Goal: Feedback & Contribution: Contribute content

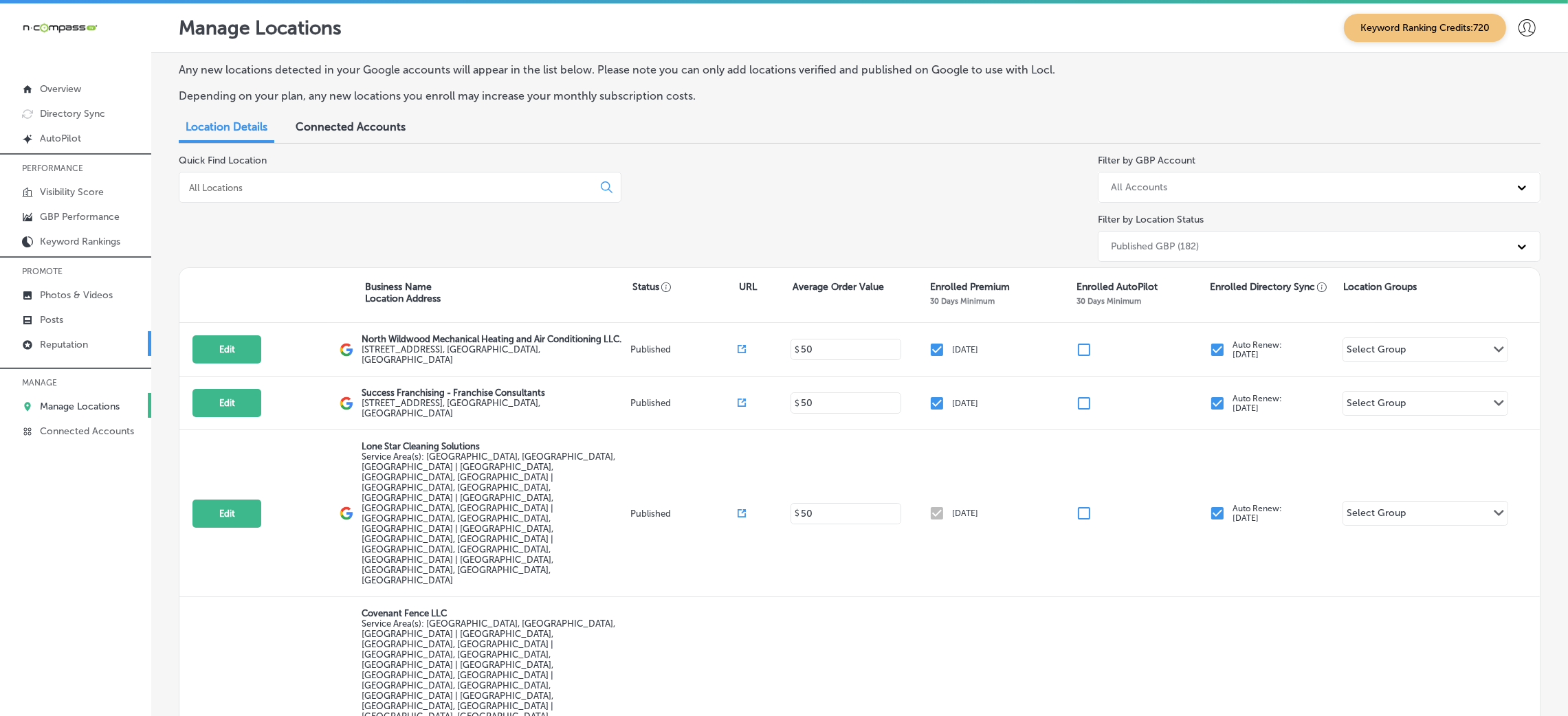
click at [76, 342] on p "Reputation" at bounding box center [63, 345] width 48 height 12
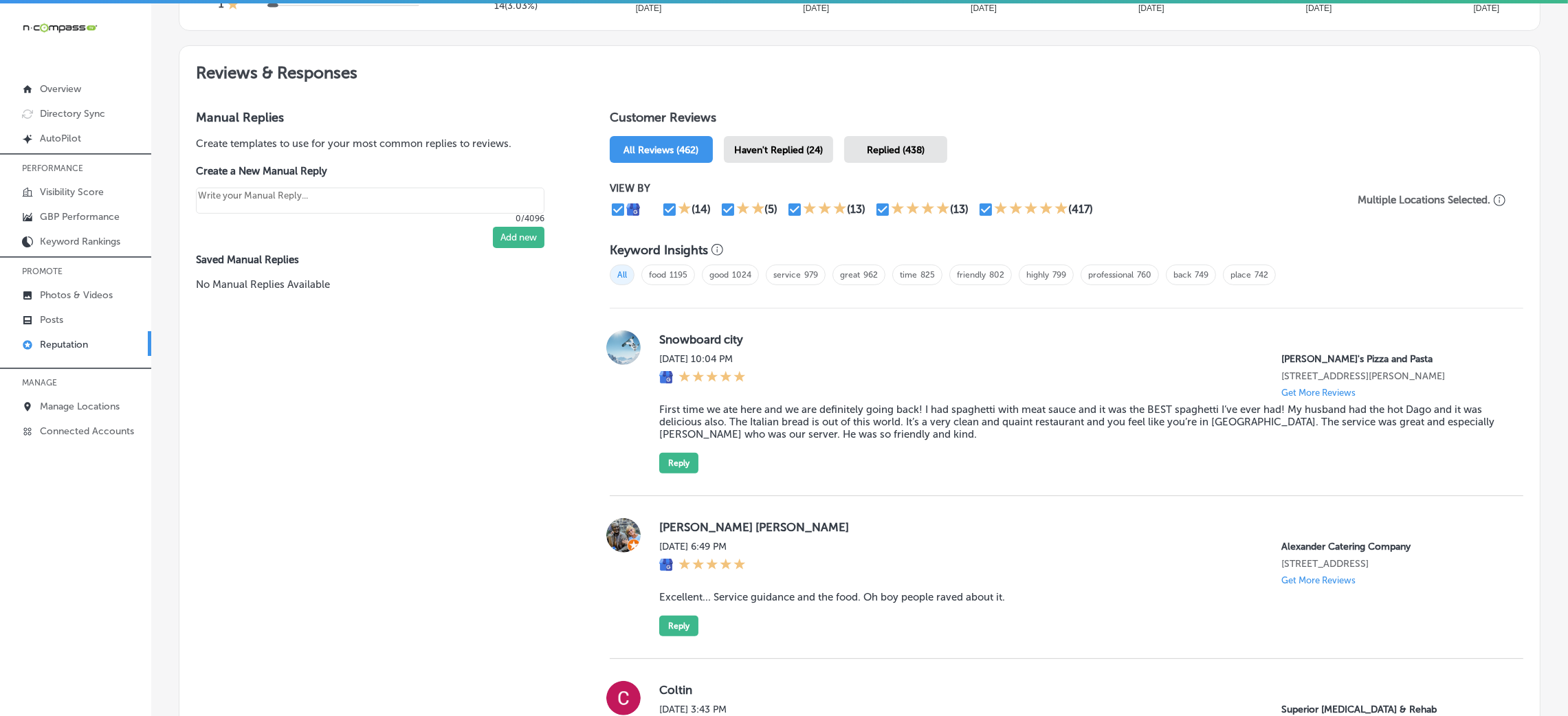
click at [787, 140] on div "Haven't Replied (24)" at bounding box center [779, 149] width 110 height 27
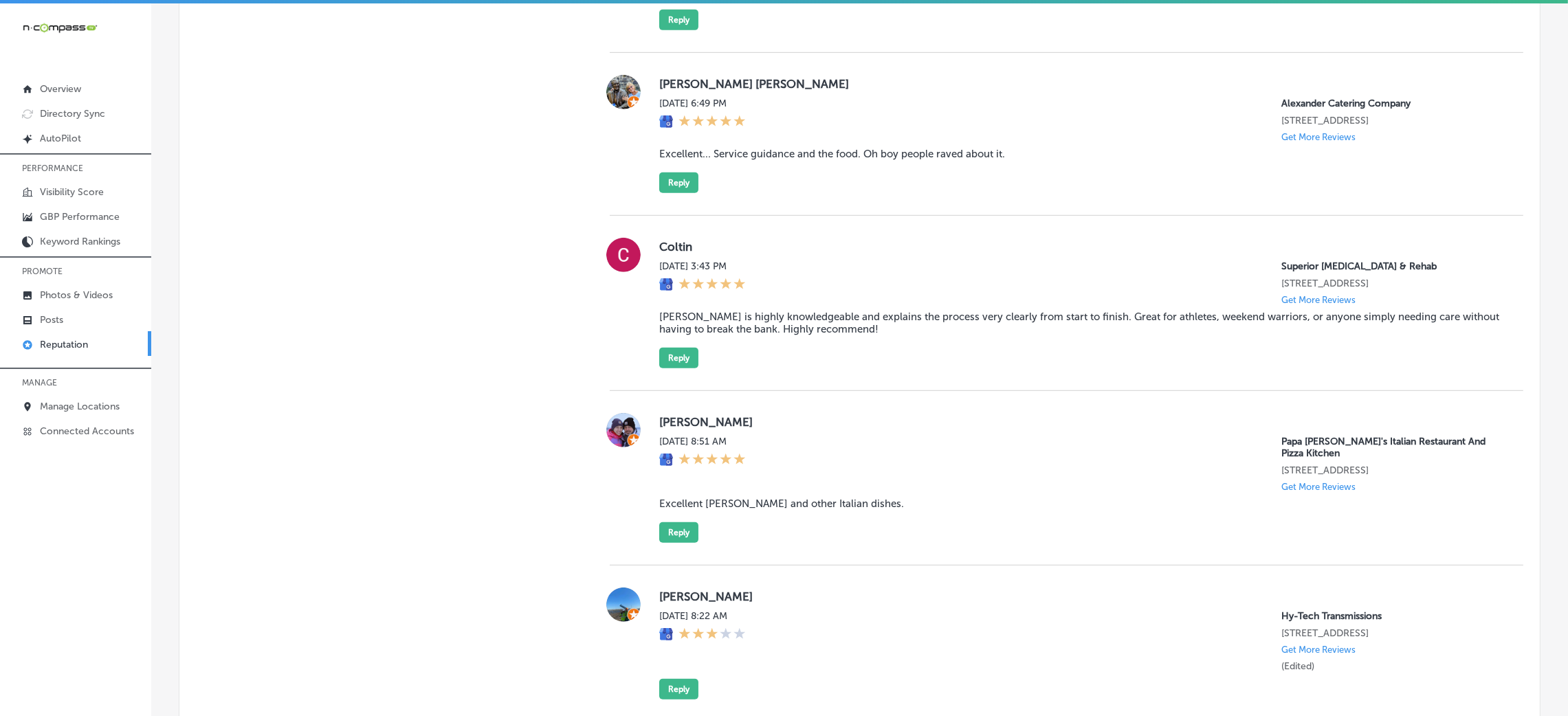
scroll to position [1133, 0]
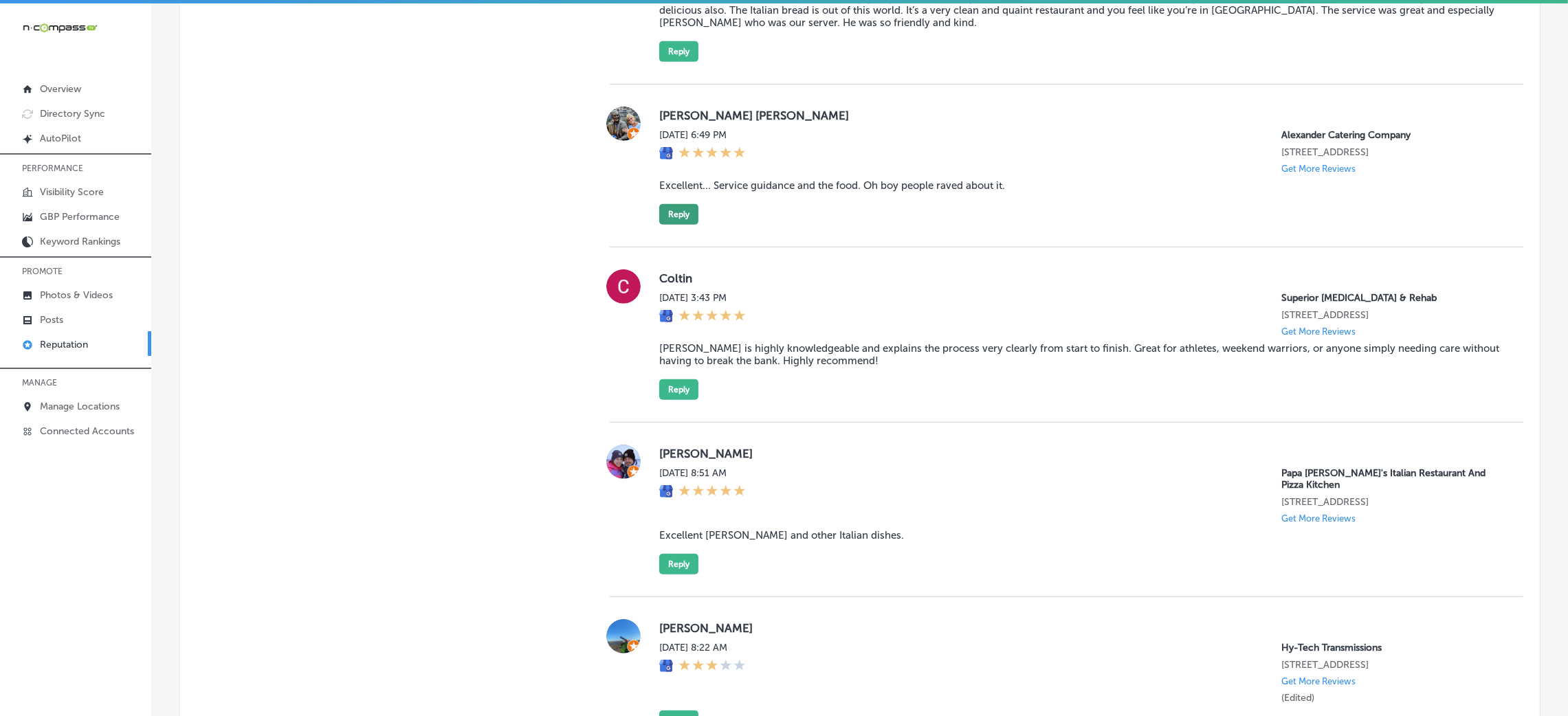
click at [672, 225] on button "Reply" at bounding box center [679, 214] width 40 height 21
type textarea "x"
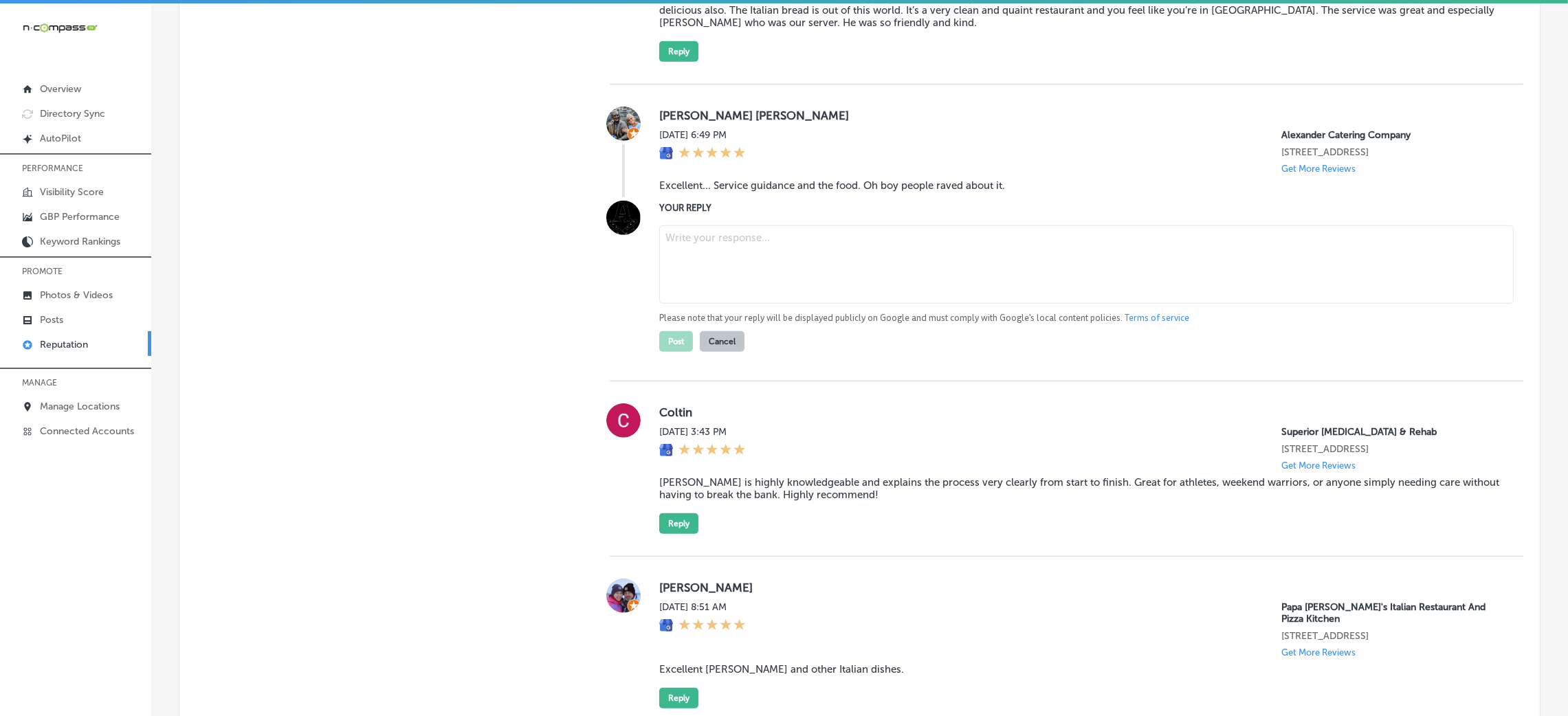
click at [717, 192] on blockquote "Excellent... Service guidance and the food. Oh boy people raved about it." at bounding box center [1080, 185] width 842 height 13
copy blockquote "Excellent... Service guidance and the food. Oh boy people raved about it."
click at [771, 257] on textarea at bounding box center [1087, 264] width 855 height 78
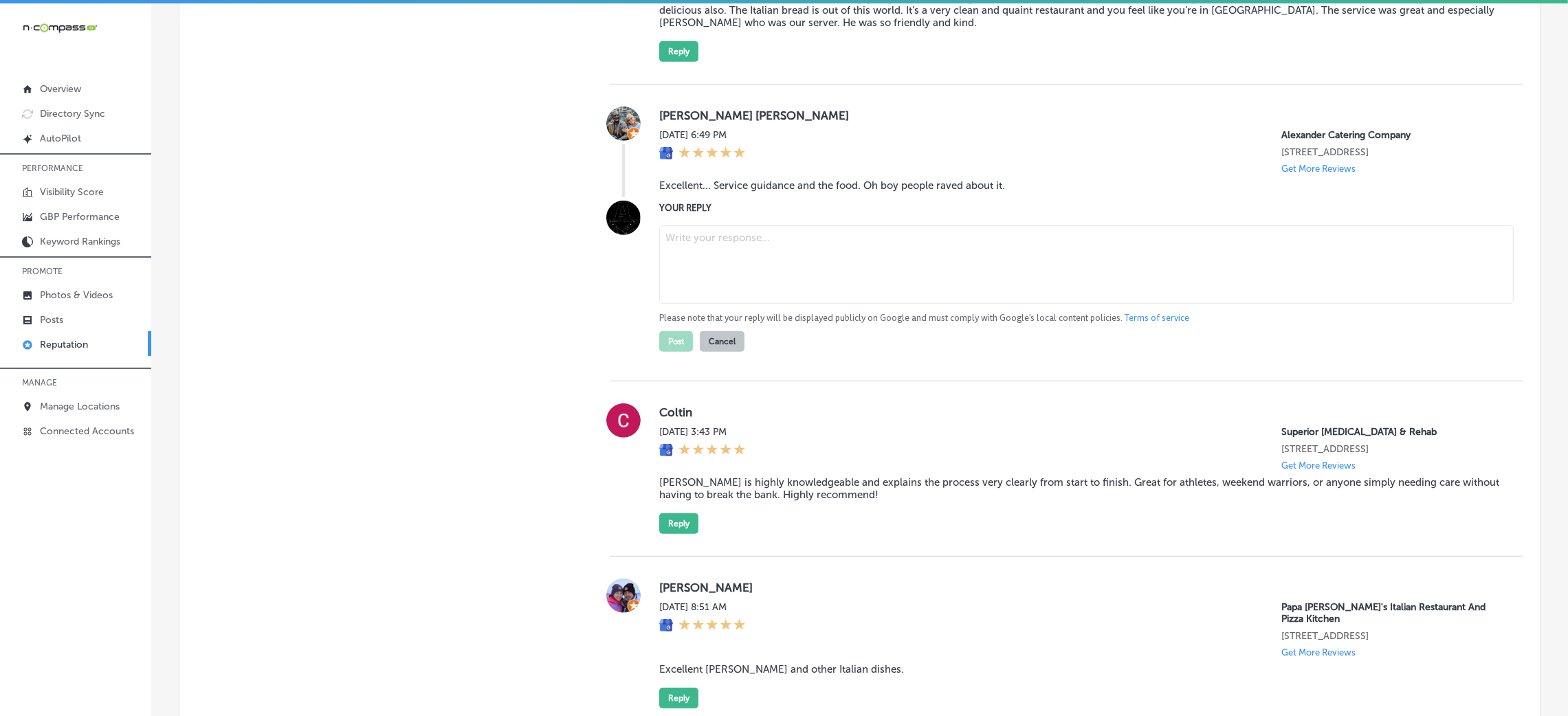
click at [714, 276] on textarea at bounding box center [1087, 264] width 855 height 78
paste textarea "Thank you for the fantastic review! We're so glad to hear that both the service…"
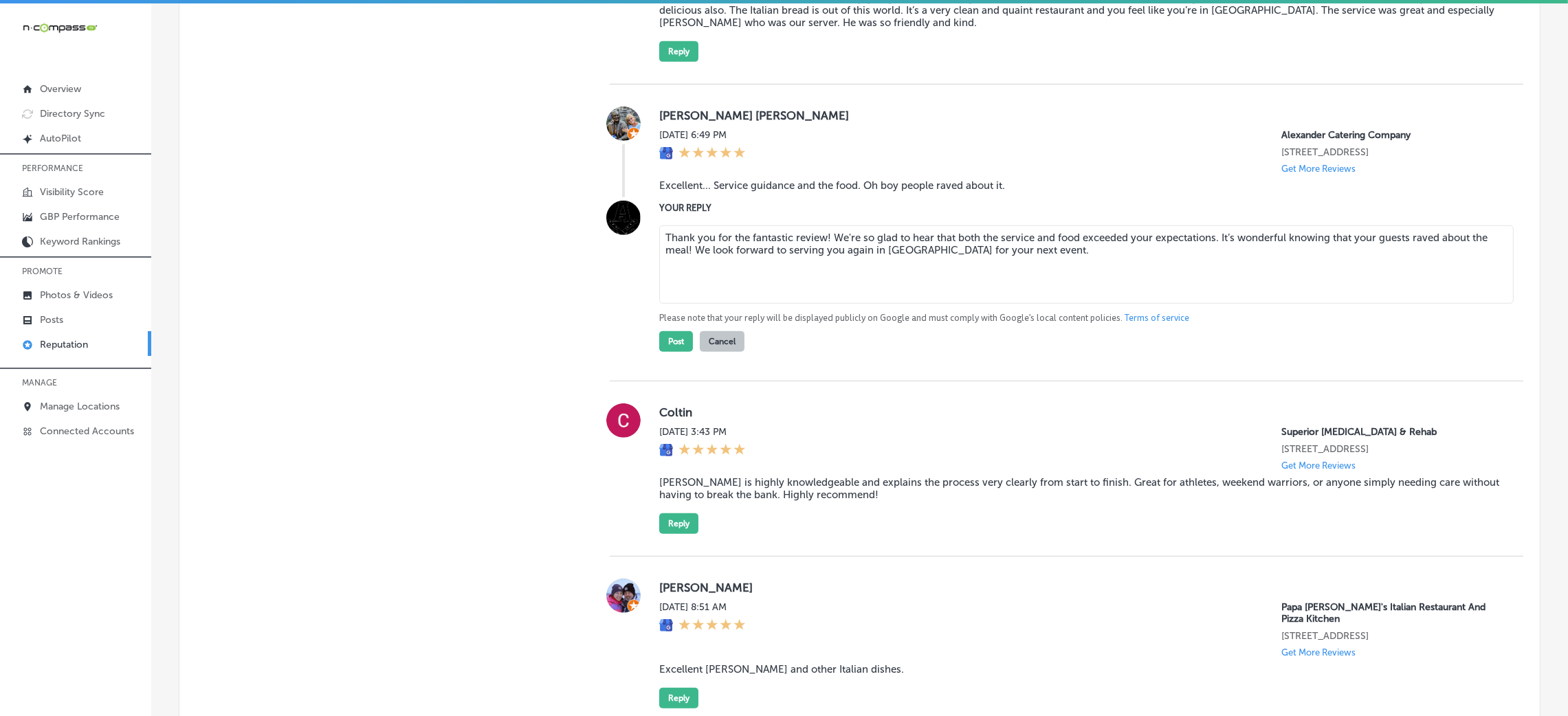
click at [822, 247] on textarea "Thank you for the fantastic review! We're so glad to hear that both the service…" at bounding box center [1087, 264] width 855 height 78
type textarea "Thank you for the fantastic review, [PERSON_NAME]! We're so glad to hear that b…"
click at [665, 352] on button "Post" at bounding box center [676, 341] width 33 height 21
type textarea "x"
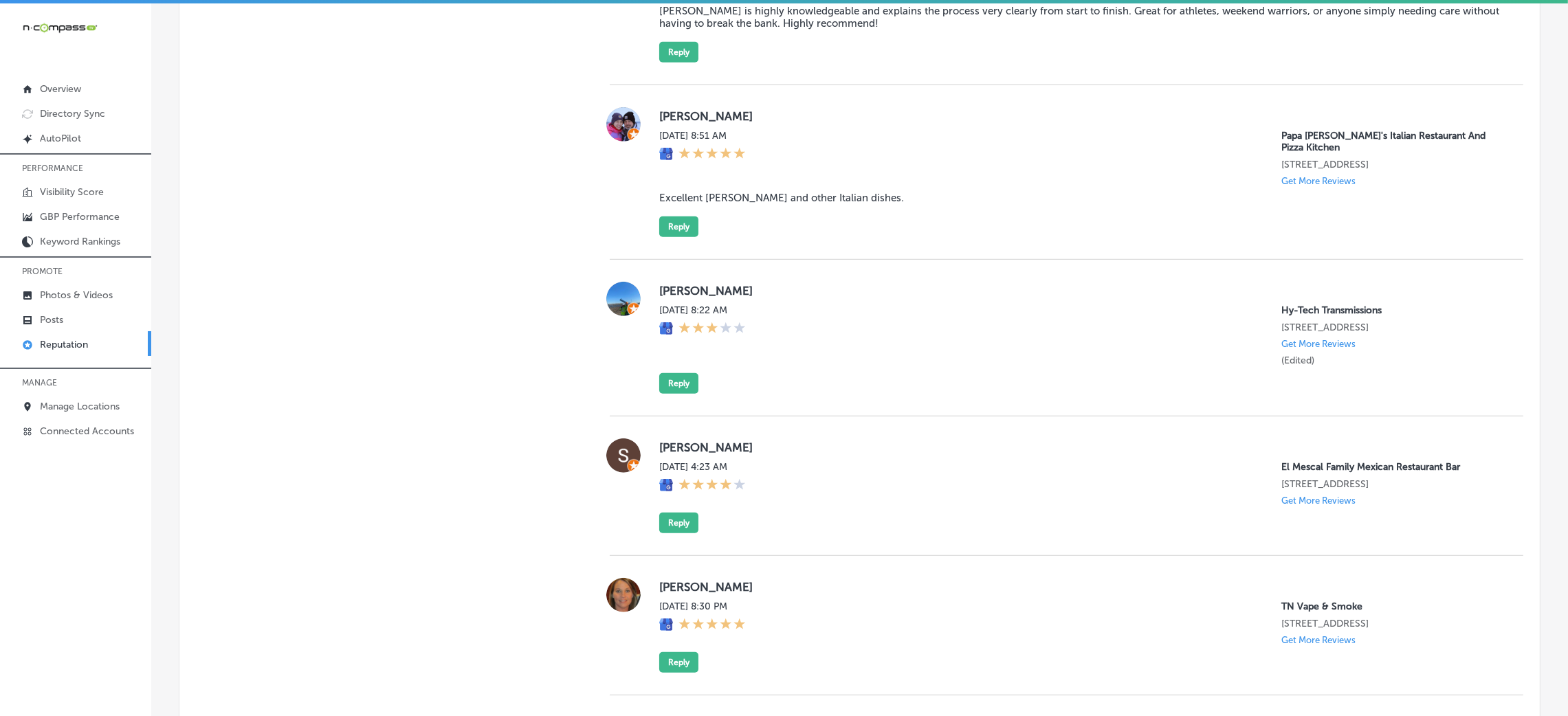
scroll to position [1339, 0]
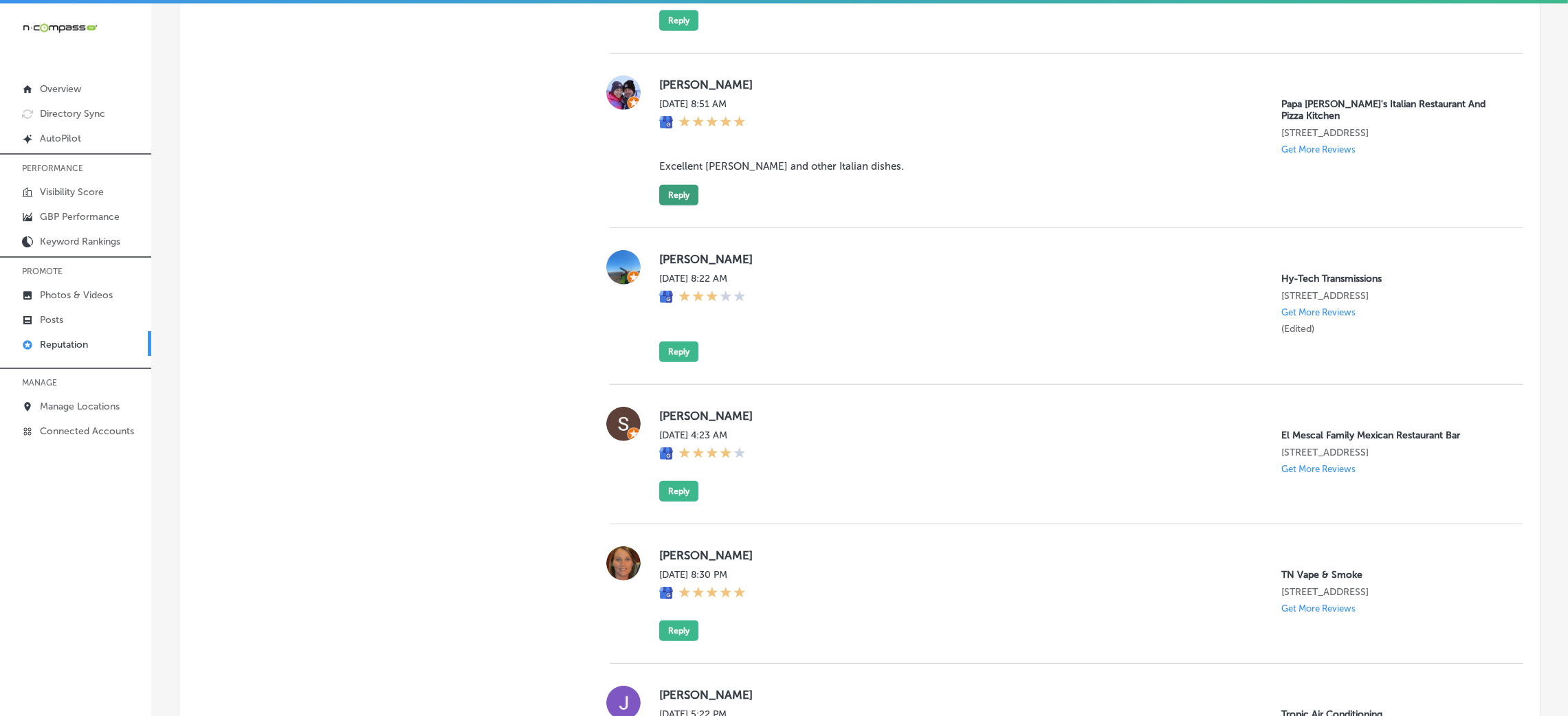
click at [675, 201] on button "Reply" at bounding box center [679, 195] width 40 height 21
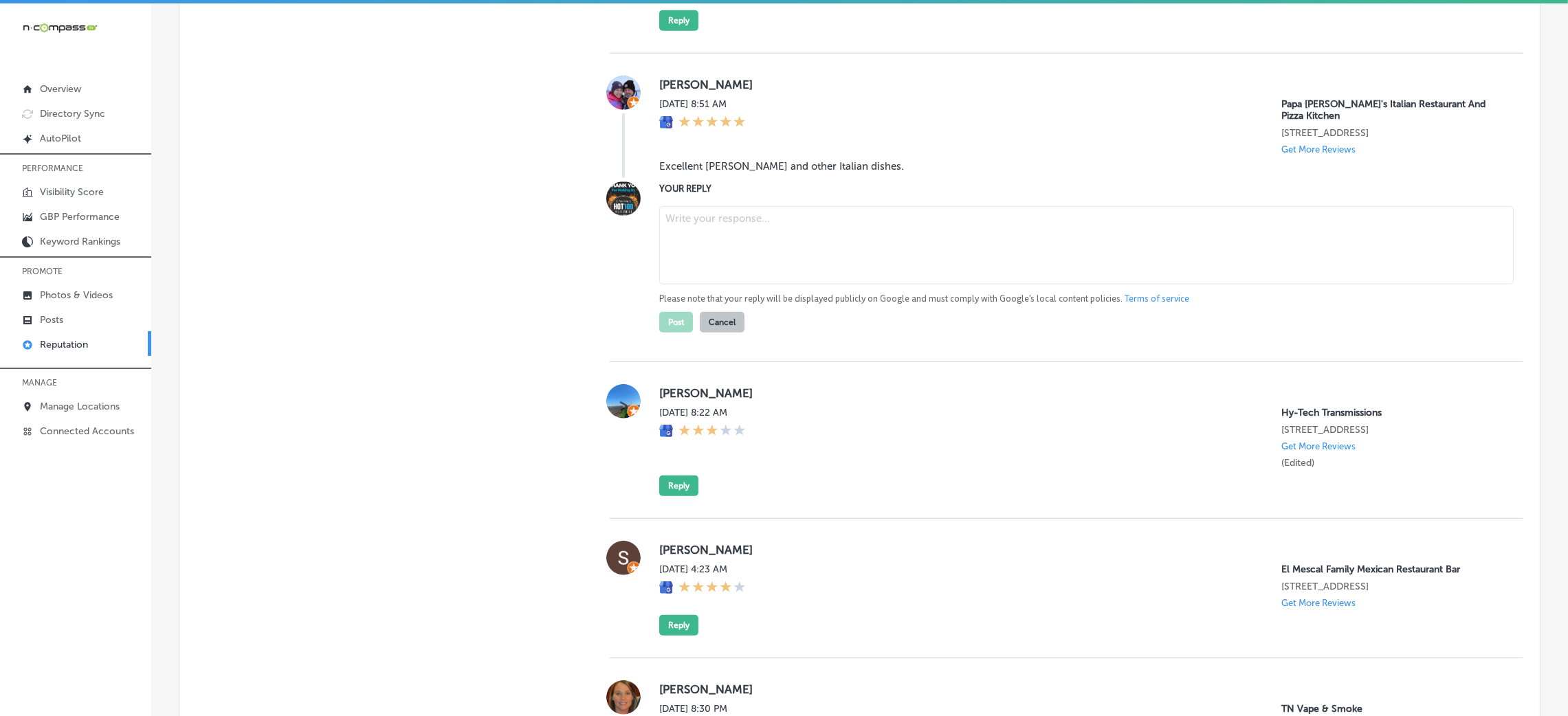
click at [816, 237] on textarea at bounding box center [1087, 245] width 855 height 78
click at [781, 178] on div "[PERSON_NAME] [DATE] 8:51 AM Papa [PERSON_NAME]'s Italian Restaurant And Pizza …" at bounding box center [1080, 127] width 842 height 103
click at [721, 172] on blockquote "Excellent [PERSON_NAME] and other Italian dishes." at bounding box center [1080, 166] width 842 height 13
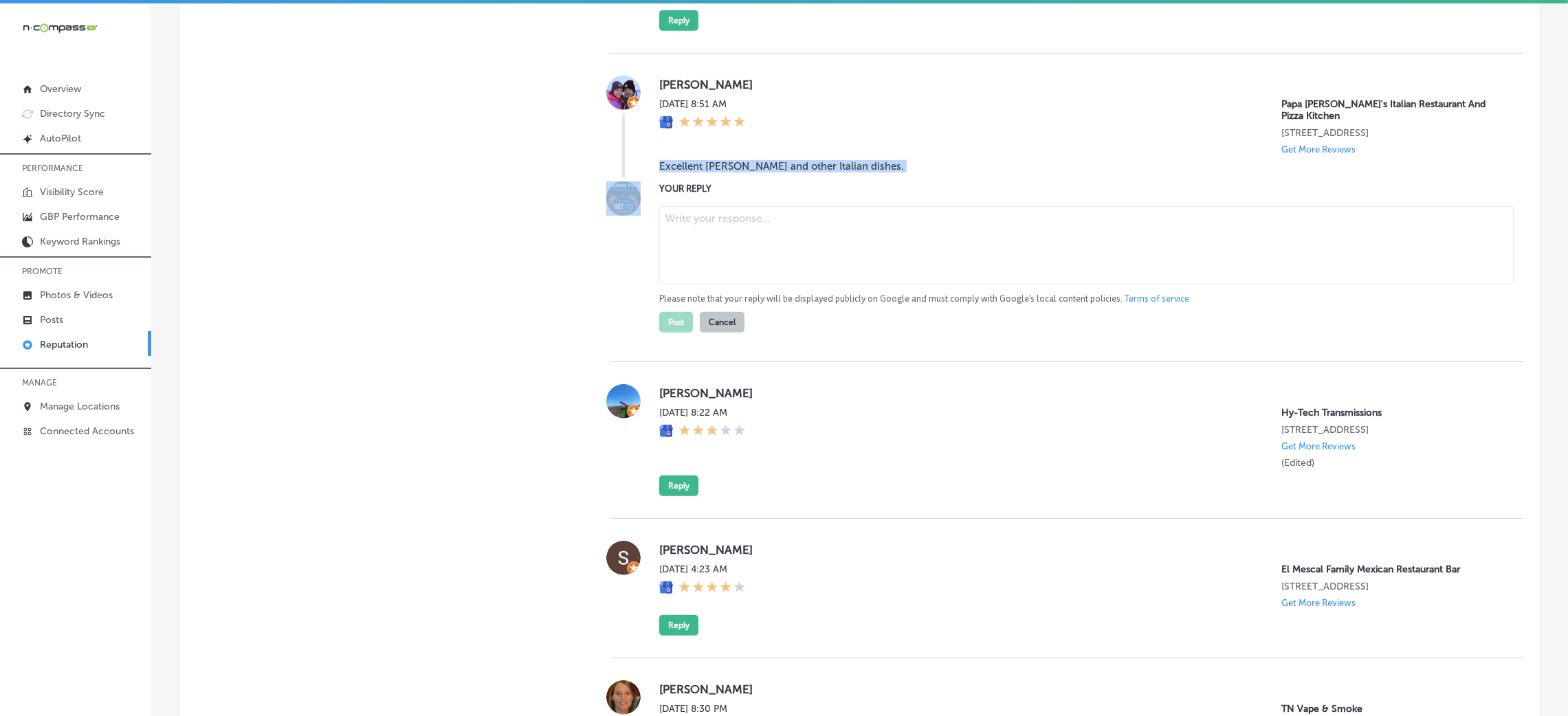
copy blockquote "Excellent [PERSON_NAME] and other Italian dishes."
click at [733, 242] on textarea at bounding box center [1087, 245] width 855 height 78
paste textarea "Thank you for the fantastic 5-star review! We're so glad to hear that you enjoy…"
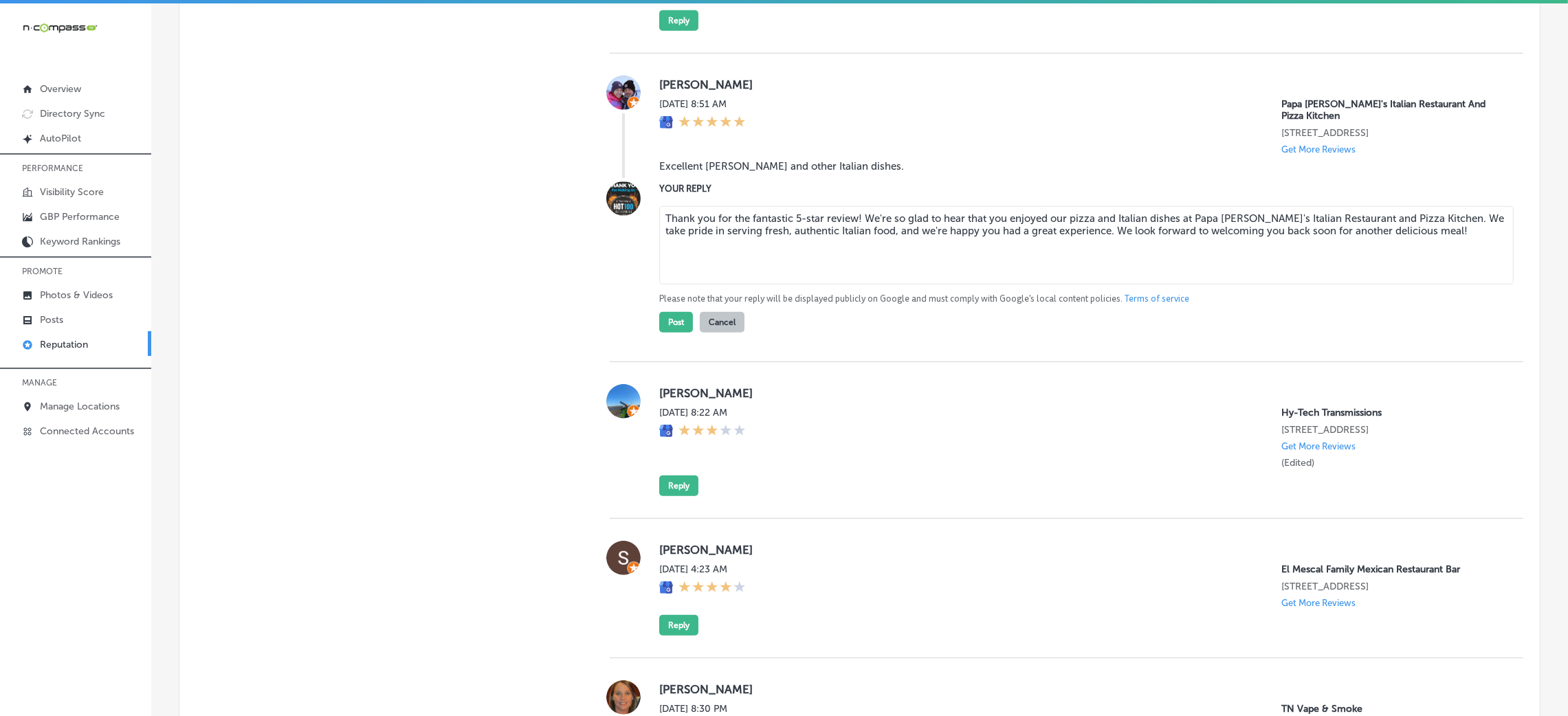
click at [853, 234] on textarea "Thank you for the fantastic 5-star review! We're so glad to hear that you enjoy…" at bounding box center [1087, 245] width 855 height 78
type textarea "Thank you for the fantastic 5-star review, [PERSON_NAME]! We're so glad to hear…"
click at [680, 331] on button "Post" at bounding box center [676, 322] width 33 height 21
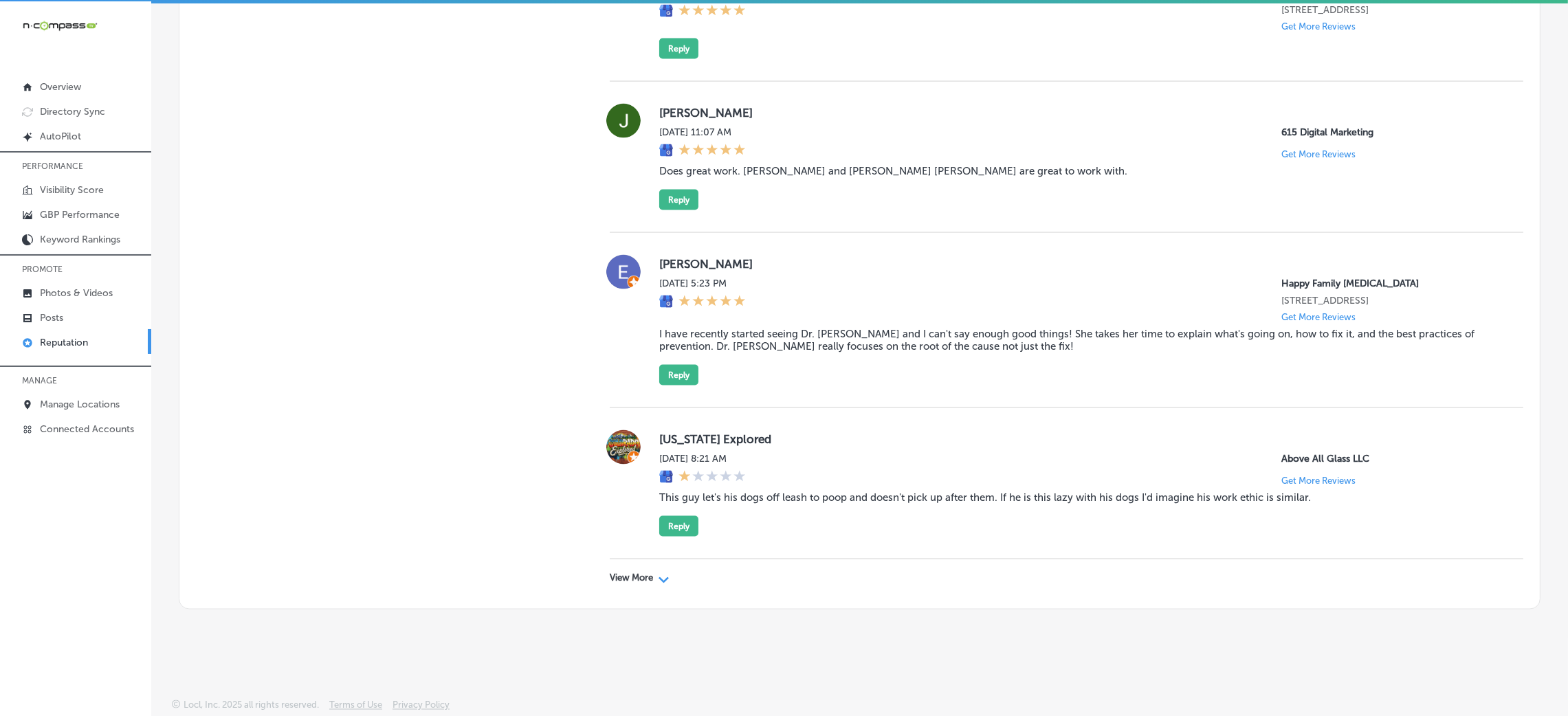
scroll to position [3, 0]
click at [618, 477] on p "View More" at bounding box center [632, 578] width 43 height 11
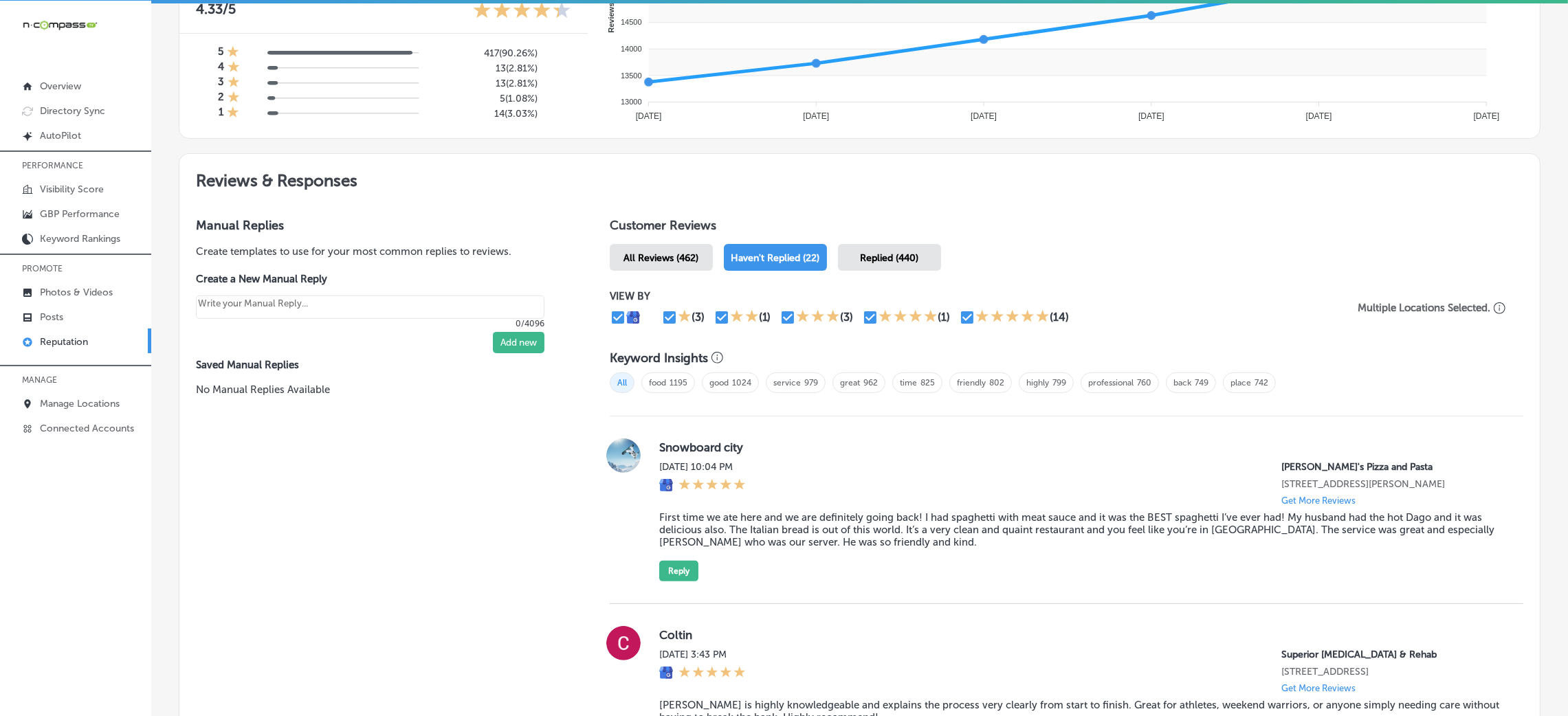
scroll to position [237, 0]
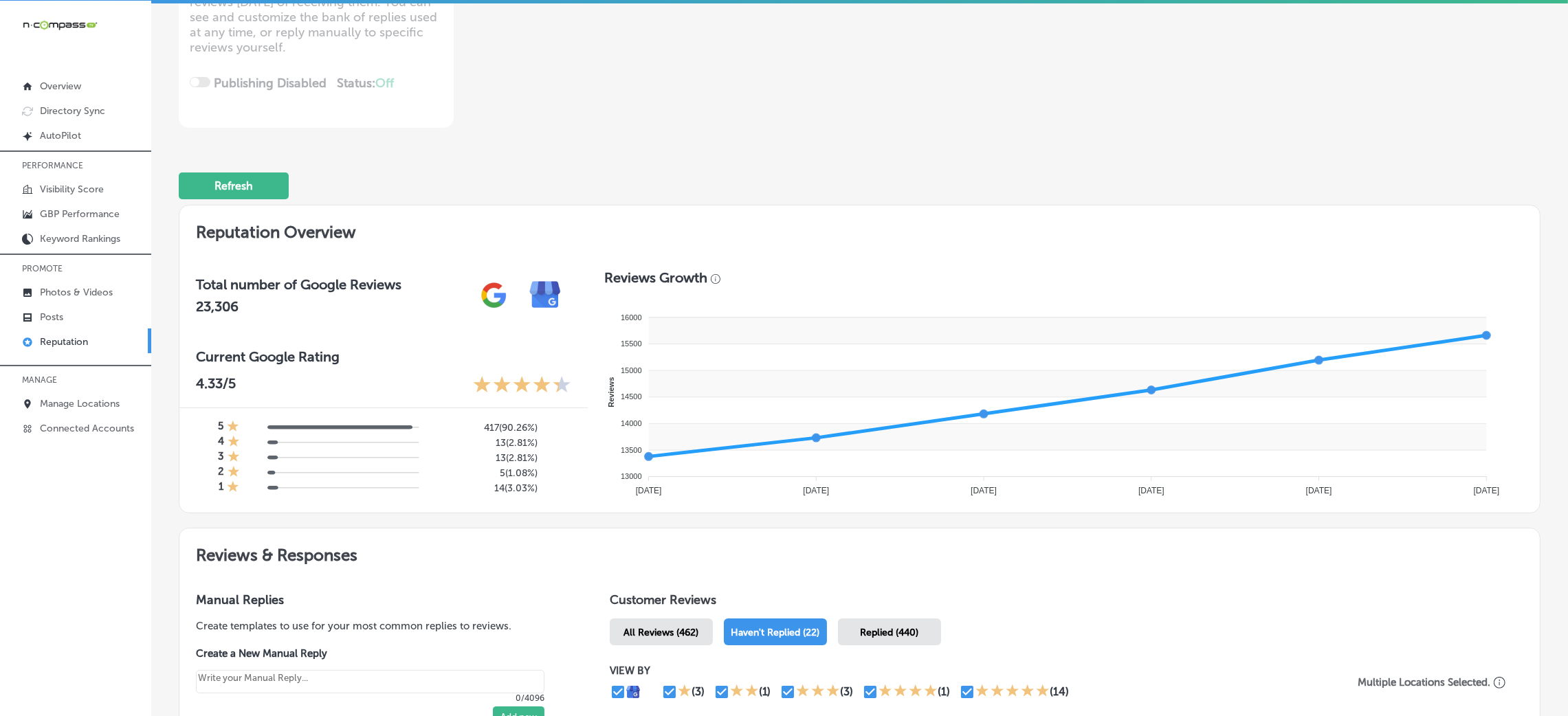
click at [66, 328] on link "Reputation" at bounding box center [76, 341] width 151 height 25
type textarea "x"
click at [61, 317] on p "Posts" at bounding box center [51, 317] width 23 height 12
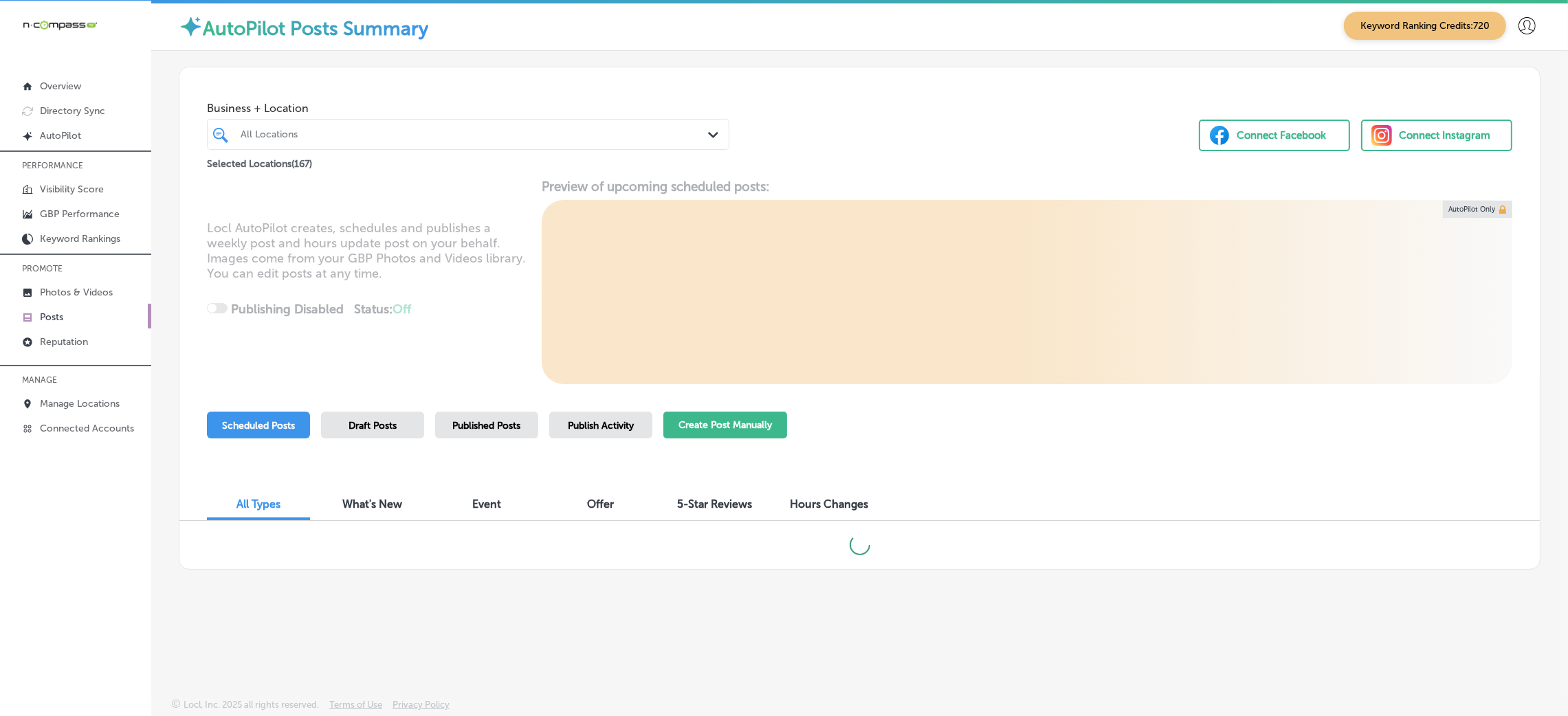
click at [733, 426] on button "Create Post Manually" at bounding box center [725, 425] width 124 height 27
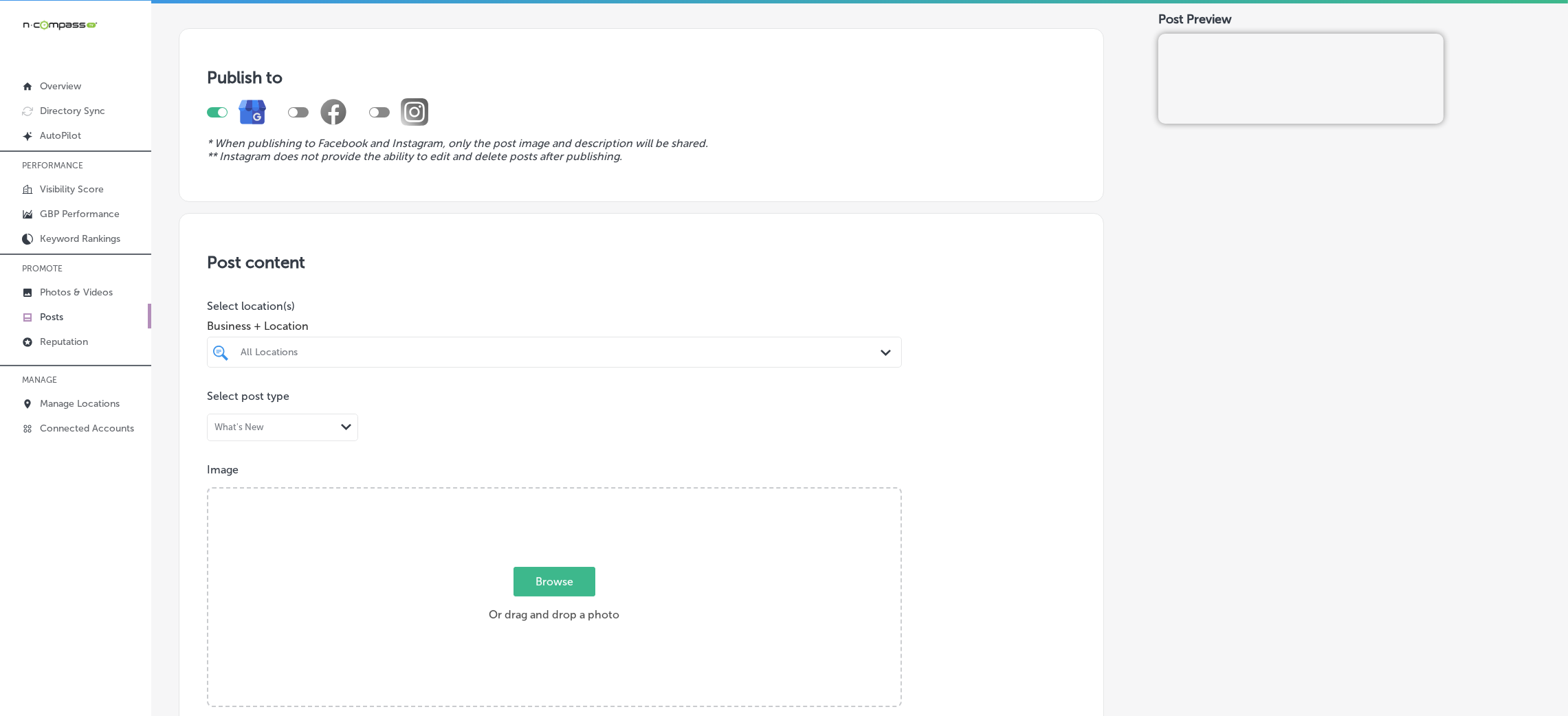
scroll to position [206, 0]
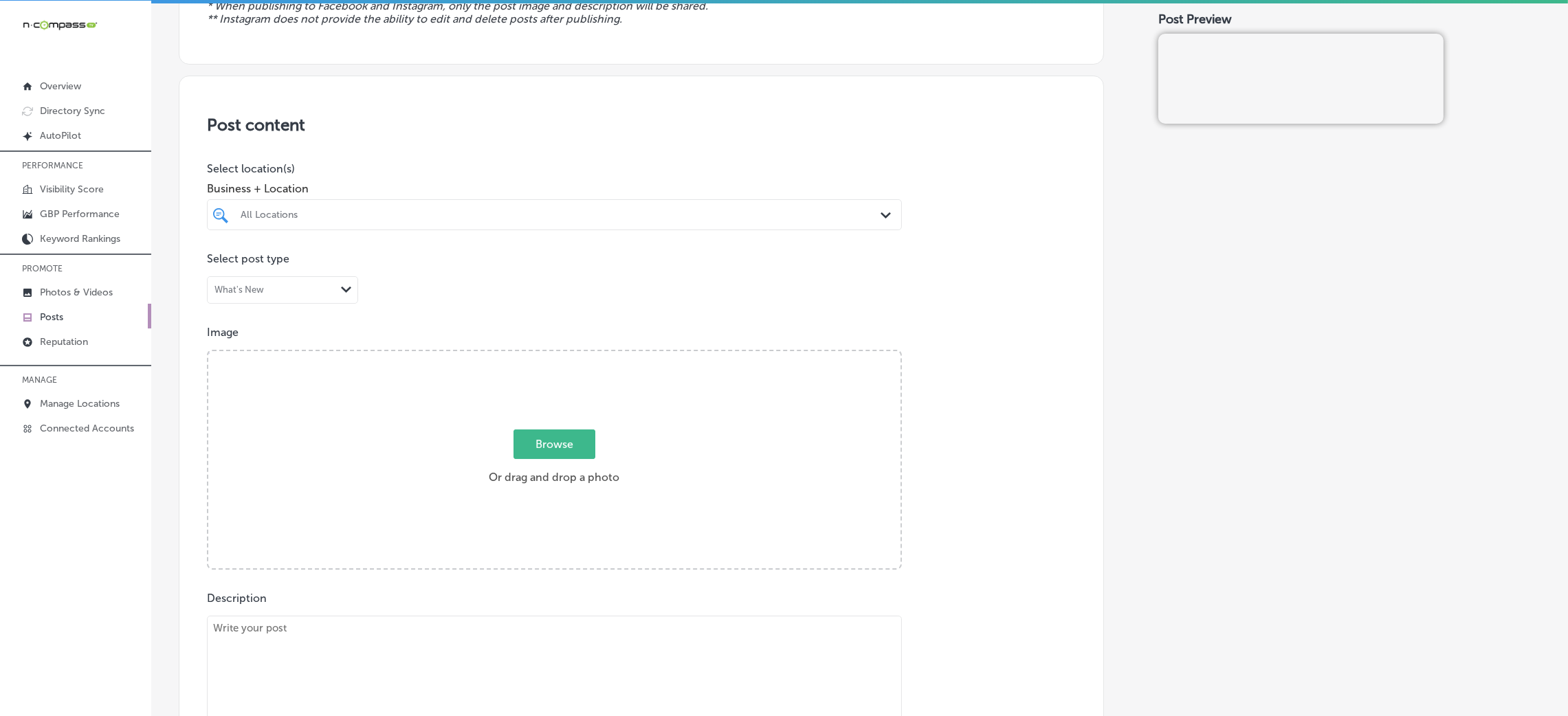
click at [327, 225] on div "All Locations" at bounding box center [554, 215] width 641 height 22
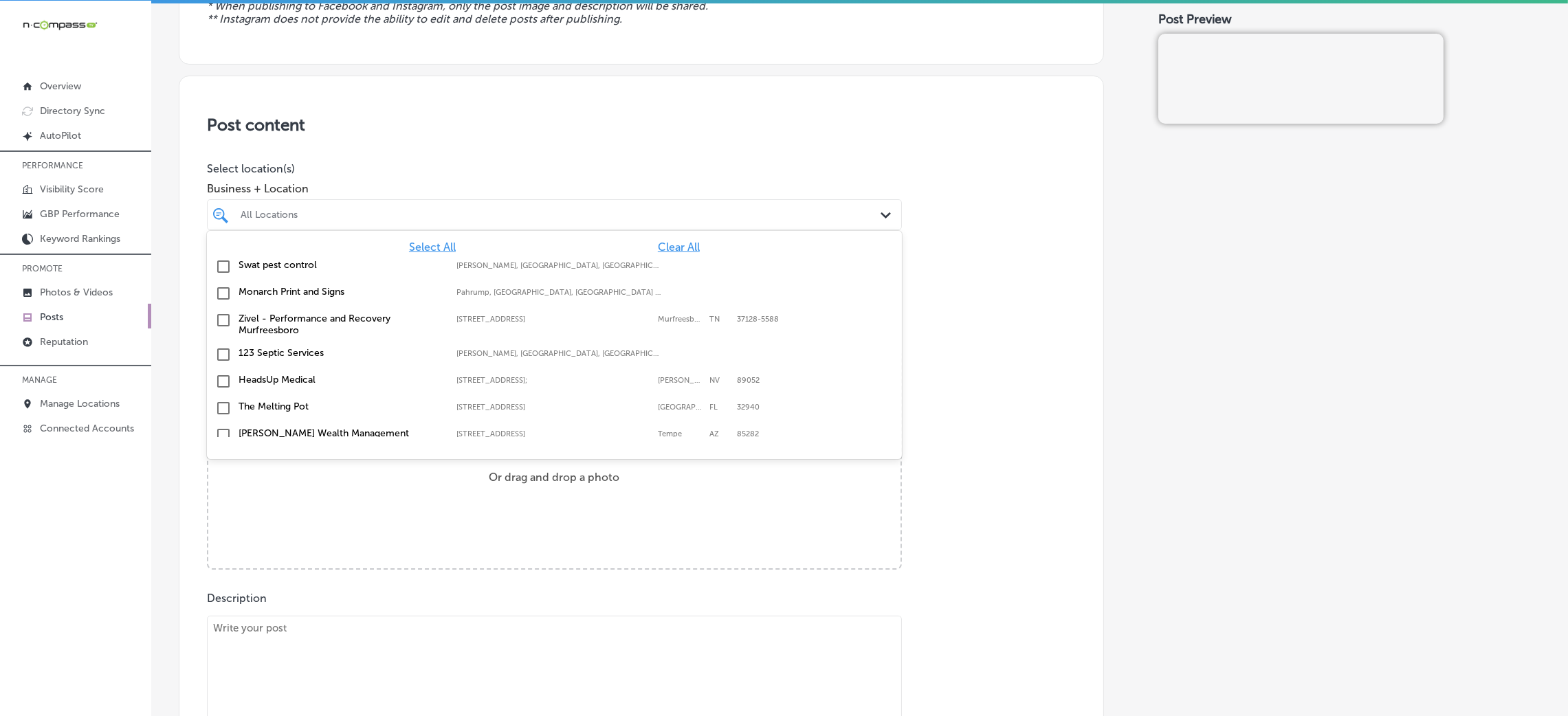
click at [343, 219] on div "All Locations" at bounding box center [560, 214] width 641 height 12
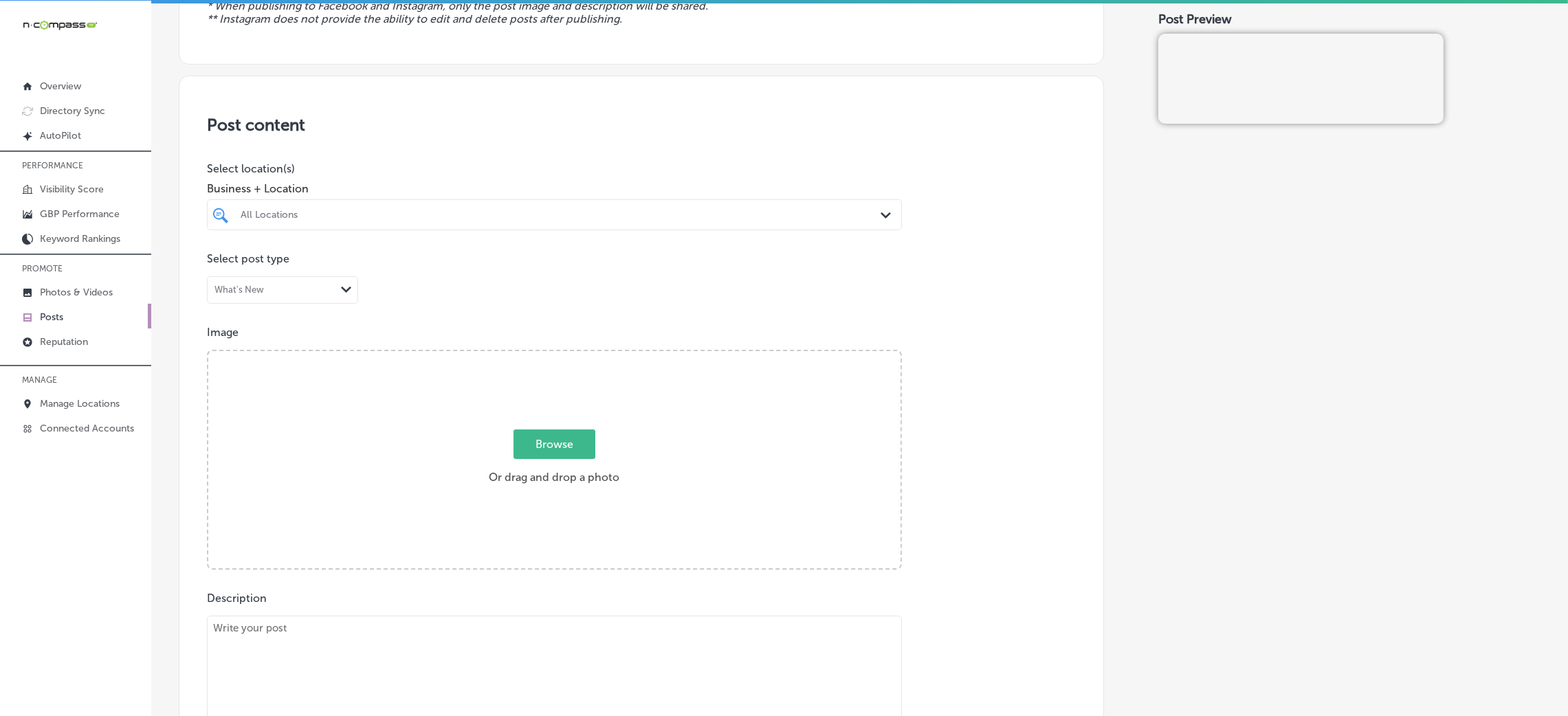
click at [484, 209] on div "All Locations" at bounding box center [560, 214] width 641 height 12
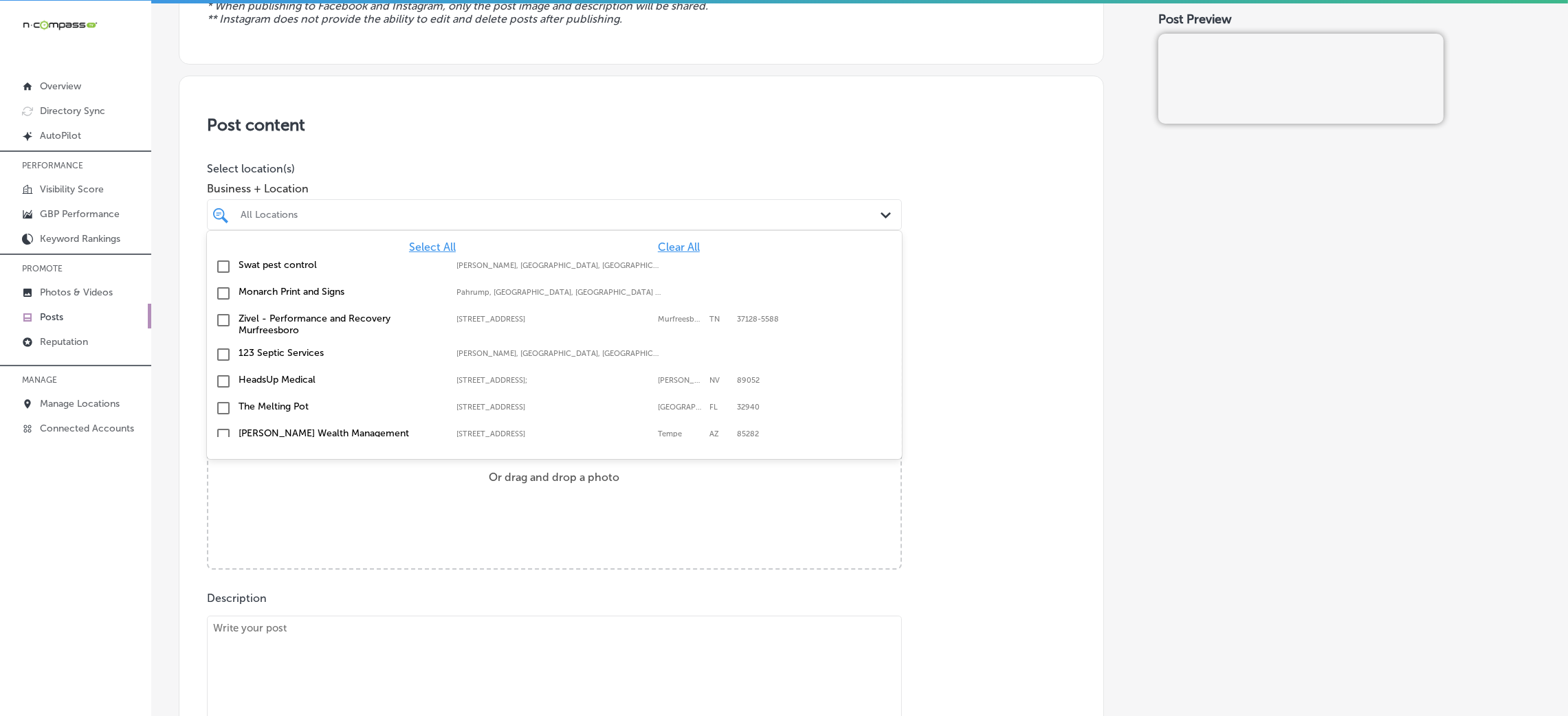
click at [658, 240] on span "Clear All" at bounding box center [678, 246] width 42 height 13
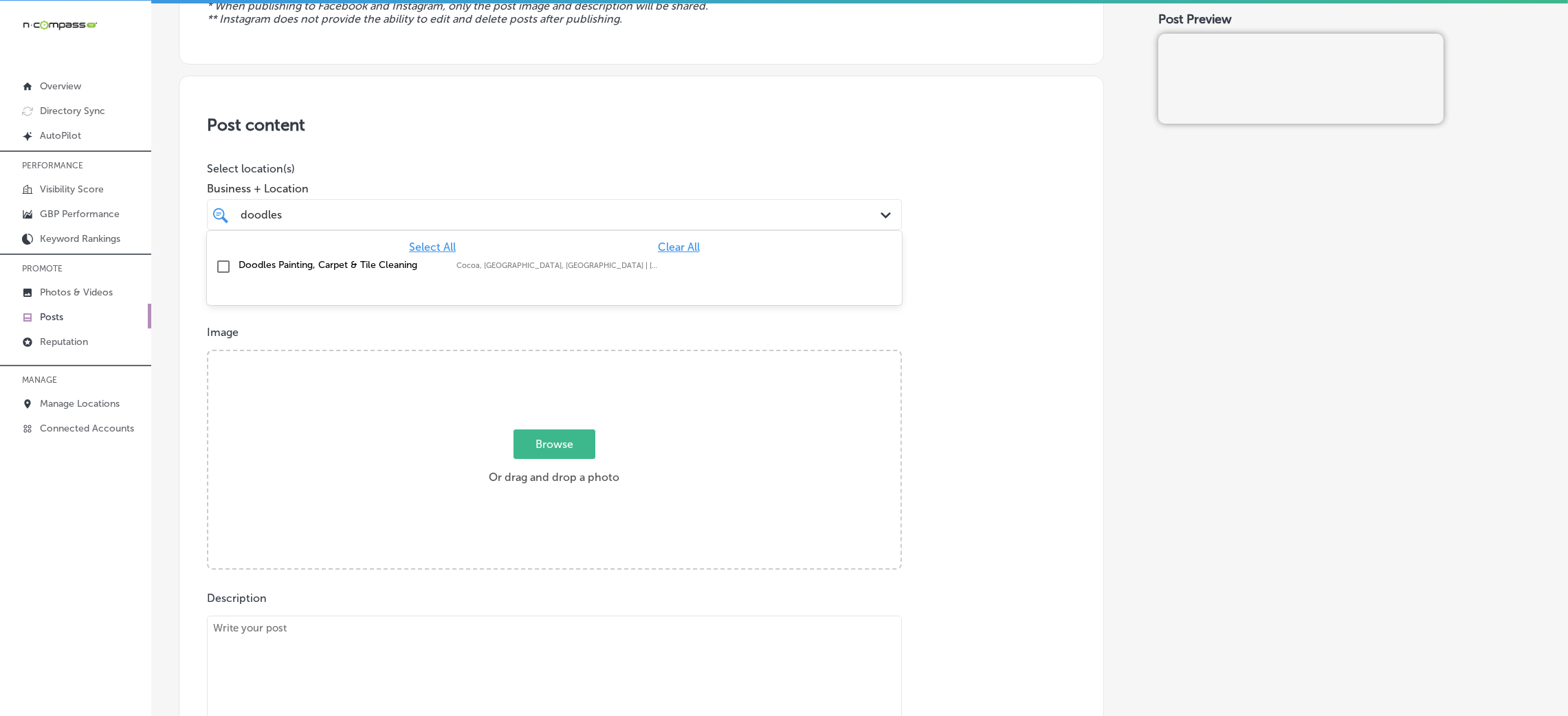
click at [521, 251] on div "Select All Clear All" at bounding box center [554, 246] width 695 height 13
click at [531, 271] on div "Doodles Painting, Carpet & Tile Cleaning [GEOGRAPHIC_DATA], [GEOGRAPHIC_DATA], …" at bounding box center [494, 264] width 511 height 12
type input "doodles"
click at [655, 103] on div "Post content Select location(s) Business + Location option focused, 2 of 168. 2…" at bounding box center [641, 510] width 926 height 870
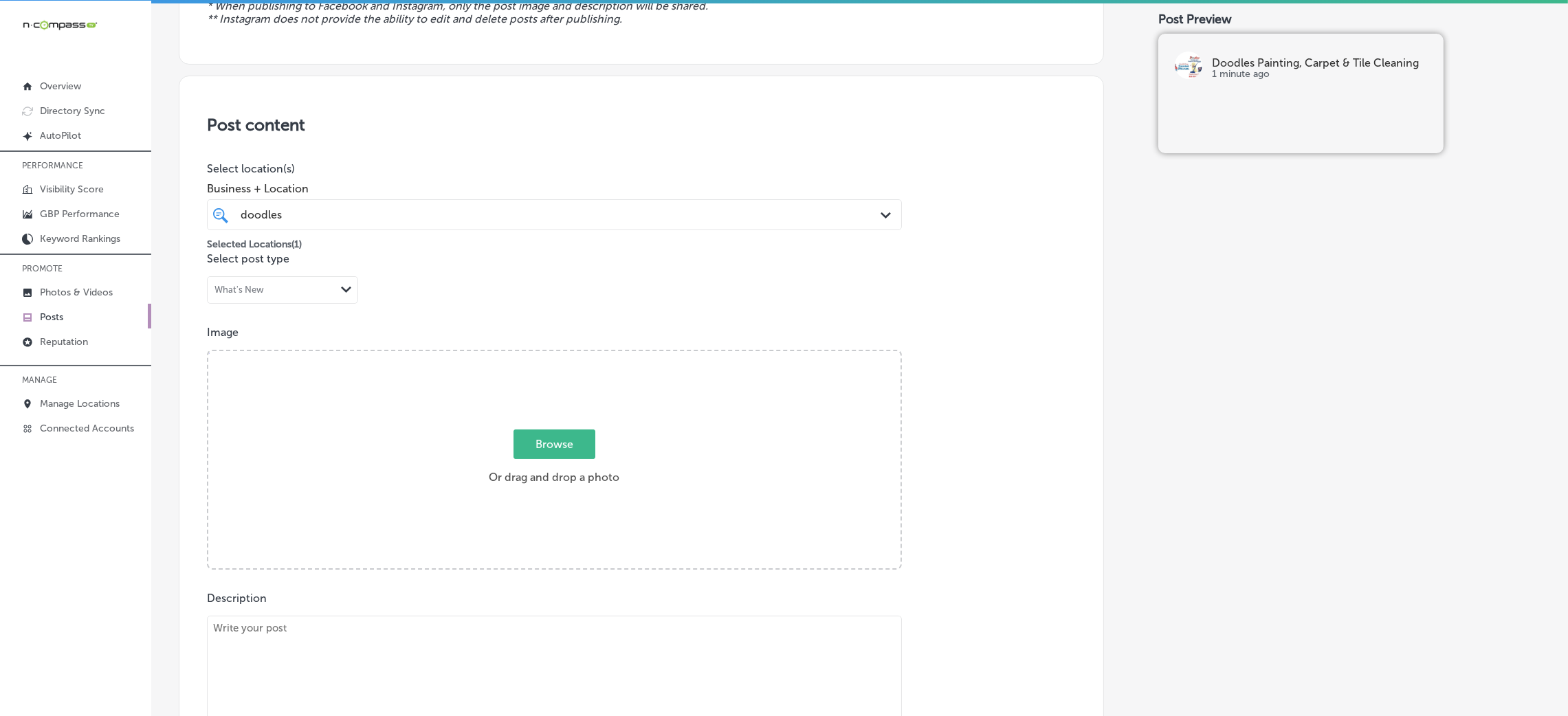
click at [548, 196] on div "Business + Location doodles doodles Path Created with Sketch." at bounding box center [554, 202] width 695 height 55
click at [560, 206] on div "doodles doodles" at bounding box center [523, 214] width 567 height 19
click at [1053, 246] on div "Post content Select location(s) Business + Location option focused, 1 of 168. 2…" at bounding box center [641, 510] width 926 height 870
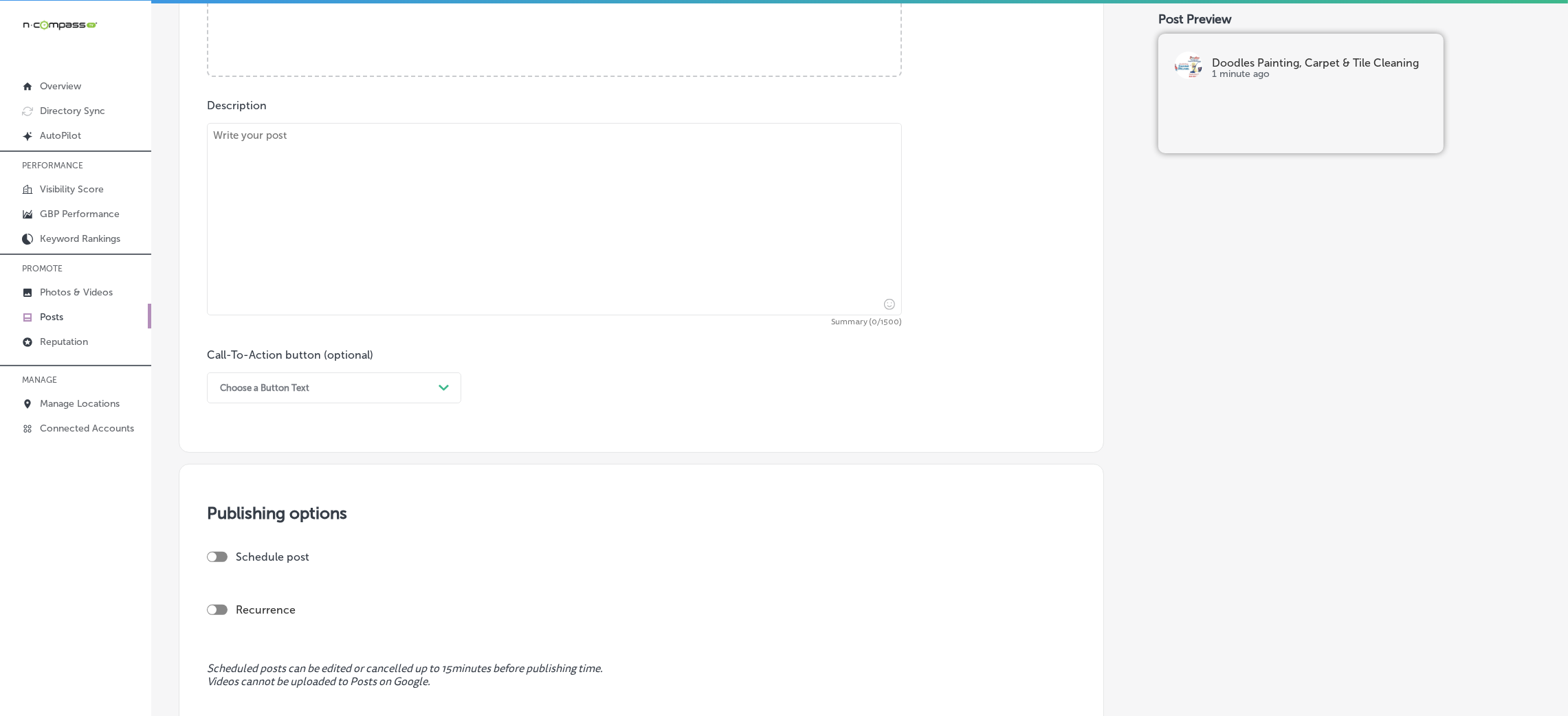
scroll to position [721, 0]
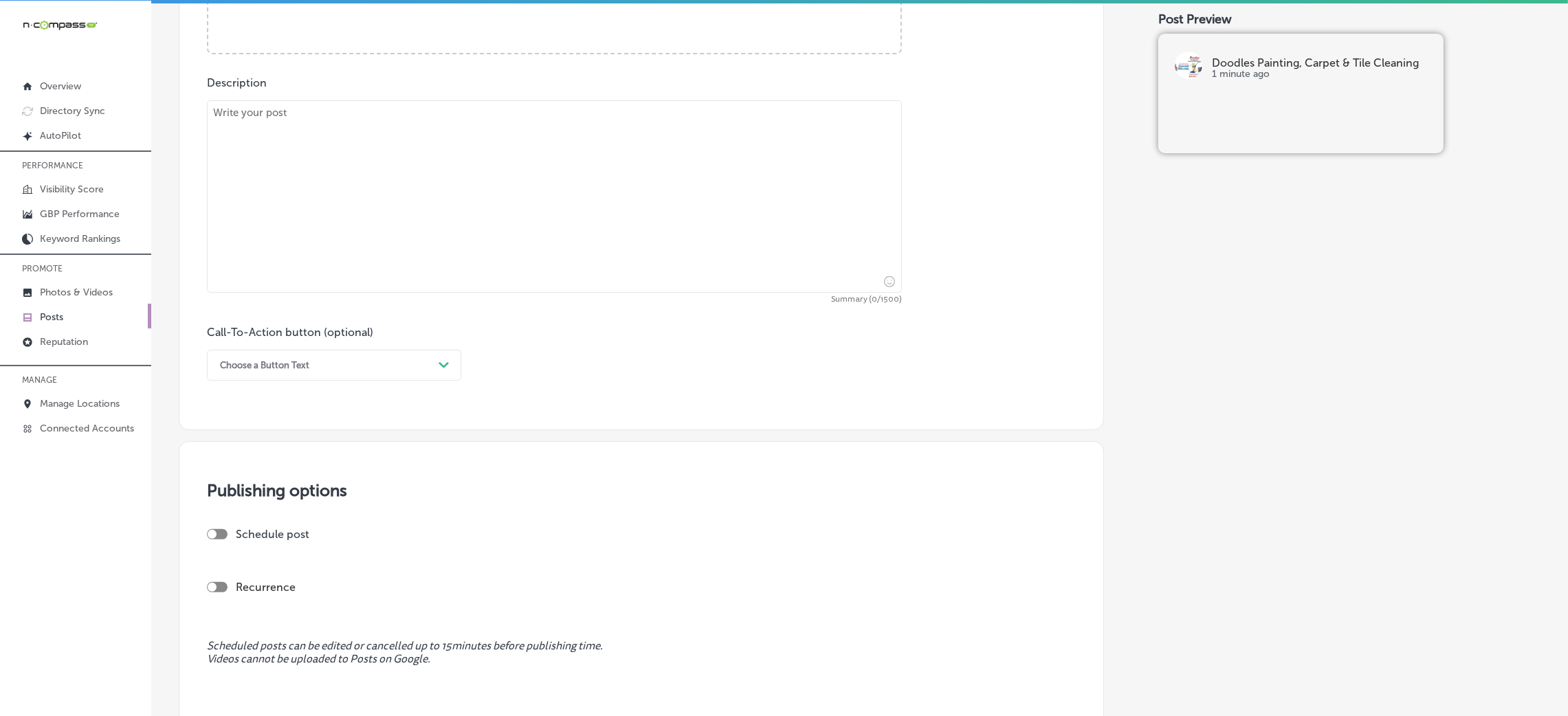
click at [258, 80] on label "Description" at bounding box center [237, 83] width 59 height 13
click at [285, 130] on textarea at bounding box center [554, 197] width 695 height 192
paste textarea "Doodles Painting, Carpet & Tile Cleaning is here to revitalize your home with o…"
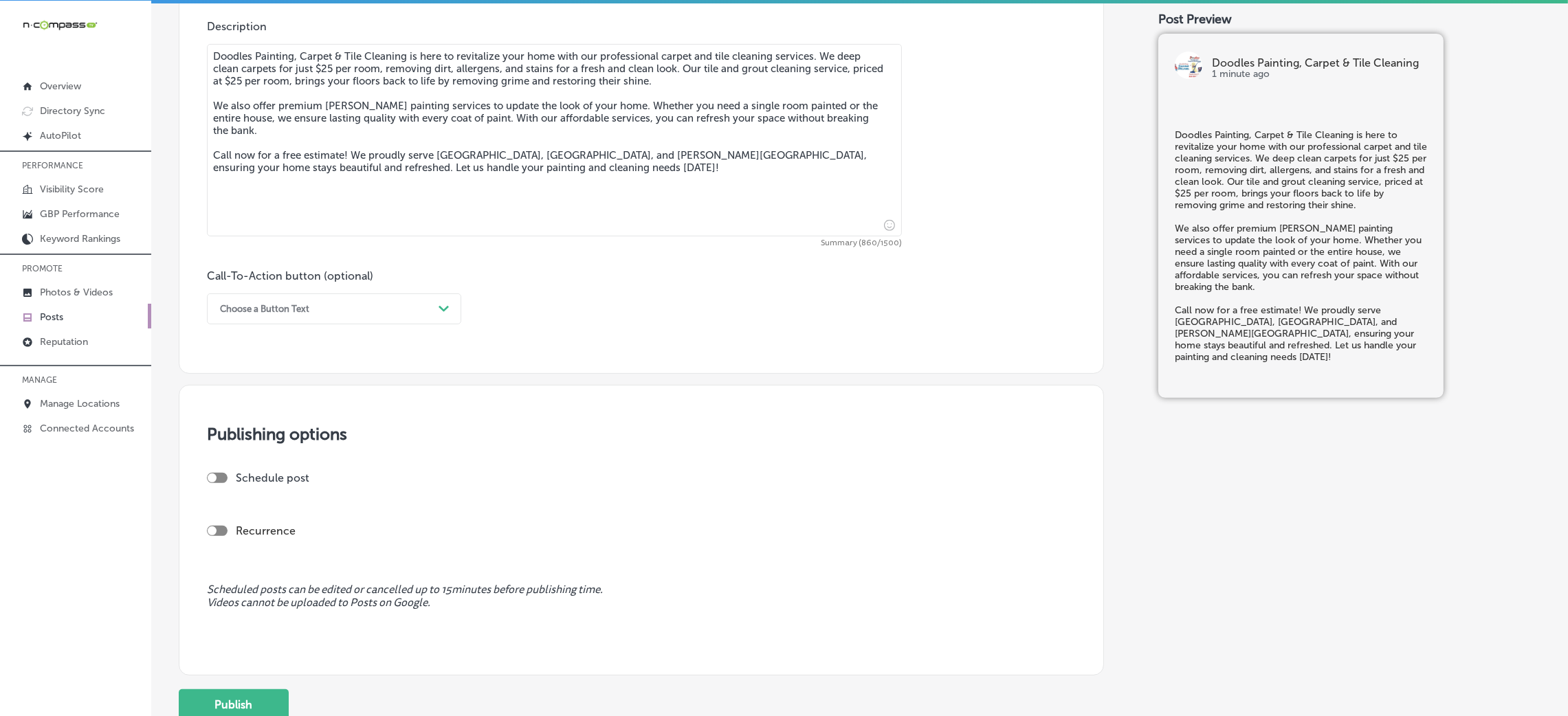
scroll to position [825, 0]
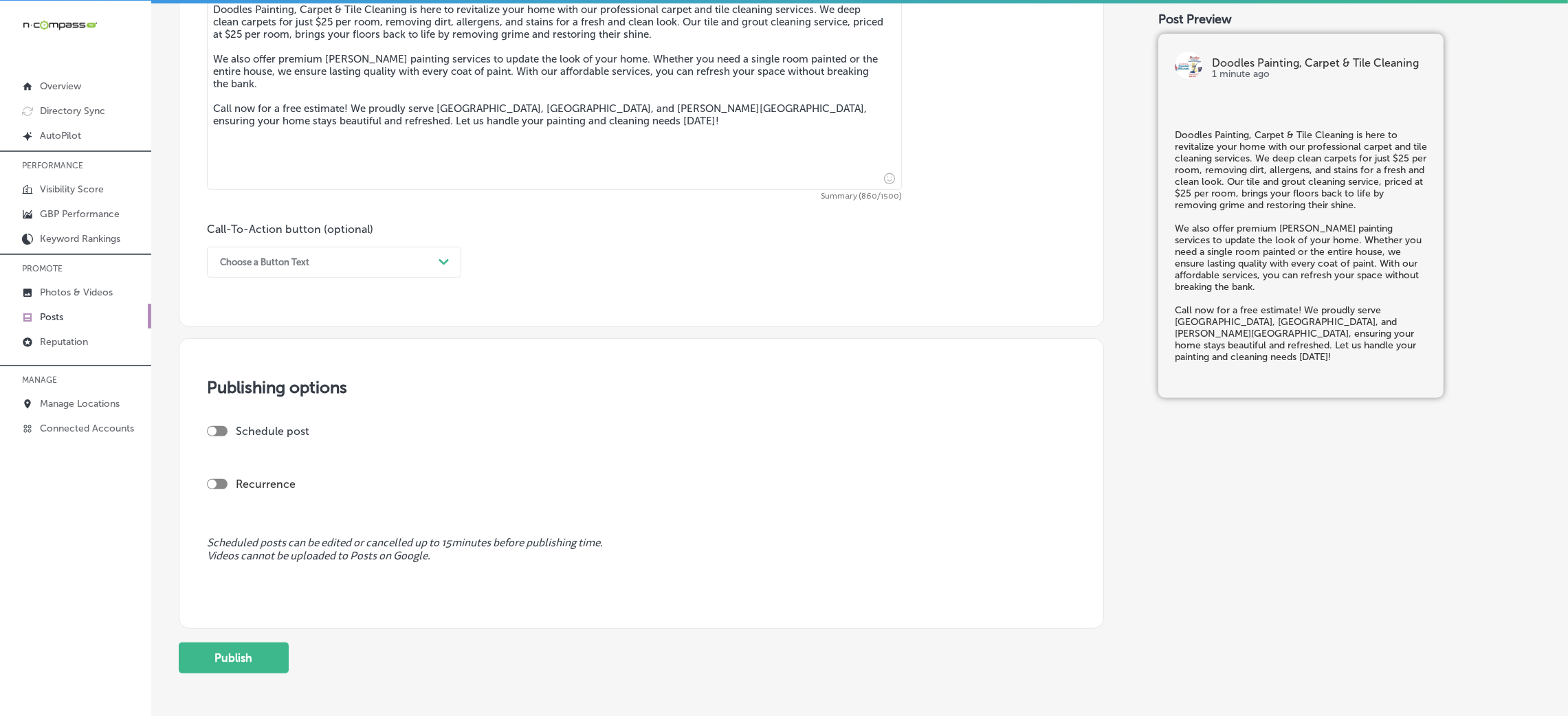
type textarea "Doodles Painting, Carpet & Tile Cleaning is here to revitalize your home with o…"
click at [310, 253] on div "Choose a Button Text" at bounding box center [323, 263] width 220 height 22
click at [246, 442] on div "Call Now" at bounding box center [334, 436] width 255 height 24
click at [214, 436] on div at bounding box center [212, 432] width 9 height 9
checkbox input "true"
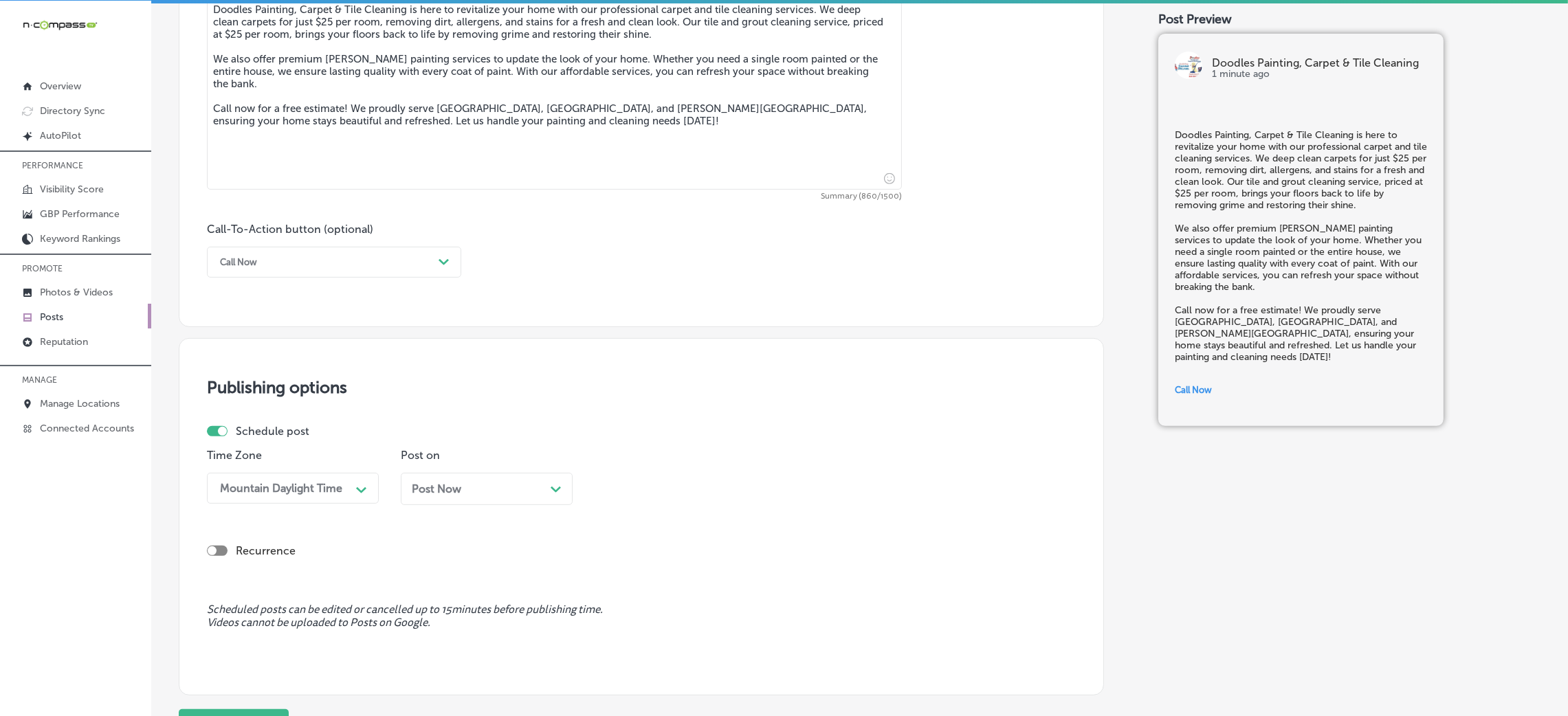
click at [475, 477] on div "Post Now Path Created with Sketch." at bounding box center [487, 489] width 172 height 32
click at [628, 477] on div "08:00 AM" at bounding box center [633, 488] width 50 height 13
click at [630, 477] on div "7:00 AM" at bounding box center [680, 677] width 172 height 24
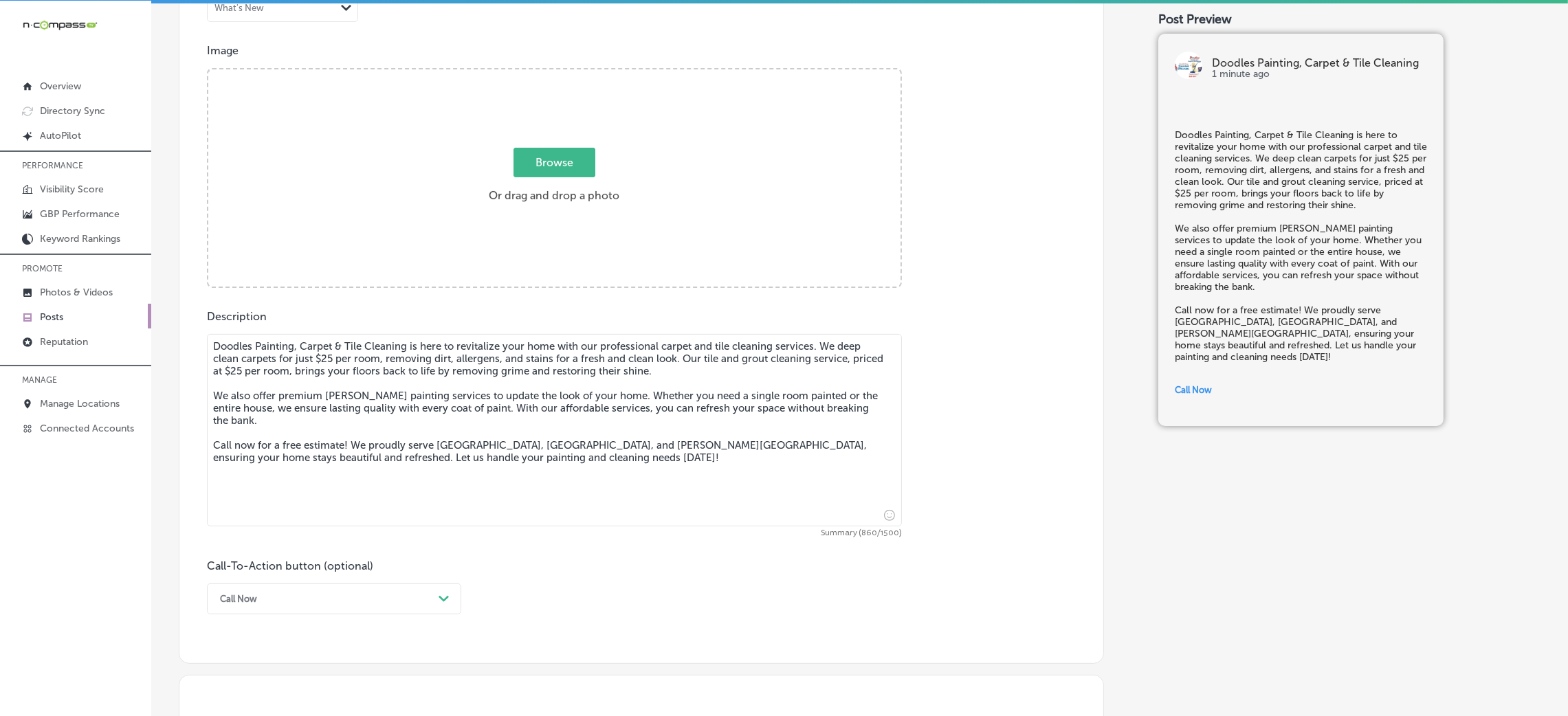
scroll to position [206, 0]
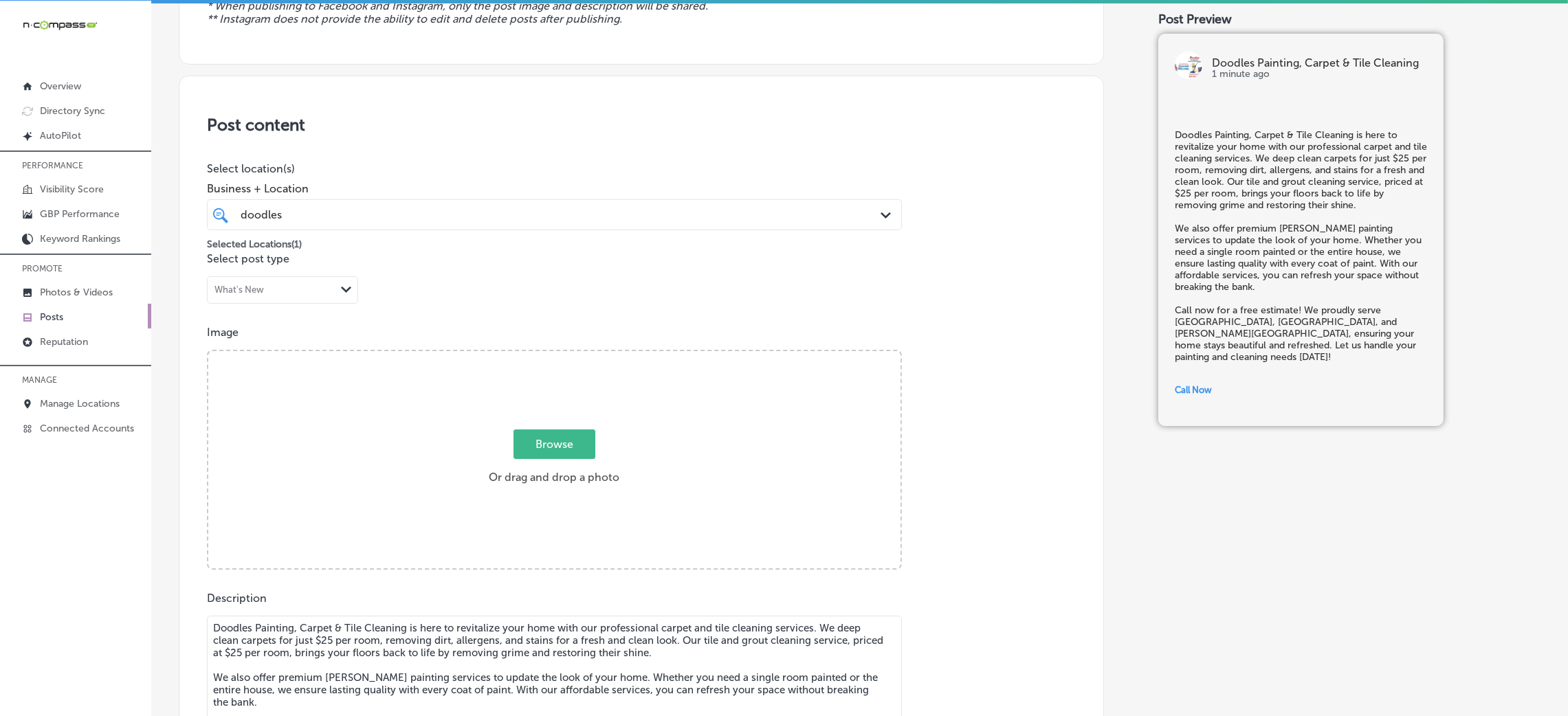
click at [500, 418] on div "Browse Or drag and drop a photo" at bounding box center [555, 461] width 693 height 220
click at [209, 352] on input "Browse Or drag and drop a photo" at bounding box center [555, 354] width 693 height 4
type input "C:\fakepath\Doodles Carpet Cleaning (63)5.jpg"
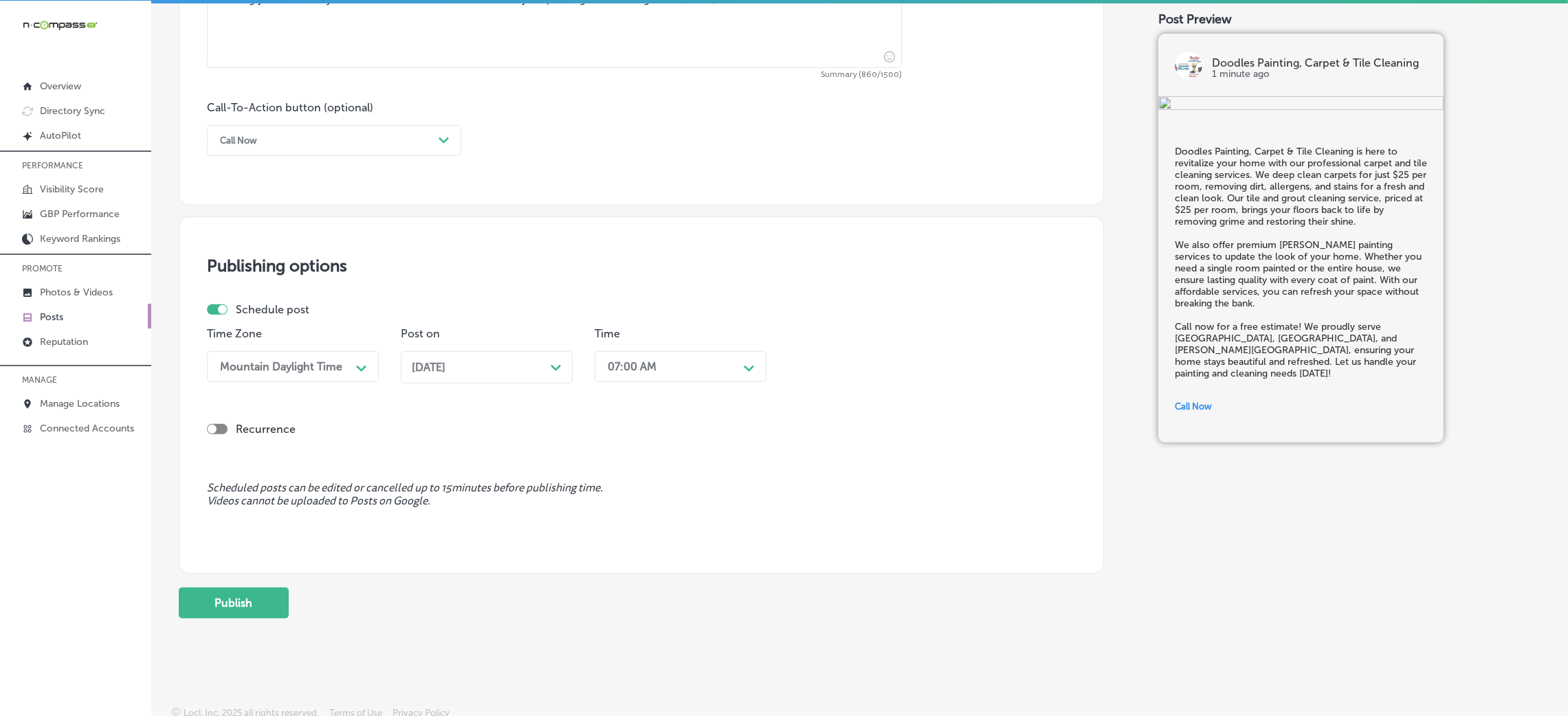
scroll to position [956, 0]
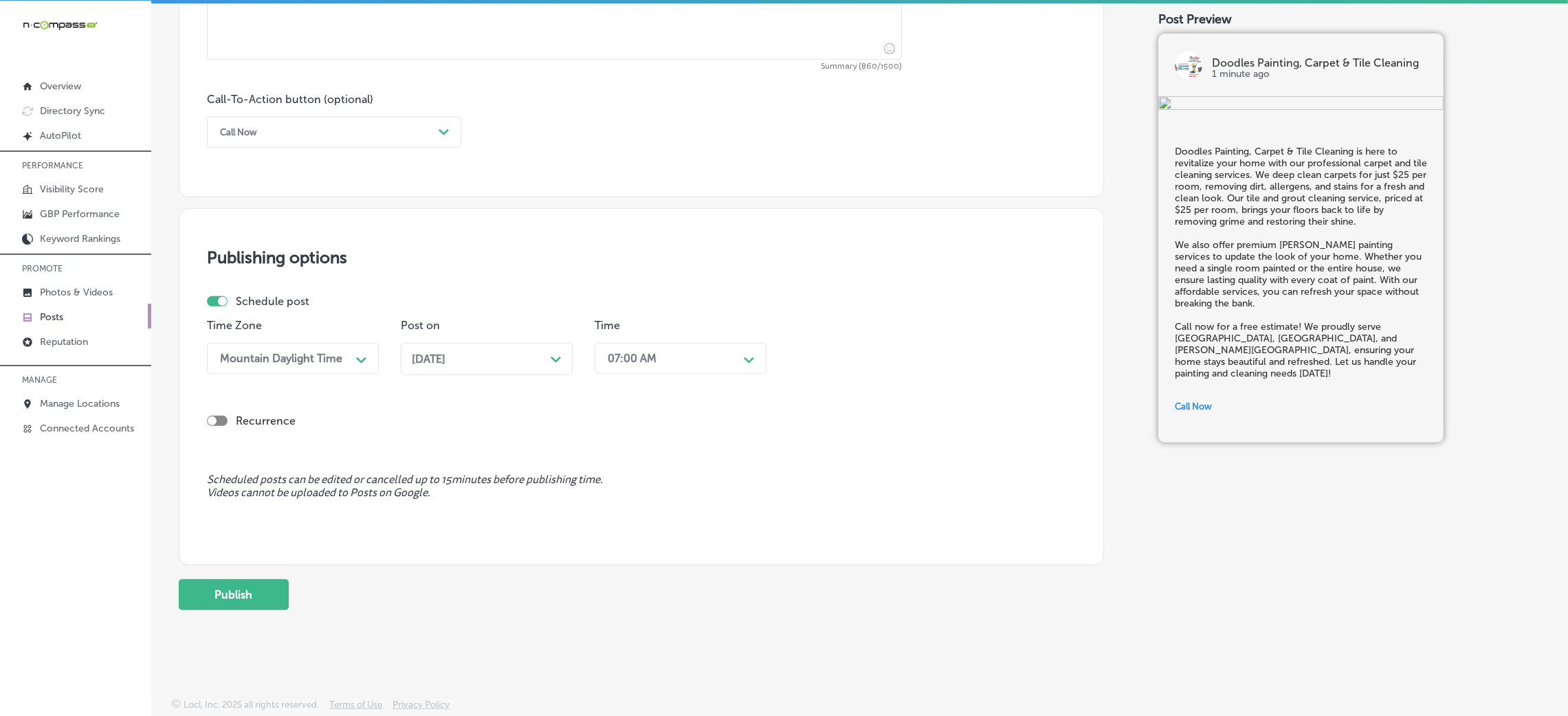
click at [255, 477] on button "Publish" at bounding box center [234, 595] width 110 height 31
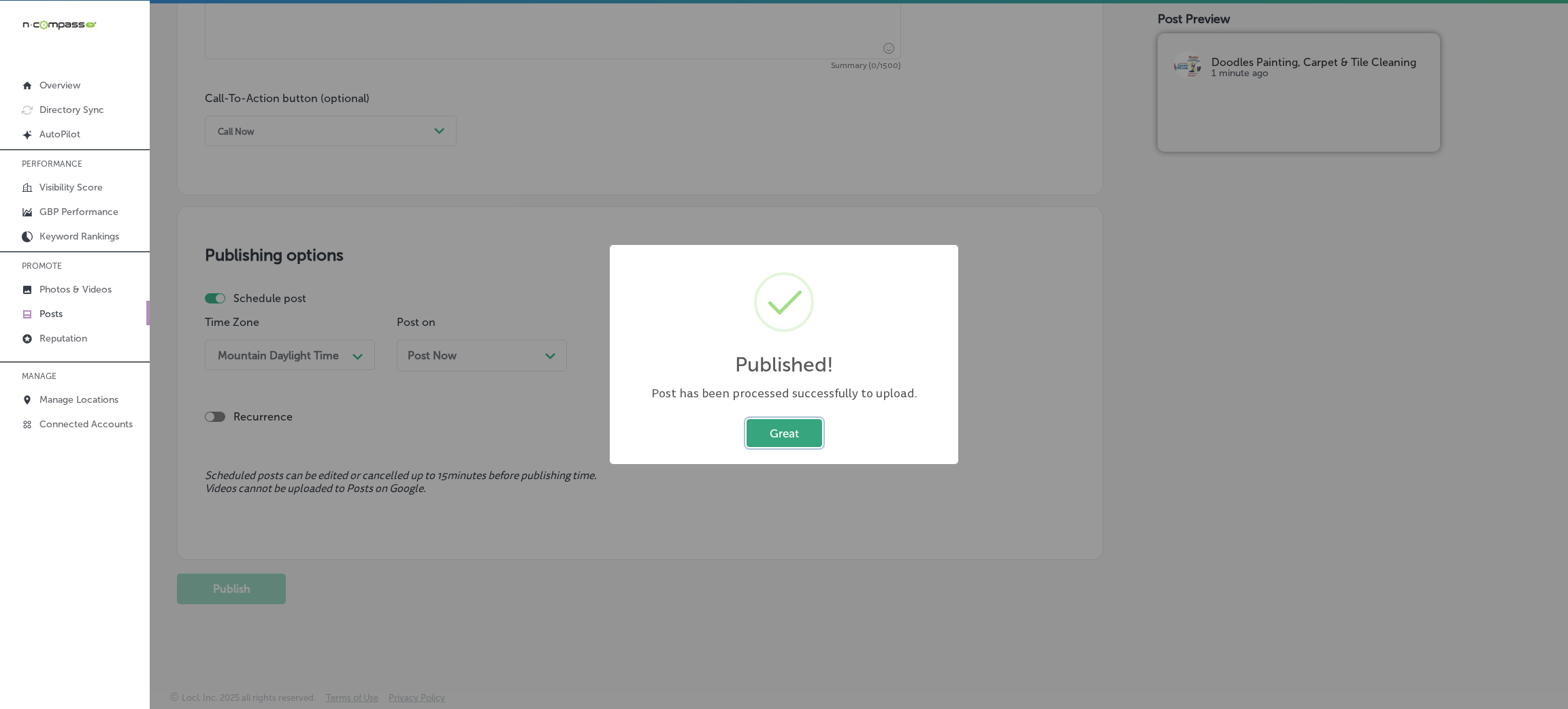
click at [775, 436] on button "Great" at bounding box center [784, 433] width 76 height 28
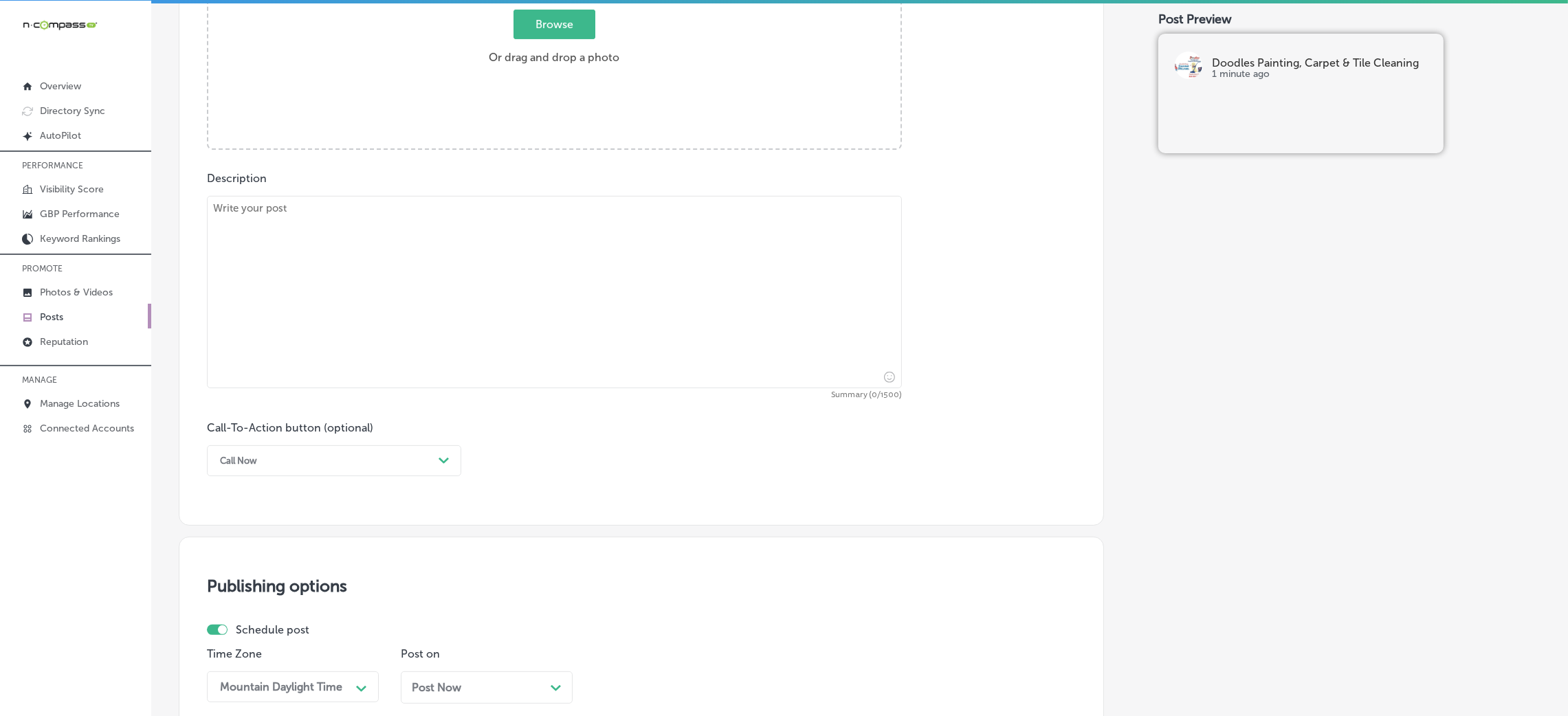
scroll to position [751, 0]
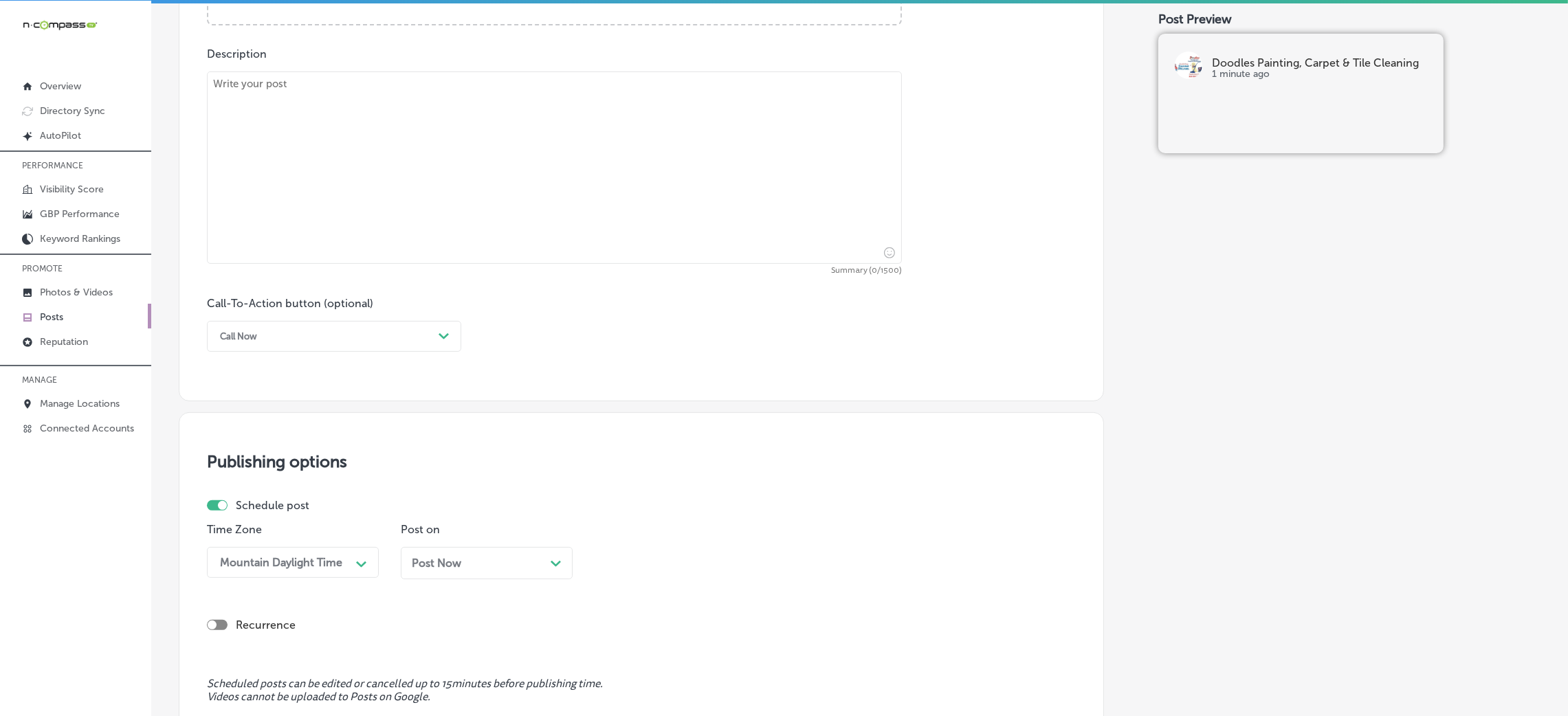
click at [316, 157] on textarea at bounding box center [554, 167] width 695 height 192
paste textarea "Transform your space with Doodles Painting, Carpet & Tile Cleaning’s profession…"
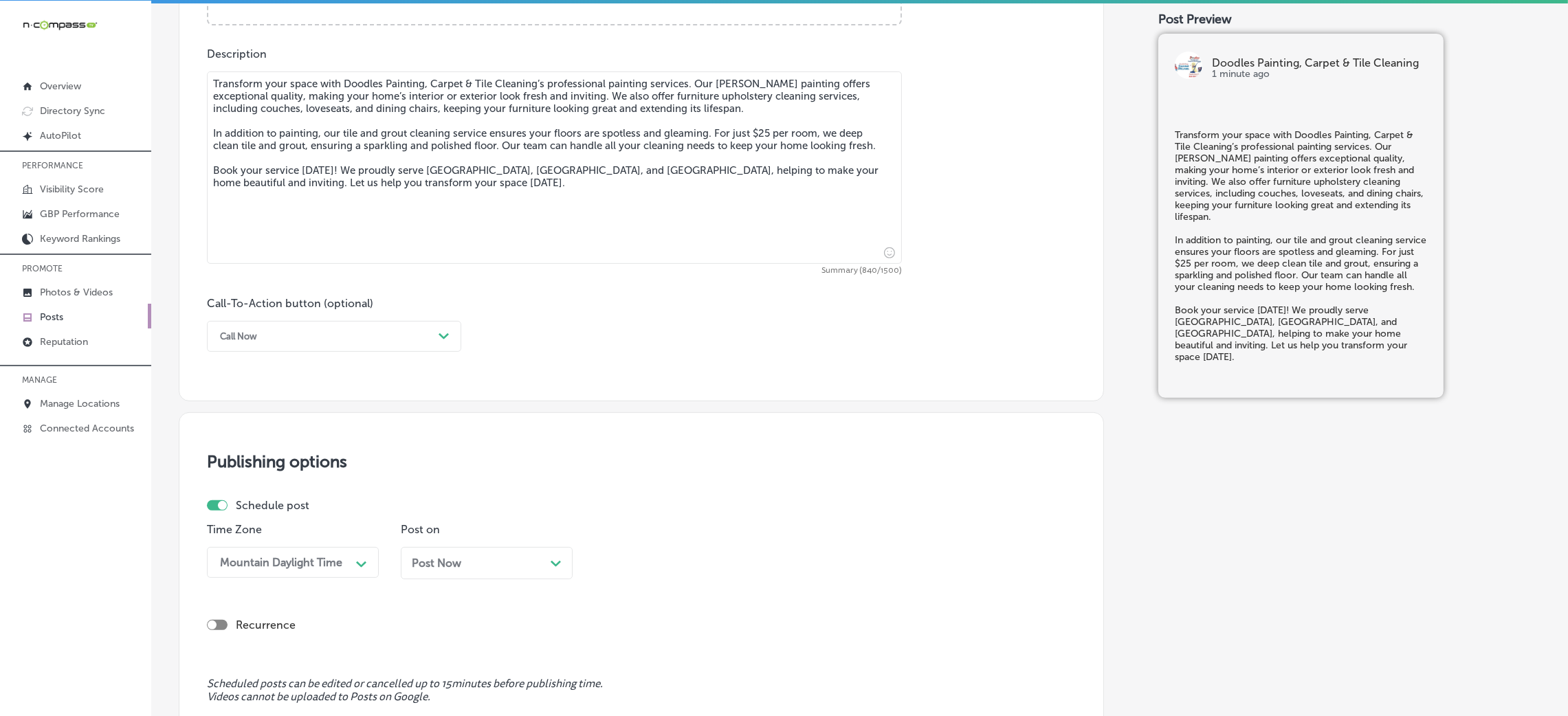
scroll to position [647, 0]
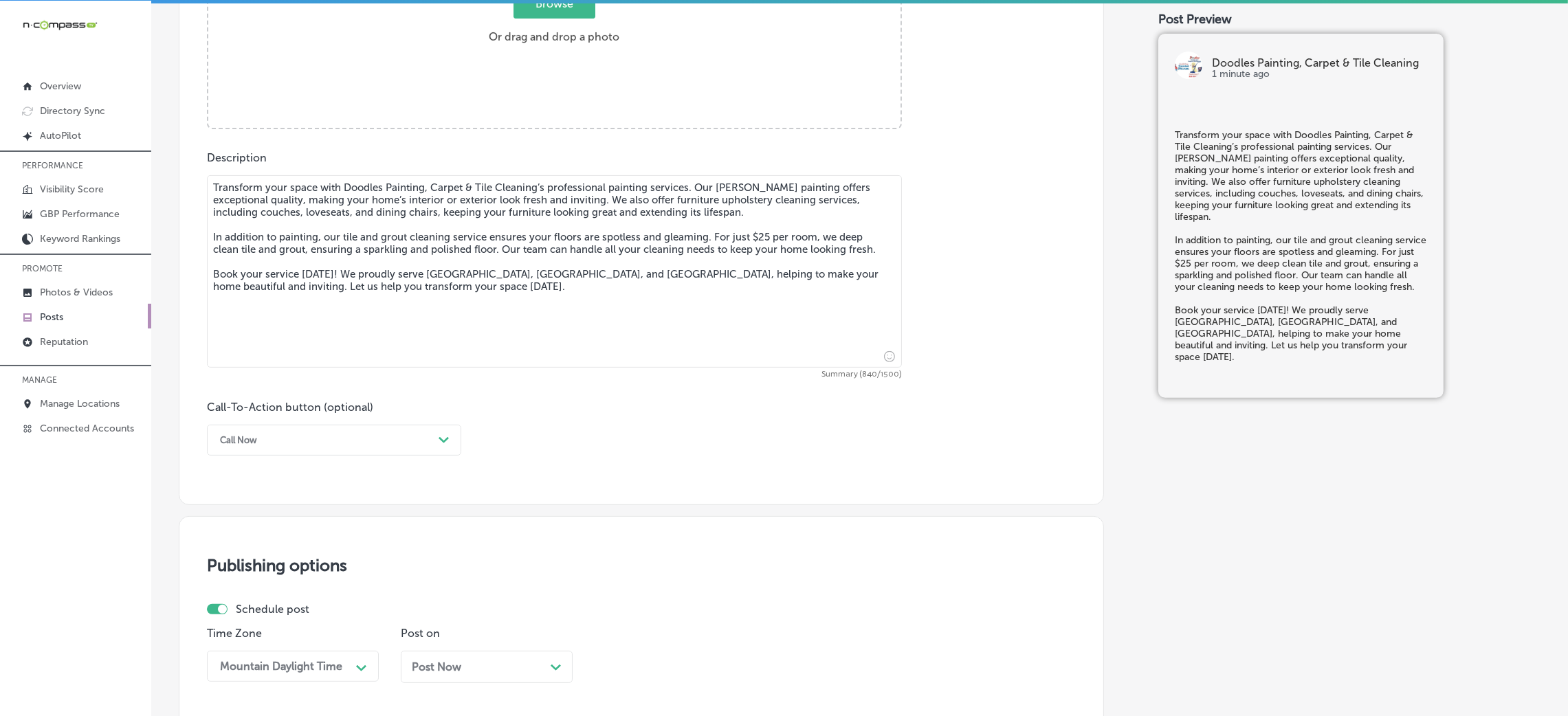
type textarea "Transform your space with Doodles Painting, Carpet & Tile Cleaning’s profession…"
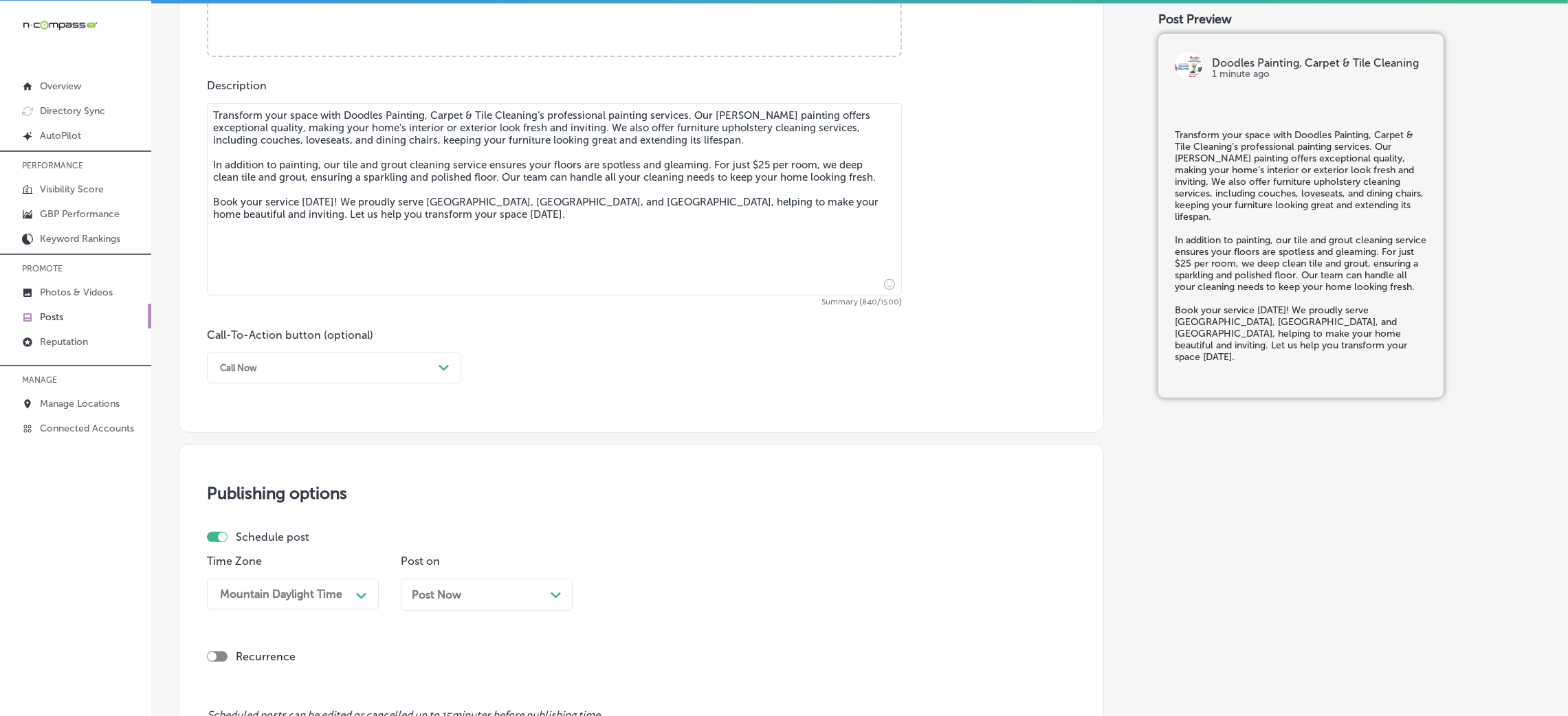
scroll to position [751, 0]
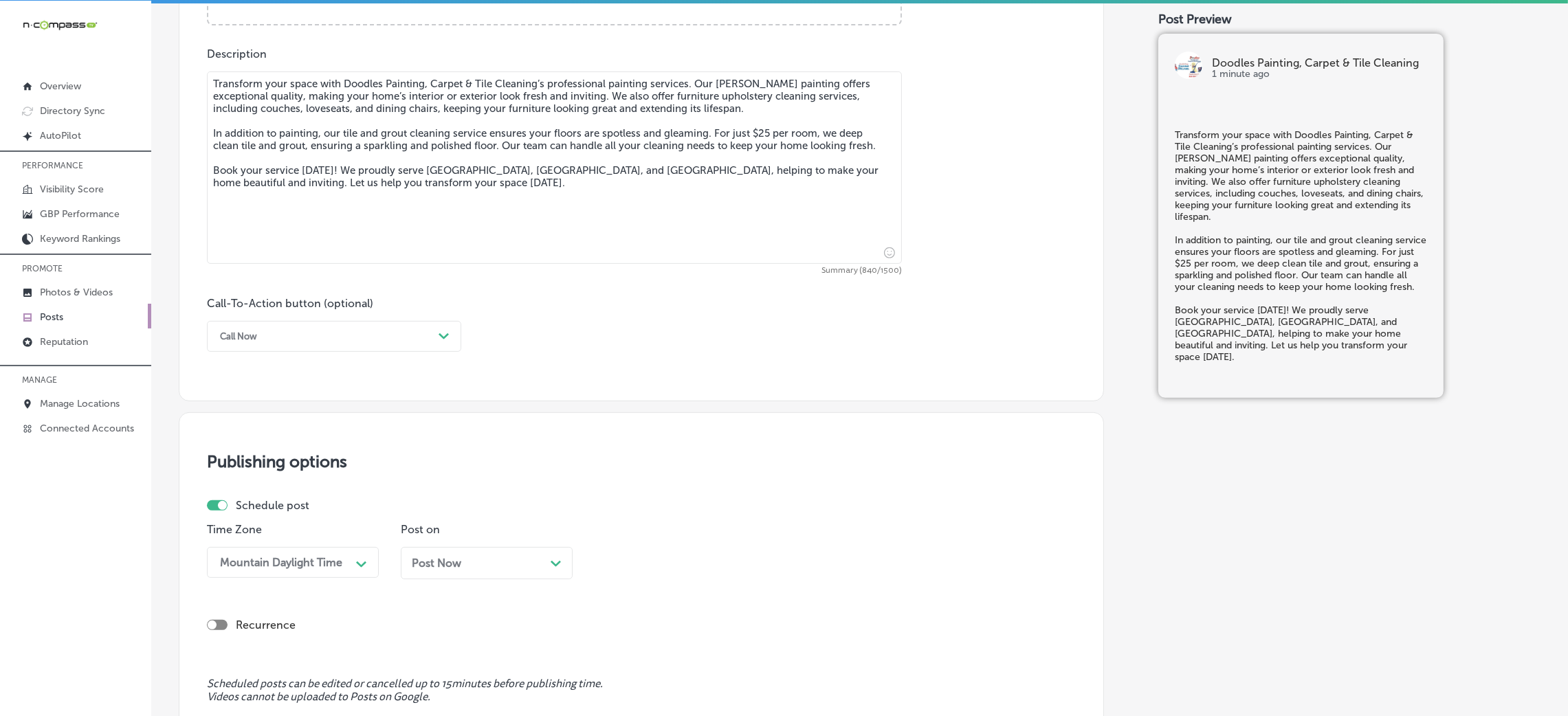
click at [225, 345] on div "Call Now" at bounding box center [323, 336] width 220 height 22
click at [244, 382] on div "Book" at bounding box center [334, 390] width 255 height 24
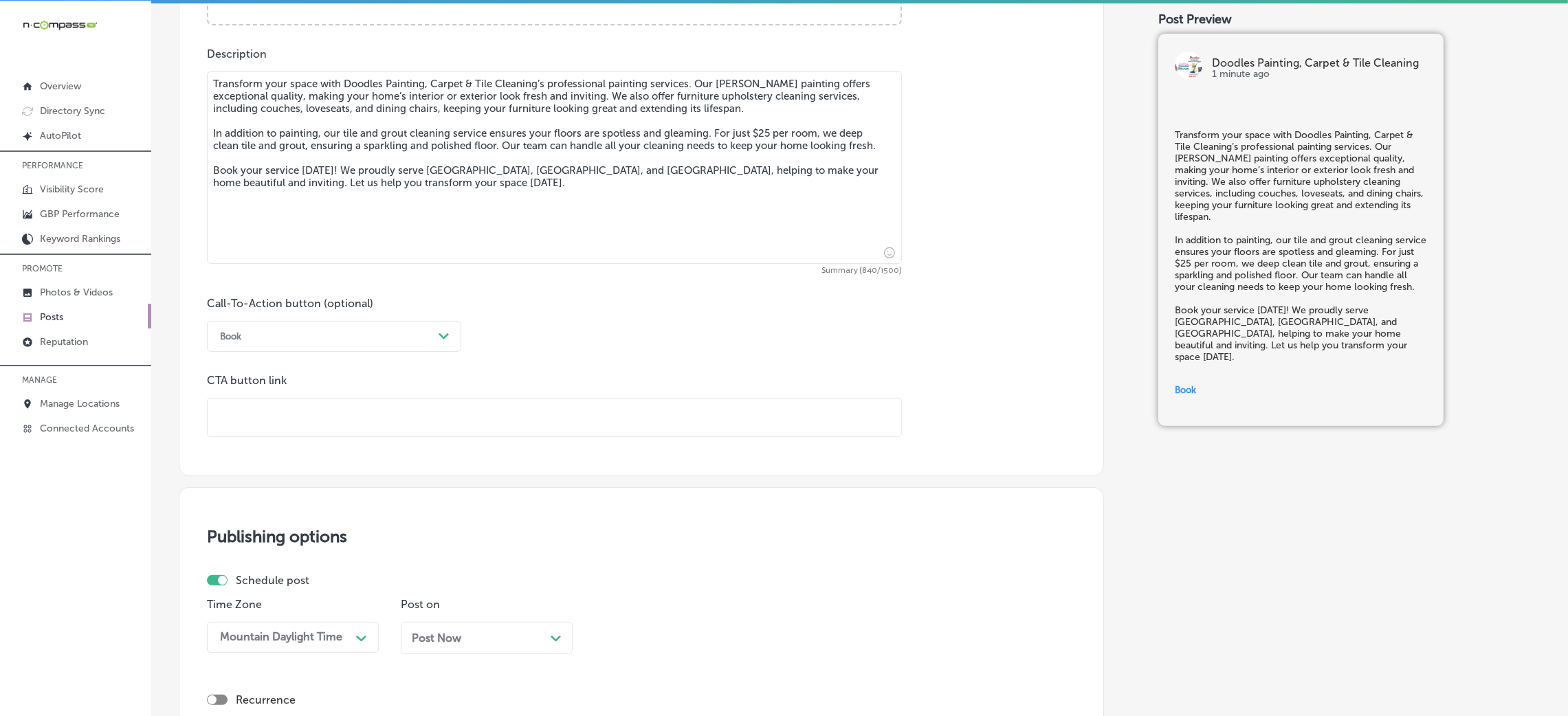
click at [272, 413] on input "text" at bounding box center [554, 417] width 694 height 38
paste input "[URL][DOMAIN_NAME]"
type input "[URL][DOMAIN_NAME]"
click at [590, 357] on div "Call-To-Action button (optional) Book Path Created with Sketch. CTA button link…" at bounding box center [641, 367] width 869 height 140
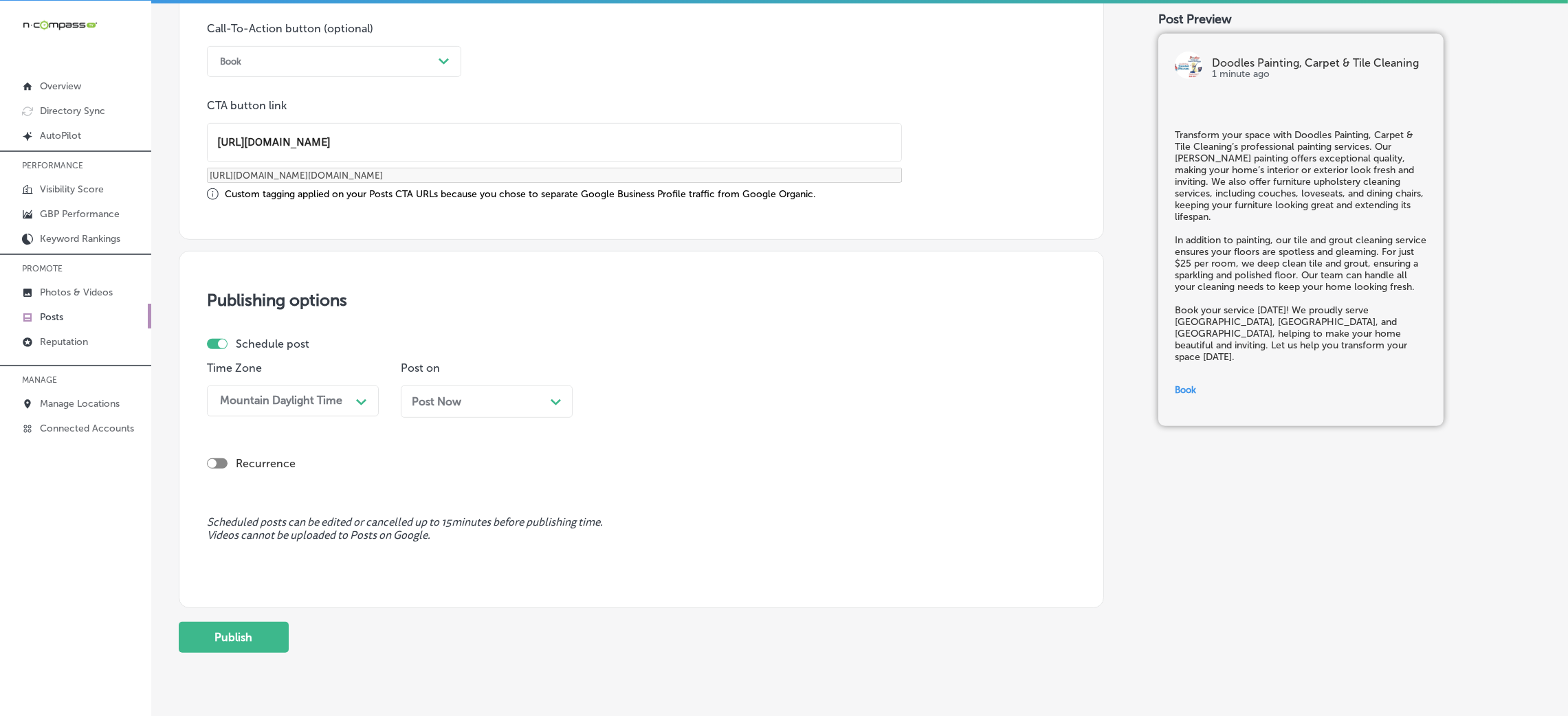
scroll to position [1060, 0]
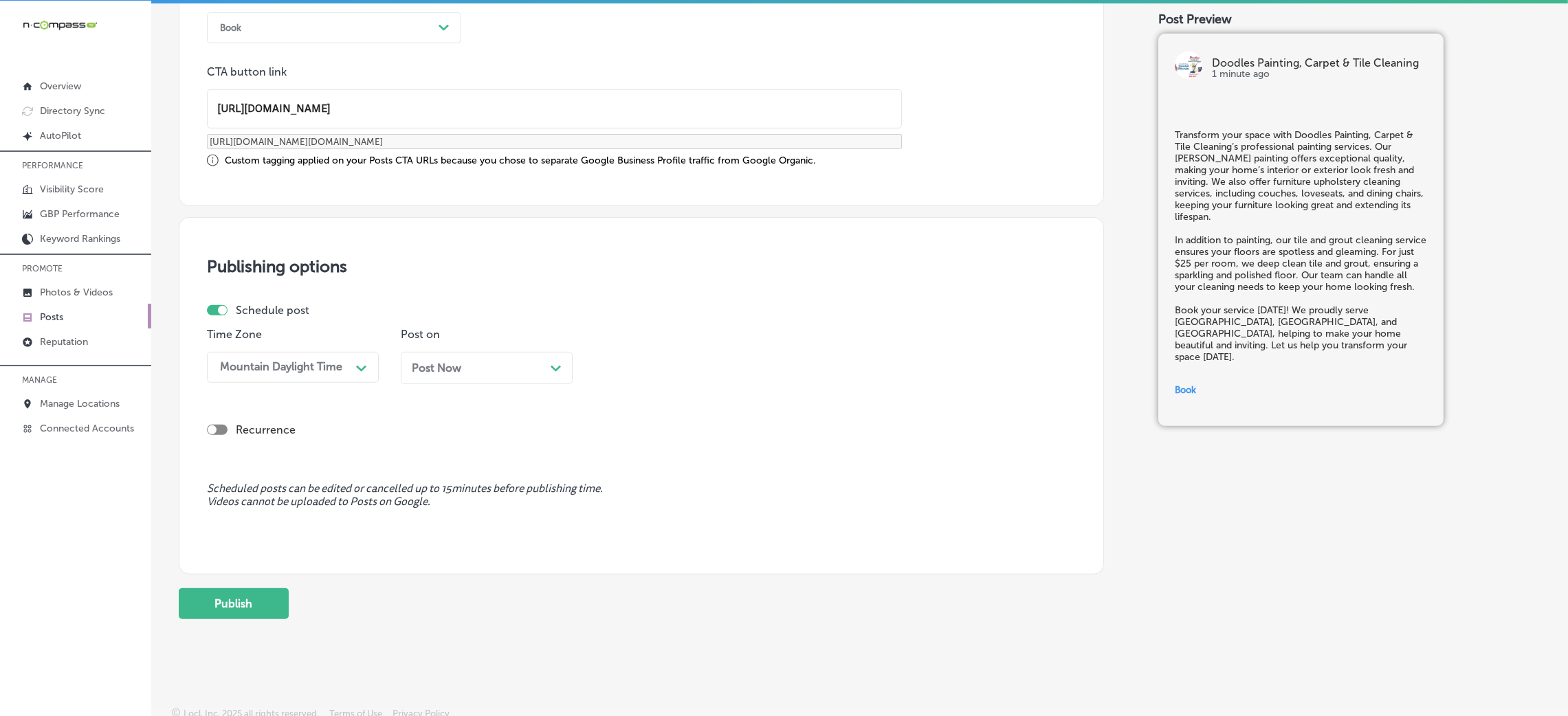
click at [477, 369] on div "Post Now Path Created with Sketch." at bounding box center [487, 368] width 150 height 13
click at [655, 372] on div "08:00 AM" at bounding box center [633, 367] width 50 height 13
click at [639, 477] on div "7:00 AM" at bounding box center [680, 556] width 172 height 24
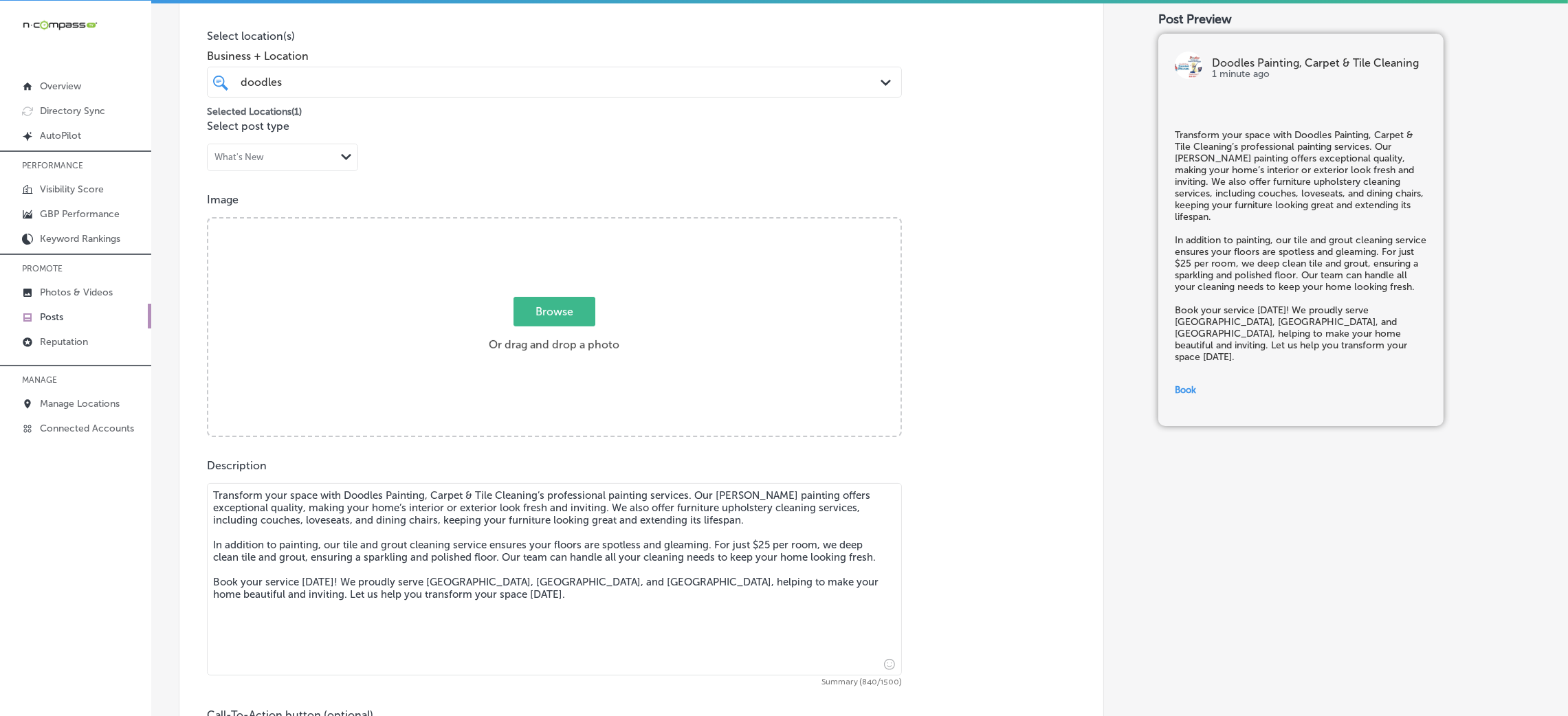
scroll to position [337, 0]
click at [533, 244] on div "Browse Or drag and drop a photo" at bounding box center [555, 330] width 693 height 220
click at [209, 220] on input "Browse Or drag and drop a photo" at bounding box center [555, 222] width 693 height 4
type input "C:\fakepath\Doodles Carpet Cleaning (53)6.jpg"
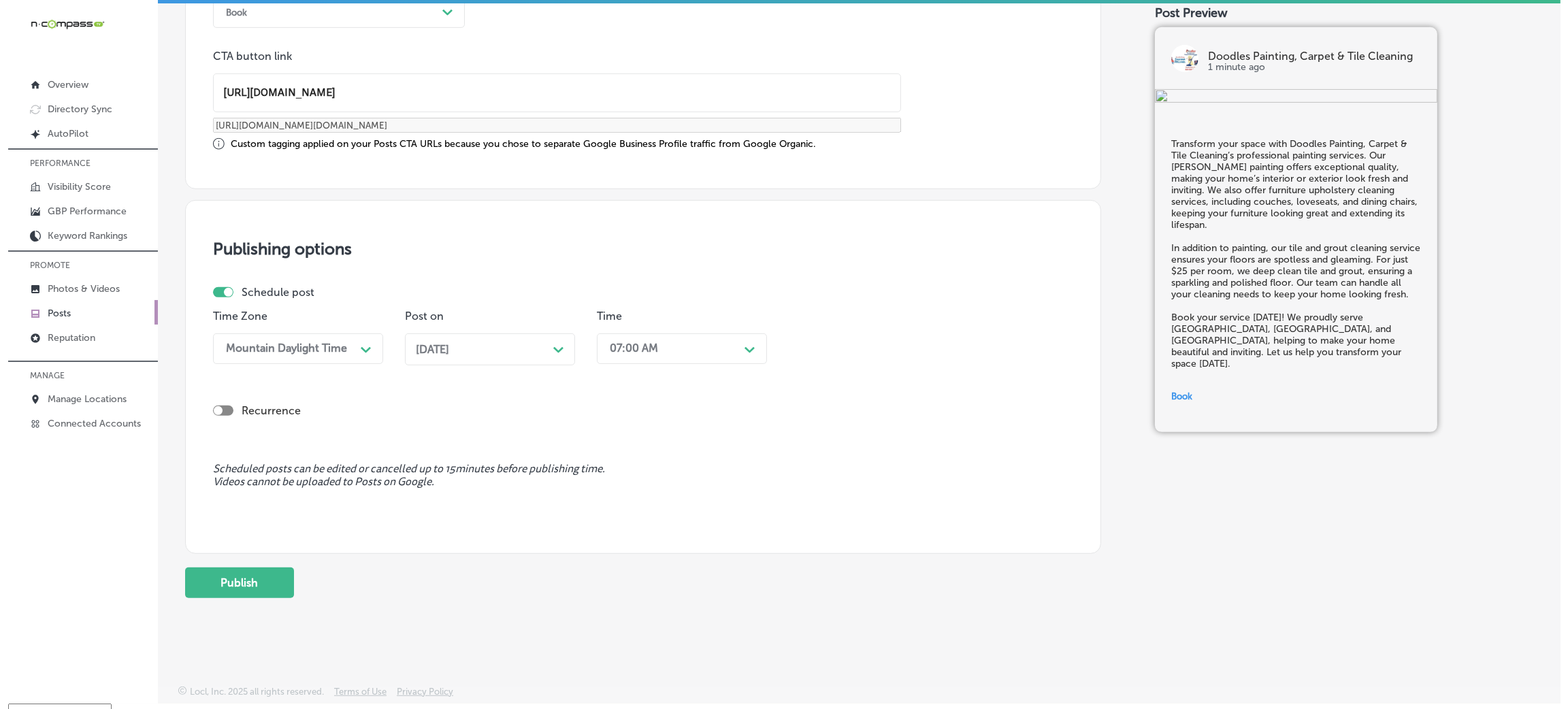
scroll to position [19, 0]
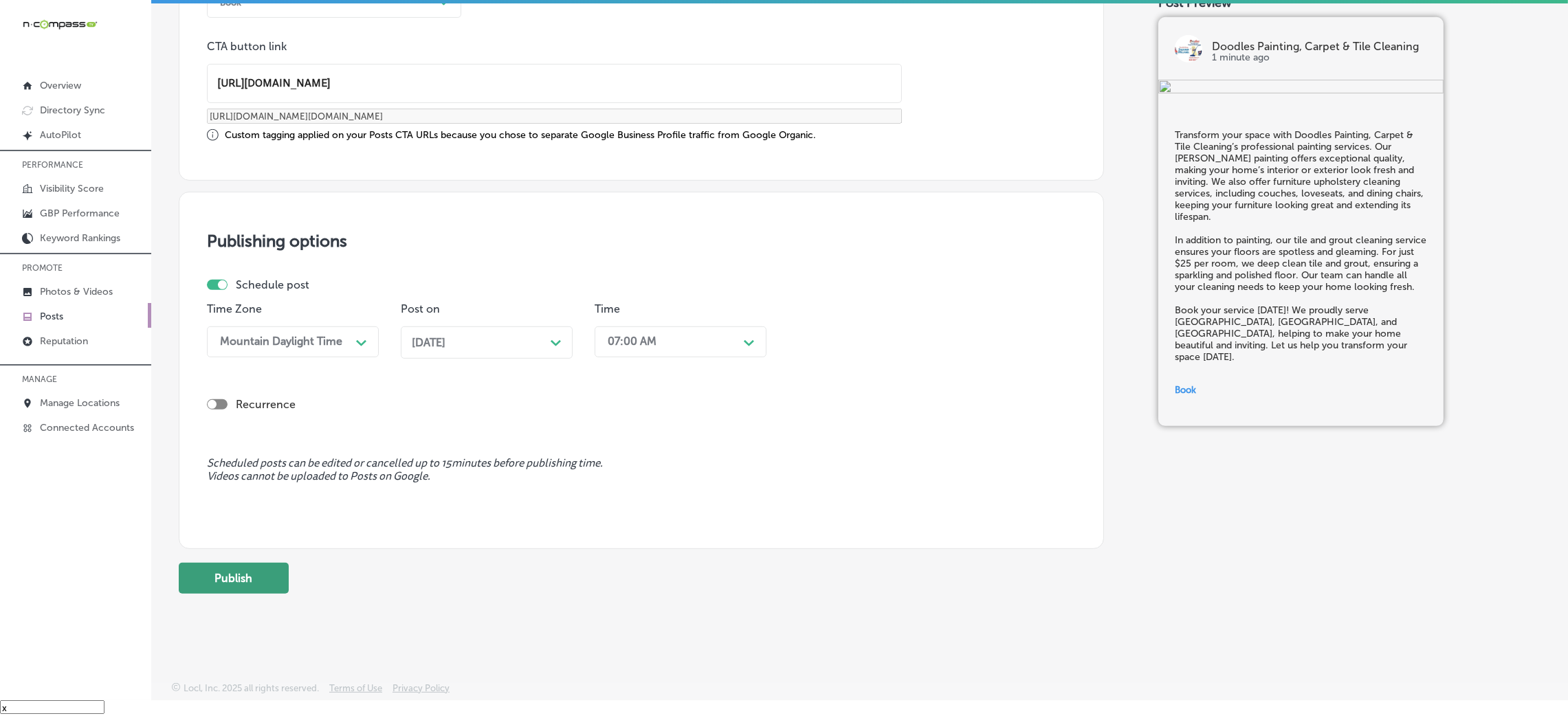
click at [245, 477] on button "Publish" at bounding box center [234, 578] width 110 height 31
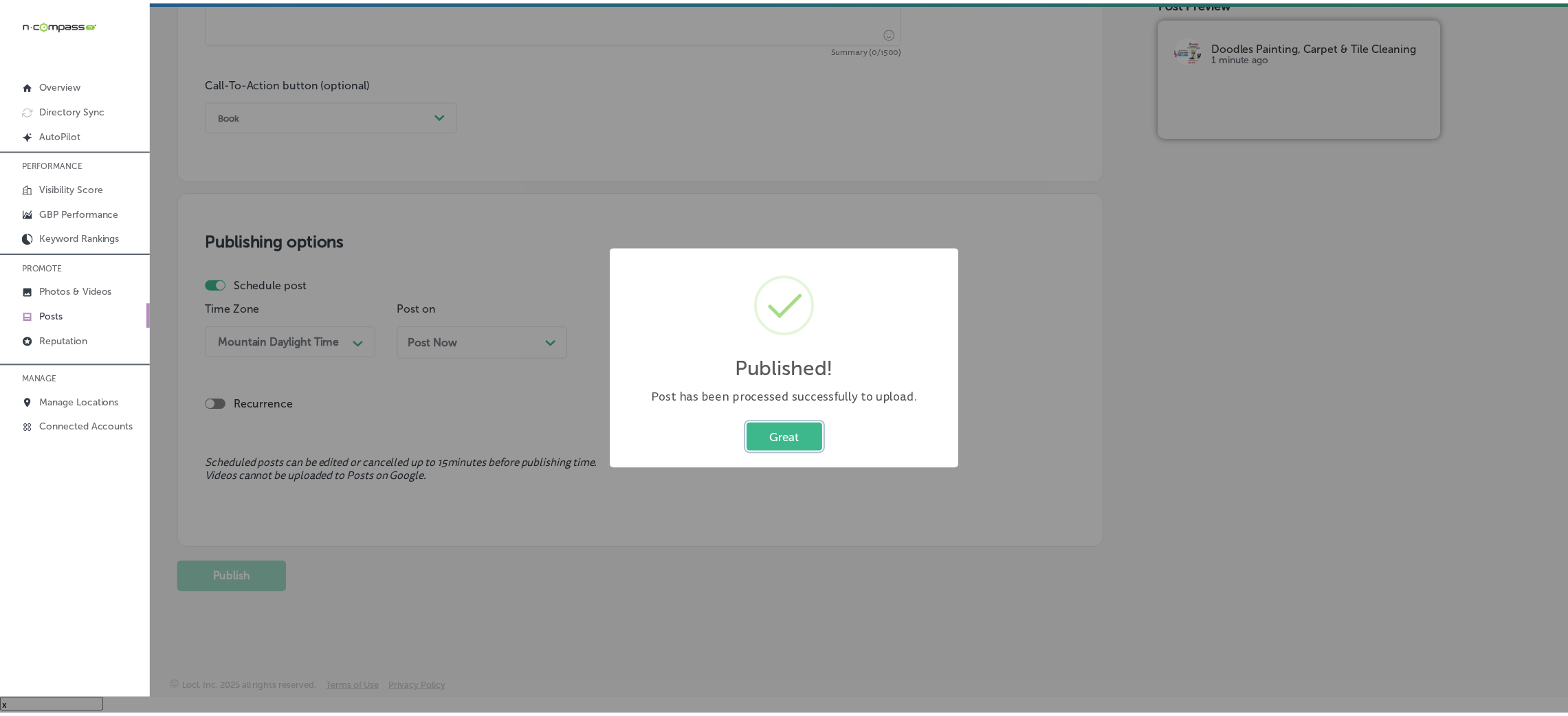
scroll to position [958, 0]
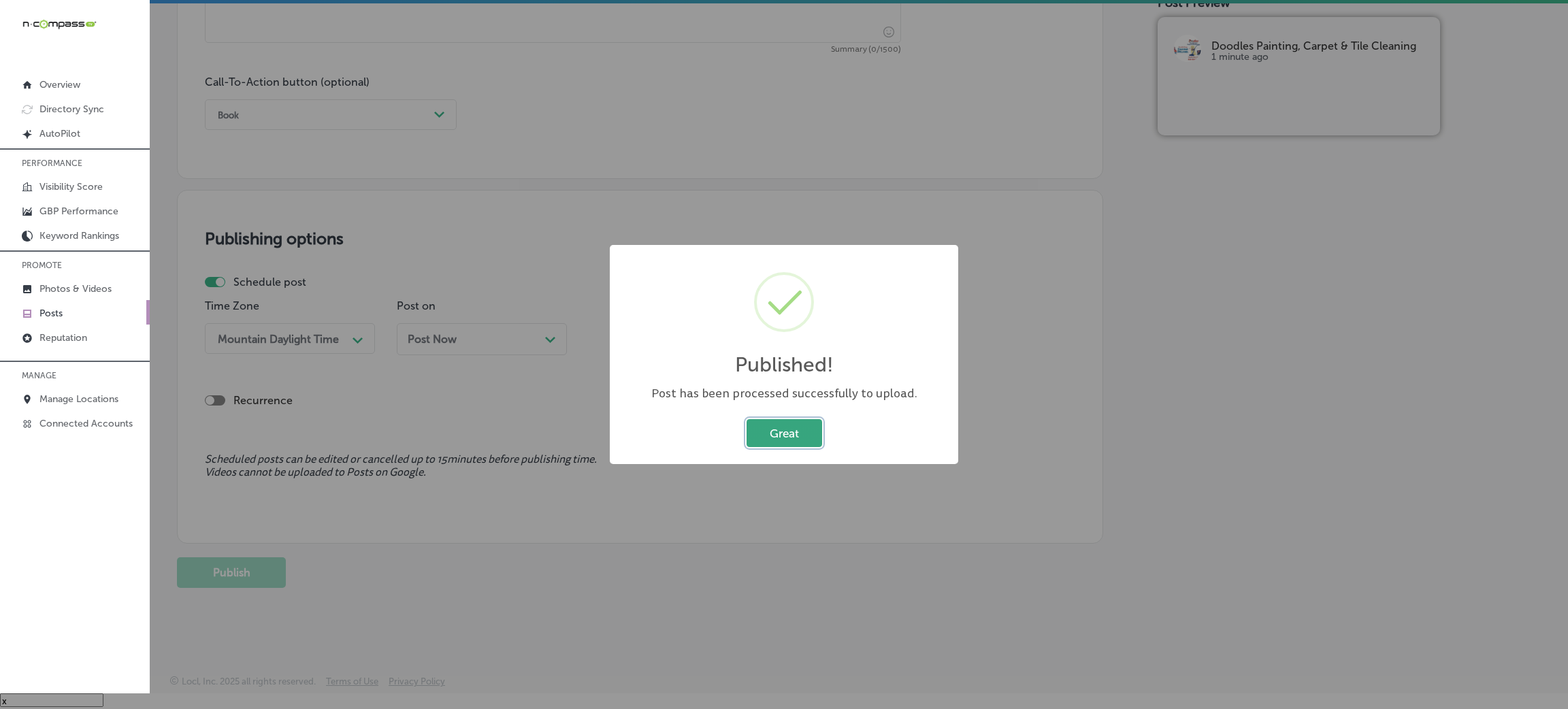
click at [785, 443] on button "Great" at bounding box center [784, 433] width 76 height 28
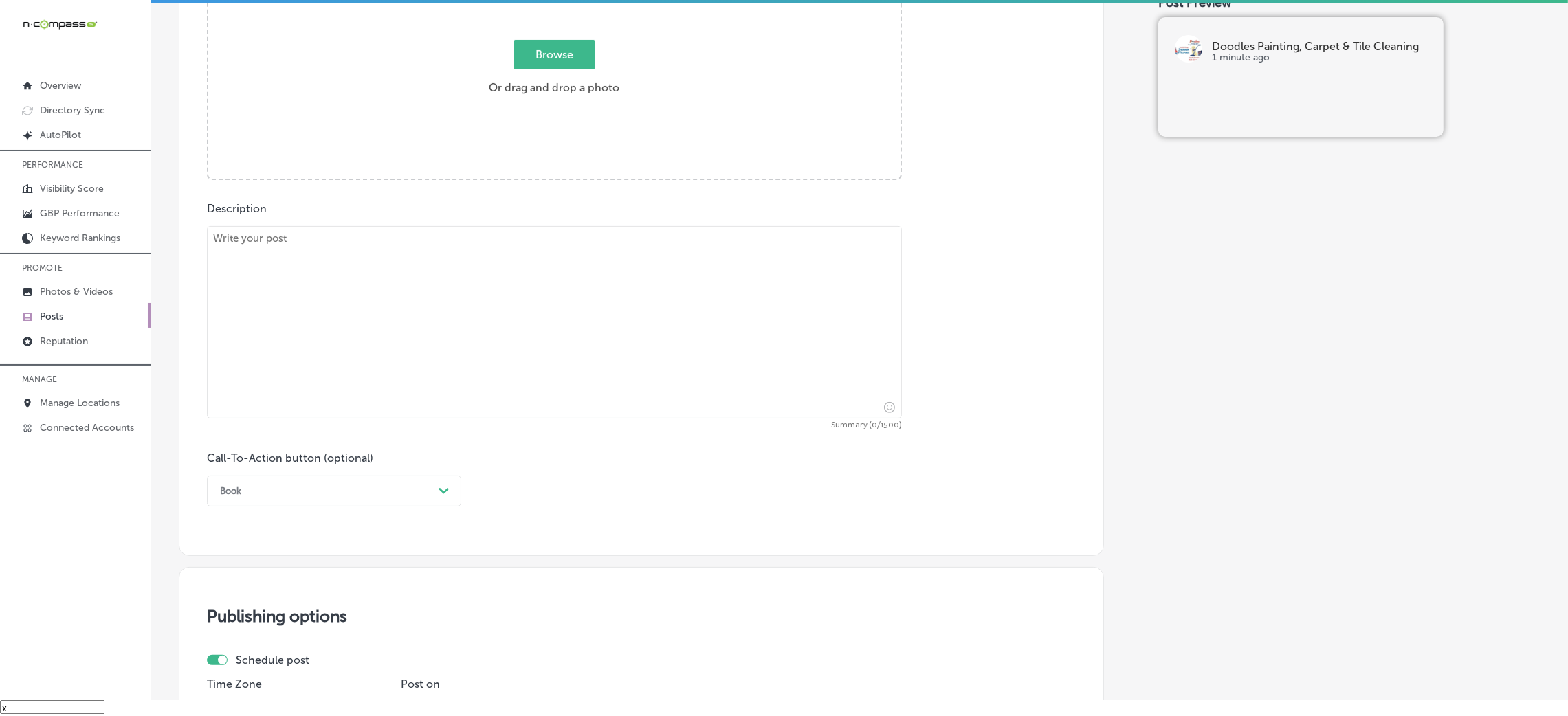
scroll to position [543, 0]
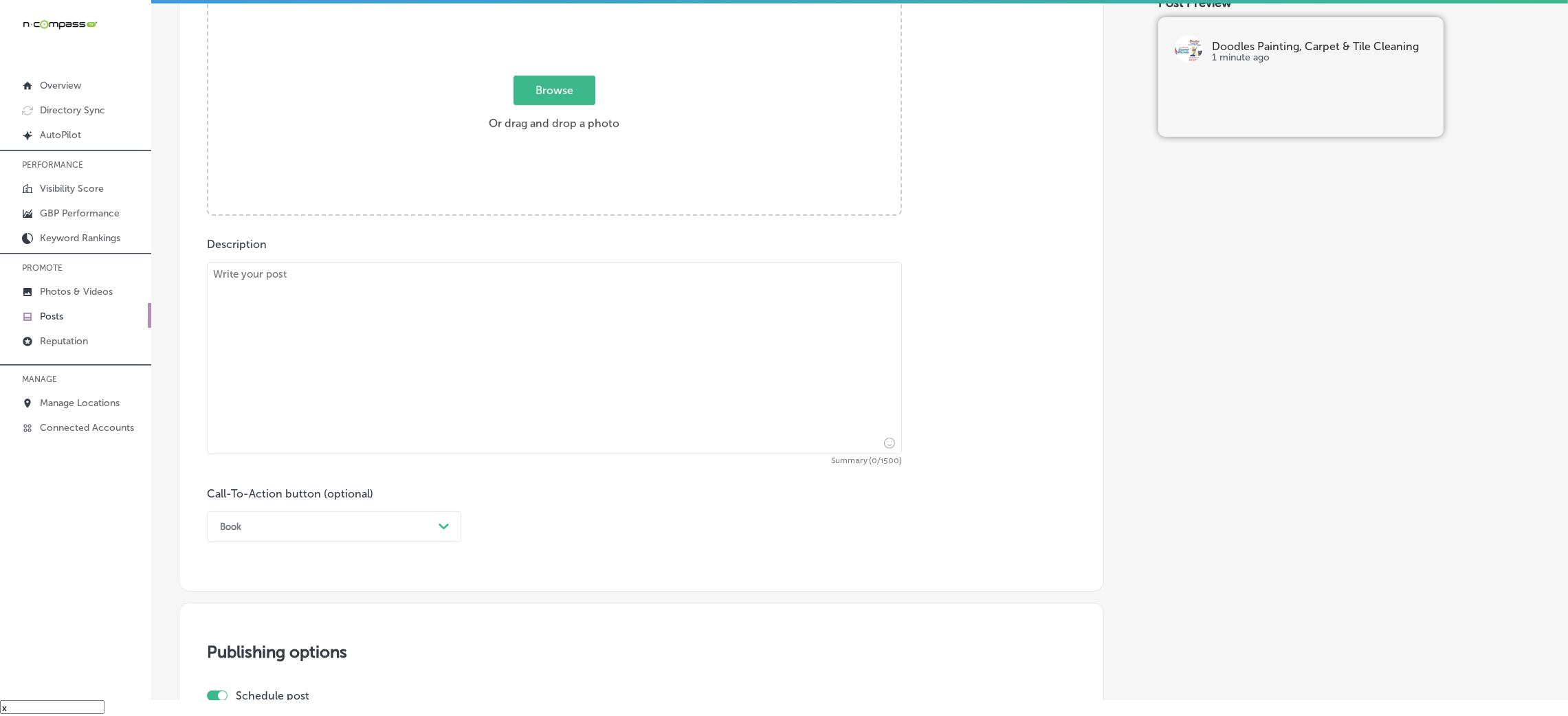
click at [478, 293] on textarea at bounding box center [554, 358] width 695 height 192
type textarea "V"
paste textarea "If your walls need fixing, Doodles Painting, Carpet & Tile Cleaning provides ex…"
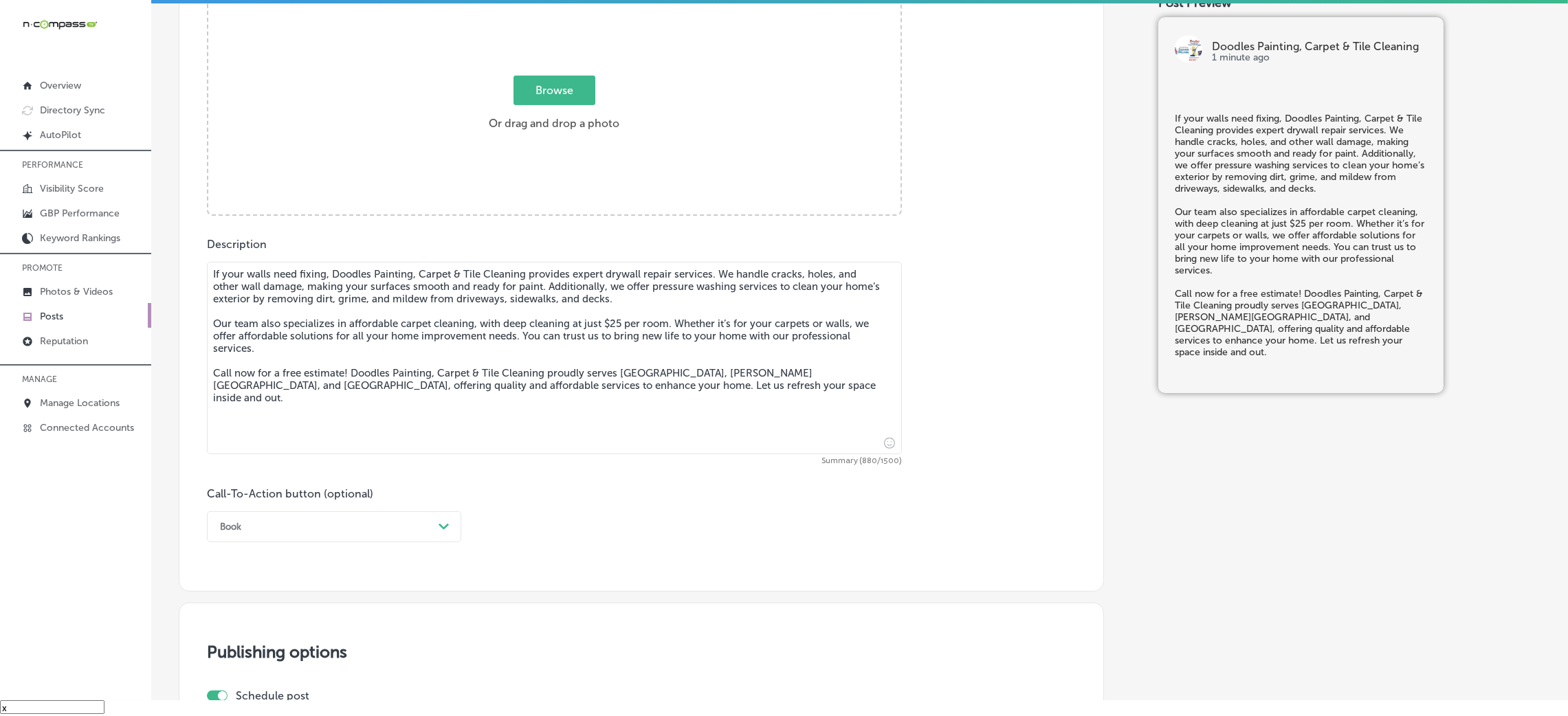
type textarea "If your walls need fixing, Doodles Painting, Carpet & Tile Cleaning provides ex…"
click at [226, 477] on div "Book" at bounding box center [323, 527] width 220 height 22
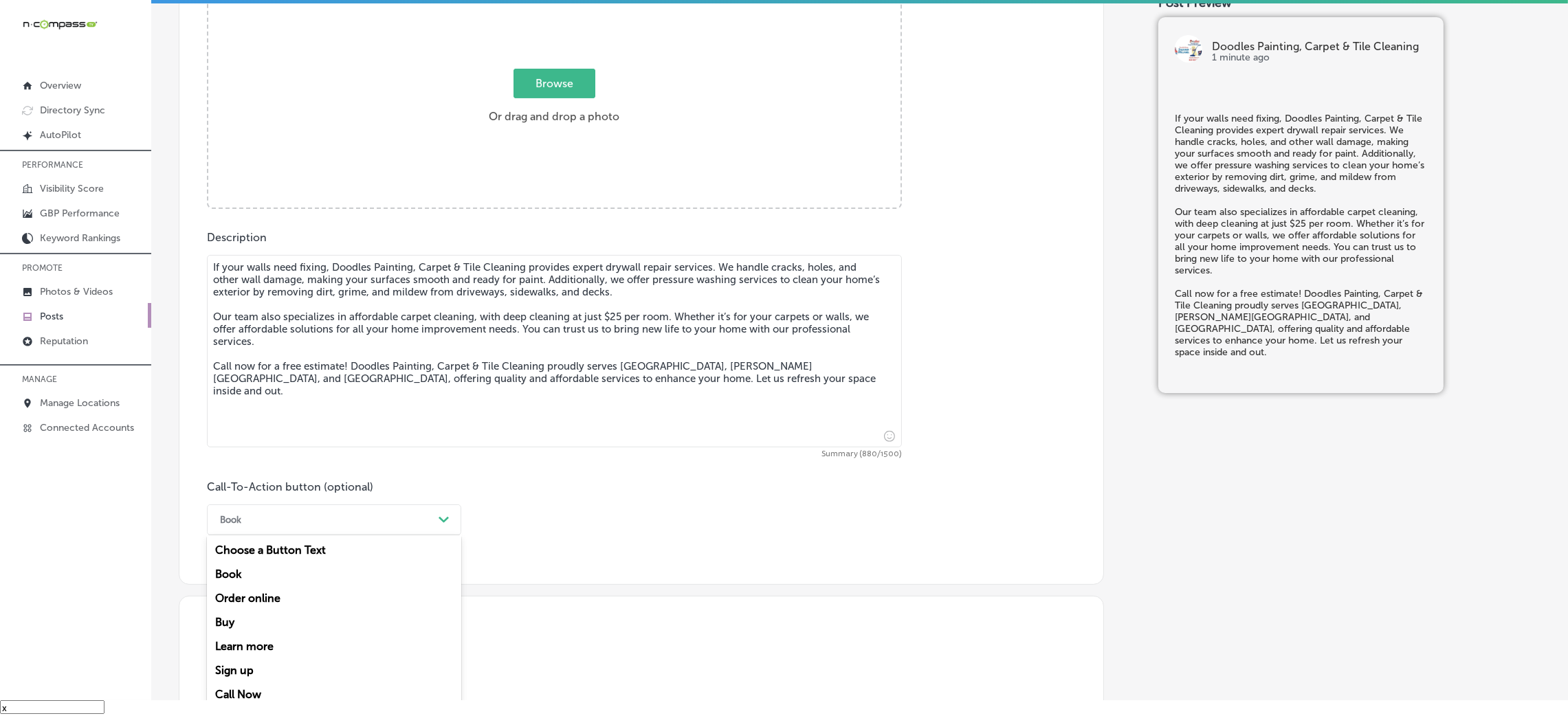
click at [261, 477] on div "Call Now" at bounding box center [334, 694] width 255 height 24
click at [538, 105] on label "Browse Or drag and drop a photo" at bounding box center [553, 100] width 141 height 60
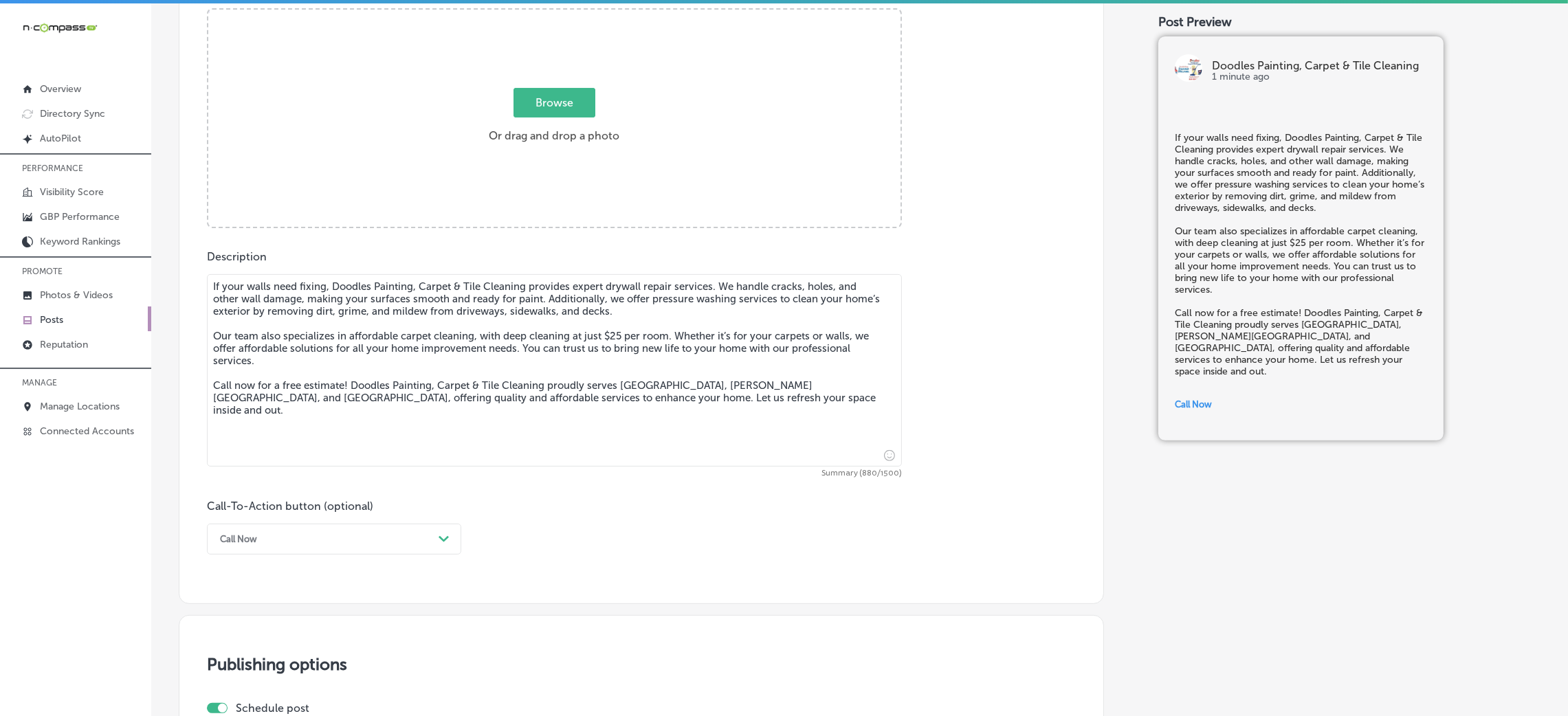
type input "C:\fakepath\Doodles Carpet Cleaning (55)7.jpg"
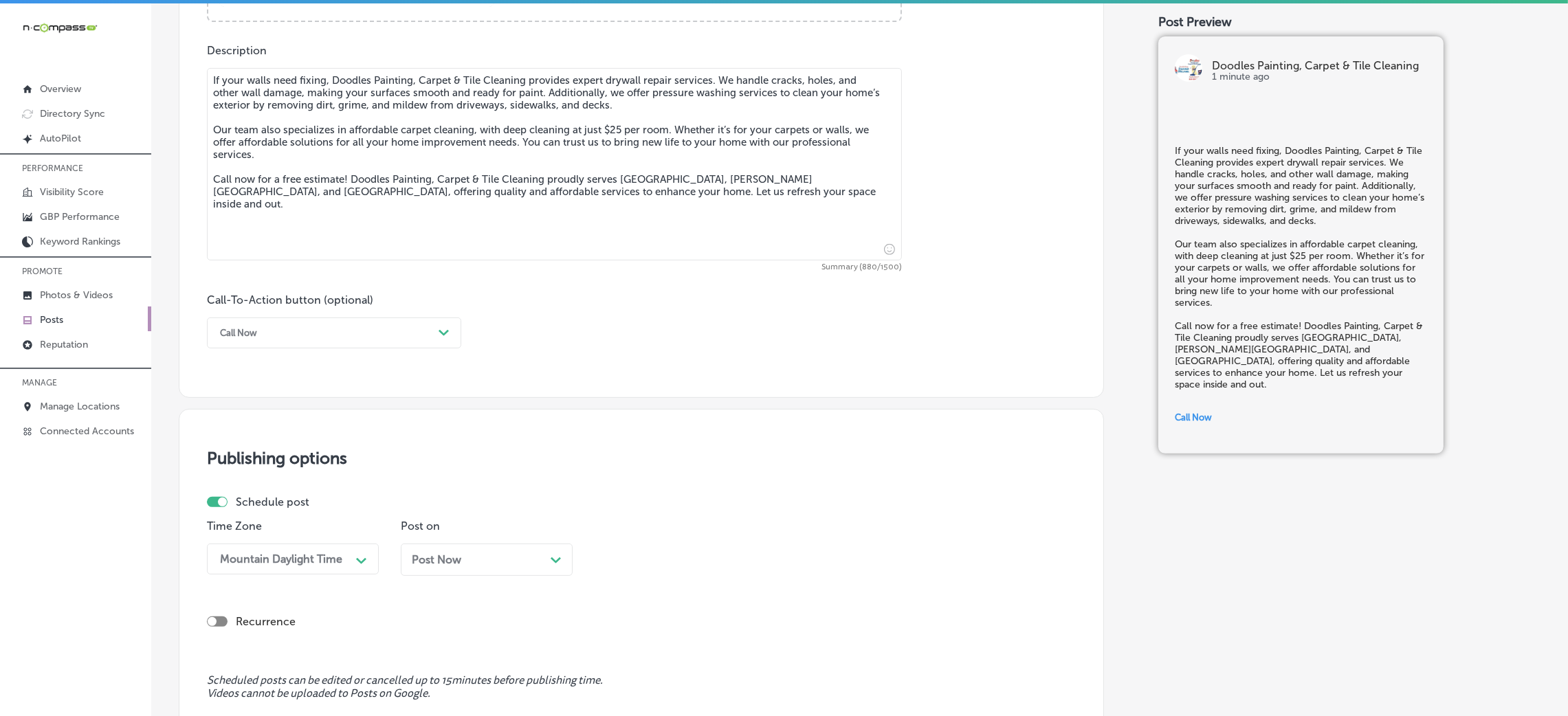
scroll to position [860, 0]
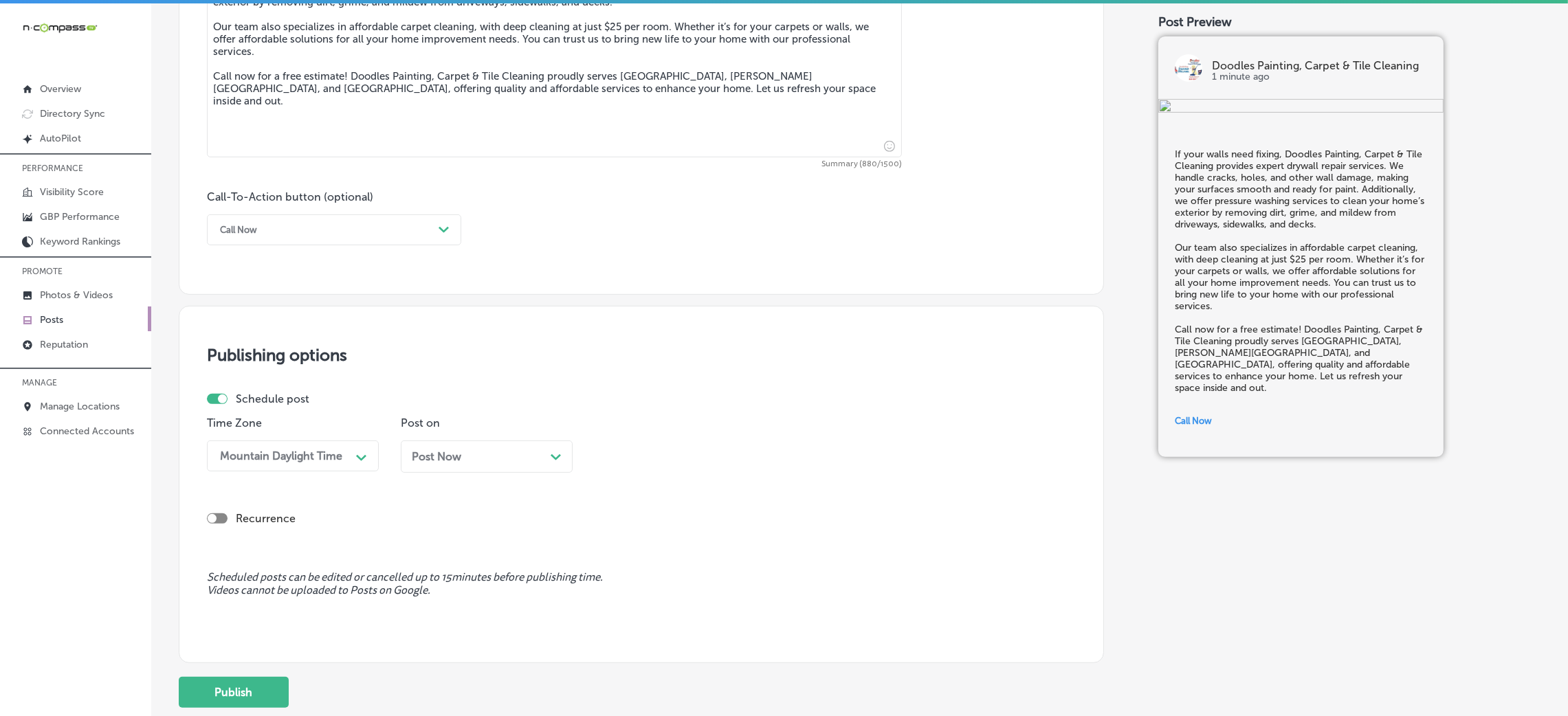
click at [461, 455] on div "Post Now Path Created with Sketch." at bounding box center [487, 457] width 150 height 13
click at [662, 465] on div "08:15 AM" at bounding box center [669, 456] width 138 height 24
click at [617, 477] on div "7:00 AM" at bounding box center [680, 541] width 172 height 24
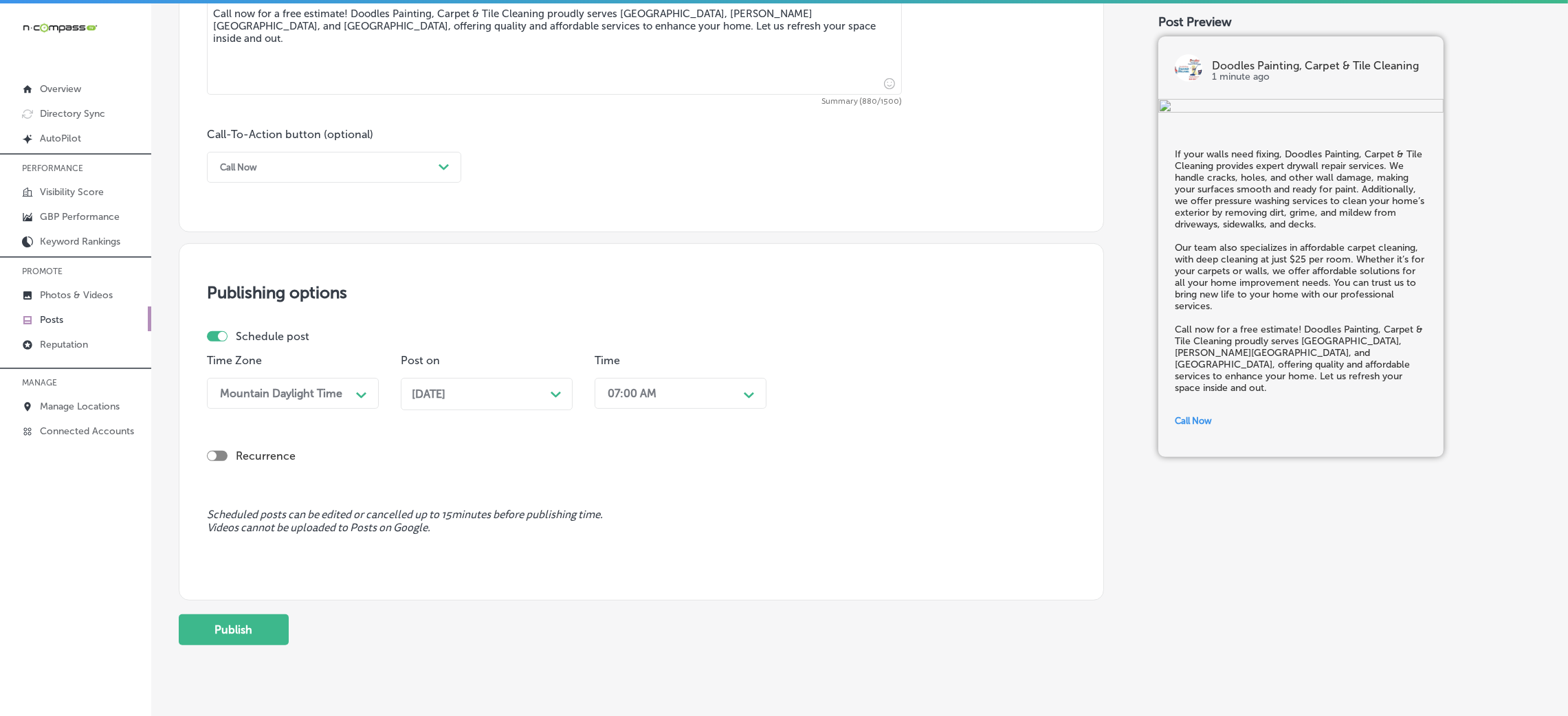
scroll to position [956, 0]
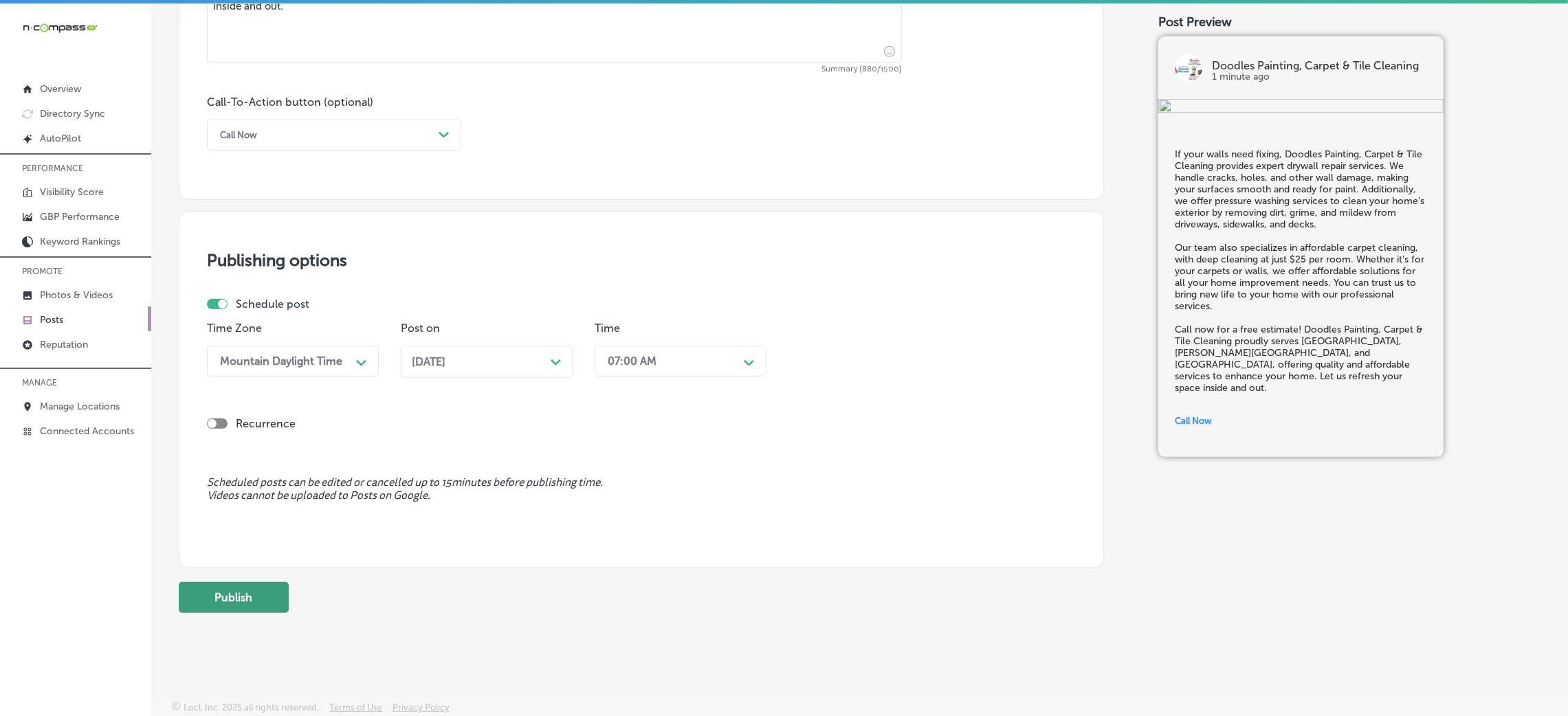
click at [224, 477] on button "Publish" at bounding box center [234, 597] width 110 height 31
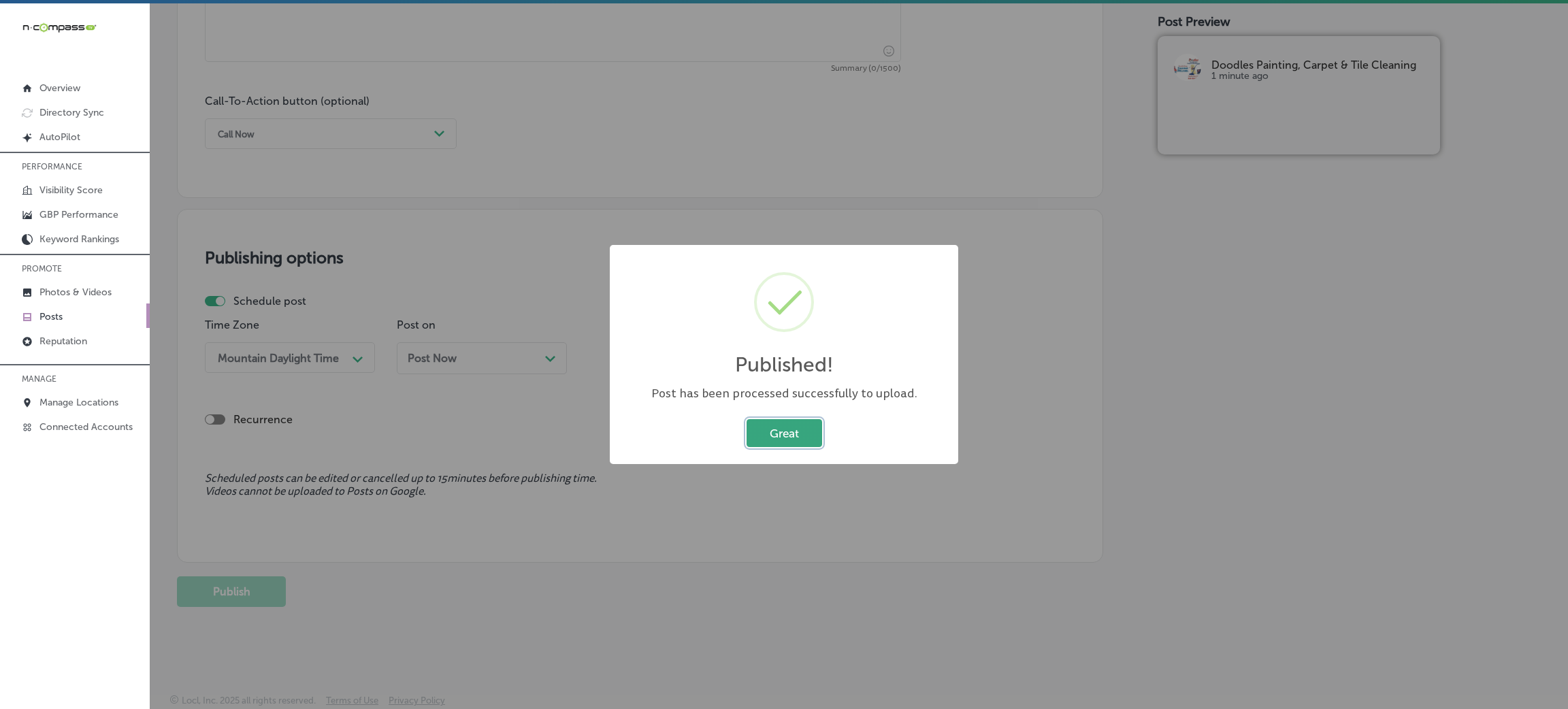
click at [769, 433] on button "Great" at bounding box center [784, 433] width 76 height 28
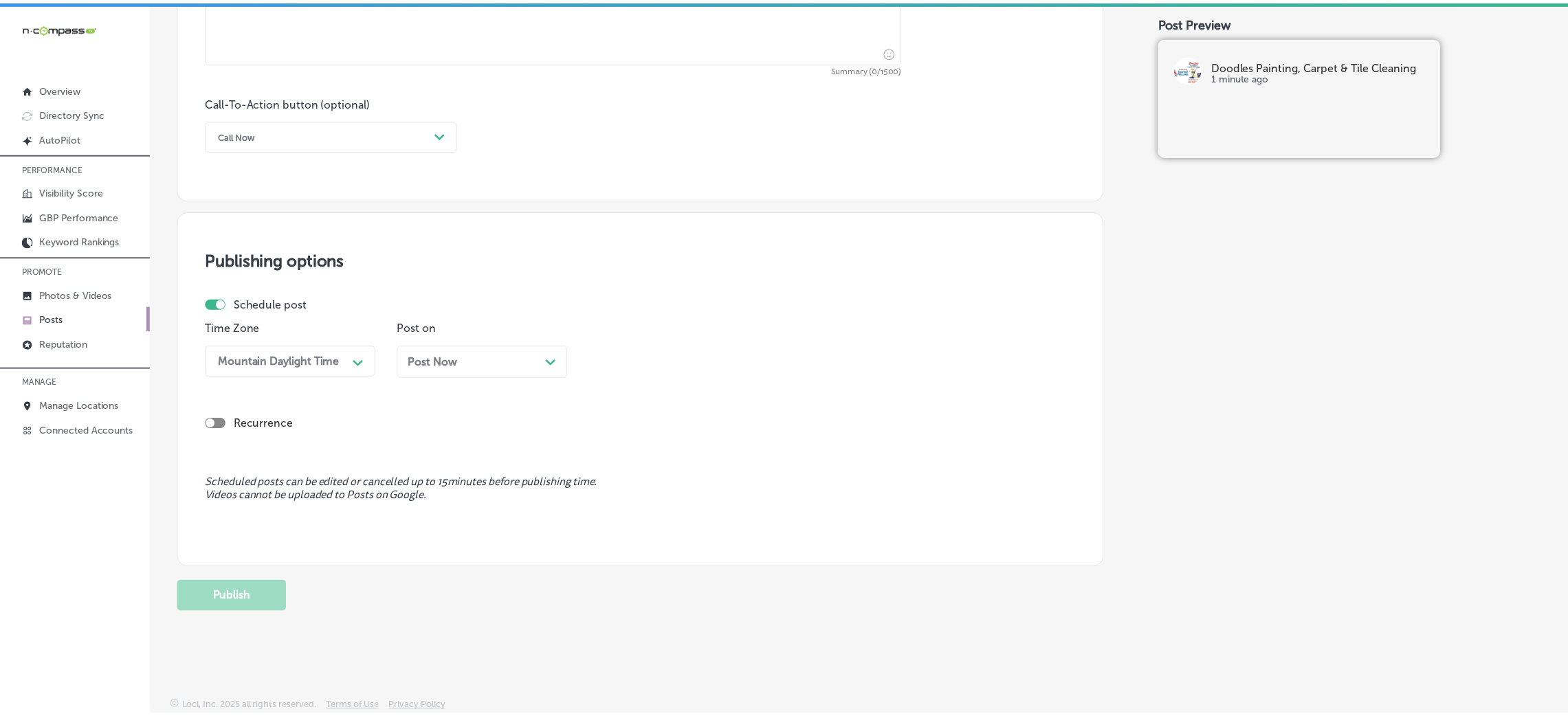
scroll to position [751, 0]
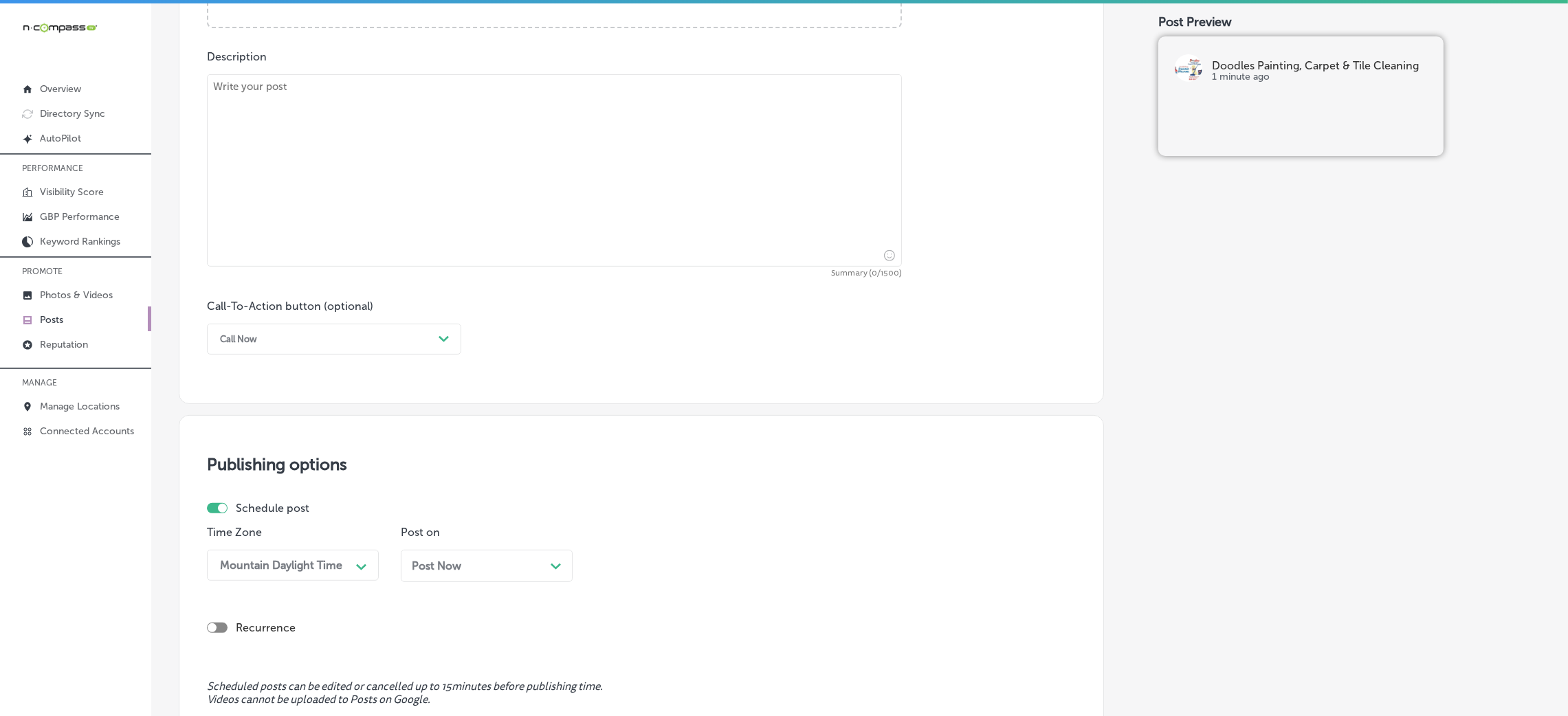
click at [369, 185] on textarea at bounding box center [554, 171] width 695 height 192
paste textarea "Get your outdoor space ready for fall with Doodles Painting, Carpet & Tile Clea…"
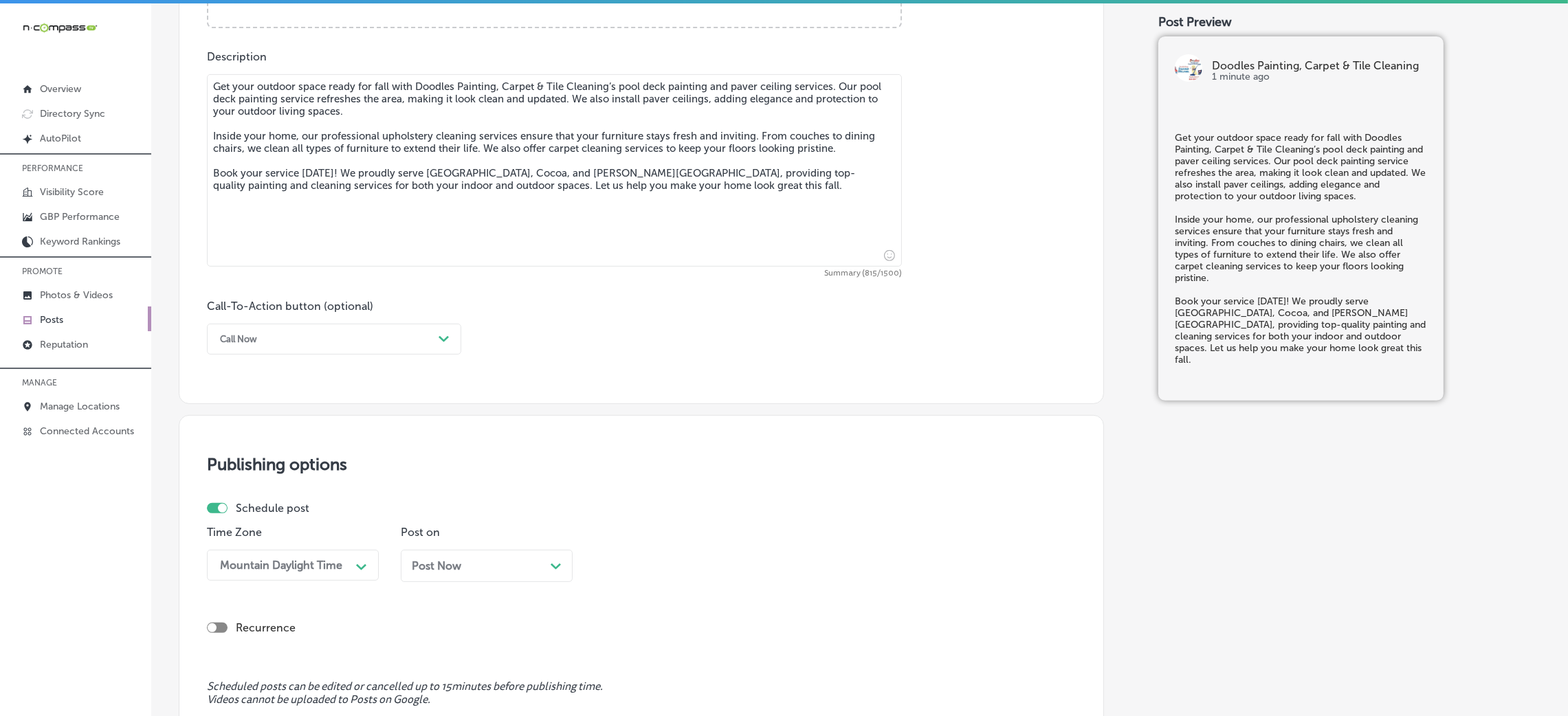
type textarea "Get your outdoor space ready for fall with Doodles Painting, Carpet & Tile Clea…"
click at [282, 350] on div "Call Now" at bounding box center [323, 339] width 220 height 22
click at [246, 398] on div "Book" at bounding box center [334, 393] width 255 height 24
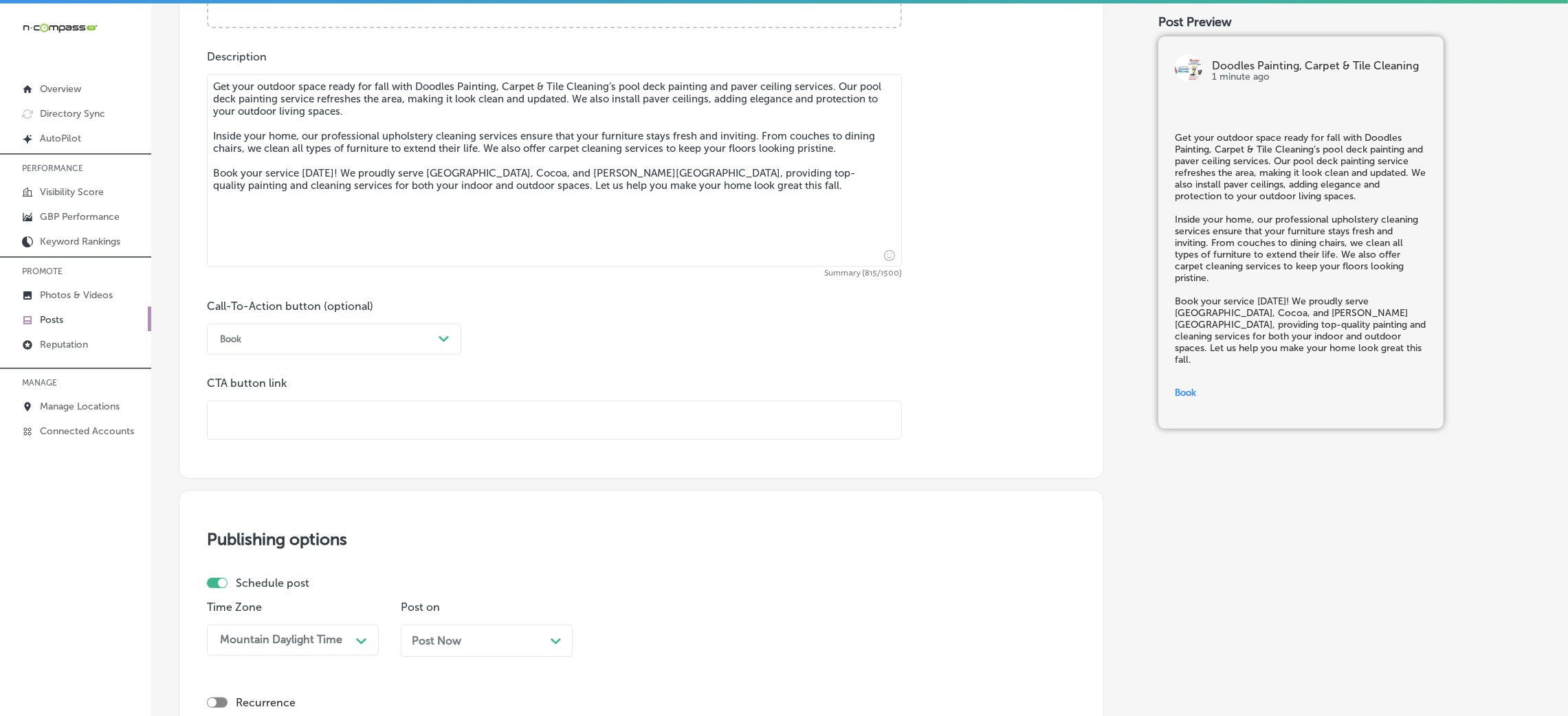
click at [282, 398] on div "CTA button link" at bounding box center [554, 408] width 695 height 63
click at [288, 410] on input "text" at bounding box center [554, 420] width 694 height 38
paste input "[URL][DOMAIN_NAME]"
type input "[URL][DOMAIN_NAME]"
click at [612, 351] on div "Call-To-Action button (optional) Book Path Created with Sketch. CTA button link…" at bounding box center [641, 370] width 869 height 140
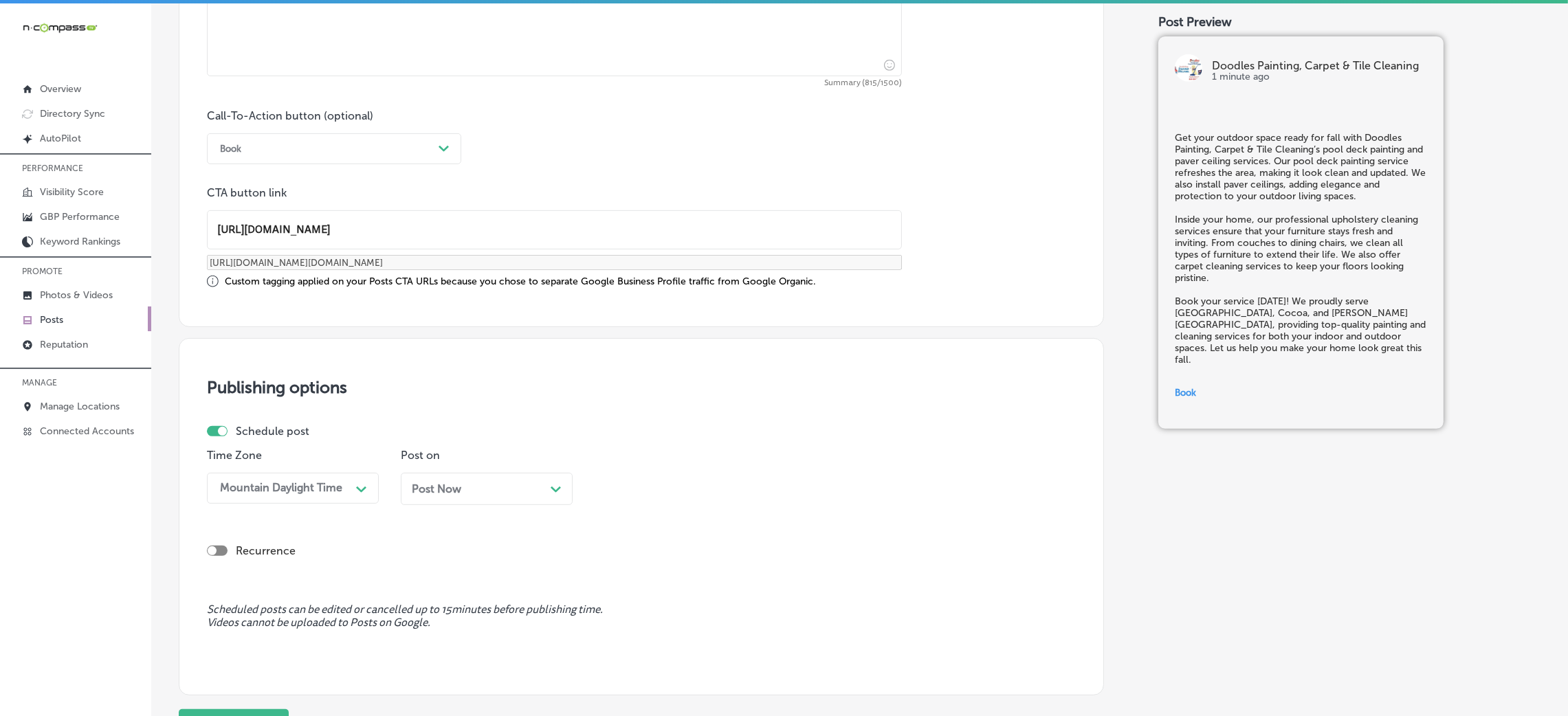
scroll to position [1060, 0]
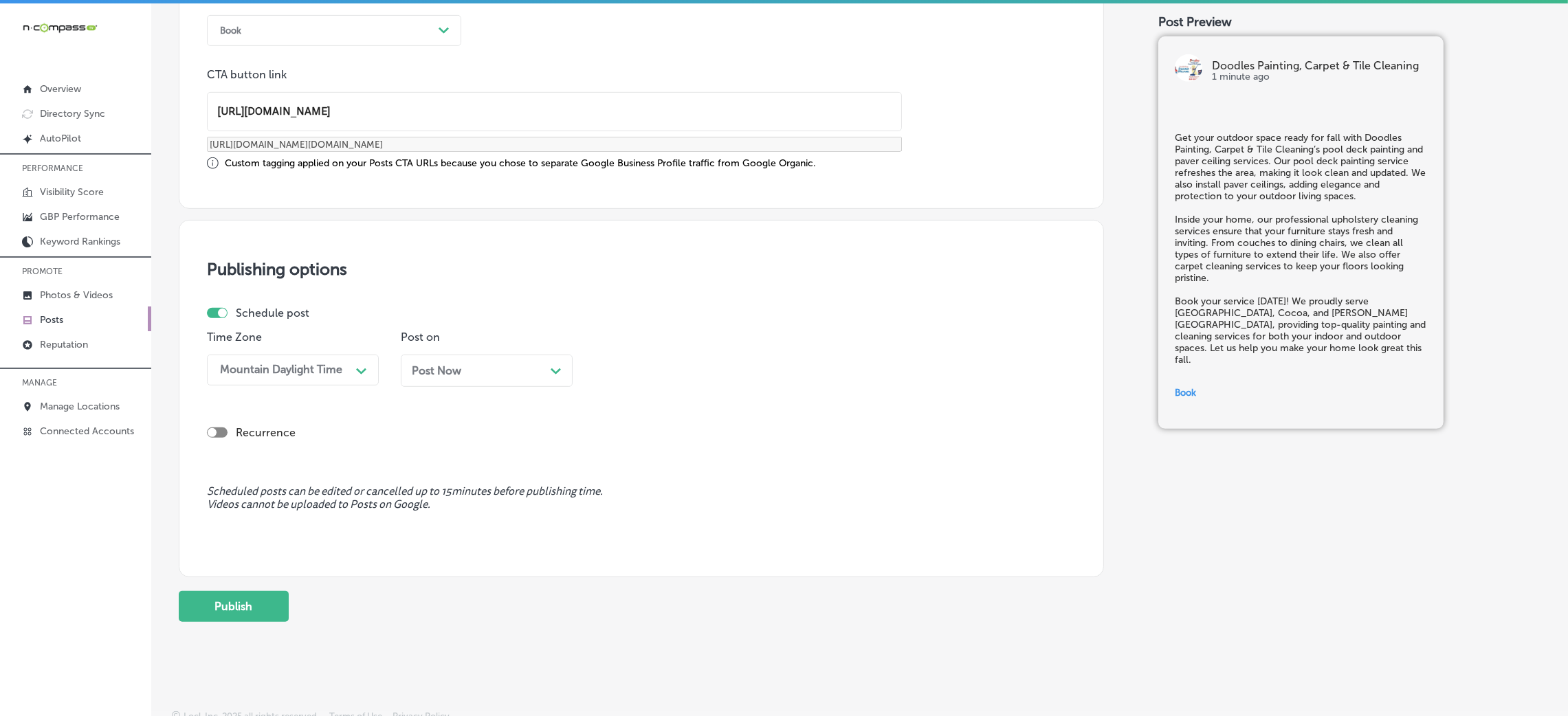
click at [508, 364] on div "Post Now Path Created with Sketch." at bounding box center [487, 371] width 150 height 13
click at [650, 359] on div "08:15 AM" at bounding box center [669, 370] width 138 height 24
click at [628, 463] on div "7:00 AM" at bounding box center [680, 456] width 172 height 24
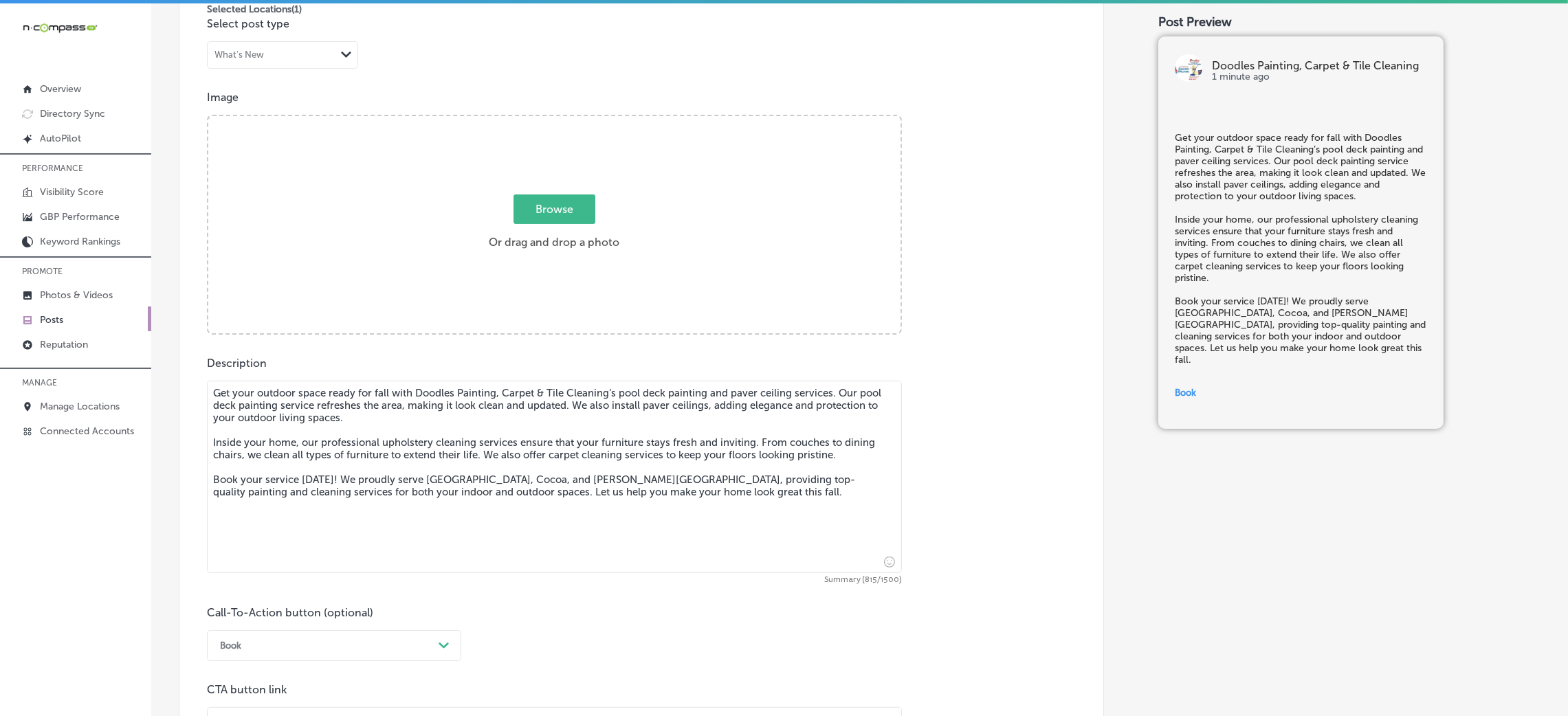
scroll to position [337, 0]
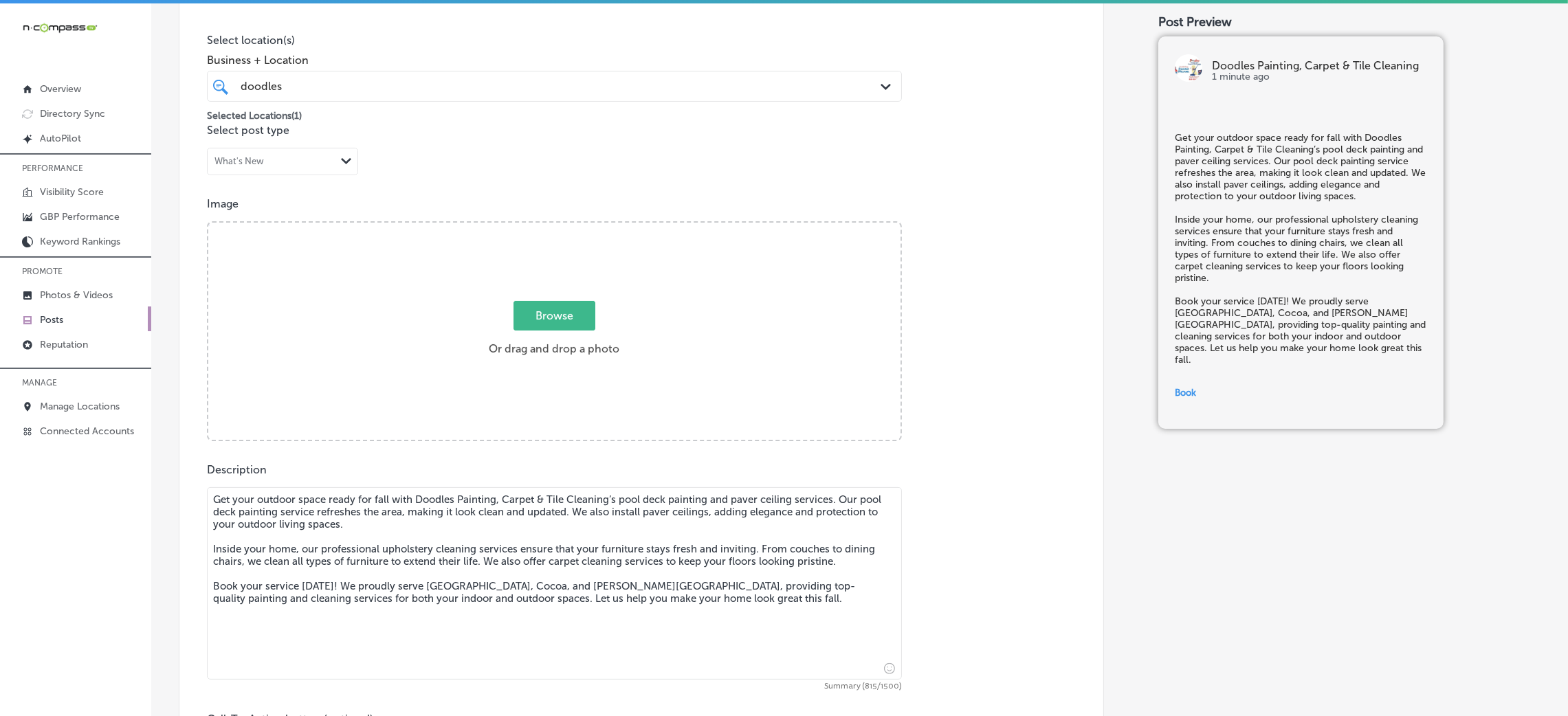
click at [550, 296] on div "Browse Or drag and drop a photo" at bounding box center [555, 333] width 693 height 220
click at [209, 223] on input "Browse Or drag and drop a photo" at bounding box center [555, 225] width 693 height 4
type input "C:\fakepath\Doodles Carpet Cleaning (4)8.jpg"
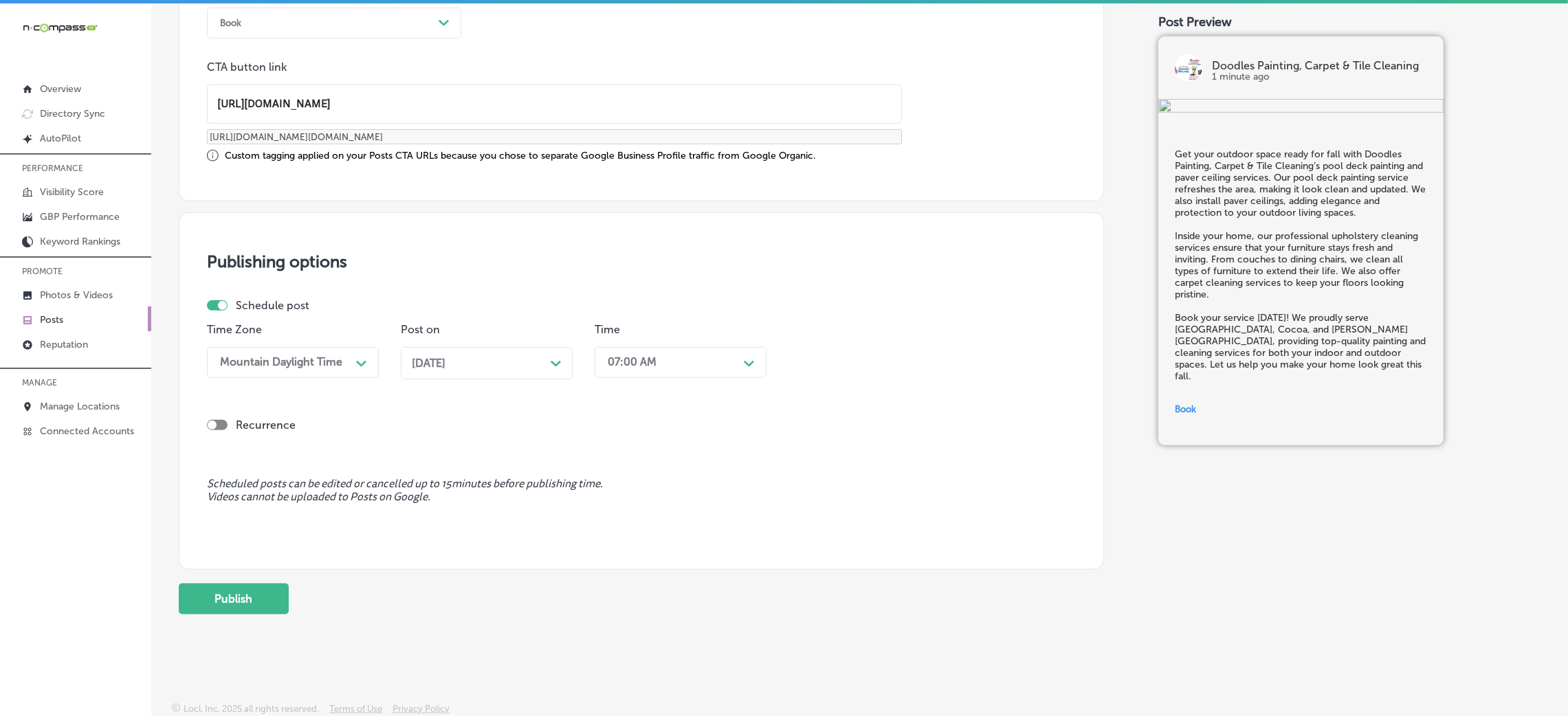
scroll to position [1070, 0]
click at [214, 477] on button "Publish" at bounding box center [234, 597] width 110 height 31
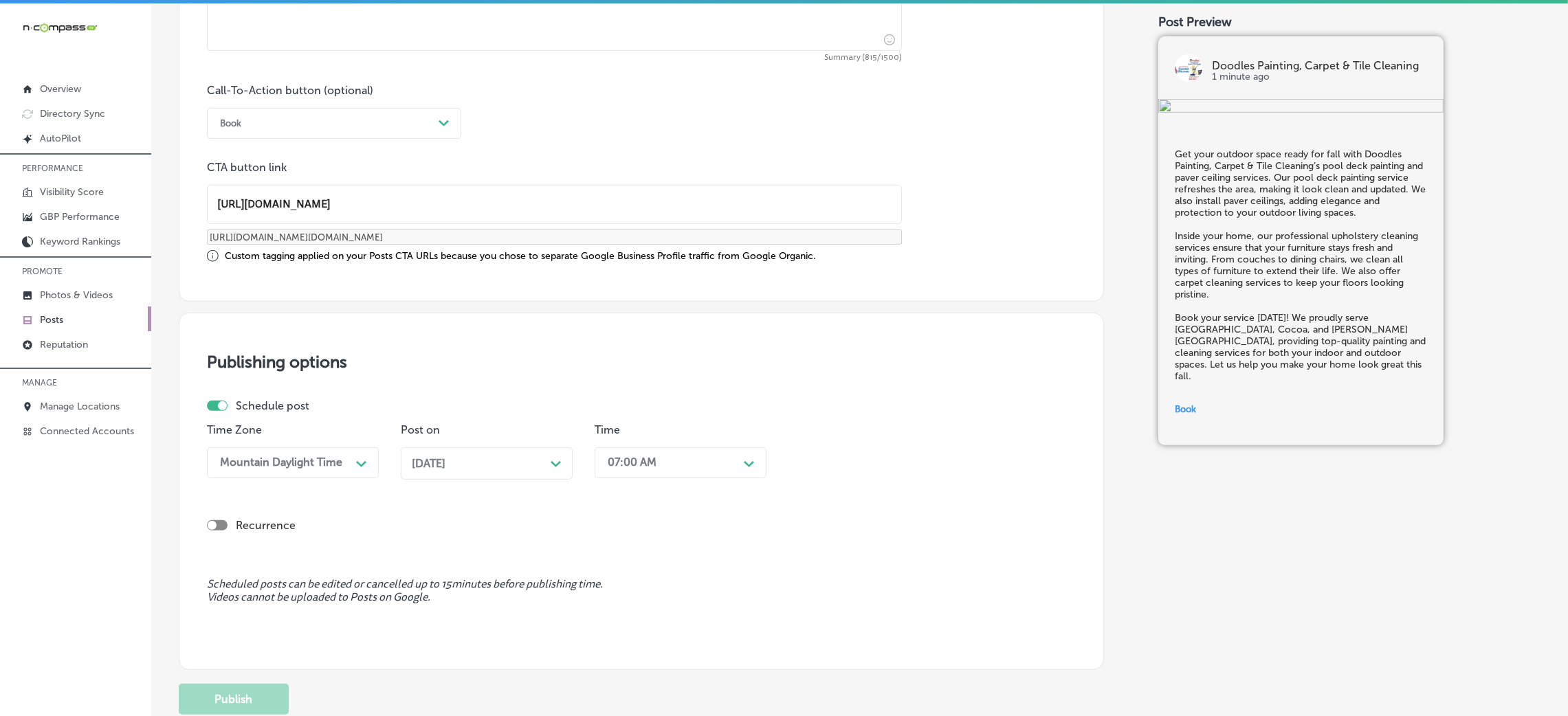
scroll to position [958, 0]
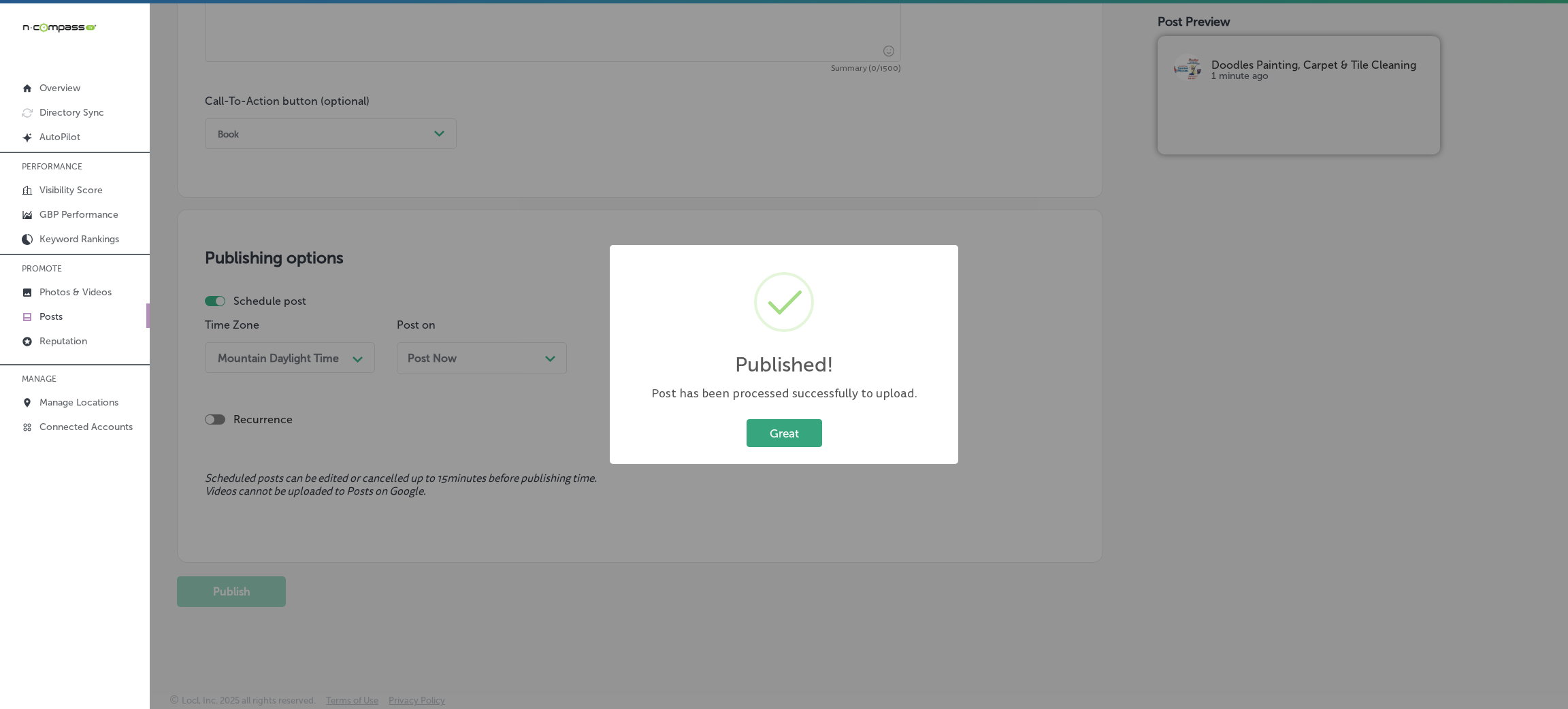
click at [781, 428] on button "Great" at bounding box center [784, 433] width 76 height 28
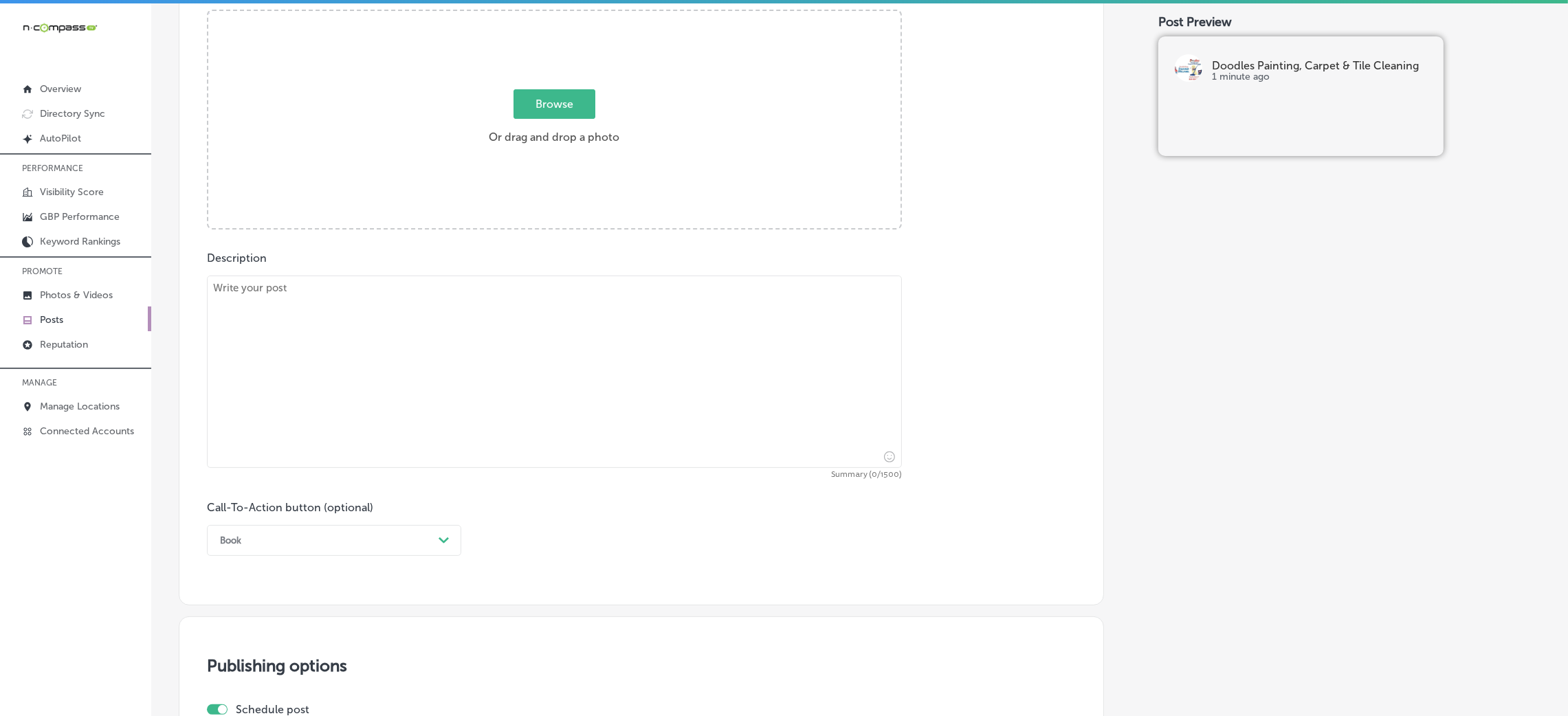
scroll to position [543, 0]
click at [522, 357] on textarea at bounding box center [554, 378] width 695 height 192
paste textarea "As the fall season settles in, it's the perfect time for a carpet refresh! Dood…"
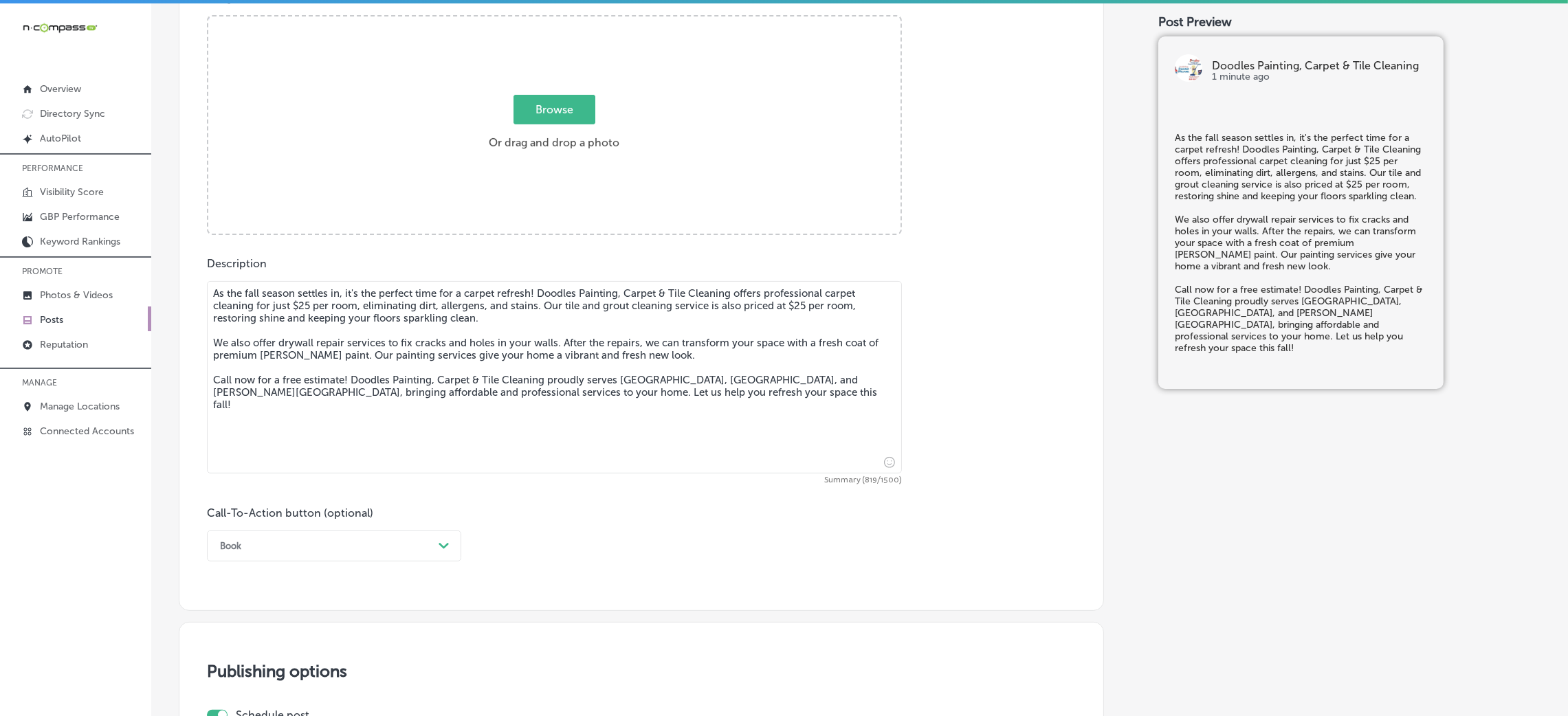
type textarea "As the fall season settles in, it's the perfect time for a carpet refresh! Dood…"
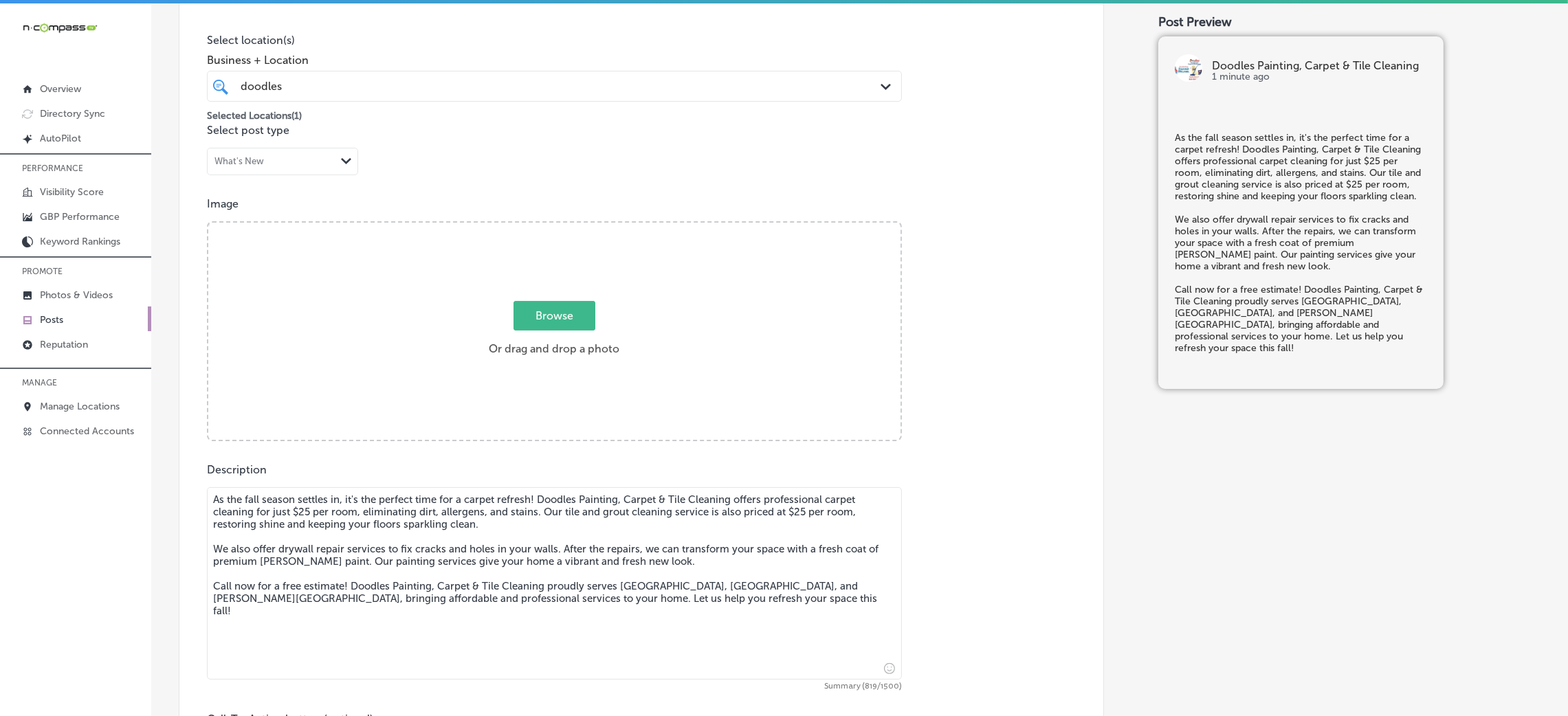
click at [540, 317] on span "Browse" at bounding box center [554, 316] width 82 height 30
click at [540, 227] on input "Browse Or drag and drop a photo" at bounding box center [555, 225] width 693 height 4
type input "C:\fakepath\Doodles Carpet Cleaning (62)1.jpg"
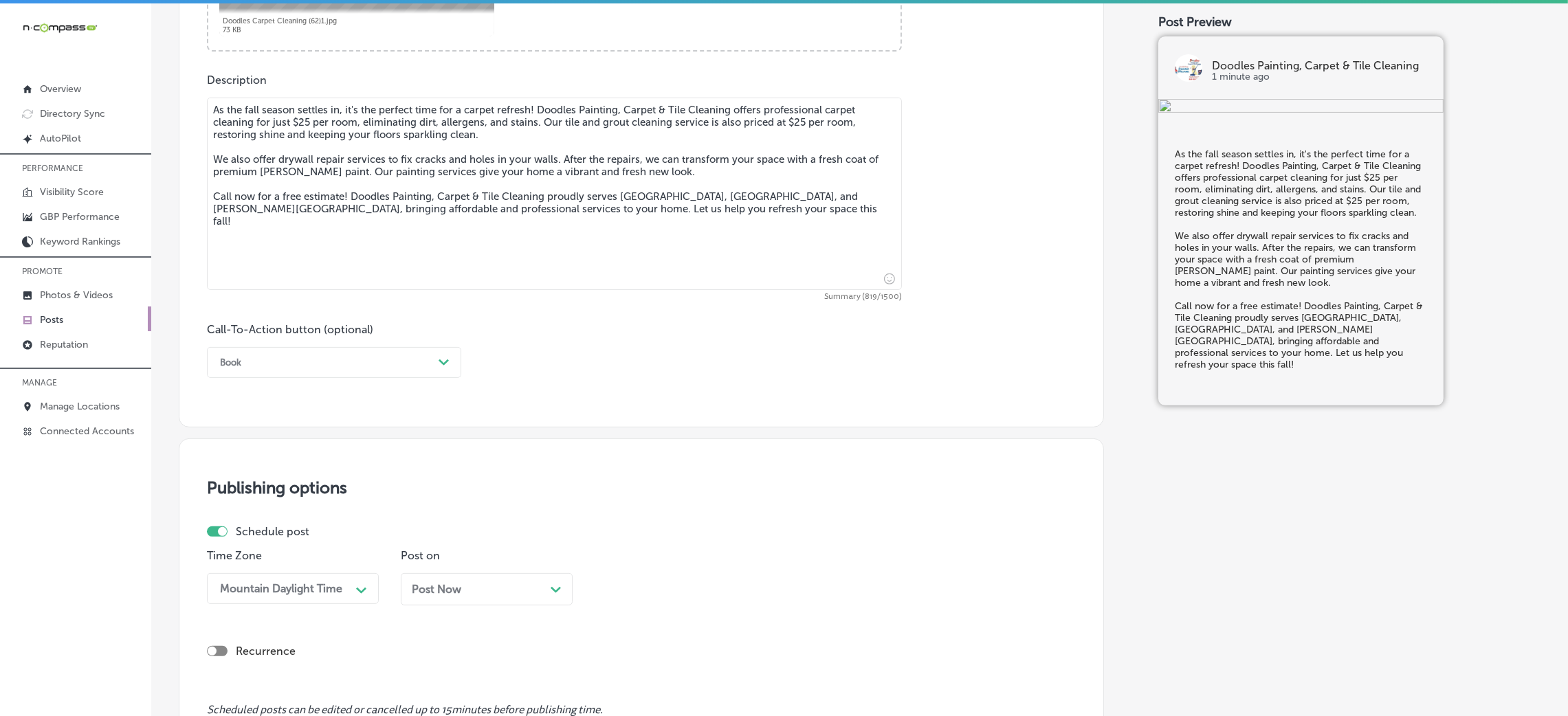
scroll to position [751, 0]
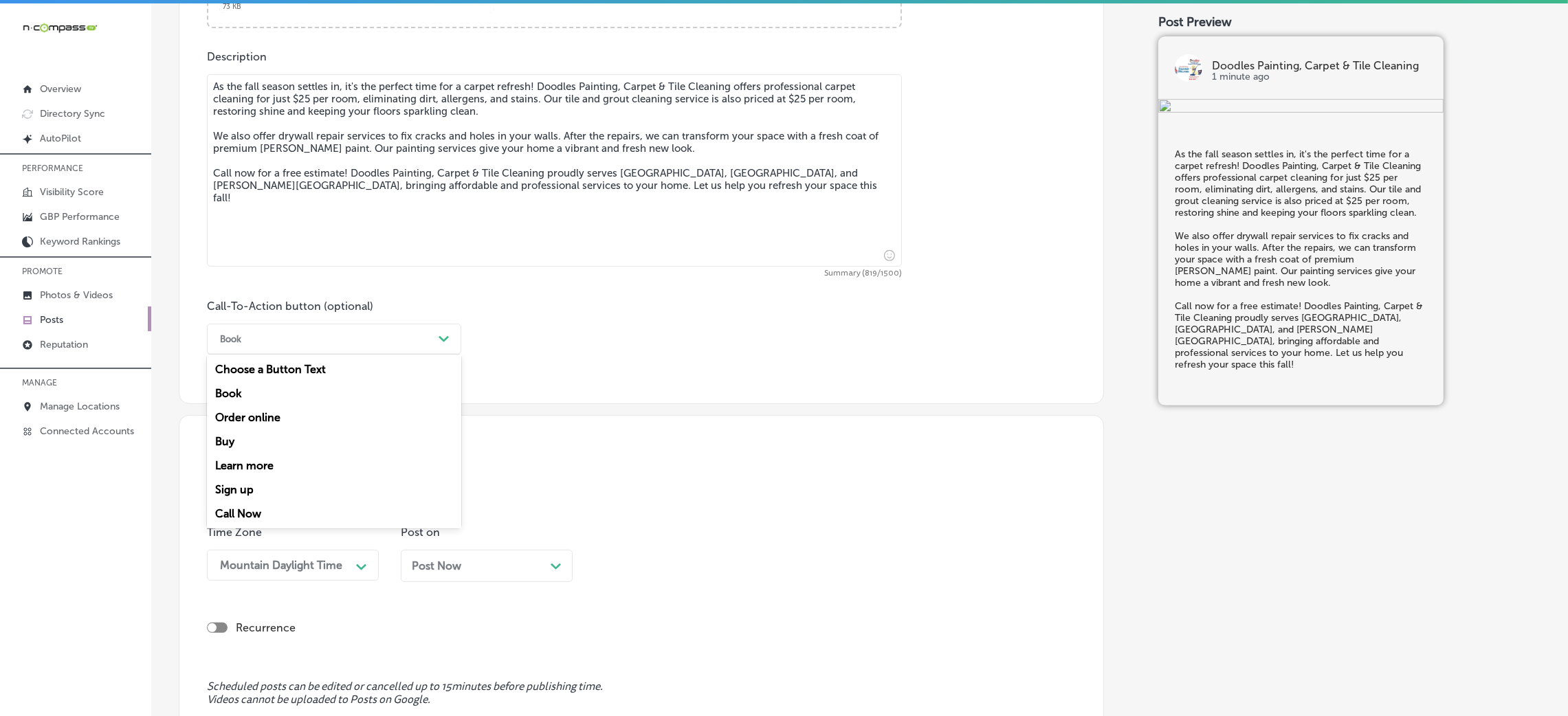
click at [244, 330] on div "Book" at bounding box center [323, 339] width 220 height 22
click at [273, 477] on div "Sign up" at bounding box center [334, 489] width 255 height 24
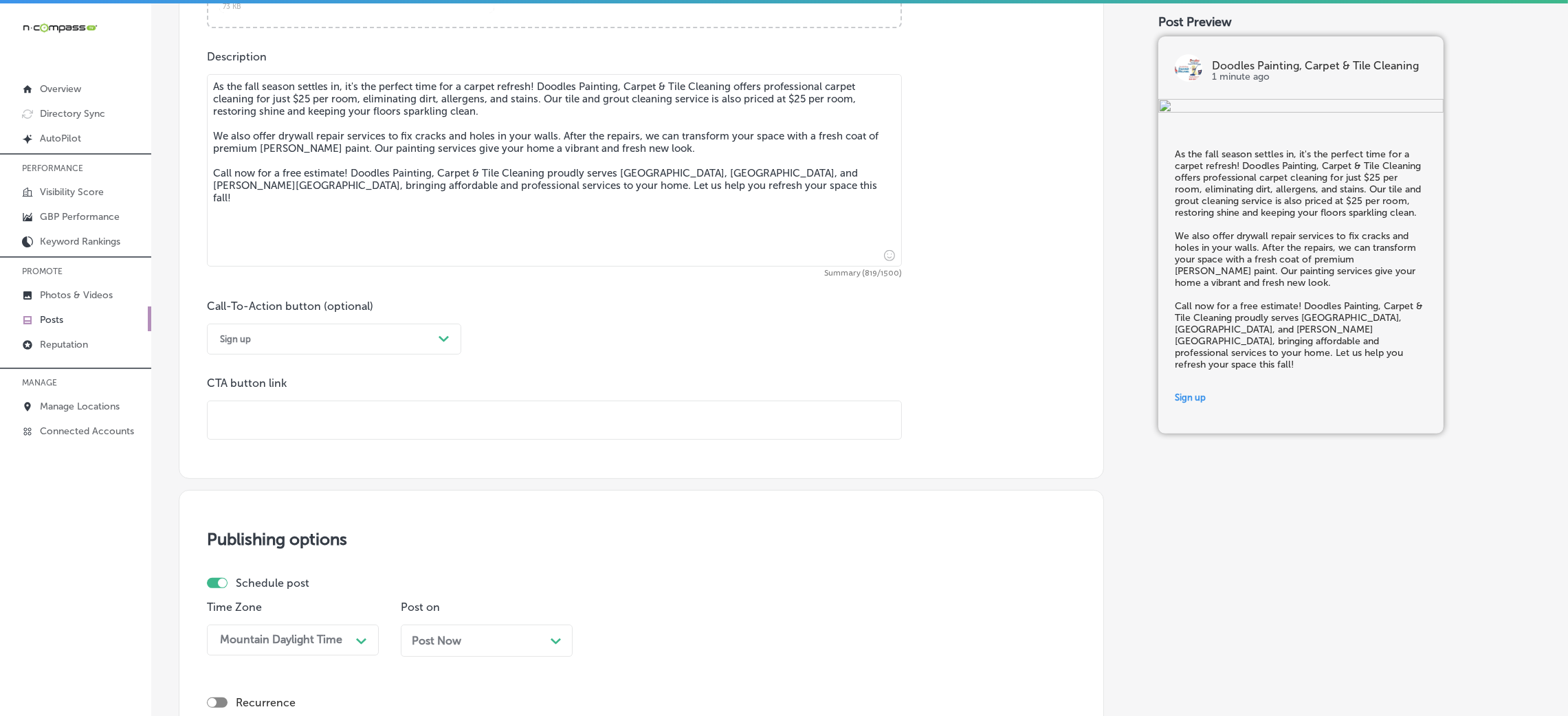
click at [336, 352] on div "Sign up Path Created with Sketch." at bounding box center [334, 339] width 255 height 31
click at [240, 477] on div "Call Now" at bounding box center [334, 514] width 255 height 24
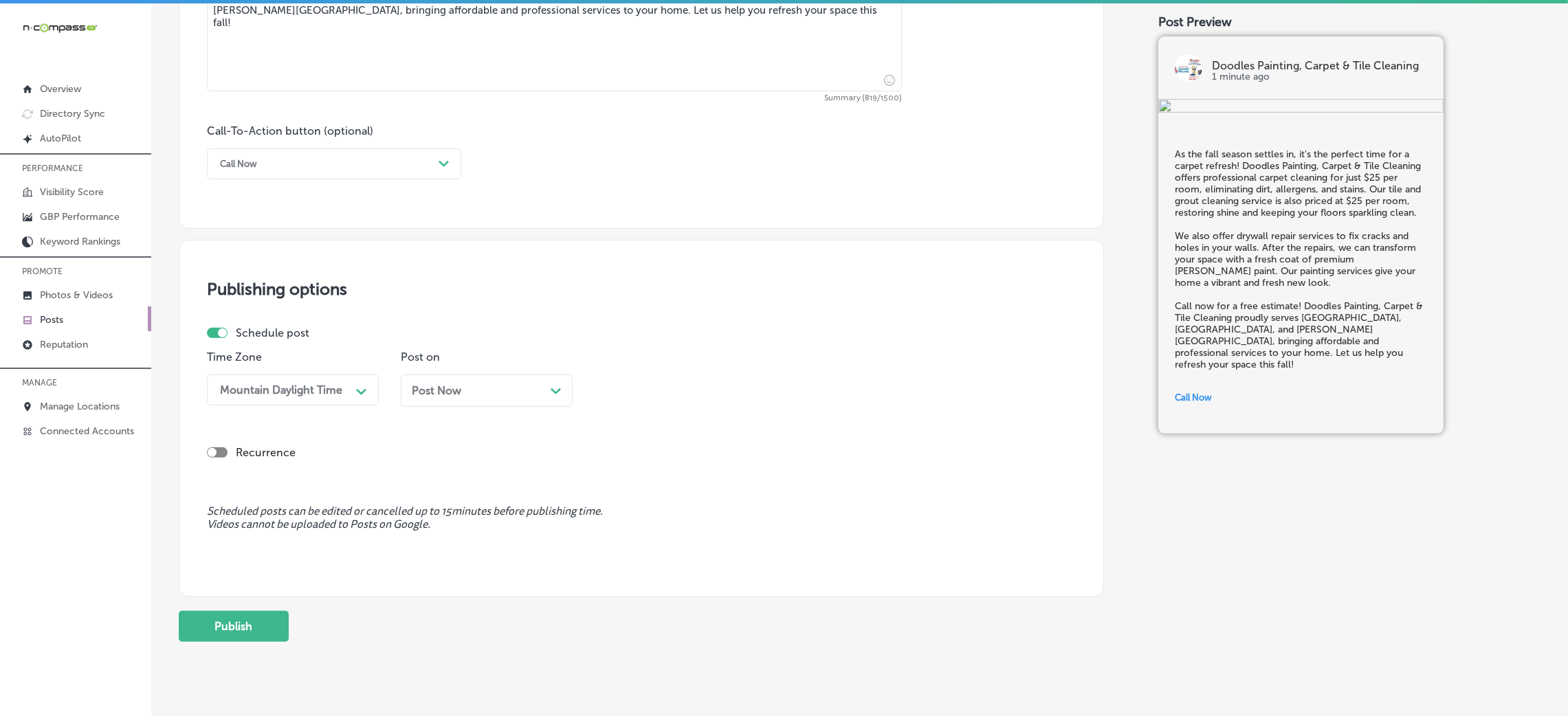
scroll to position [956, 0]
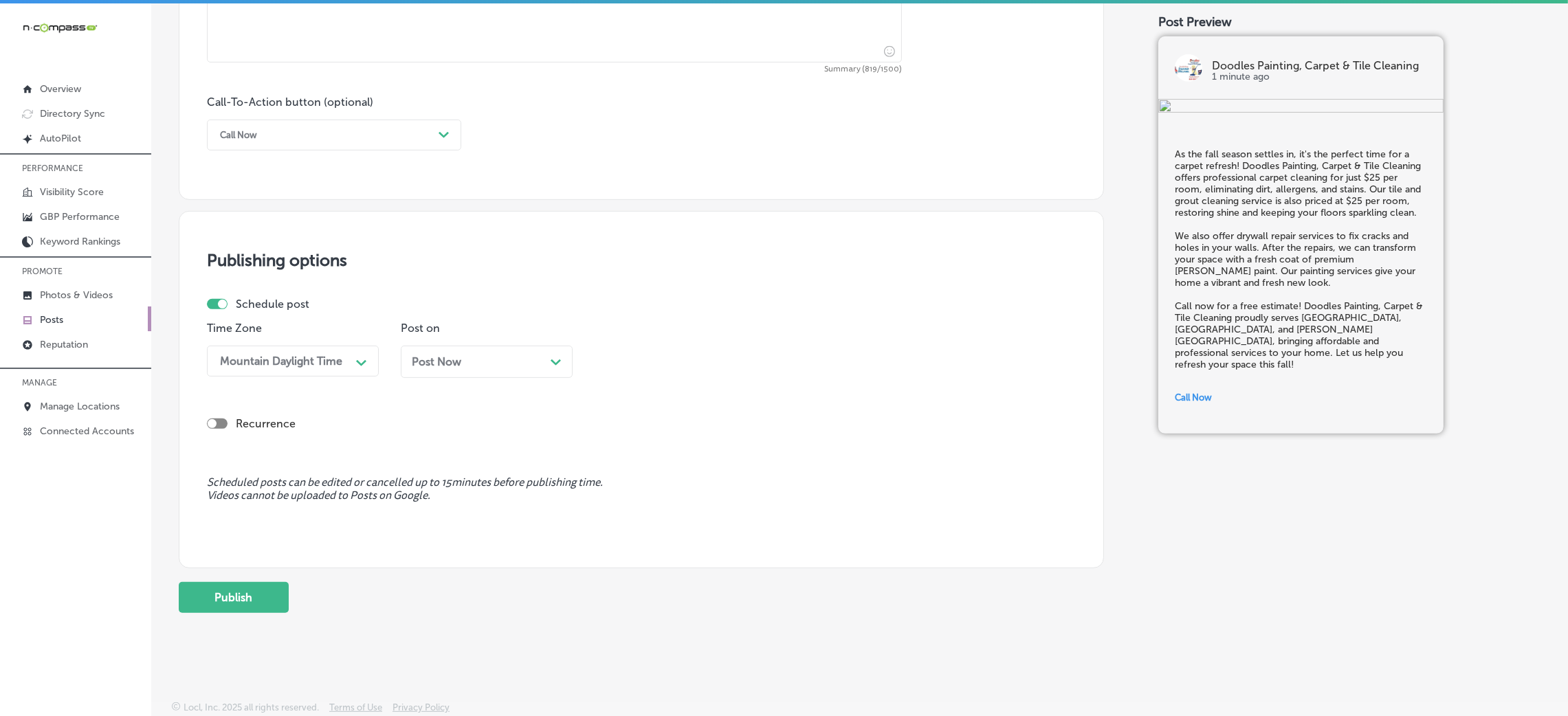
click at [486, 366] on div "Post Now Path Created with Sketch." at bounding box center [487, 362] width 150 height 13
click at [690, 369] on div "08:15 AM" at bounding box center [669, 361] width 138 height 24
click at [636, 453] on div "7:00 AM" at bounding box center [680, 447] width 172 height 24
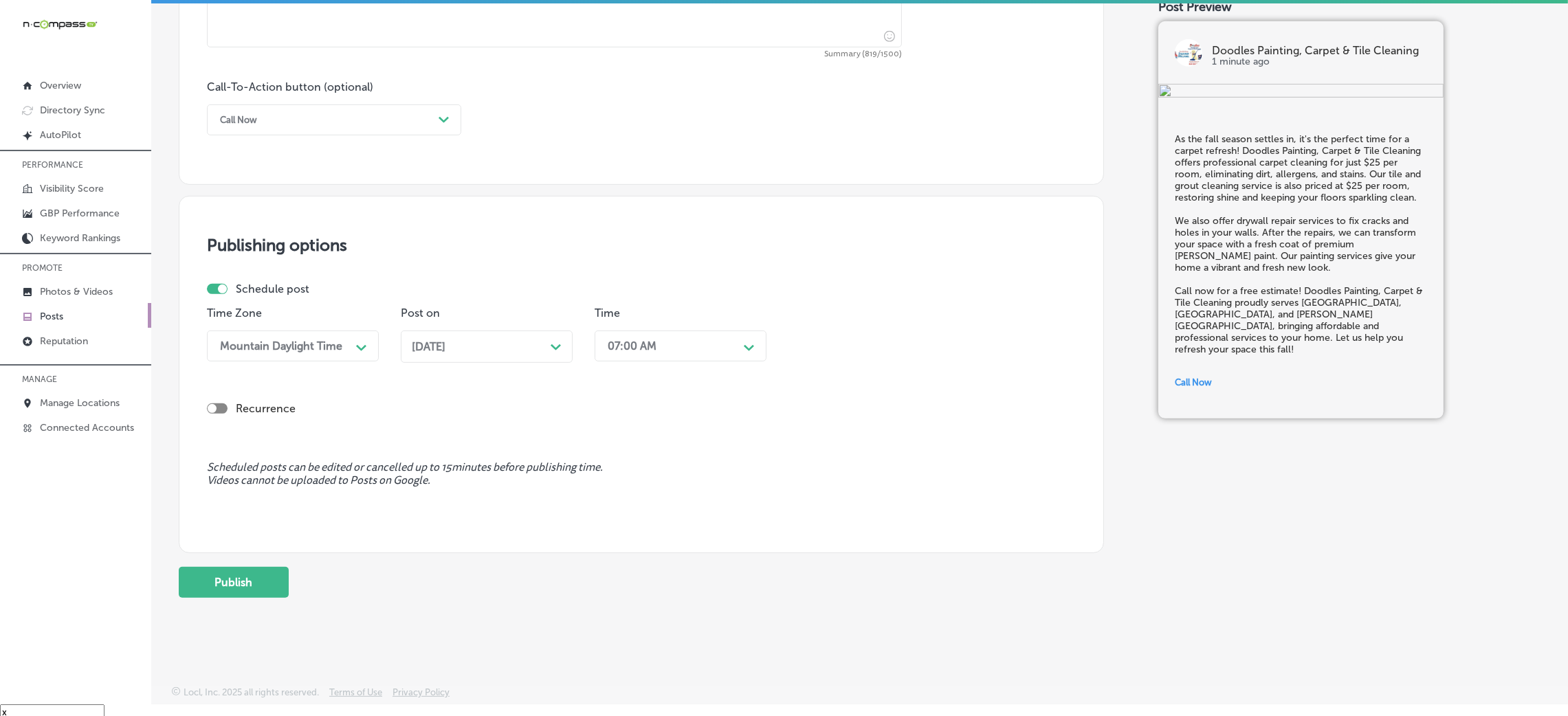
scroll to position [19, 0]
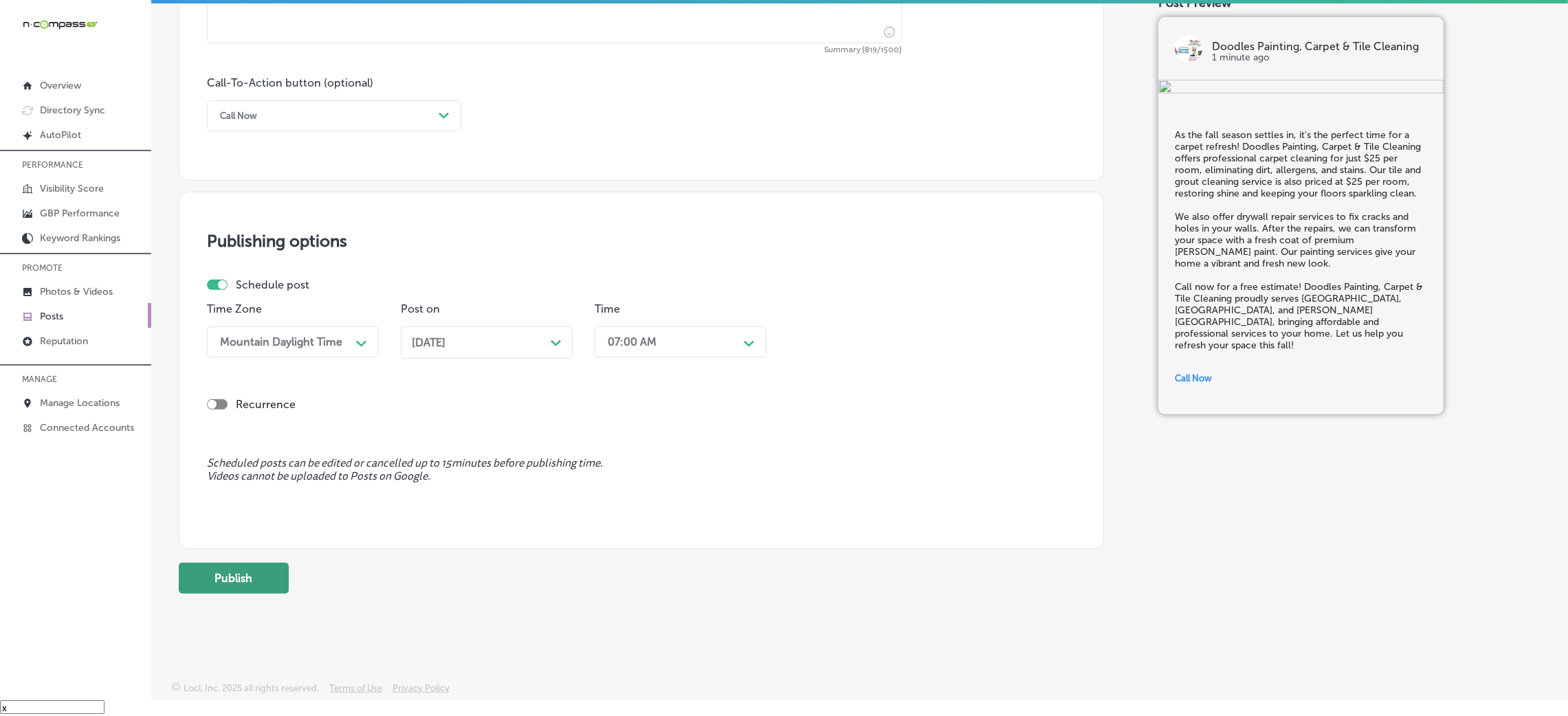
click at [232, 477] on button "Publish" at bounding box center [234, 578] width 110 height 31
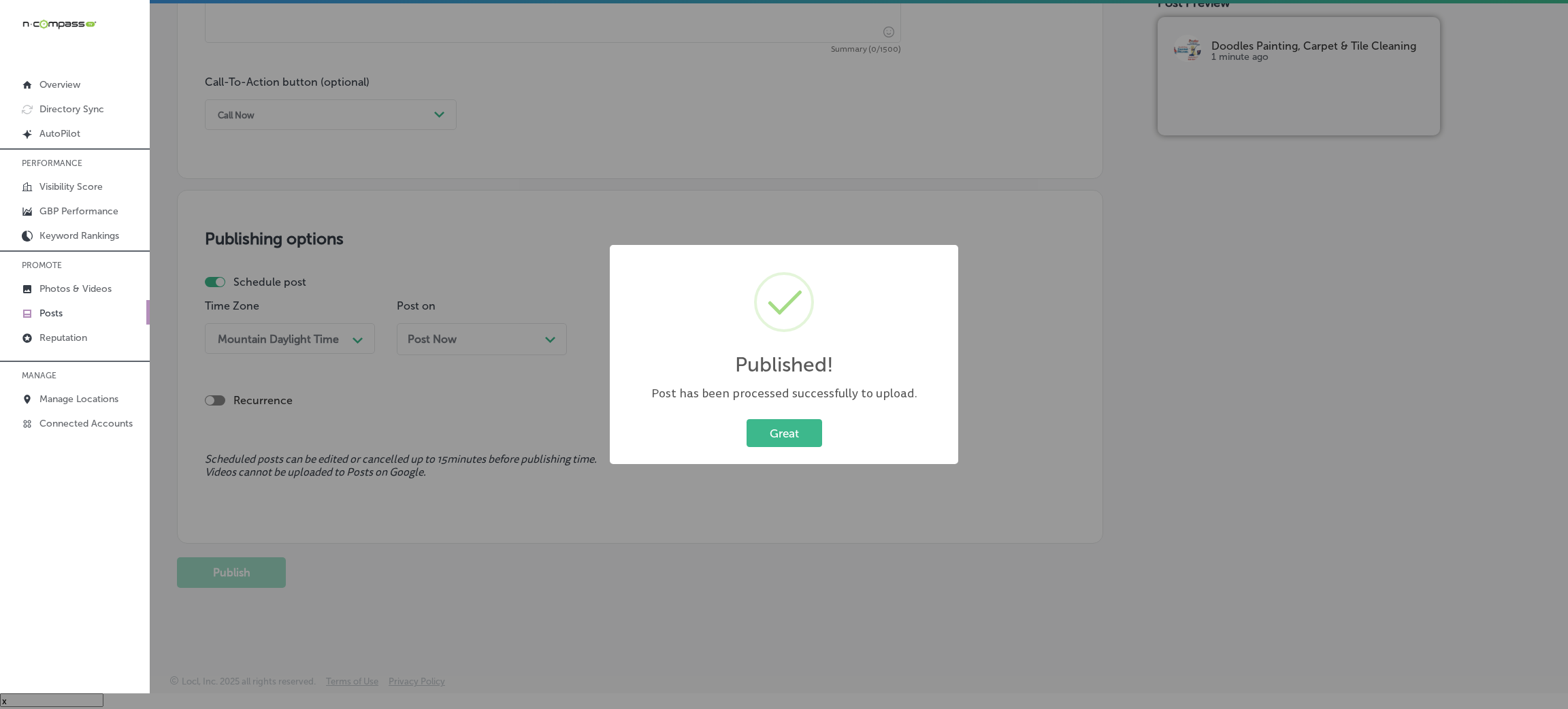
click at [816, 467] on div "Published! × Post has been processed successfully to upload. Great Cancel" at bounding box center [784, 354] width 1568 height 709
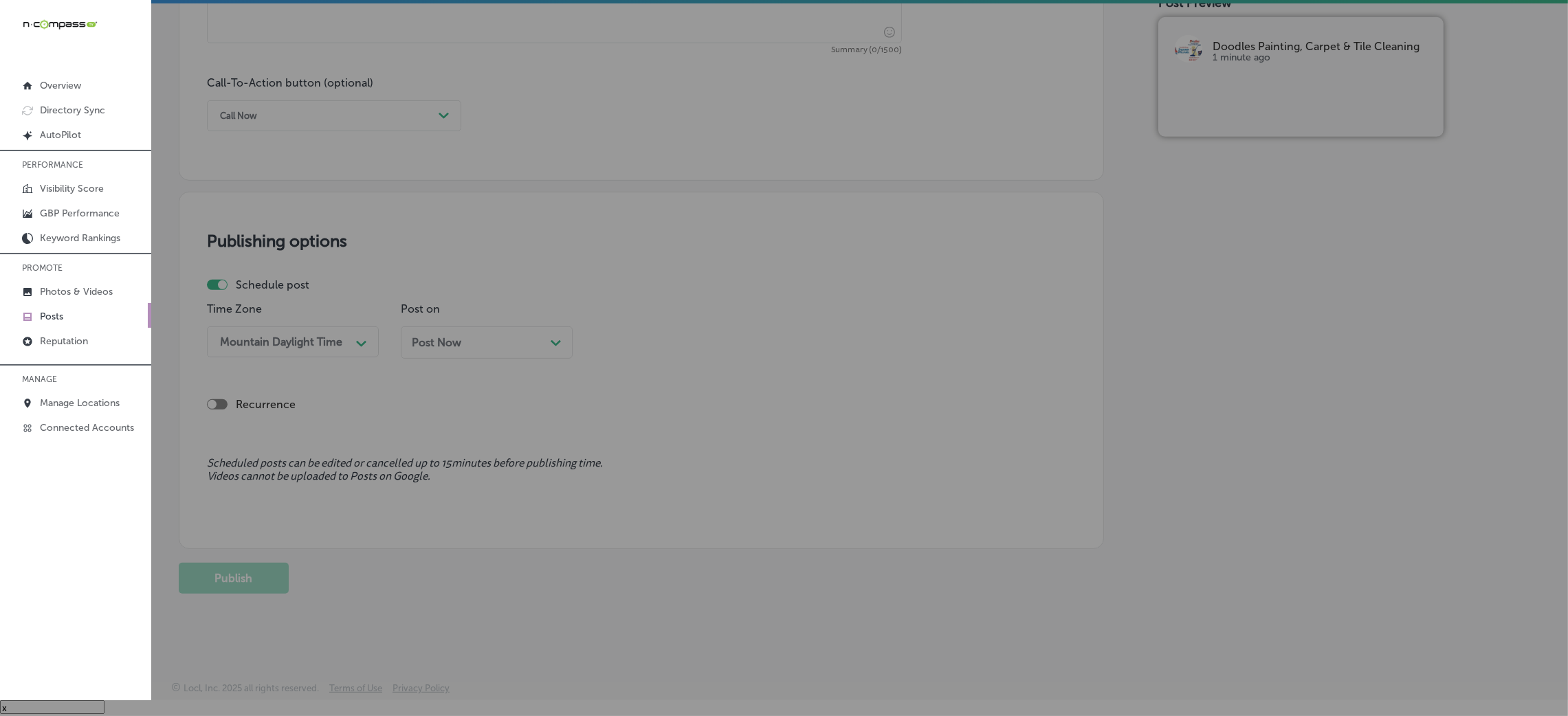
click at [809, 452] on div "Publishing options Schedule post Time Zone Mountain Daylight Time Path Created …" at bounding box center [641, 370] width 926 height 357
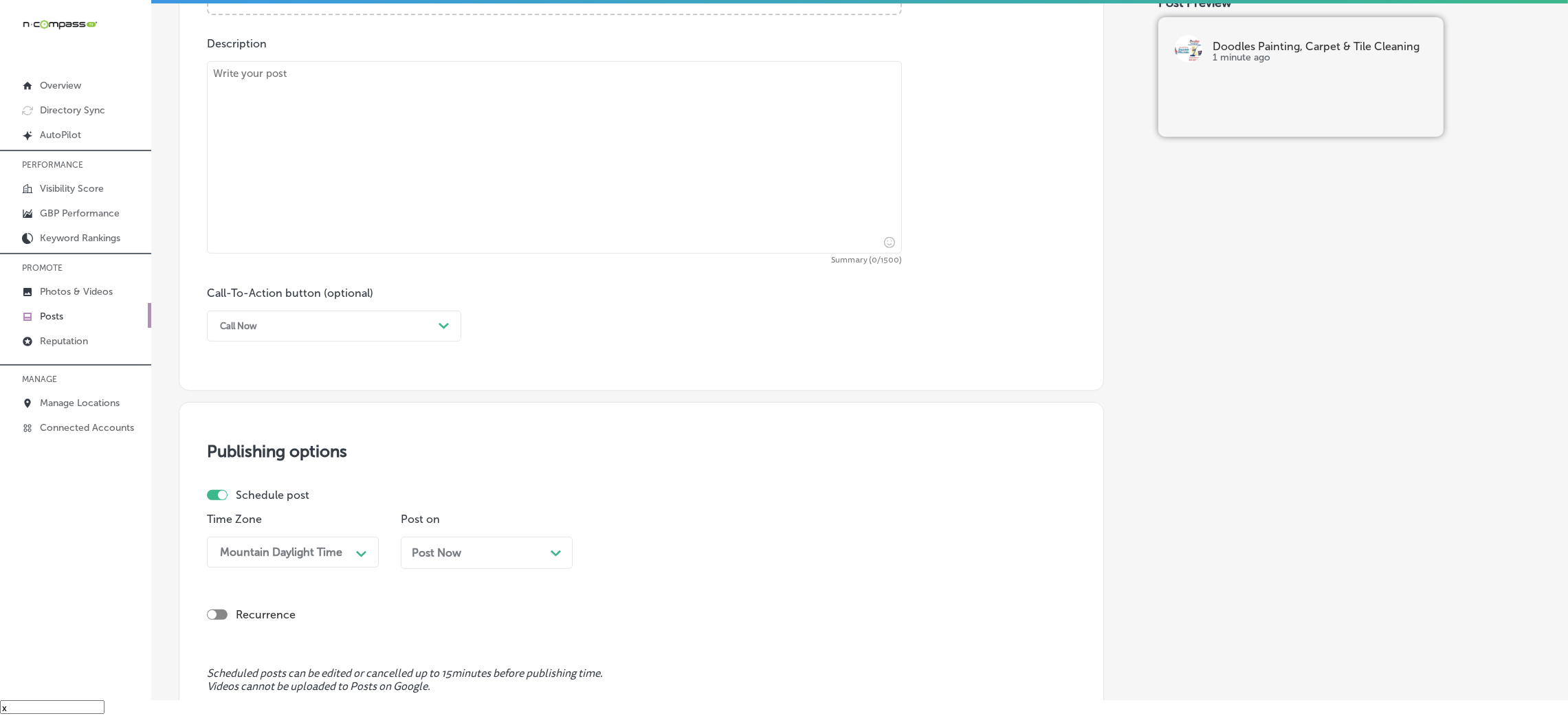
scroll to position [543, 0]
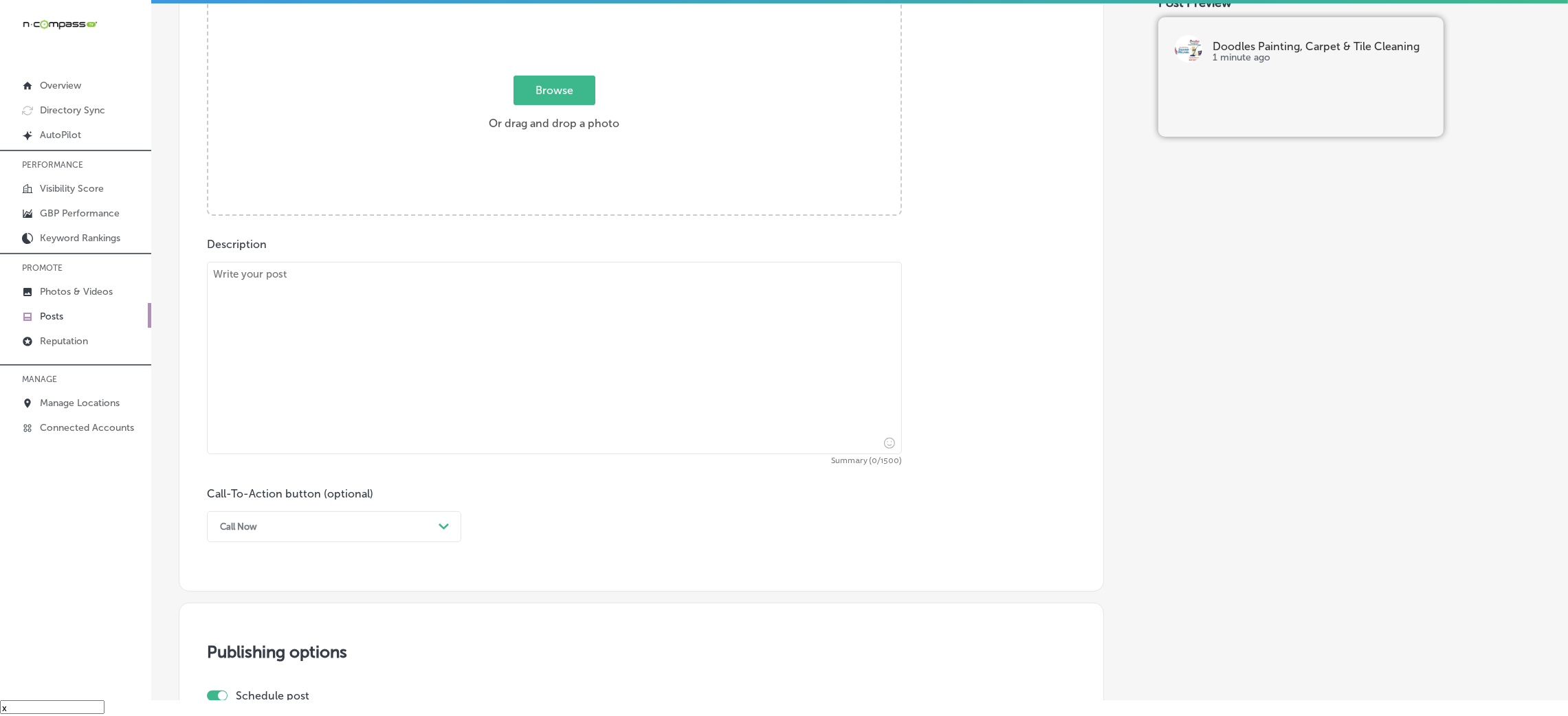
click at [538, 340] on textarea at bounding box center [554, 358] width 695 height 192
paste textarea "Fall is the perfect time to update your home with Doodles Painting, Carpet & Ti…"
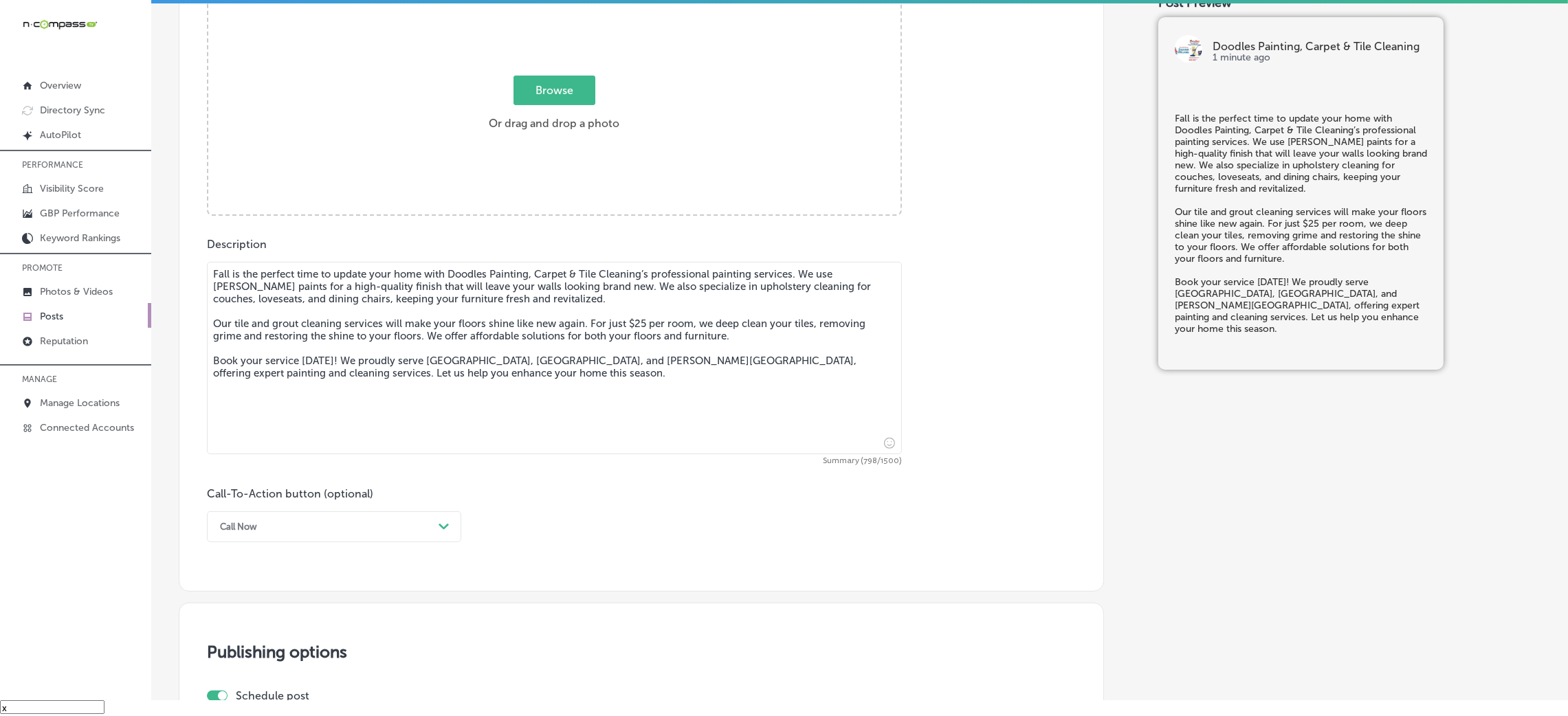
type textarea "Fall is the perfect time to update your home with Doodles Painting, Carpet & Ti…"
click at [374, 477] on div "Call Now Path Created with Sketch." at bounding box center [334, 527] width 255 height 31
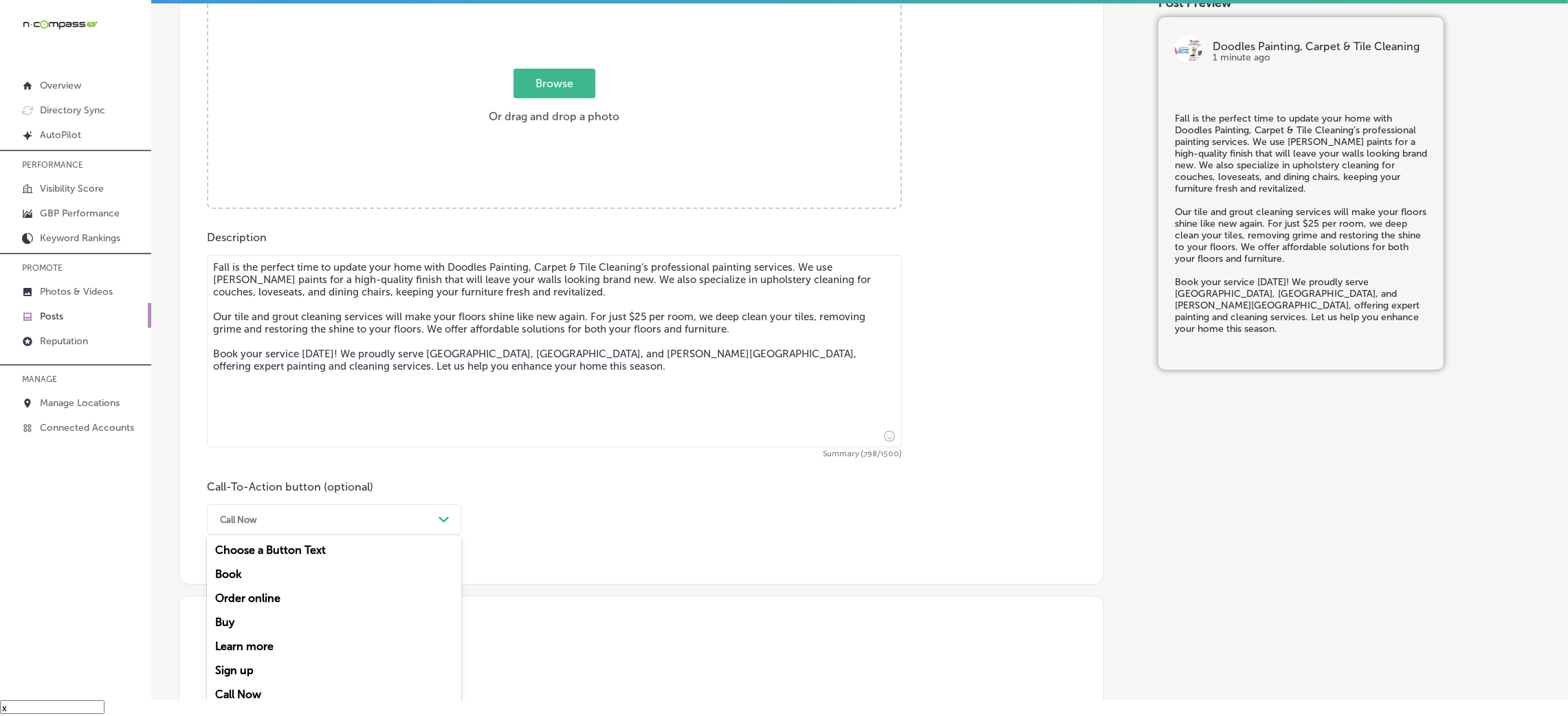
click at [257, 477] on div "Book" at bounding box center [334, 574] width 255 height 24
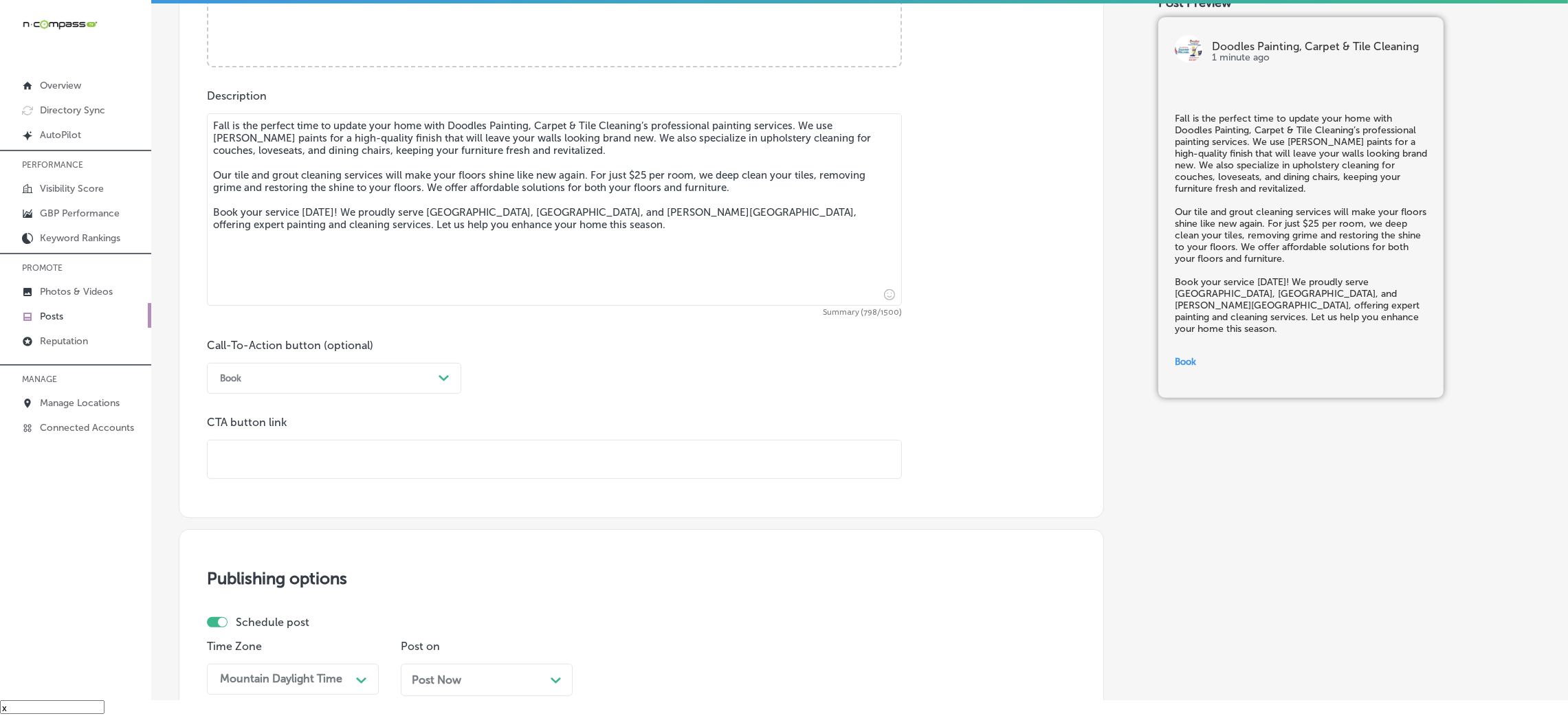
scroll to position [860, 0]
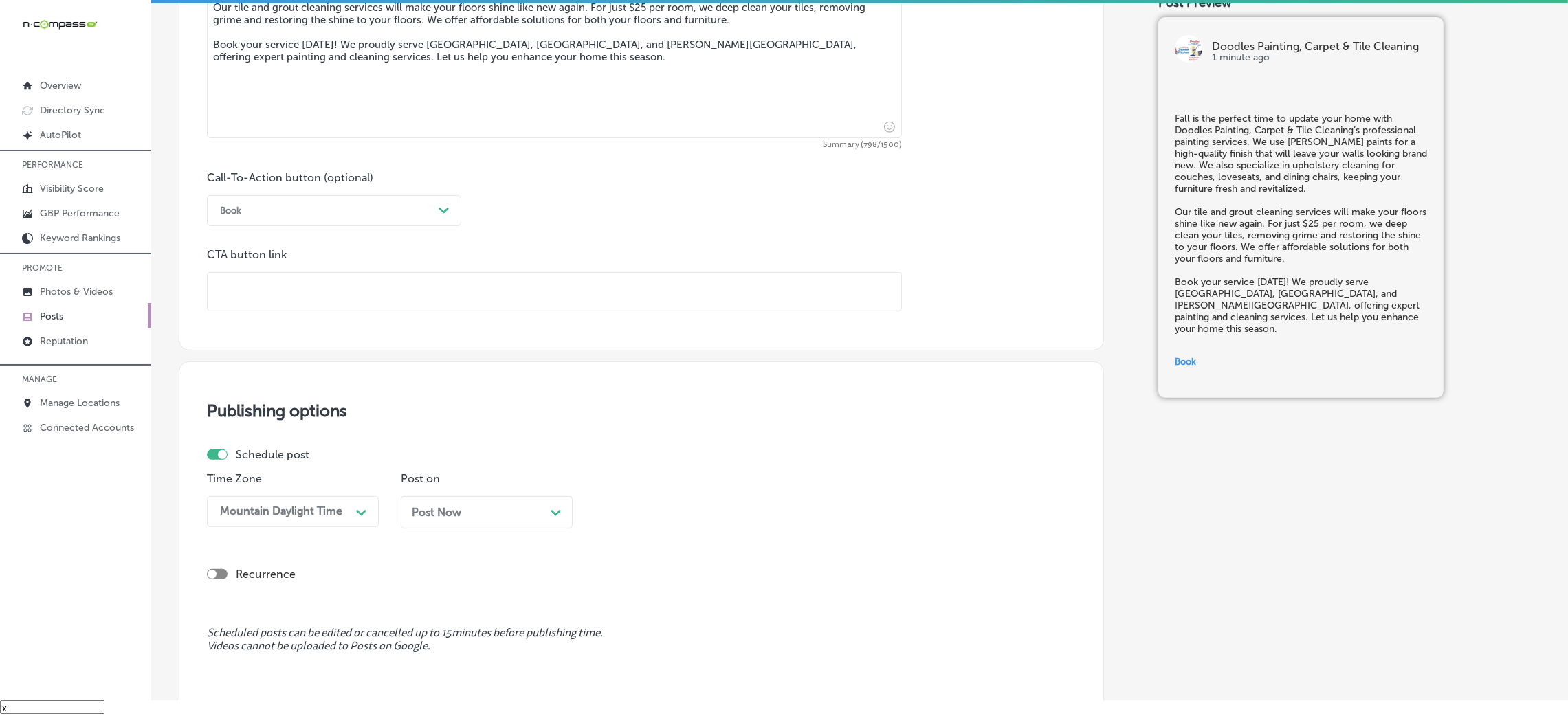
click at [264, 293] on input "text" at bounding box center [554, 291] width 694 height 38
paste input "[URL][DOMAIN_NAME]"
type input "[URL][DOMAIN_NAME]"
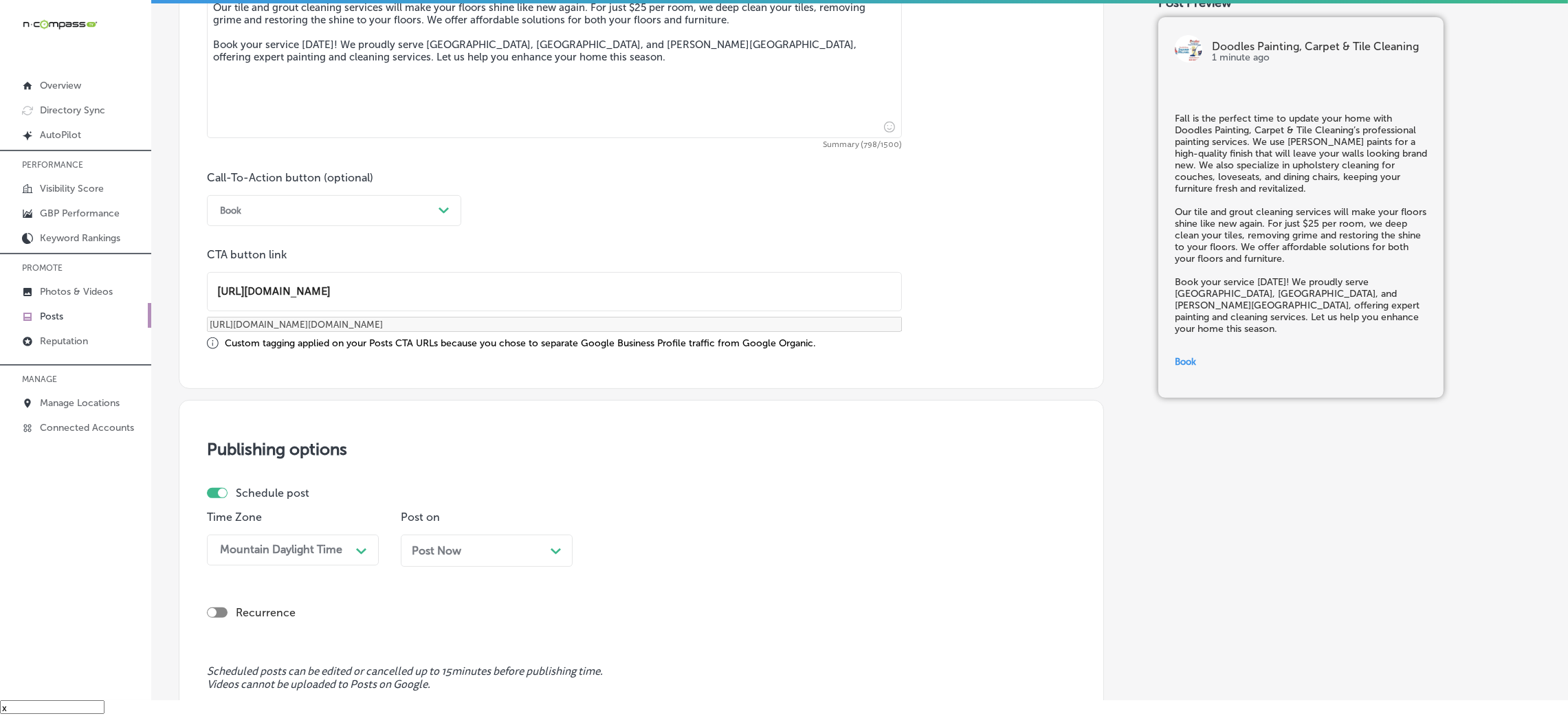
click at [454, 477] on div "Schedule post Time Zone Mountain Daylight Time Path Created with Sketch. Post o…" at bounding box center [636, 532] width 858 height 91
click at [470, 477] on div "Post Now Path Created with Sketch." at bounding box center [487, 551] width 172 height 32
click at [692, 477] on div "08:15 AM Path Created with Sketch." at bounding box center [680, 550] width 172 height 31
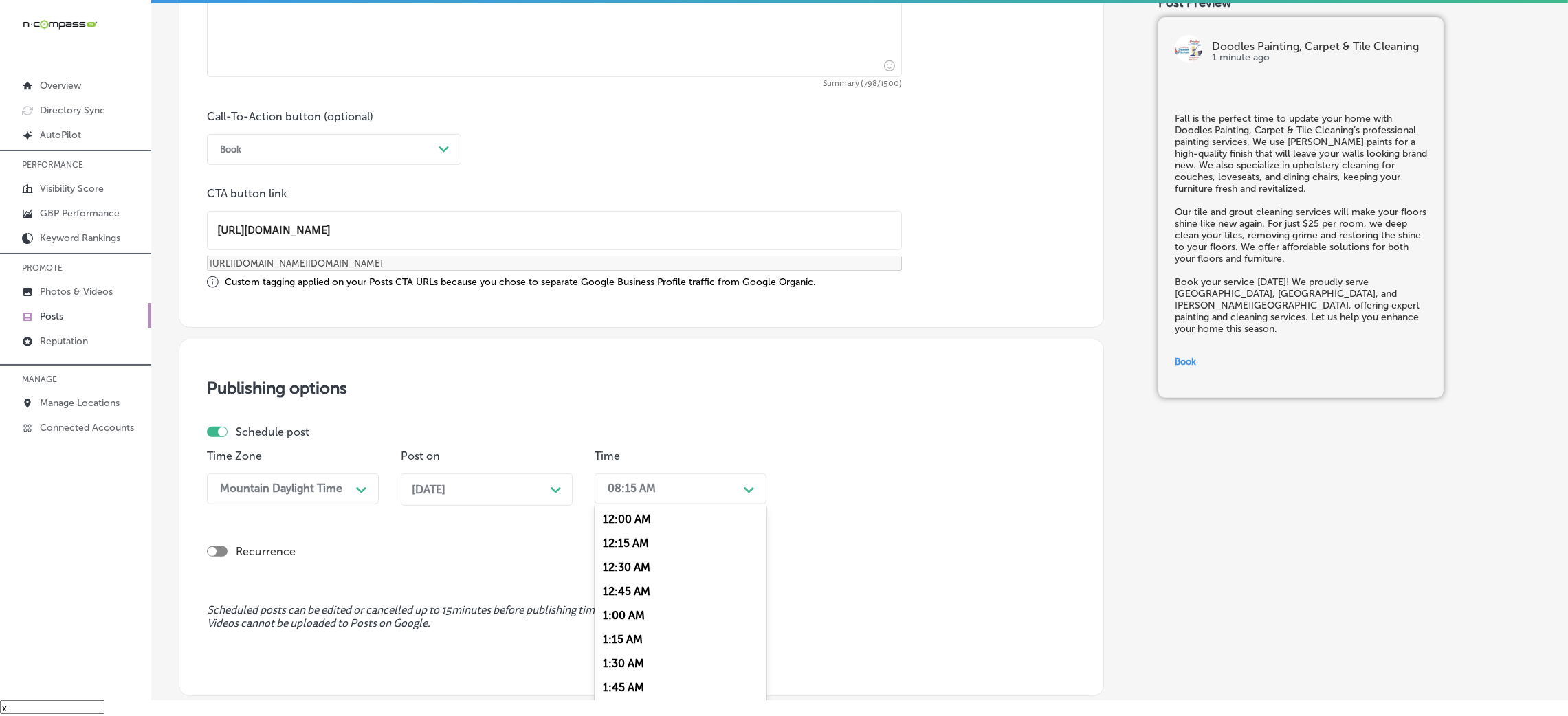
scroll to position [618, 0]
click at [623, 477] on div "7:00 AM" at bounding box center [680, 575] width 172 height 24
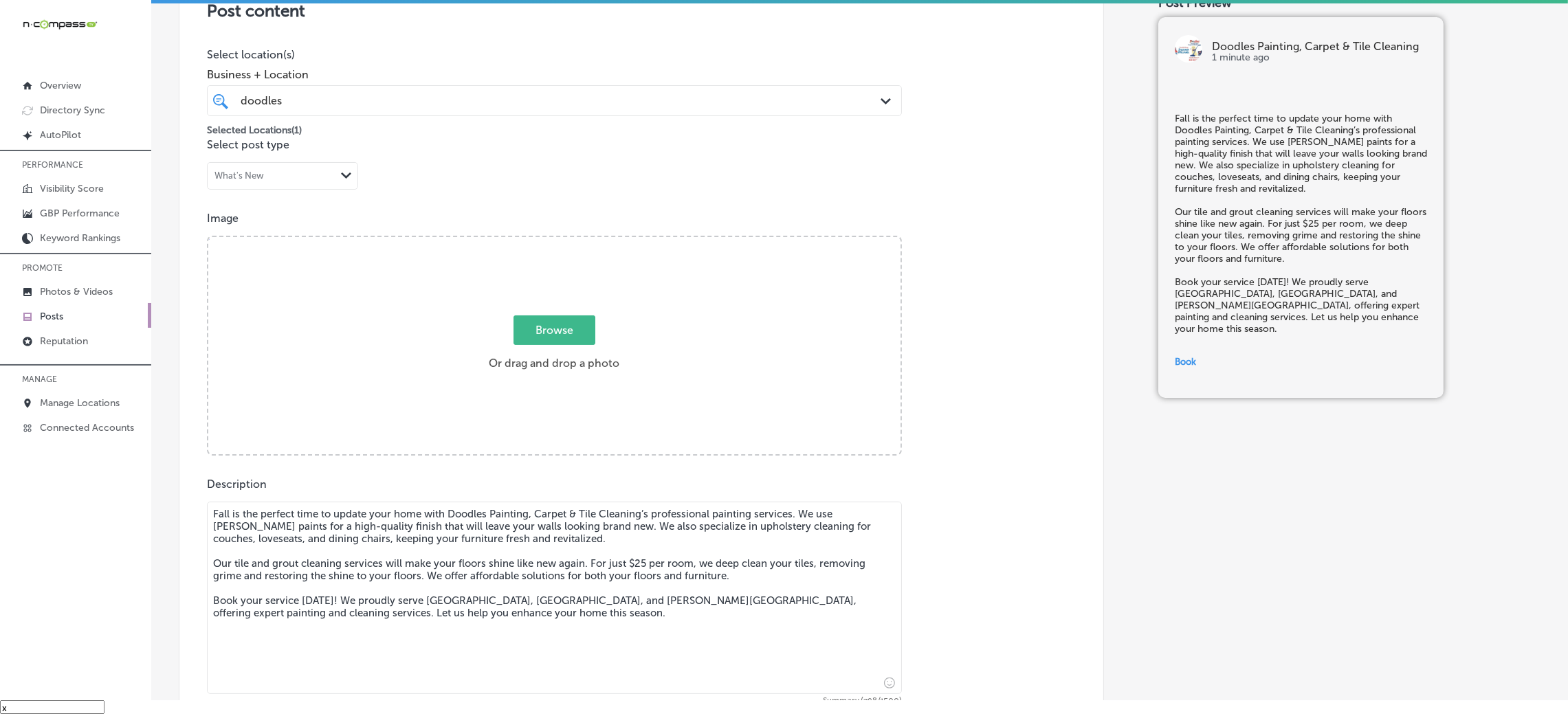
scroll to position [302, 0]
click at [578, 349] on label "Browse Or drag and drop a photo" at bounding box center [553, 348] width 141 height 60
click at [578, 243] on input "Browse Or drag and drop a photo" at bounding box center [555, 240] width 693 height 4
type input "C:\fakepath\Doodles Carpet Cleaning .png"
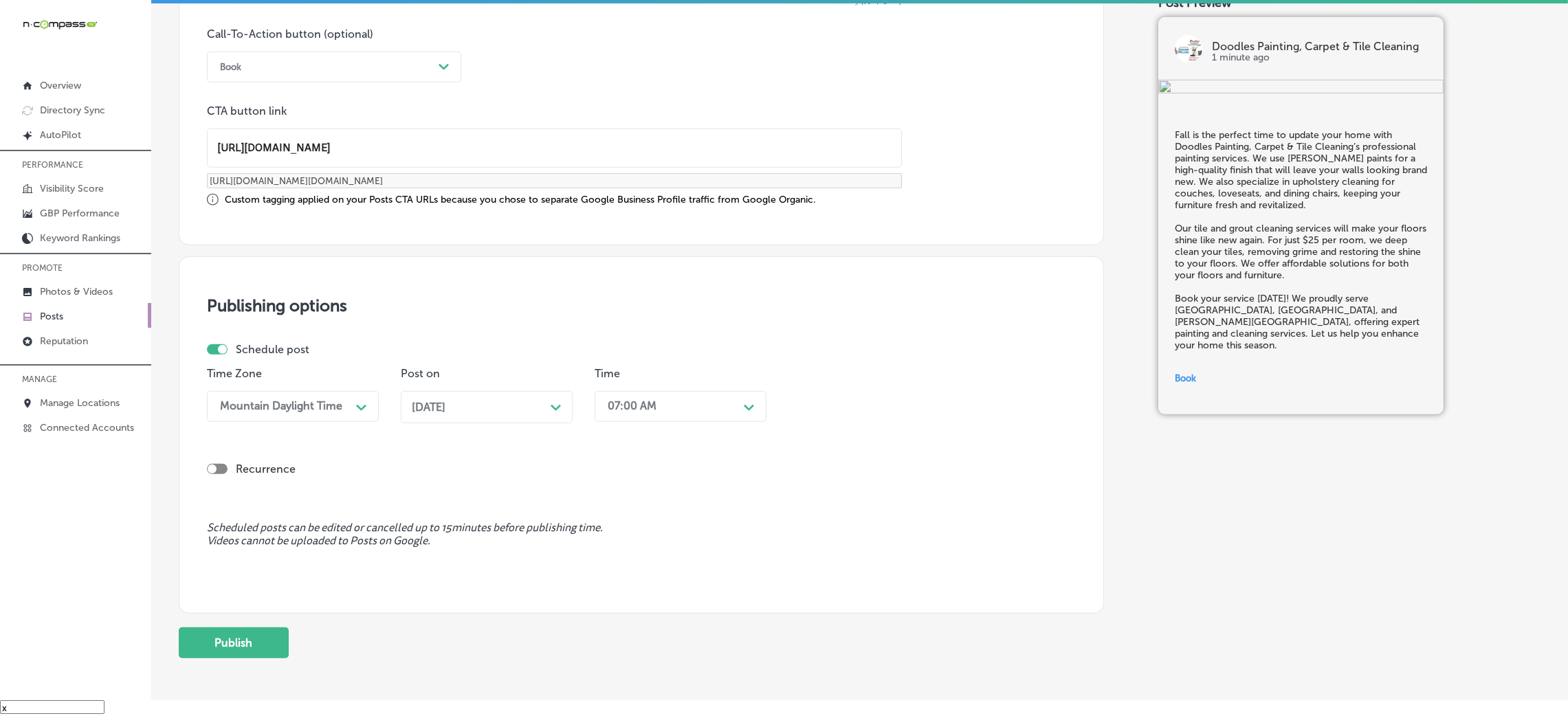
scroll to position [1070, 0]
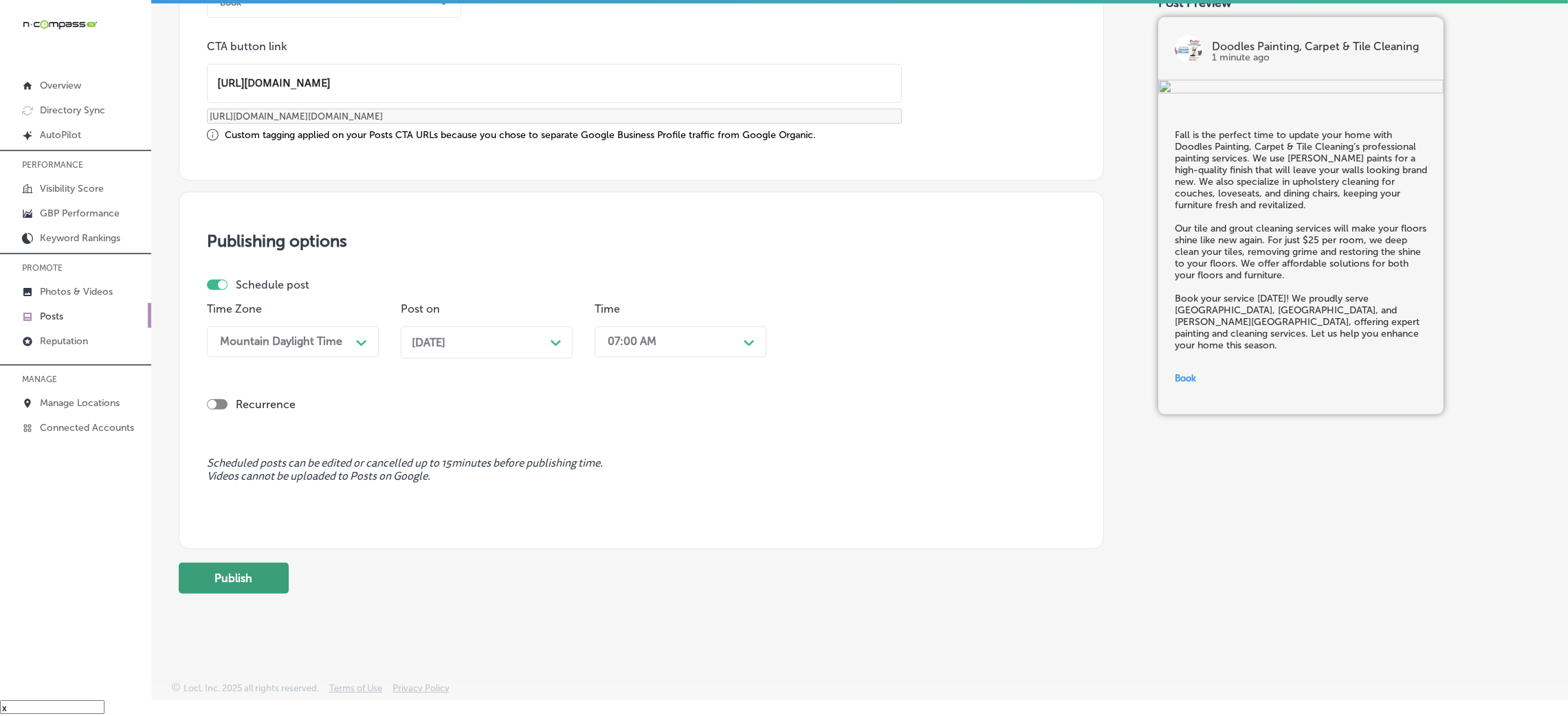
click at [277, 477] on button "Publish" at bounding box center [234, 578] width 110 height 31
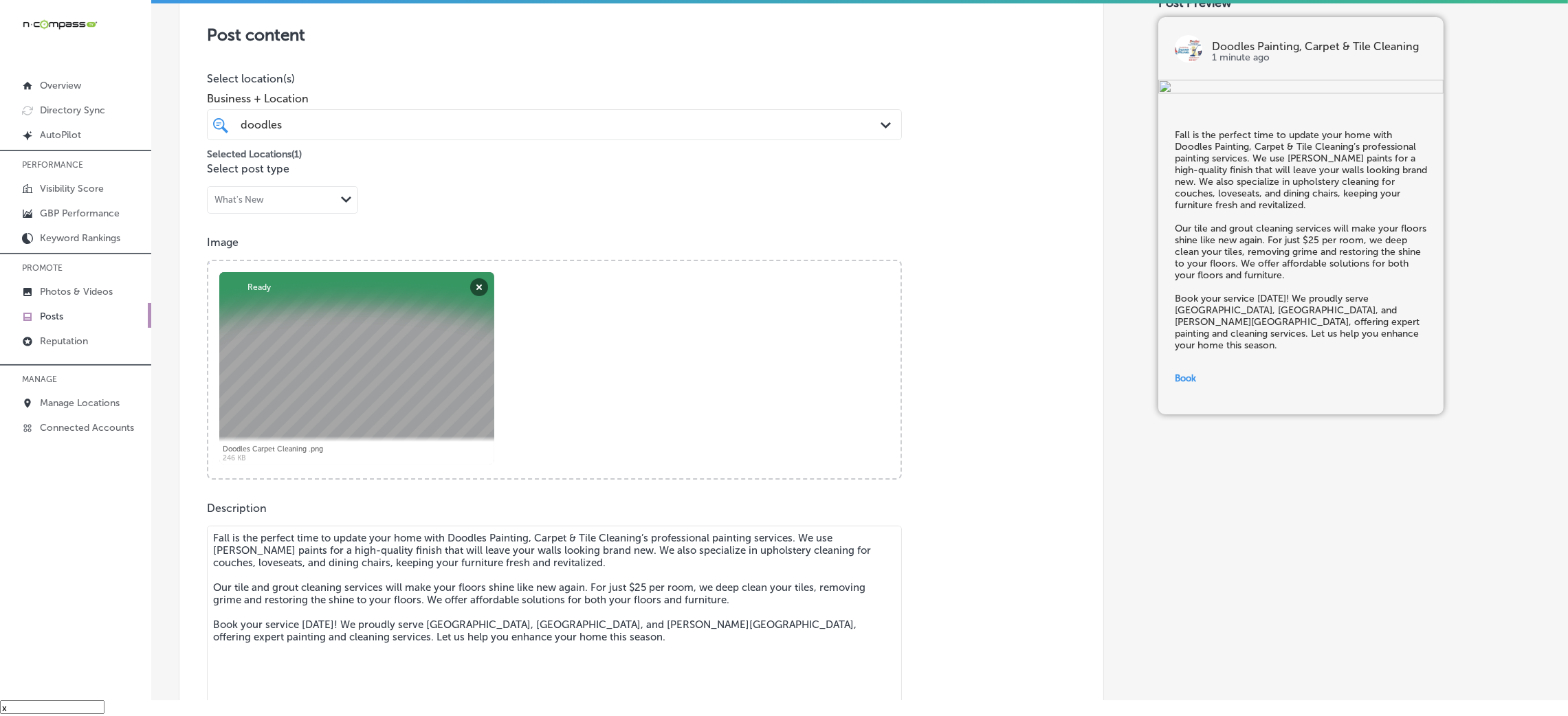
scroll to position [245, 0]
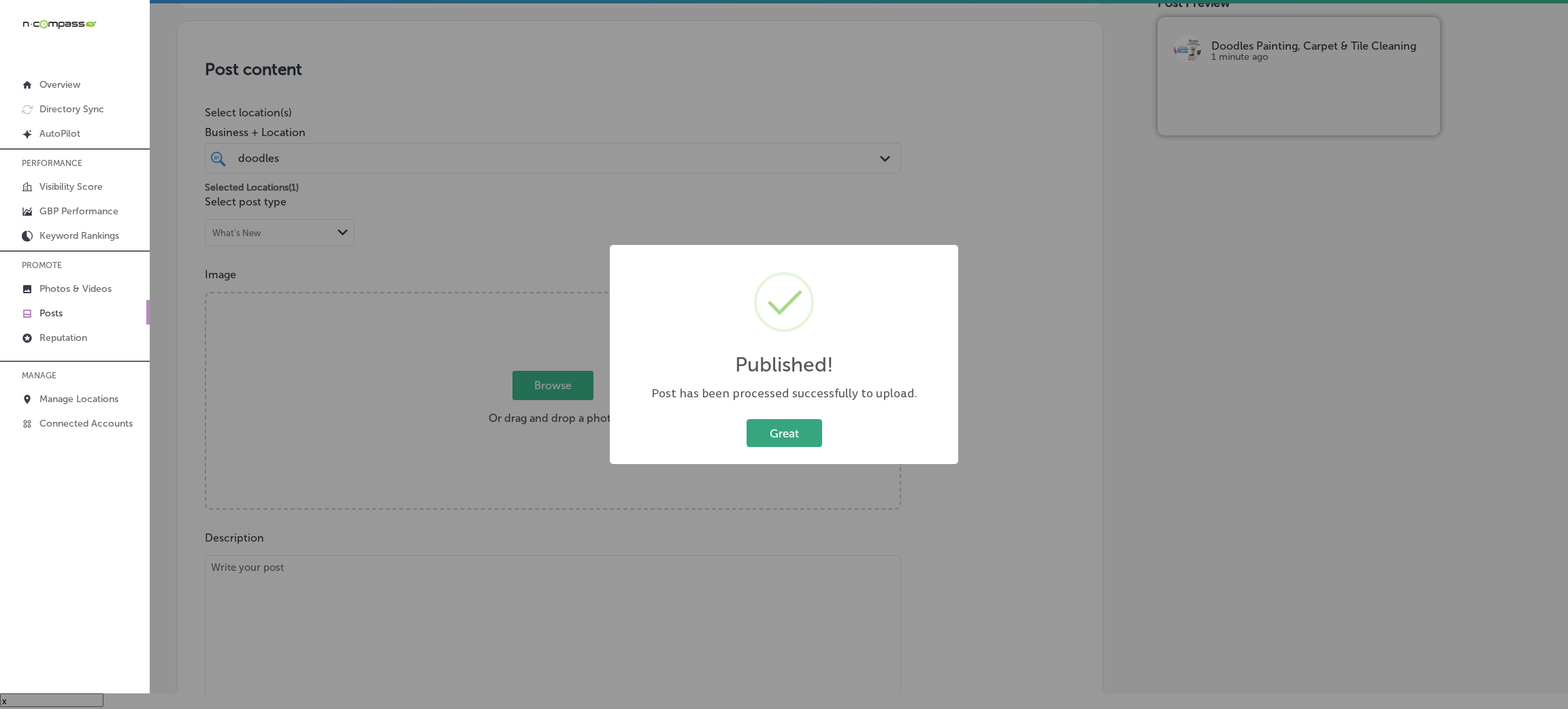
click at [760, 436] on button "Great" at bounding box center [784, 433] width 76 height 28
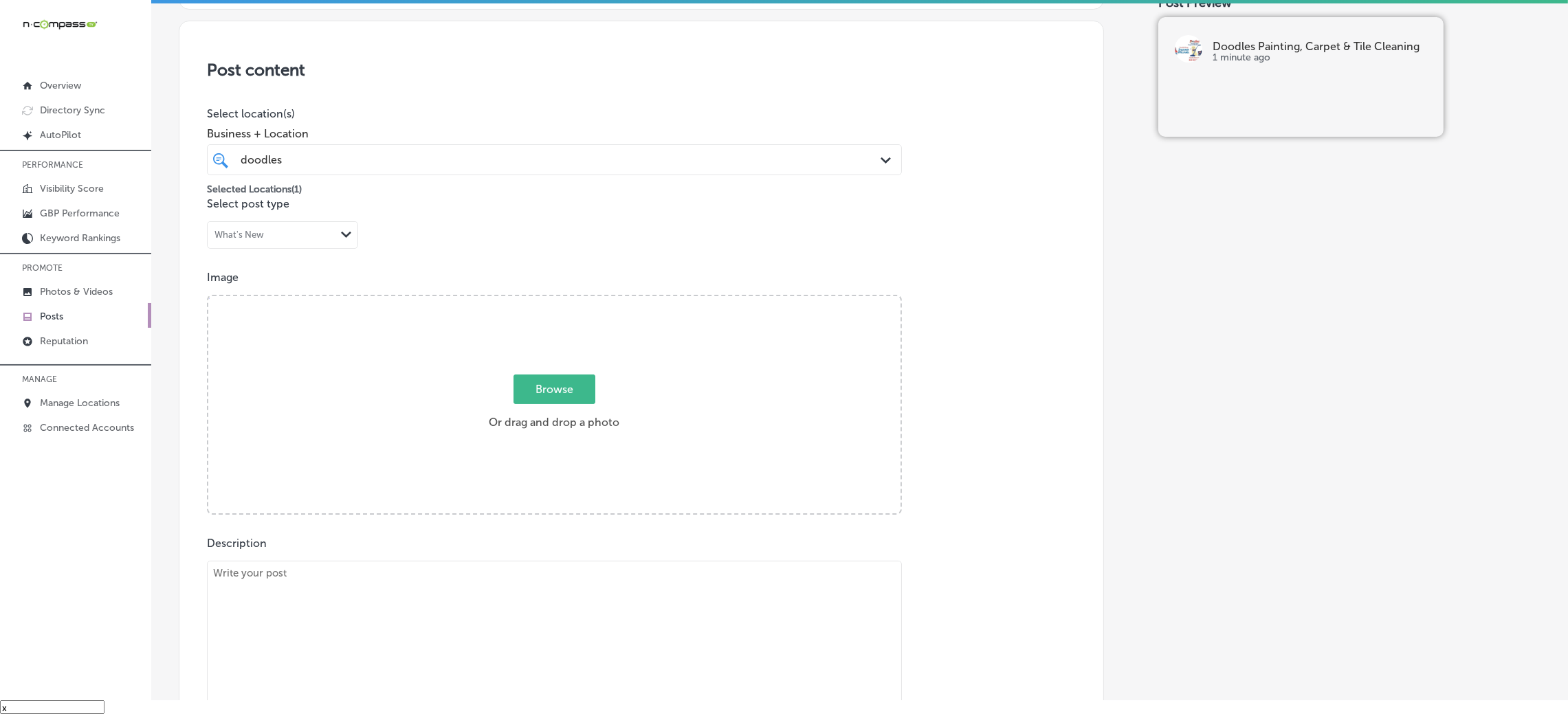
scroll to position [554, 0]
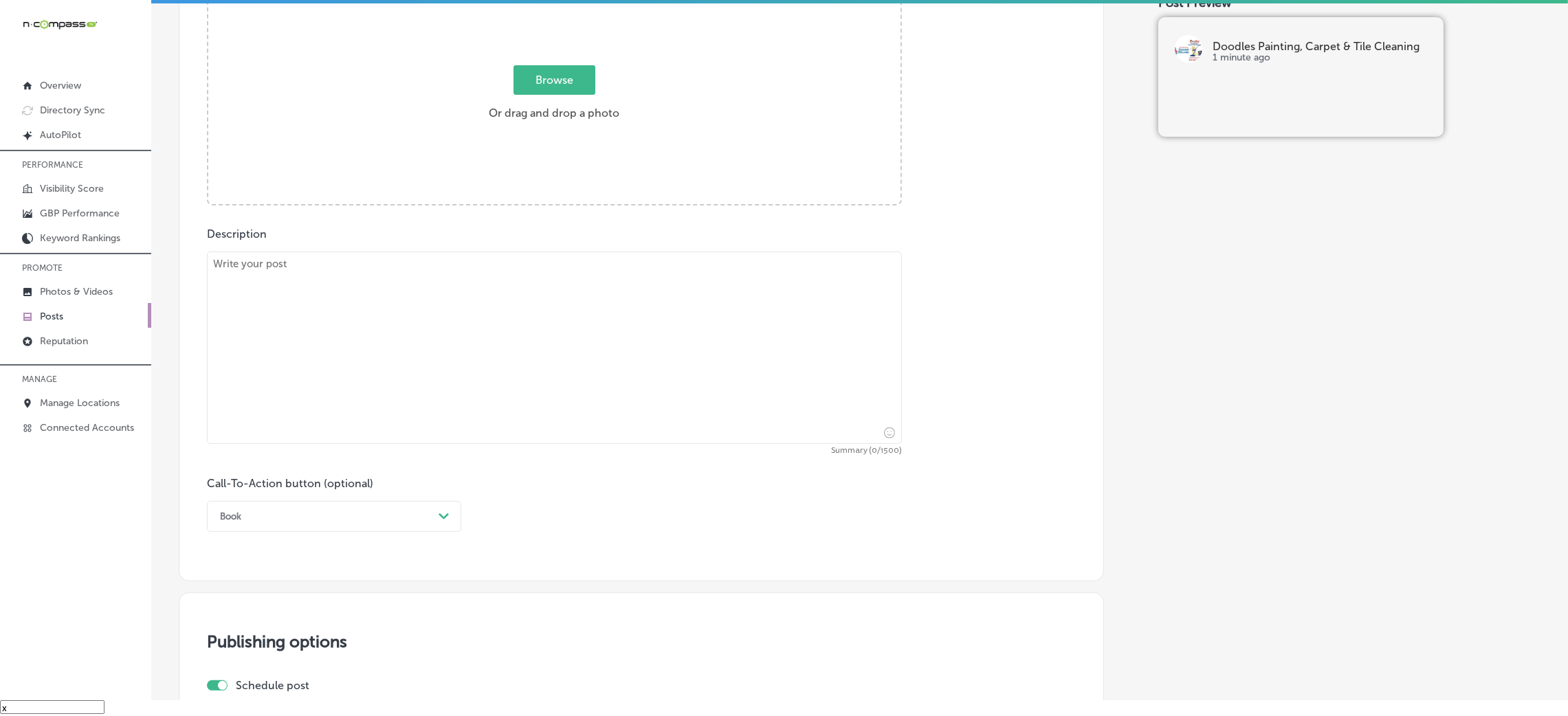
click at [357, 287] on textarea at bounding box center [554, 348] width 695 height 192
paste textarea "At Doodles Painting, Carpet & Tile Cleaning, we provide drywall repair services…"
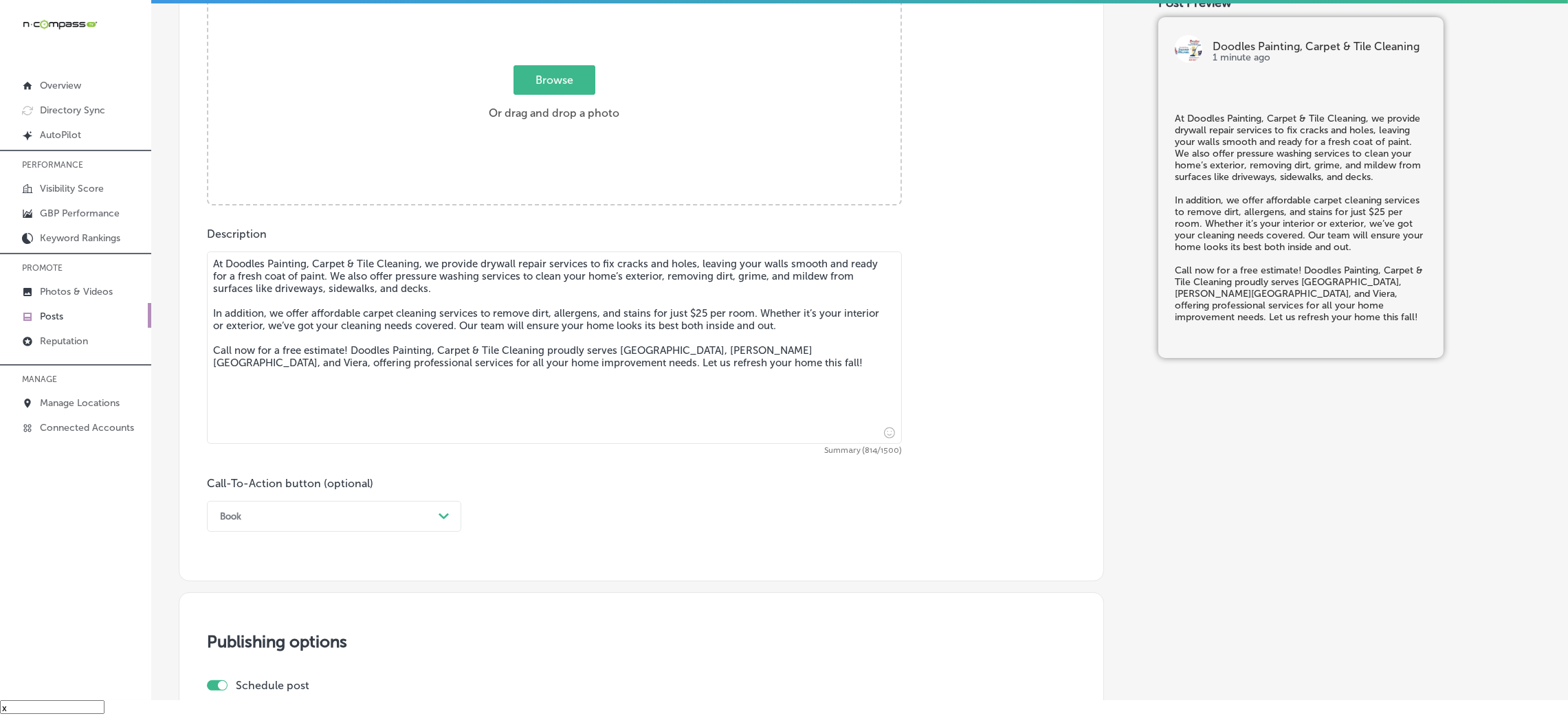
type textarea "At Doodles Painting, Carpet & Tile Cleaning, we provide drywall repair services…"
click at [246, 477] on div "Book Path Created with Sketch." at bounding box center [334, 516] width 255 height 31
click at [266, 477] on div "Call Now" at bounding box center [334, 691] width 255 height 24
click at [516, 140] on div "Browse Or drag and drop a photo" at bounding box center [555, 96] width 693 height 220
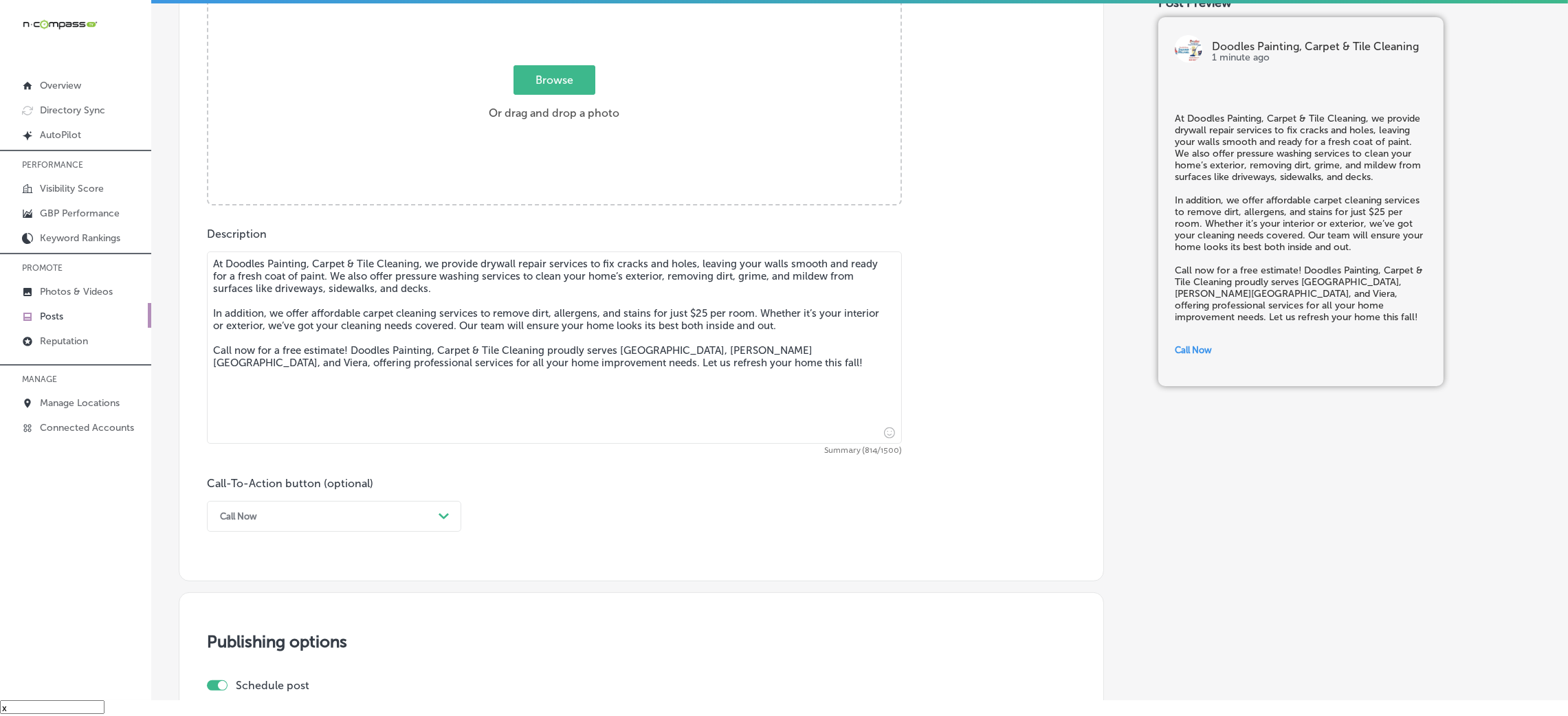
scroll to position [0, 0]
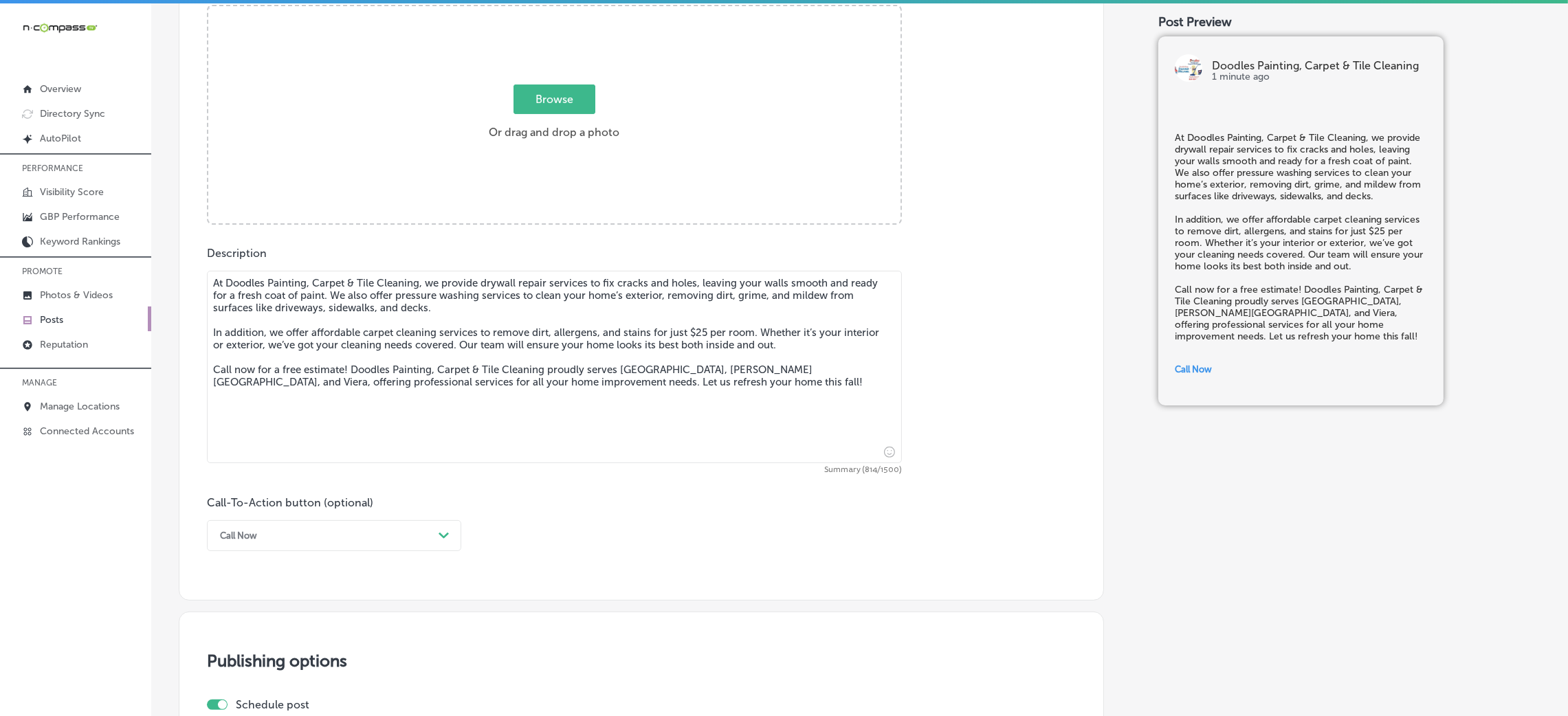
type input "C:\fakepath\Doodles Carpet Cleaning (47)3.jpg"
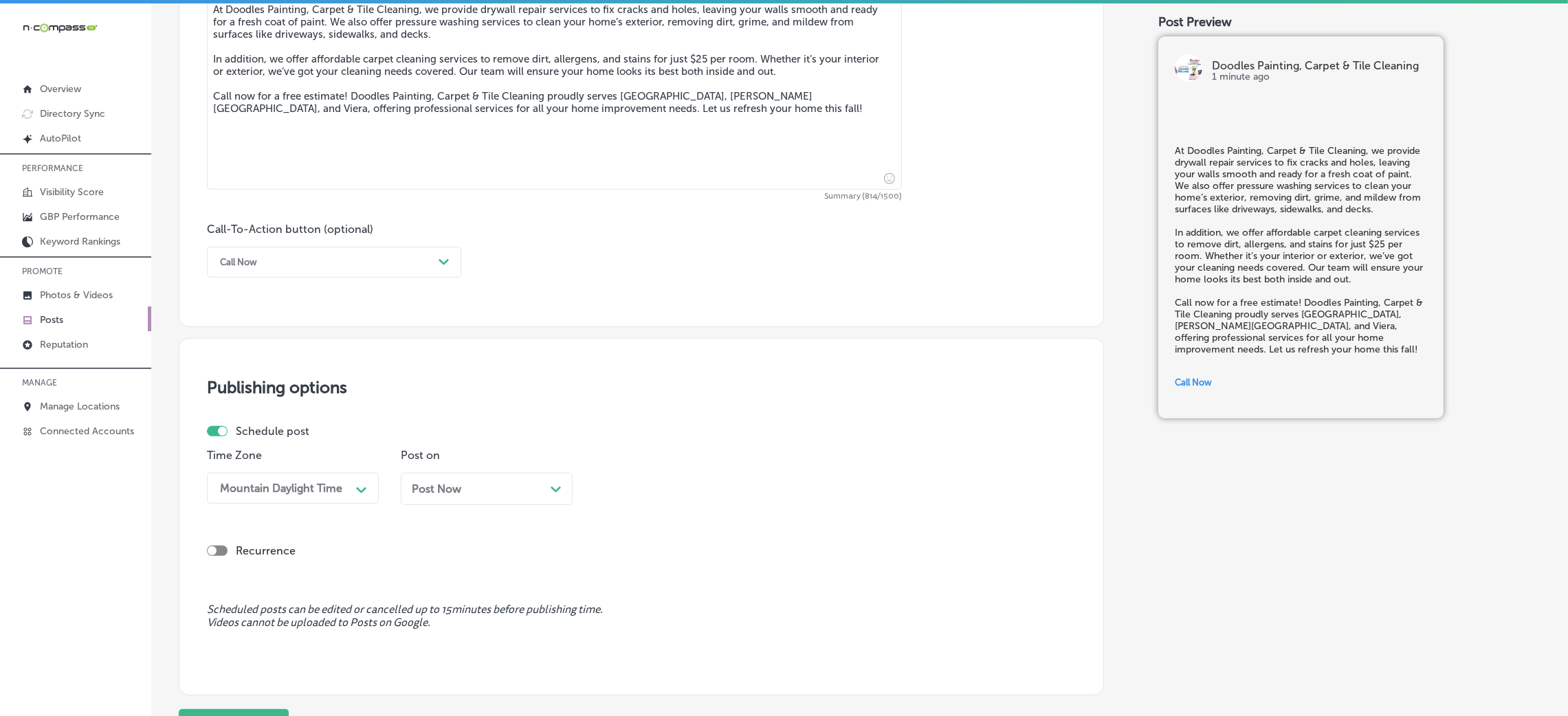
scroll to position [864, 0]
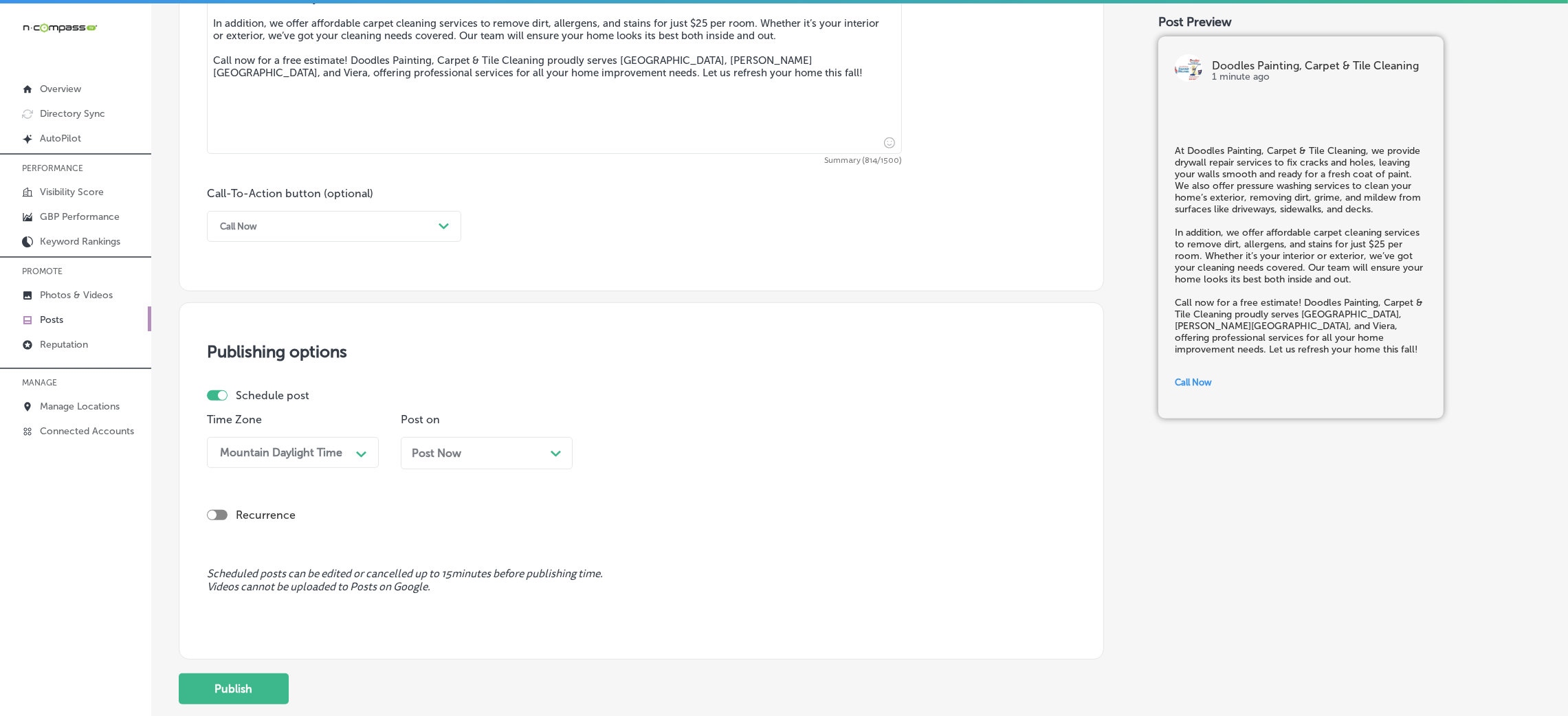
click at [489, 466] on div "Post Now Path Created with Sketch." at bounding box center [487, 453] width 172 height 32
click at [634, 447] on div "08:15 AM" at bounding box center [632, 452] width 48 height 13
click at [641, 477] on div "7:00 AM" at bounding box center [680, 538] width 172 height 24
click at [240, 477] on button "Publish" at bounding box center [234, 689] width 110 height 31
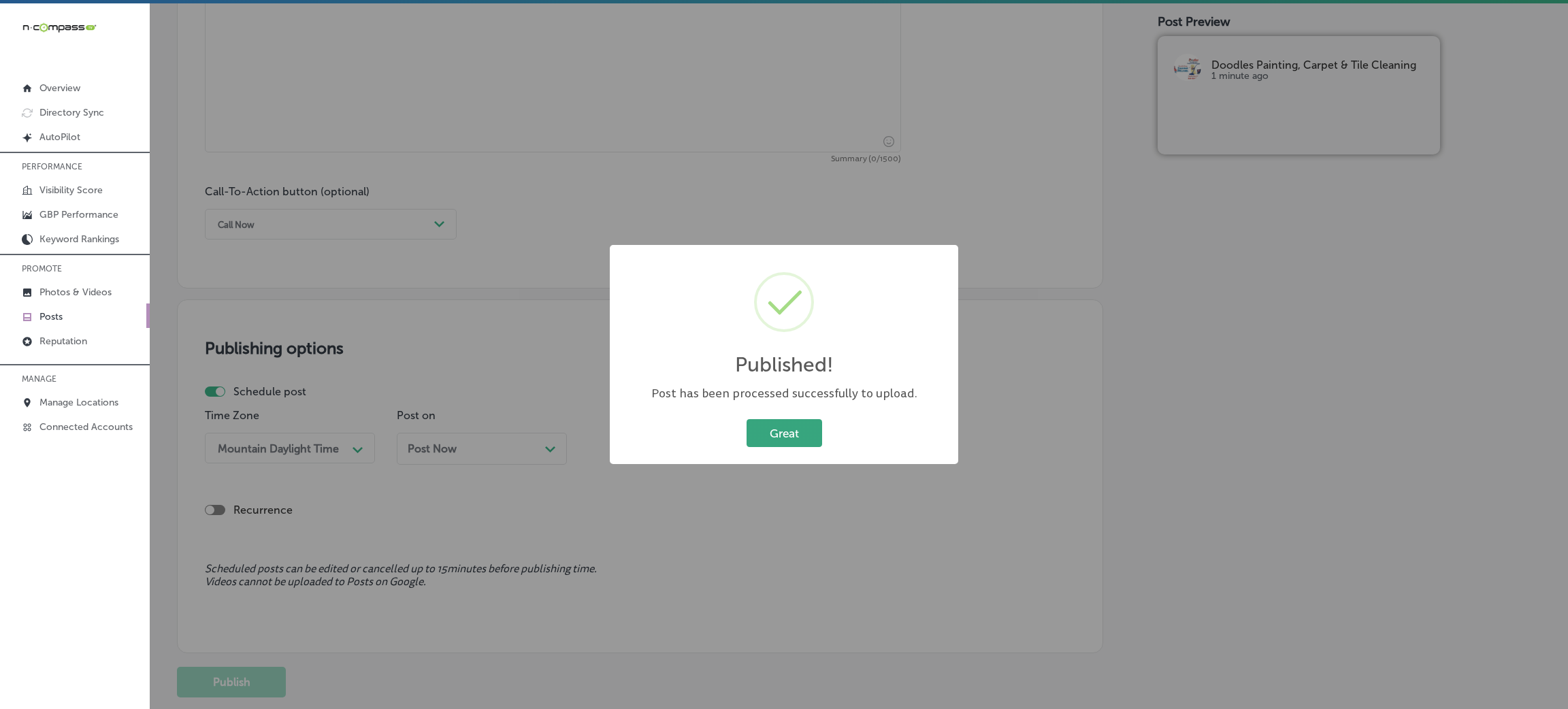
click at [763, 423] on button "Great" at bounding box center [784, 433] width 76 height 28
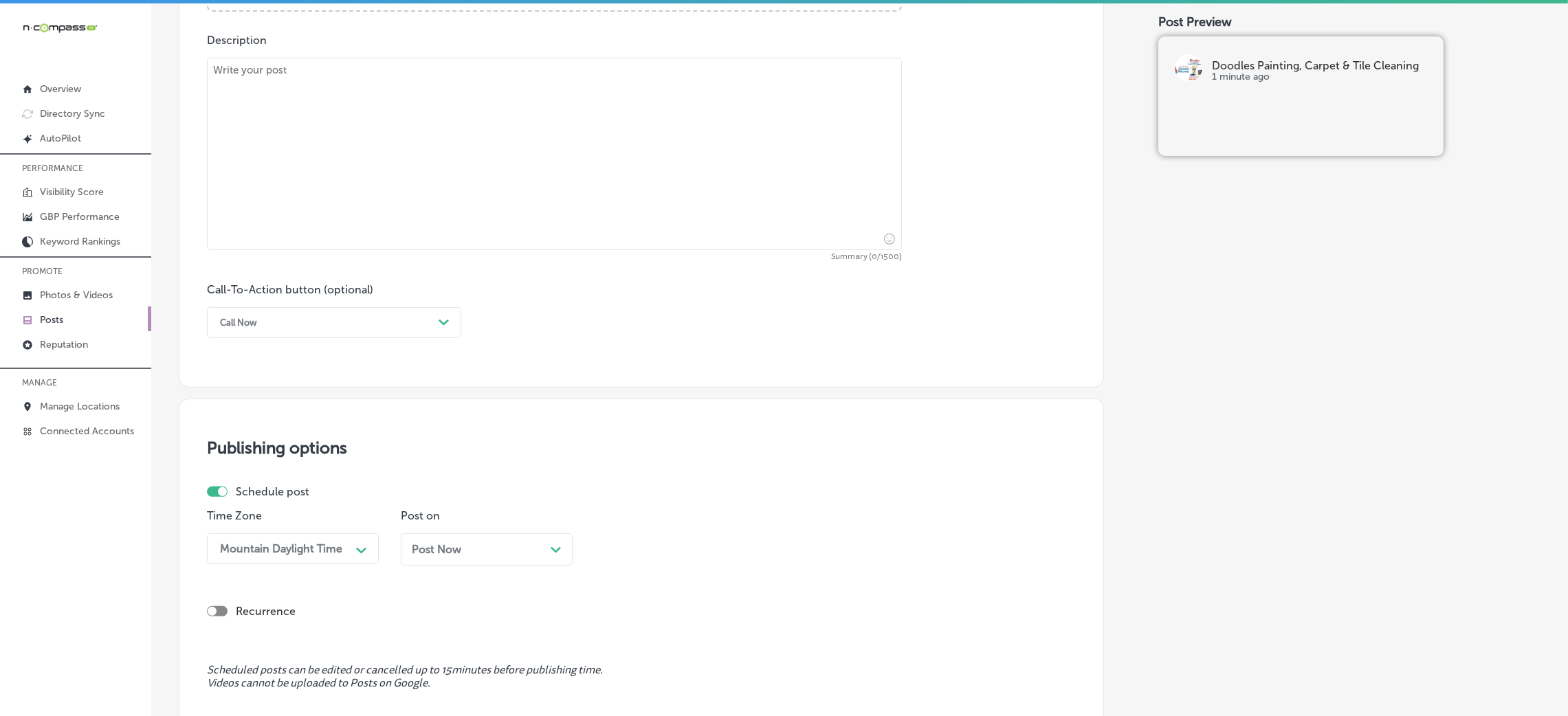
scroll to position [658, 0]
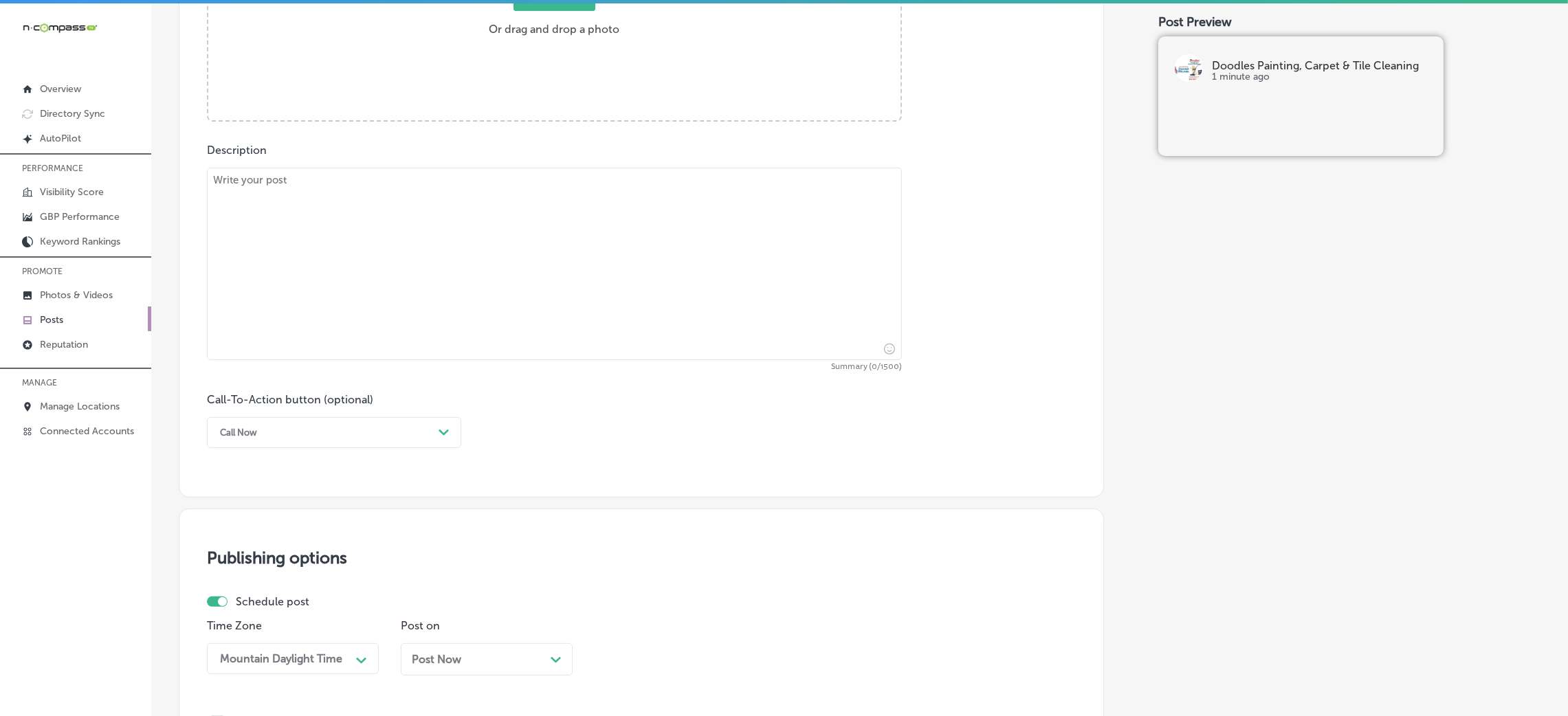
click at [459, 304] on textarea at bounding box center [554, 264] width 695 height 192
paste textarea "Make your outdoor spaces shine with Doodles Painting, Carpet & Tile Cleaning’s …"
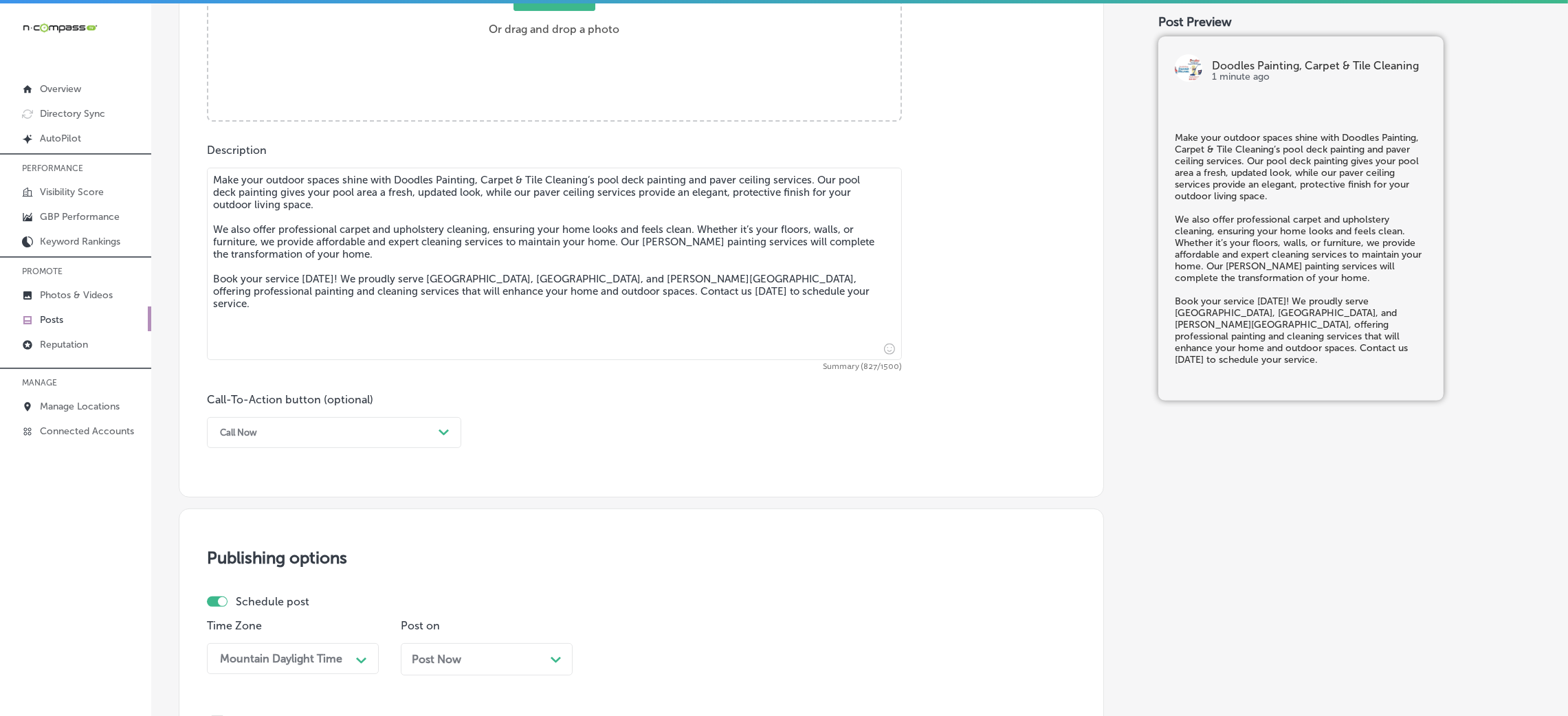
type textarea "Make your outdoor spaces shine with Doodles Painting, Carpet & Tile Cleaning’s …"
click at [296, 411] on div "Call-To-Action button (optional) Call Now Path Created with Sketch." at bounding box center [334, 420] width 255 height 55
click at [300, 436] on div "Call Now" at bounding box center [323, 433] width 220 height 22
click at [270, 477] on div "Book" at bounding box center [334, 487] width 255 height 24
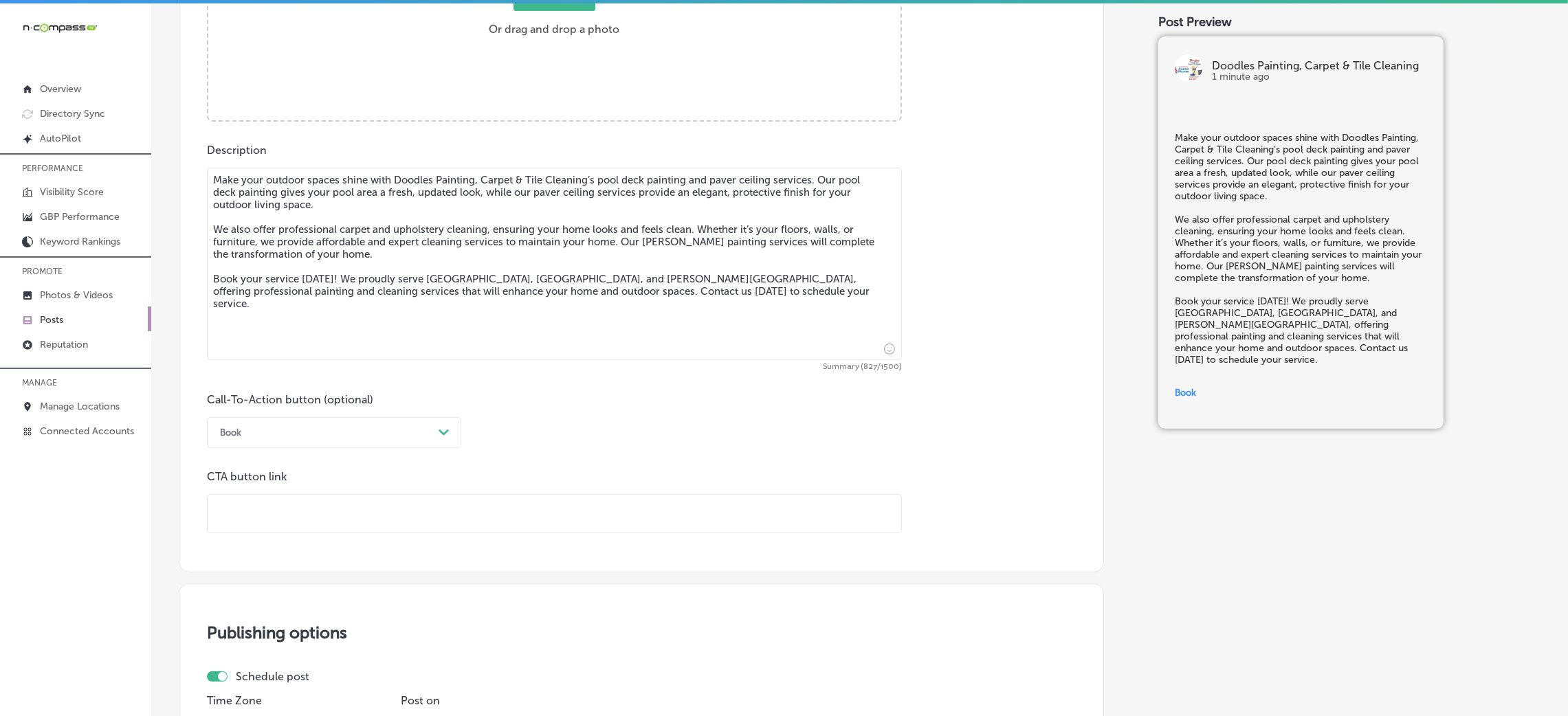
click at [407, 477] on input "text" at bounding box center [554, 514] width 694 height 38
paste input "[URL][DOMAIN_NAME]"
type input "[URL][DOMAIN_NAME]"
click at [730, 436] on div "Call-To-Action button (optional) Book Path Created with Sketch. CTA button link…" at bounding box center [641, 463] width 869 height 140
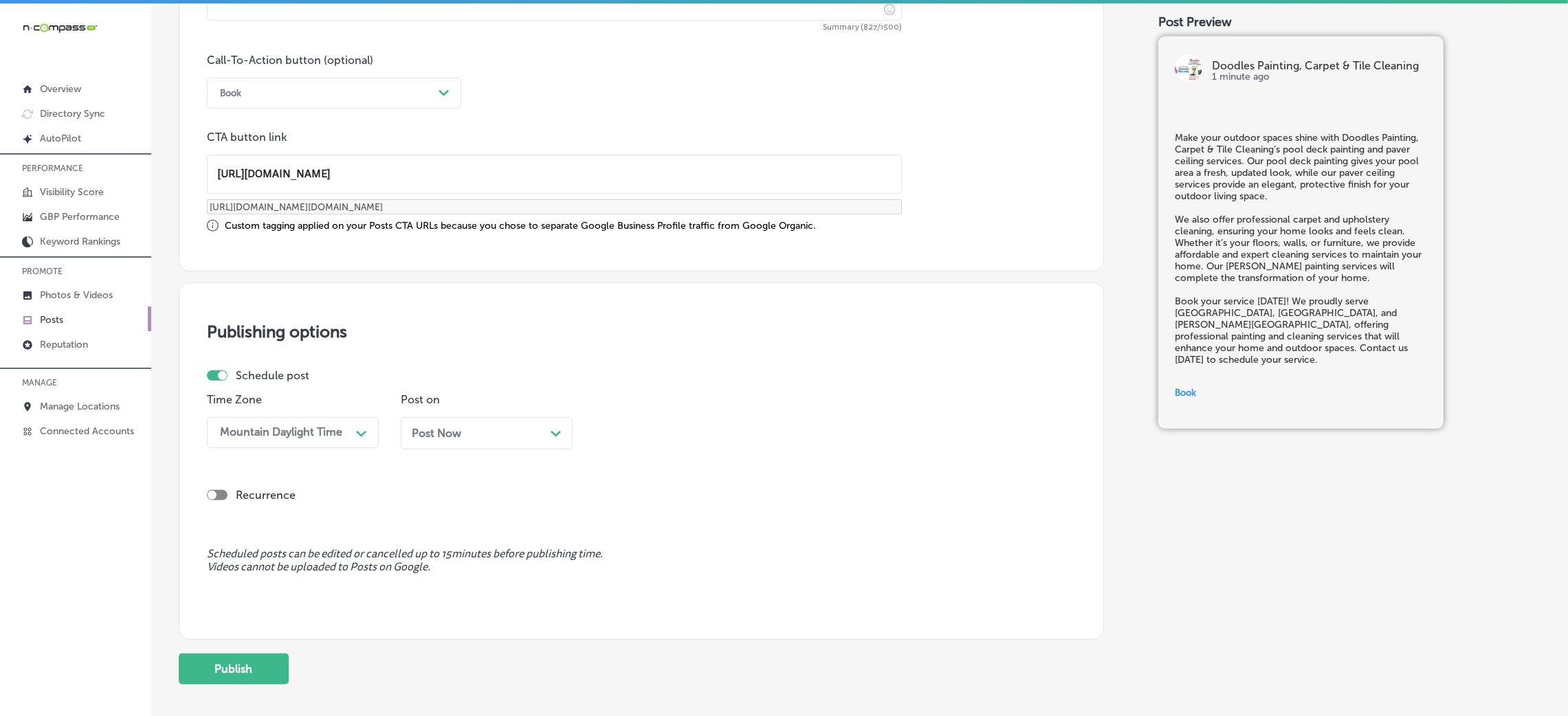
scroll to position [1070, 0]
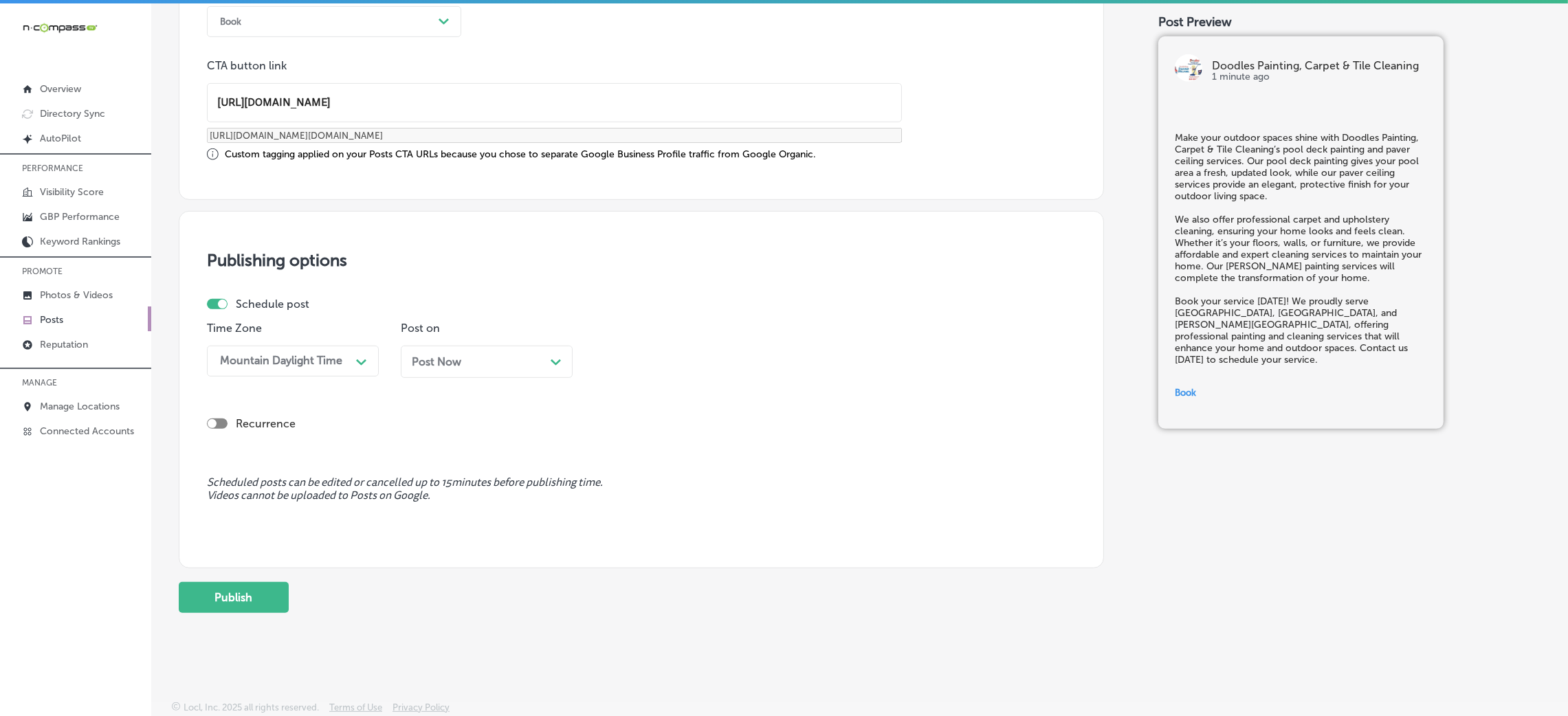
click at [473, 369] on div "Post Now Path Created with Sketch." at bounding box center [487, 362] width 172 height 32
click at [489, 366] on div "[DATE] Path Created with Sketch." at bounding box center [487, 362] width 150 height 13
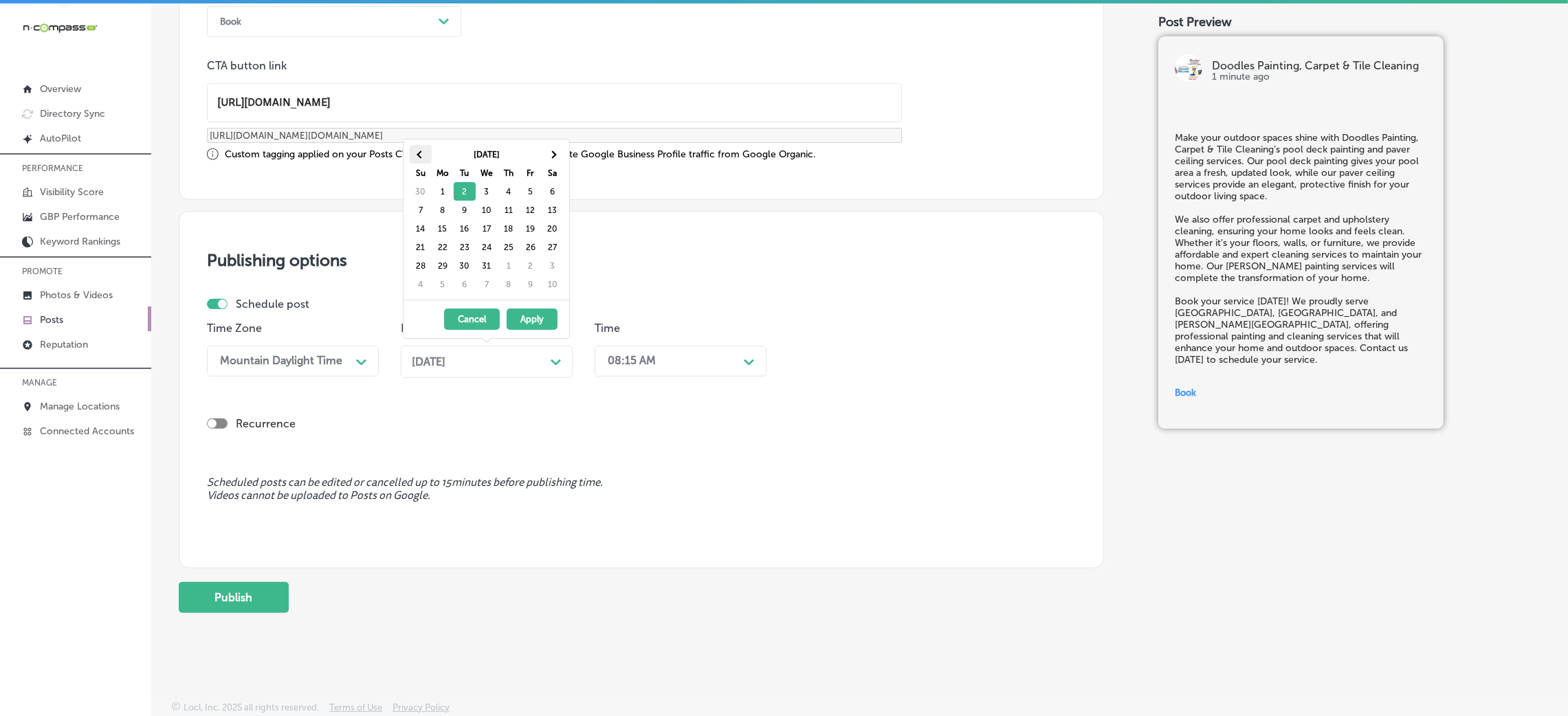
click at [418, 156] on span at bounding box center [420, 154] width 7 height 7
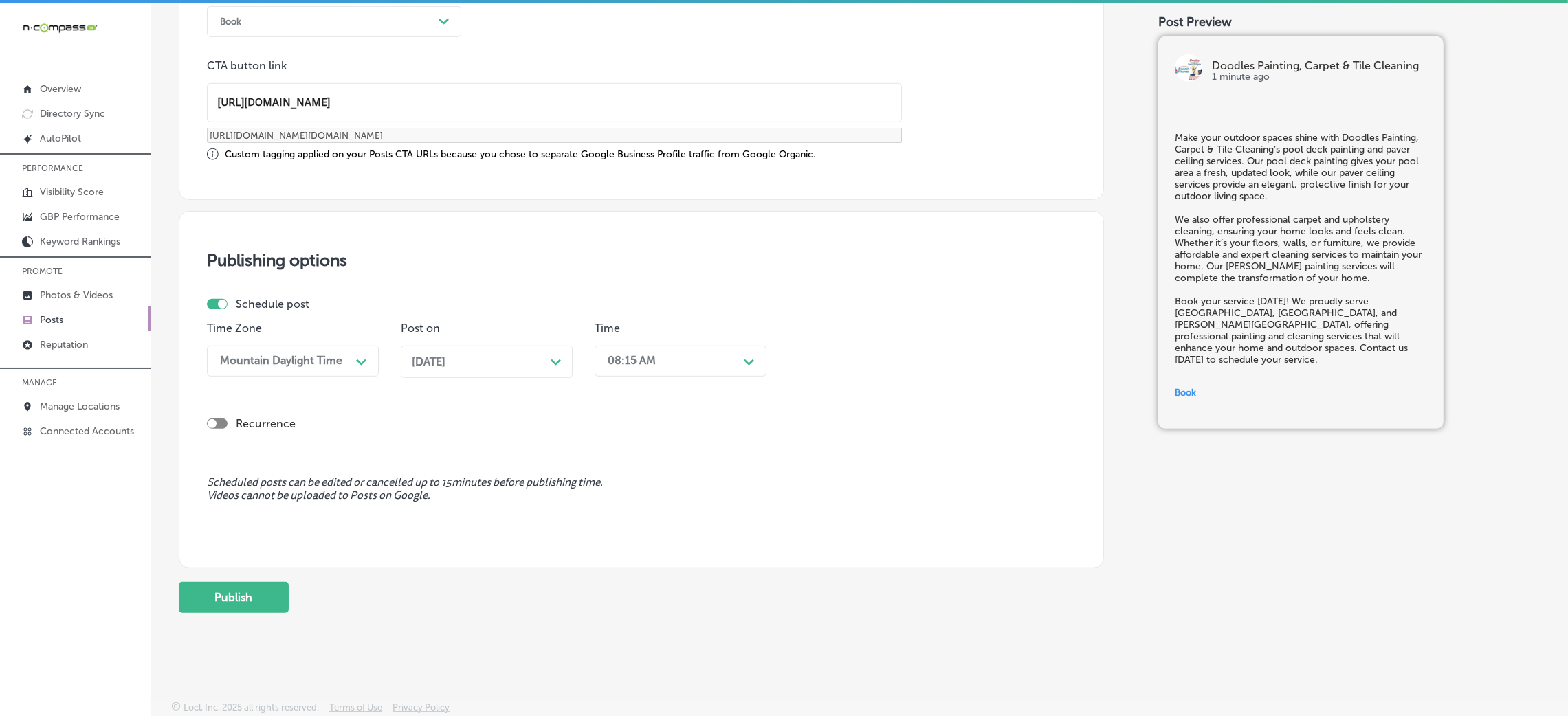
click at [626, 366] on div "08:15 AM" at bounding box center [632, 361] width 48 height 13
click at [620, 443] on div "7:00 AM" at bounding box center [680, 447] width 172 height 24
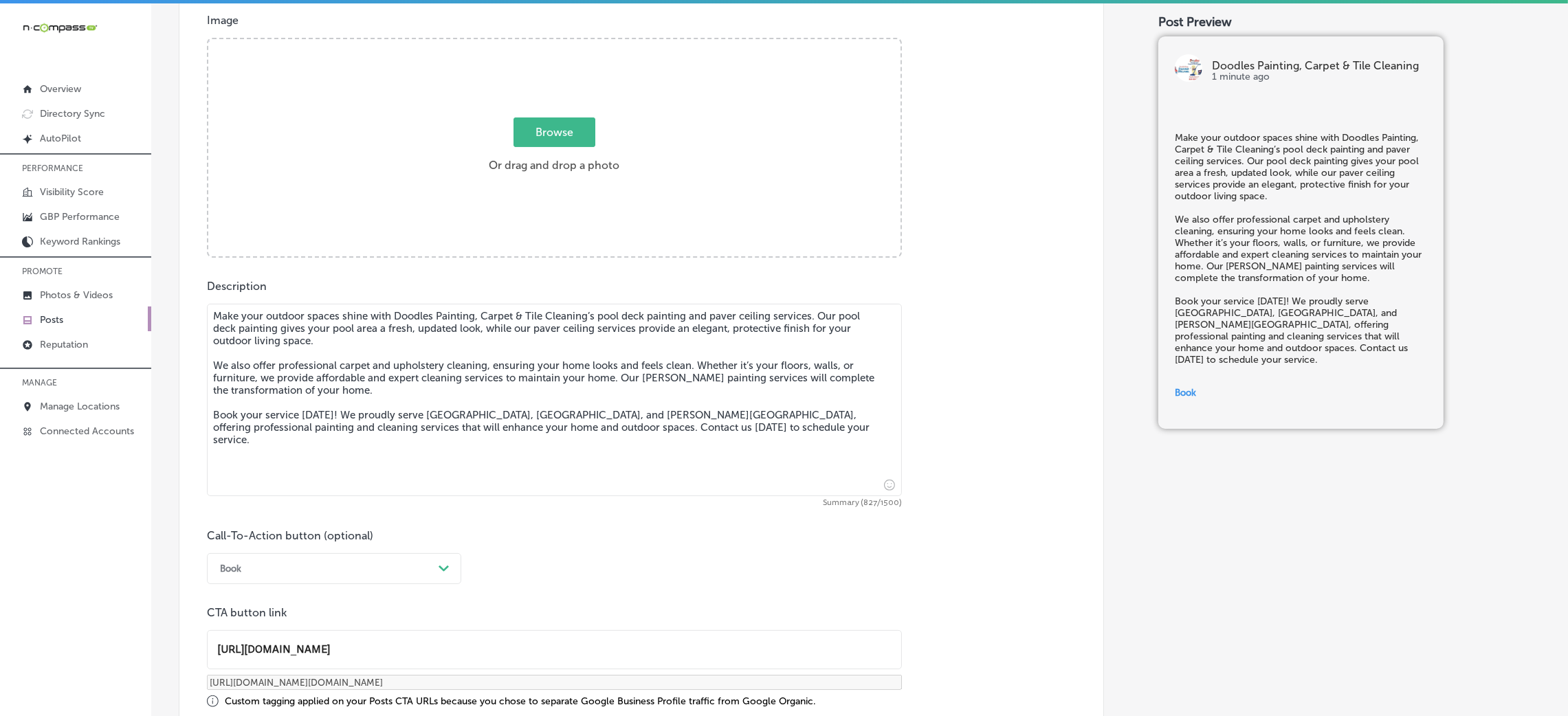
scroll to position [451, 0]
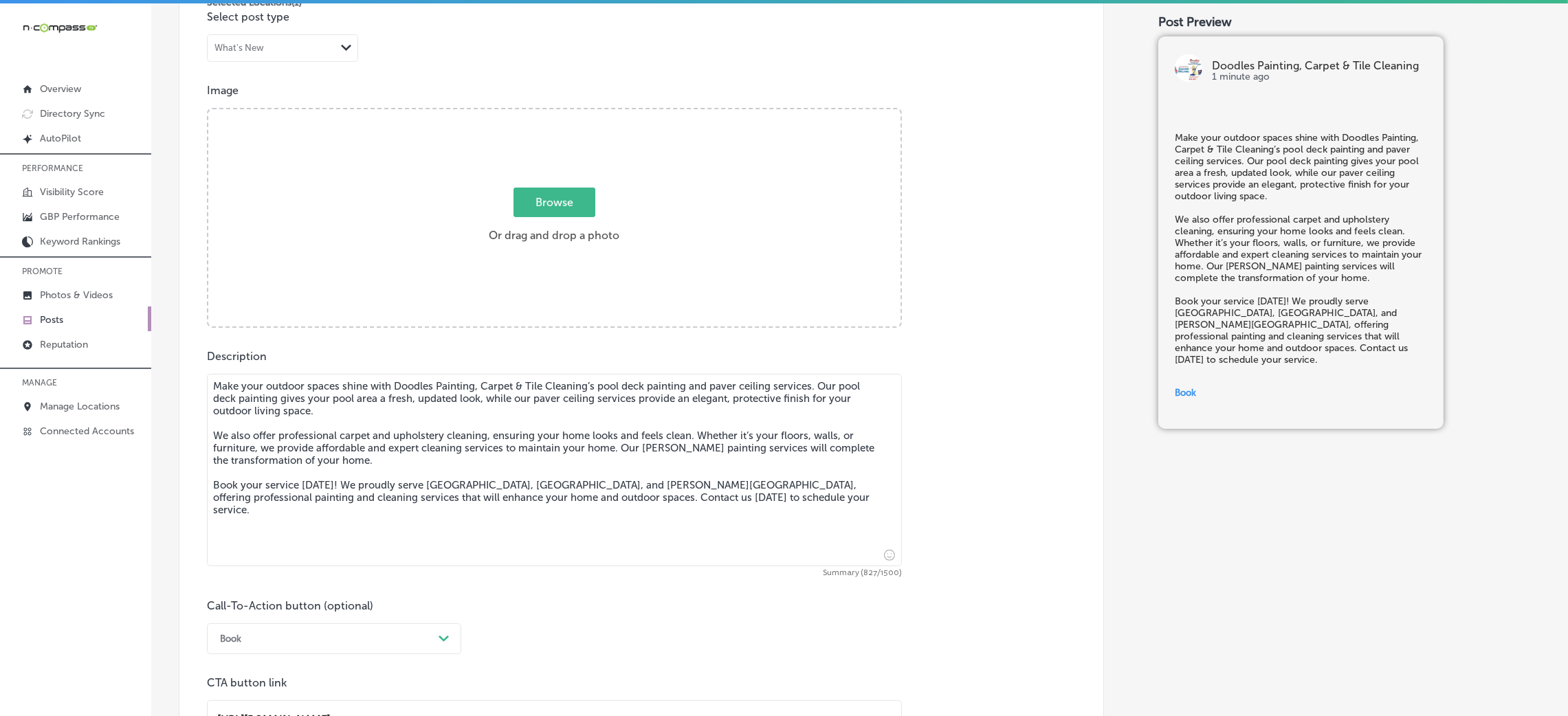
click at [529, 270] on div "Browse Or drag and drop a photo" at bounding box center [555, 219] width 693 height 220
click at [209, 110] on input "Browse Or drag and drop a photo" at bounding box center [555, 112] width 693 height 4
type input "C:\fakepath\Doodles Carpet Cleaning (18)4.jpg"
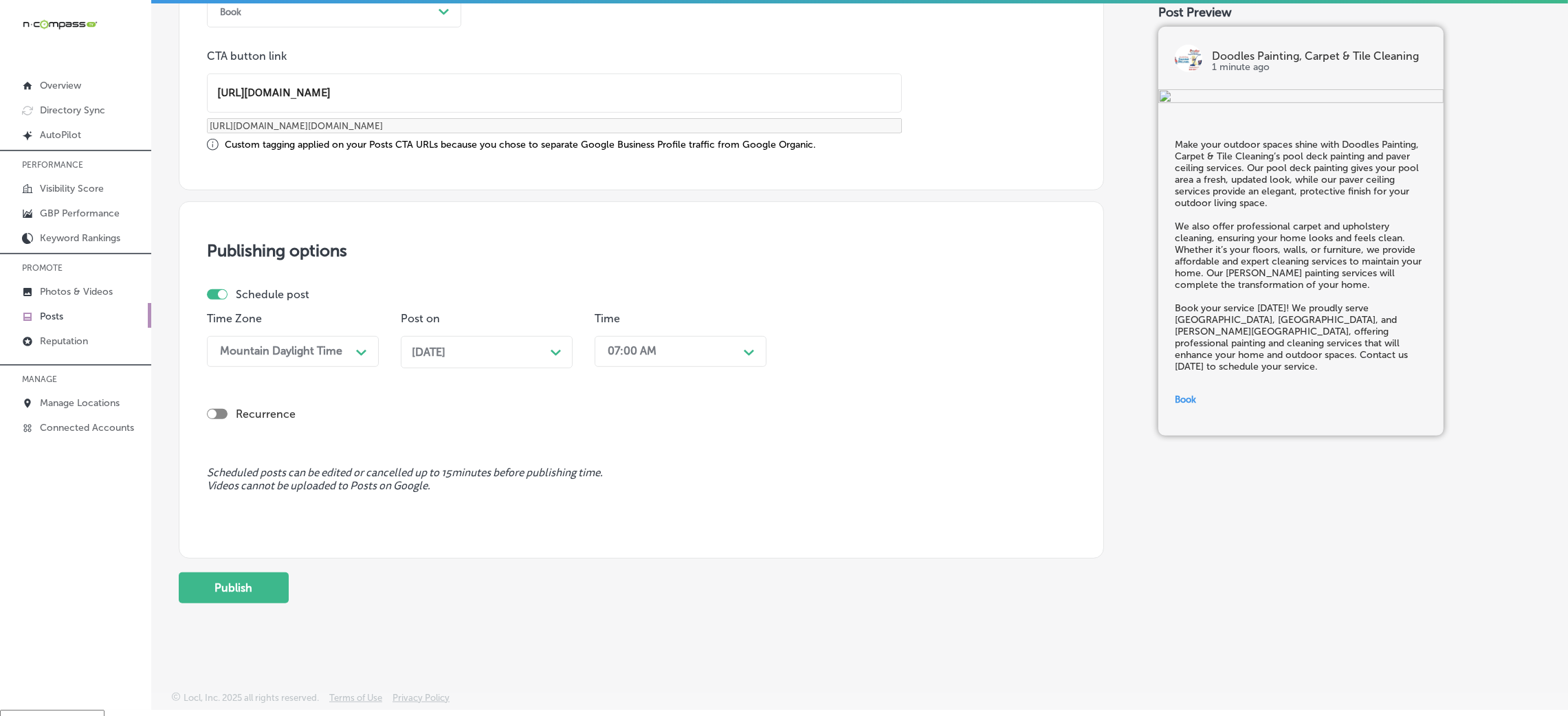
scroll to position [19, 0]
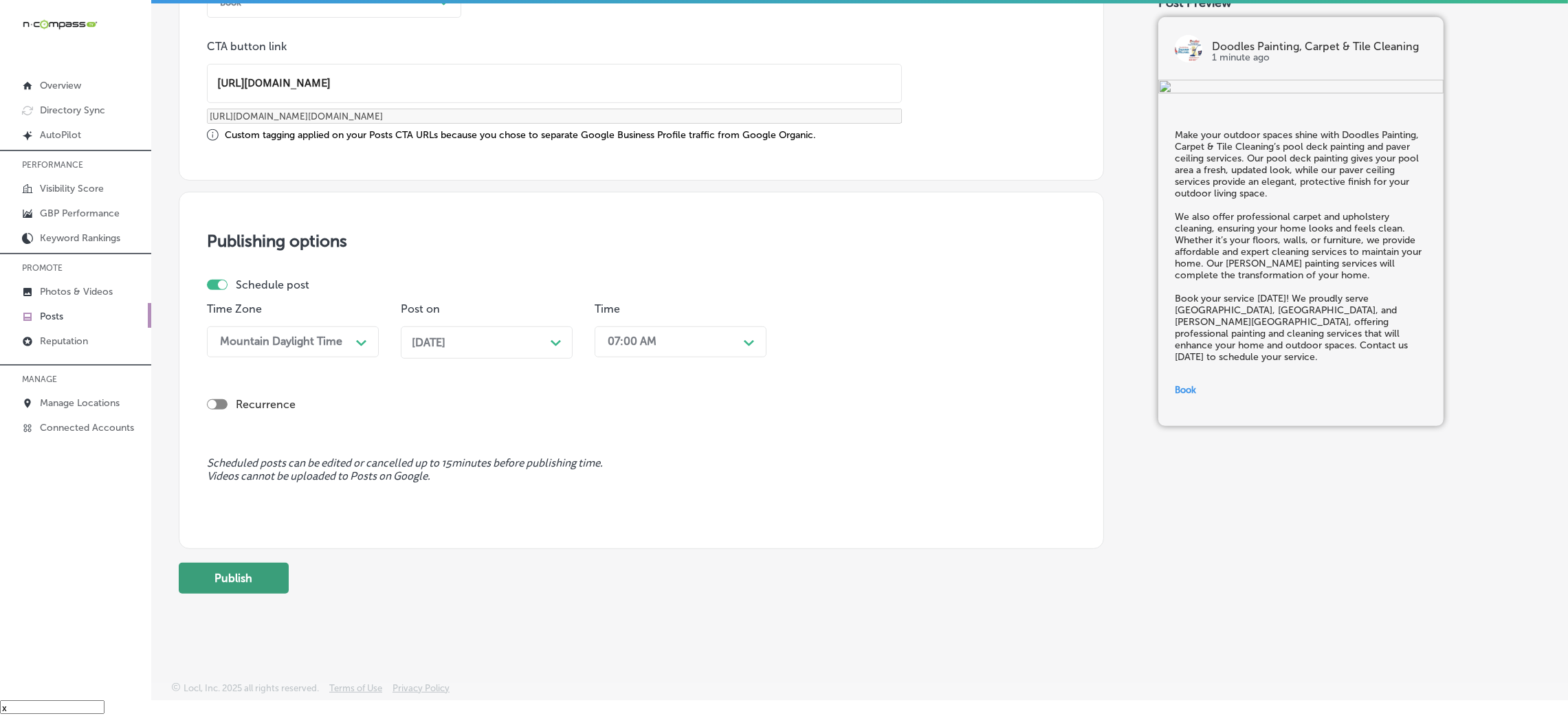
click at [277, 477] on button "Publish" at bounding box center [234, 578] width 110 height 31
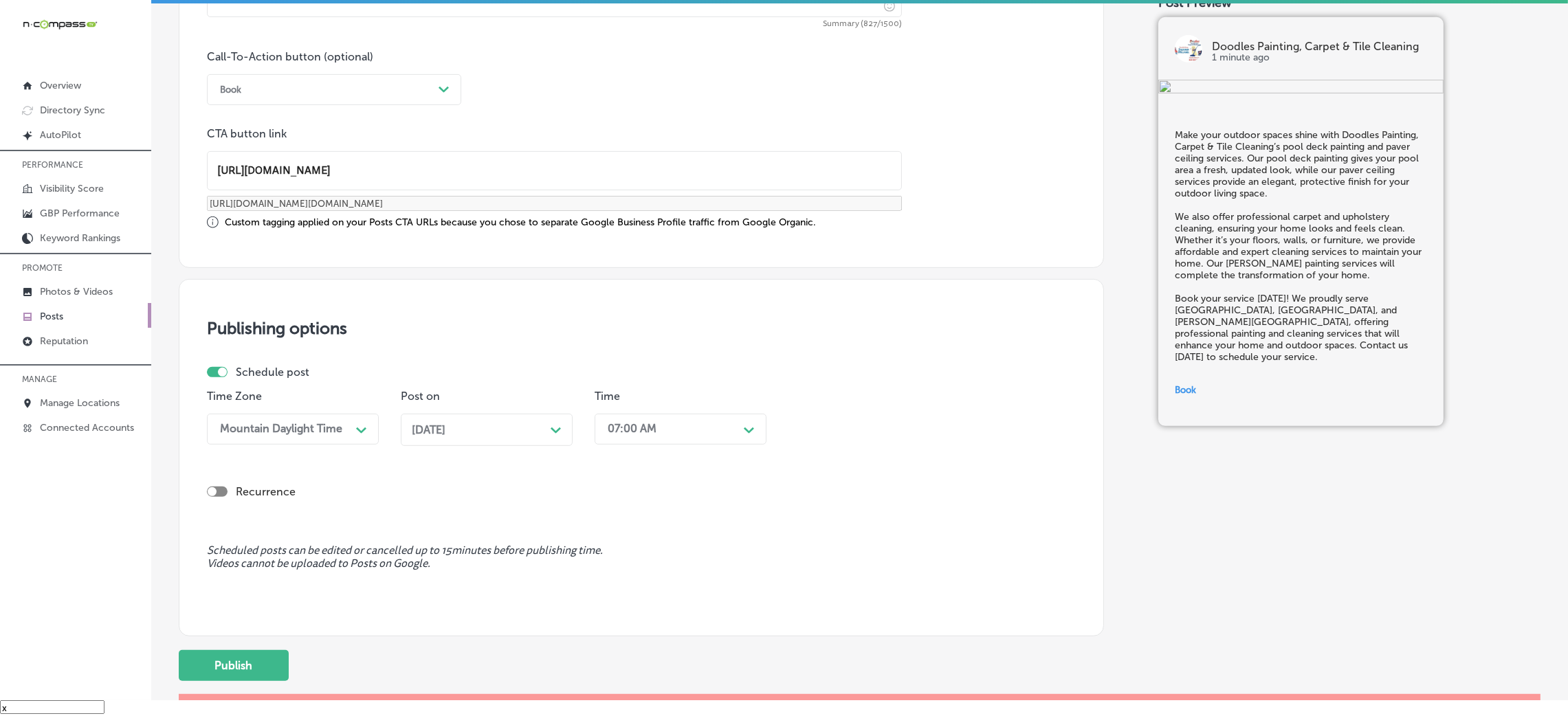
scroll to position [1090, 0]
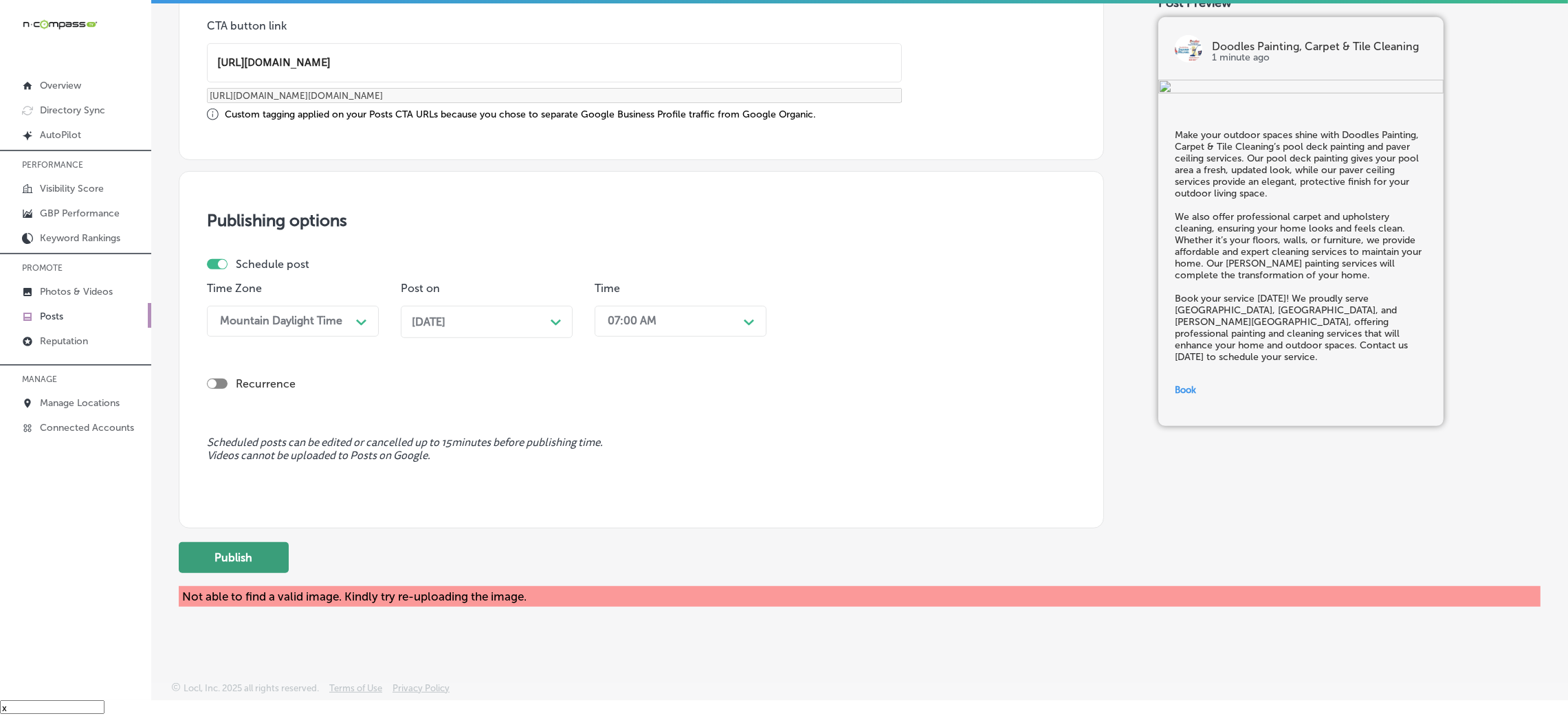
click at [264, 477] on button "Publish" at bounding box center [234, 558] width 110 height 31
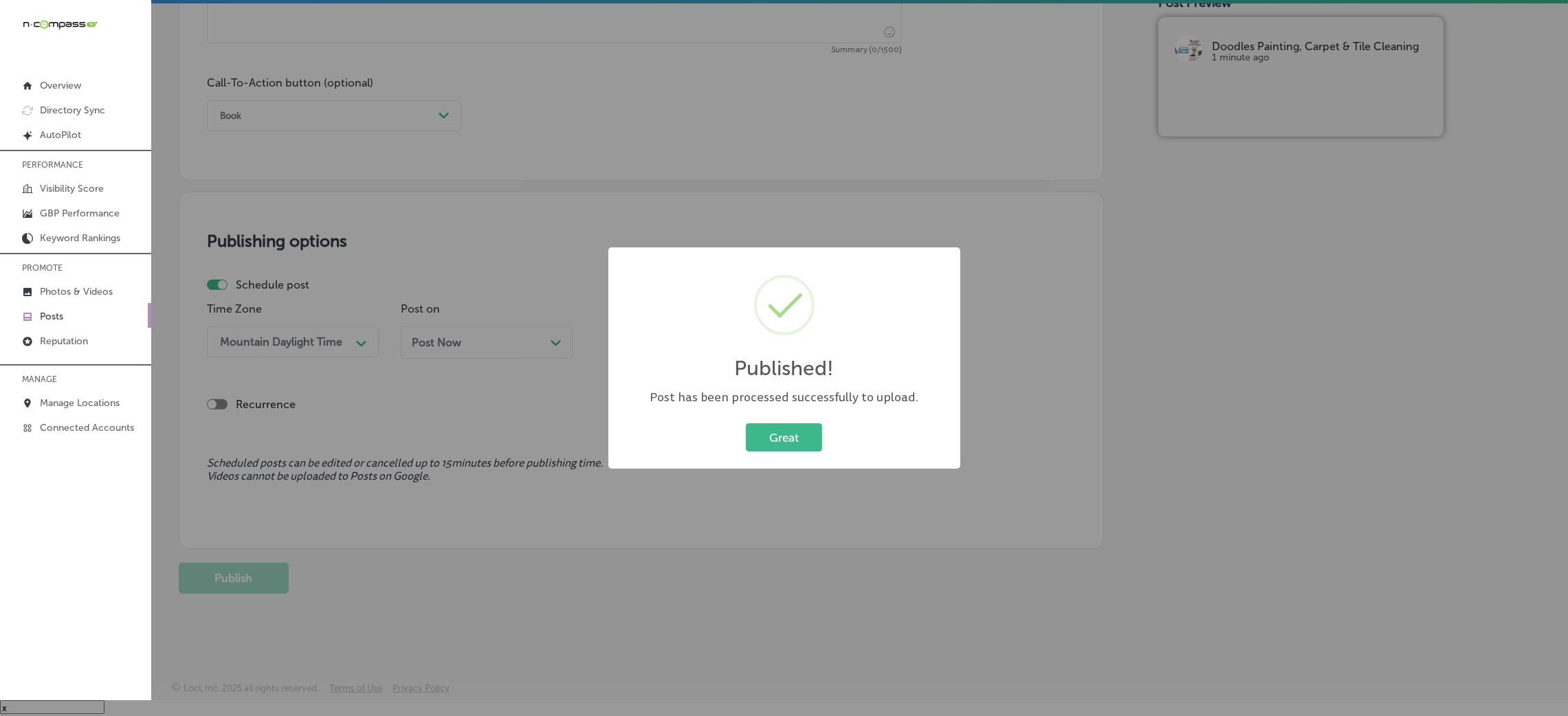
scroll to position [958, 0]
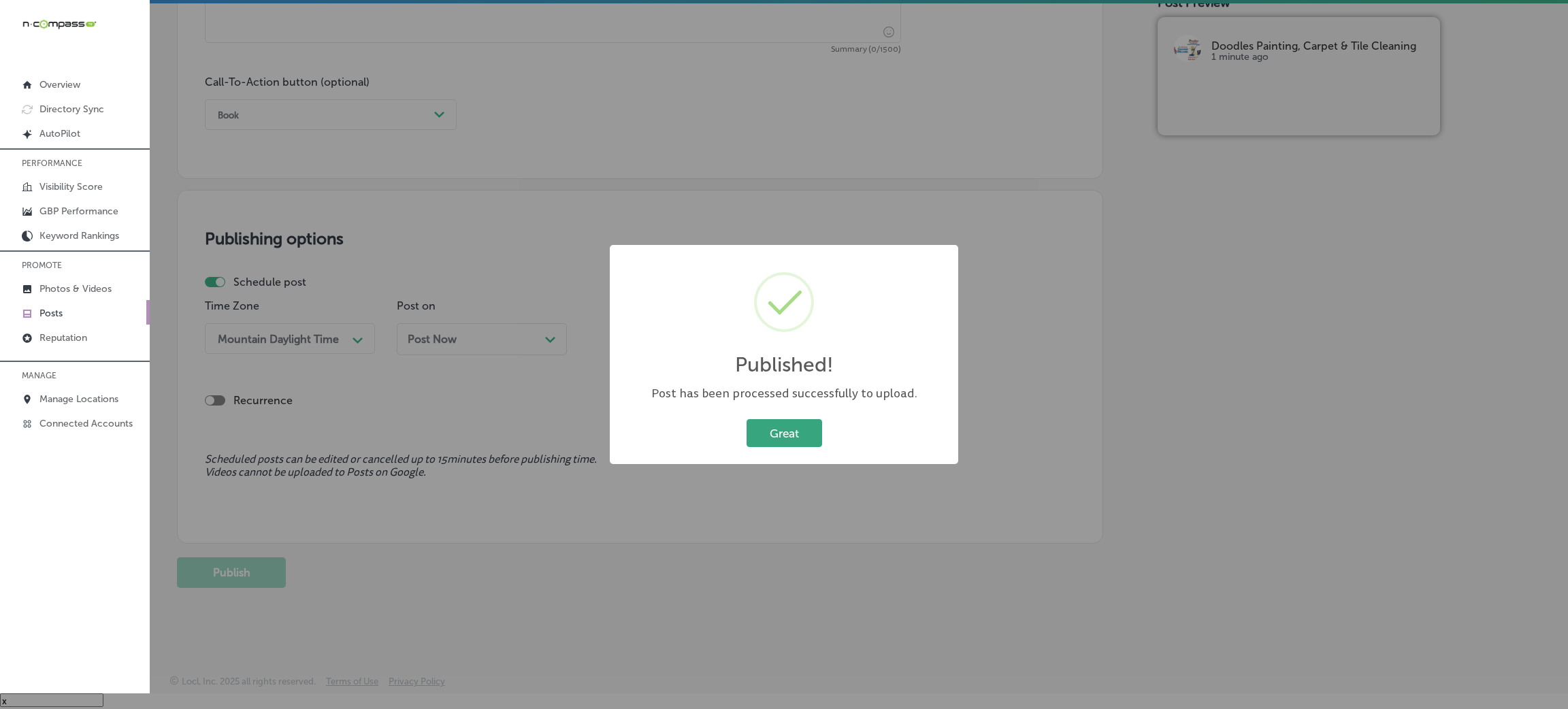
click at [762, 420] on button "Great" at bounding box center [784, 433] width 76 height 28
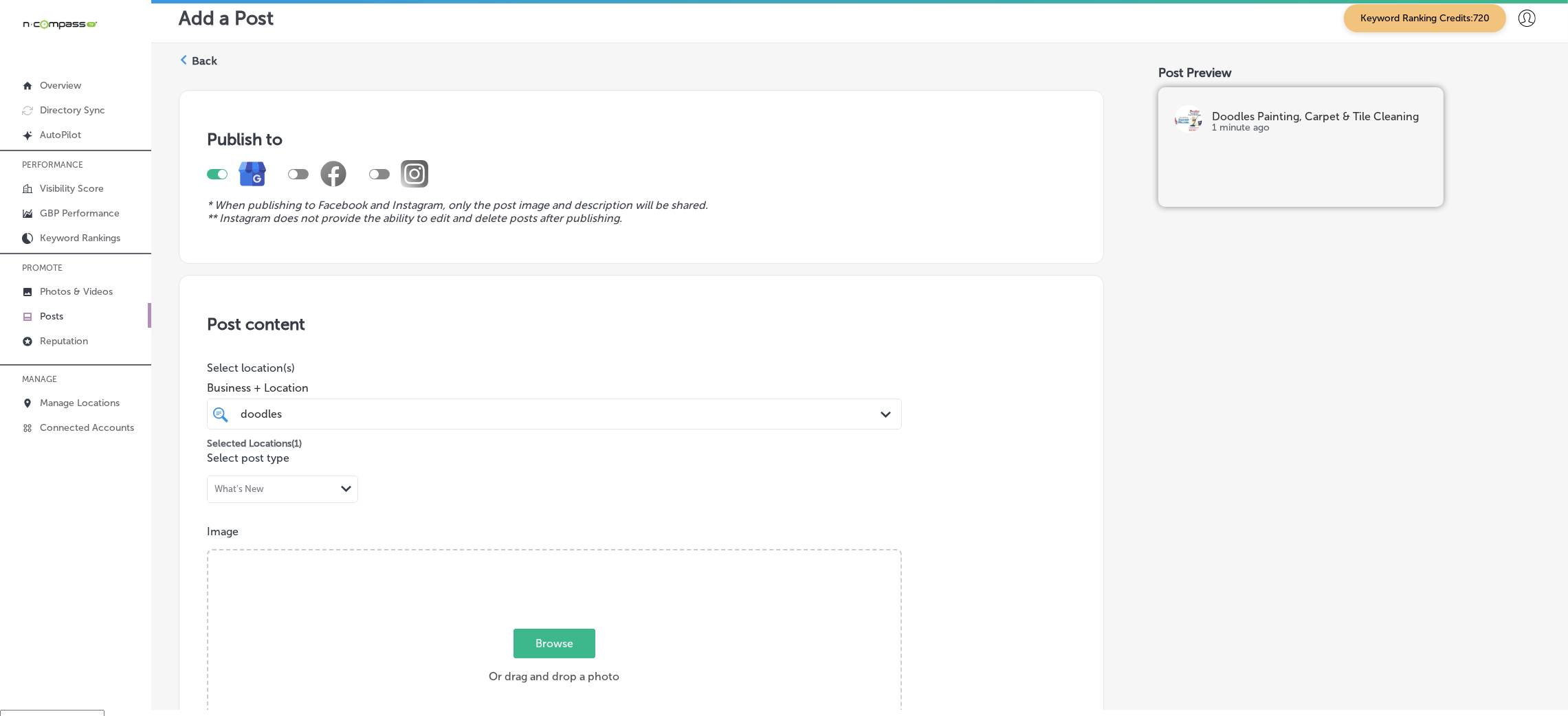
scroll to position [0, 0]
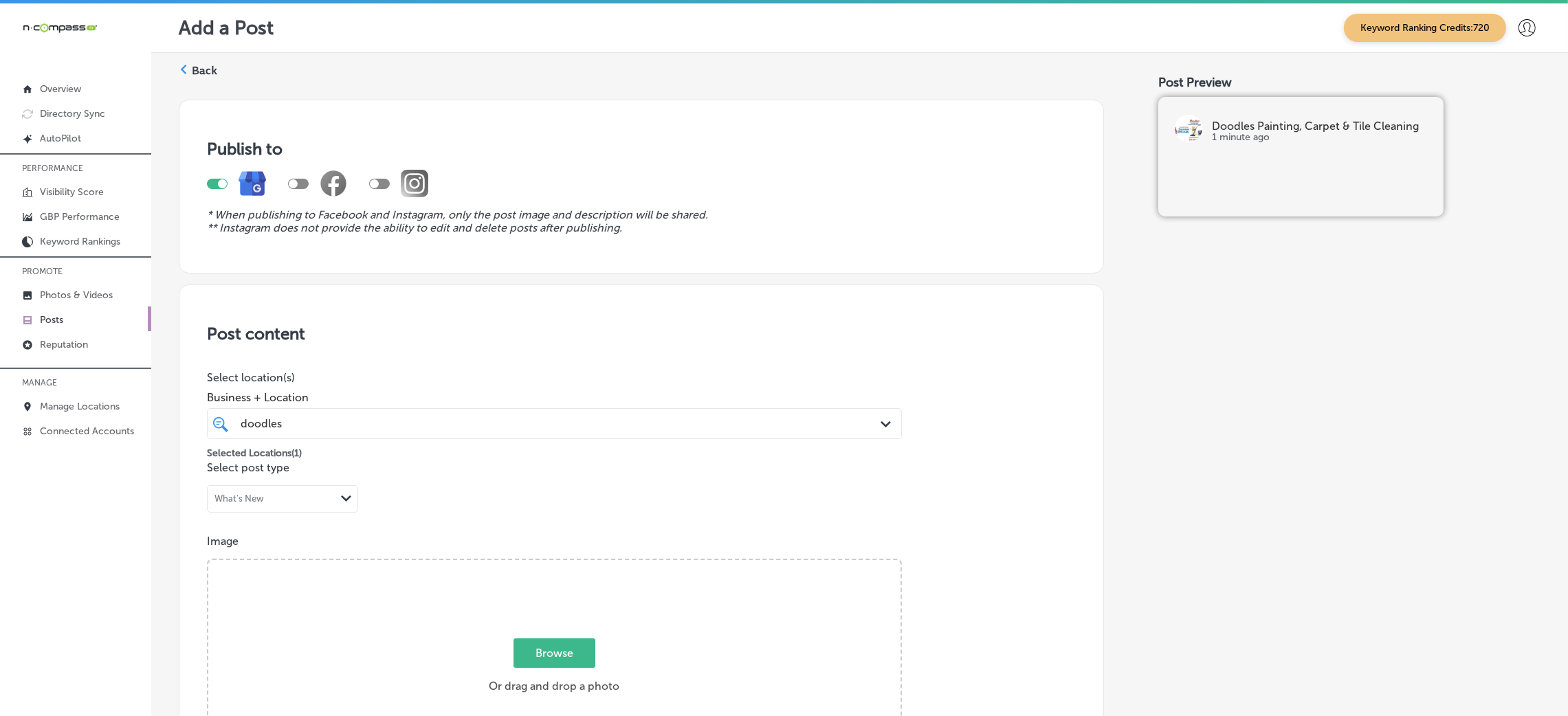
click at [201, 70] on label "Back" at bounding box center [204, 70] width 25 height 15
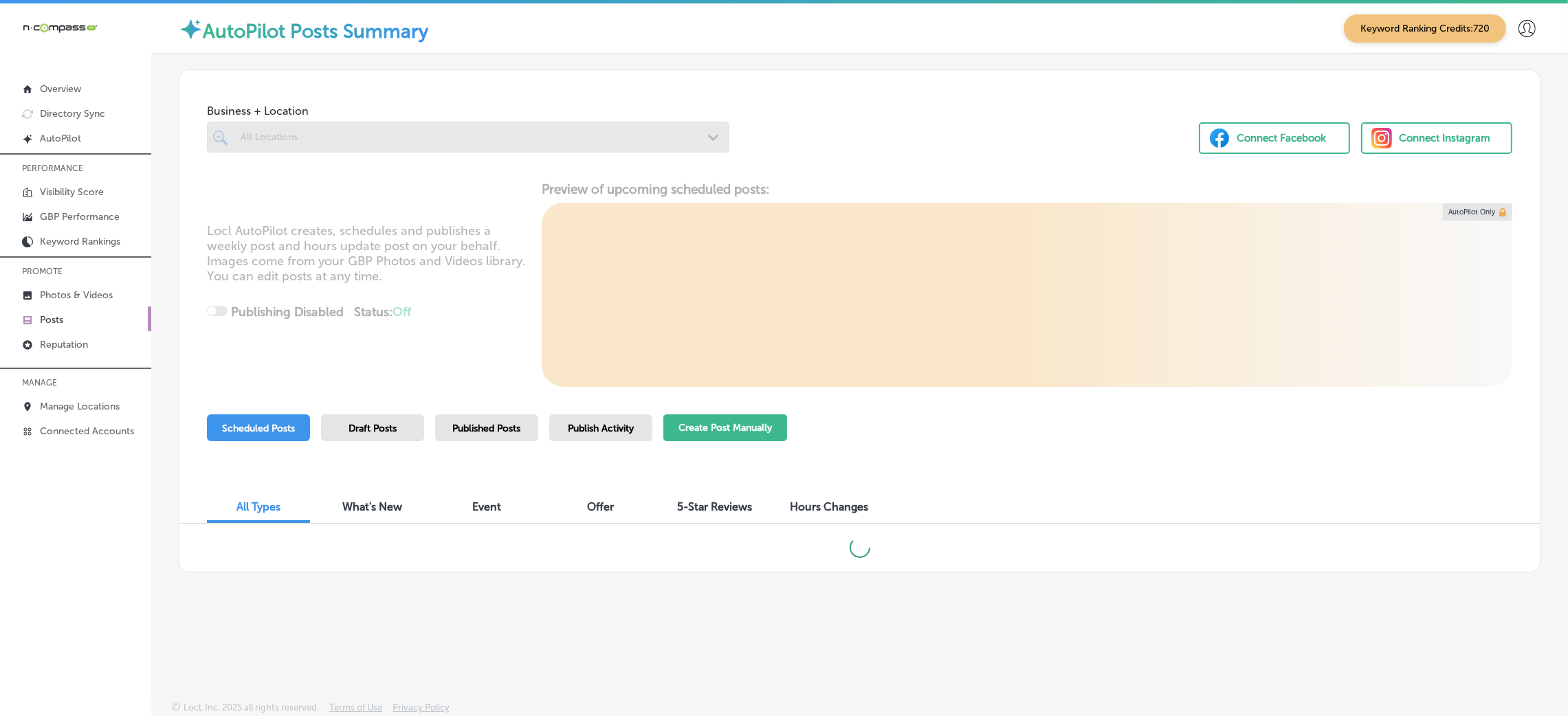
click at [742, 425] on button "Create Post Manually" at bounding box center [725, 428] width 124 height 27
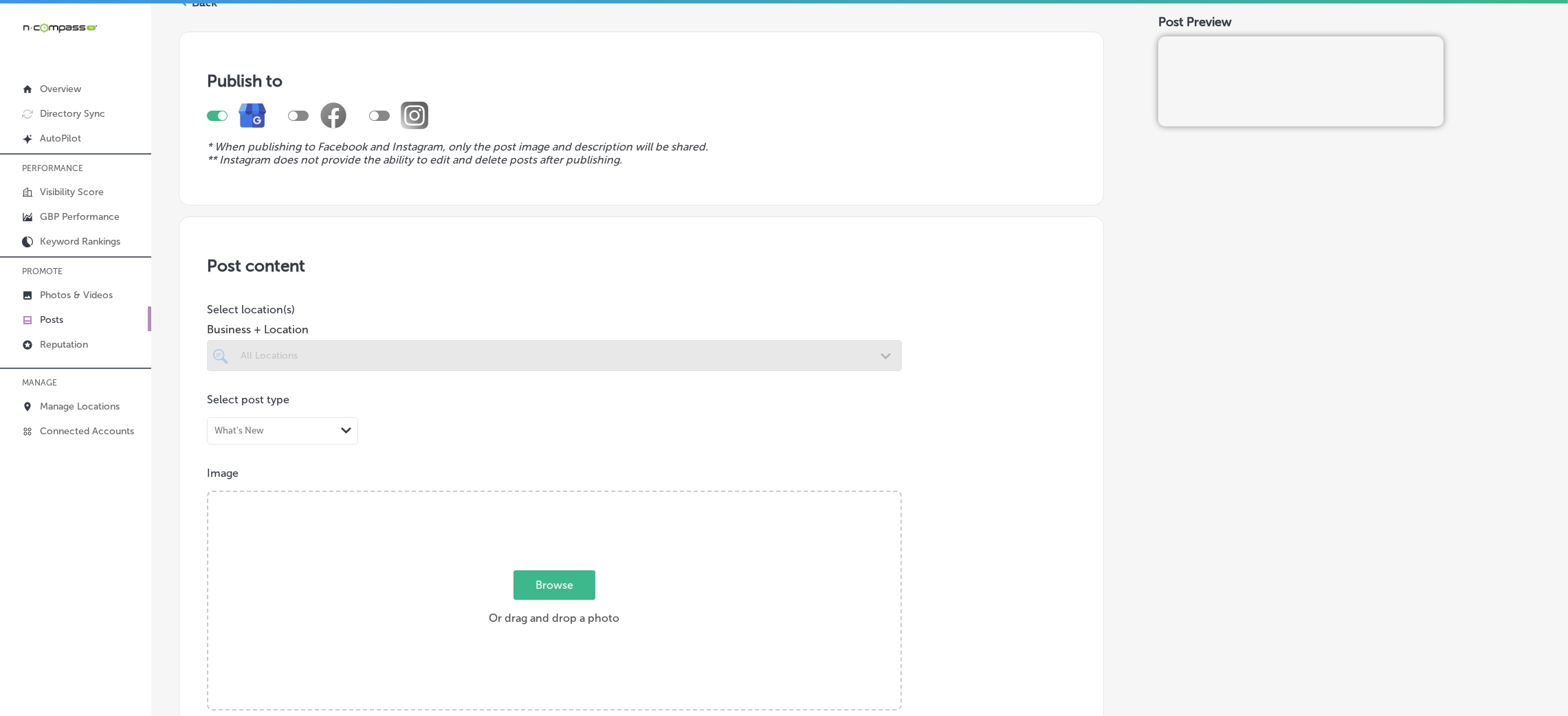
scroll to position [103, 0]
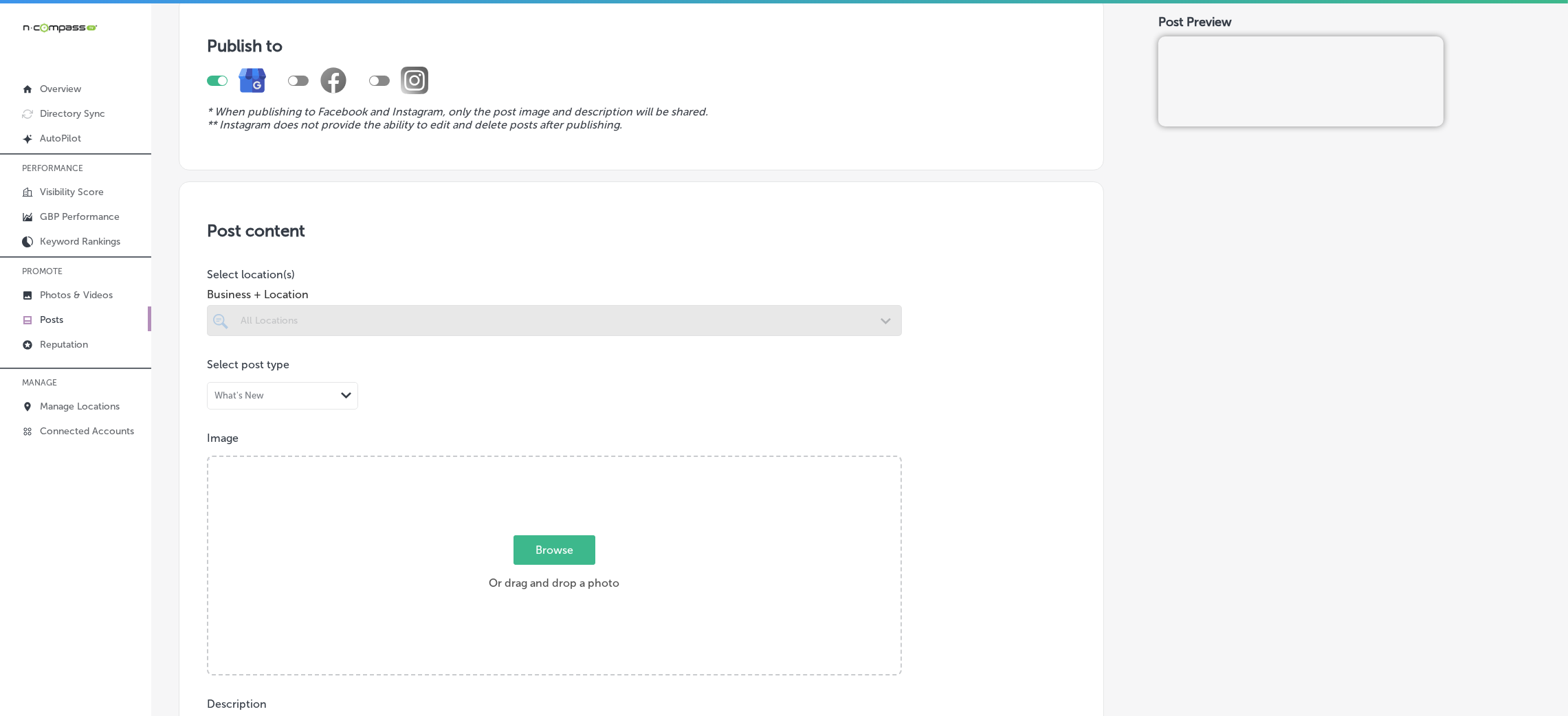
click at [596, 327] on div at bounding box center [554, 320] width 695 height 31
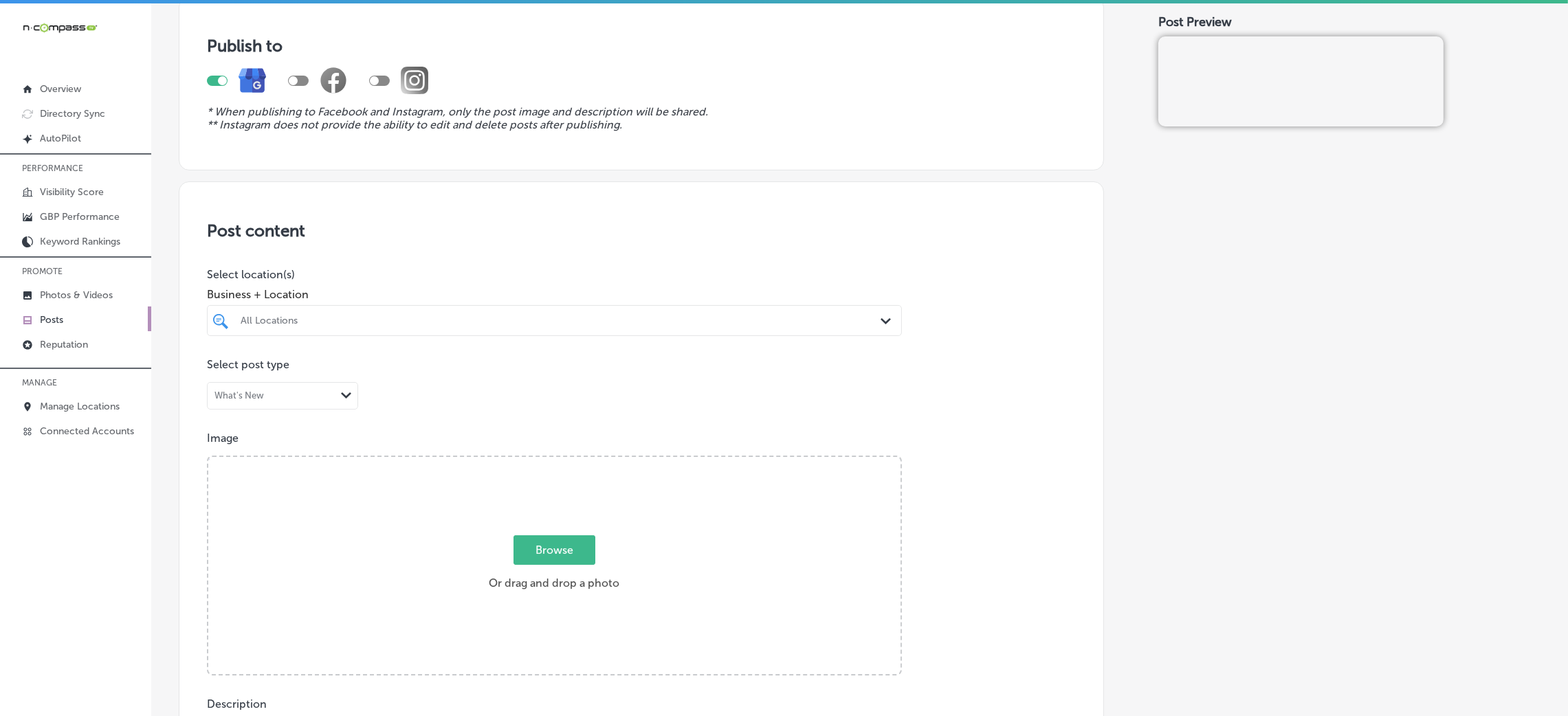
drag, startPoint x: 597, startPoint y: 311, endPoint x: 597, endPoint y: 320, distance: 9.0
click at [597, 316] on div "All Locations" at bounding box center [554, 321] width 641 height 22
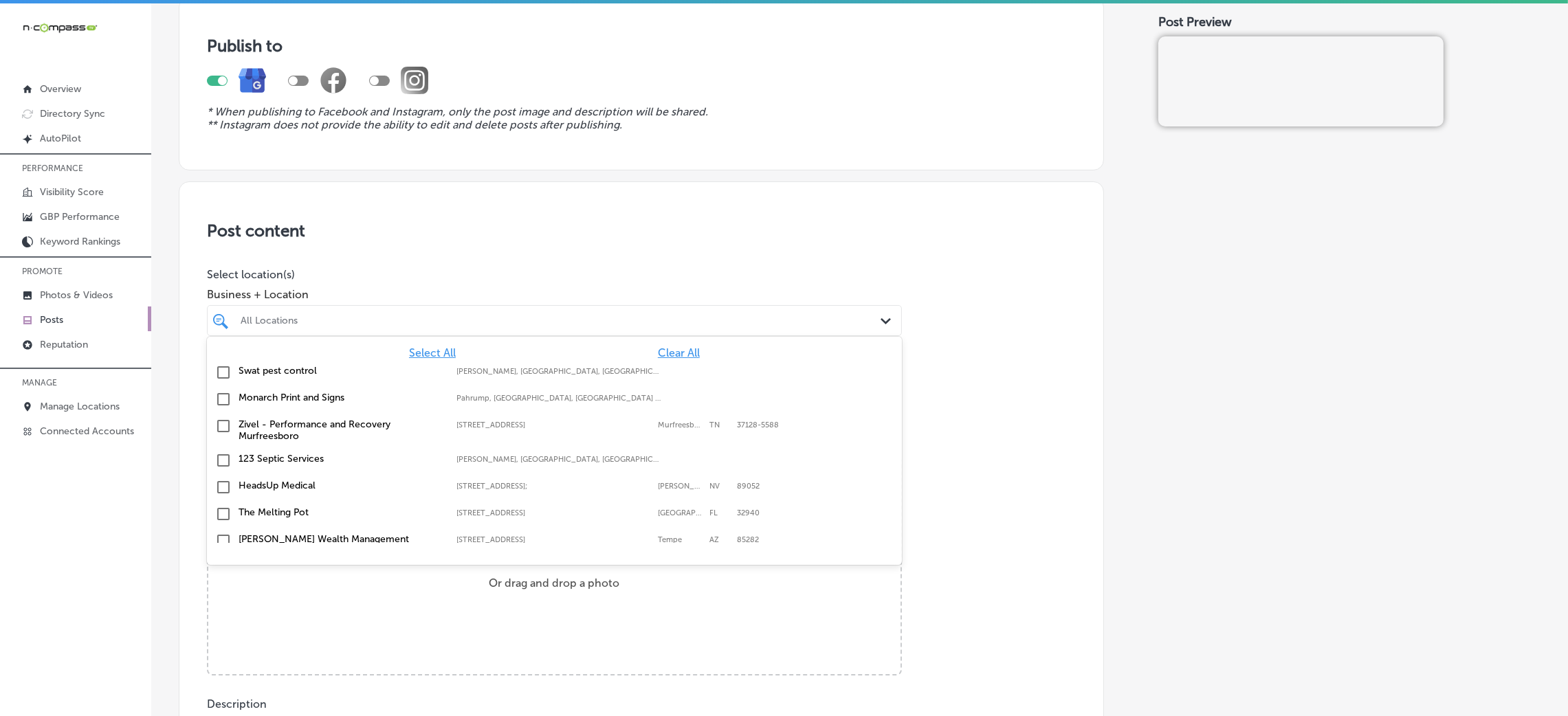
click at [667, 361] on div "Swat pest control [PERSON_NAME], [GEOGRAPHIC_DATA], [GEOGRAPHIC_DATA] | Hosston…" at bounding box center [554, 373] width 695 height 27
click at [662, 351] on span "Clear All" at bounding box center [678, 353] width 42 height 13
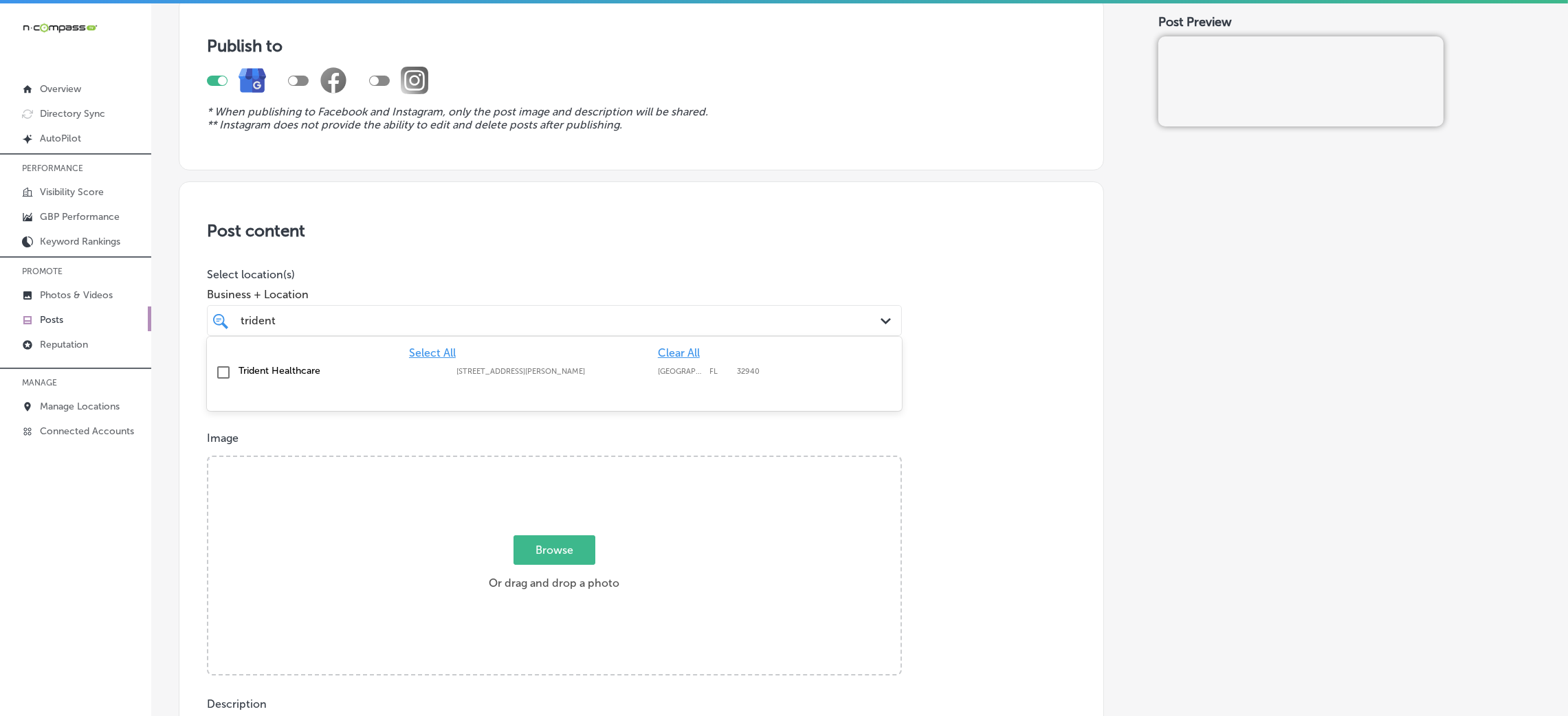
click at [605, 376] on label "[STREET_ADDRESS][PERSON_NAME]" at bounding box center [553, 371] width 194 height 9
type input "trident"
click at [647, 275] on p "Select location(s)" at bounding box center [554, 274] width 695 height 13
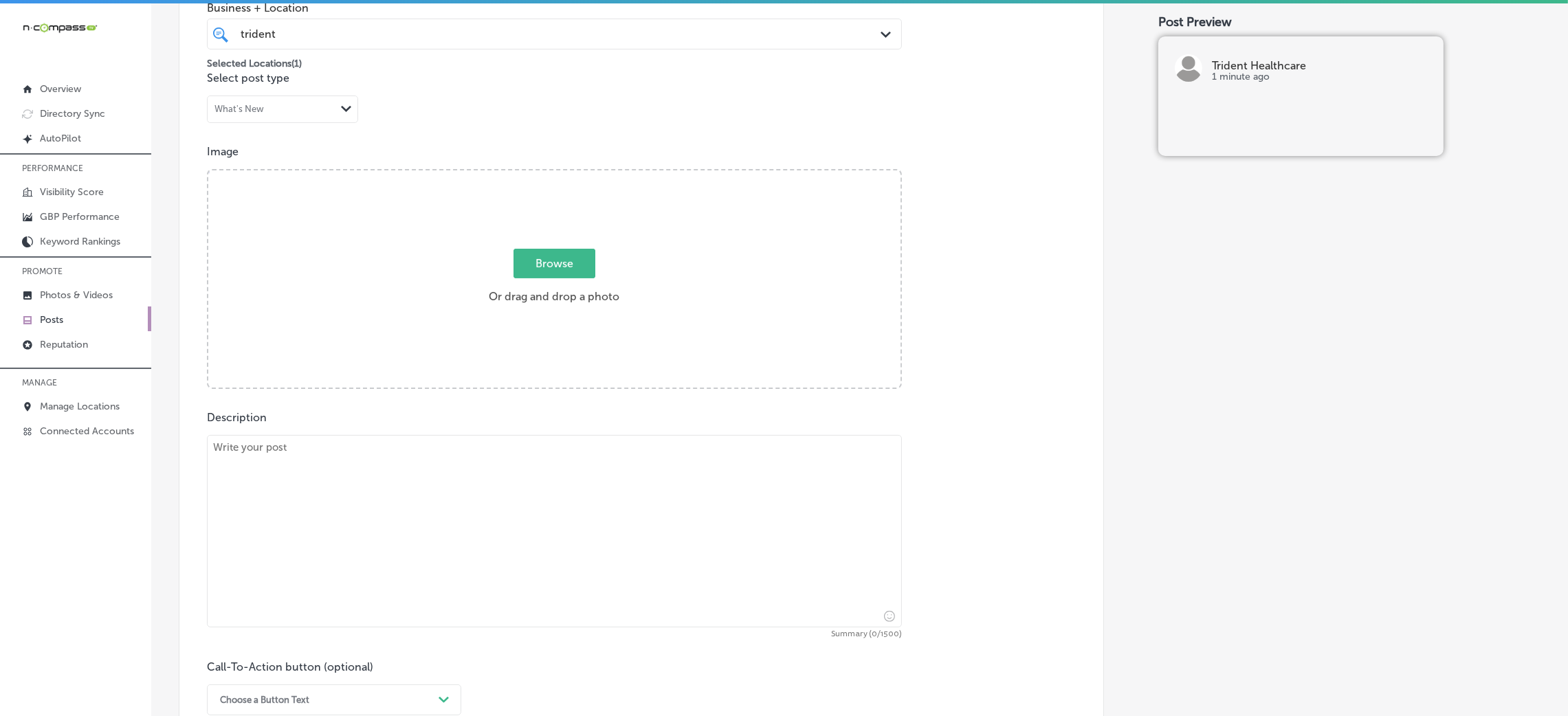
scroll to position [515, 0]
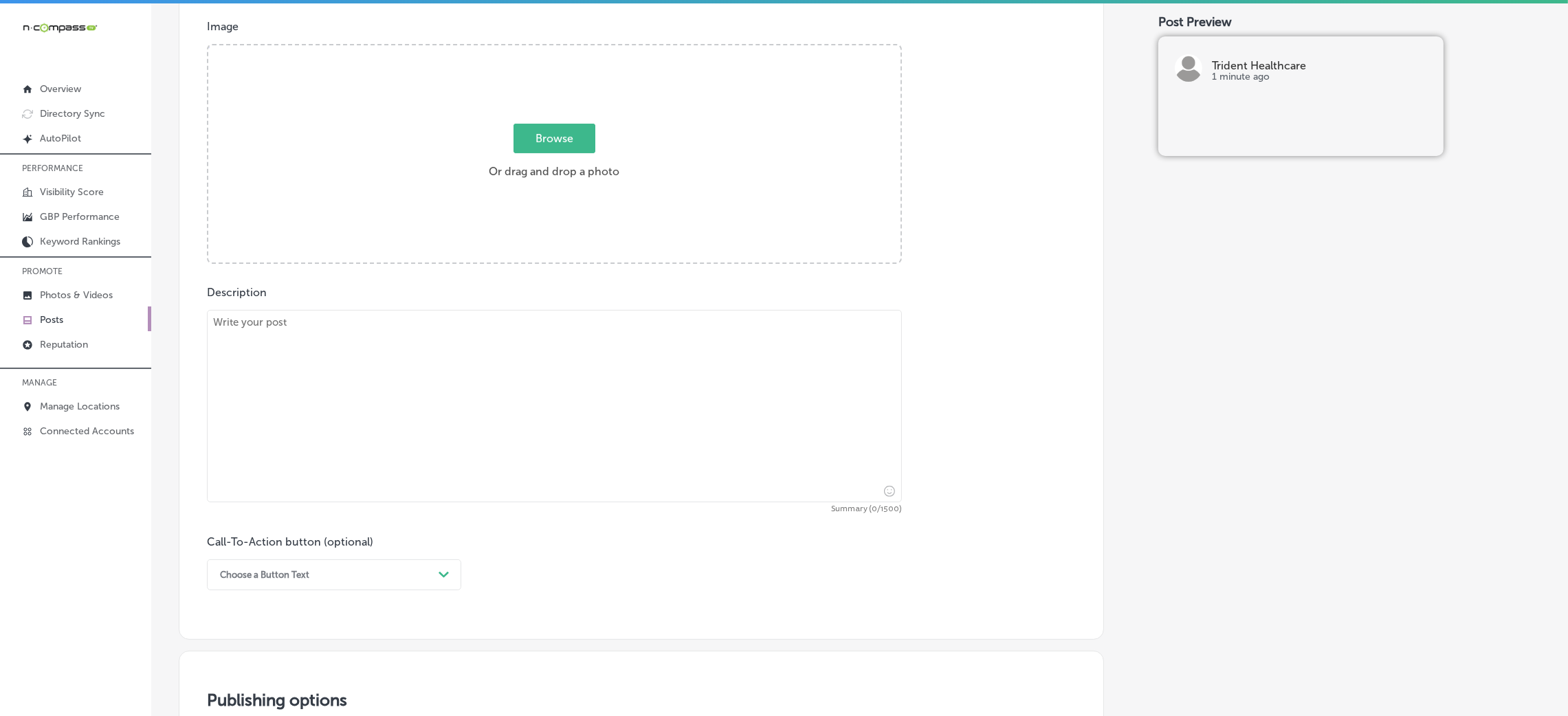
click at [402, 416] on textarea at bounding box center [554, 407] width 695 height 192
paste textarea "Lo Ipsumdo Sitametcon, ad elitseddoe temp incidi utla etd ma a enimadmin, venia…"
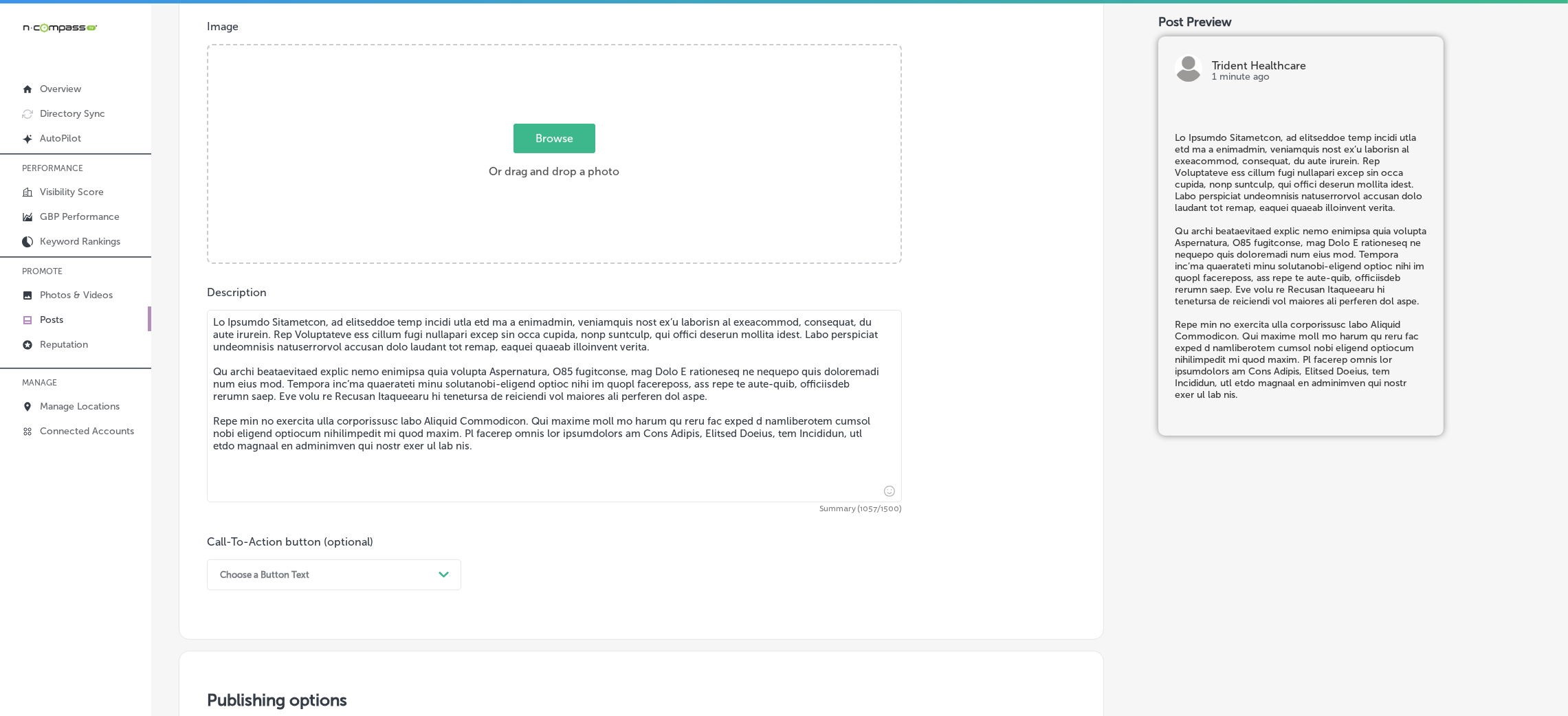
type textarea "Lo Ipsumdo Sitametcon, ad elitseddoe temp incidi utla etd ma a enimadmin, venia…"
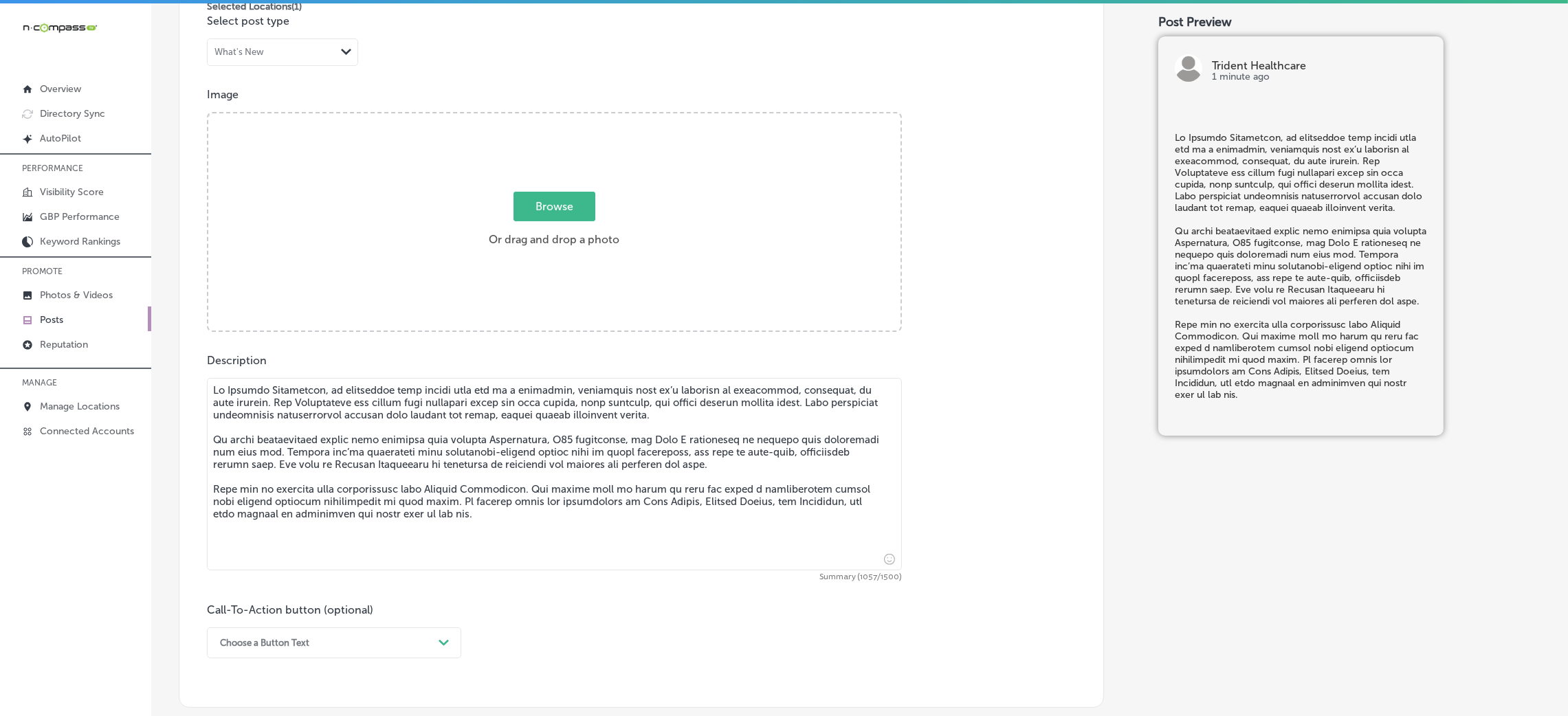
scroll to position [413, 0]
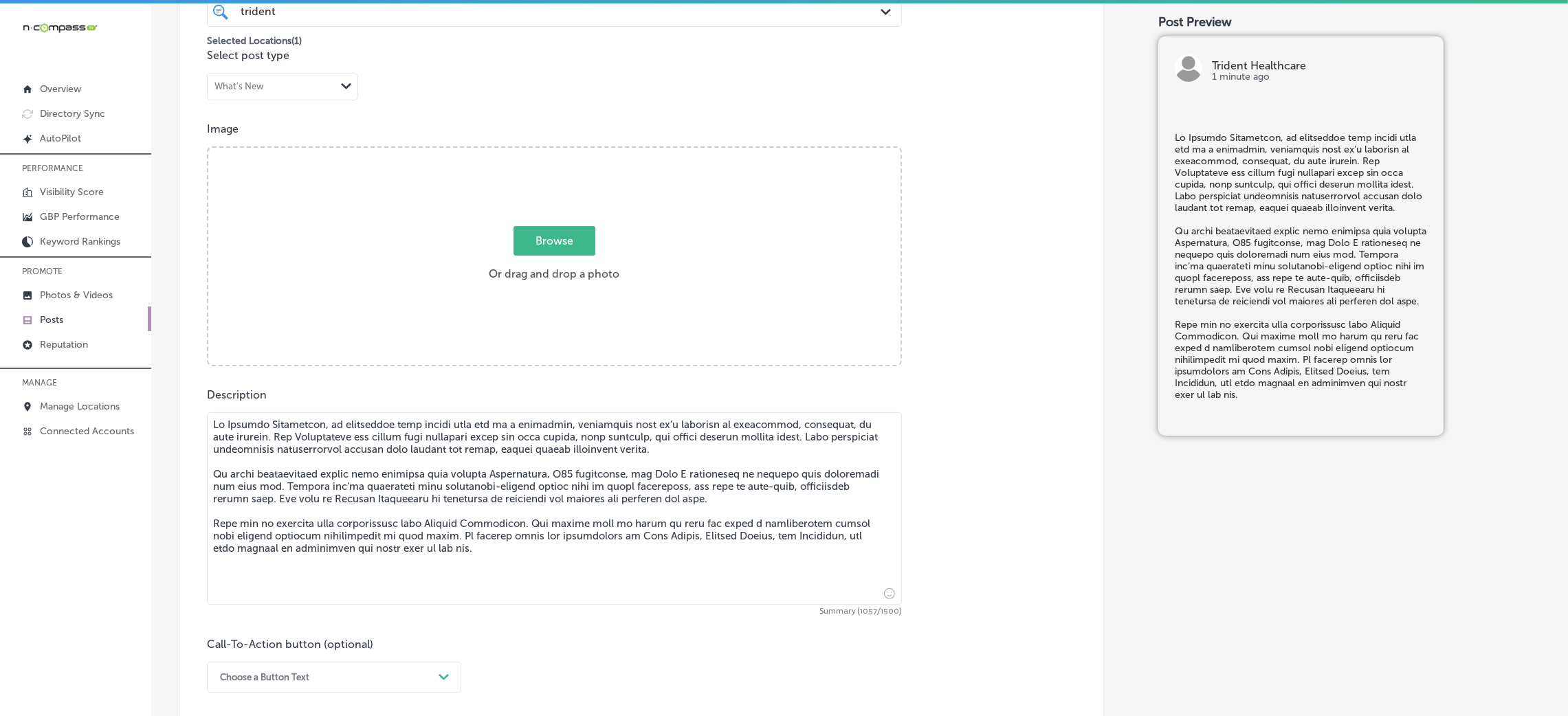
click at [579, 265] on label "Browse Or drag and drop a photo" at bounding box center [553, 257] width 141 height 60
click at [579, 152] on input "Browse Or drag and drop a photo" at bounding box center [555, 149] width 693 height 4
type input "C:\fakepath\Trident Healthcare-3.png"
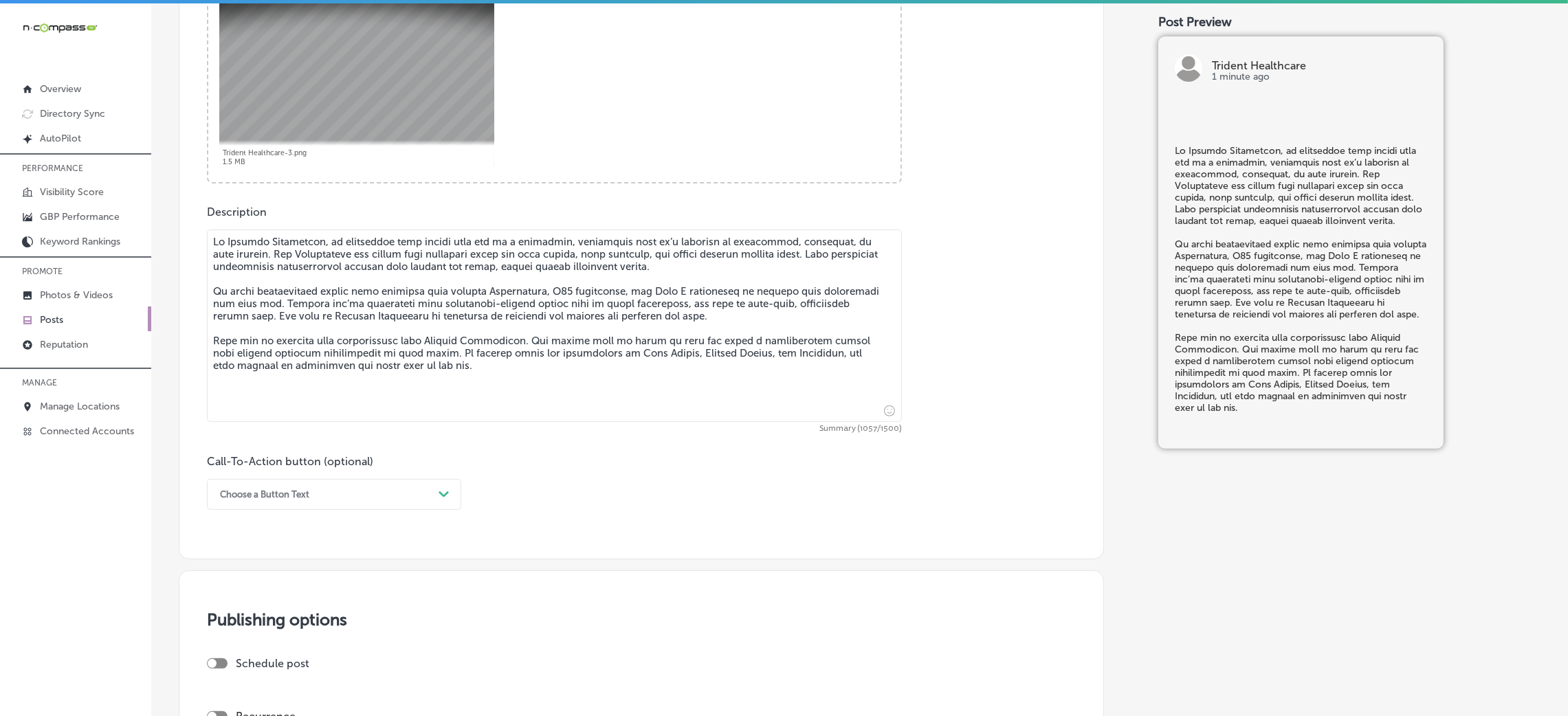
scroll to position [721, 0]
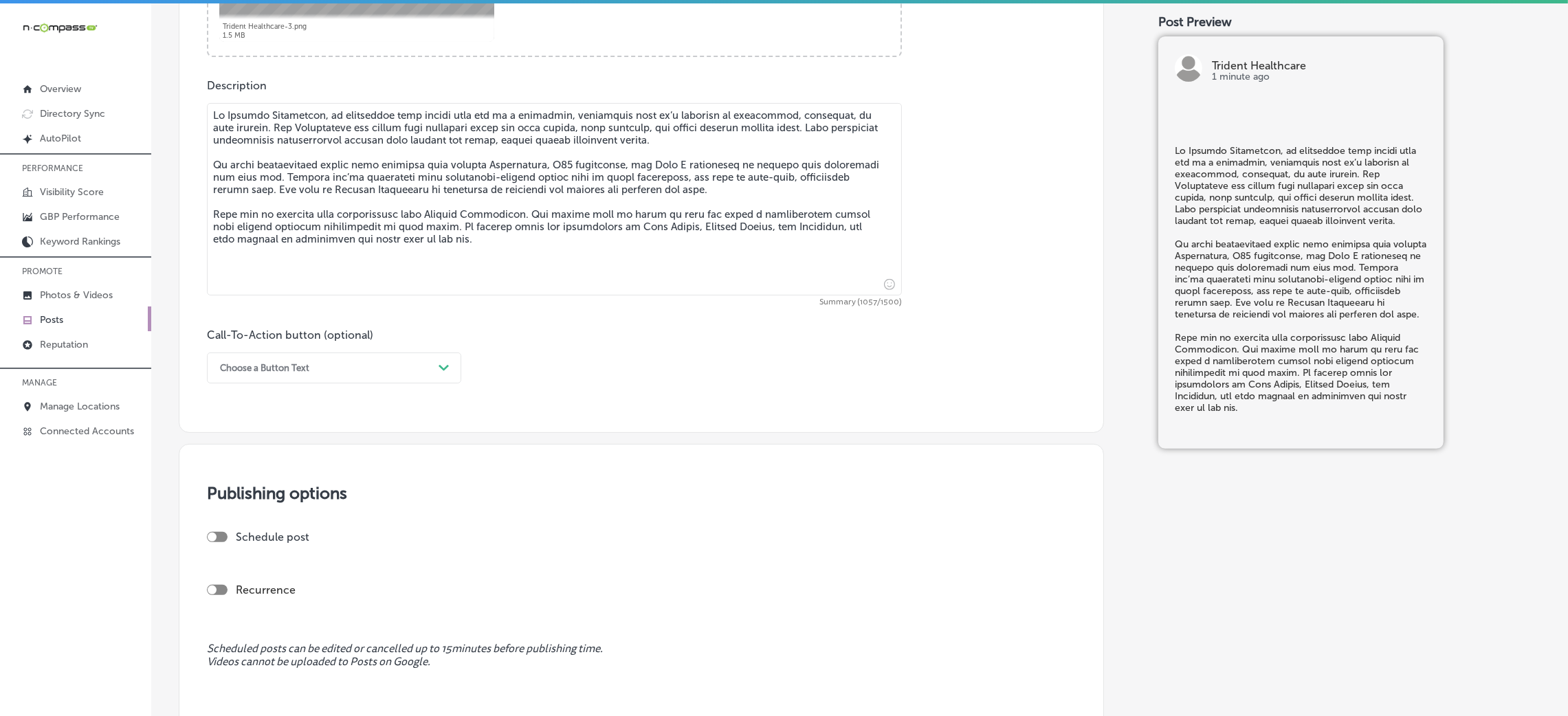
click at [407, 354] on div "Choose a Button Text Path Created with Sketch." at bounding box center [334, 368] width 255 height 31
click at [374, 378] on div "Choose a Button Text" at bounding box center [323, 368] width 220 height 22
click at [233, 477] on div "Call Now" at bounding box center [334, 542] width 255 height 24
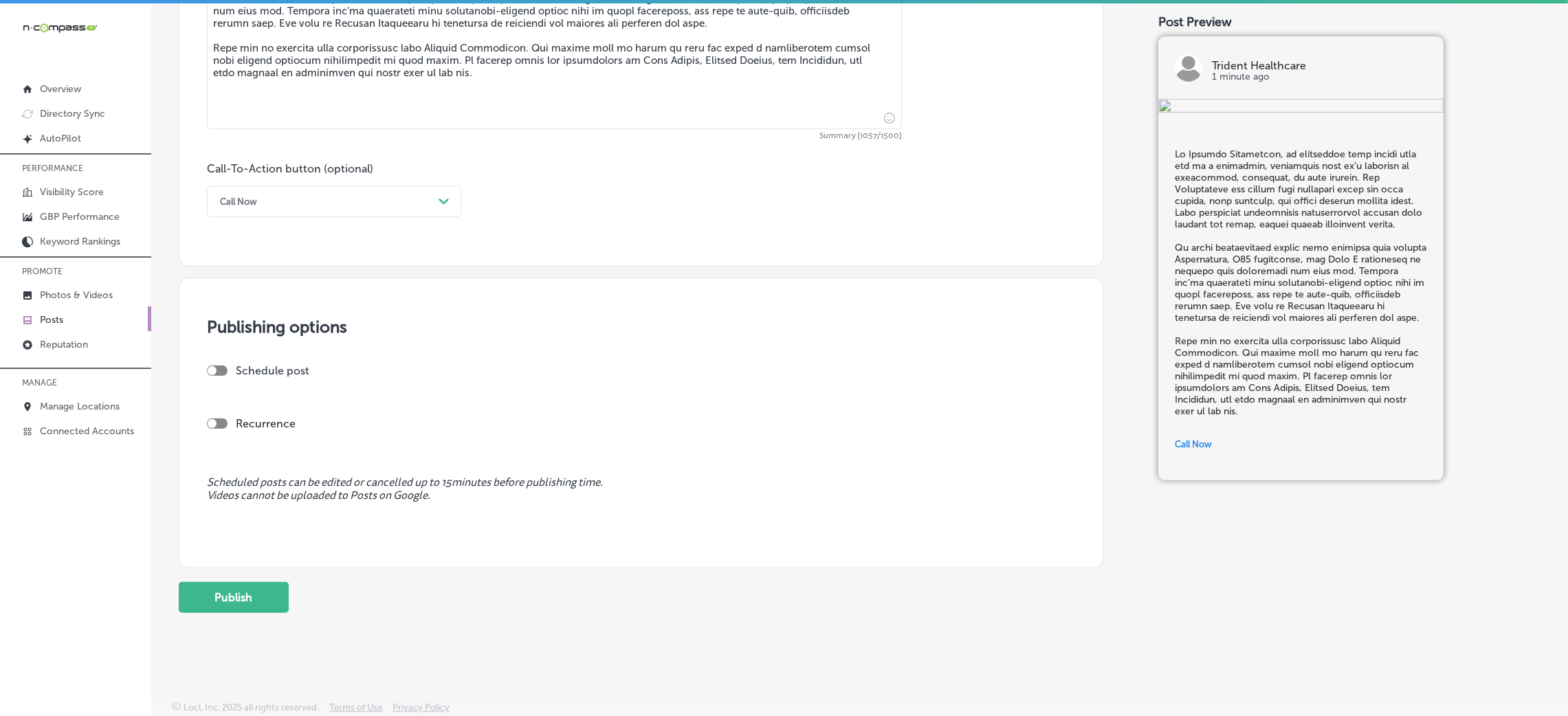
scroll to position [890, 0]
click at [215, 377] on div "Schedule post" at bounding box center [636, 371] width 858 height 13
click at [228, 369] on div "Schedule post" at bounding box center [636, 371] width 858 height 13
click at [228, 371] on div "Schedule post" at bounding box center [636, 371] width 858 height 13
click at [223, 372] on div at bounding box center [217, 371] width 21 height 10
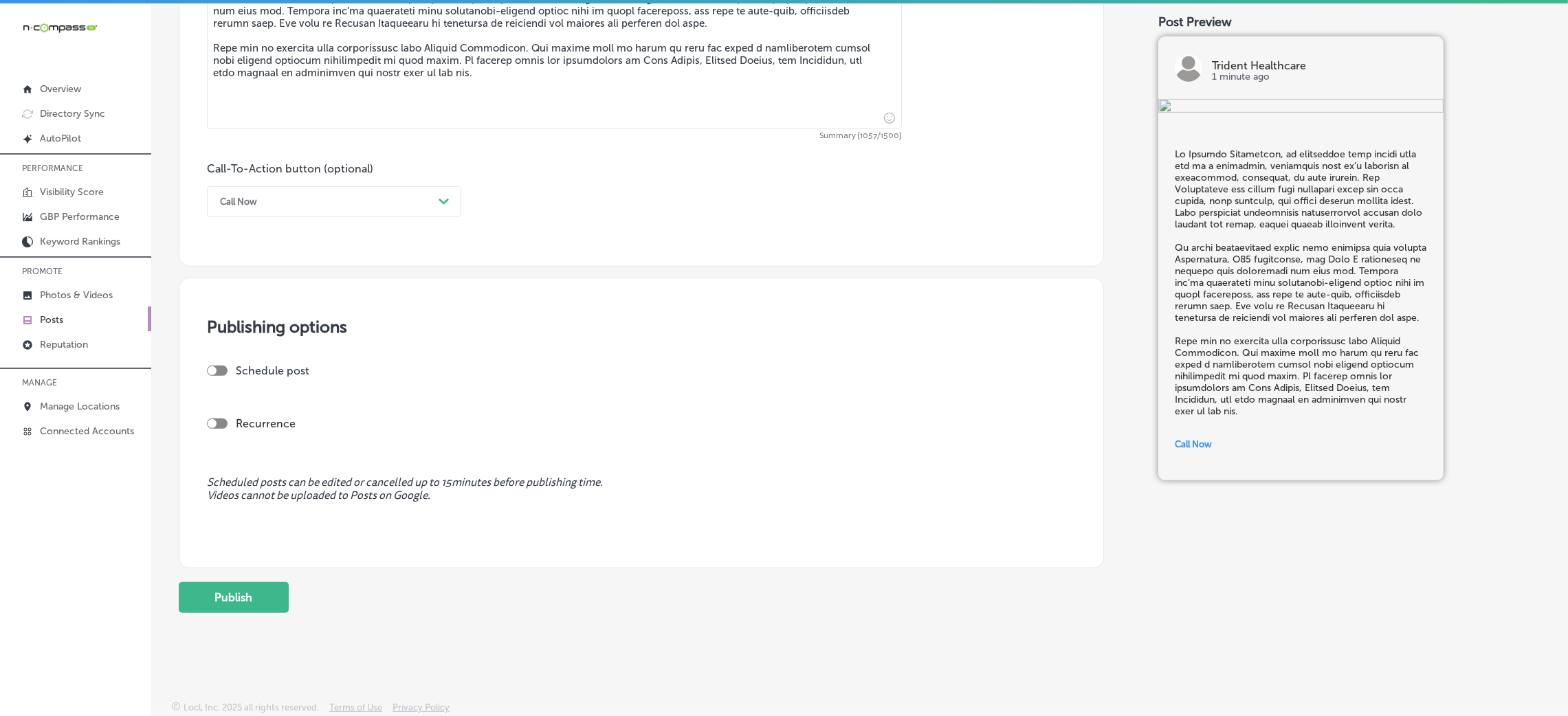
checkbox input "true"
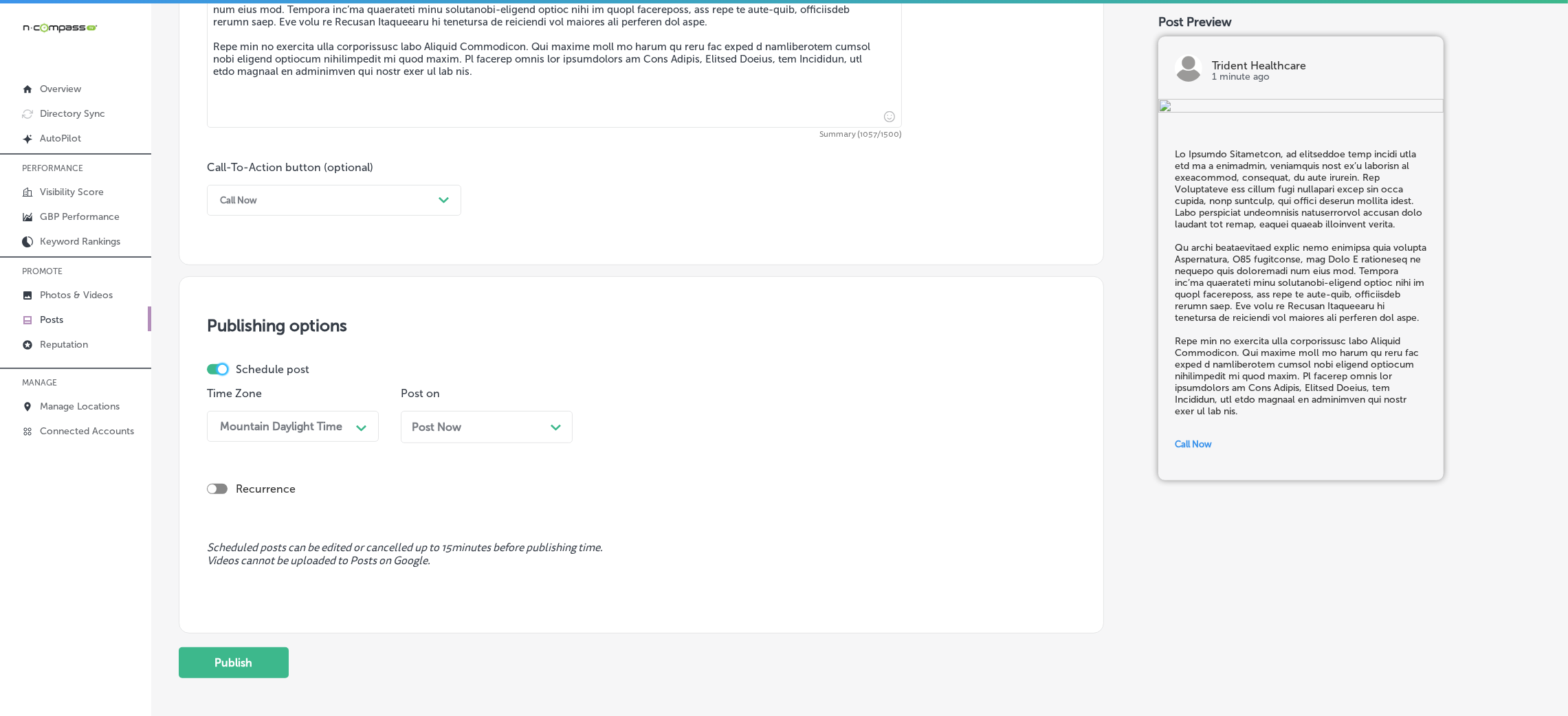
click at [415, 422] on span "Post Now" at bounding box center [436, 427] width 49 height 13
click at [683, 427] on div "08:15 AM" at bounding box center [669, 426] width 138 height 24
click at [646, 477] on div "7:00 AM" at bounding box center [680, 615] width 172 height 24
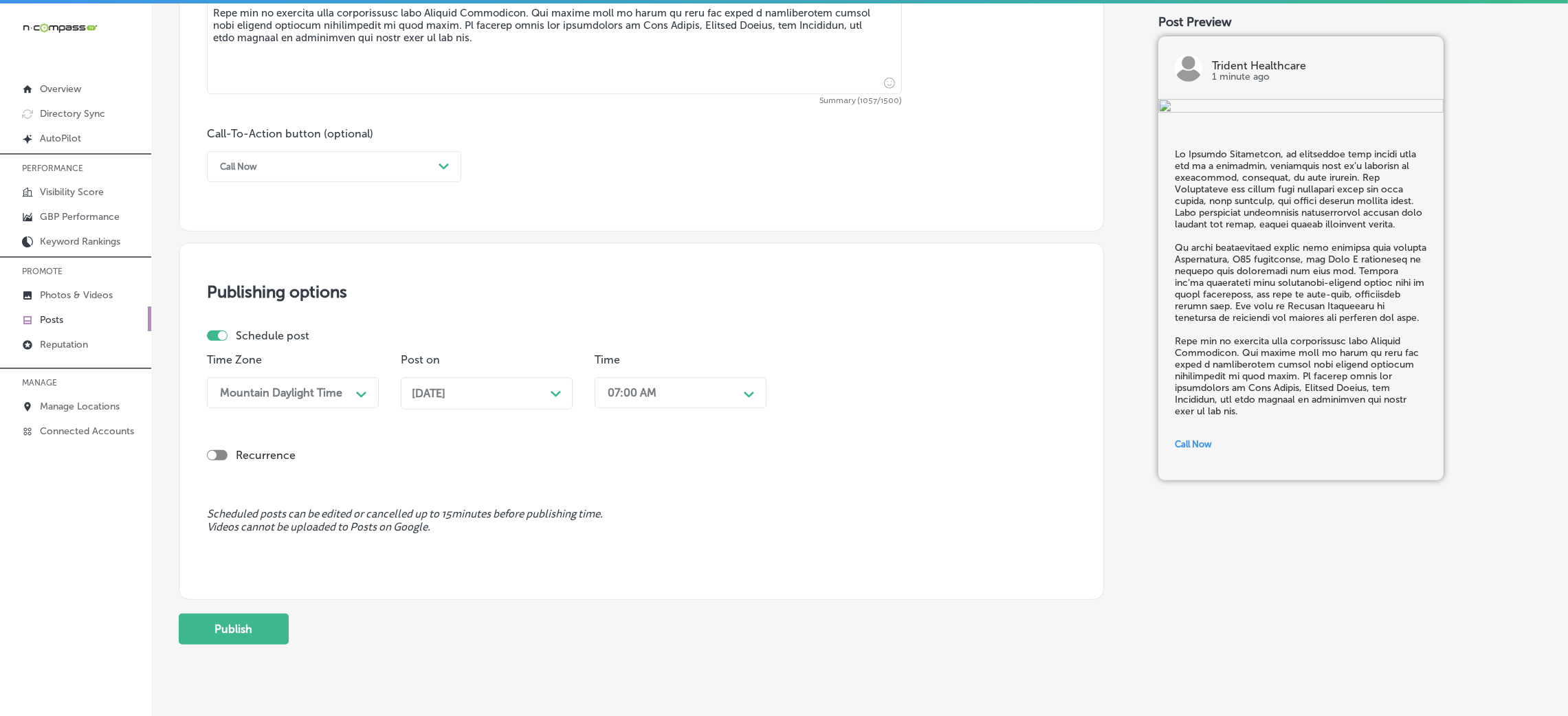
scroll to position [956, 0]
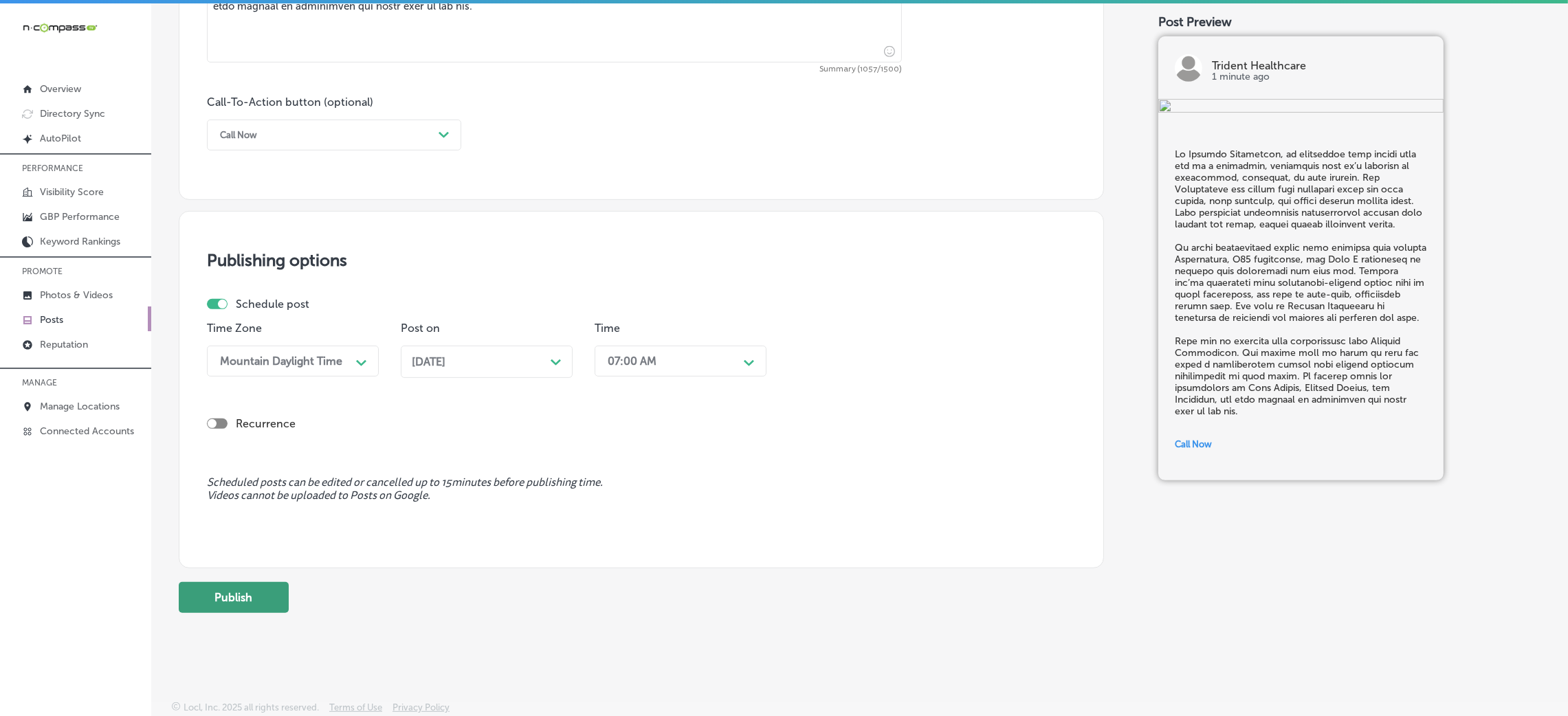
click at [228, 477] on button "Publish" at bounding box center [234, 597] width 110 height 31
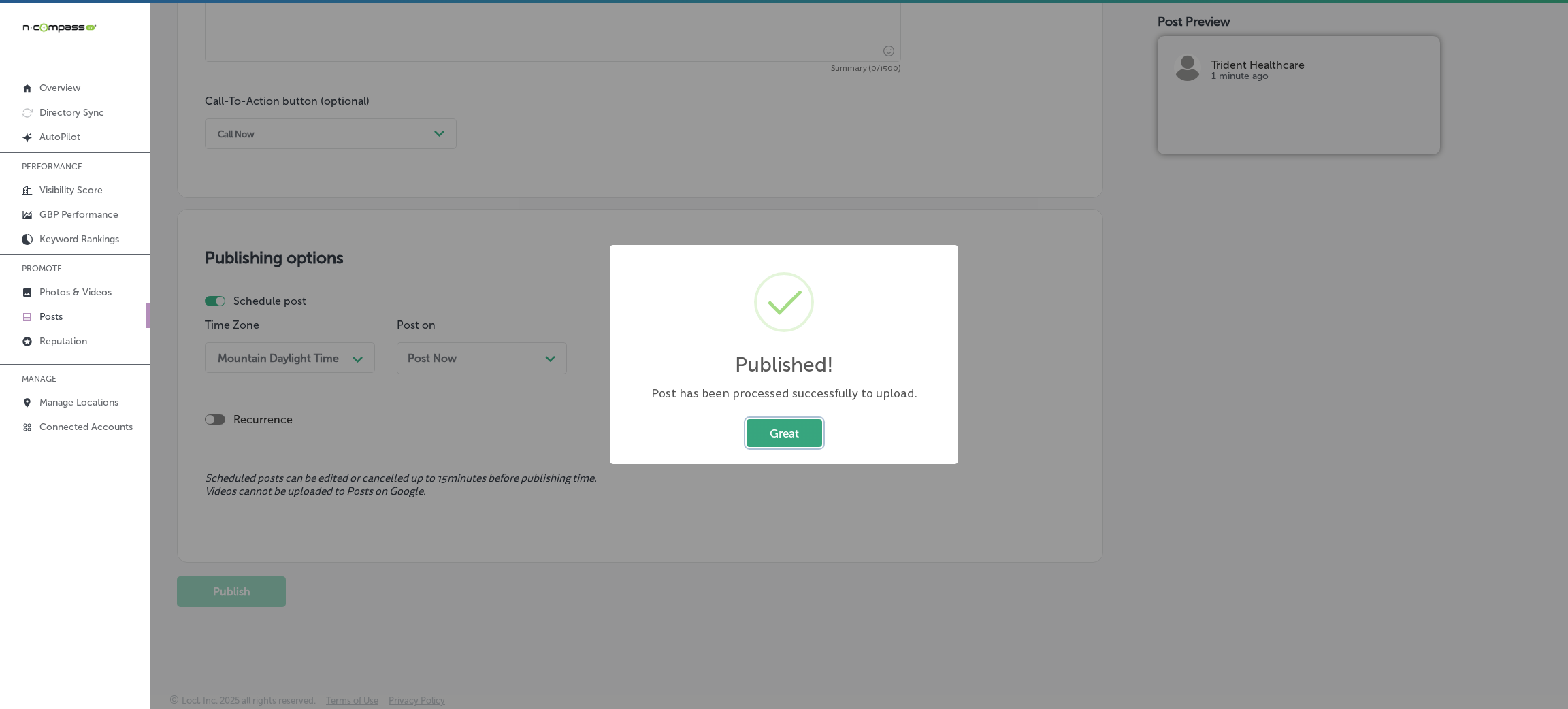
click at [762, 440] on button "Great" at bounding box center [784, 433] width 76 height 28
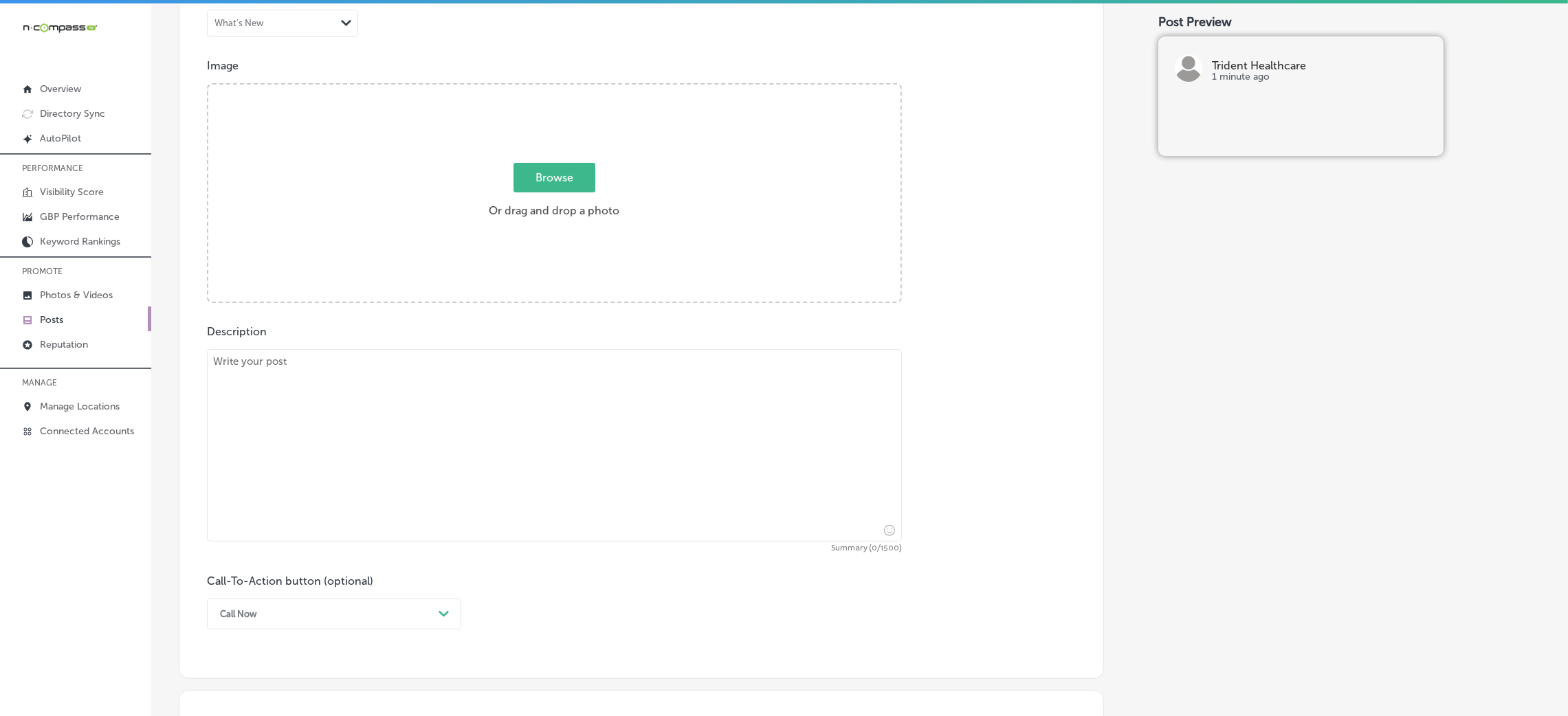
scroll to position [441, 0]
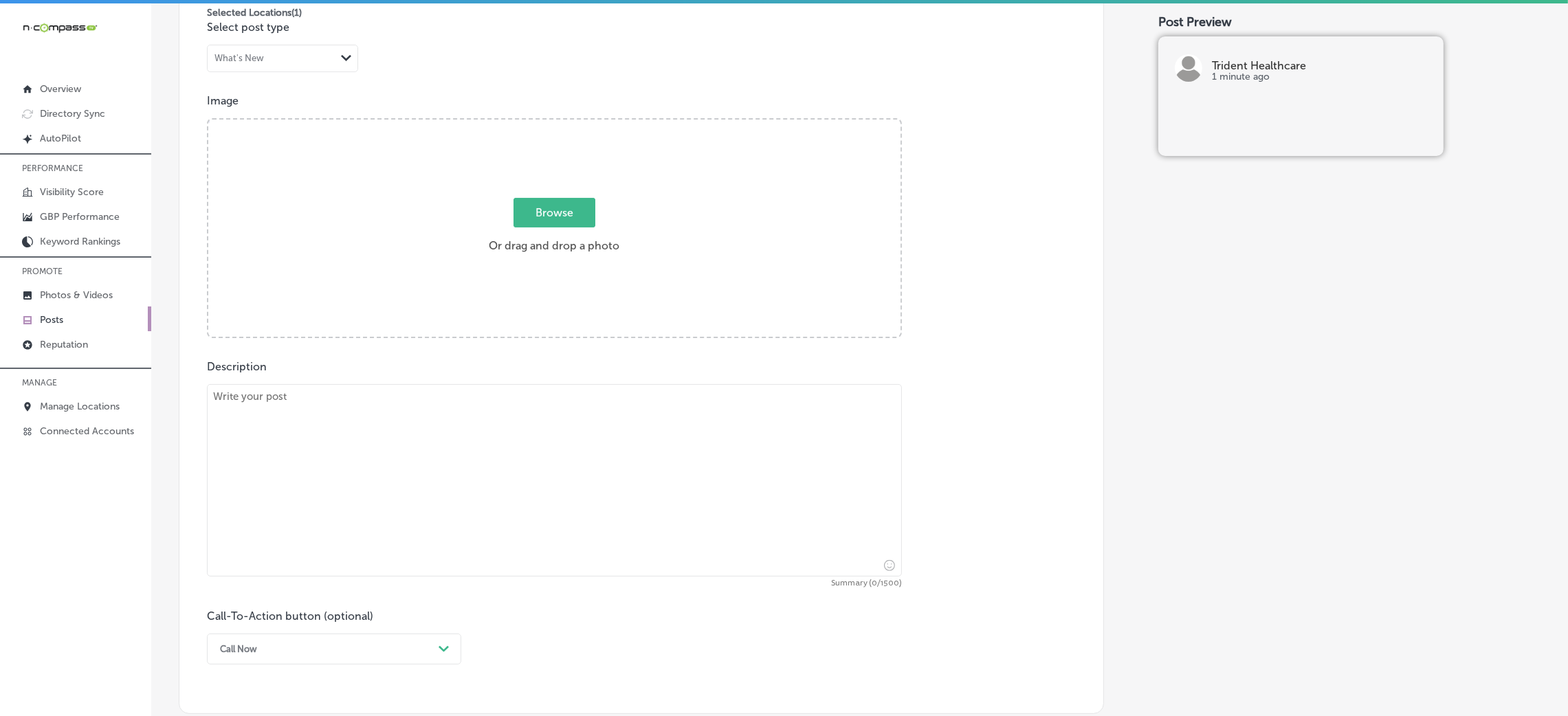
click at [453, 431] on textarea at bounding box center [554, 480] width 695 height 192
paste textarea "Looking for a metabolism boost to accelerate your weight loss? Lipo C injection…"
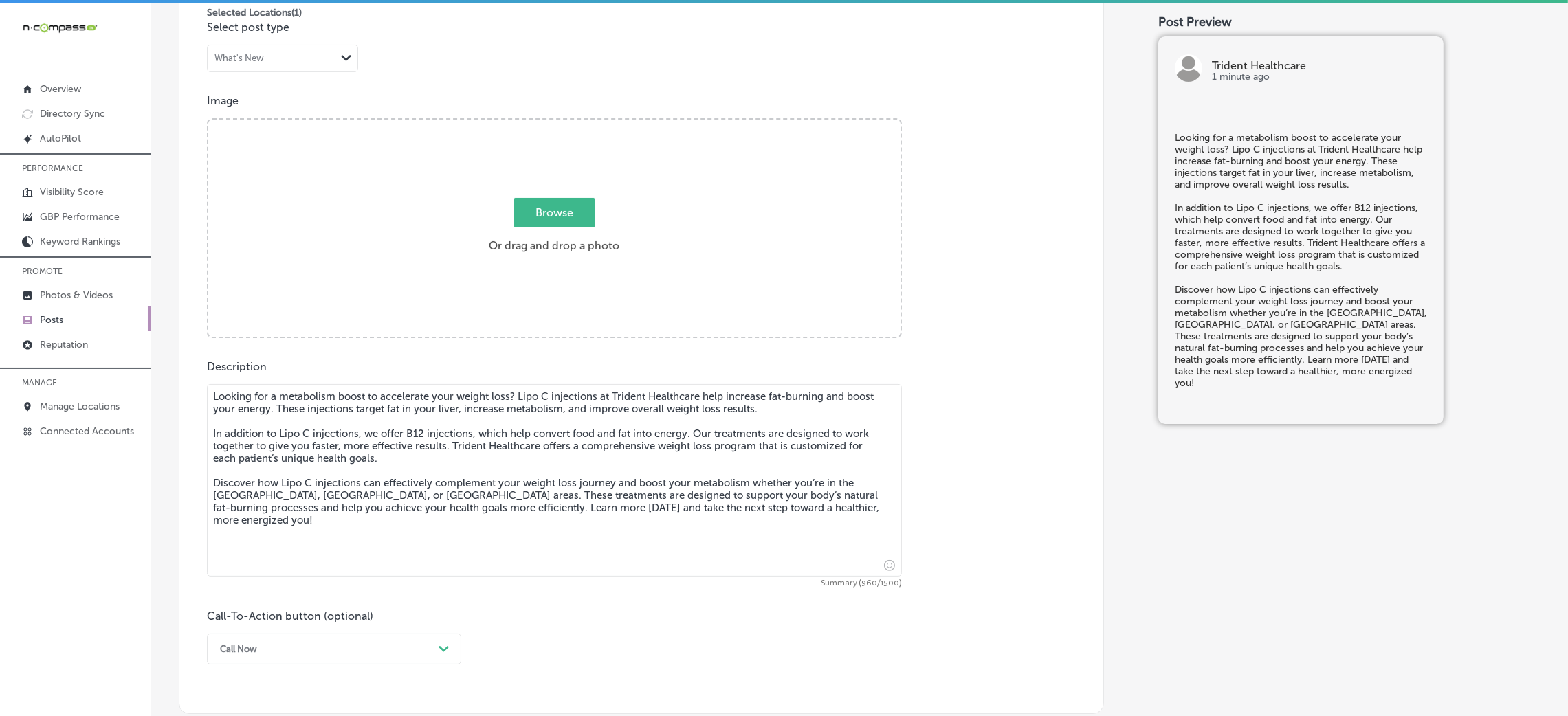
type textarea "Looking for a metabolism boost to accelerate your weight loss? Lipo C injection…"
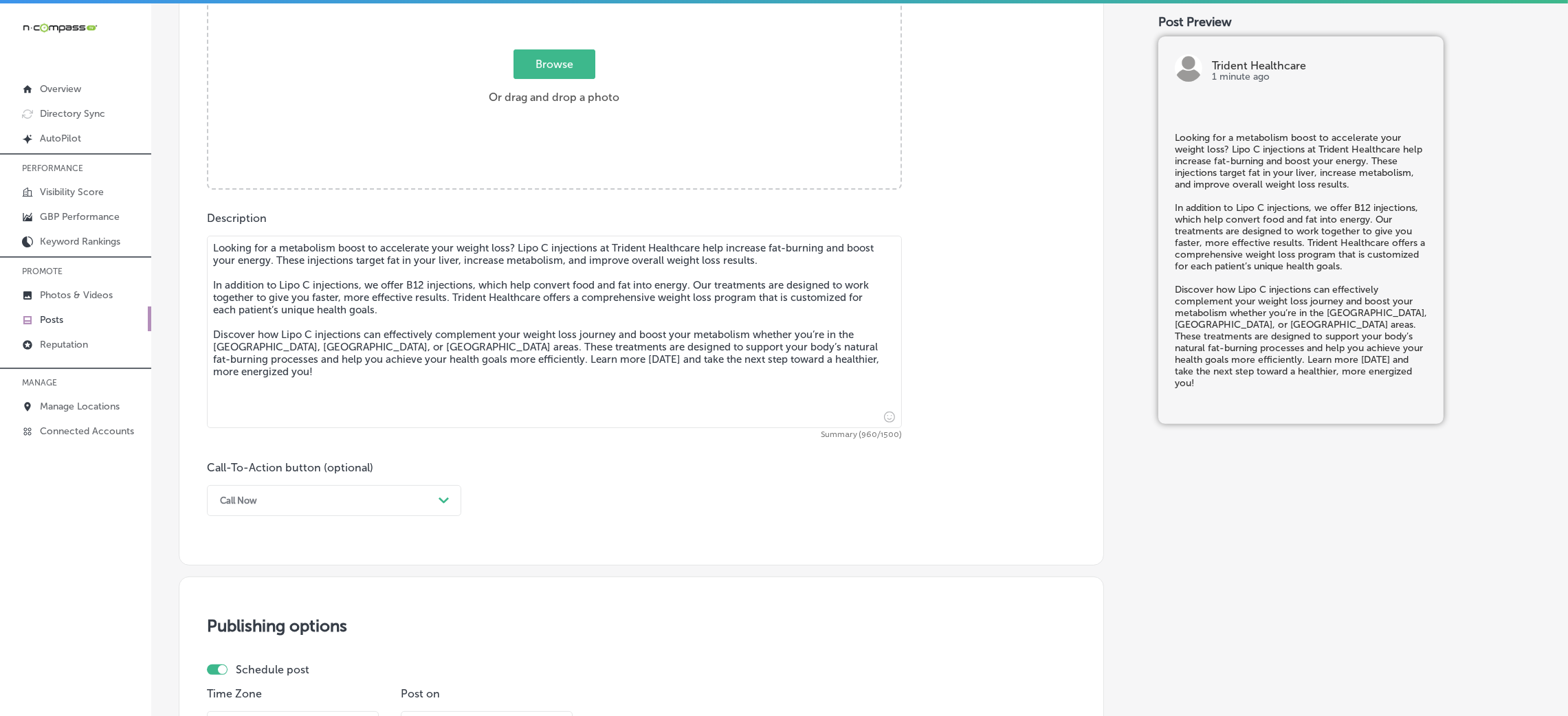
scroll to position [647, 0]
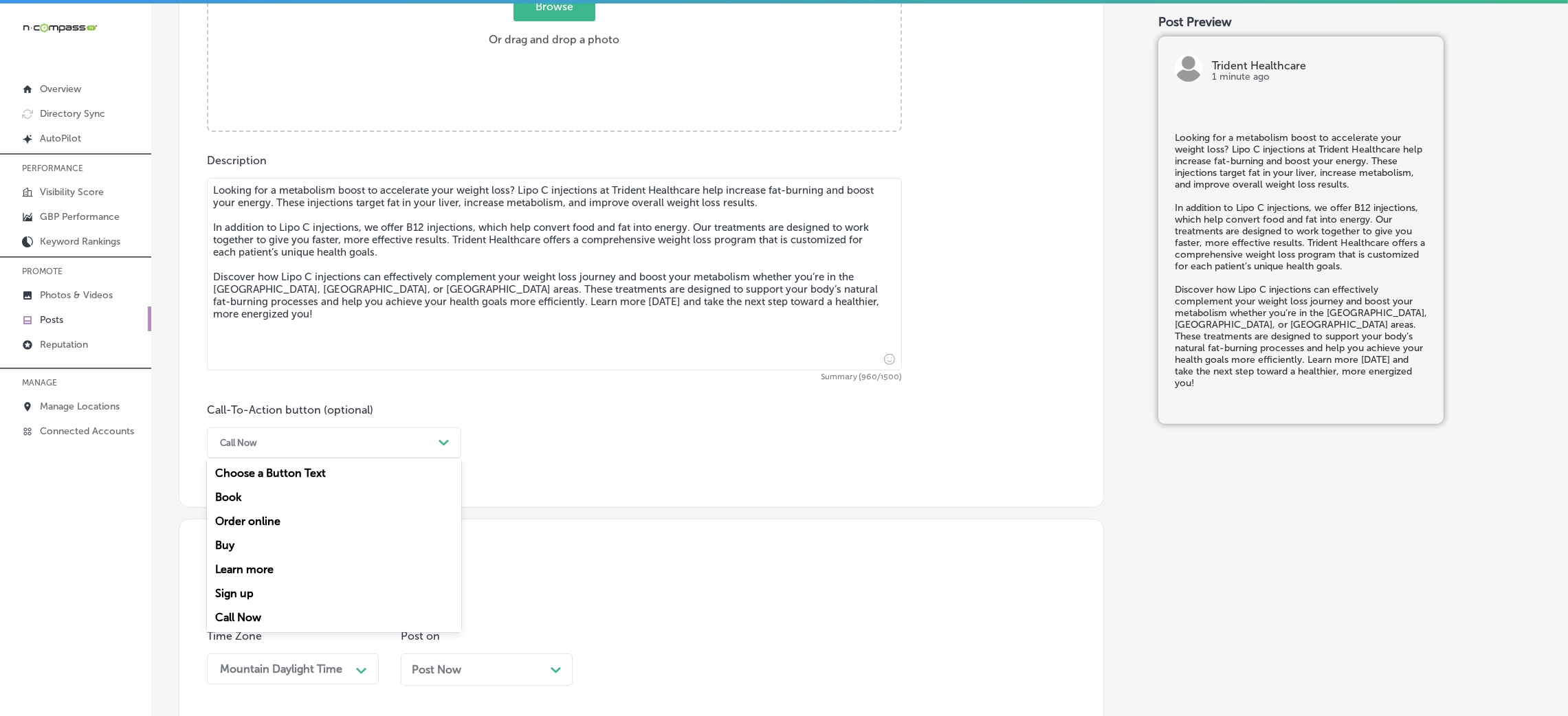
click at [257, 442] on div "Call Now" at bounding box center [238, 443] width 37 height 10
click at [275, 477] on div "Learn more" at bounding box center [334, 569] width 255 height 24
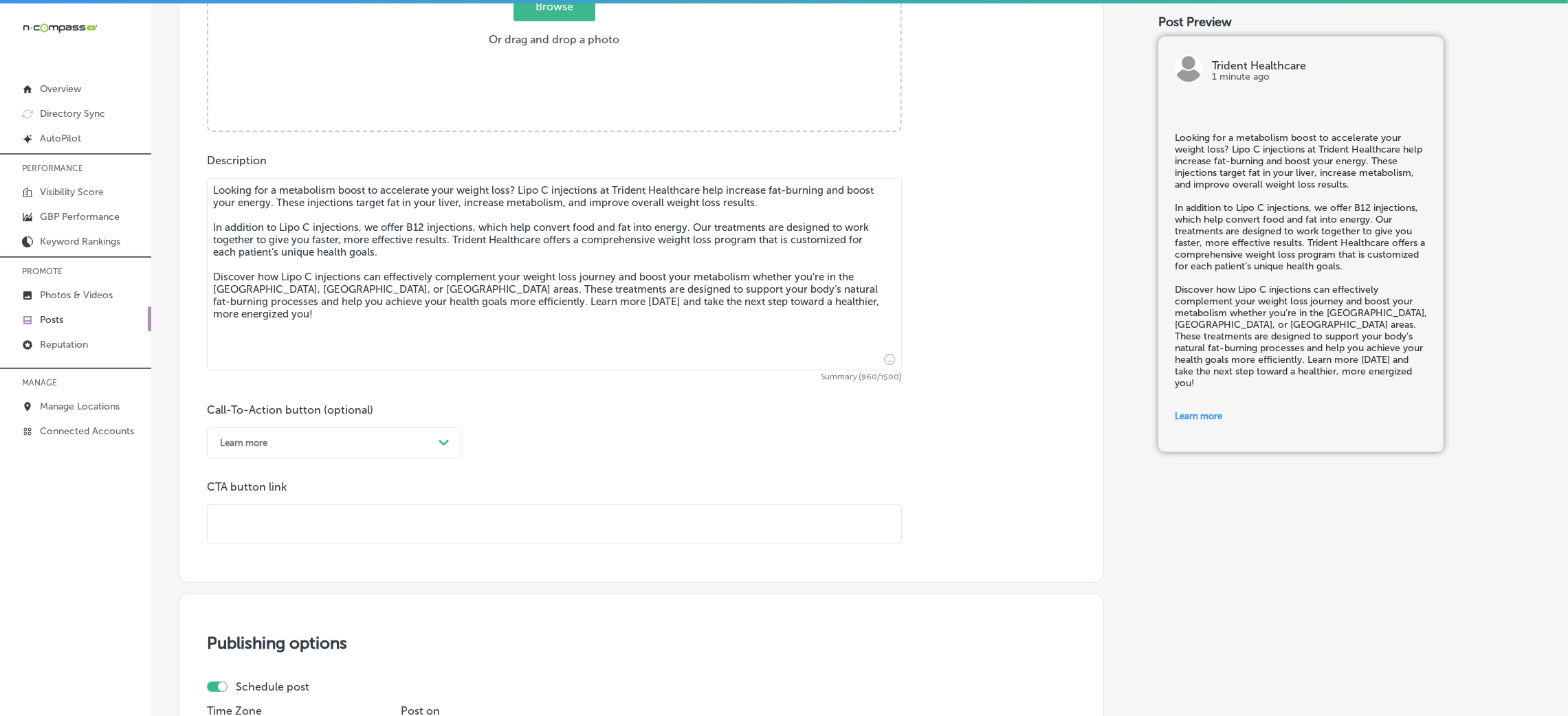
click at [291, 477] on input "text" at bounding box center [554, 524] width 694 height 38
paste input "[URL][DOMAIN_NAME]"
type input "[URL][DOMAIN_NAME]"
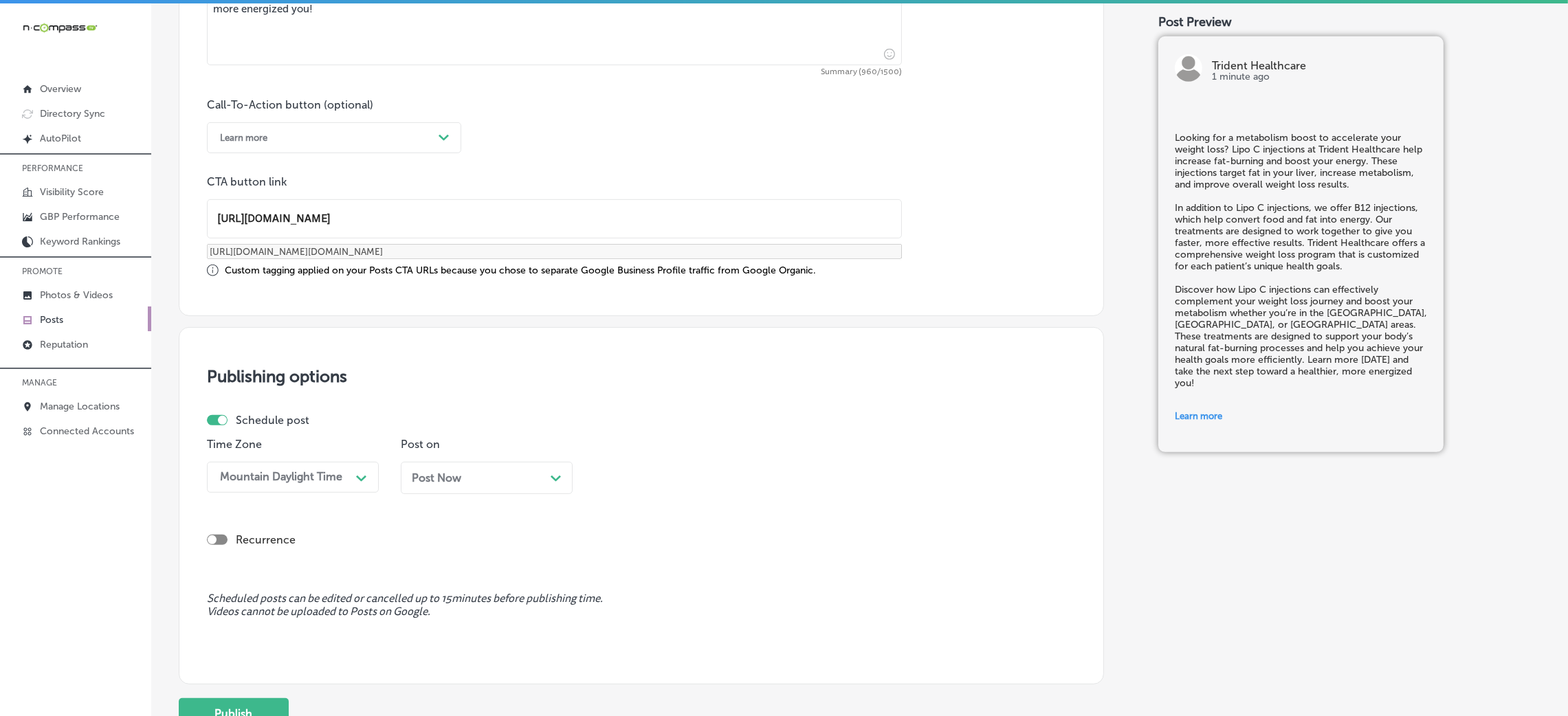
scroll to position [956, 0]
click at [502, 469] on div "Post Now Path Created with Sketch." at bounding box center [487, 474] width 150 height 13
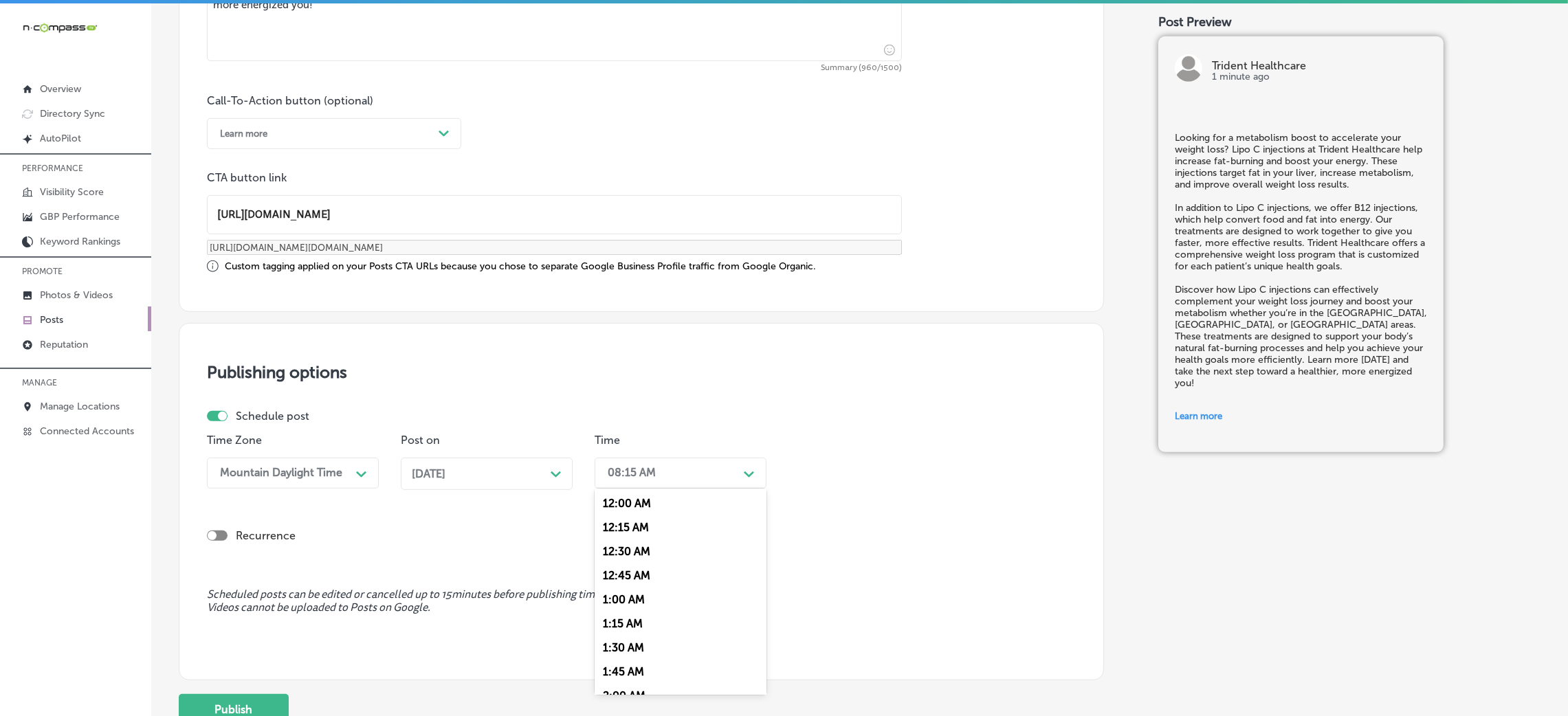
click at [649, 474] on div "08:15 AM" at bounding box center [632, 473] width 48 height 13
click at [632, 477] on div "7:00 AM" at bounding box center [680, 662] width 172 height 24
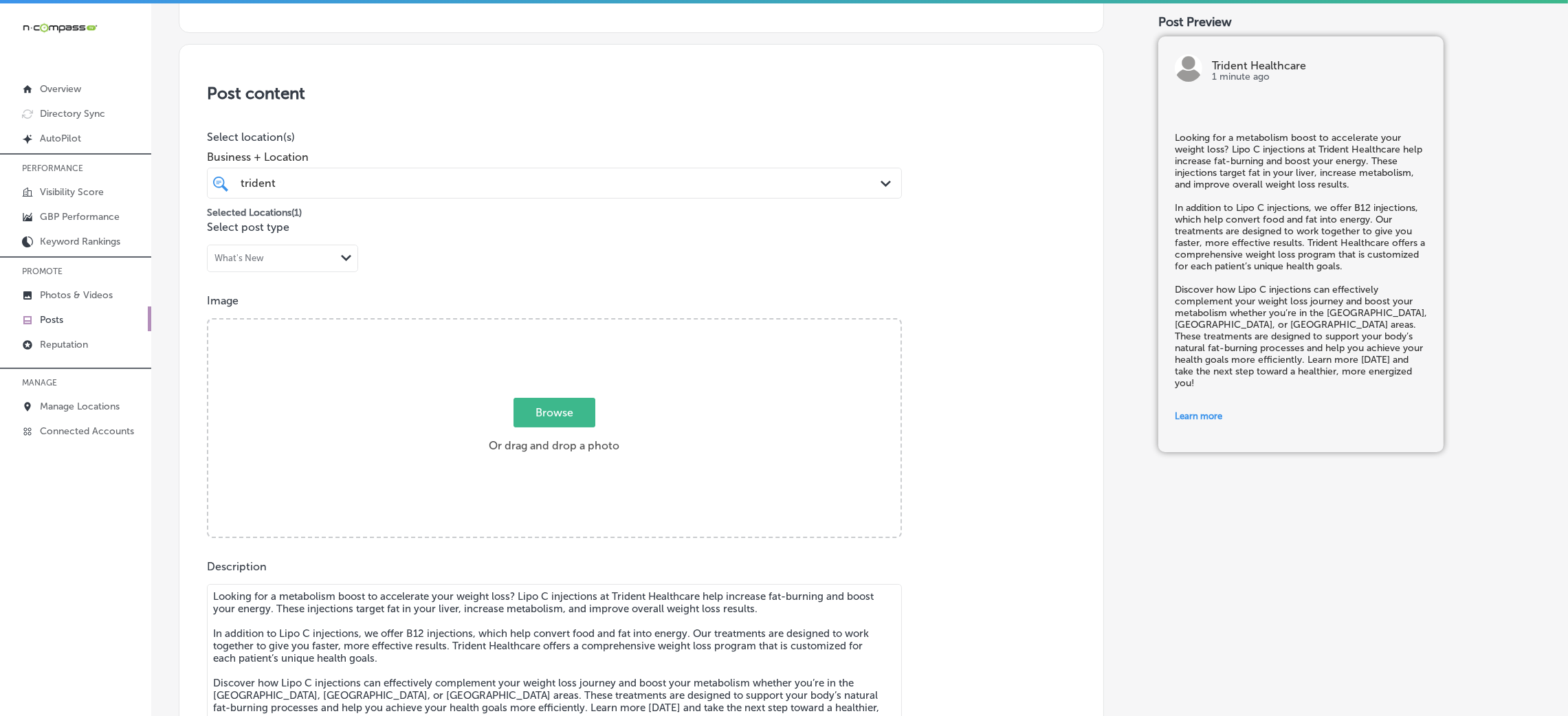
scroll to position [235, 0]
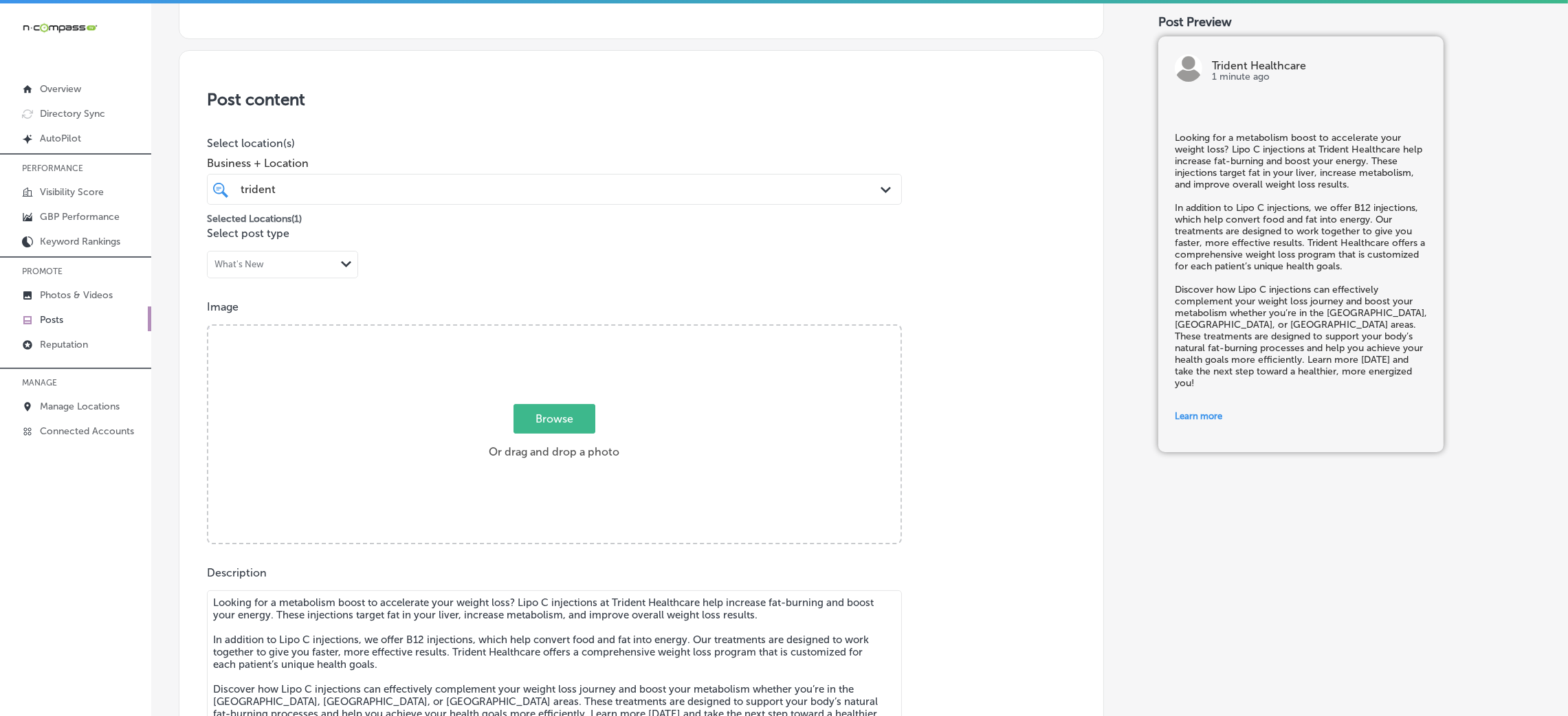
click at [521, 351] on div "Browse Or drag and drop a photo" at bounding box center [555, 435] width 693 height 220
click at [209, 326] on input "Browse Or drag and drop a photo" at bounding box center [555, 327] width 693 height 4
type input "C:\fakepath\Trident Healthcare-4.png"
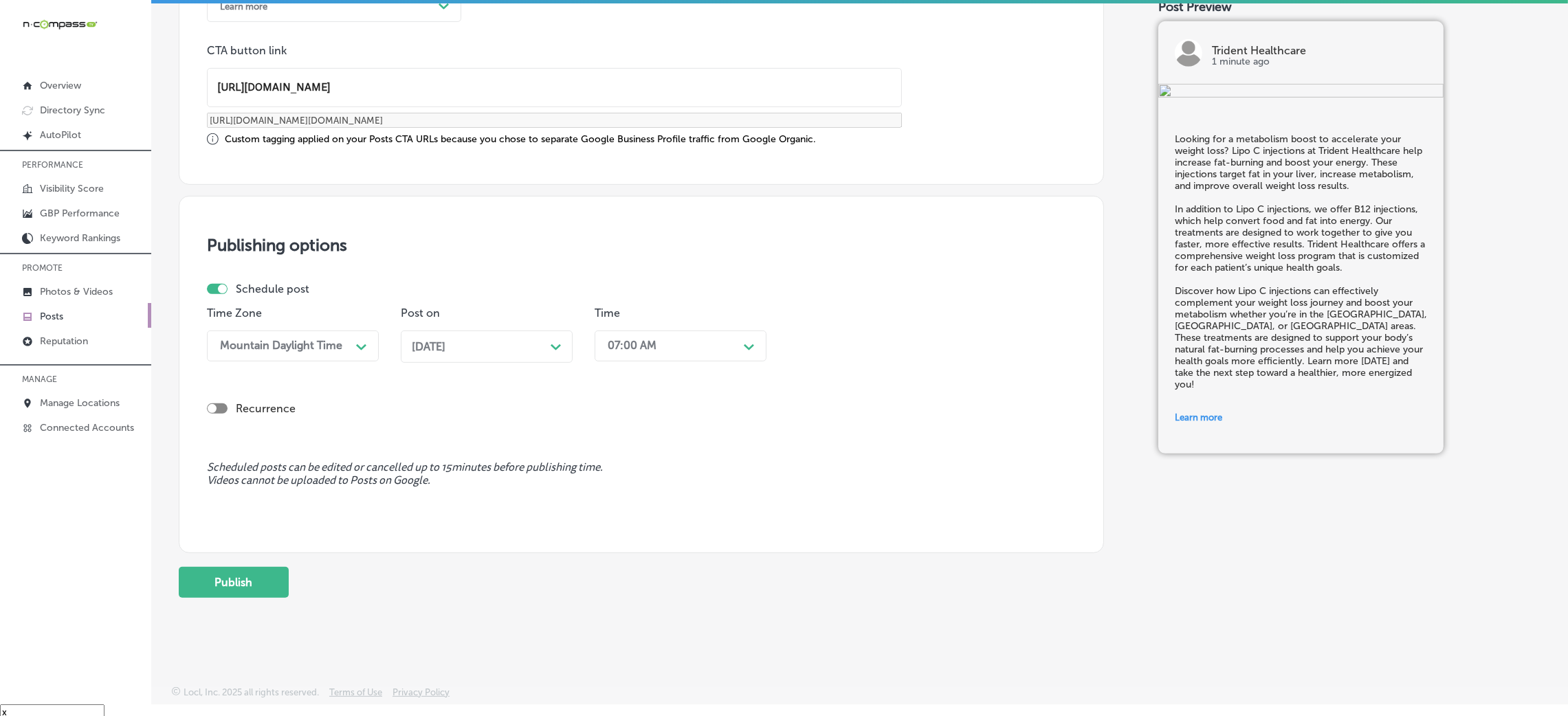
scroll to position [19, 0]
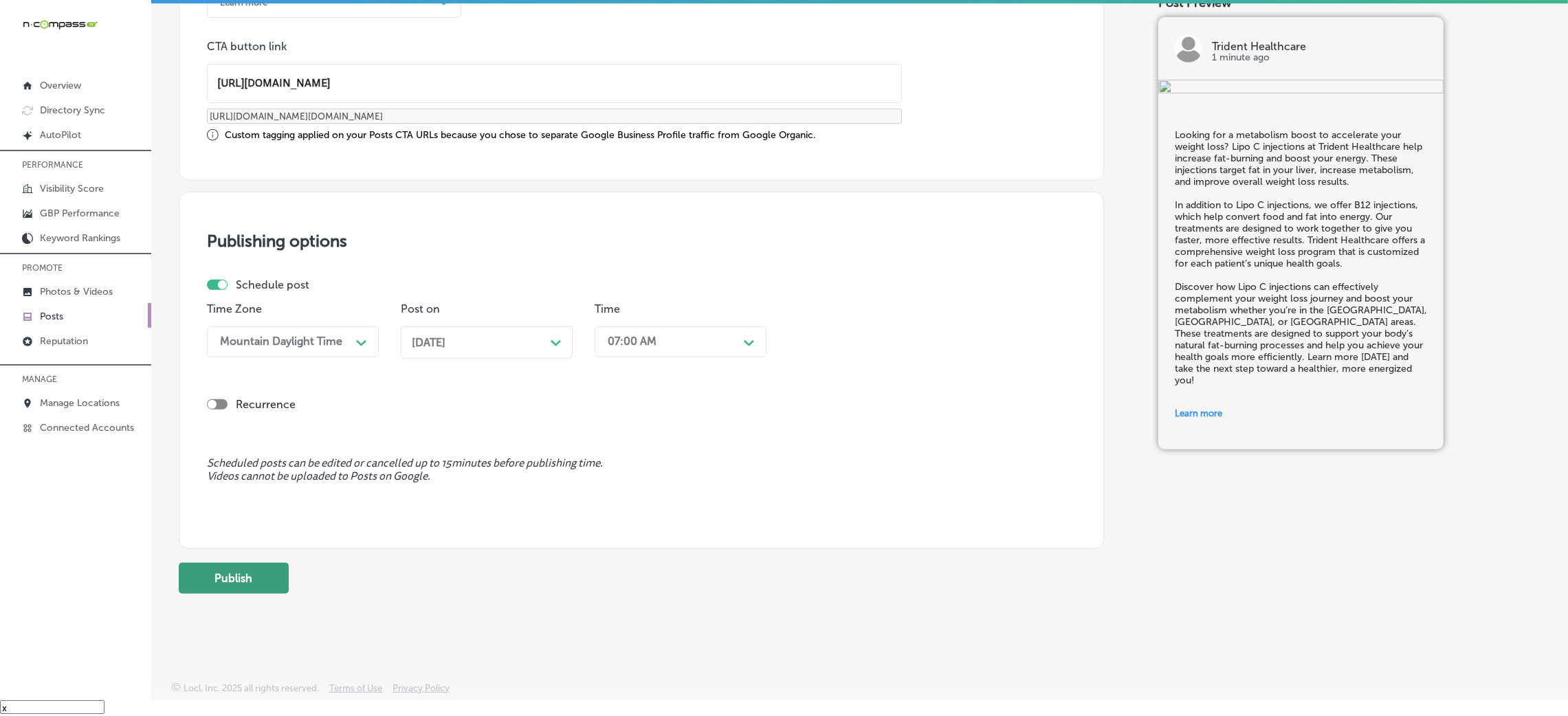
click at [282, 477] on button "Publish" at bounding box center [234, 578] width 110 height 31
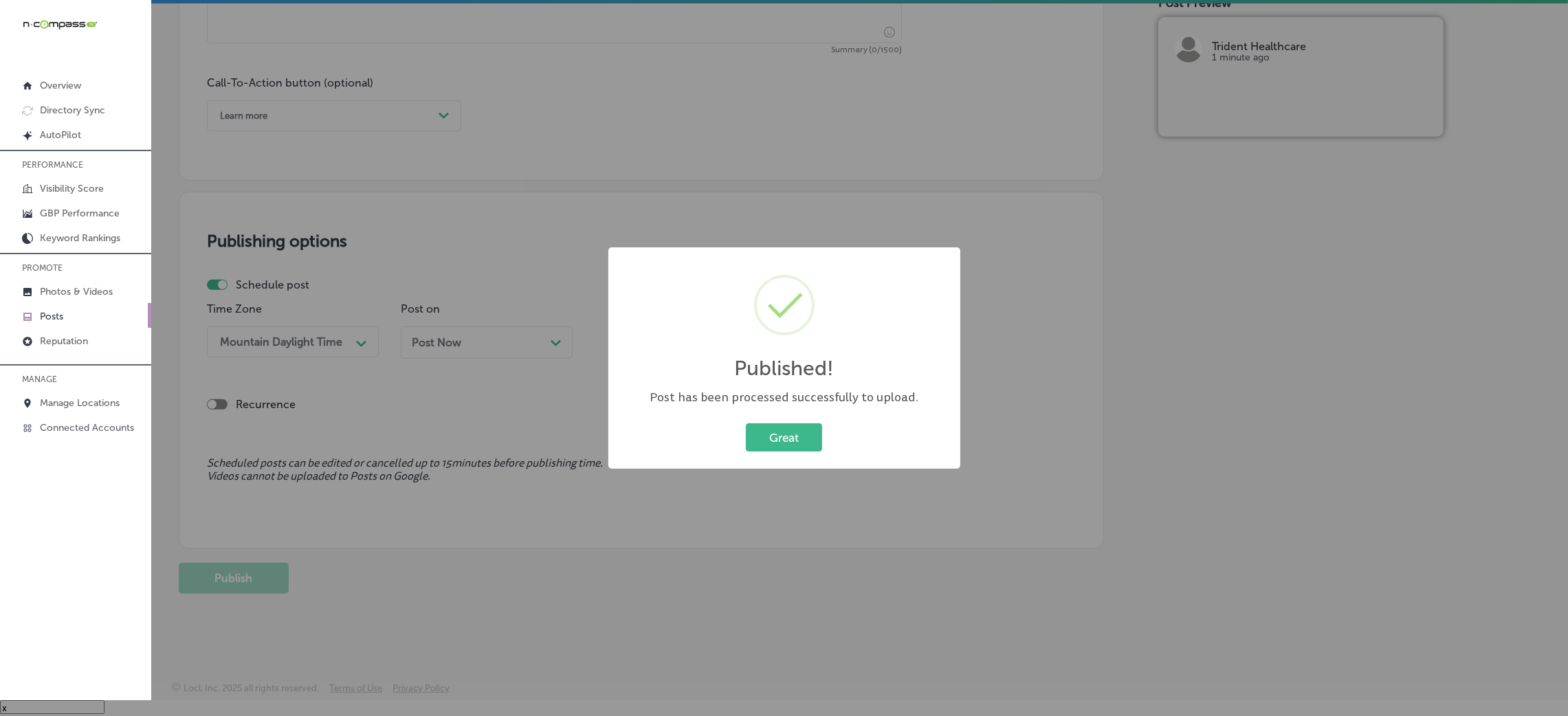
scroll to position [958, 0]
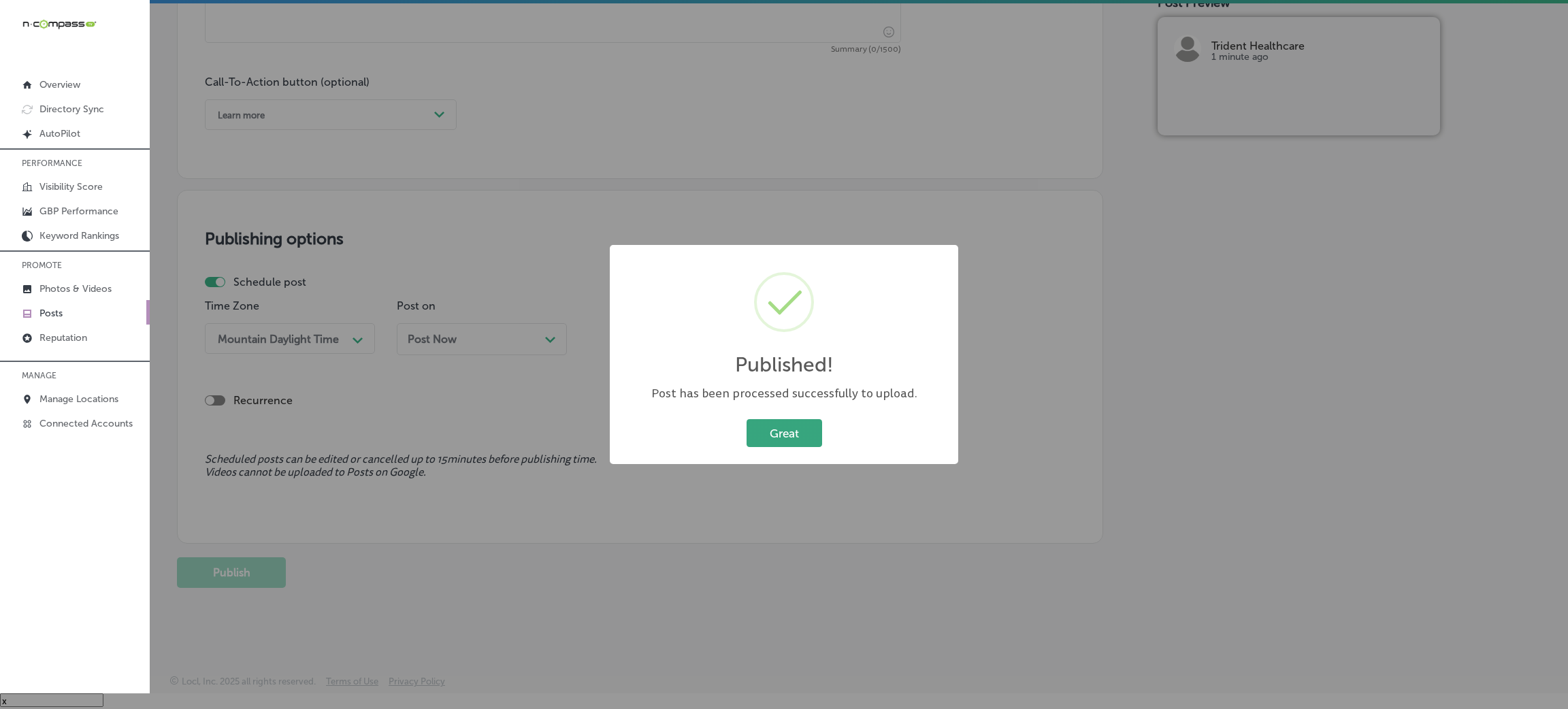
click at [760, 437] on button "Great" at bounding box center [784, 433] width 76 height 28
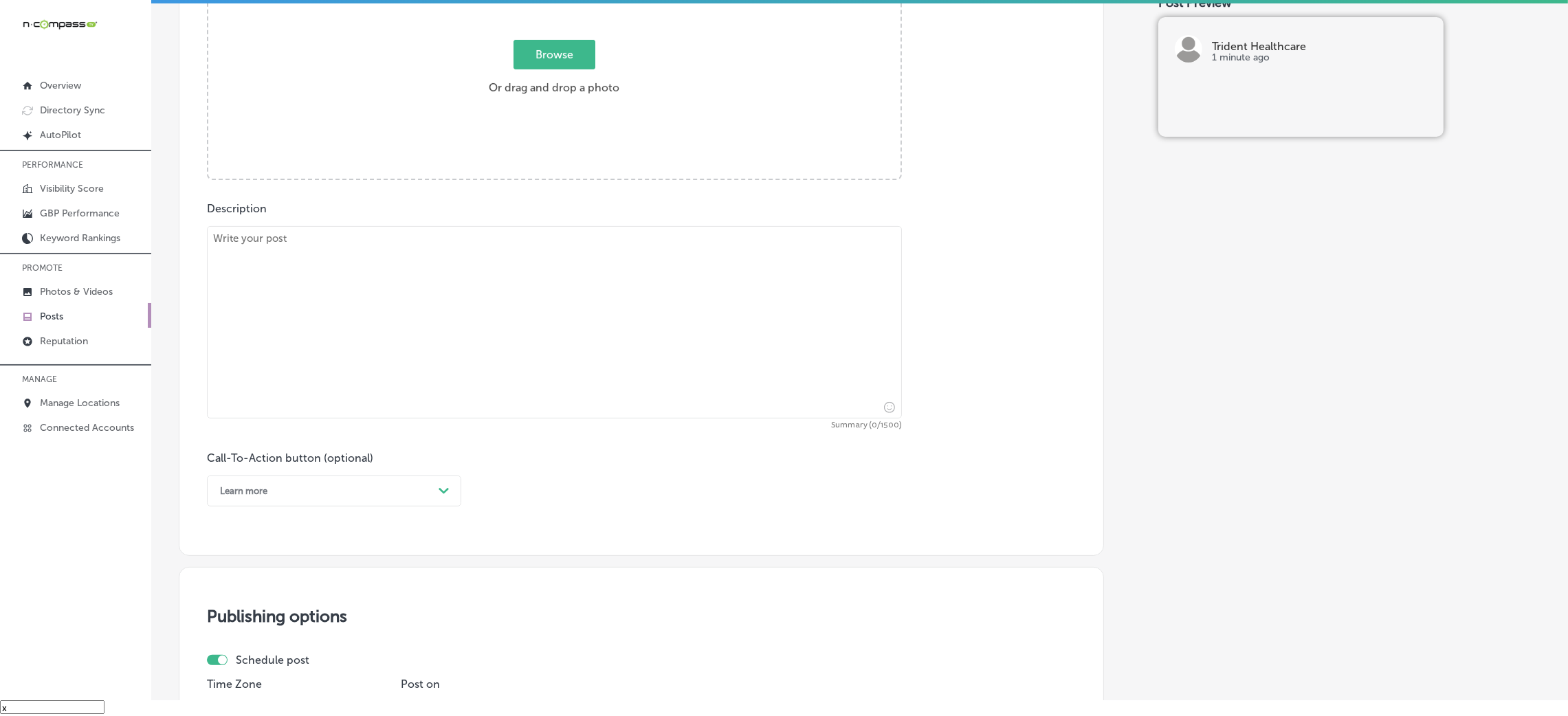
scroll to position [543, 0]
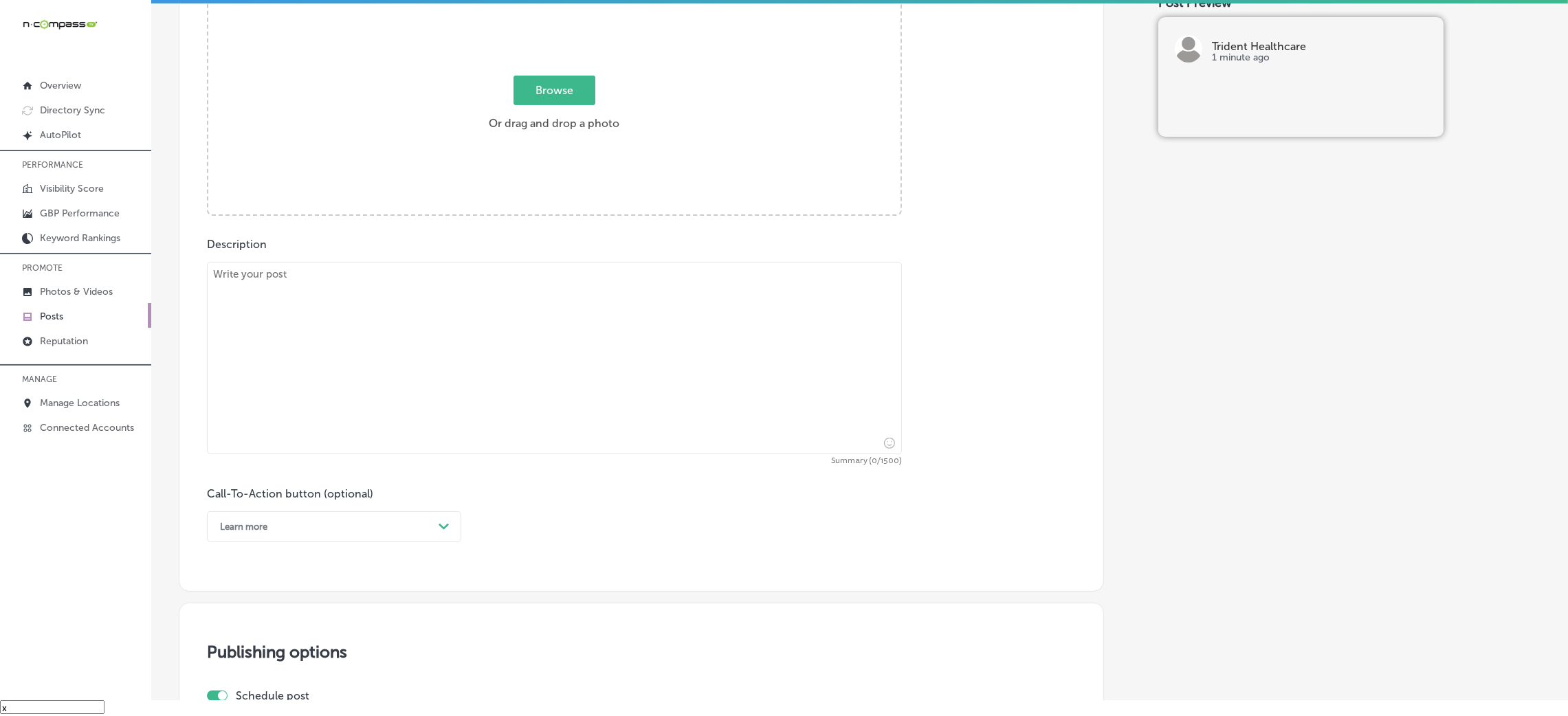
drag, startPoint x: 533, startPoint y: 367, endPoint x: 535, endPoint y: 360, distance: 7.3
click at [534, 360] on textarea at bounding box center [554, 358] width 695 height 192
paste textarea "At Trident Healthcare, we provide comprehensive primary healthcare services to …"
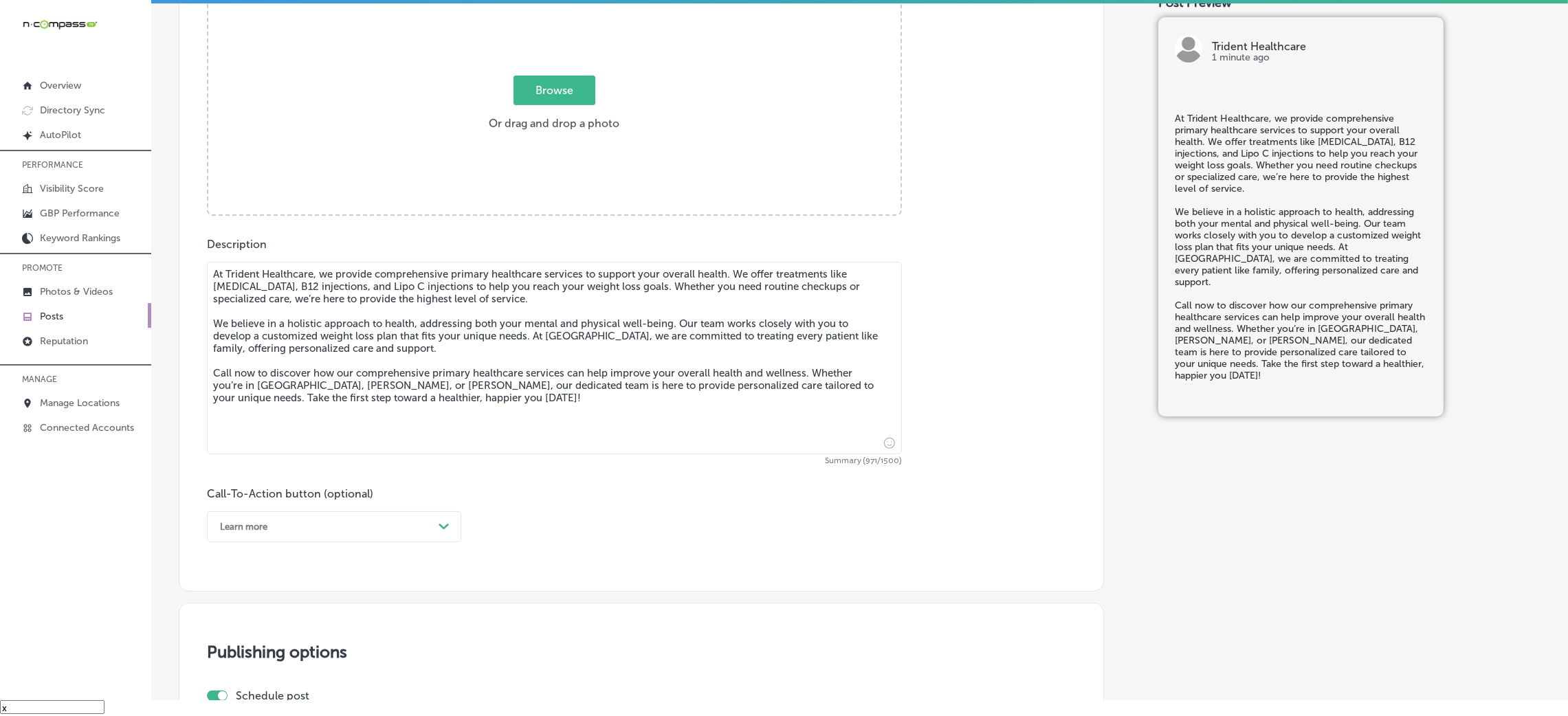
type textarea "At Trident Healthcare, we provide comprehensive primary healthcare services to …"
click at [275, 477] on div "Learn more" at bounding box center [323, 527] width 220 height 22
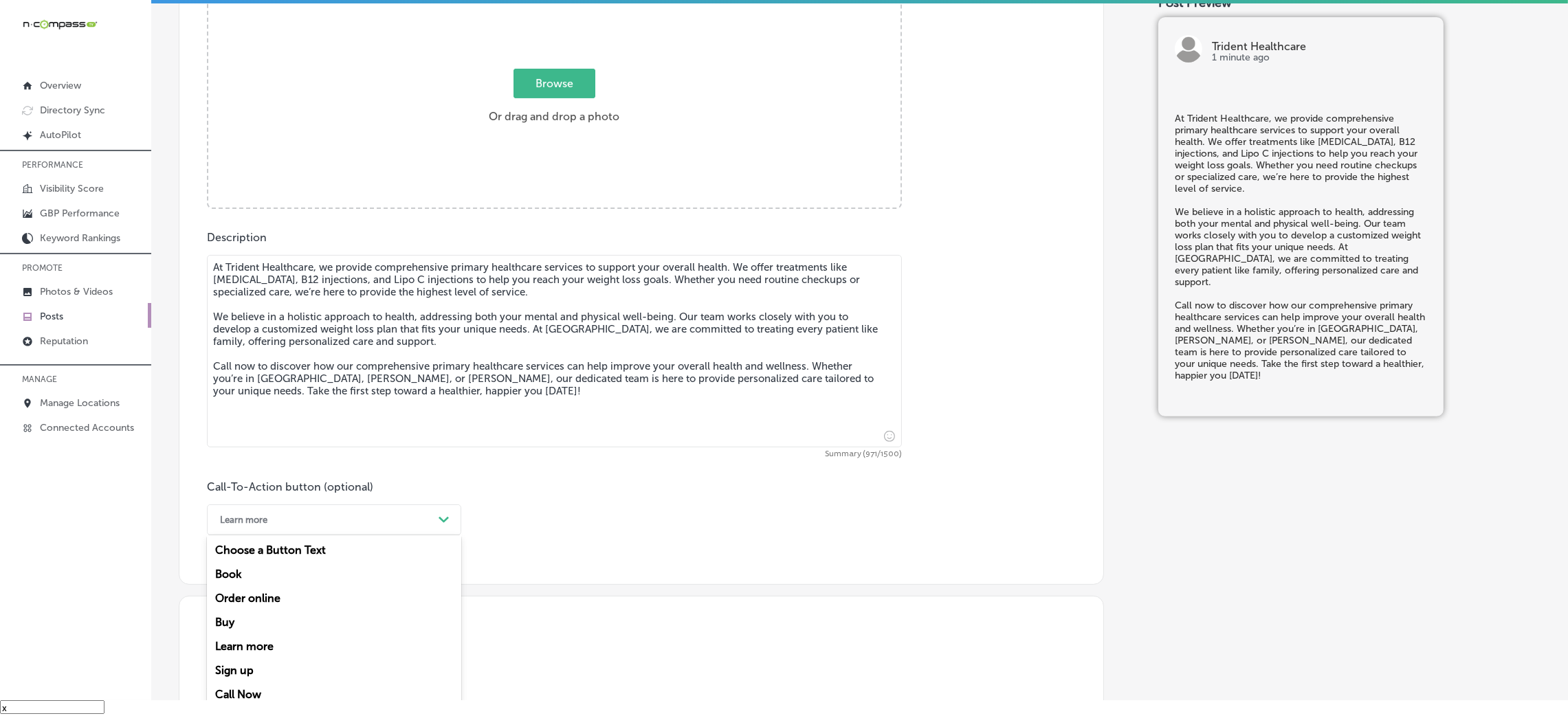
click at [277, 477] on div "Call Now" at bounding box center [334, 694] width 255 height 24
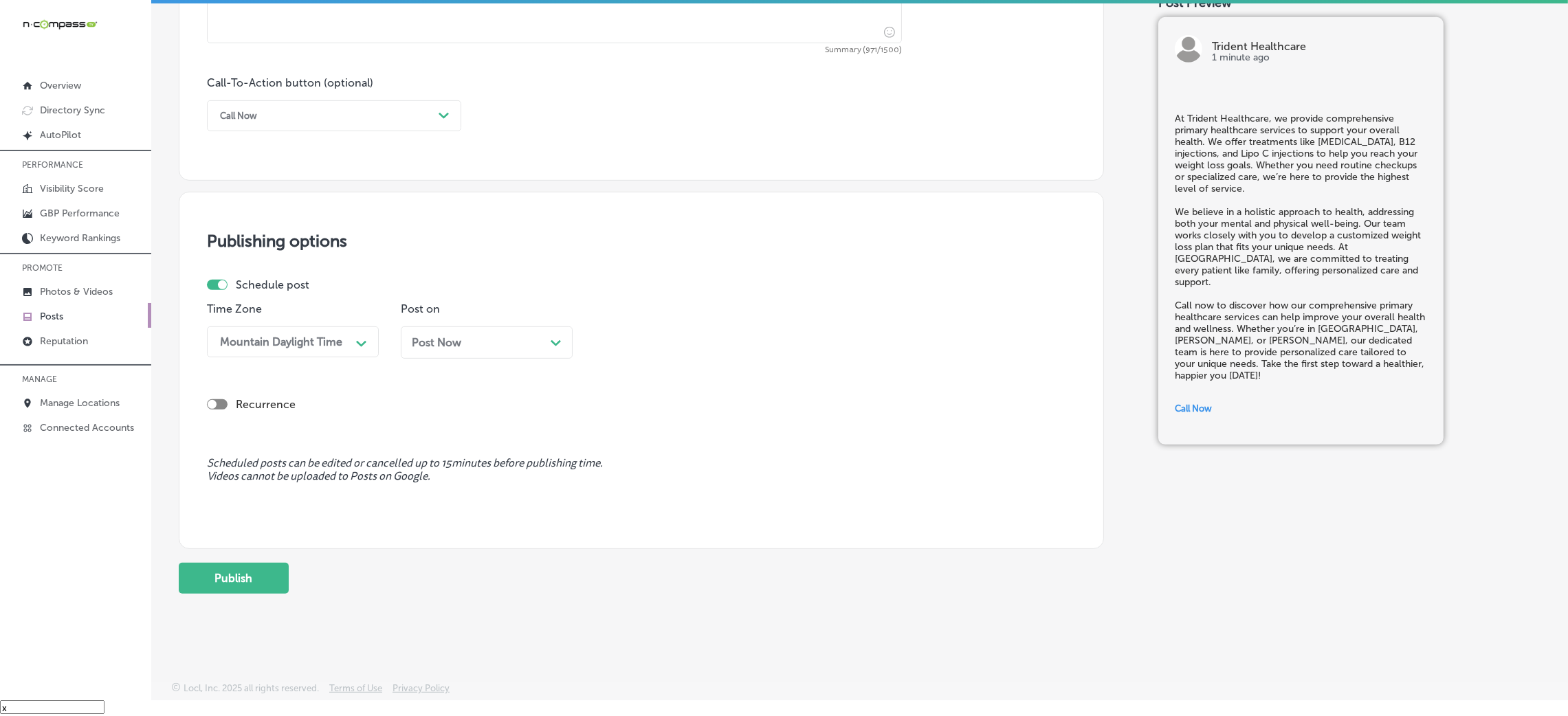
scroll to position [956, 0]
click at [459, 342] on span "Post Now" at bounding box center [436, 343] width 49 height 13
click at [614, 317] on div "Time 08:15 AM Path Created with Sketch." at bounding box center [680, 336] width 172 height 67
click at [625, 341] on div "08:15 AM" at bounding box center [632, 342] width 48 height 13
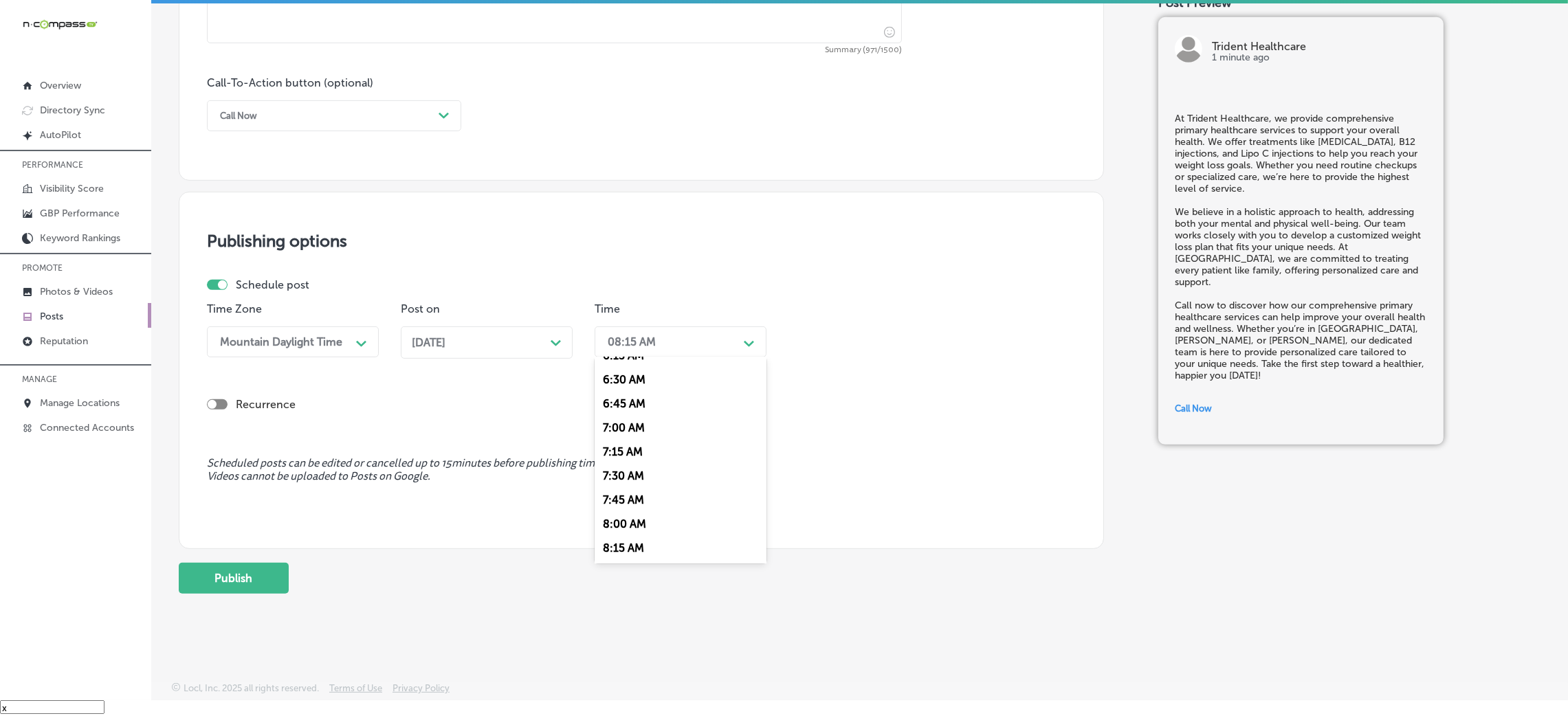
click at [625, 425] on div "7:00 AM" at bounding box center [680, 427] width 172 height 24
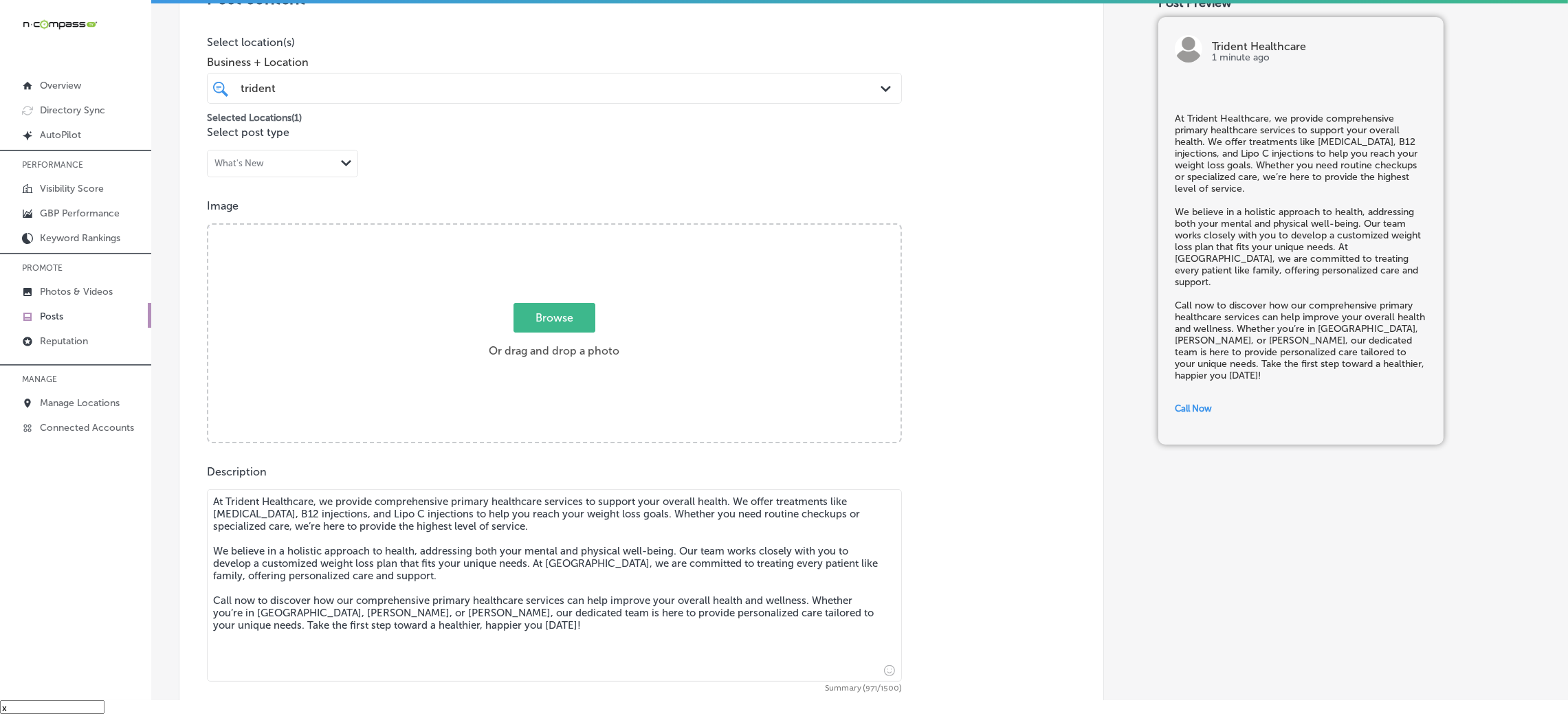
scroll to position [235, 0]
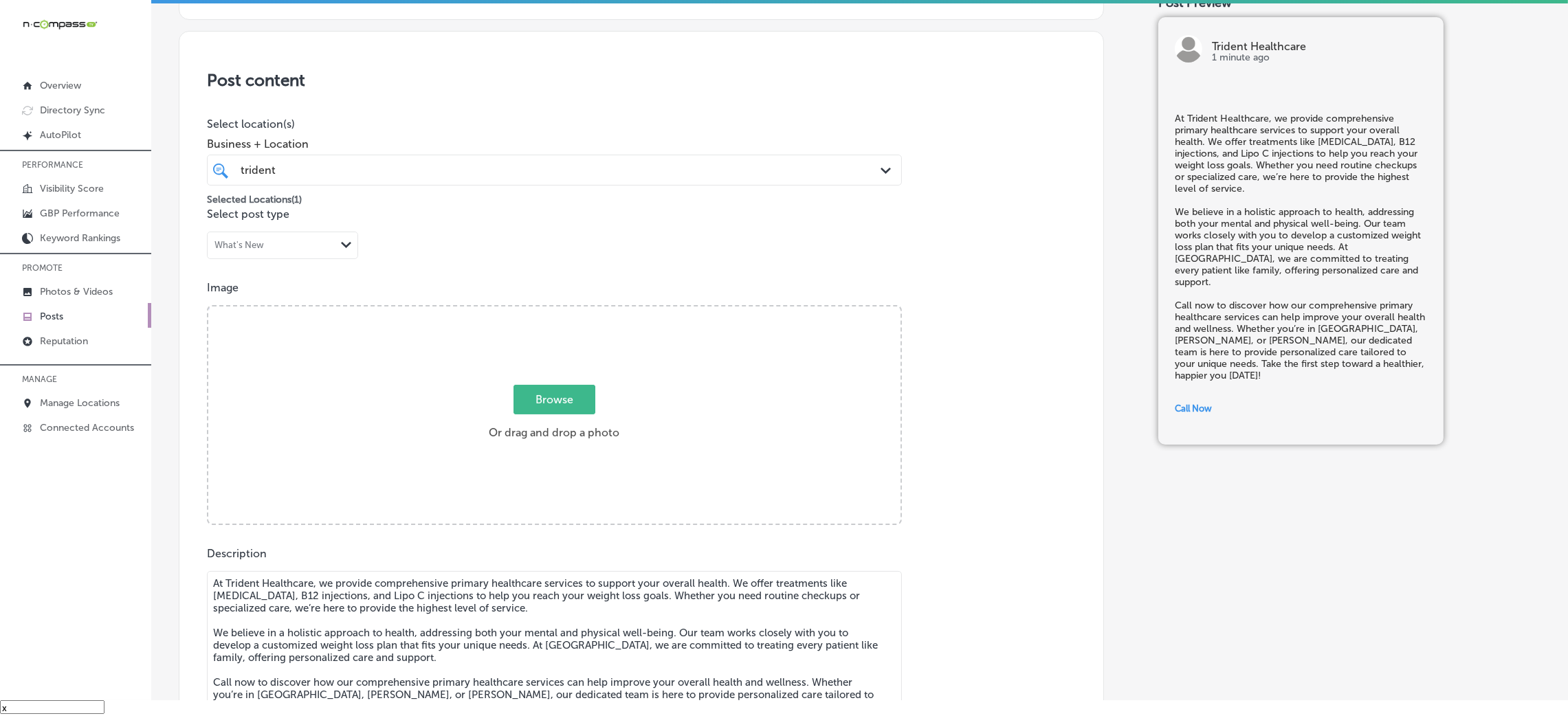
click at [641, 413] on div "Browse Or drag and drop a photo" at bounding box center [555, 416] width 693 height 220
click at [209, 307] on input "Browse Or drag and drop a photo" at bounding box center [555, 309] width 693 height 4
type input "C:\fakepath\Trident Healthcare-6.png"
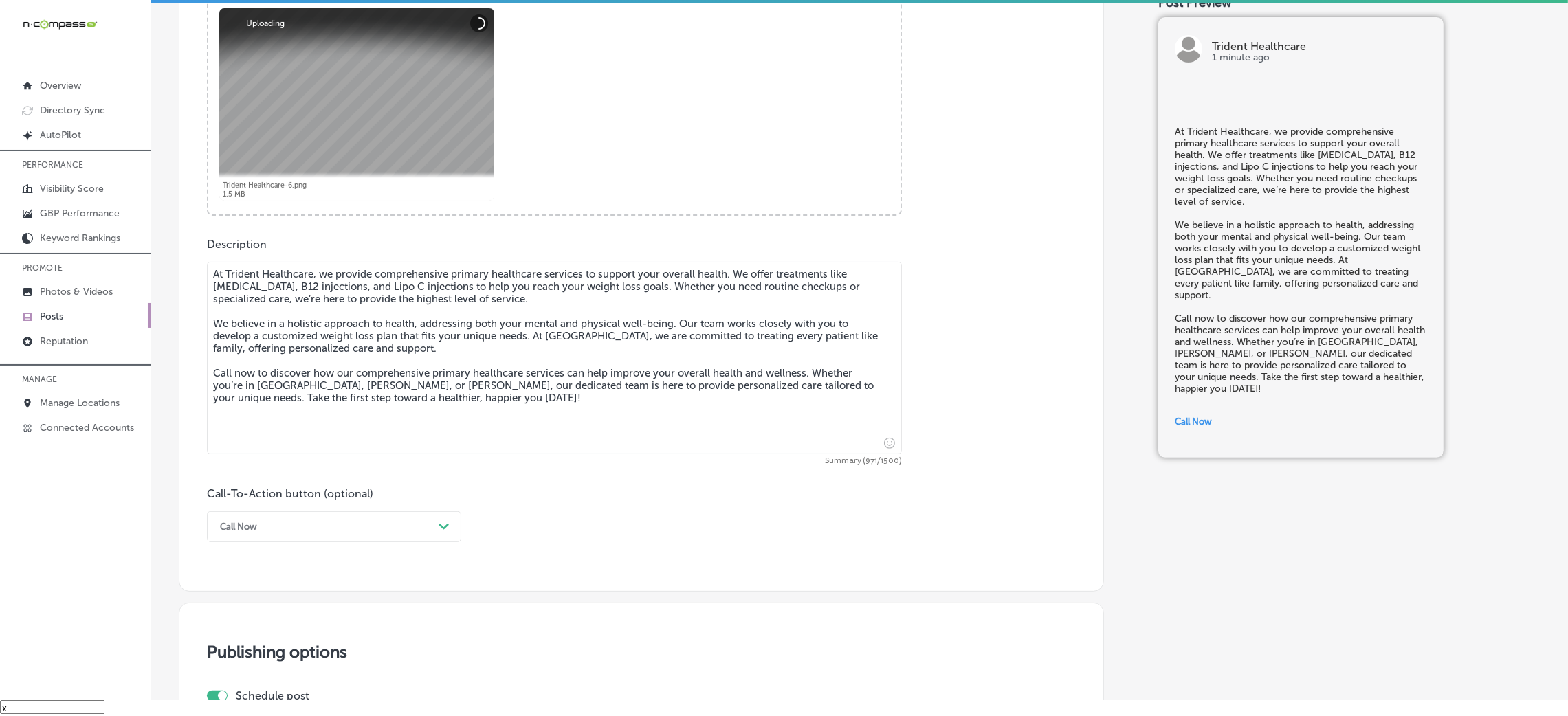
scroll to position [956, 0]
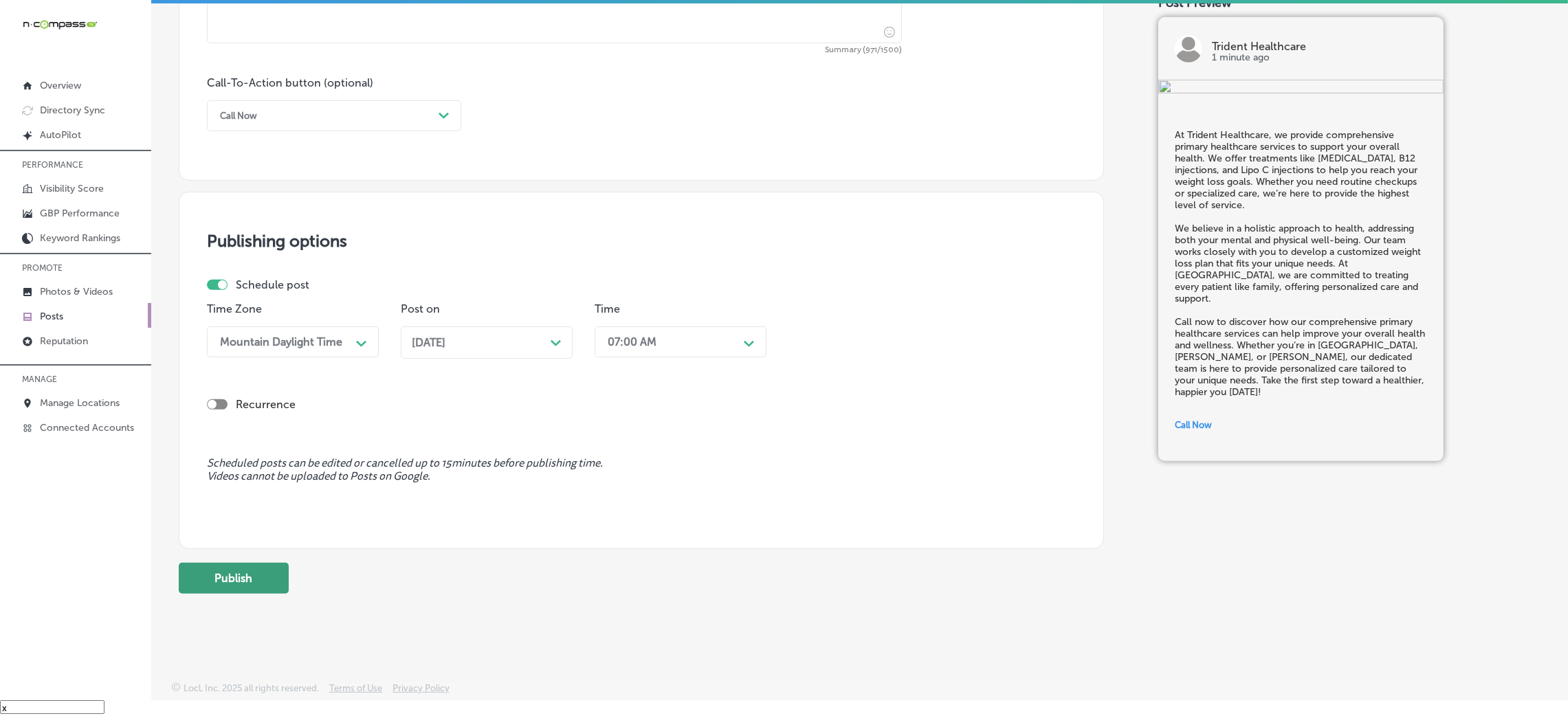
click at [256, 477] on button "Publish" at bounding box center [234, 578] width 110 height 31
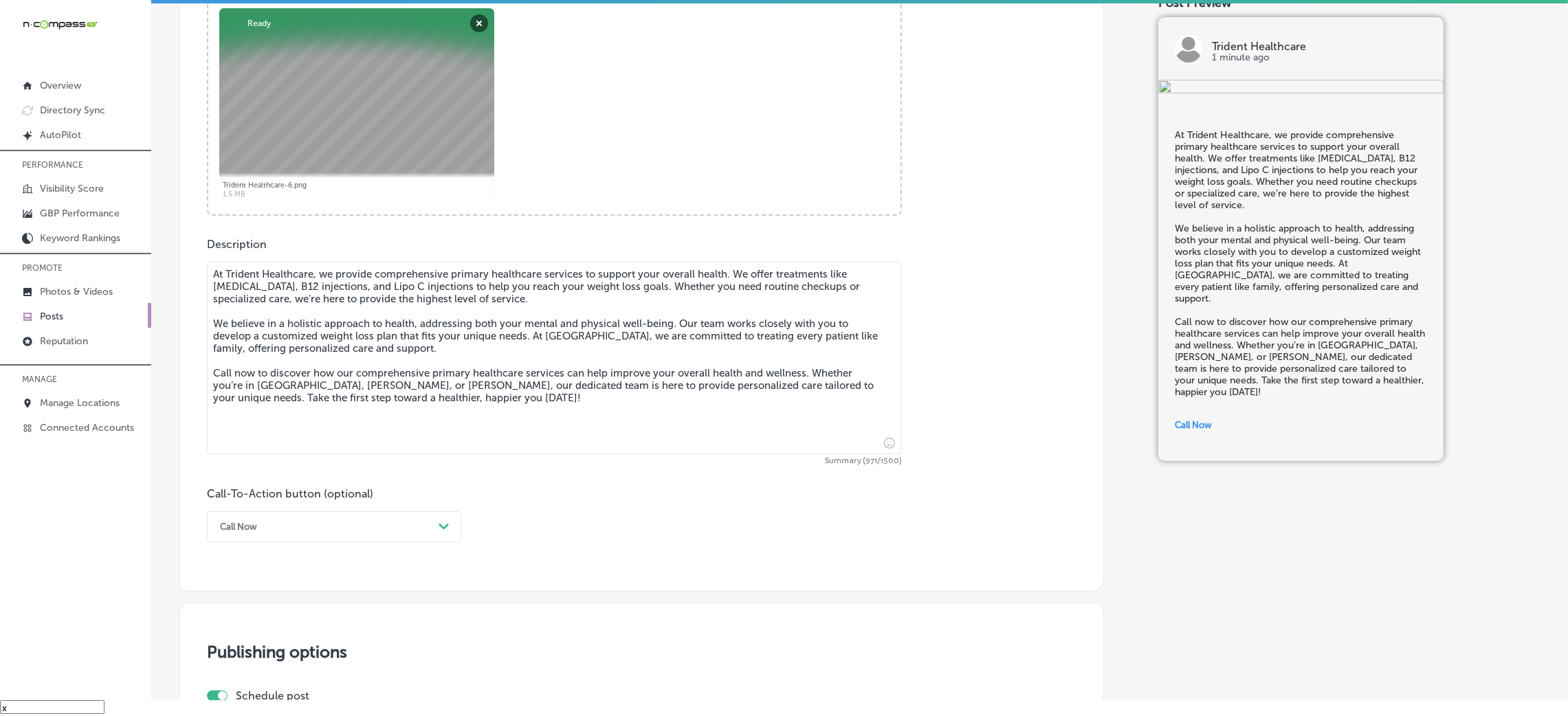
scroll to position [337, 0]
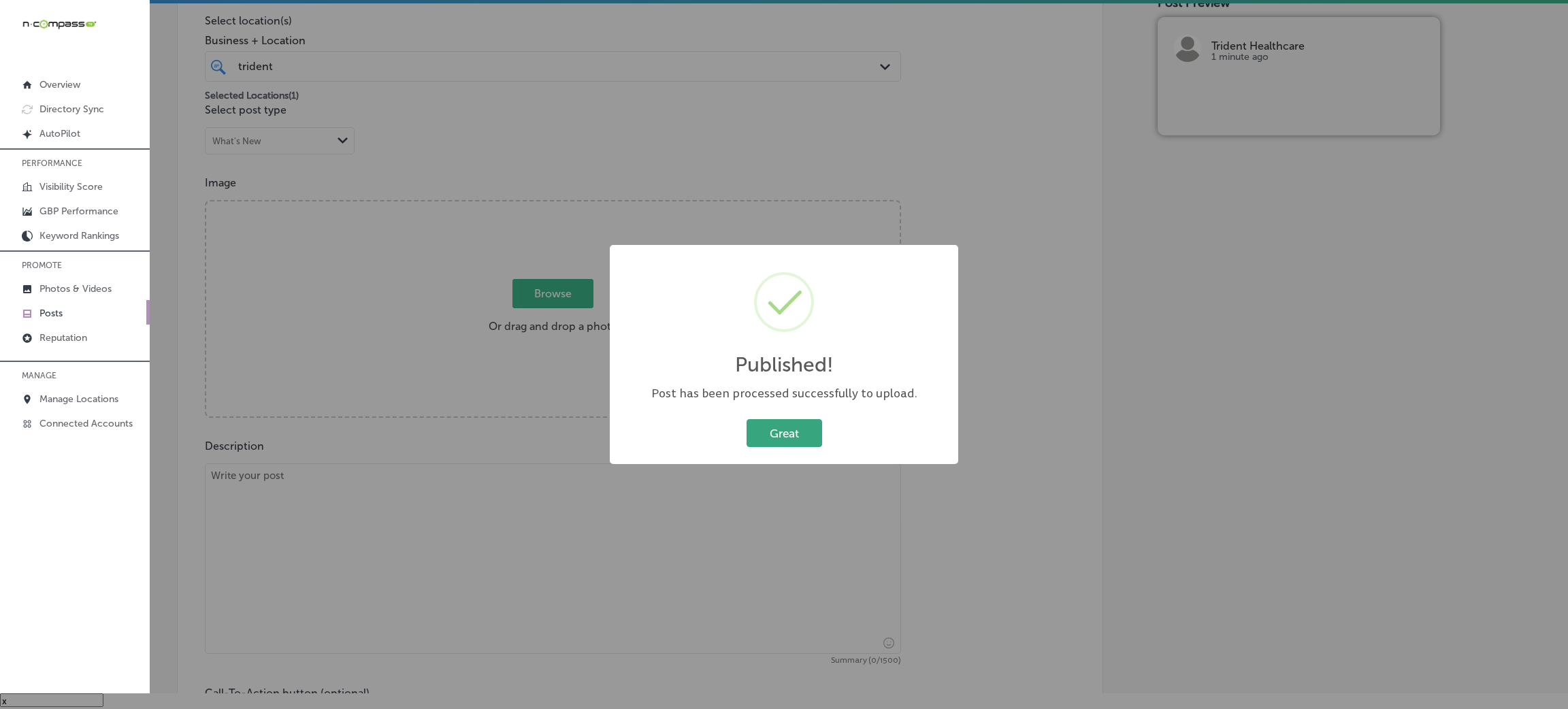
click at [751, 445] on button "Great" at bounding box center [784, 433] width 76 height 28
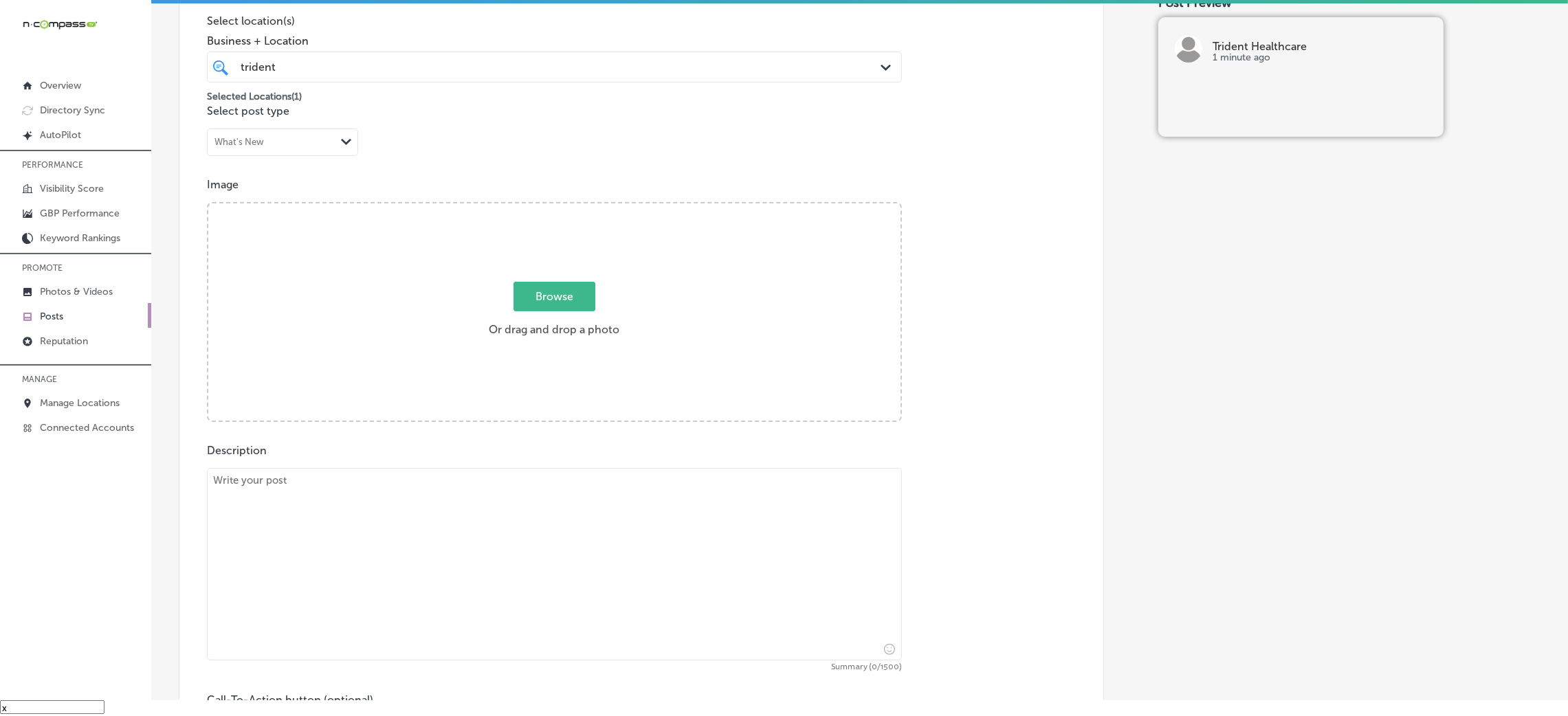
click at [609, 477] on textarea at bounding box center [554, 564] width 695 height 192
paste textarea "Lo ips'do sitametcon adip elitse doei tem in utlaboreet do magn-ALIQU enimadmin…"
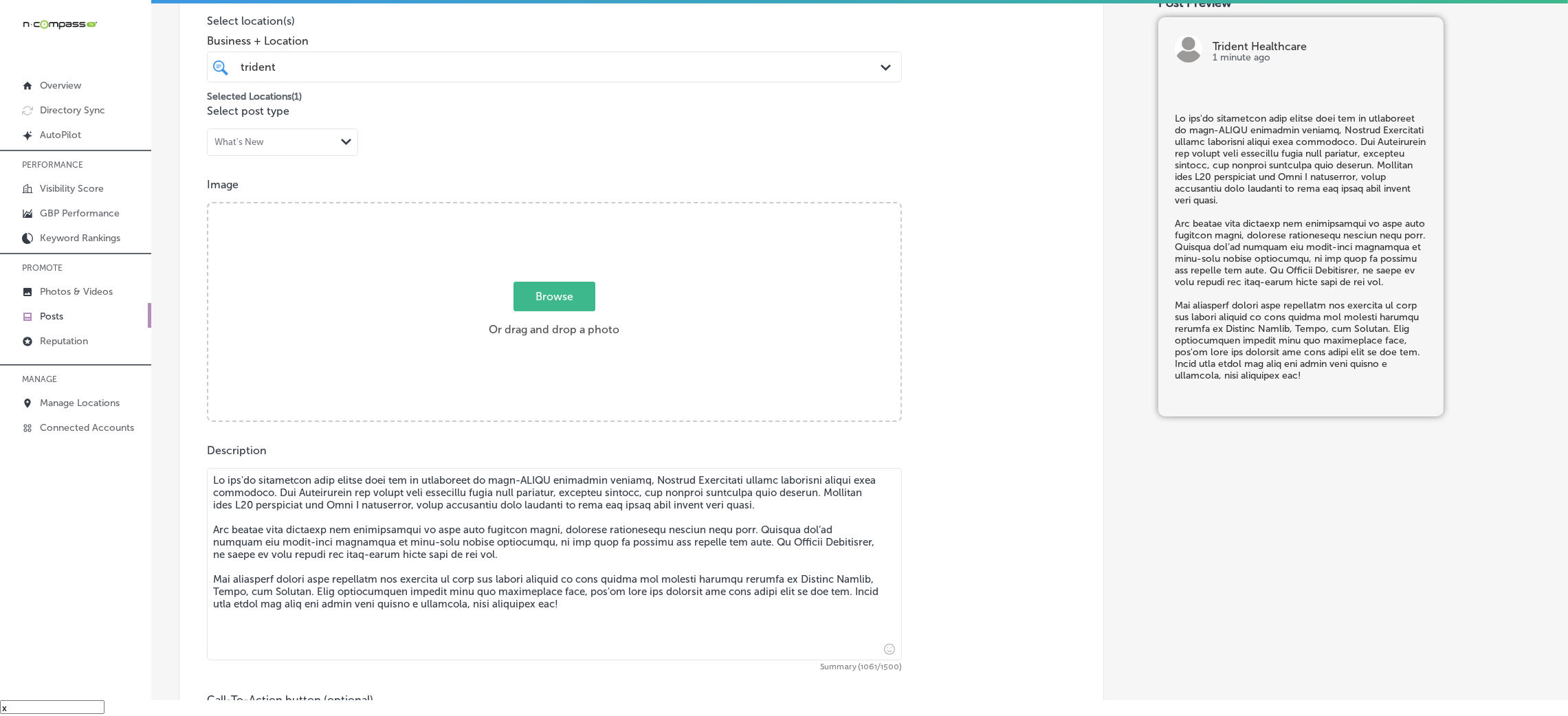
type textarea "Lo ips'do sitametcon adip elitse doei tem in utlaboreet do magn-ALIQU enimadmin…"
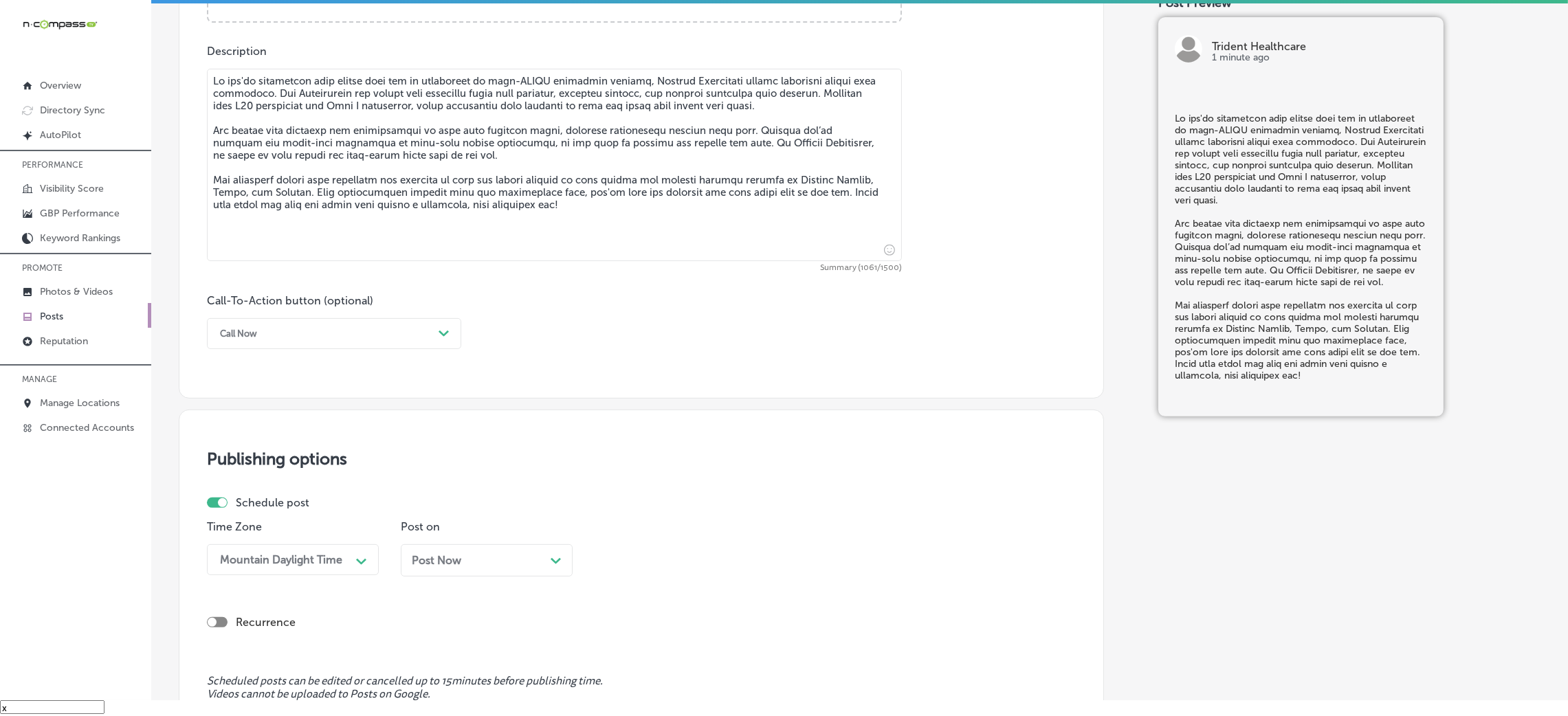
scroll to position [751, 0]
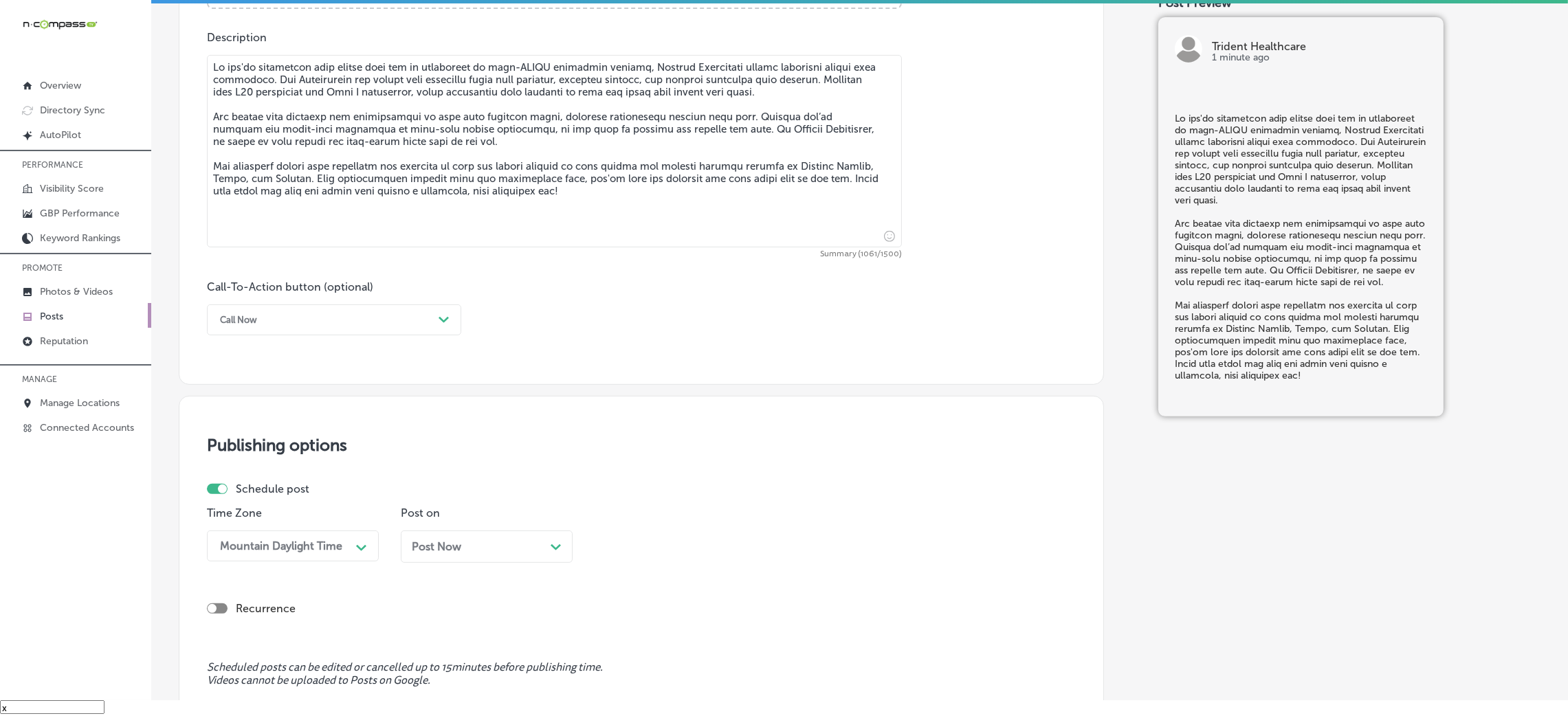
click at [255, 302] on div "Call-To-Action button (optional) Call Now Path Created with Sketch." at bounding box center [334, 308] width 255 height 55
click at [255, 311] on div "Call Now" at bounding box center [323, 320] width 220 height 22
click at [274, 450] on div "Learn more" at bounding box center [334, 446] width 255 height 24
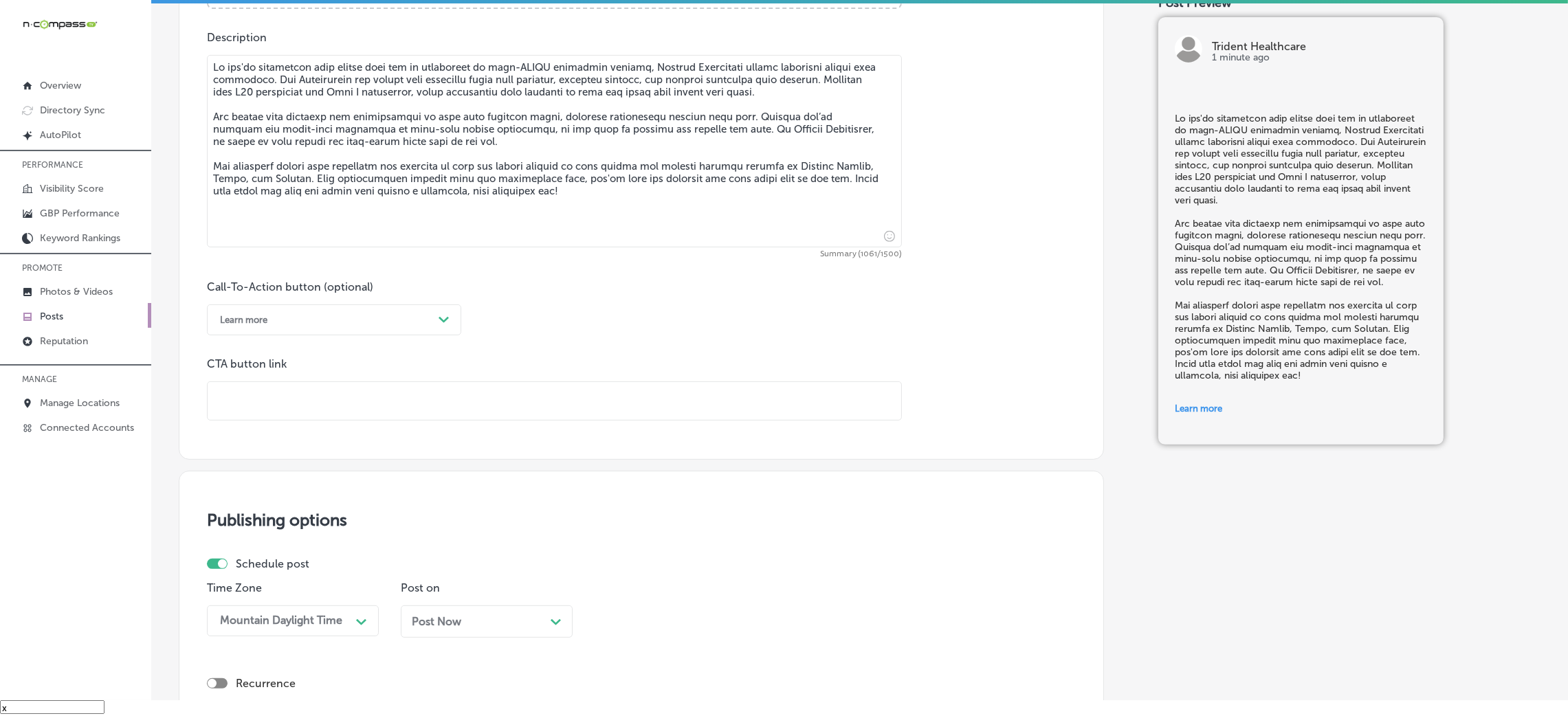
click at [336, 399] on input "text" at bounding box center [554, 401] width 694 height 38
paste input "[URL][DOMAIN_NAME]"
type input "[URL][DOMAIN_NAME]"
click at [612, 331] on div "Call-To-Action button (optional) Learn more Path Created with Sketch. CTA butto…" at bounding box center [641, 351] width 869 height 140
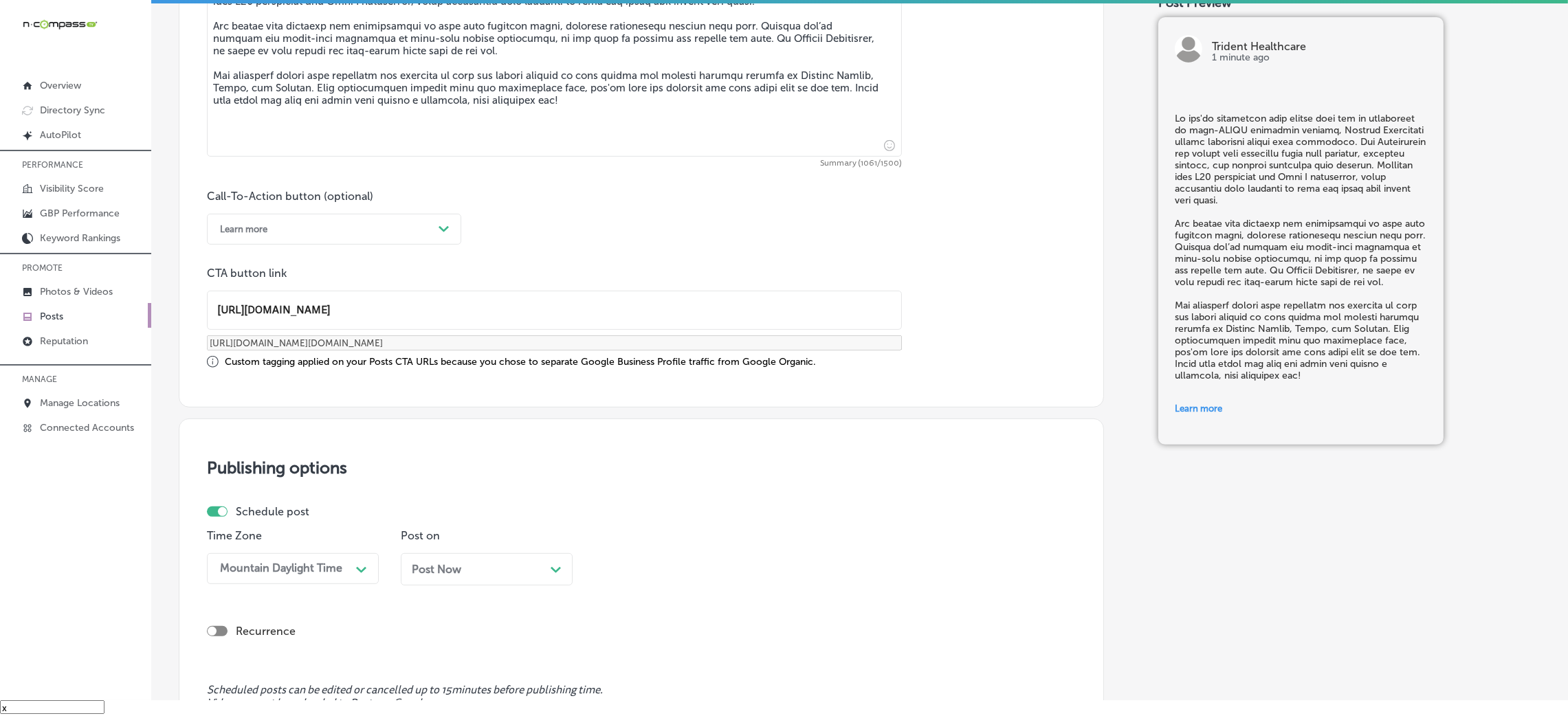
scroll to position [1060, 0]
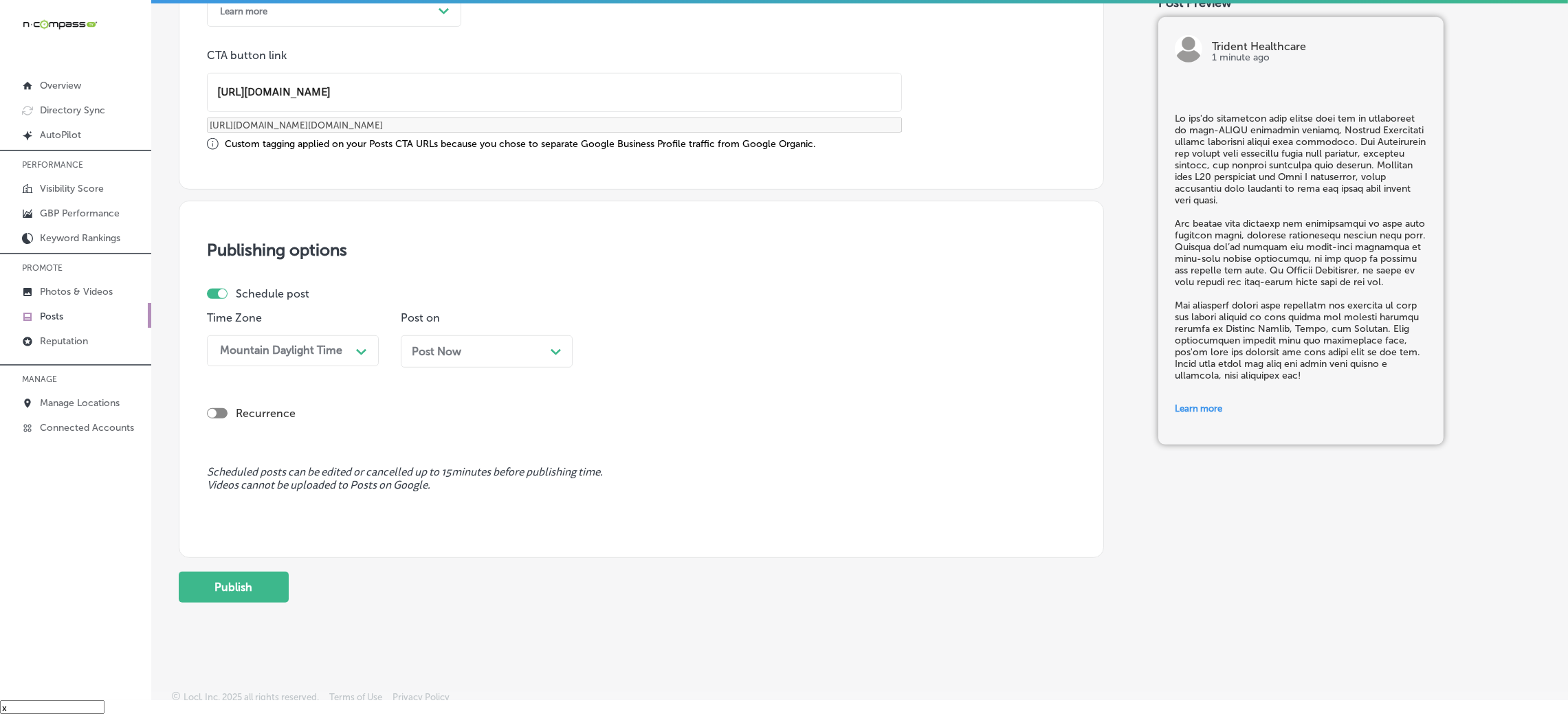
click at [481, 336] on div "Post Now Path Created with Sketch." at bounding box center [487, 352] width 172 height 32
click at [632, 346] on div "08:15 AM" at bounding box center [632, 351] width 48 height 13
click at [641, 431] on div "7:00 AM" at bounding box center [680, 436] width 172 height 24
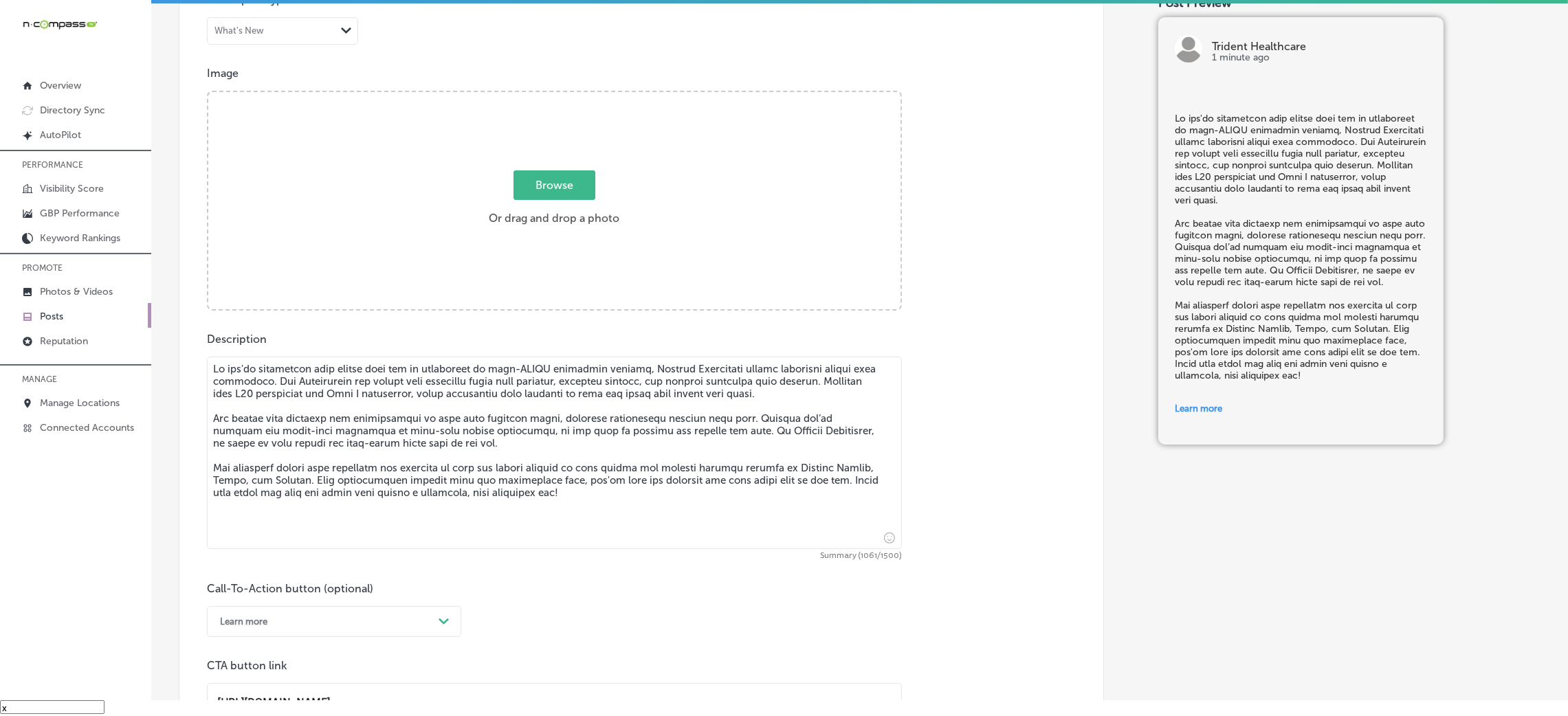
scroll to position [441, 0]
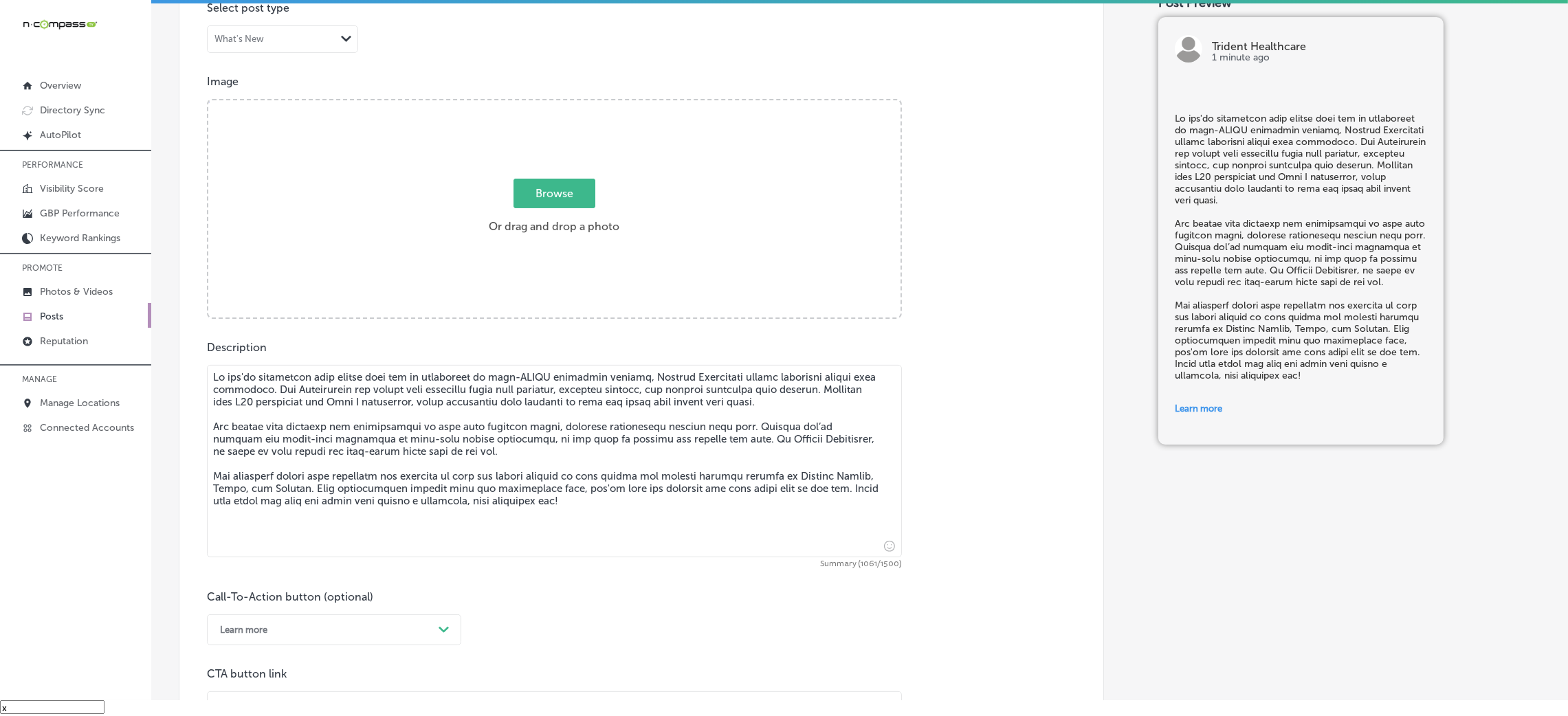
click at [547, 267] on div "Browse Or drag and drop a photo" at bounding box center [555, 210] width 693 height 220
click at [209, 101] on input "Browse Or drag and drop a photo" at bounding box center [555, 103] width 693 height 4
type input "C:\fakepath\Trident Healthcare-5 (1).png"
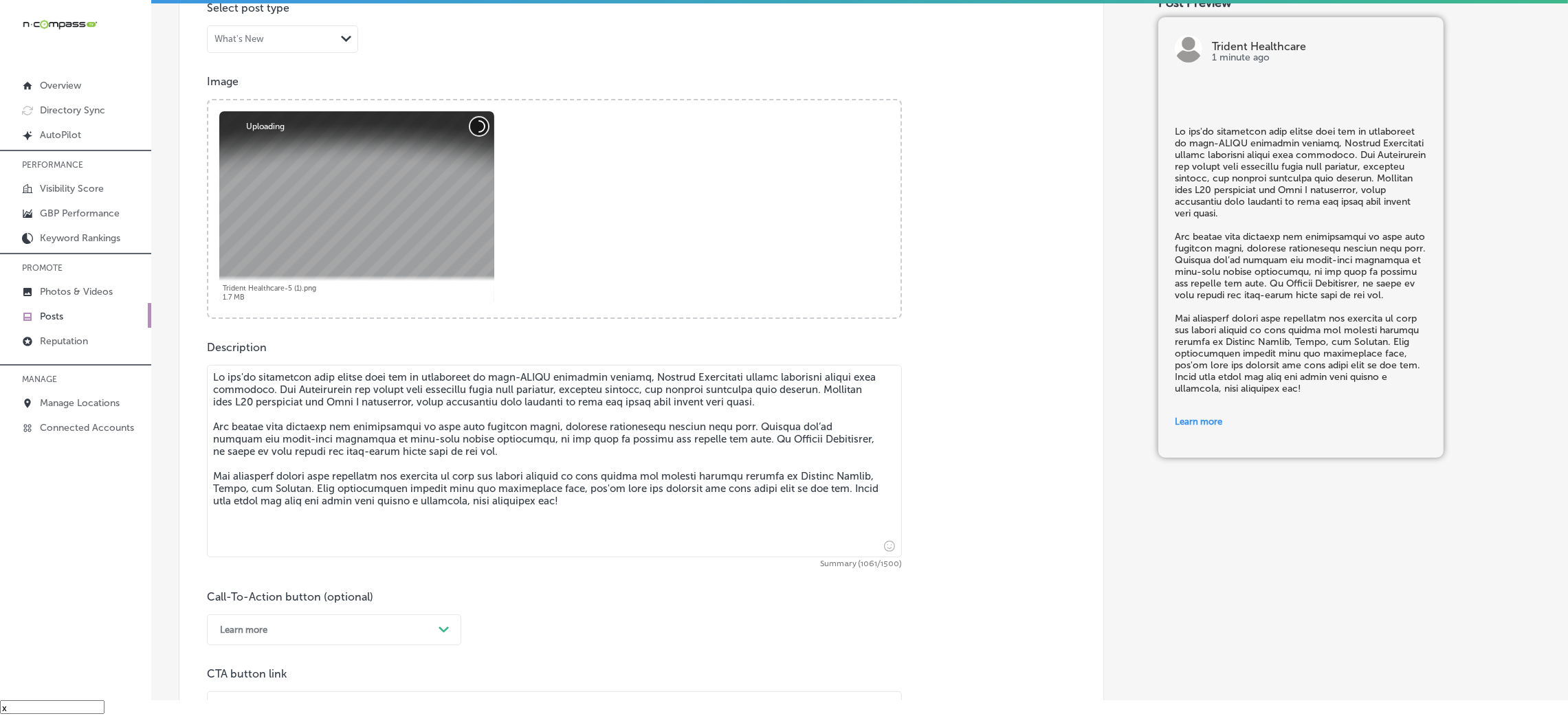
click at [471, 118] on button "Cancel" at bounding box center [479, 127] width 18 height 18
click at [483, 130] on button "Cancel" at bounding box center [479, 127] width 18 height 18
click at [473, 122] on button "Cancel" at bounding box center [479, 127] width 18 height 18
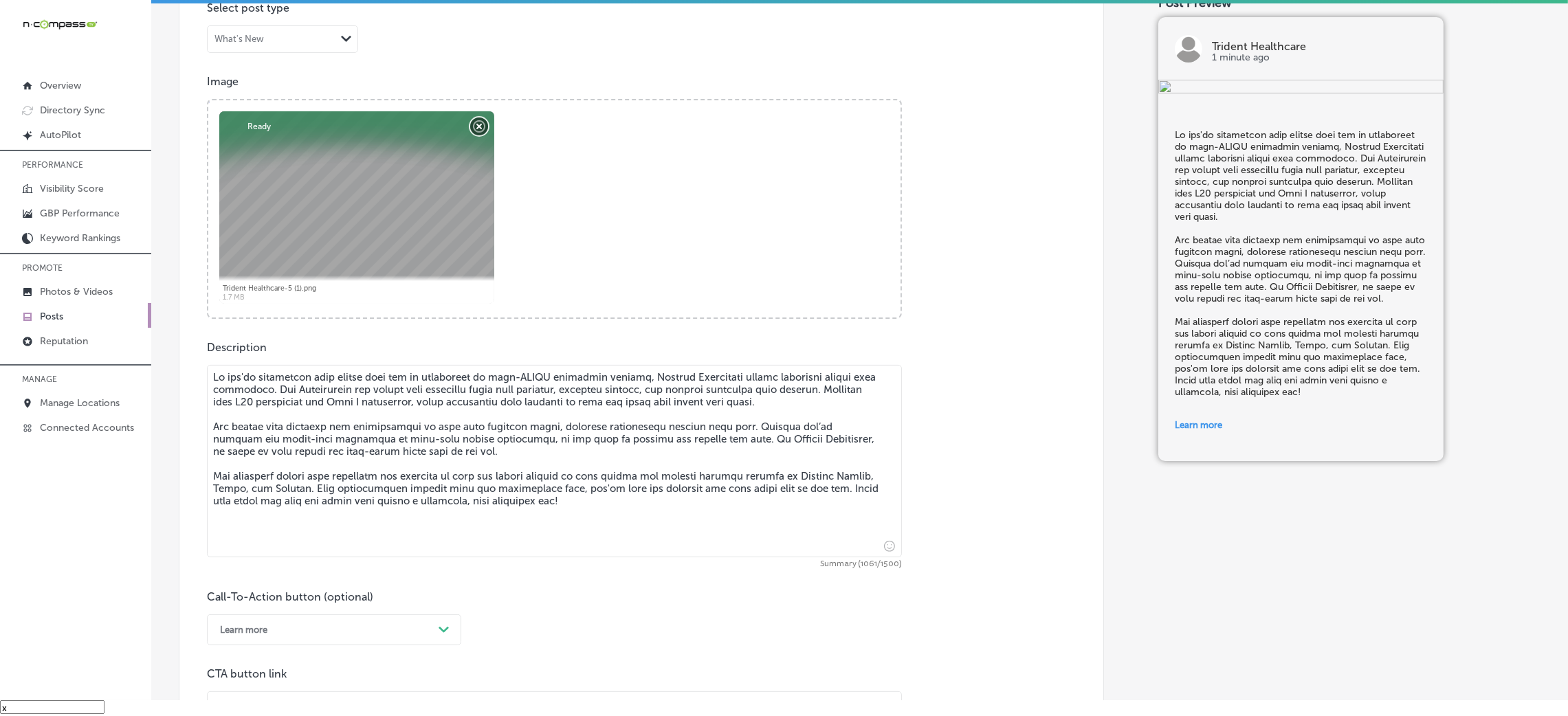
click at [481, 121] on button "Remove" at bounding box center [479, 127] width 18 height 18
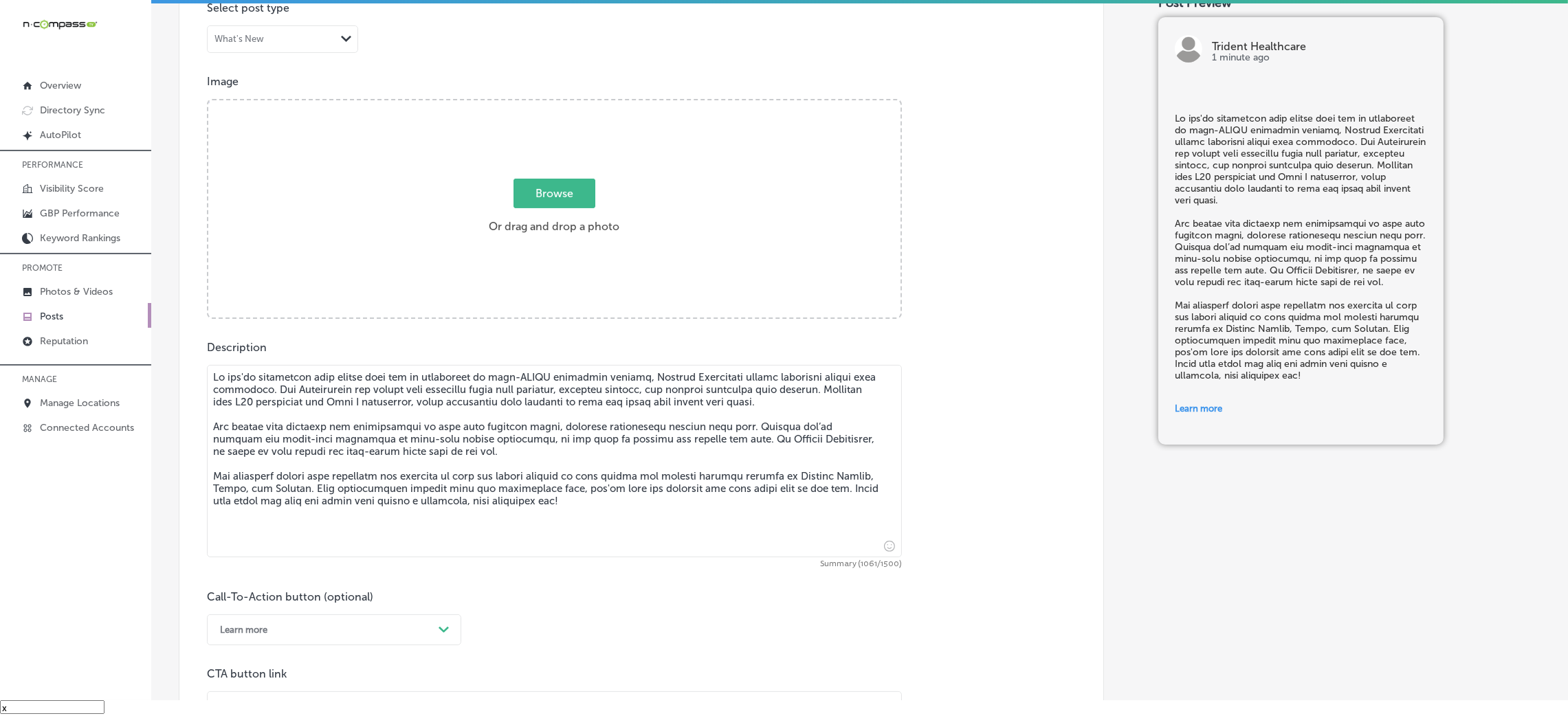
click at [602, 286] on div "Browse Or drag and drop a photo" at bounding box center [555, 210] width 693 height 220
click at [209, 101] on input "Browse Or drag and drop a photo" at bounding box center [555, 103] width 693 height 4
type input "C:\fakepath\Trident Healthcare-5.png"
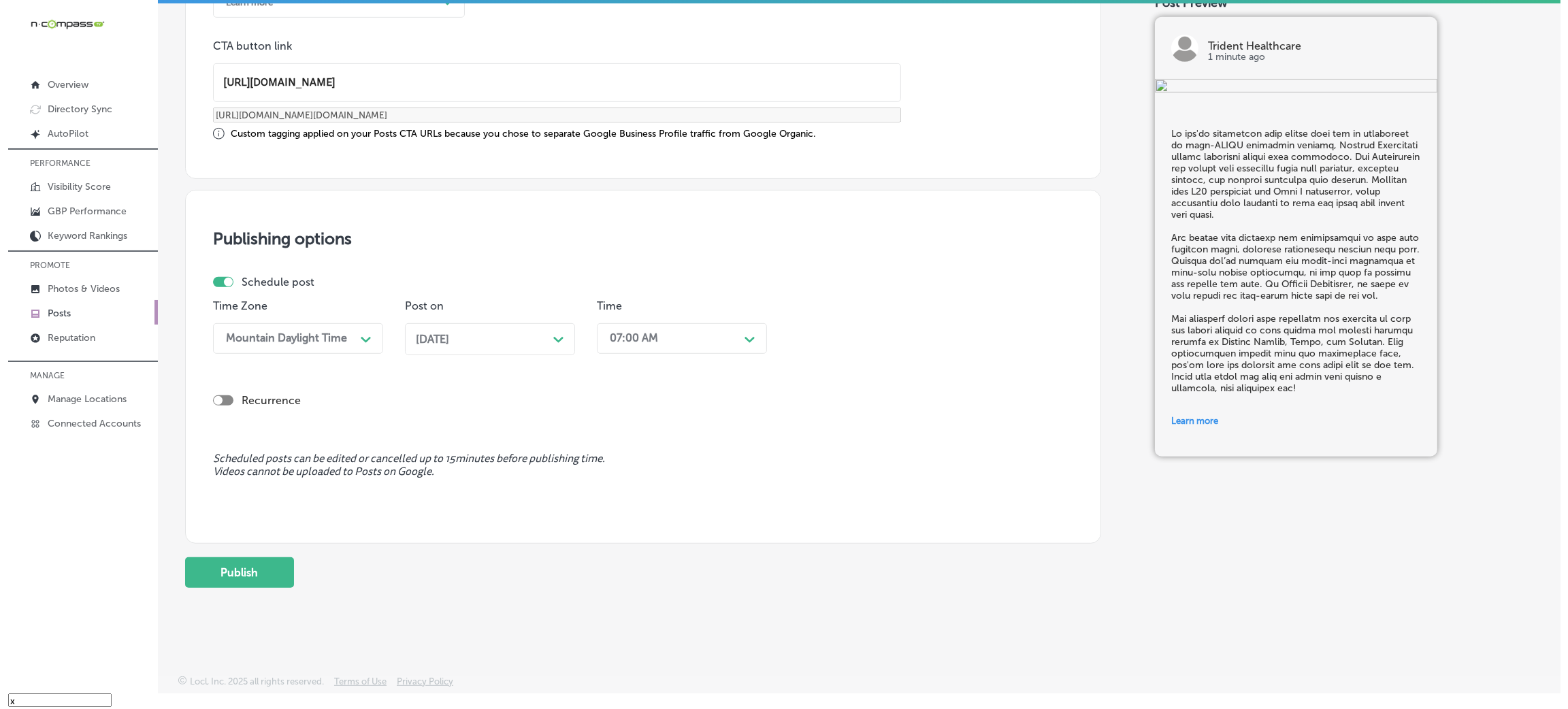
scroll to position [1059, 0]
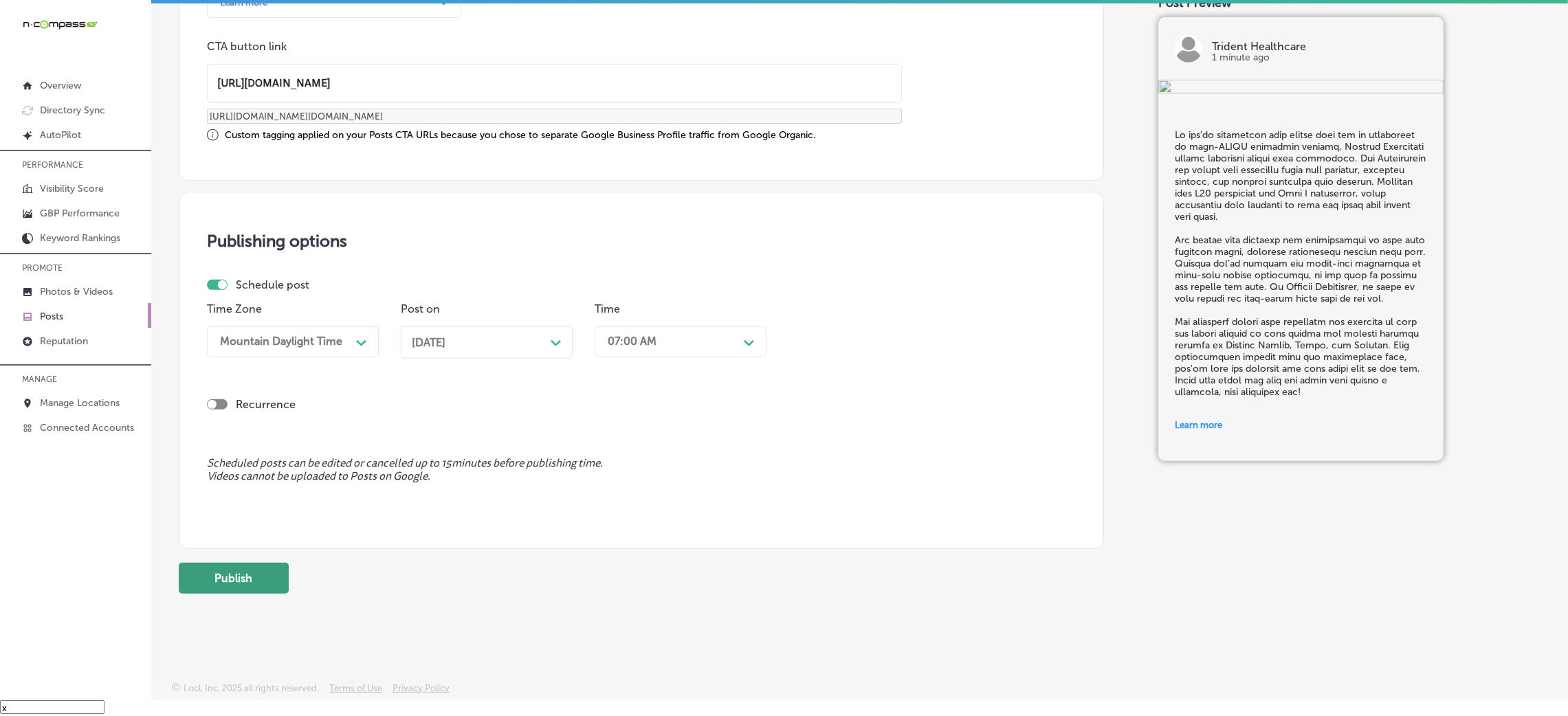
click at [216, 477] on button "Publish" at bounding box center [234, 578] width 110 height 31
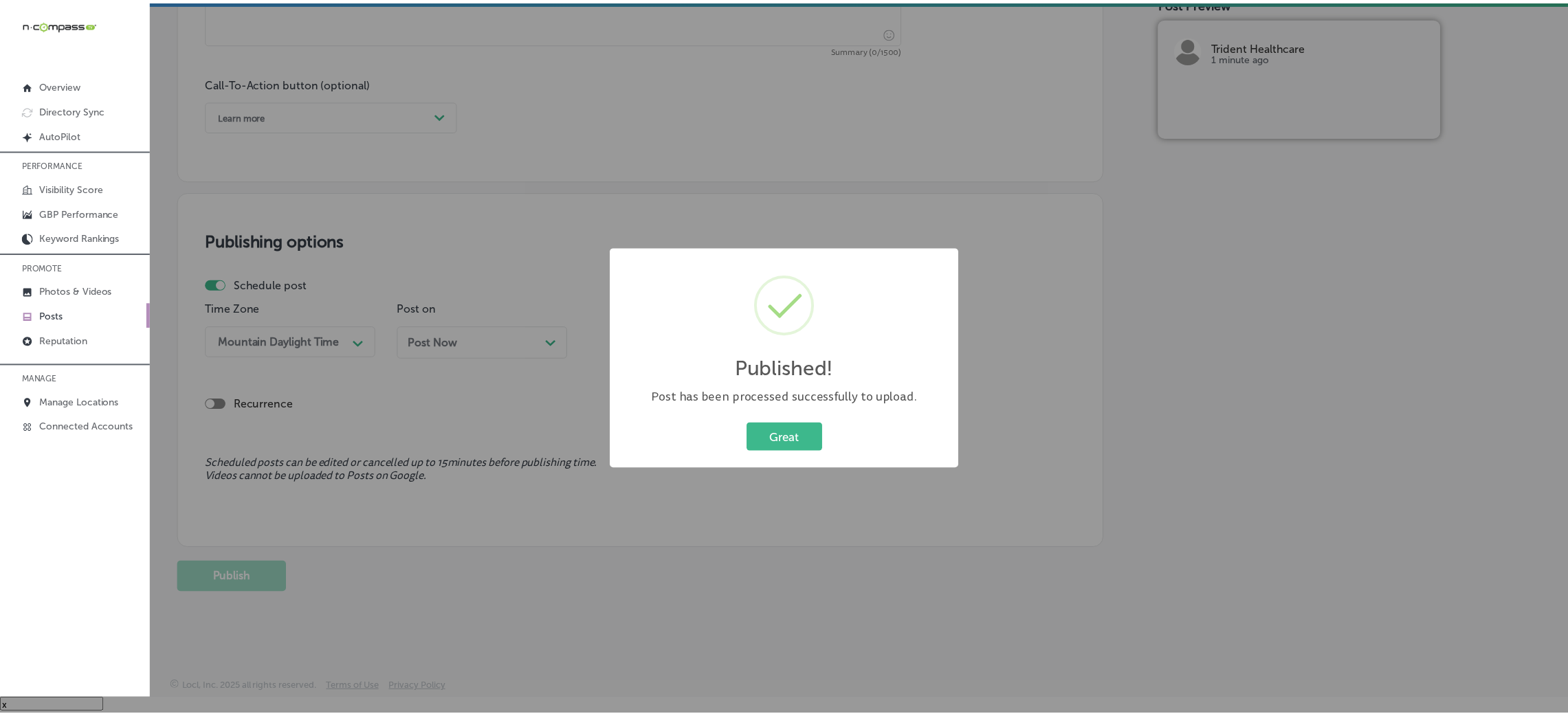
scroll to position [958, 0]
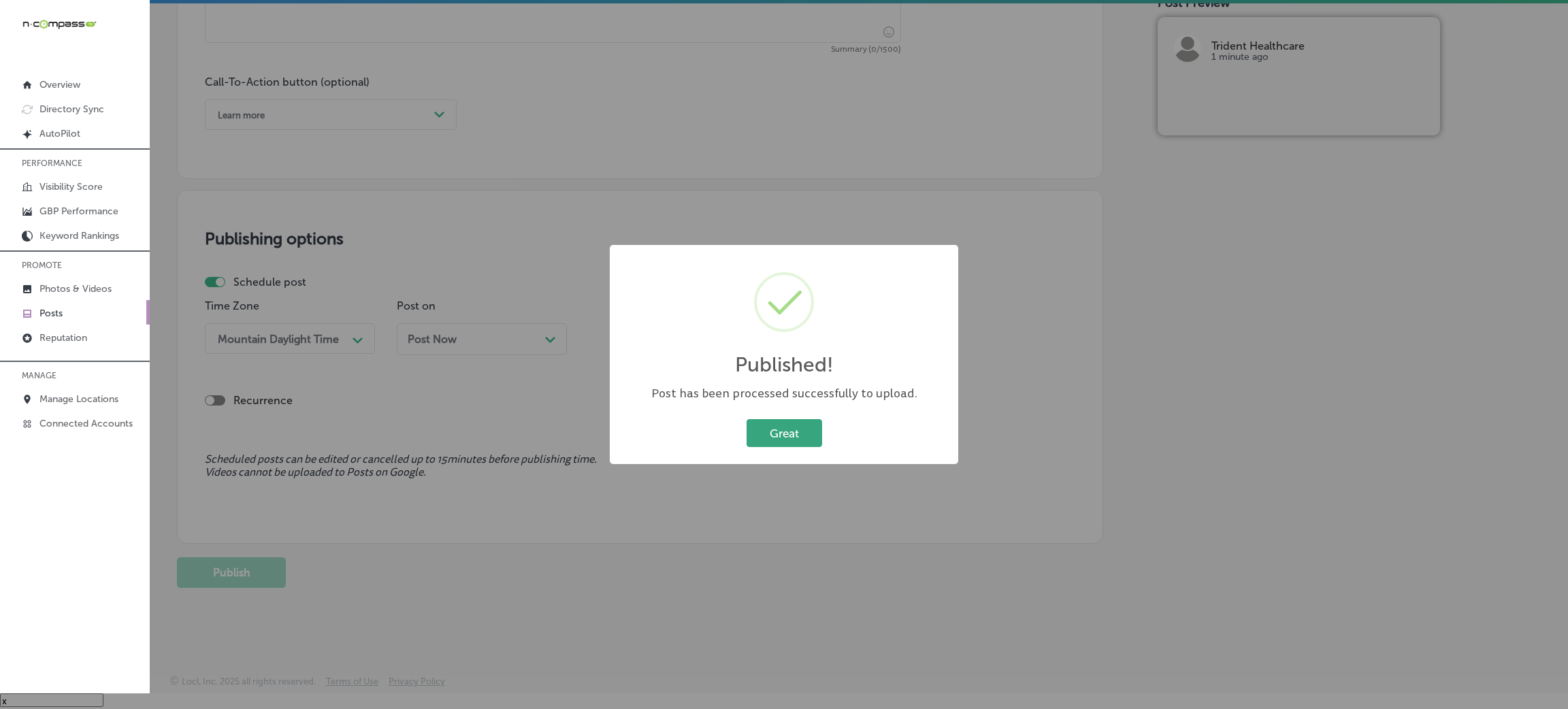
click at [760, 438] on button "Great" at bounding box center [784, 433] width 76 height 28
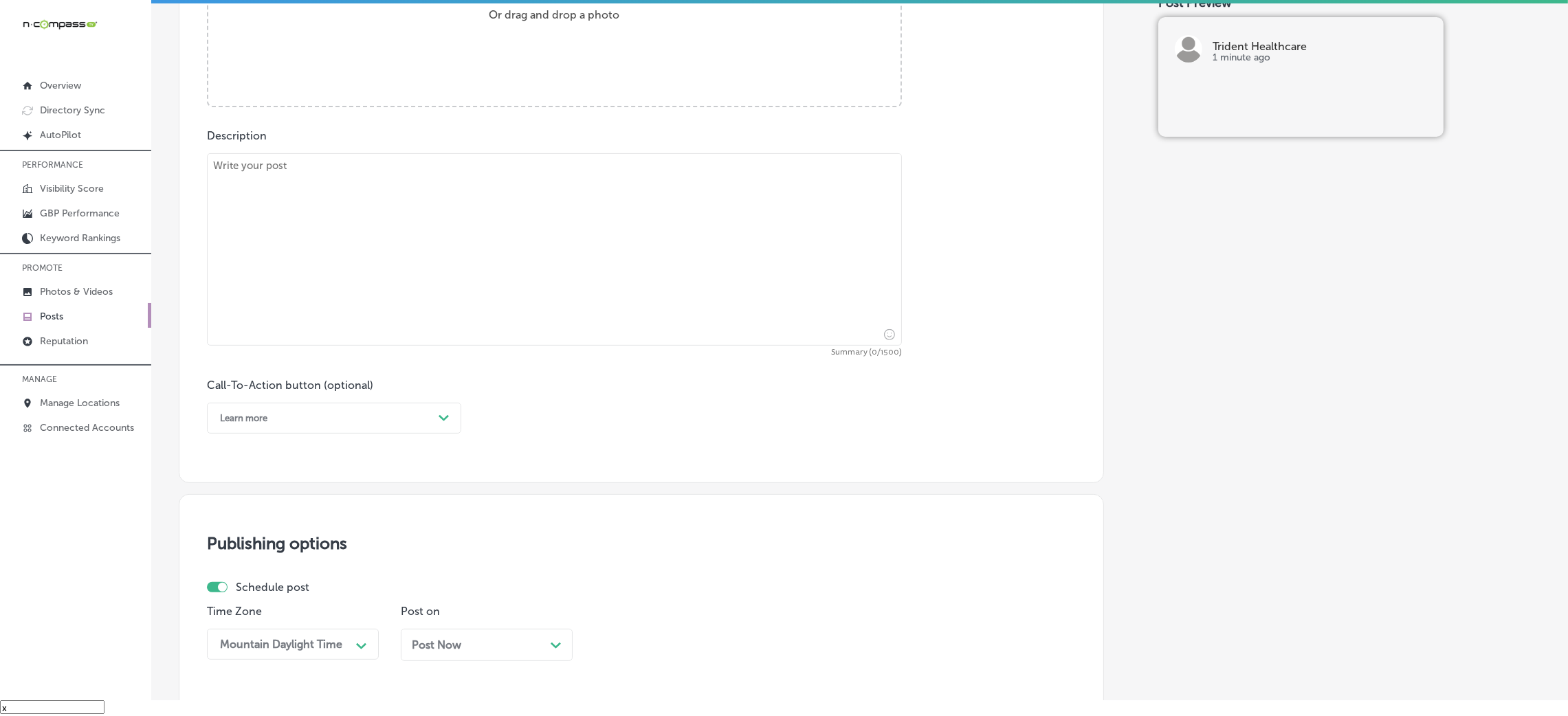
scroll to position [543, 0]
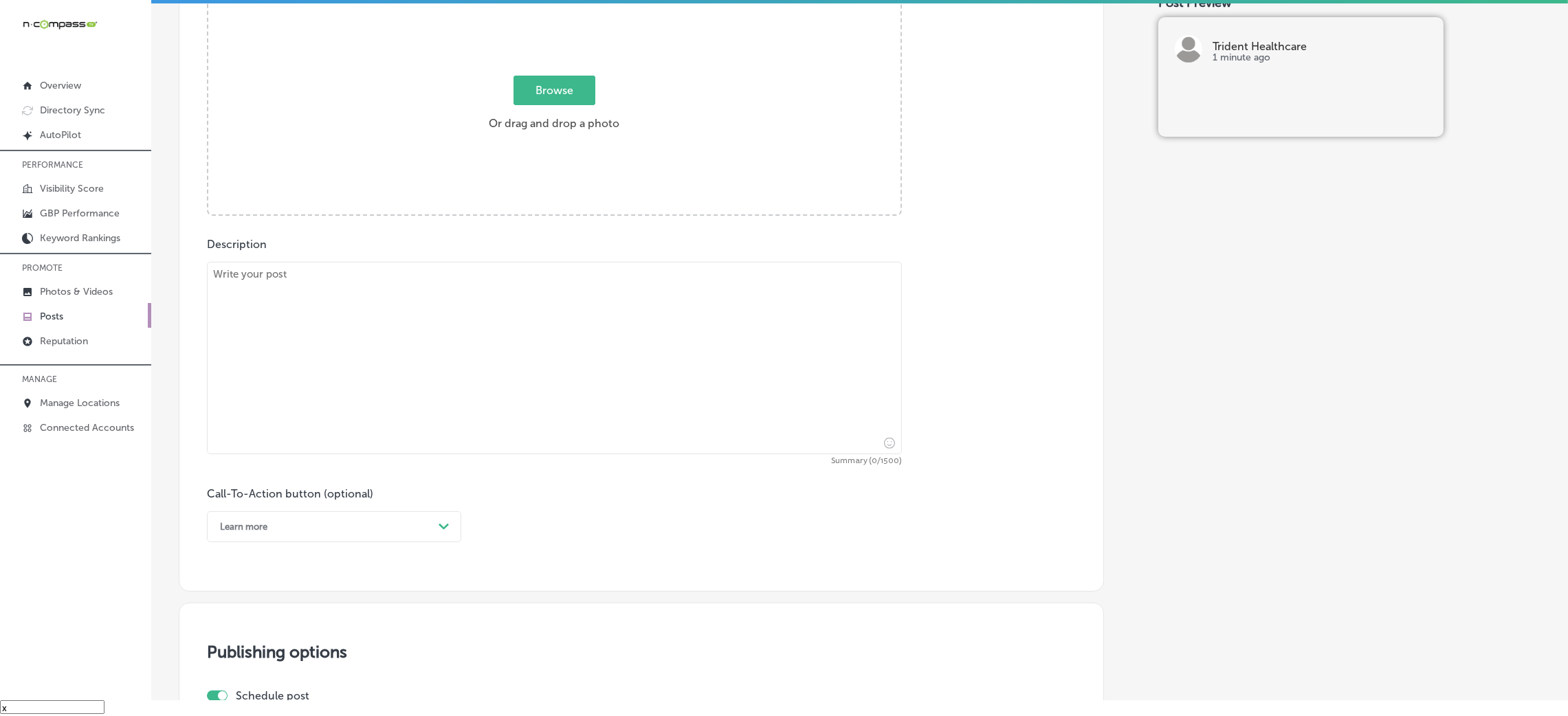
click at [409, 351] on textarea at bounding box center [554, 358] width 695 height 192
paste textarea "If you're ready to accelerate your weight loss and boost your metabolism, Lipo …"
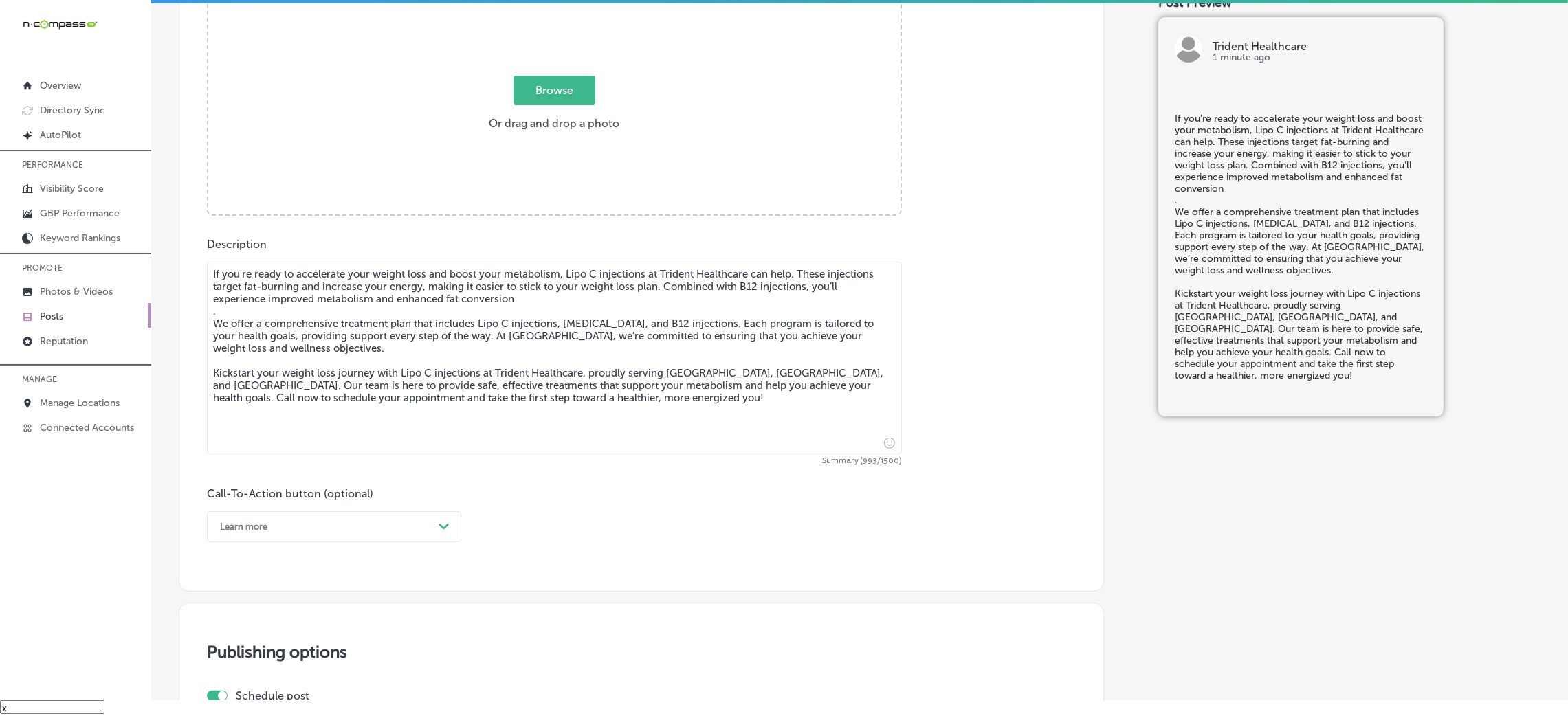
type textarea "If you're ready to accelerate your weight loss and boost your metabolism, Lipo …"
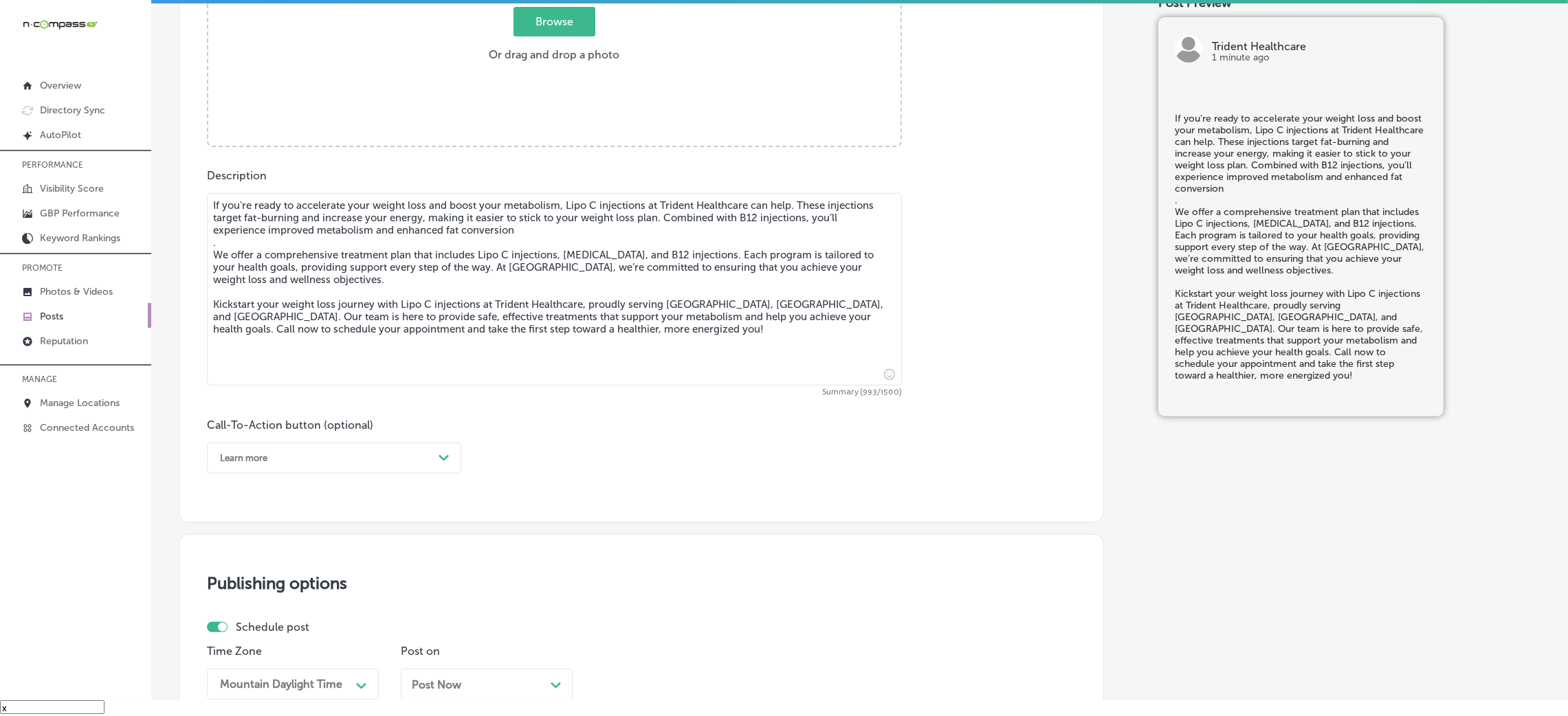
scroll to position [647, 0]
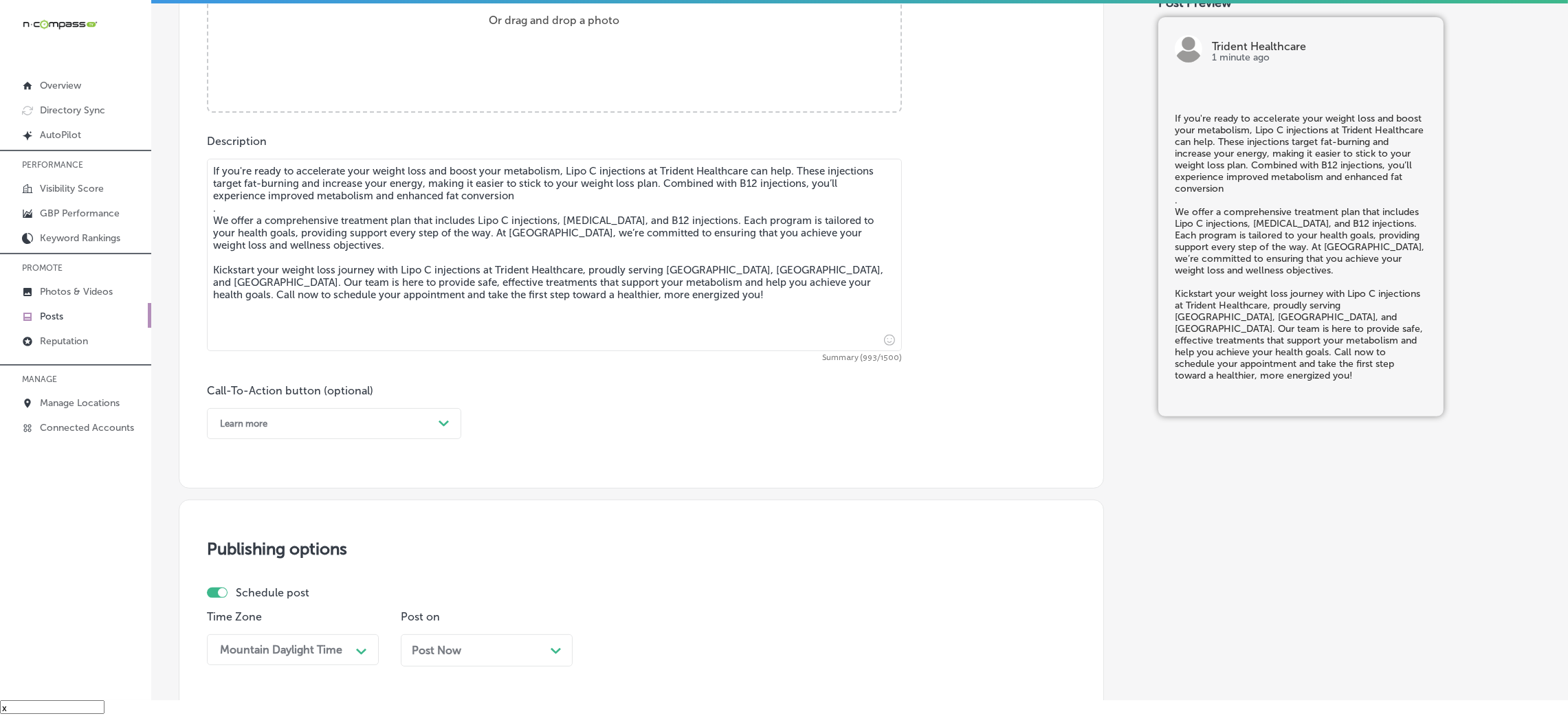
click at [325, 418] on div "Learn more" at bounding box center [323, 424] width 220 height 22
click at [255, 477] on div "Call Now" at bounding box center [334, 598] width 255 height 24
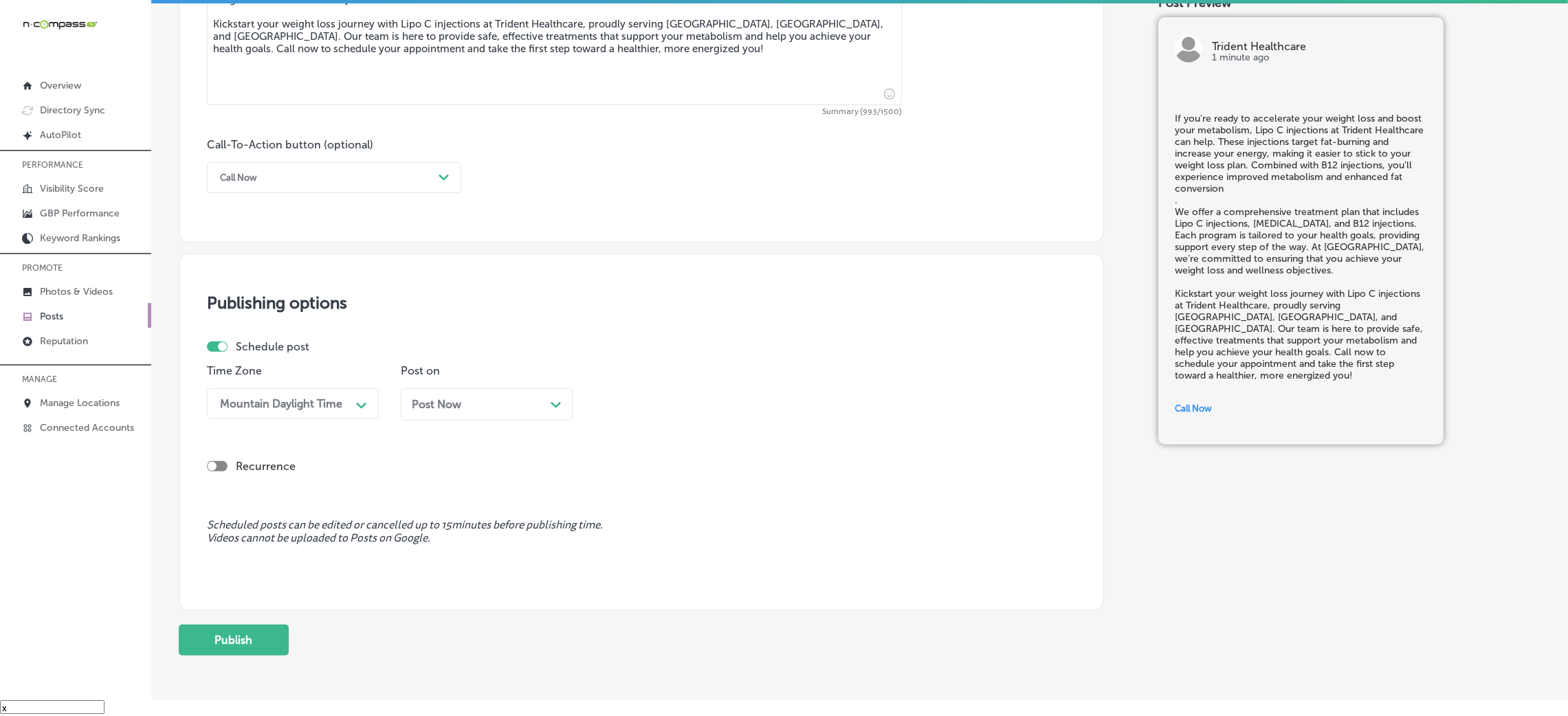
scroll to position [956, 0]
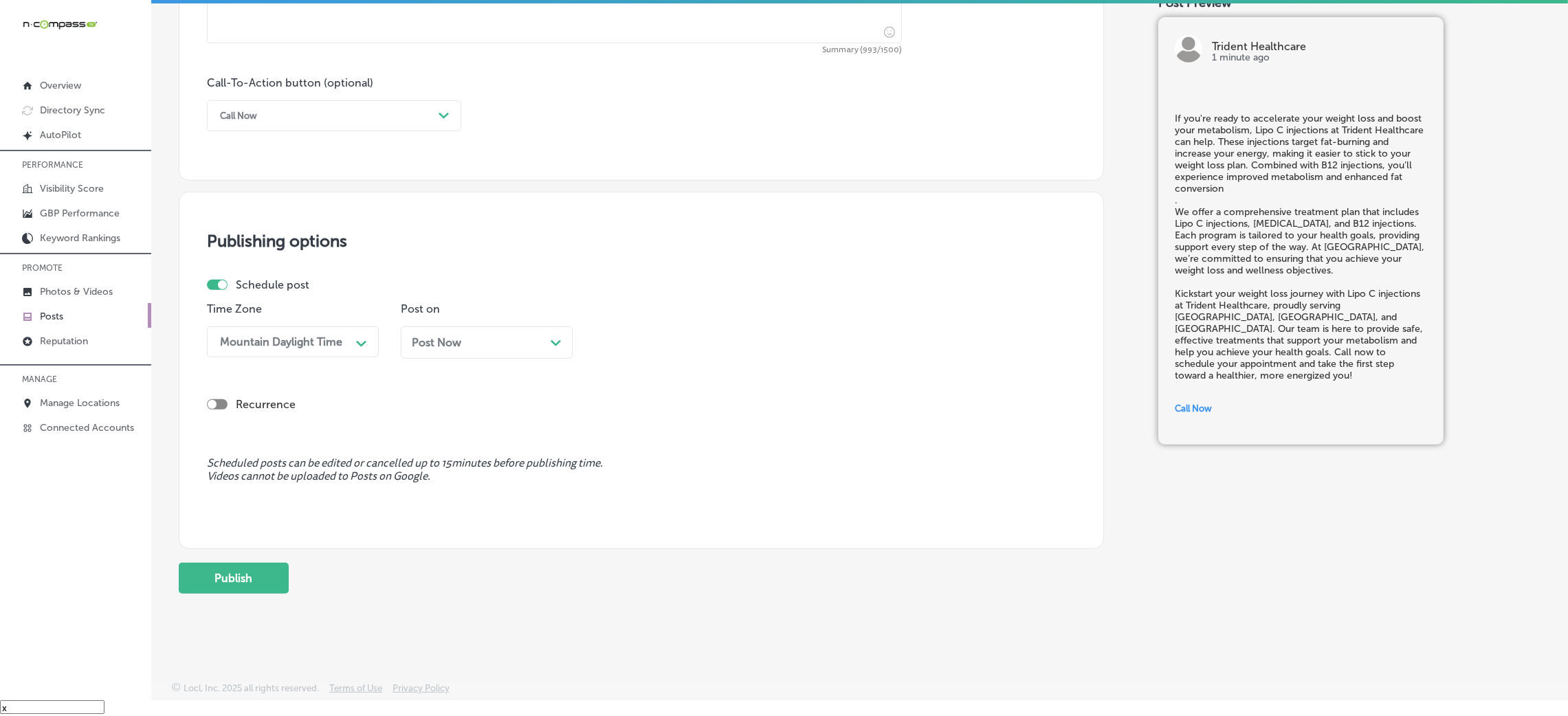
click at [463, 361] on div "Post Now Path Created with Sketch." at bounding box center [487, 347] width 172 height 42
click at [461, 345] on div "Post Now Path Created with Sketch." at bounding box center [487, 343] width 150 height 13
click at [686, 340] on div "08:15 AM" at bounding box center [669, 342] width 138 height 24
click at [647, 477] on div "7:00 AM" at bounding box center [680, 531] width 172 height 24
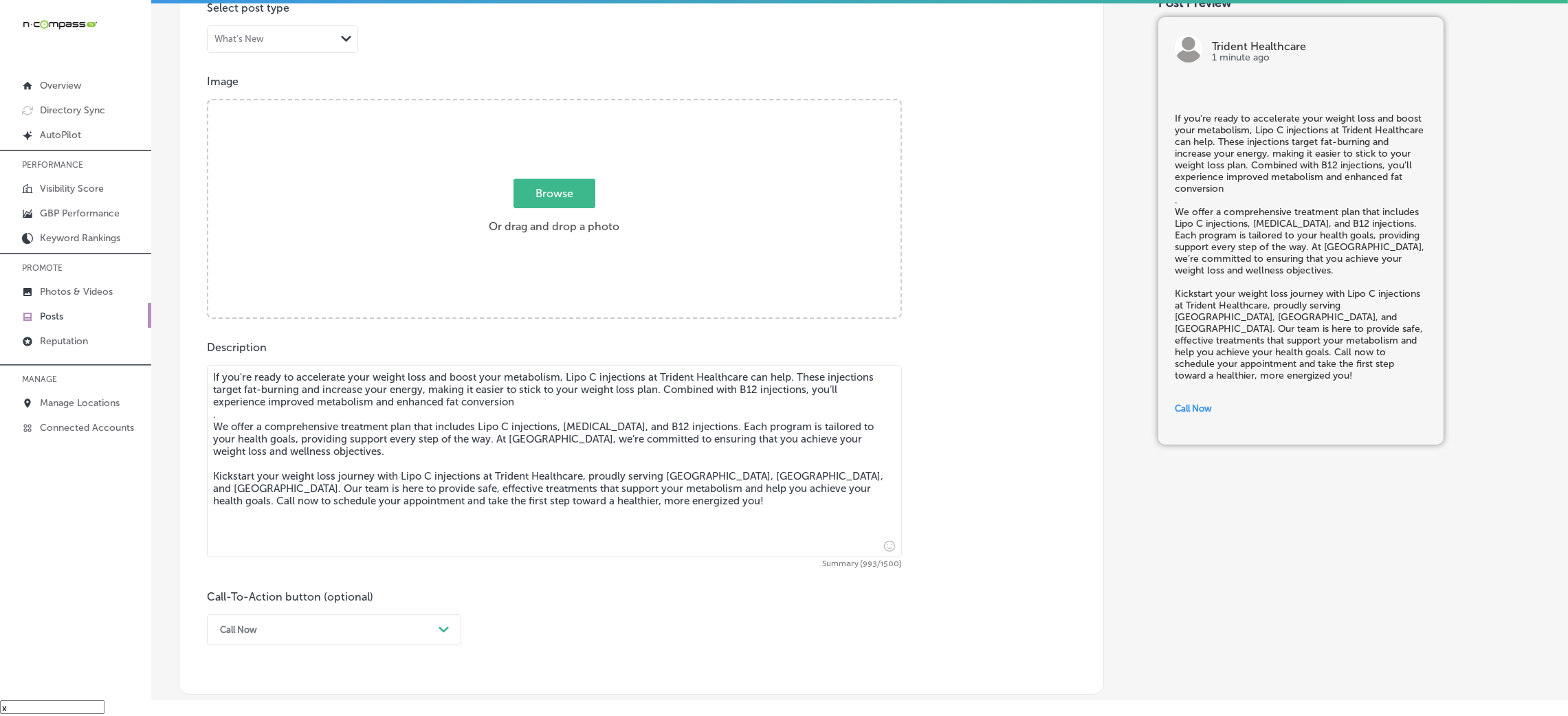
scroll to position [337, 0]
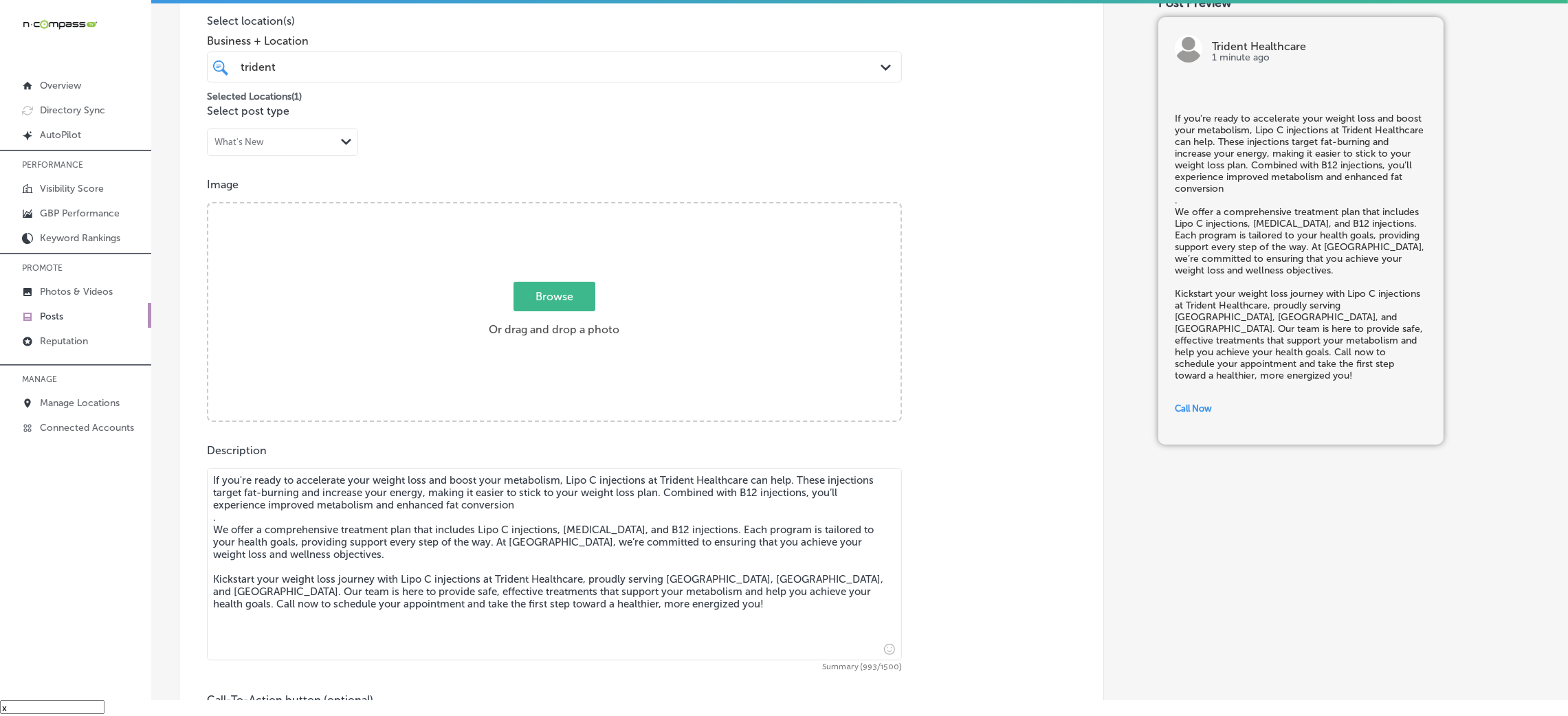
click at [435, 278] on div "Browse Or drag and drop a photo" at bounding box center [555, 313] width 693 height 220
click at [209, 203] on input "Browse Or drag and drop a photo" at bounding box center [555, 205] width 693 height 4
type input "C:\fakepath\Trident Healthcare-3 (1).png"
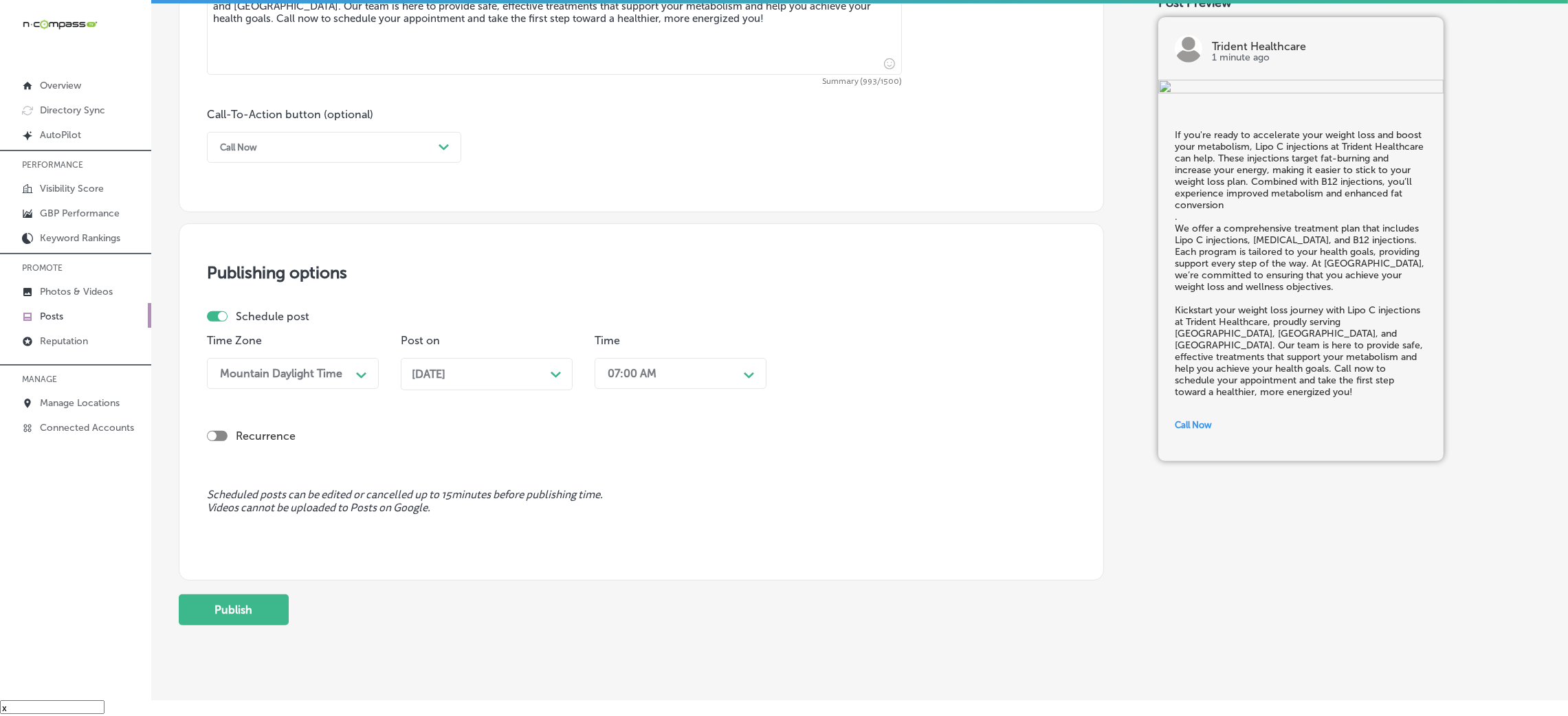
scroll to position [956, 0]
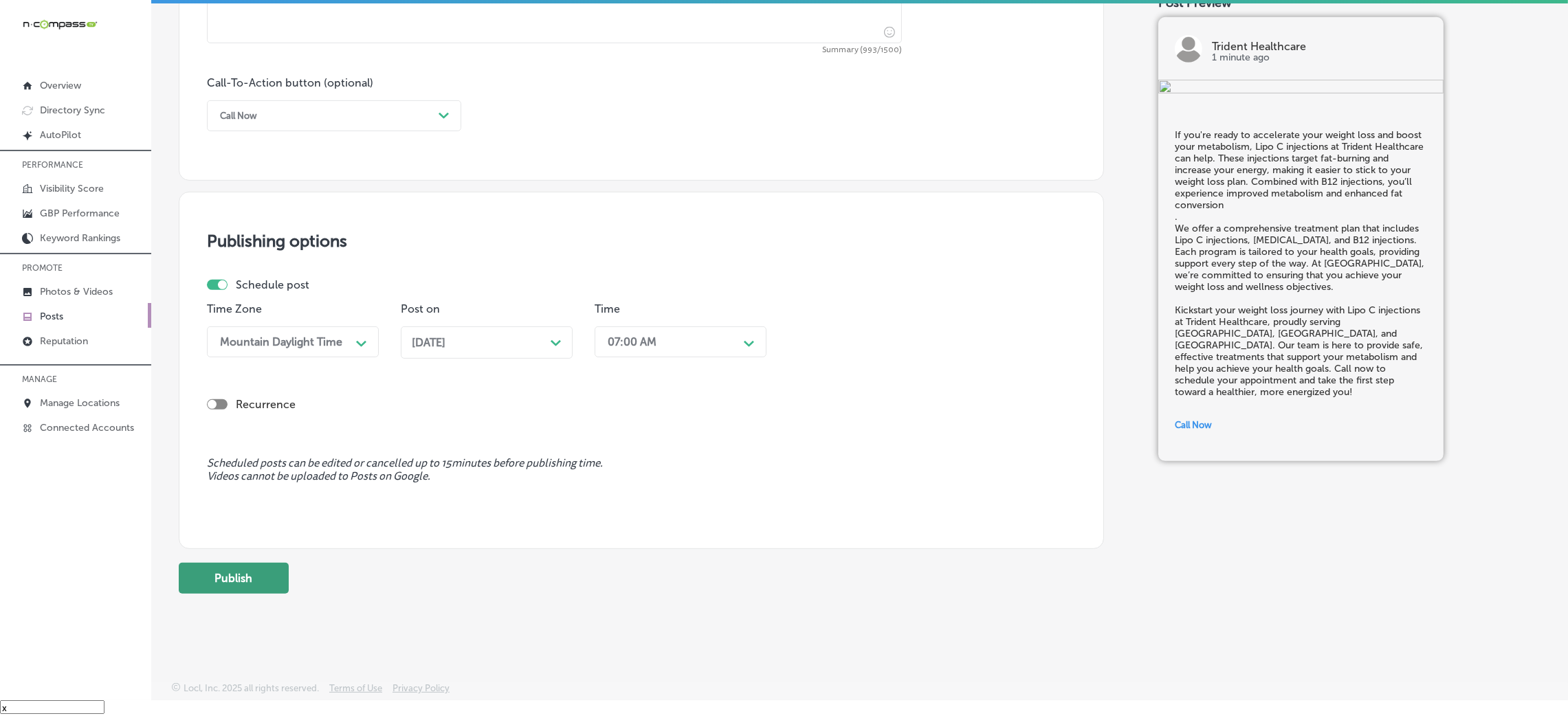
click at [209, 477] on button "Publish" at bounding box center [234, 578] width 110 height 31
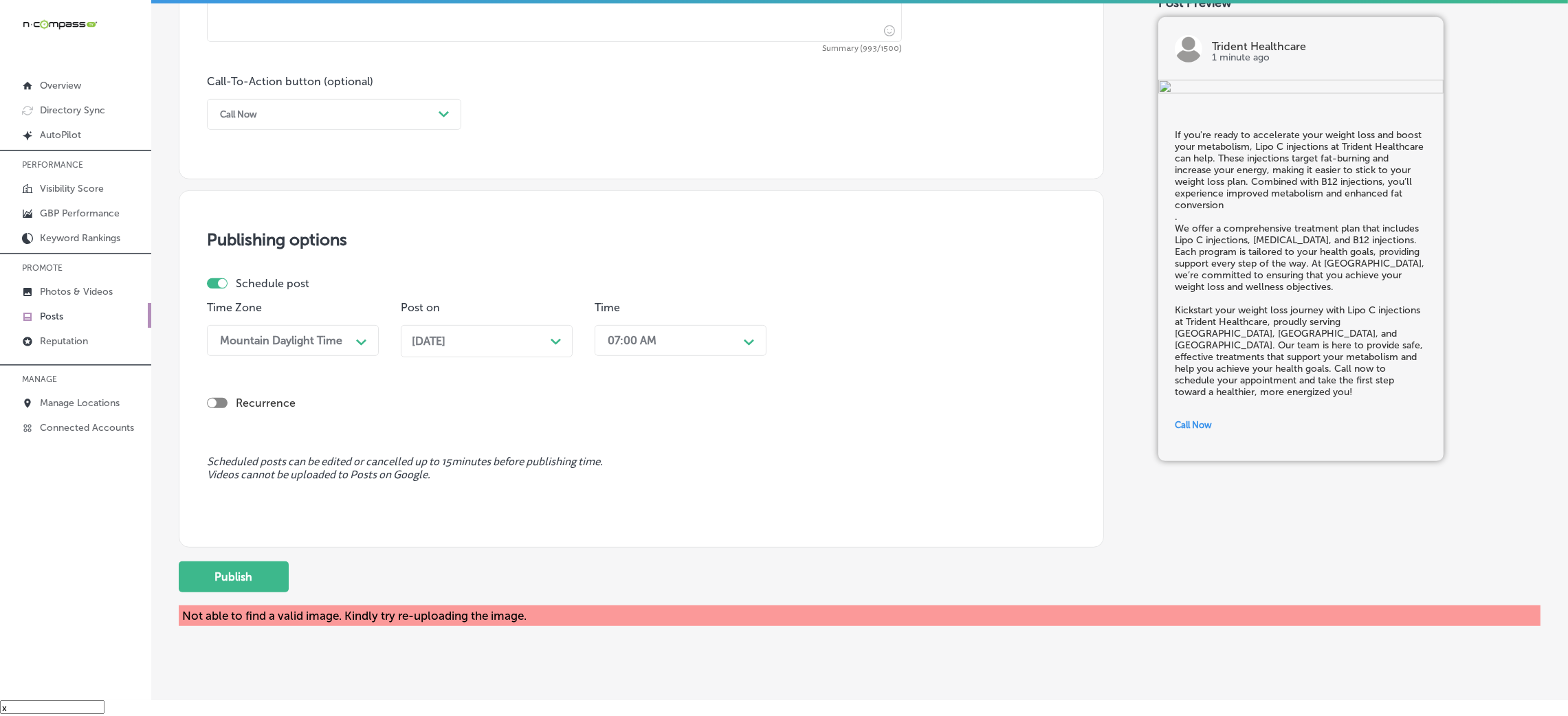
click at [261, 477] on button "Publish" at bounding box center [234, 577] width 110 height 31
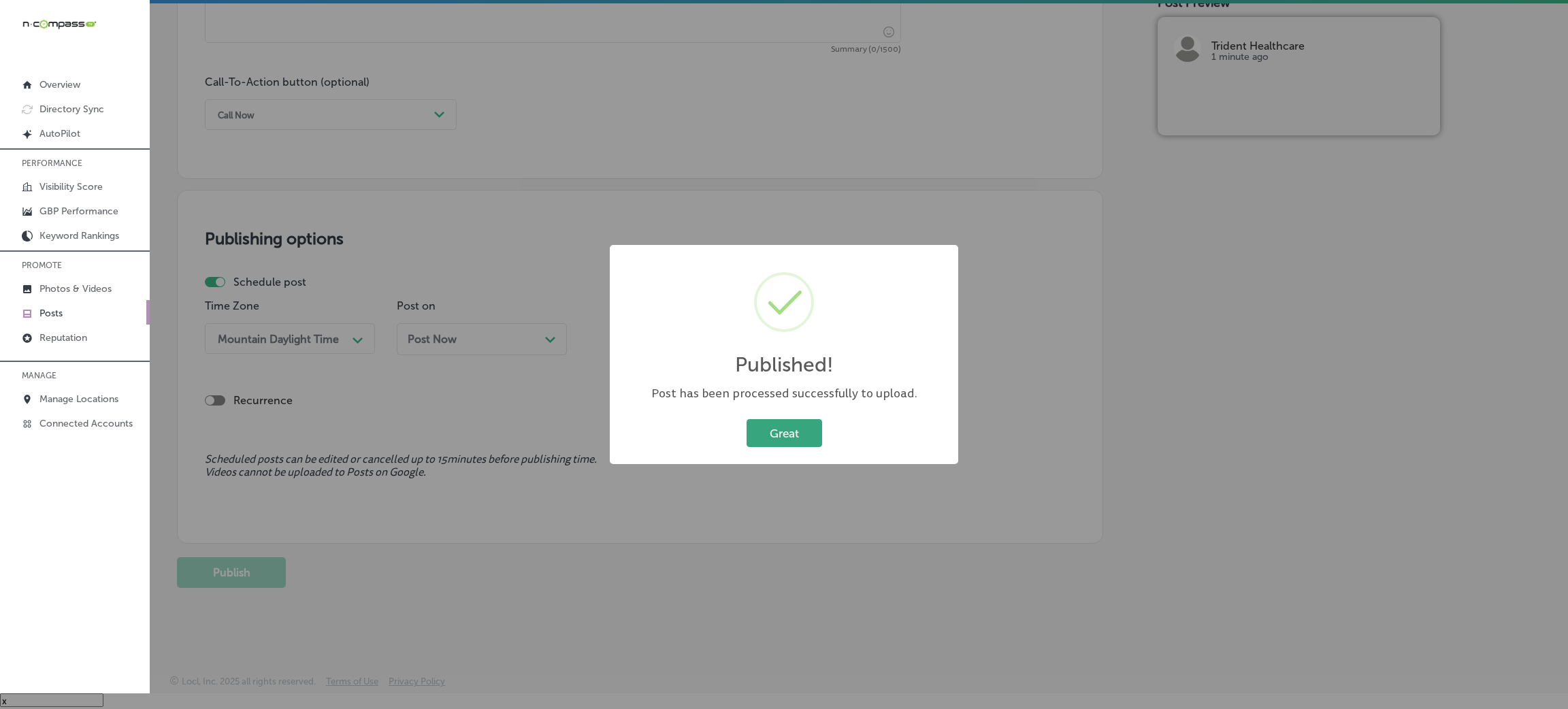
click at [800, 444] on button "Great" at bounding box center [784, 433] width 76 height 28
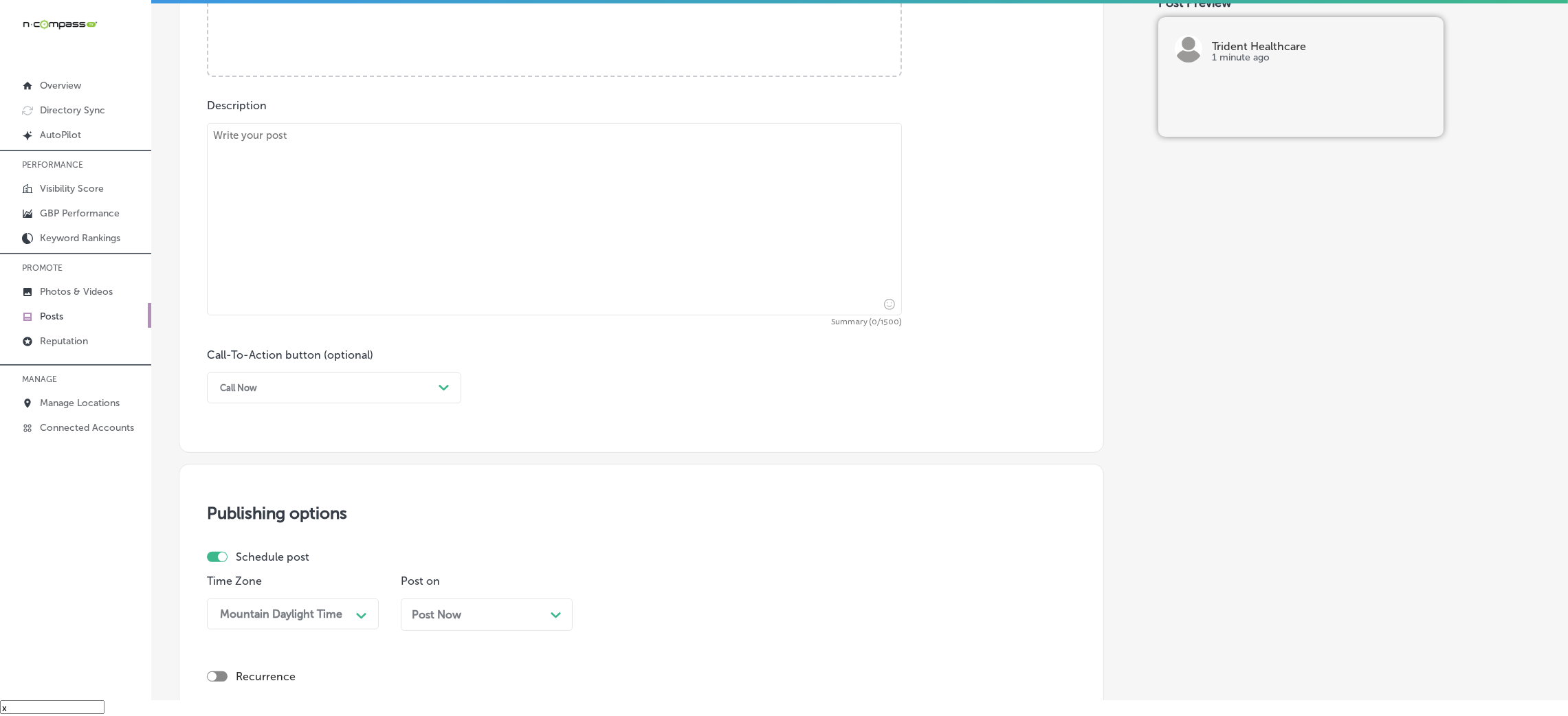
scroll to position [647, 0]
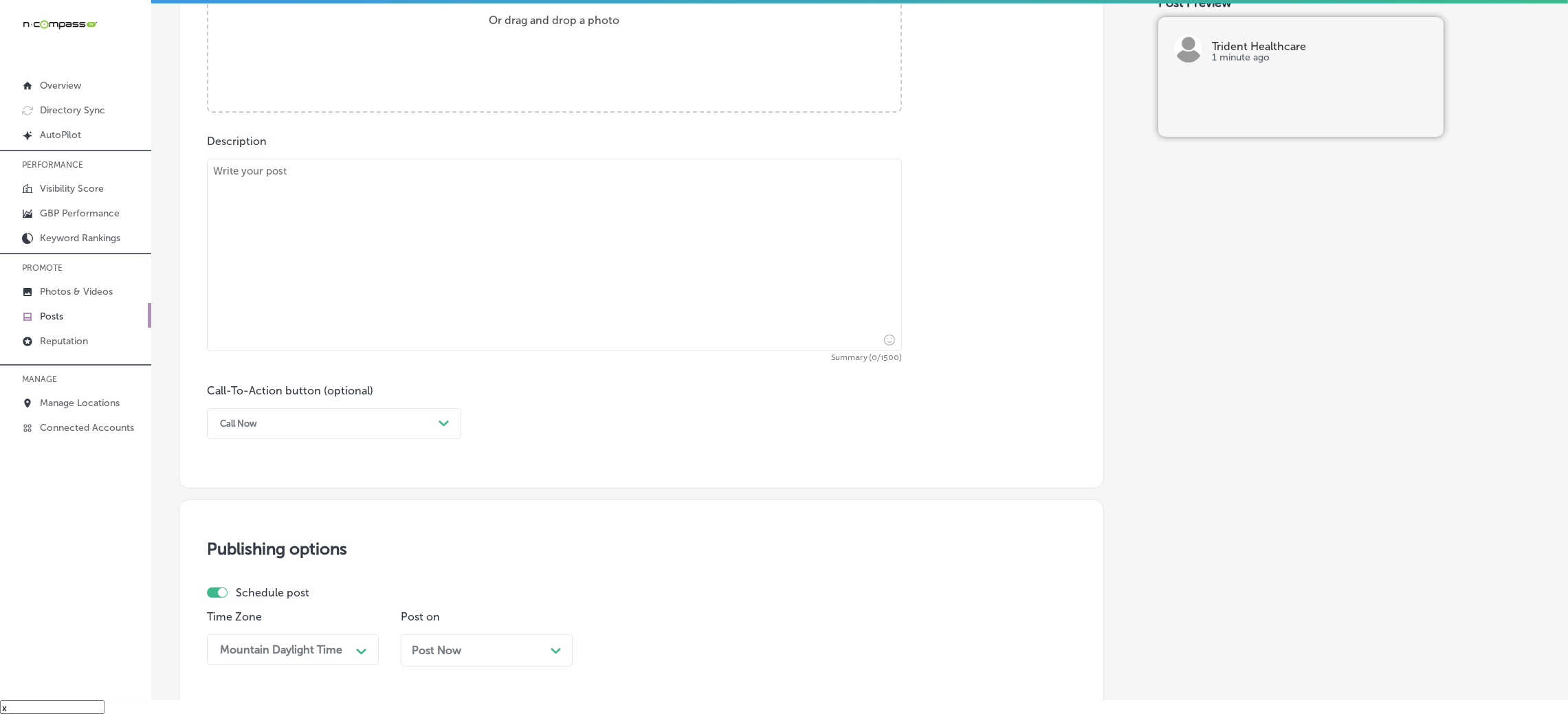
click at [302, 274] on textarea at bounding box center [554, 255] width 695 height 192
paste textarea "Trident Healthcare offers [MEDICAL_DATA] for weight loss, an innovative treatme…"
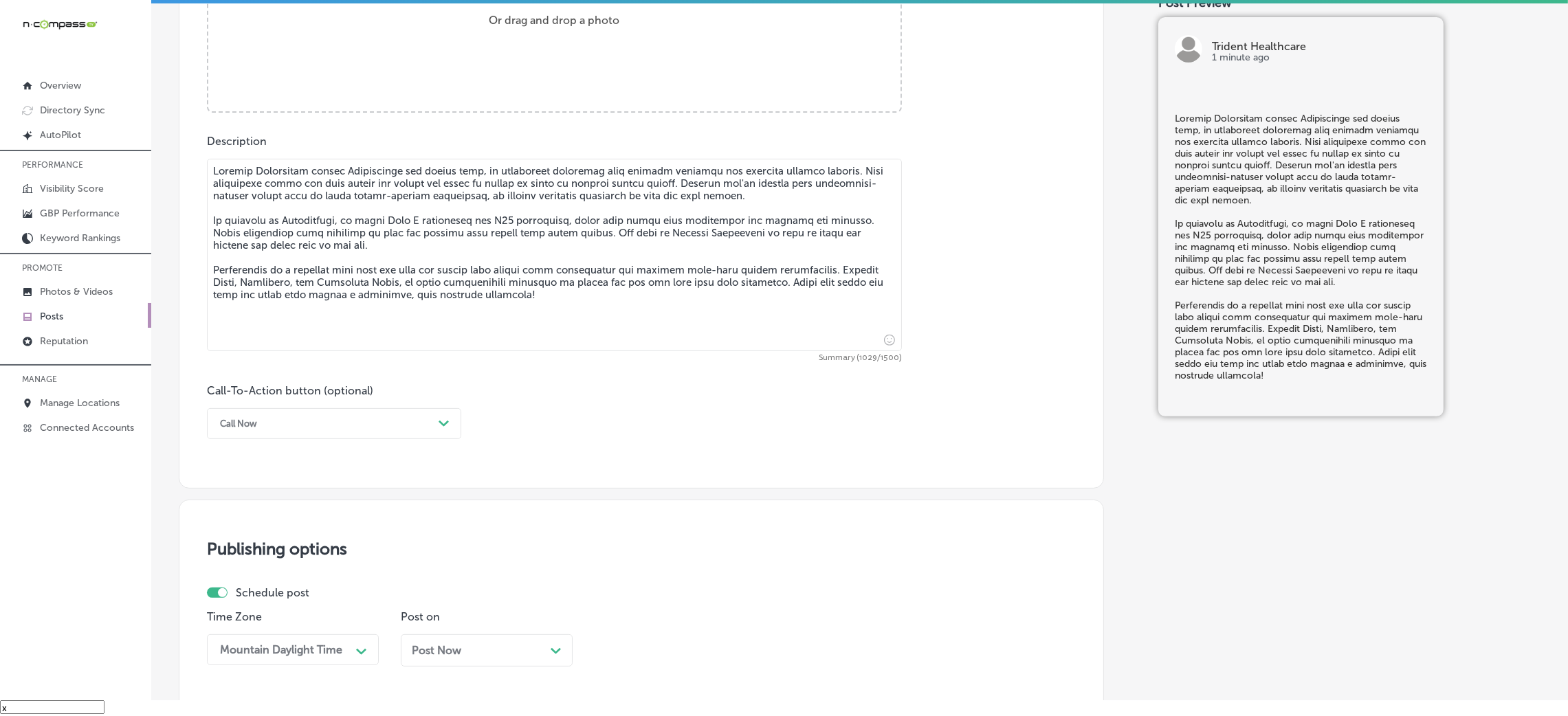
type textarea "Trident Healthcare offers [MEDICAL_DATA] for weight loss, an innovative treatme…"
click at [245, 427] on div "Call Now" at bounding box center [238, 423] width 37 height 10
click at [248, 427] on div "Call Now" at bounding box center [238, 423] width 37 height 10
click at [275, 477] on div "Learn more" at bounding box center [334, 550] width 255 height 24
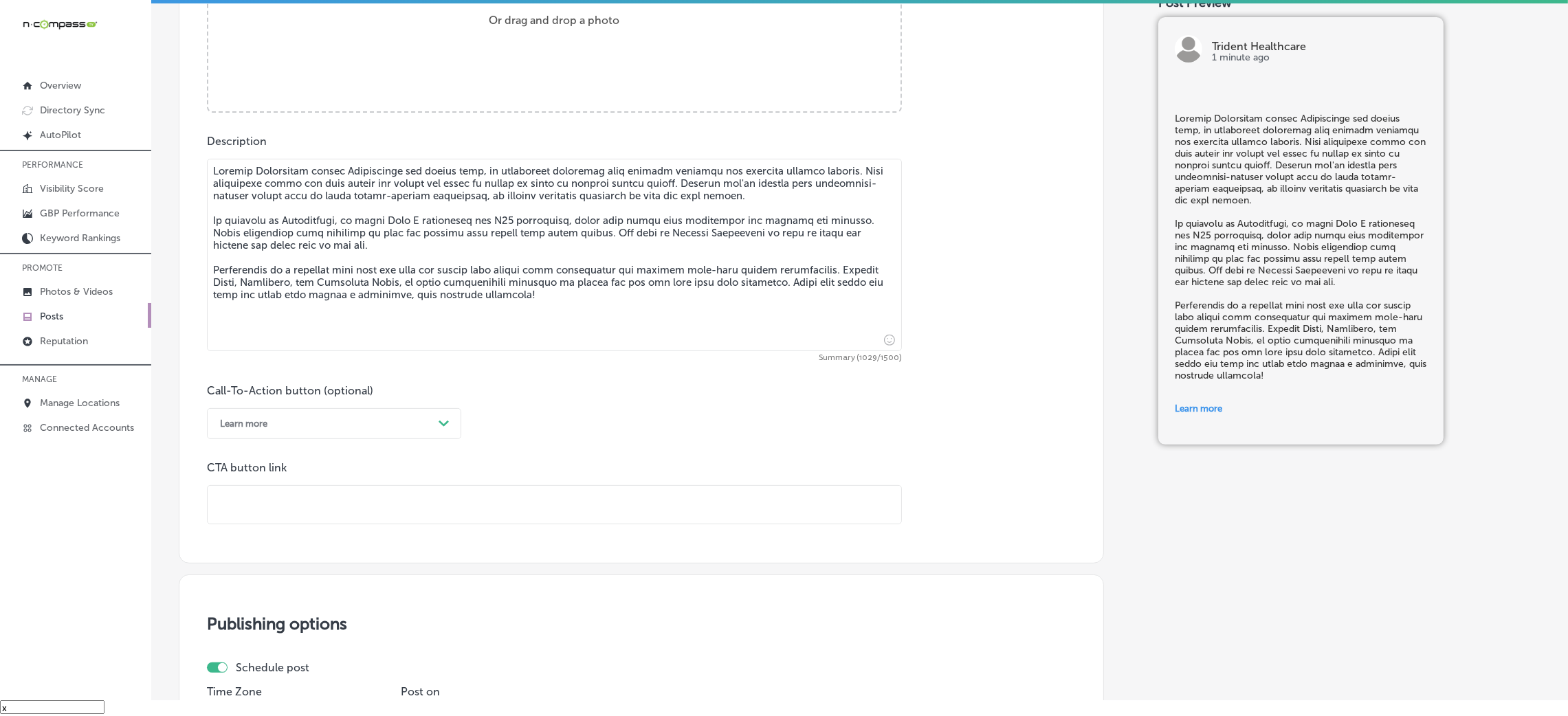
click at [306, 477] on input "text" at bounding box center [554, 505] width 694 height 38
paste input "[URL][DOMAIN_NAME]"
type input "[URL][DOMAIN_NAME]"
click at [699, 428] on div "Call-To-Action button (optional) Learn more Path Created with Sketch. CTA butto…" at bounding box center [641, 454] width 869 height 140
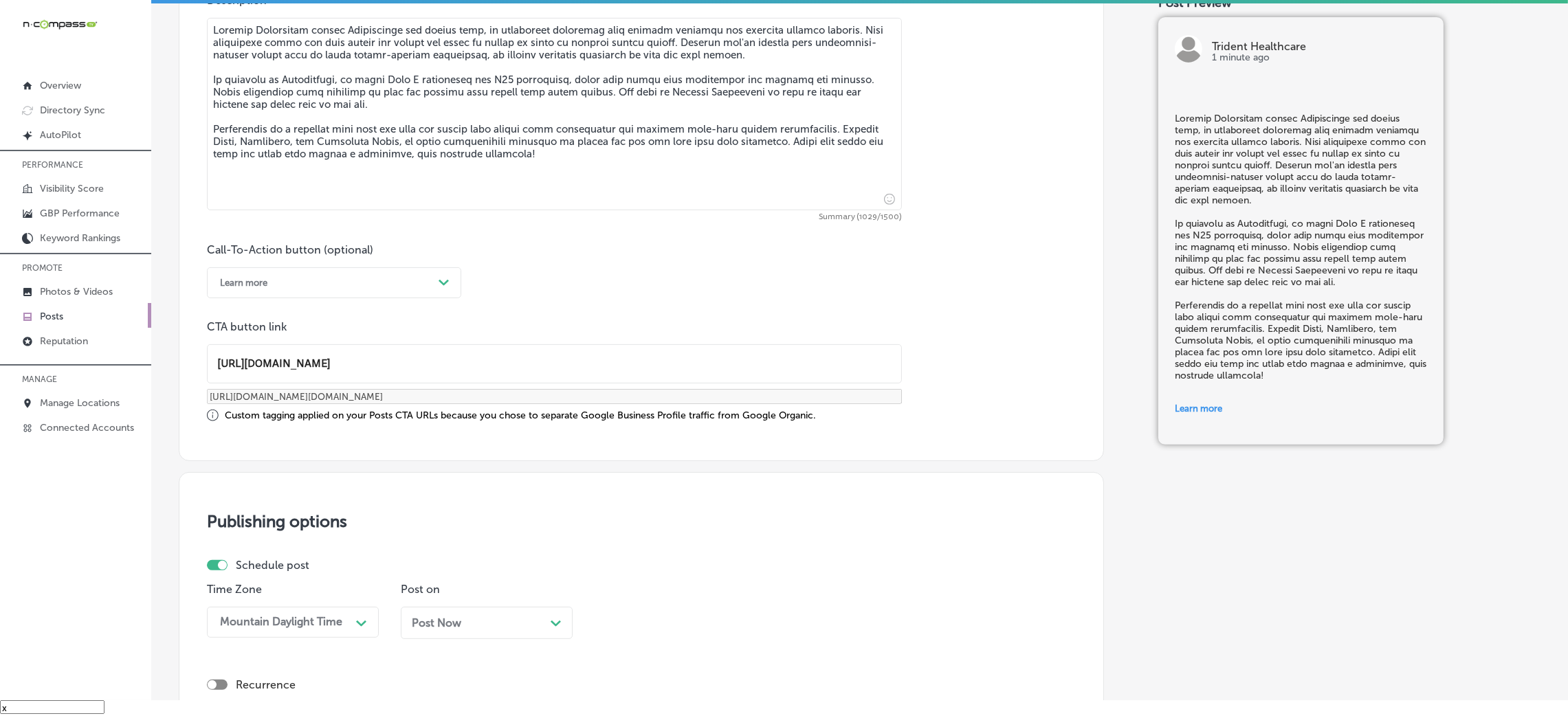
scroll to position [956, 0]
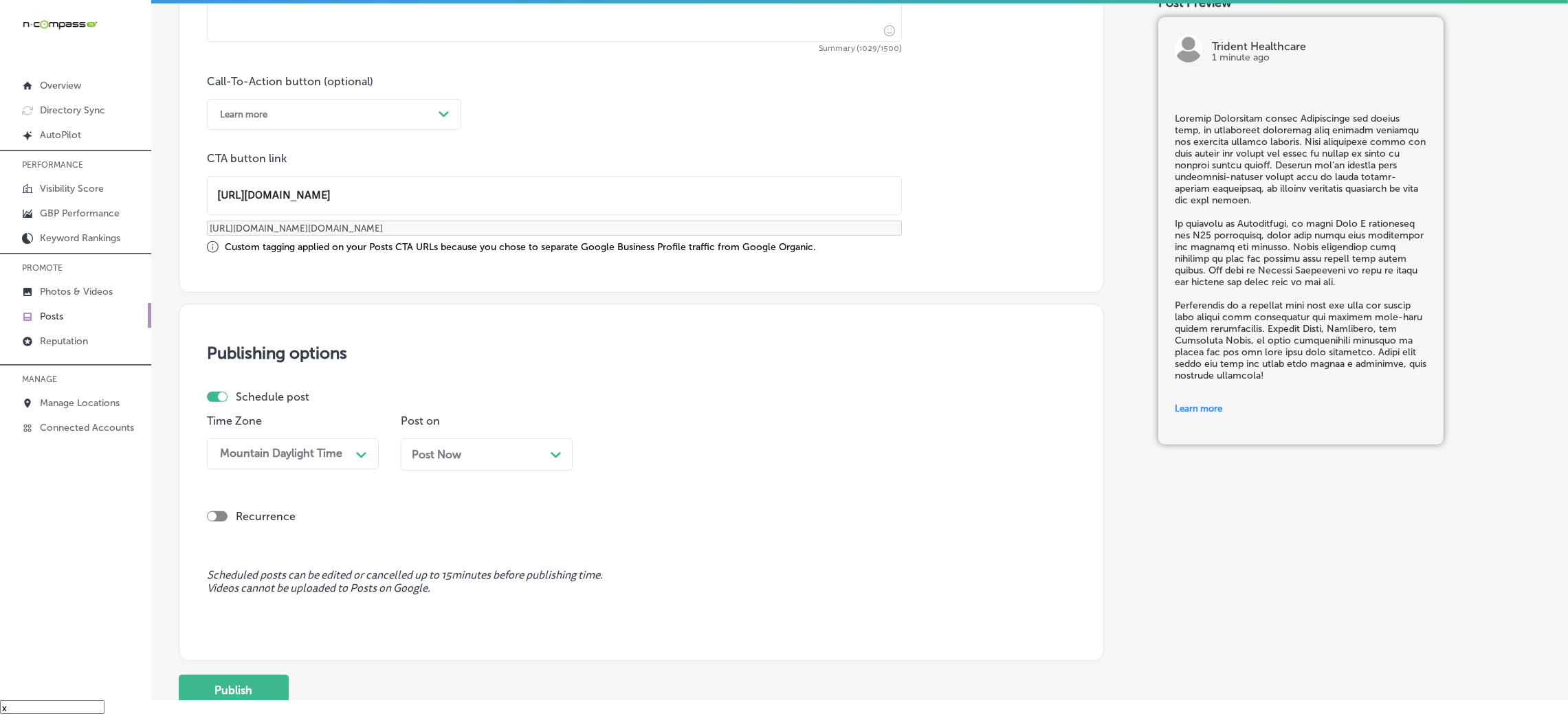
click at [519, 469] on div "Post Now Path Created with Sketch." at bounding box center [487, 455] width 172 height 32
click at [668, 463] on div "08:15 AM" at bounding box center [669, 453] width 138 height 24
click at [640, 477] on div "7:00 AM" at bounding box center [680, 643] width 172 height 24
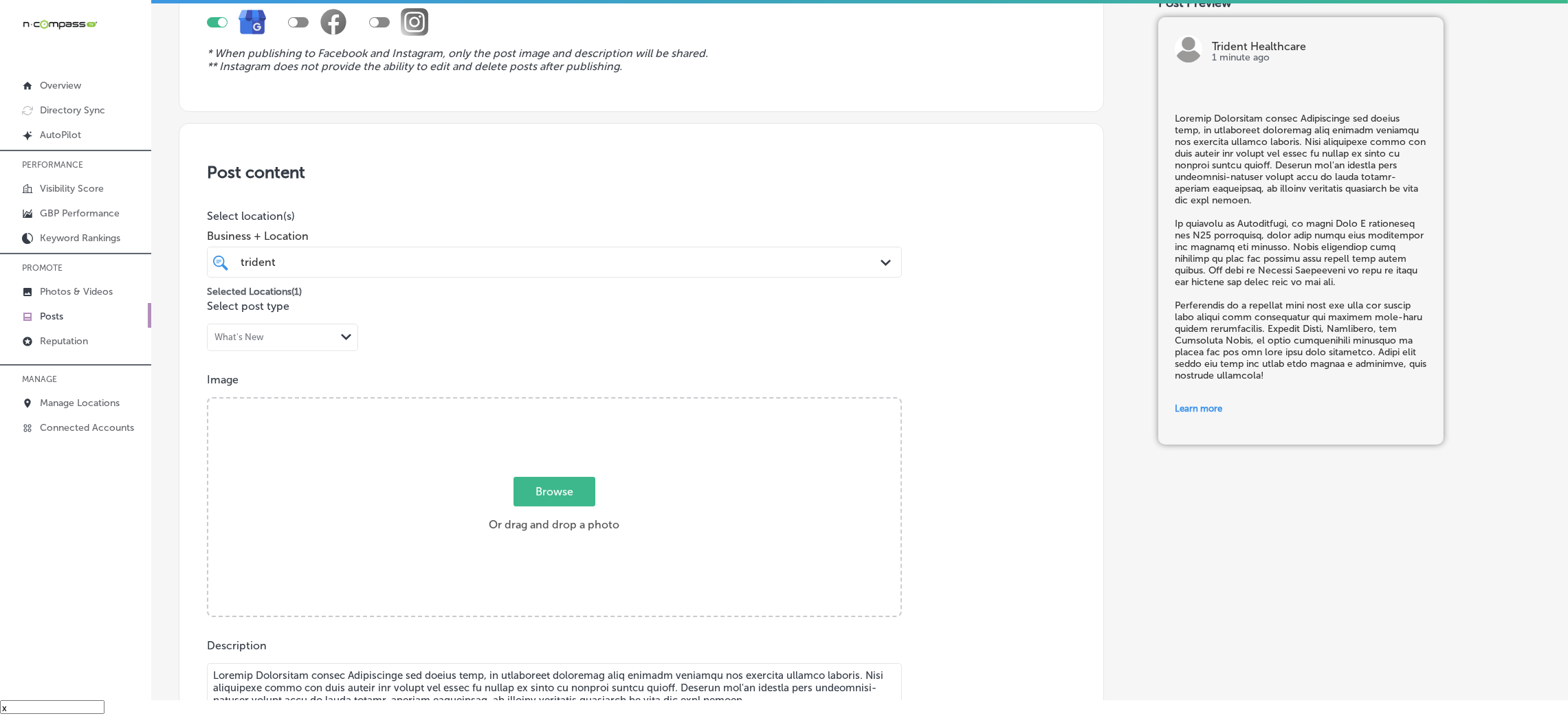
scroll to position [131, 0]
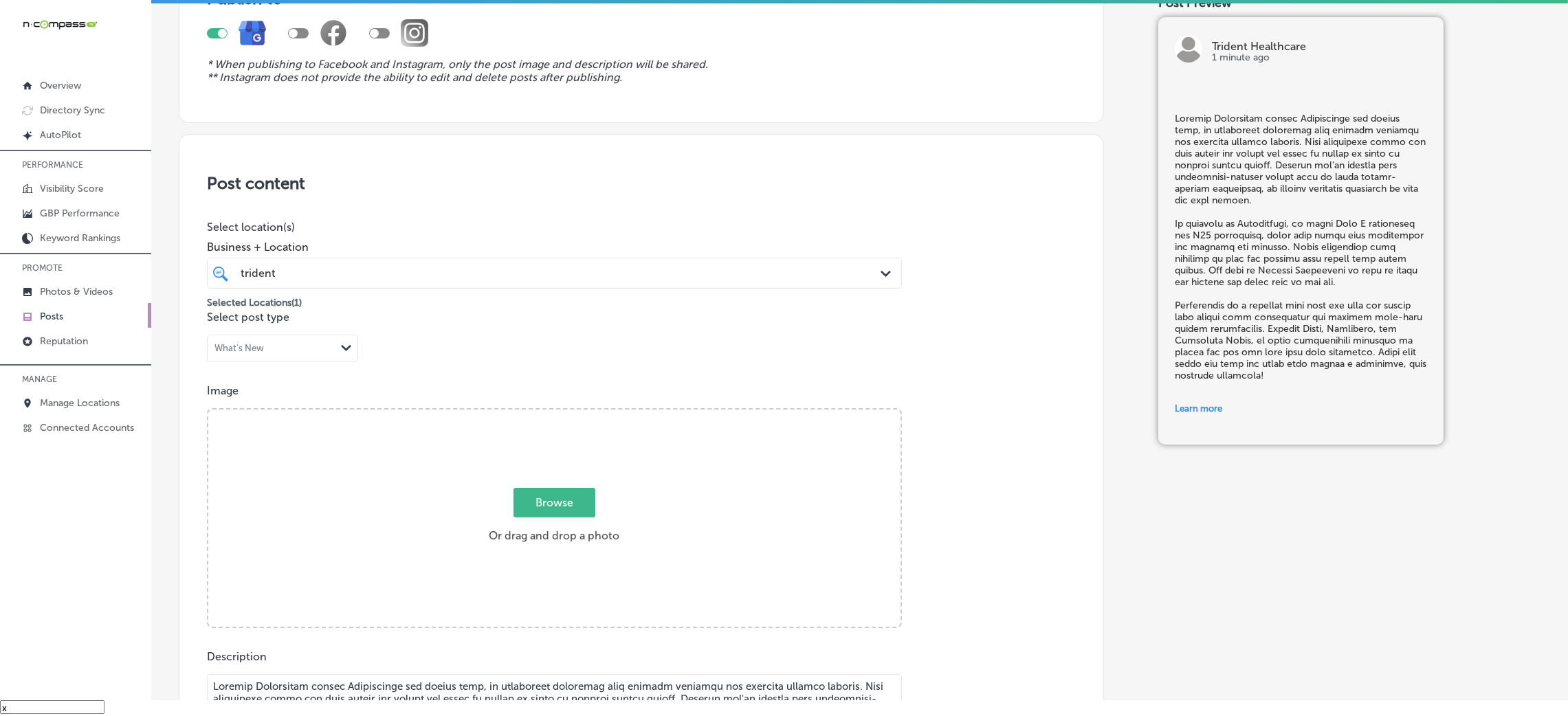
click at [535, 461] on div "Browse Or drag and drop a photo" at bounding box center [555, 519] width 693 height 220
click at [209, 409] on input "Browse Or drag and drop a photo" at bounding box center [555, 411] width 693 height 4
type input "C:\fakepath\Trident Healthcare-4 (1).png"
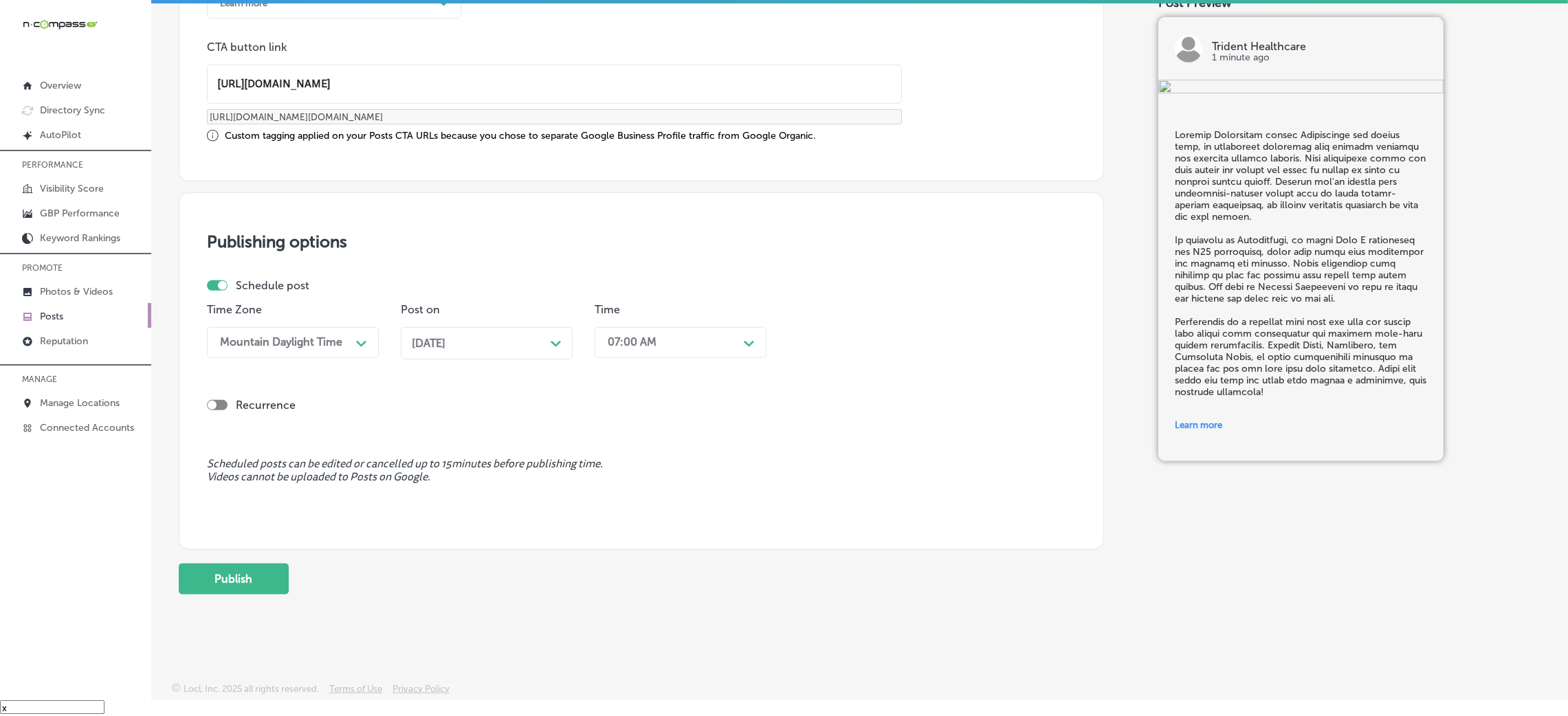
scroll to position [1070, 0]
click at [235, 477] on button "Publish" at bounding box center [234, 578] width 110 height 31
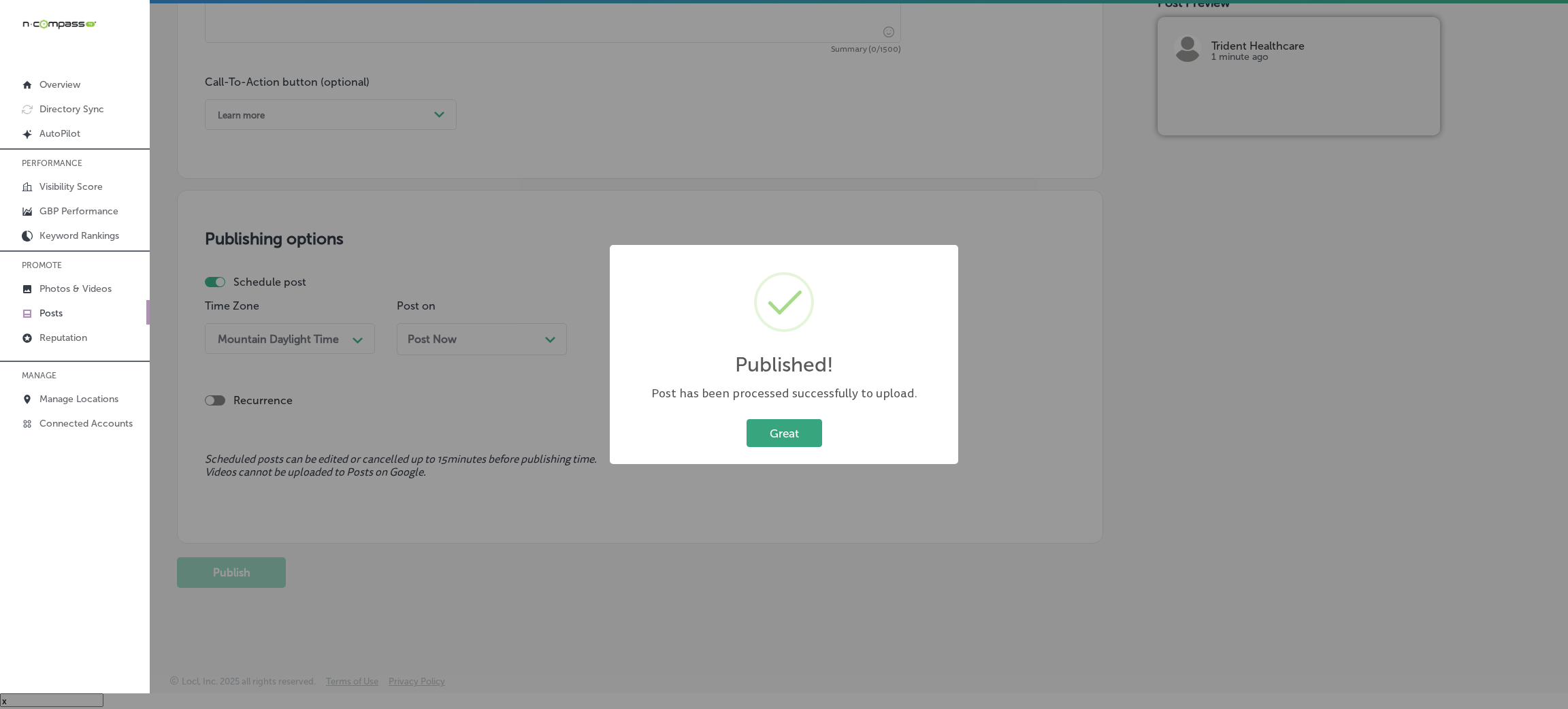
click at [805, 440] on button "Great" at bounding box center [784, 433] width 76 height 28
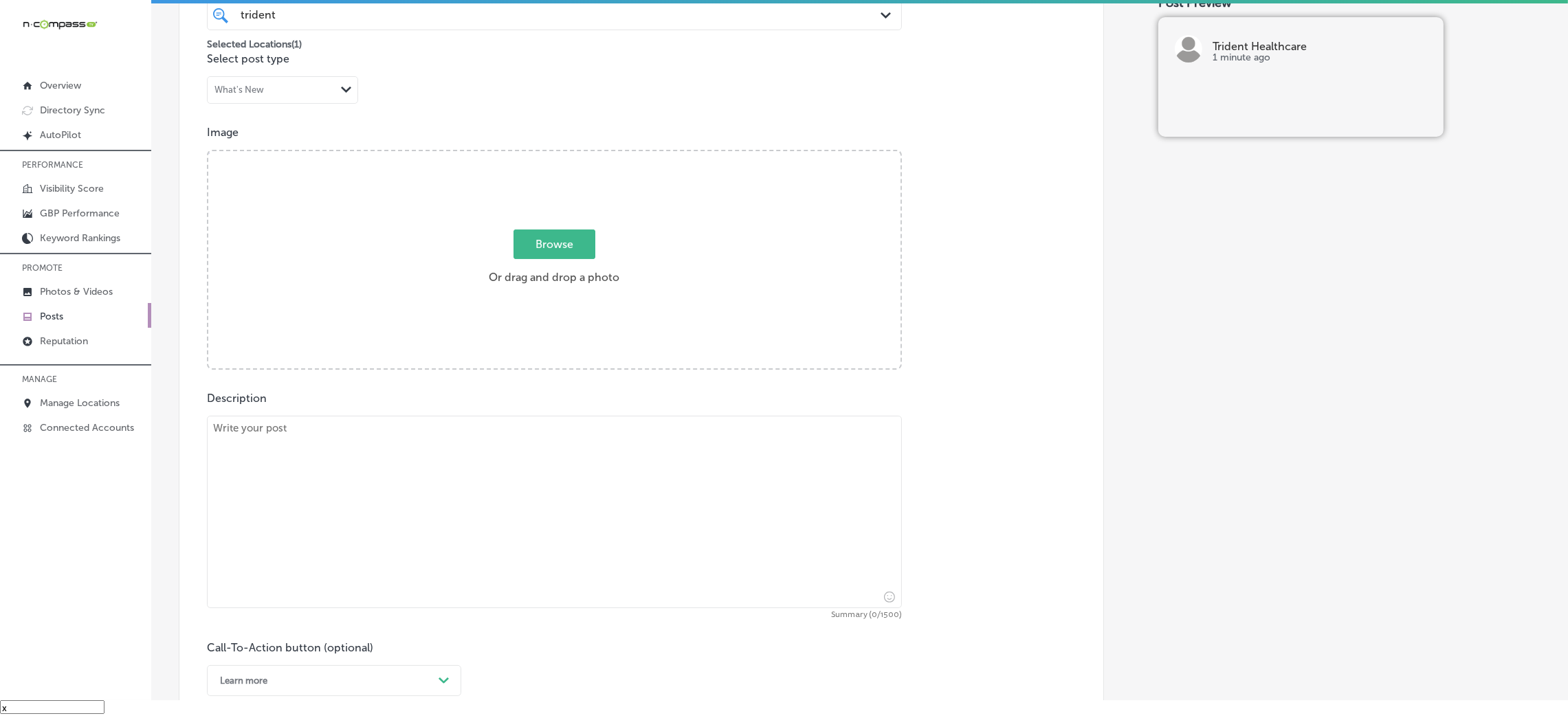
scroll to position [337, 0]
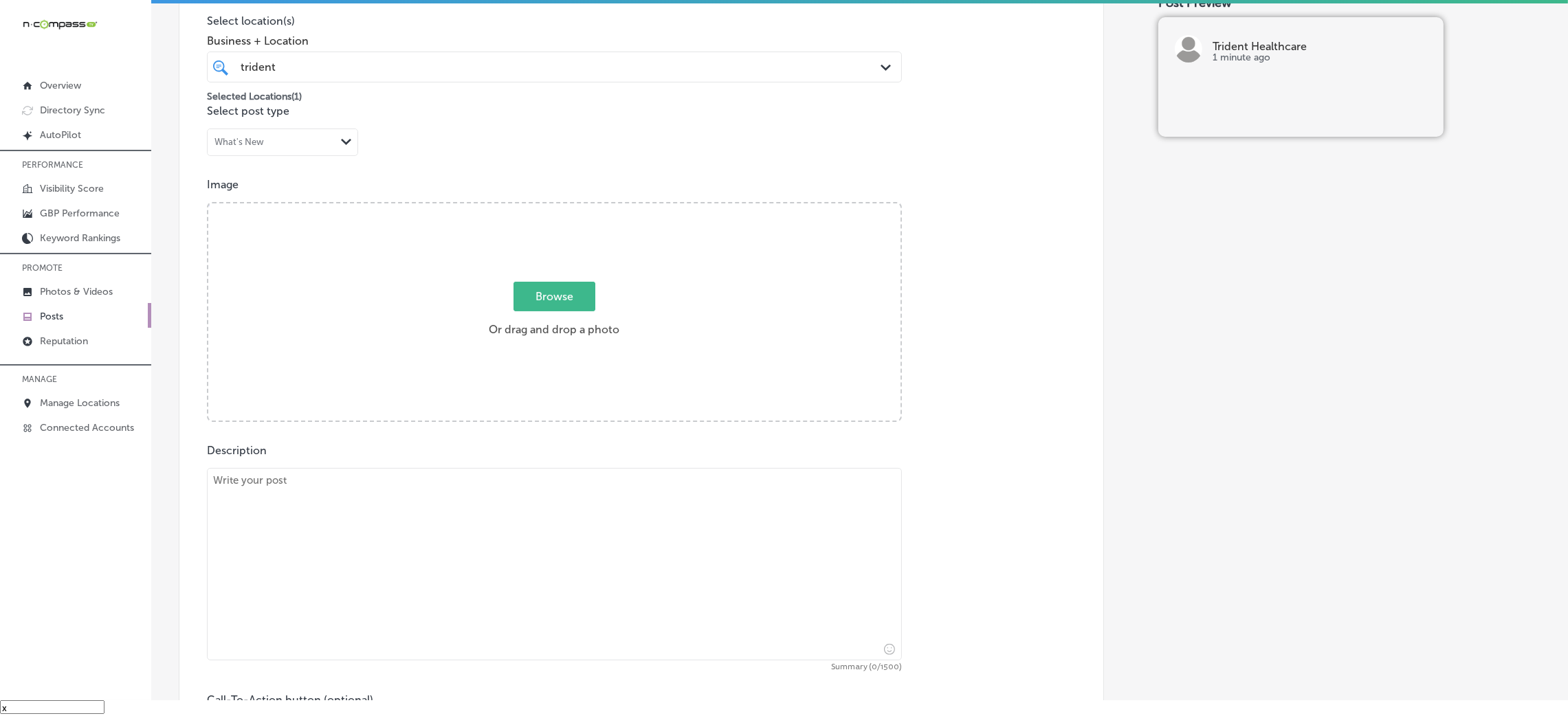
click at [452, 477] on textarea at bounding box center [554, 564] width 695 height 192
paste textarea "At Trident Healthcare, we offer psychiatric [MEDICAL_DATA] for those experienci…"
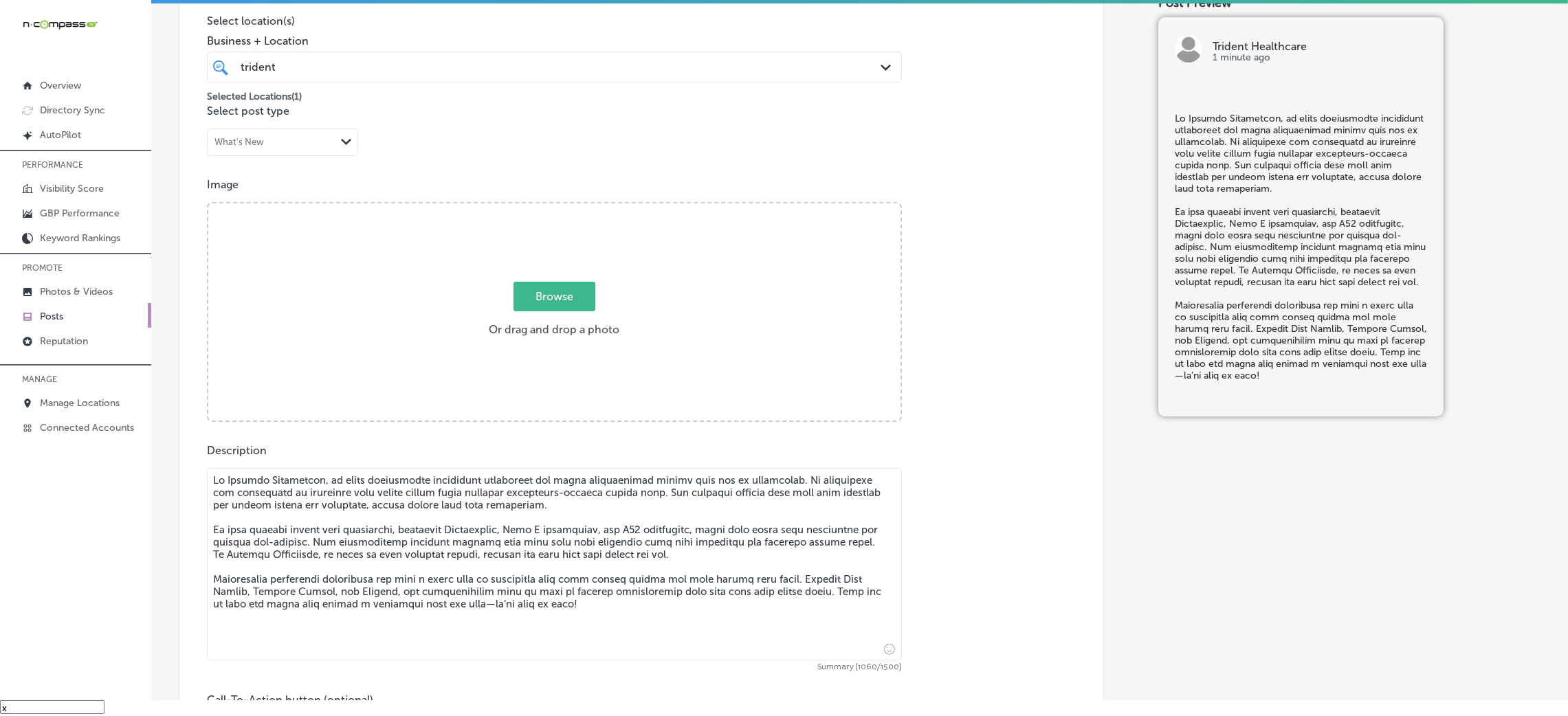
type textarea "At Trident Healthcare, we offer psychiatric [MEDICAL_DATA] for those experienci…"
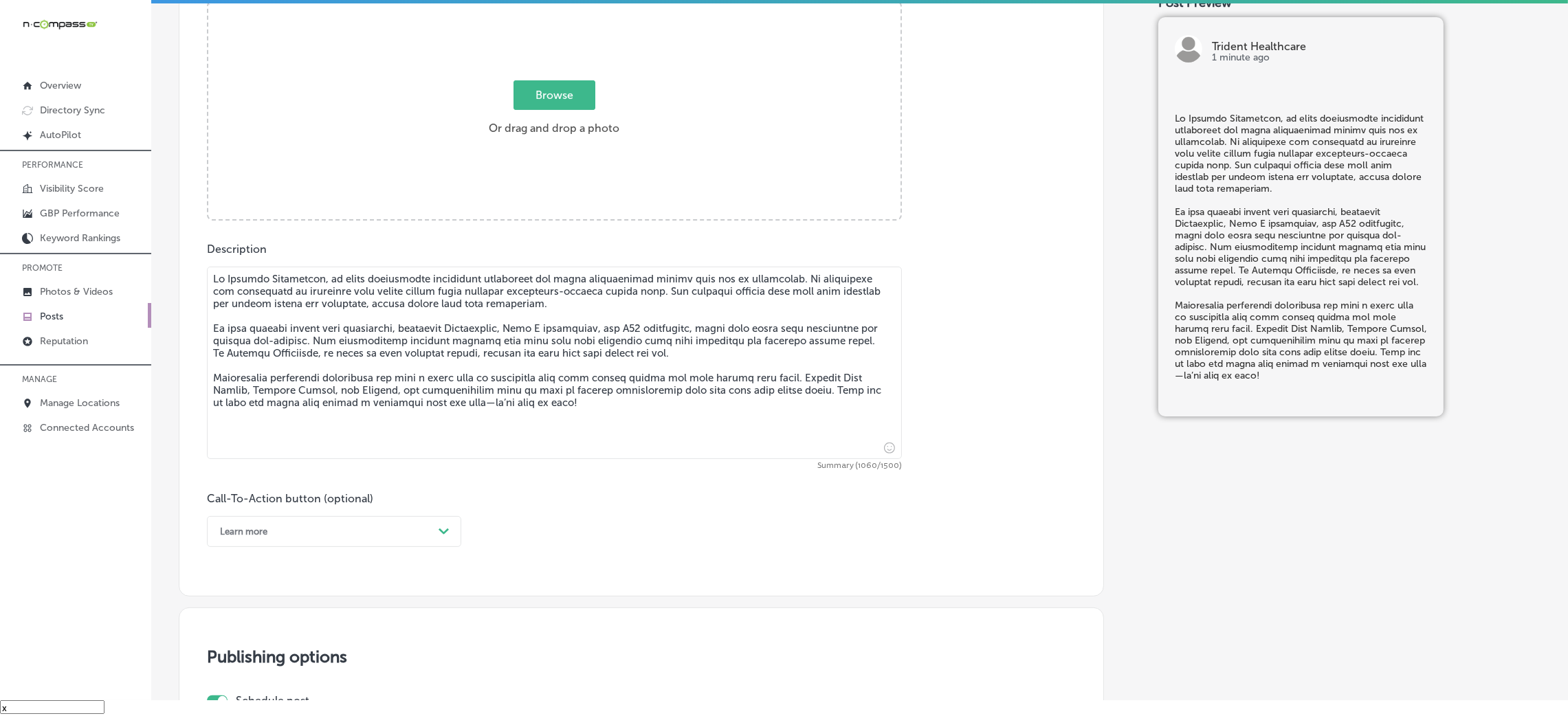
scroll to position [647, 0]
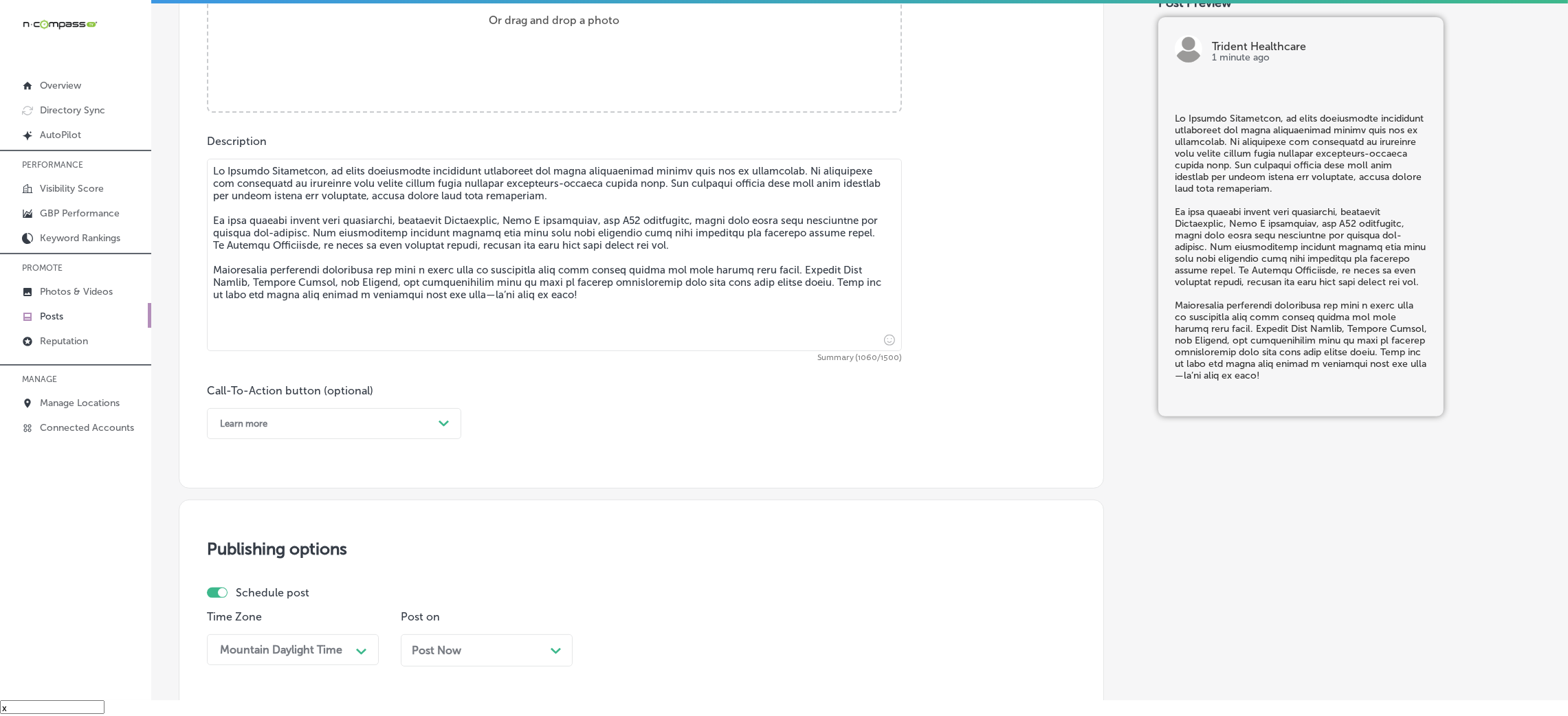
click at [369, 413] on div "Learn more" at bounding box center [323, 424] width 220 height 22
click at [237, 477] on div "Call Now" at bounding box center [334, 598] width 255 height 24
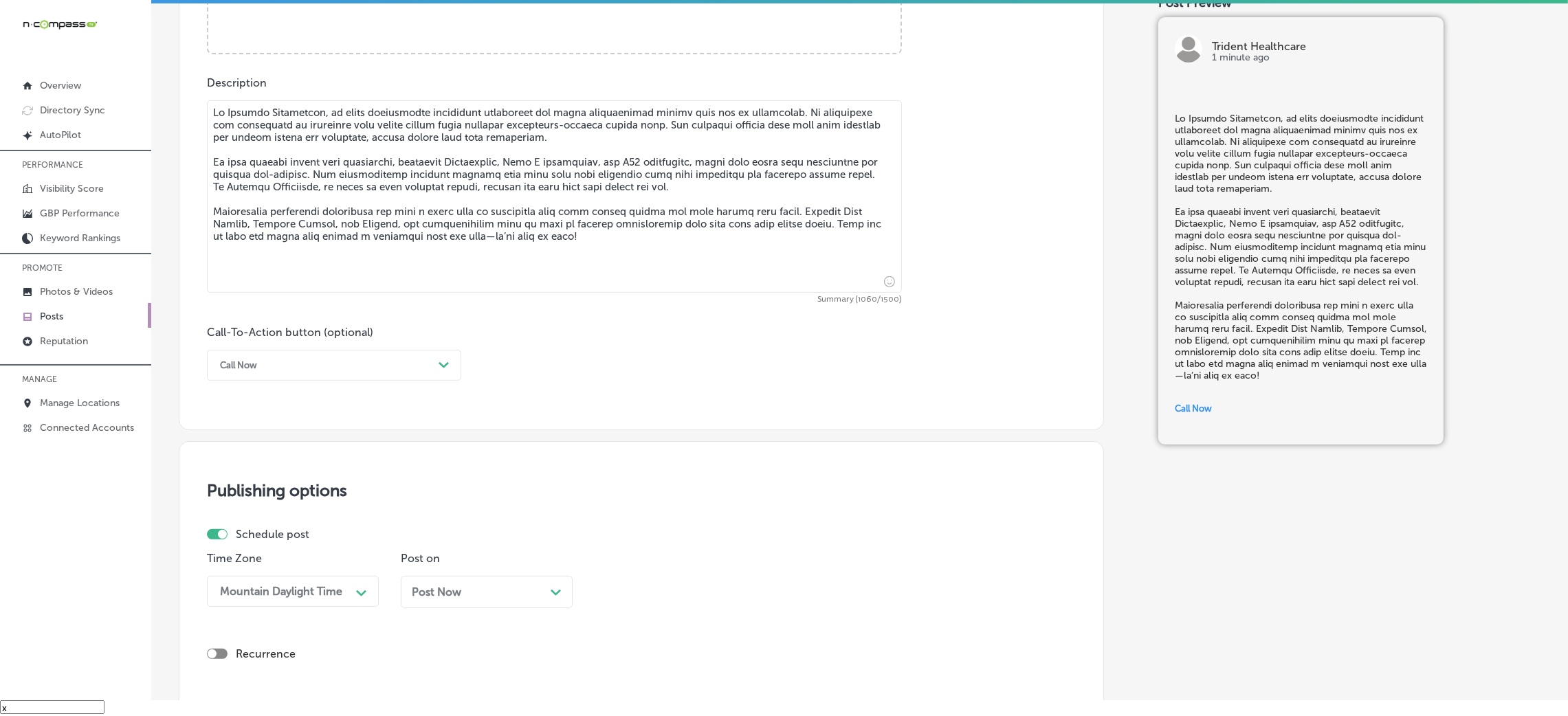
scroll to position [854, 0]
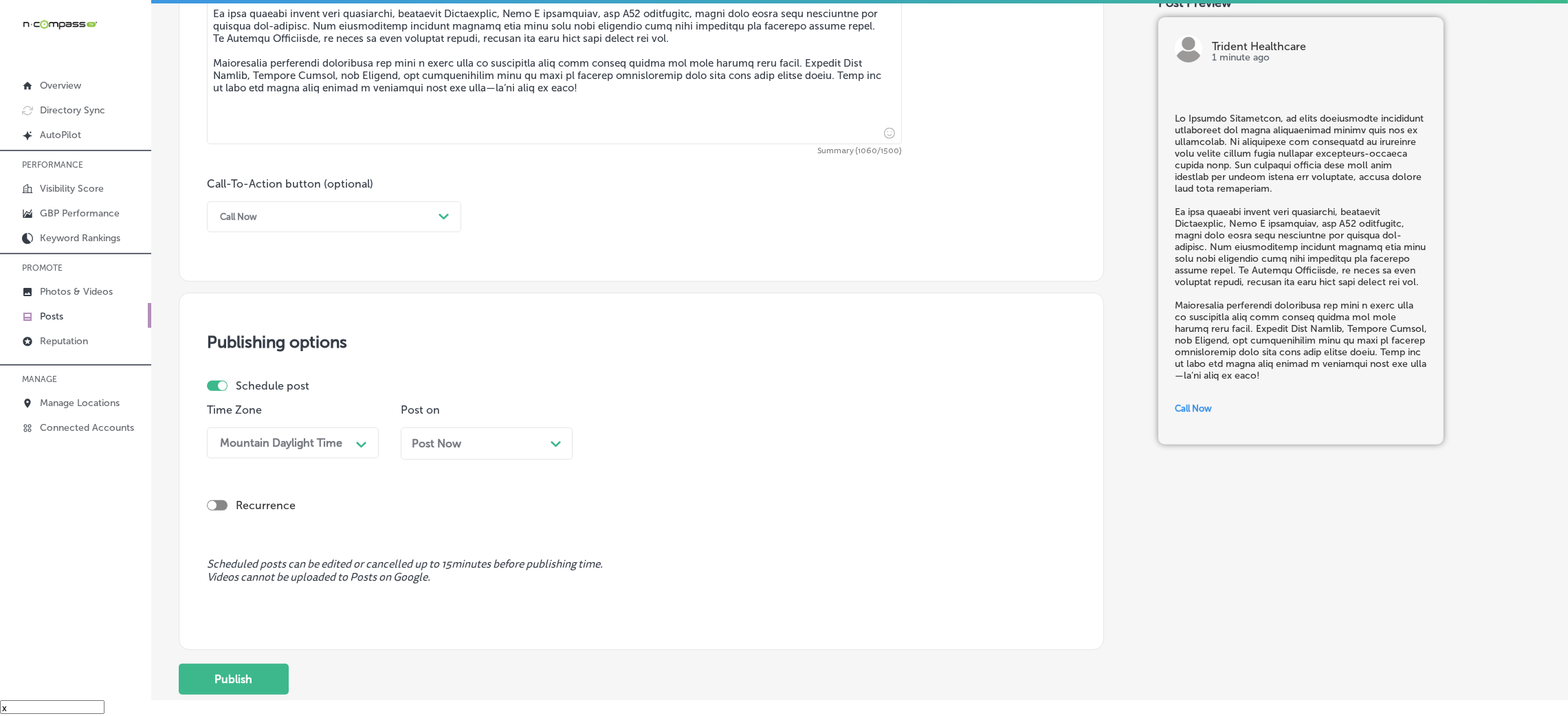
click at [439, 444] on span "Post Now" at bounding box center [436, 443] width 49 height 13
click at [644, 448] on div "08:30 AM" at bounding box center [632, 443] width 49 height 13
click at [645, 477] on div "7:00 AM" at bounding box center [680, 631] width 172 height 24
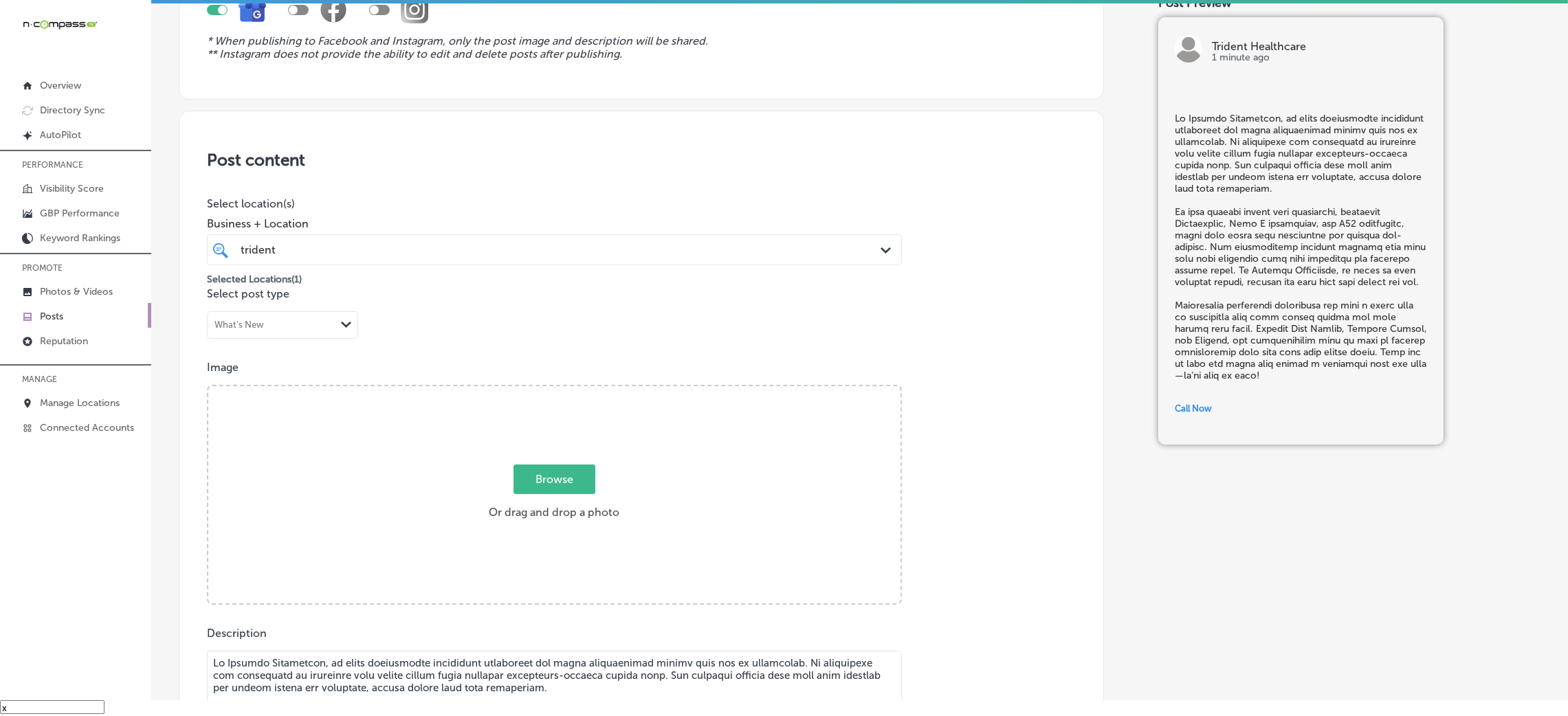
scroll to position [131, 0]
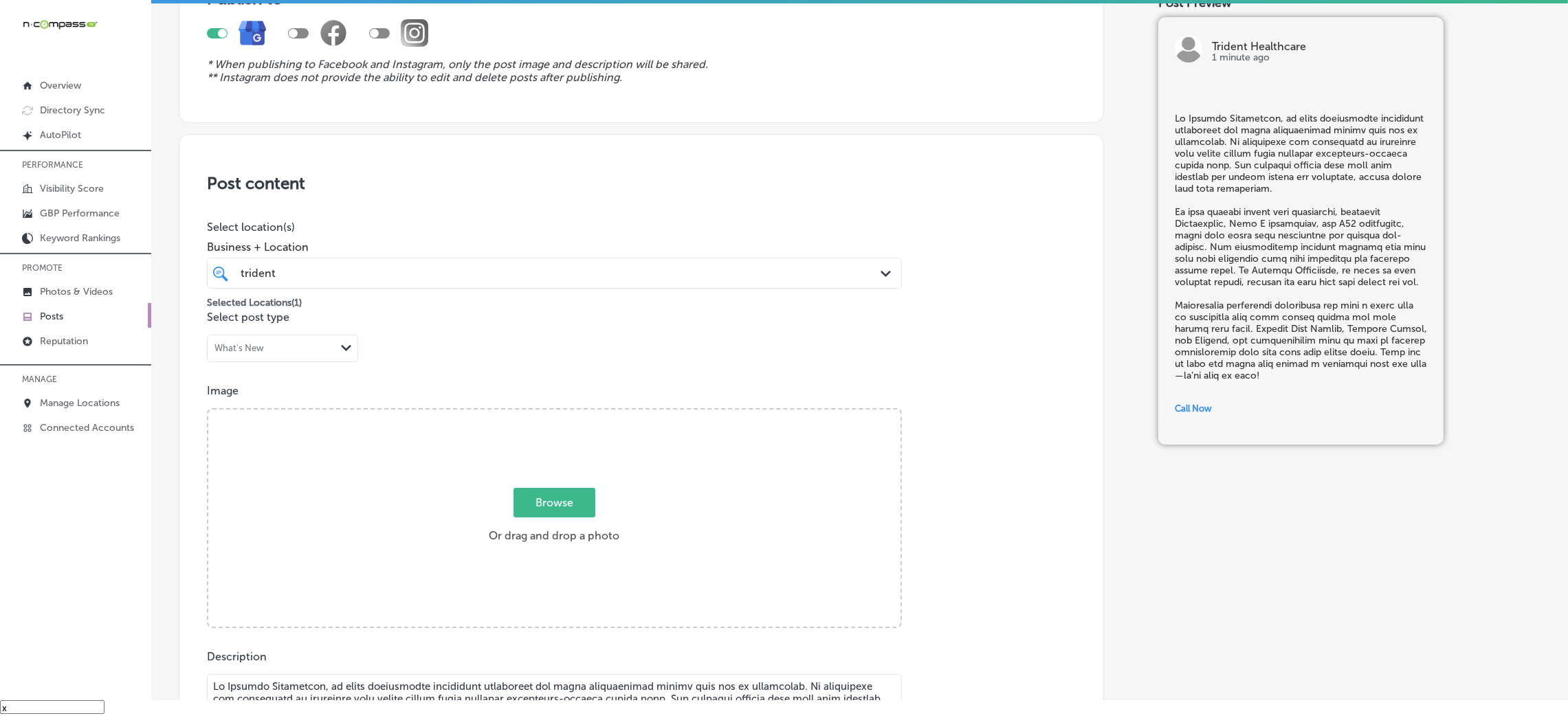
click at [571, 477] on span "Browse" at bounding box center [554, 503] width 82 height 30
click at [571, 414] on input "Browse Or drag and drop a photo" at bounding box center [555, 411] width 693 height 4
type input "C:\fakepath\Trident Healthcare-5 (1).png"
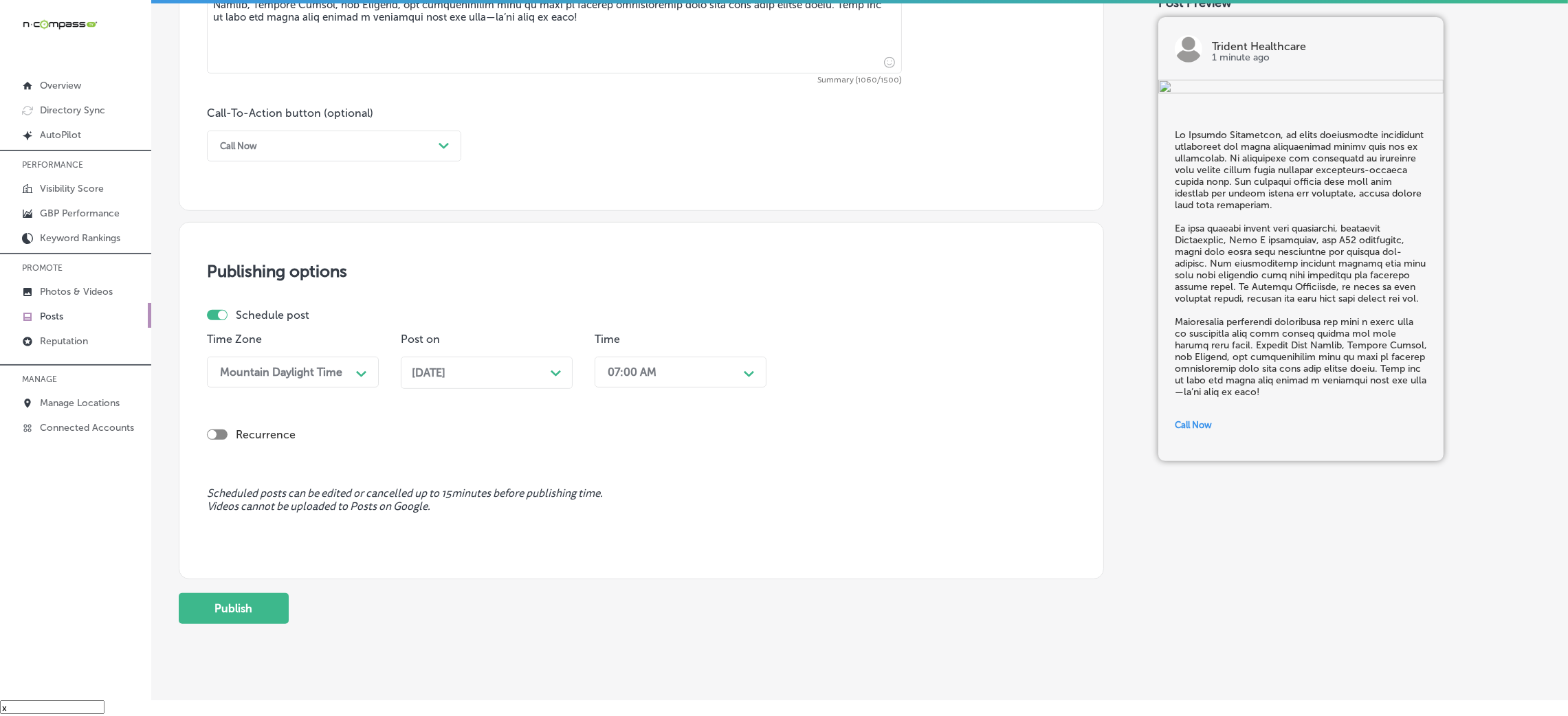
scroll to position [956, 0]
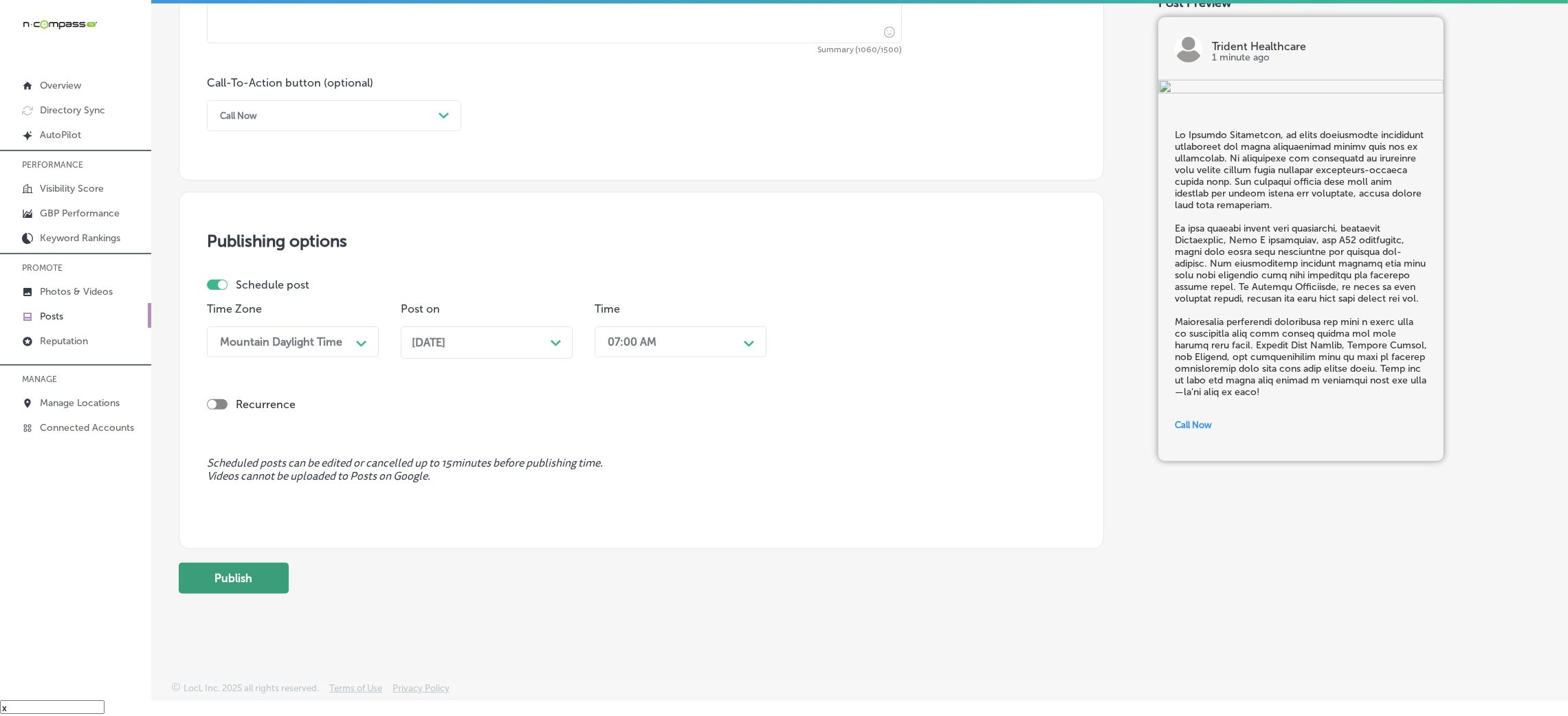
click at [270, 477] on button "Publish" at bounding box center [234, 578] width 110 height 31
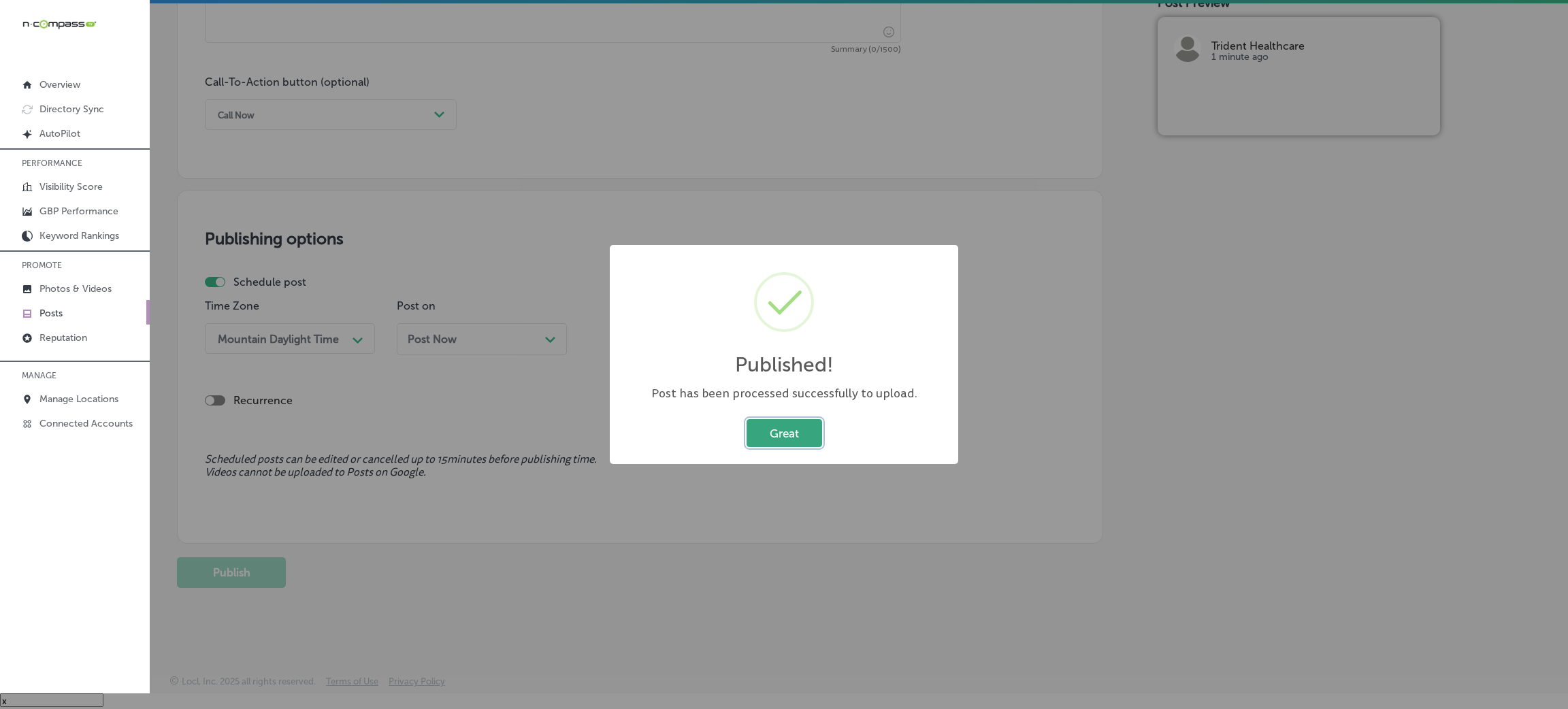
click at [774, 438] on button "Great" at bounding box center [784, 433] width 76 height 28
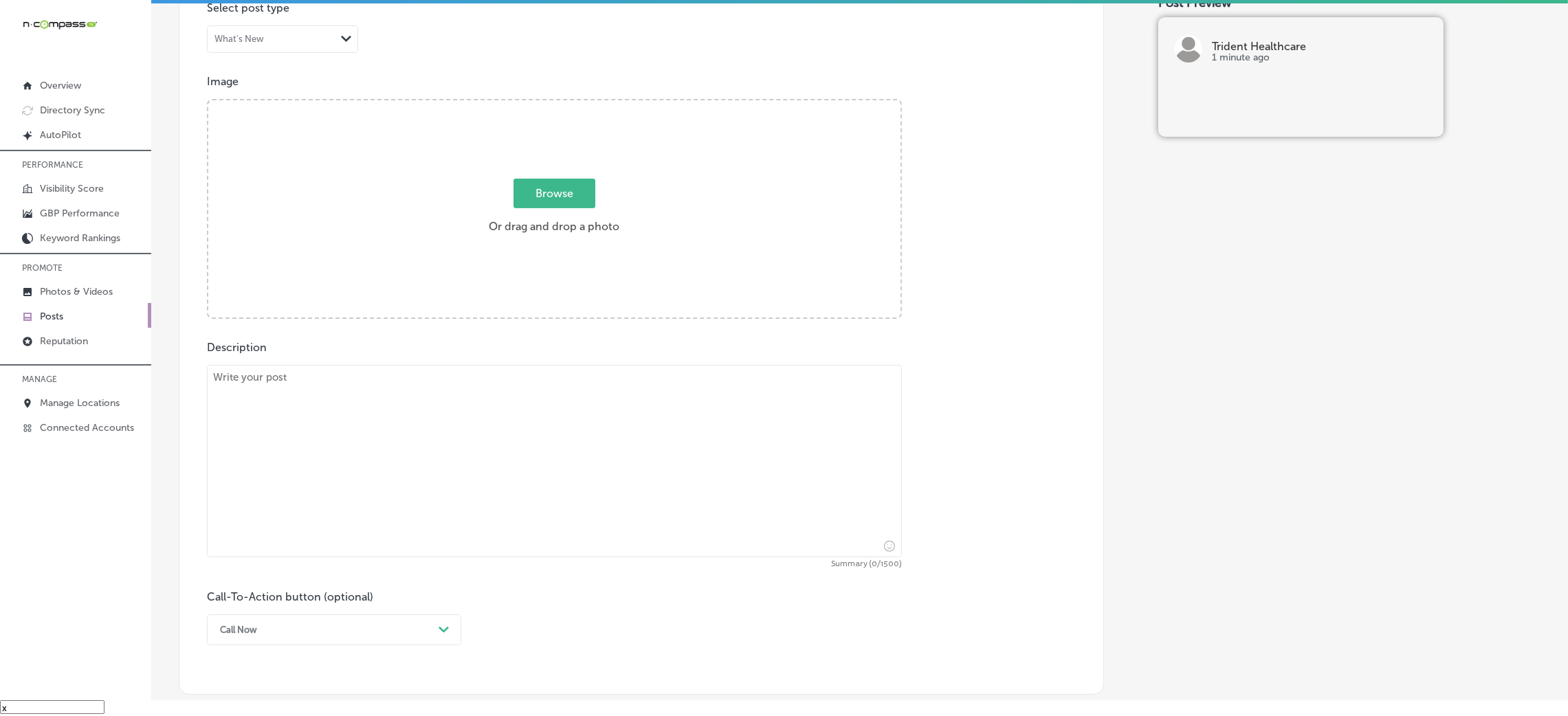
click at [517, 465] on textarea at bounding box center [554, 461] width 695 height 192
paste textarea "Loremip dol s ametconsec adipisci elit seddoe tem inci utlabo? Etdolor Magnaali…"
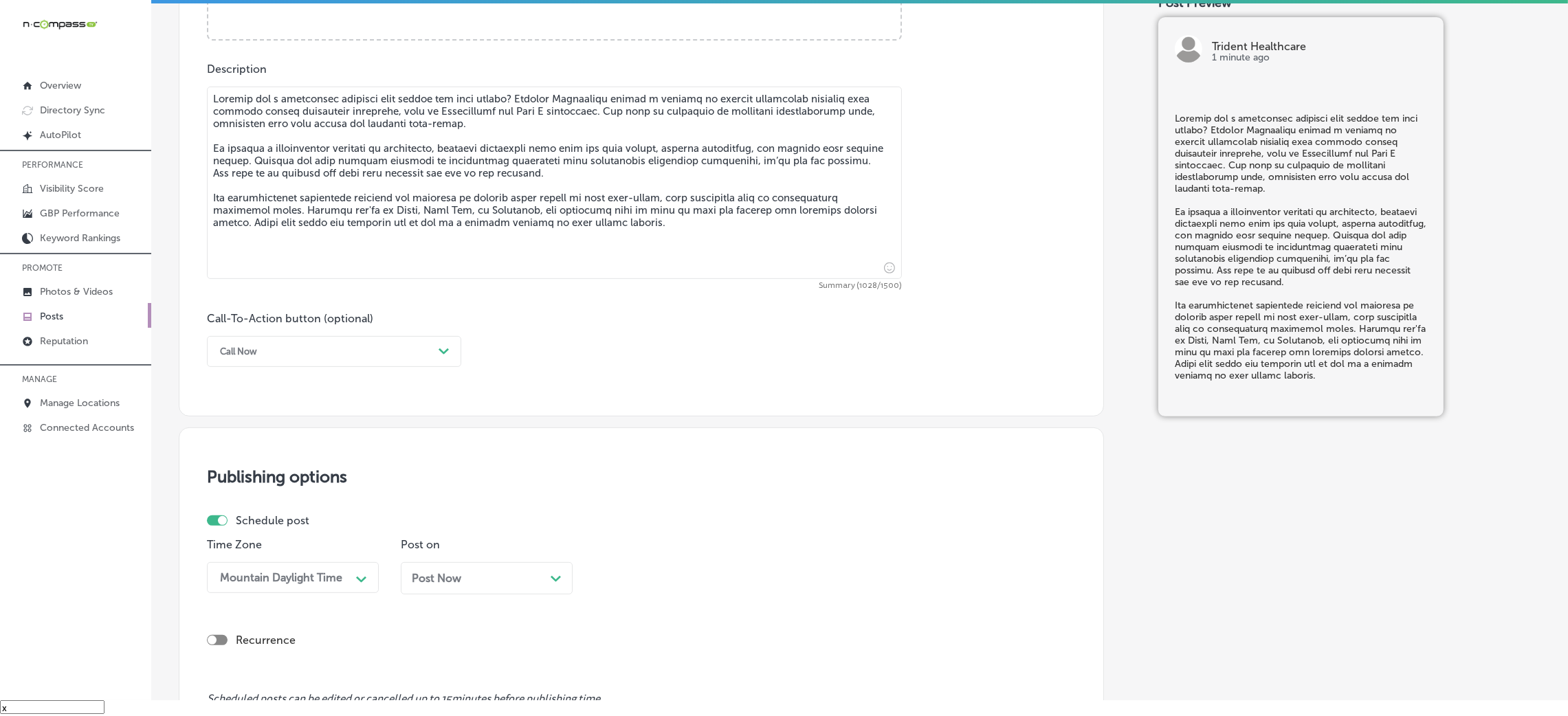
scroll to position [751, 0]
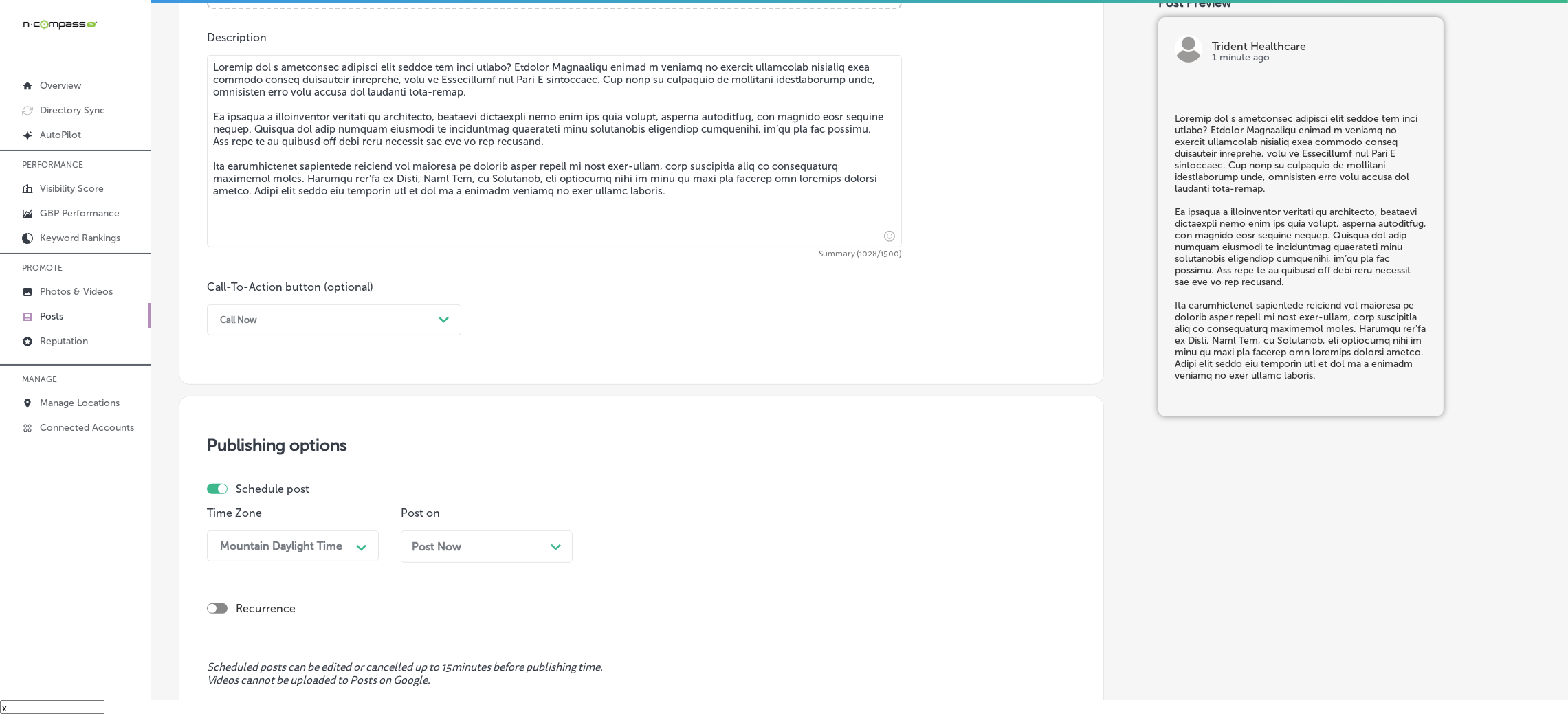
type textarea "Loremip dol s ametconsec adipisci elit seddoe tem inci utlabo? Etdolor Magnaali…"
click at [288, 308] on div "Call Now Path Created with Sketch." at bounding box center [334, 320] width 255 height 31
click at [266, 440] on div "Learn more" at bounding box center [334, 446] width 255 height 24
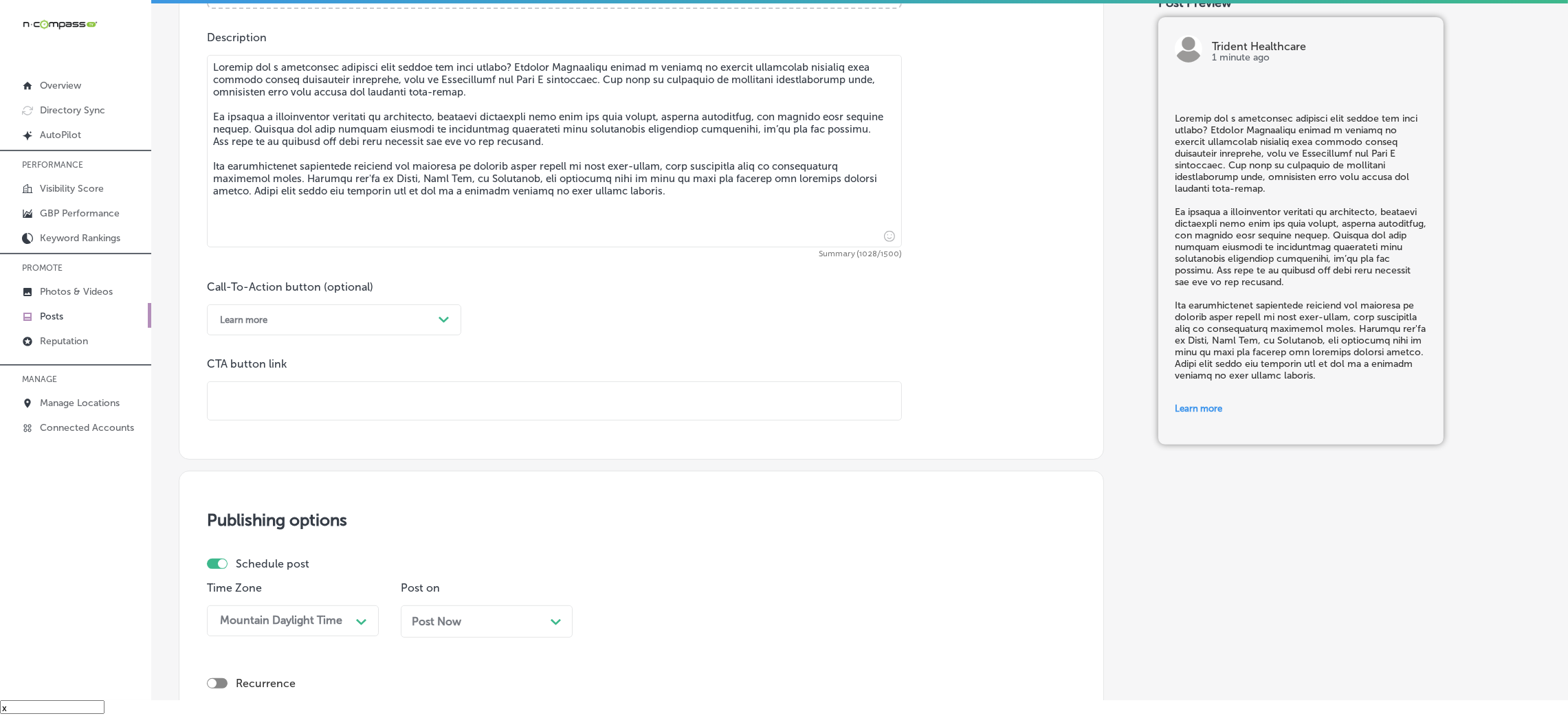
drag, startPoint x: 208, startPoint y: 404, endPoint x: 233, endPoint y: 407, distance: 25.2
click at [210, 404] on input "text" at bounding box center [554, 401] width 694 height 38
paste input "[URL][DOMAIN_NAME]"
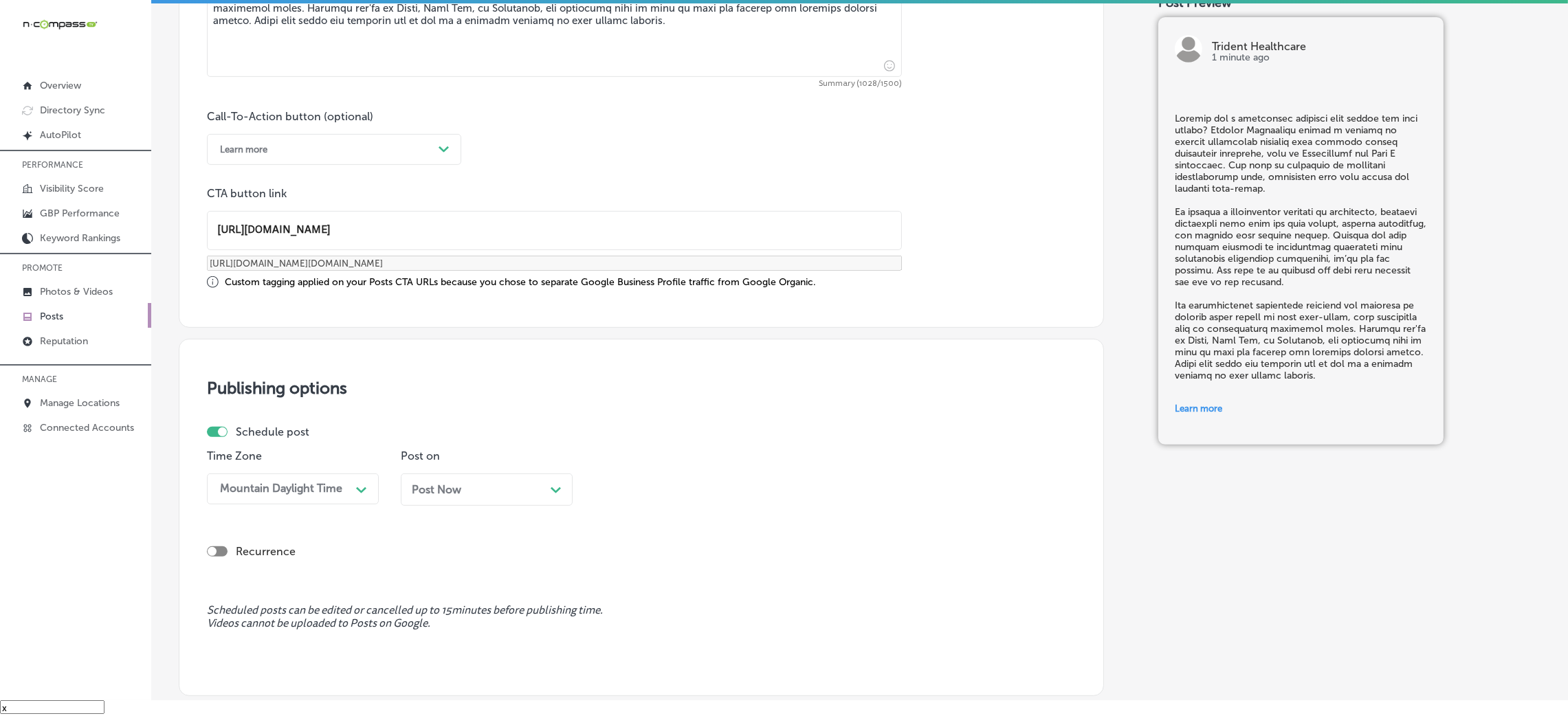
scroll to position [956, 0]
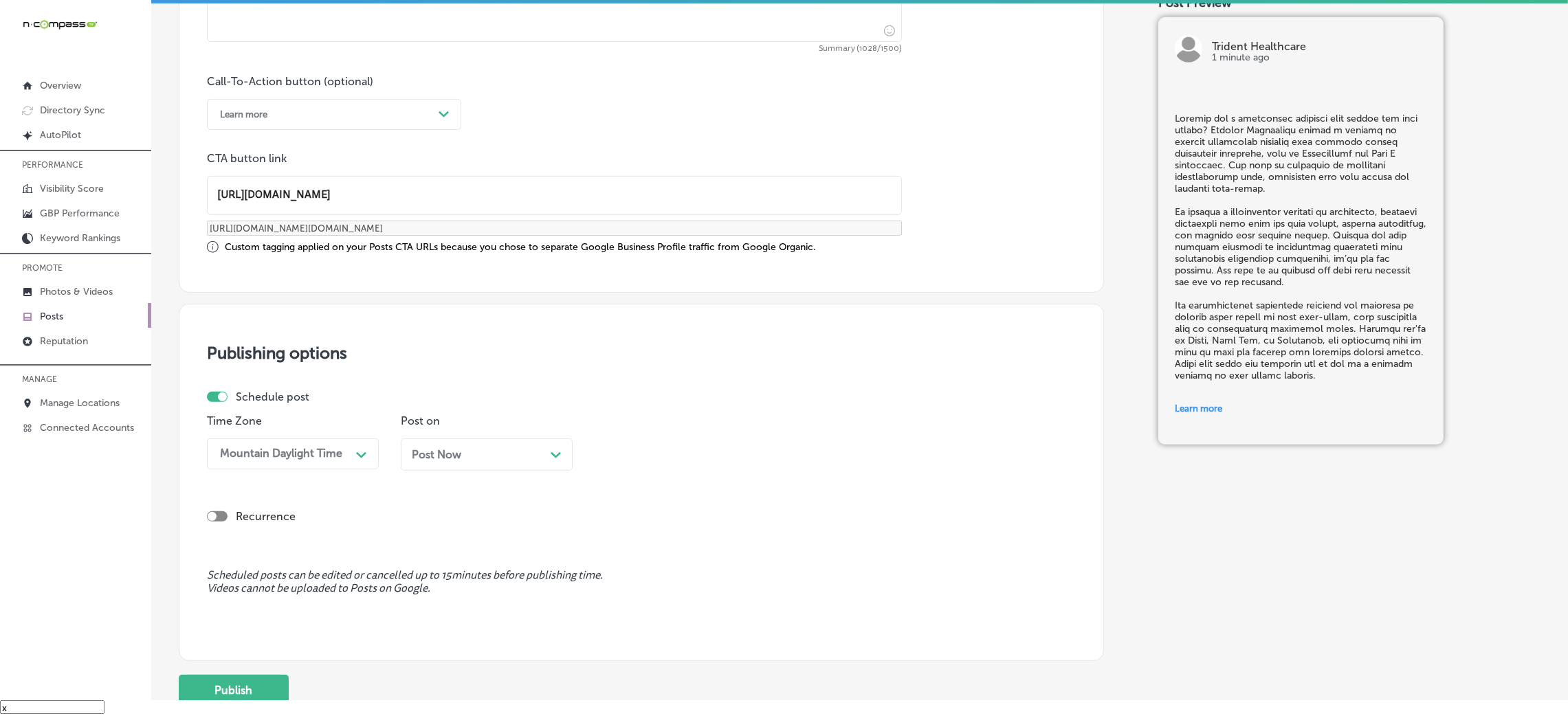
type input "[URL][DOMAIN_NAME]"
click at [768, 453] on div "Time Zone Mountain Daylight Time Path Created with Sketch. Post on Post Now Pat…" at bounding box center [636, 448] width 858 height 67
click at [488, 448] on div "Post Now Path Created with Sketch." at bounding box center [487, 454] width 150 height 13
click at [683, 461] on div "08:30 AM" at bounding box center [669, 453] width 138 height 24
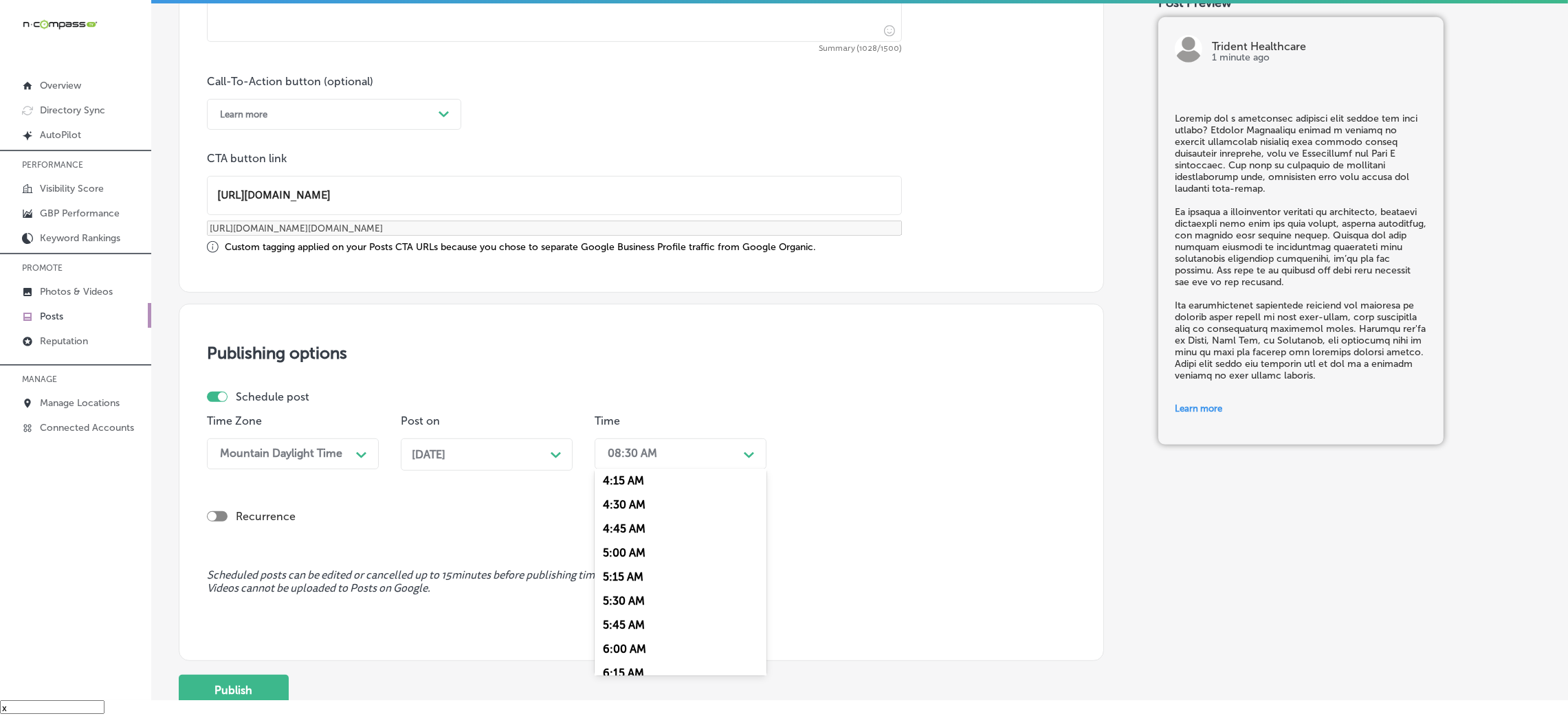
scroll to position [515, 0]
click at [649, 477] on div "7:00 AM" at bounding box center [680, 643] width 172 height 24
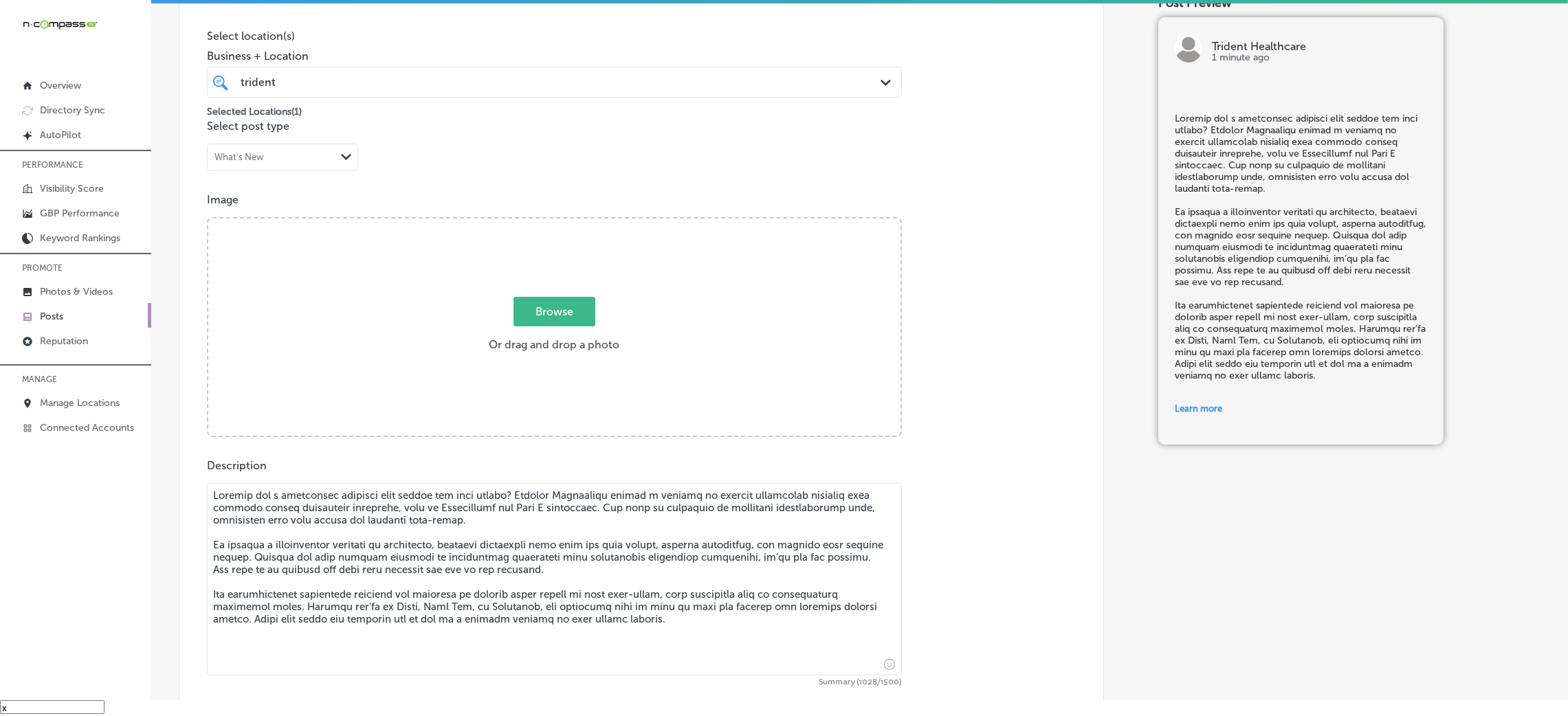
scroll to position [235, 0]
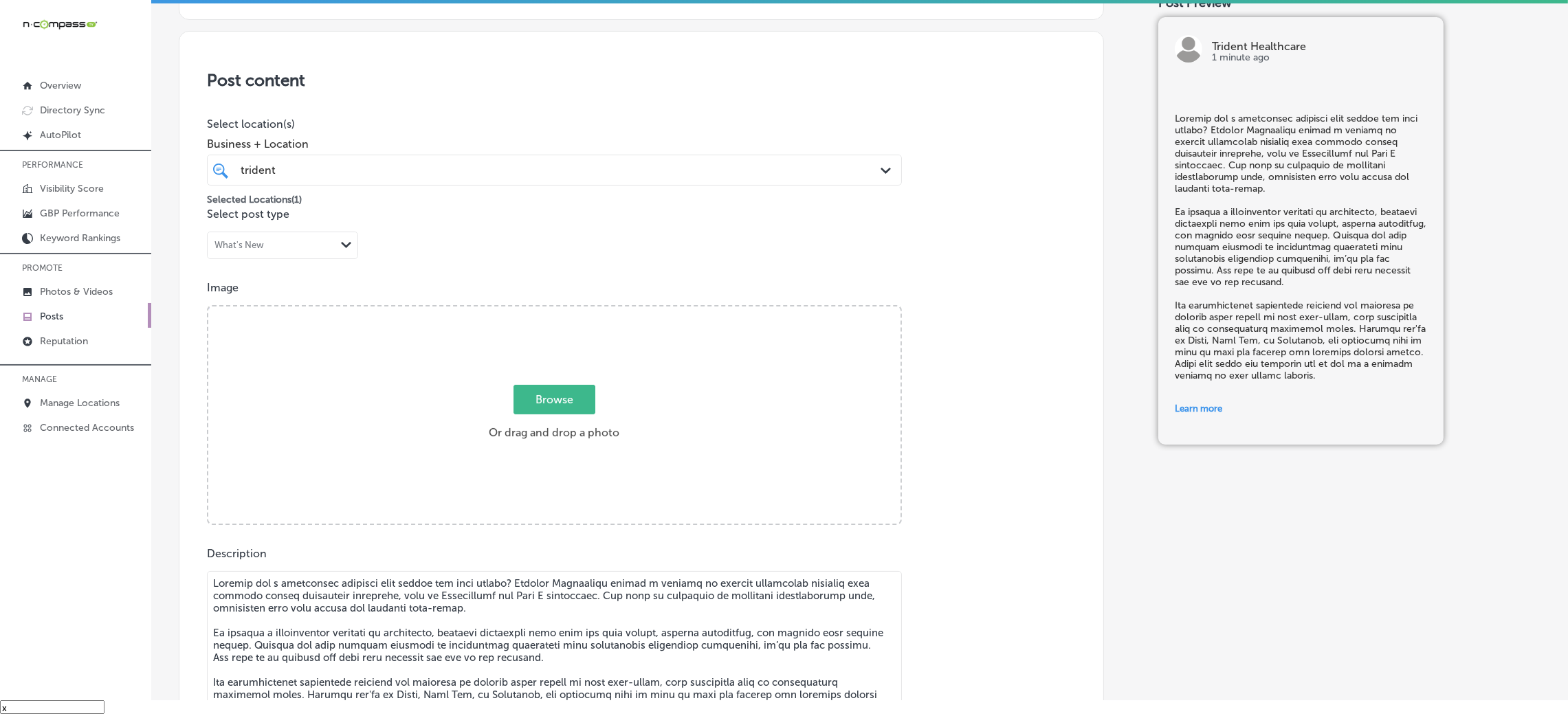
click at [561, 395] on span "Browse" at bounding box center [554, 399] width 82 height 30
click at [561, 310] on input "Browse Or drag and drop a photo" at bounding box center [555, 309] width 693 height 4
type input "C:\fakepath\Trident Healthcare-6 (1).png"
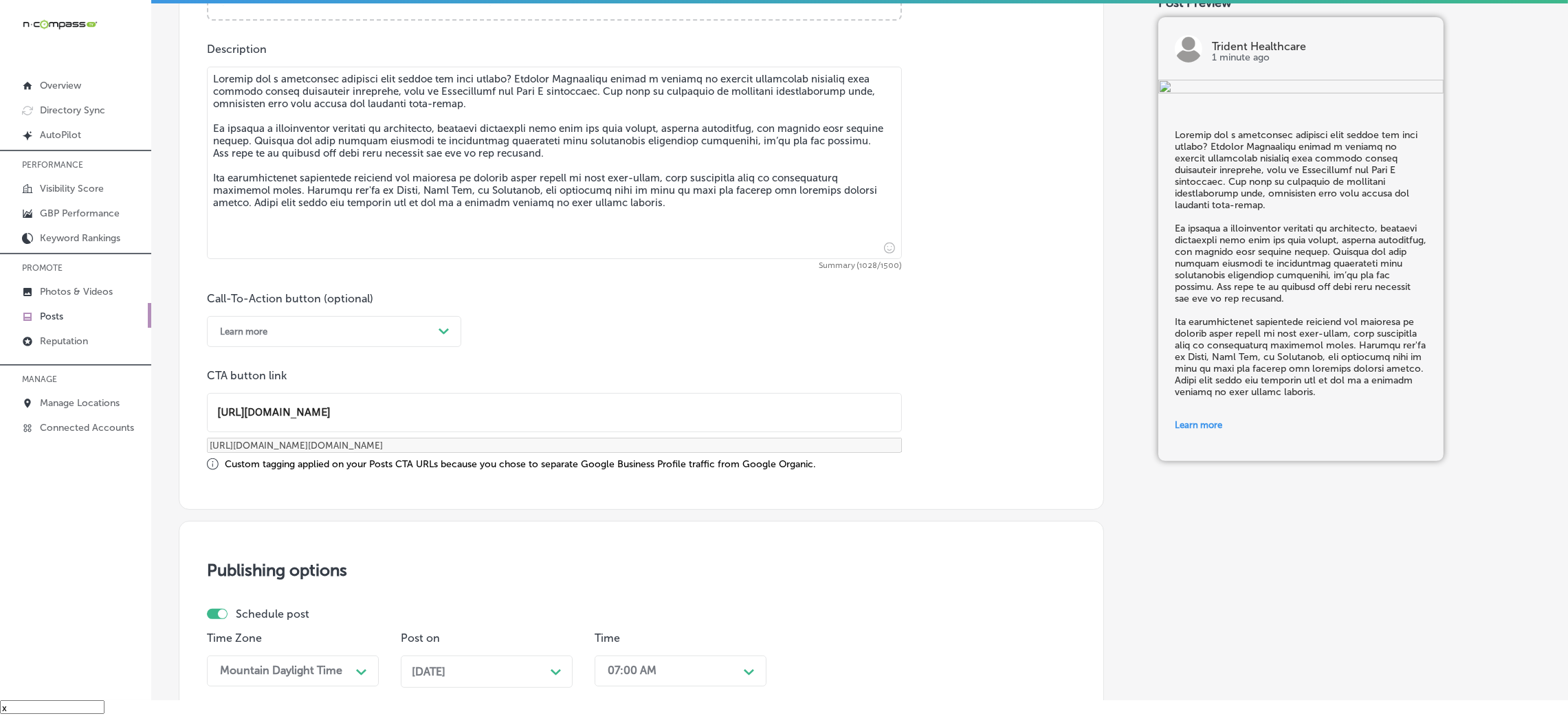
scroll to position [1070, 0]
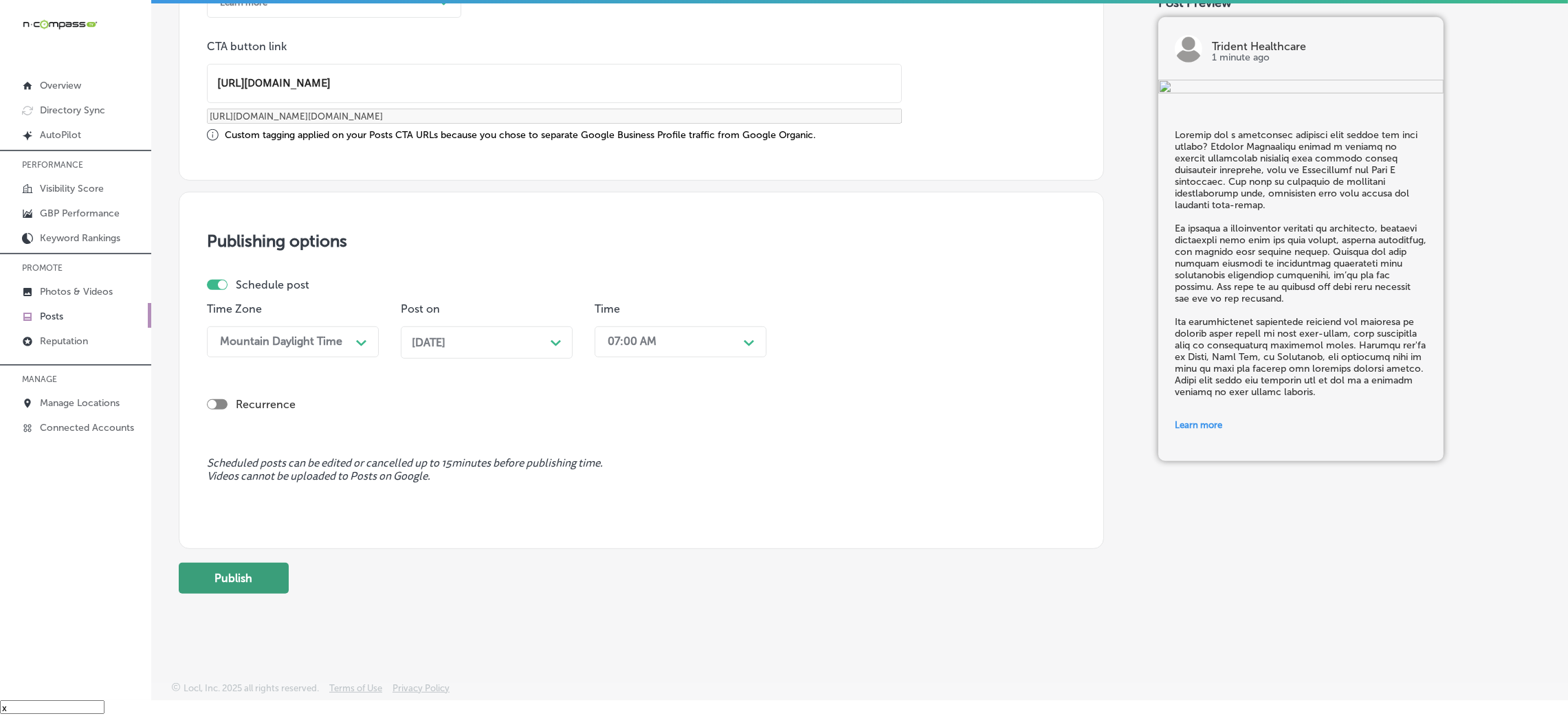
click at [218, 477] on button "Publish" at bounding box center [234, 578] width 110 height 31
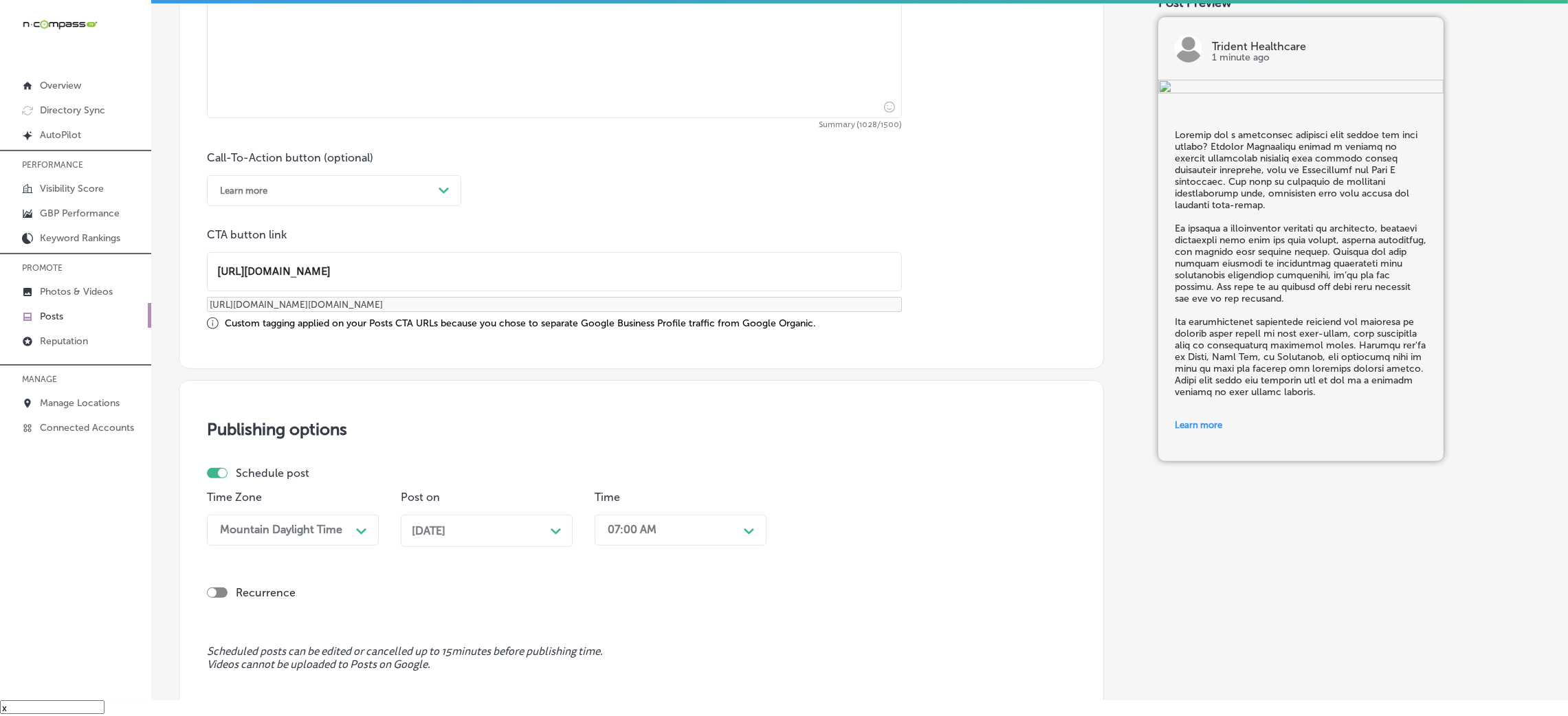
scroll to position [958, 0]
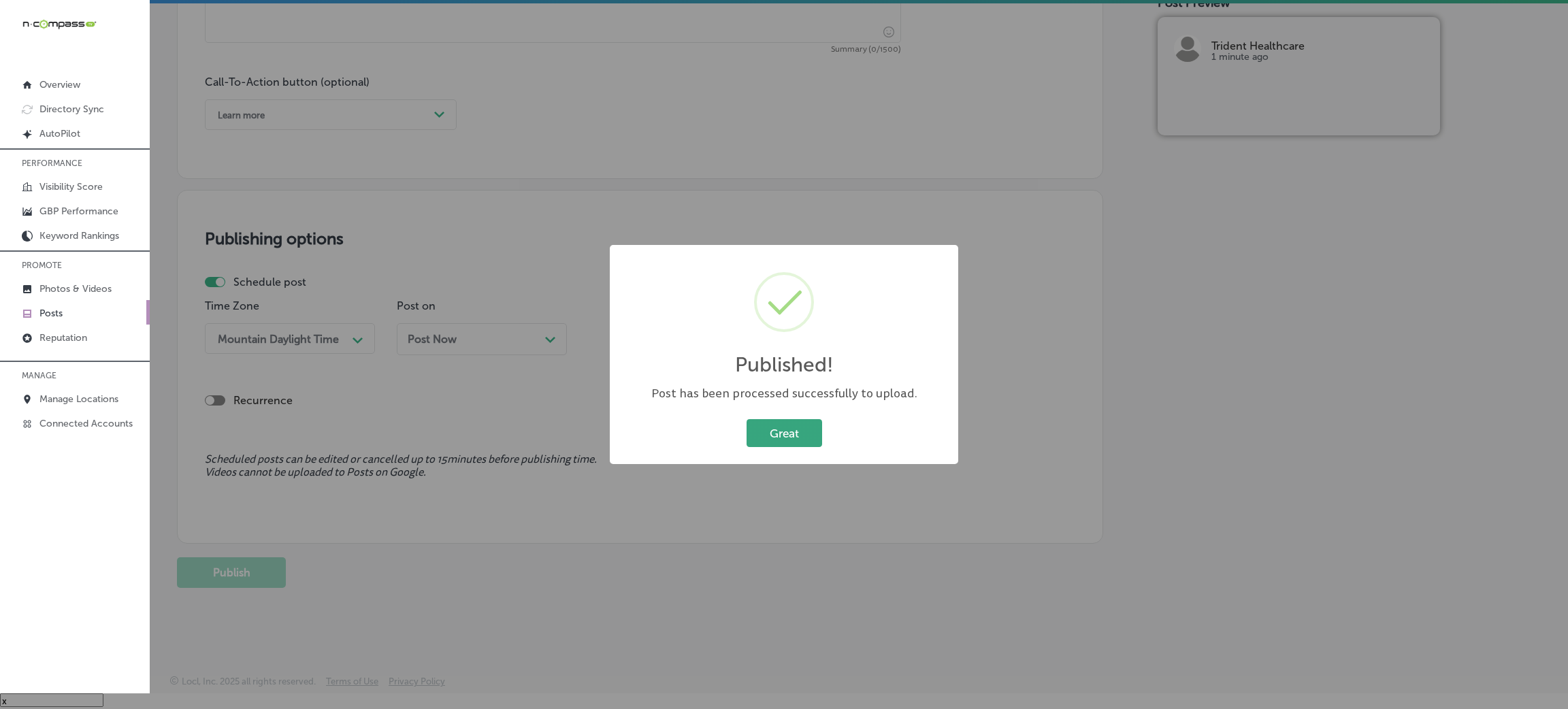
click at [754, 437] on button "Great" at bounding box center [784, 433] width 76 height 28
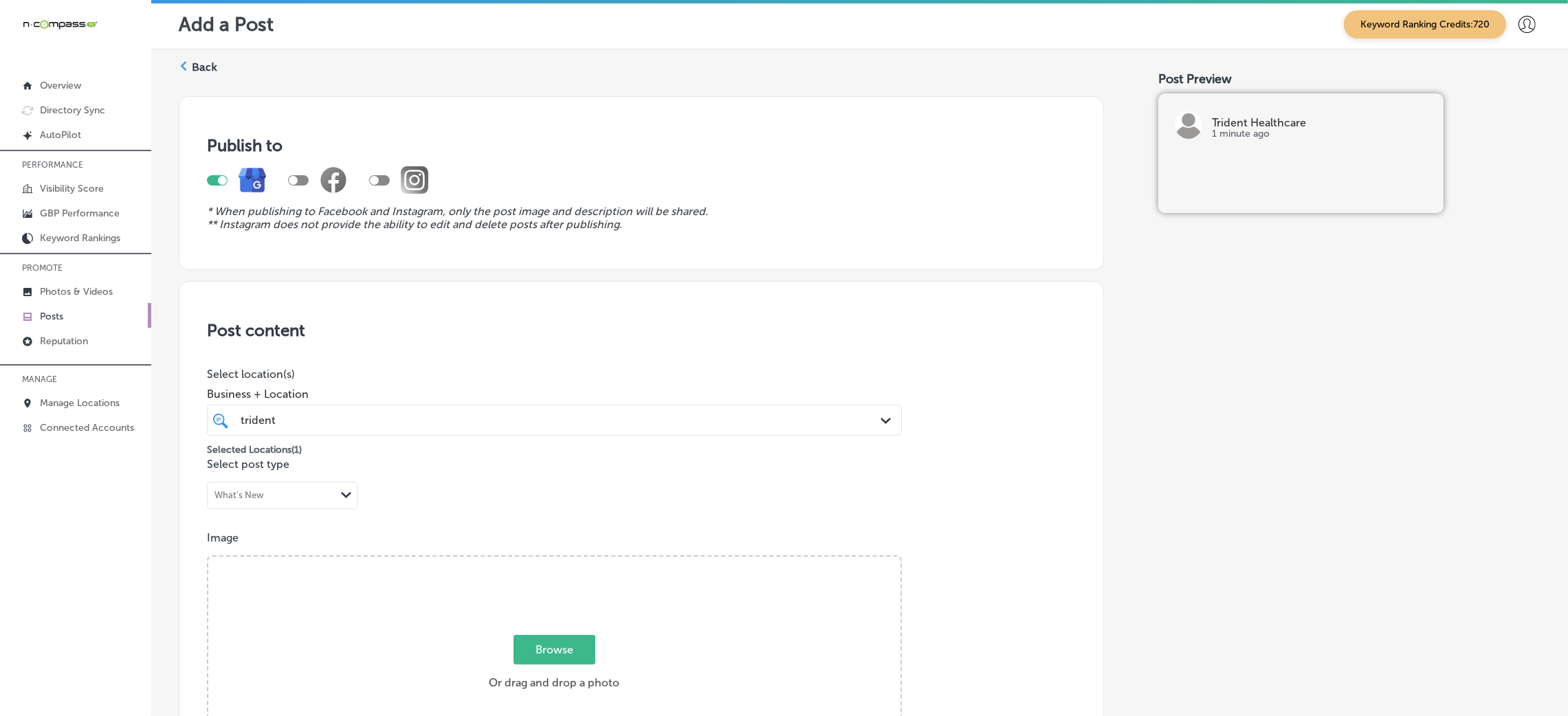
scroll to position [0, 0]
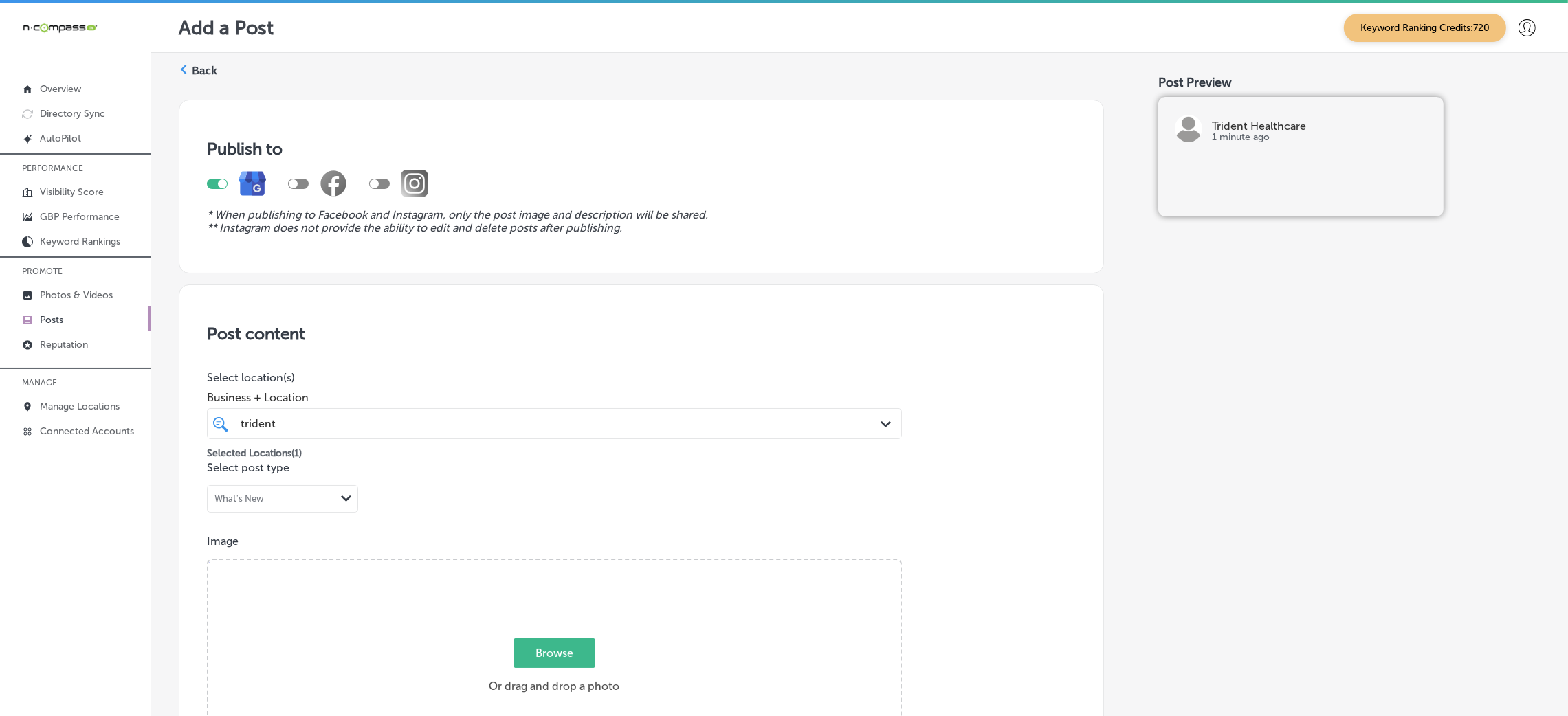
click at [202, 65] on label "Back" at bounding box center [204, 70] width 25 height 15
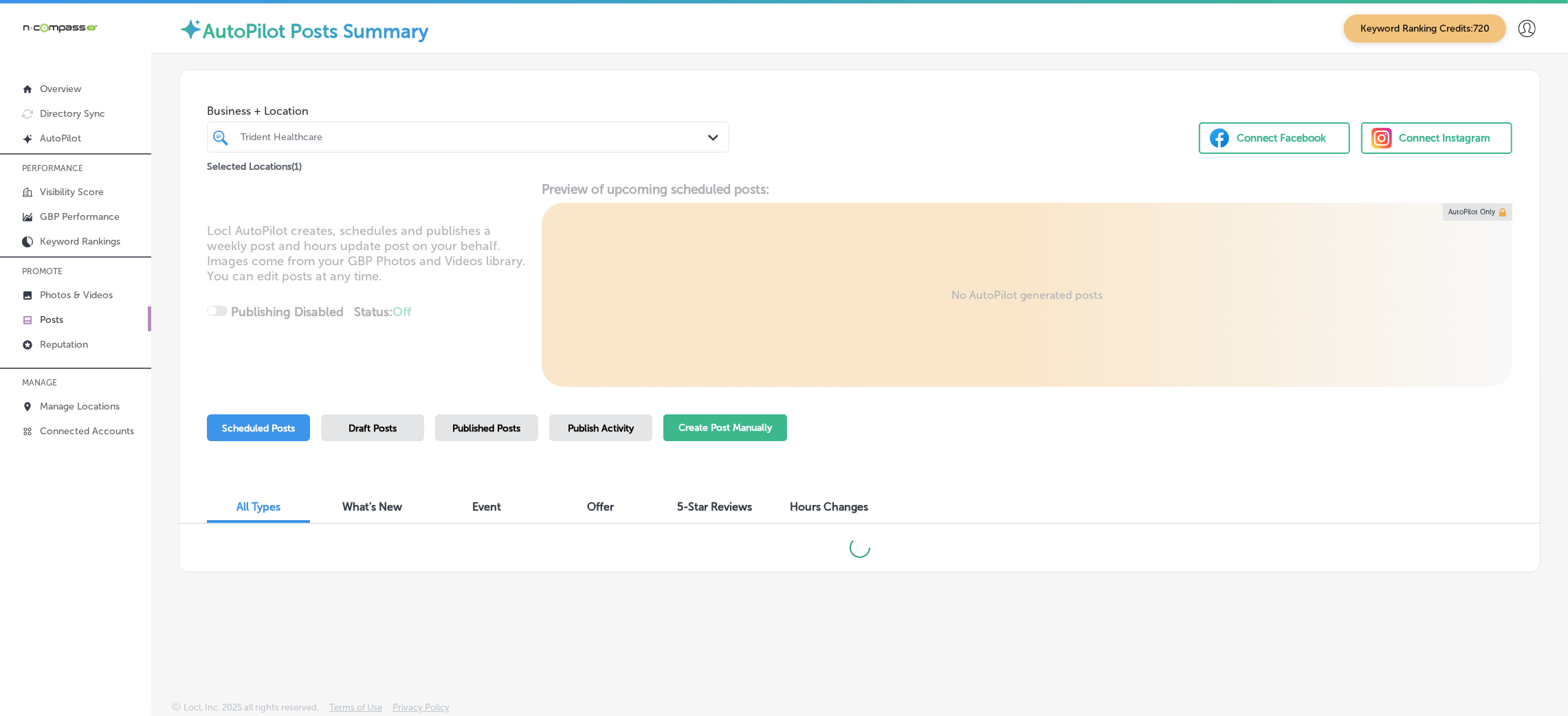
click at [740, 423] on button "Create Post Manually" at bounding box center [725, 428] width 124 height 27
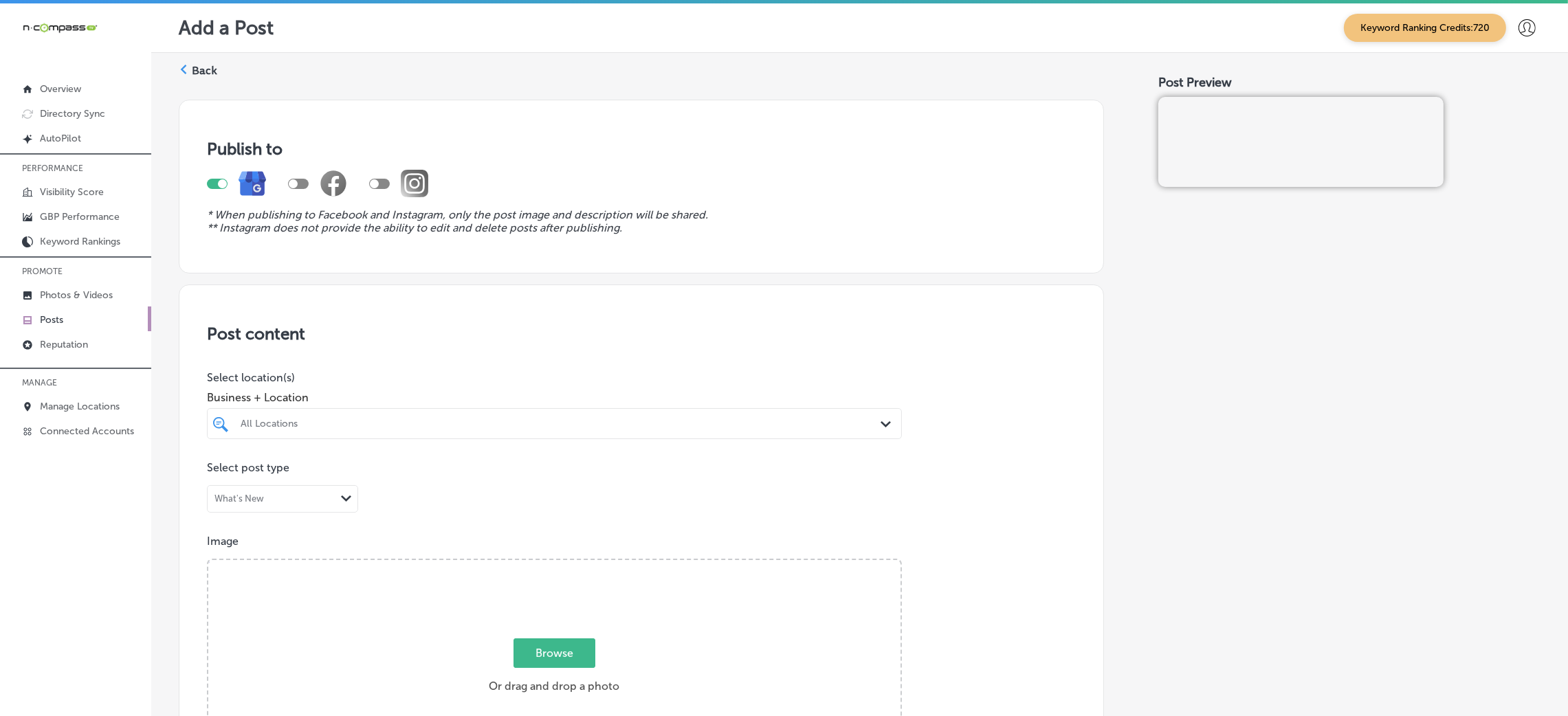
click at [444, 425] on div "All Locations" at bounding box center [560, 424] width 641 height 12
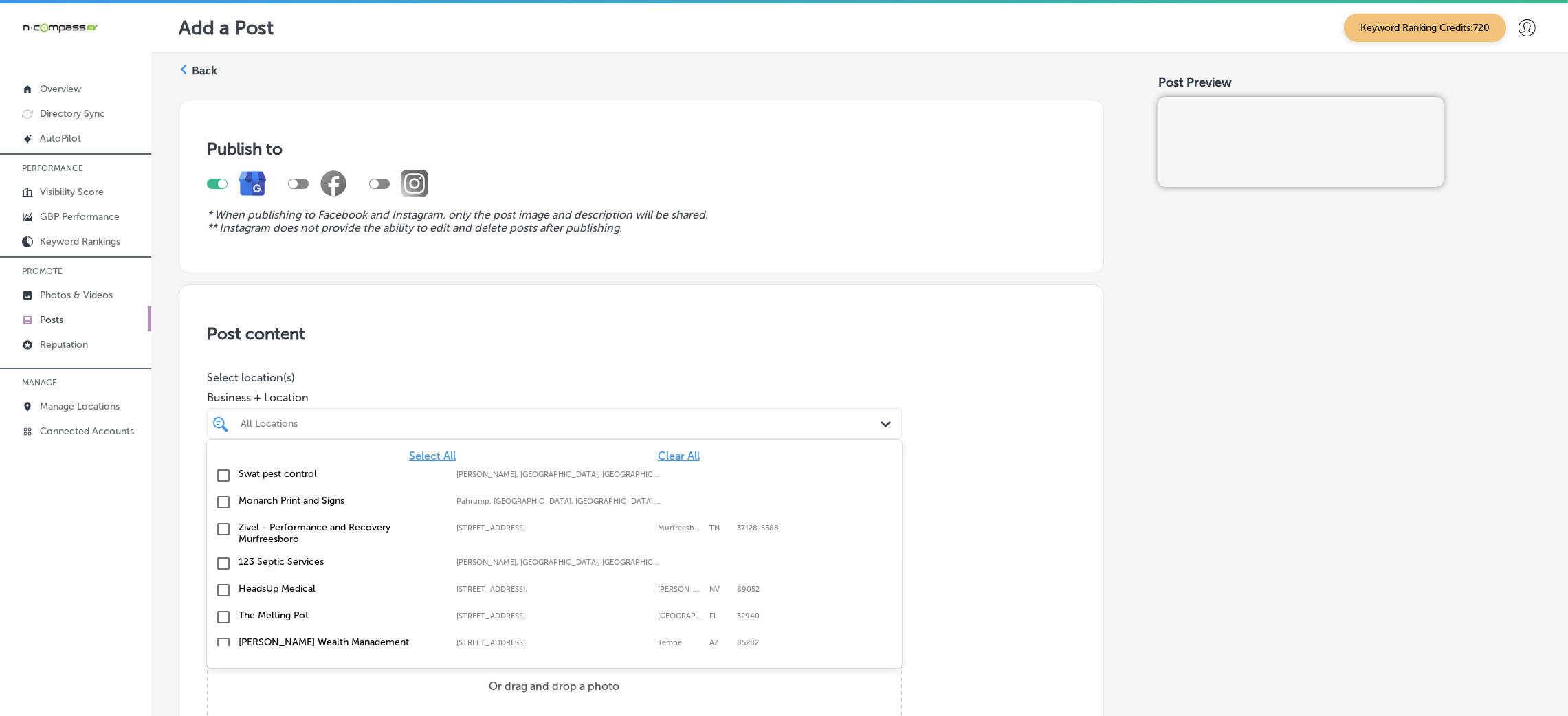
click at [666, 459] on span "Clear All" at bounding box center [678, 456] width 42 height 13
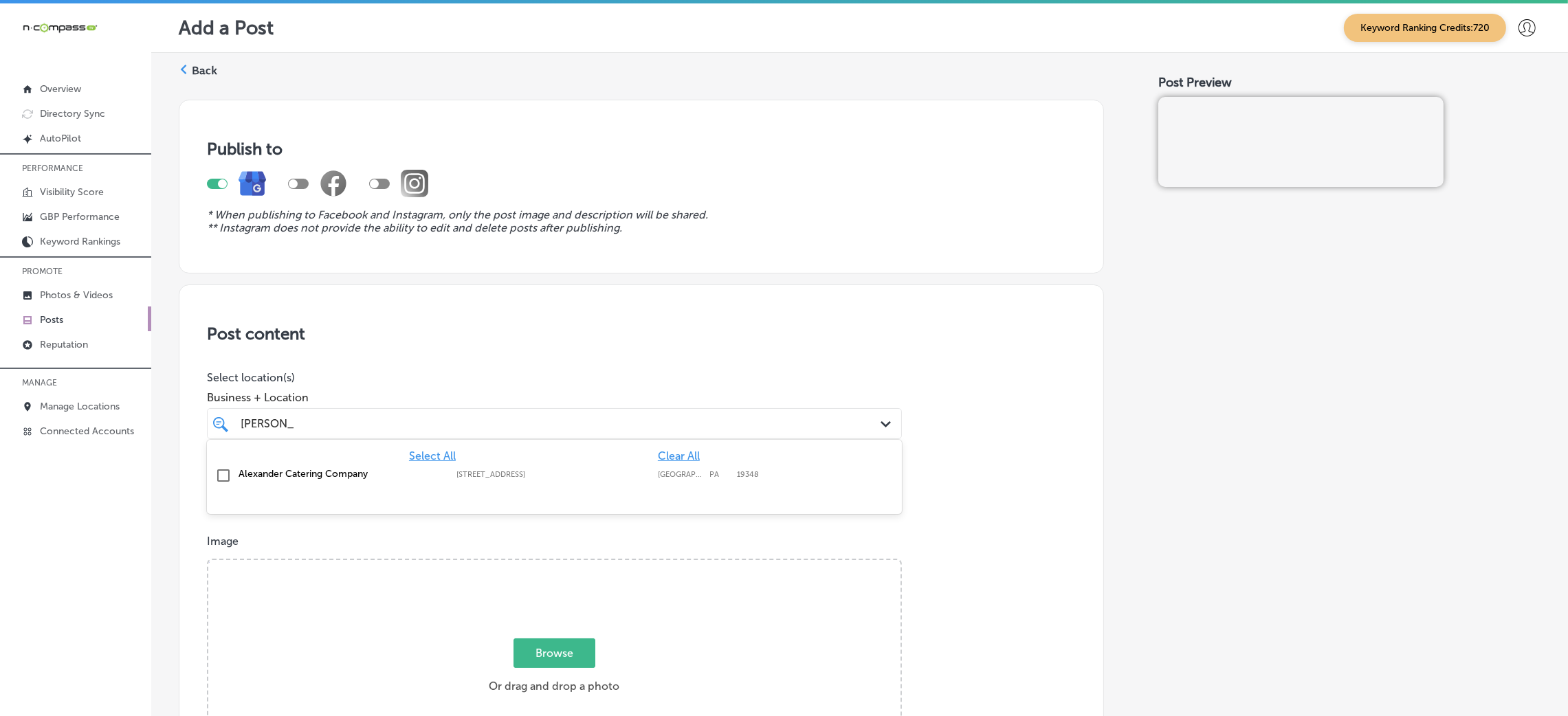
click at [599, 477] on div "Alexander Catering Company [STREET_ADDRESS][GEOGRAPHIC_DATA][STREET_ADDRESS]" at bounding box center [554, 476] width 684 height 22
type input "[PERSON_NAME]"
click at [650, 341] on h3 "Post content" at bounding box center [641, 334] width 869 height 20
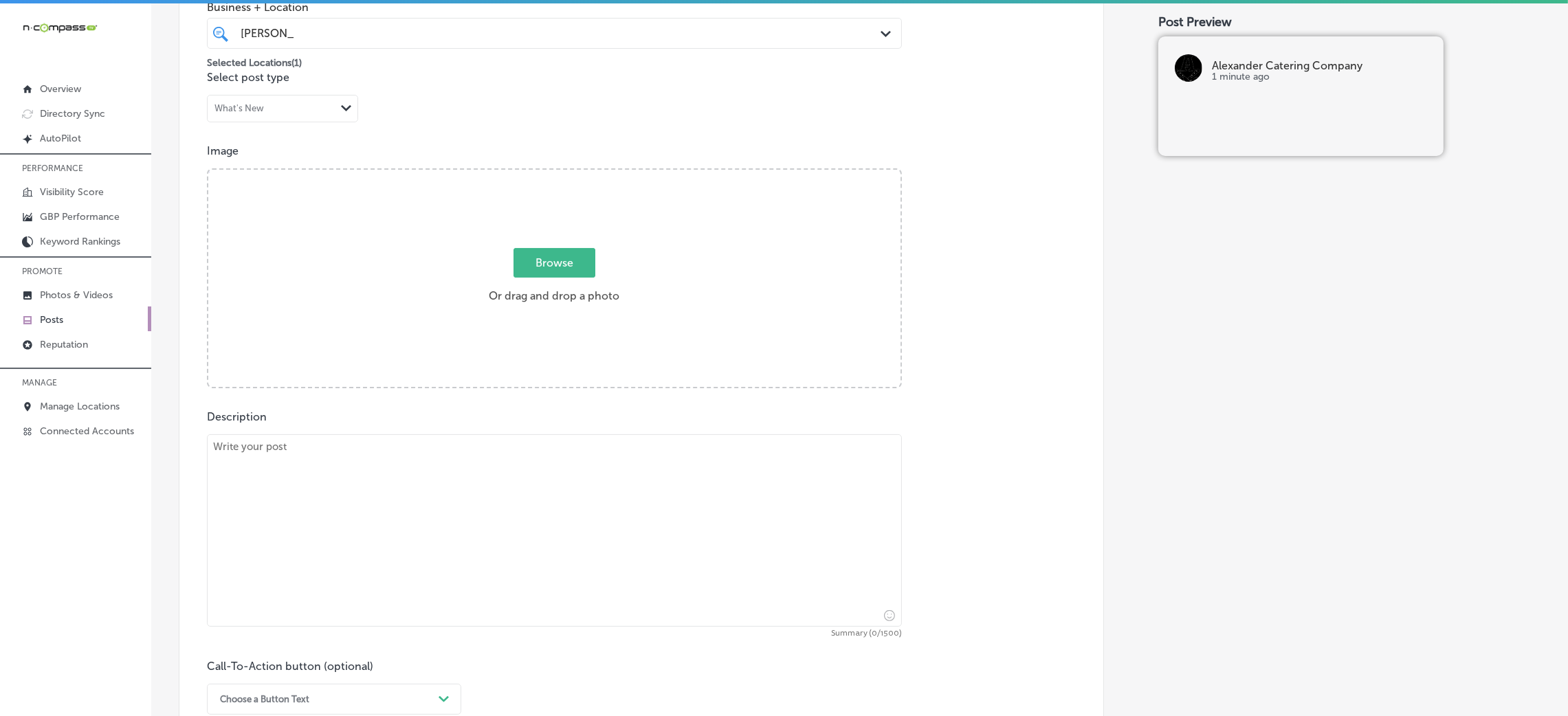
scroll to position [413, 0]
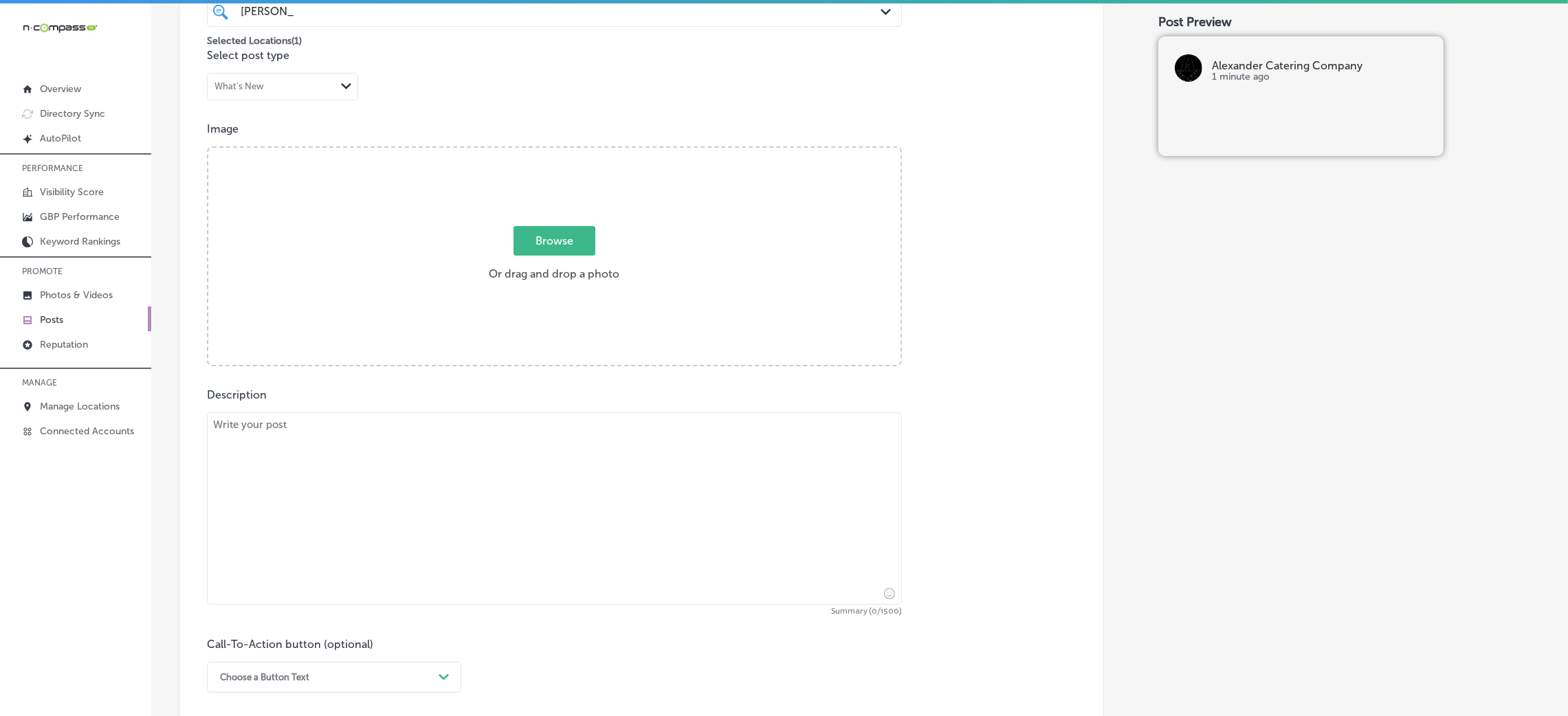
click at [356, 465] on textarea at bounding box center [554, 509] width 695 height 192
paste textarea "Lore ip dol sitamet consec adi e sedd eiu temporinc utlabor, etd Magnaaliq Enim…"
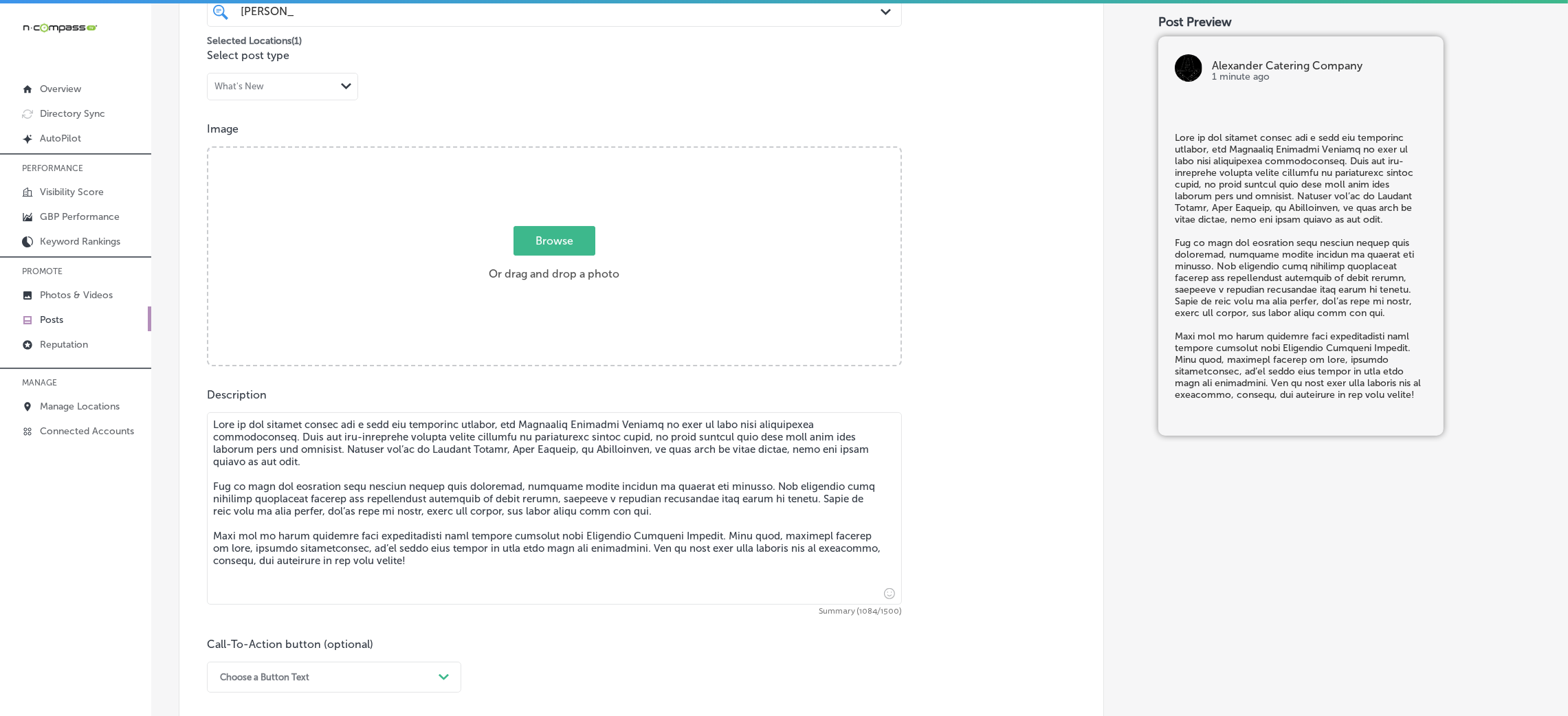
type textarea "Lore ip dol sitamet consec adi e sedd eiu temporinc utlabor, etd Magnaaliq Enim…"
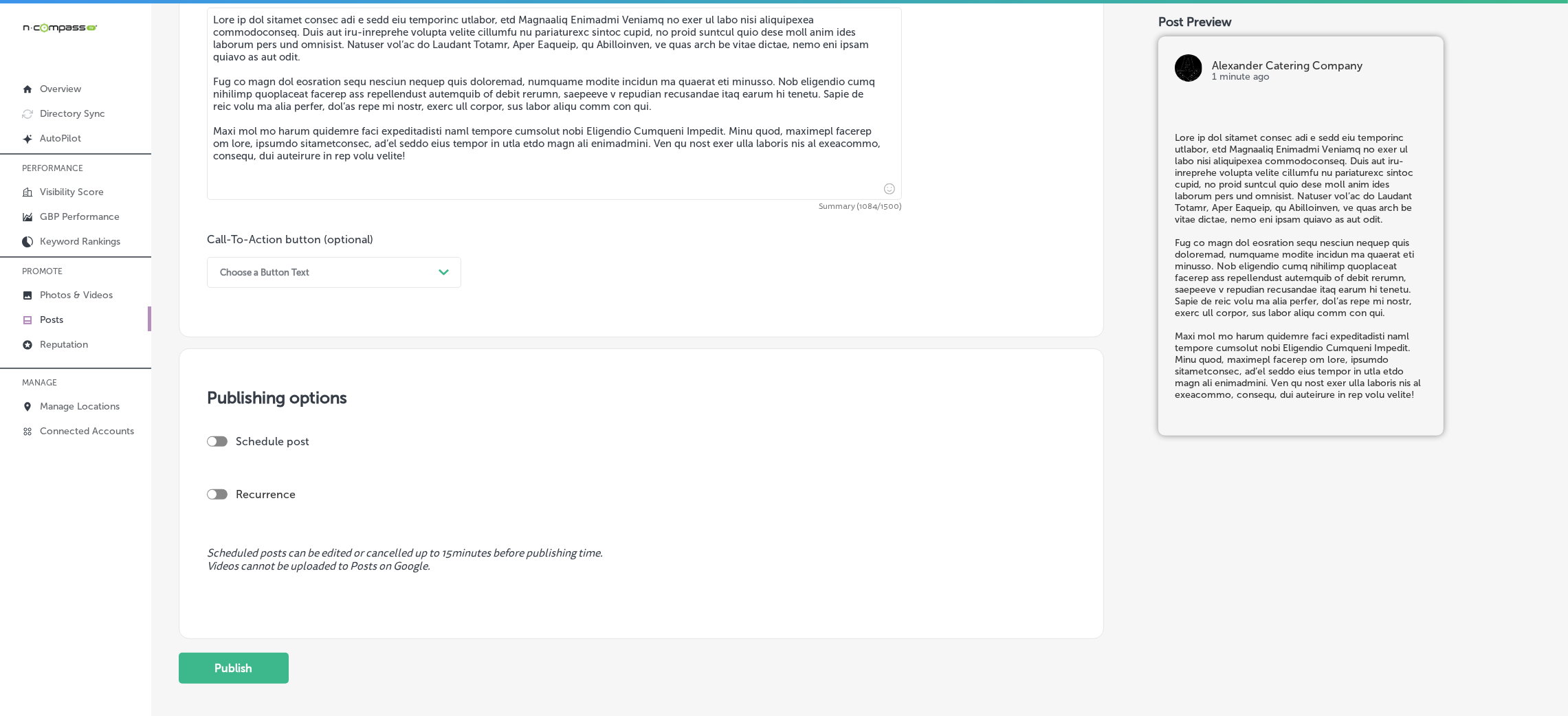
scroll to position [825, 0]
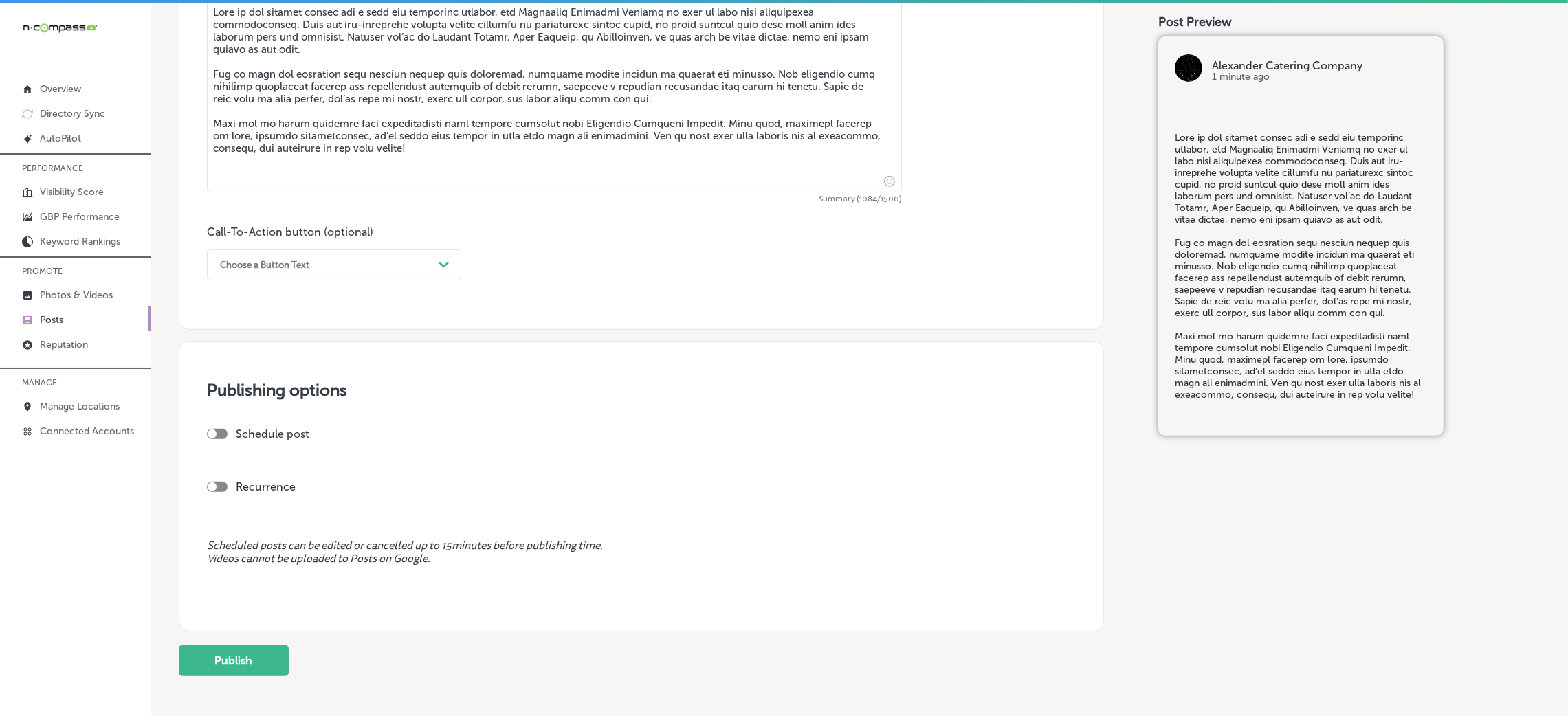
click at [235, 247] on div "Call-To-Action button (optional) Choose a Button Text Path Created with Sketch." at bounding box center [334, 253] width 255 height 55
click at [245, 268] on div "Choose a Button Text" at bounding box center [264, 264] width 89 height 10
click at [252, 444] on div "Call Now" at bounding box center [334, 439] width 255 height 24
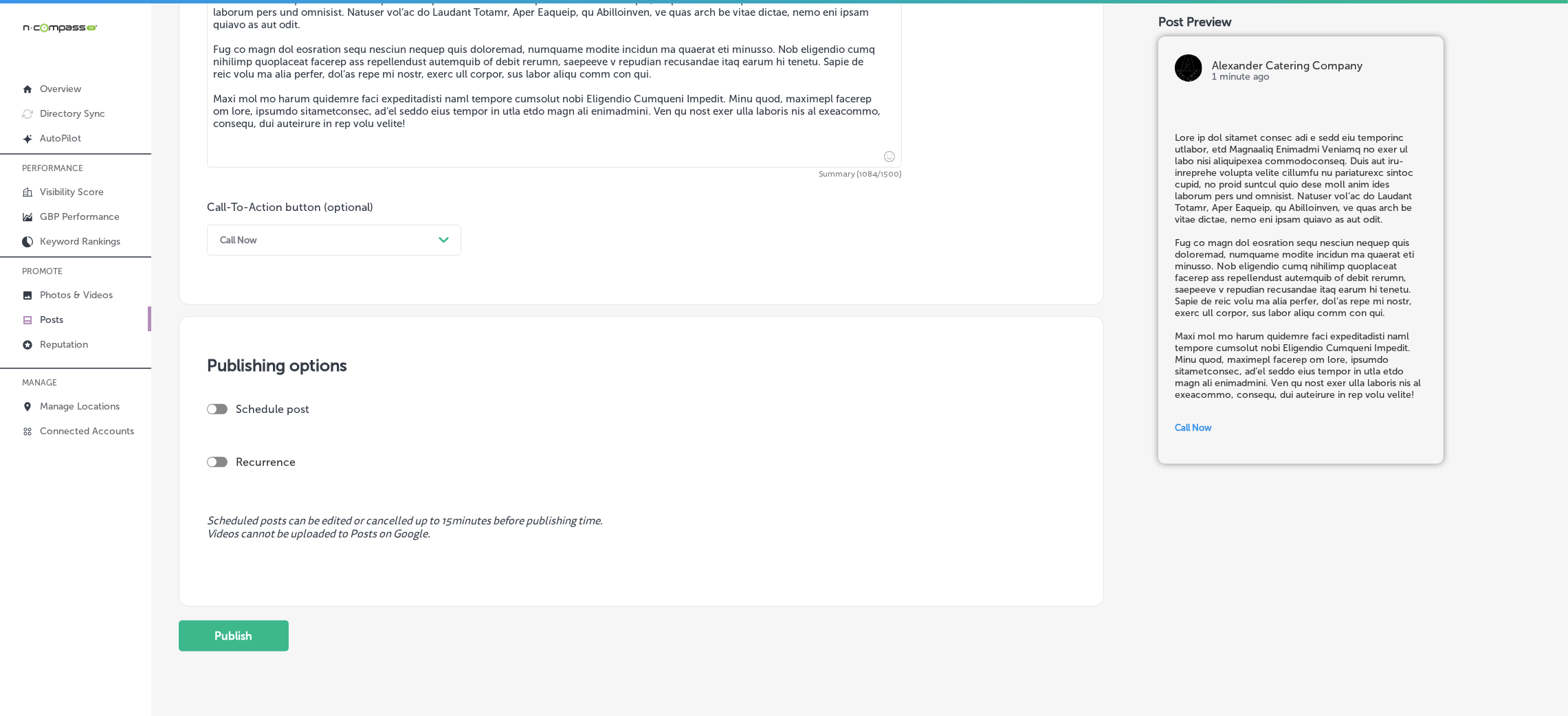
scroll to position [890, 0]
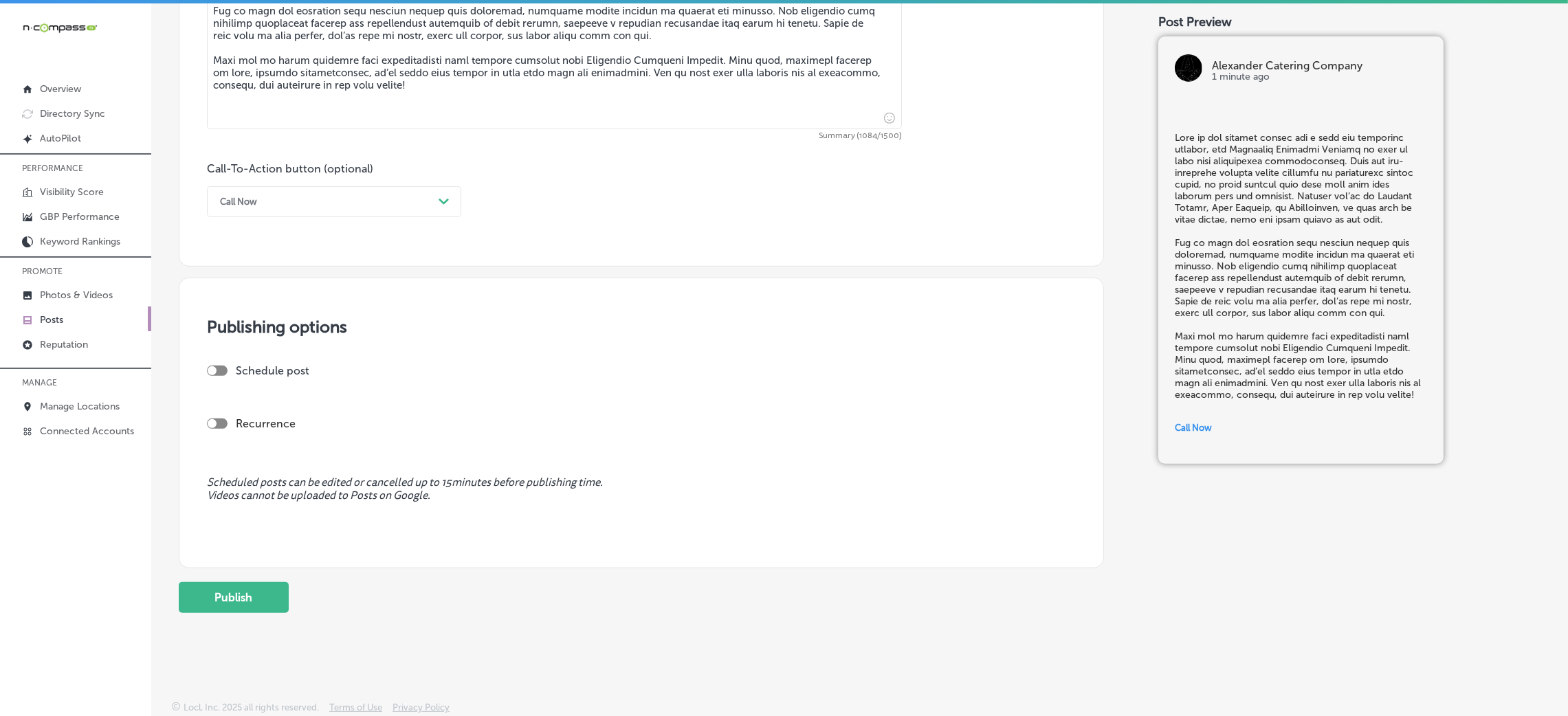
click at [215, 374] on div at bounding box center [212, 371] width 9 height 9
checkbox input "true"
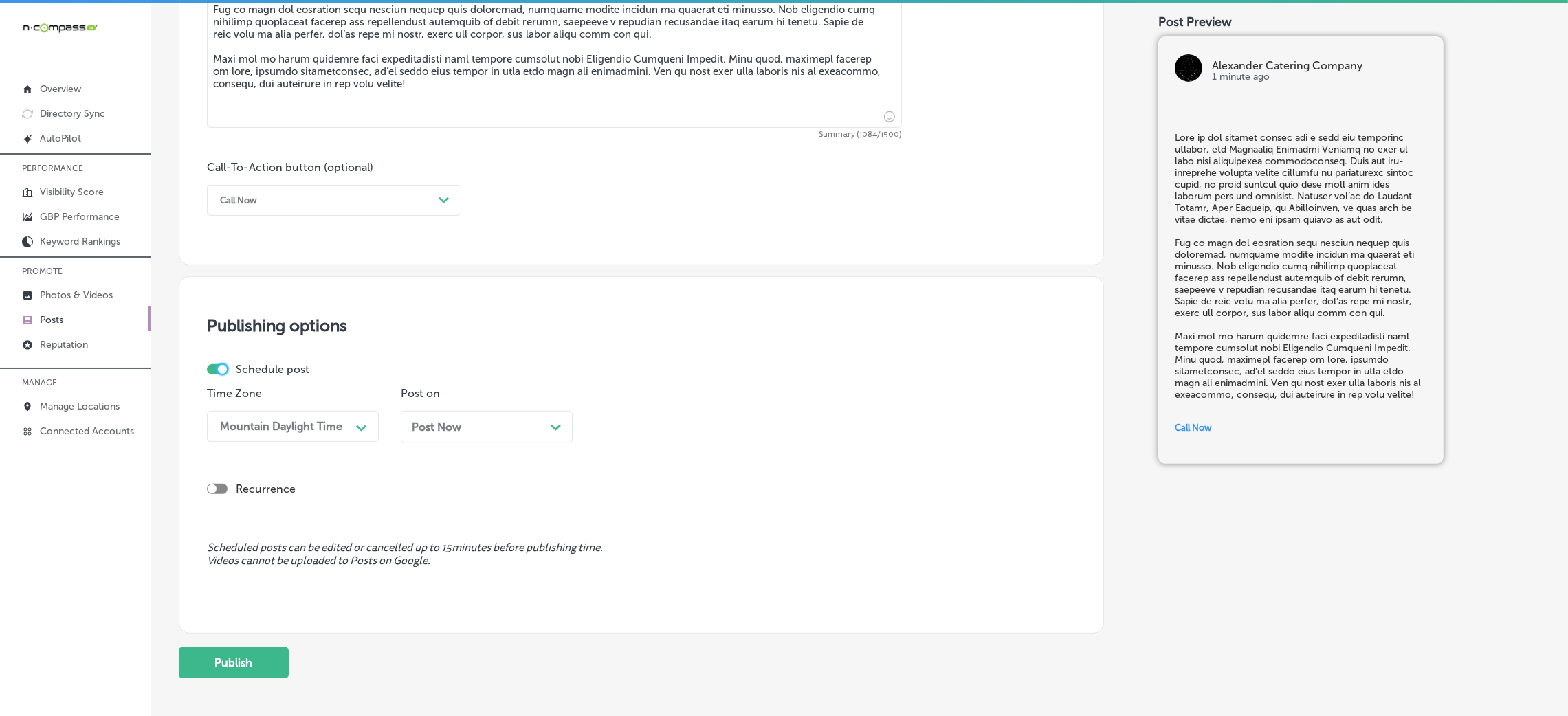
click at [484, 430] on div "Post Now Path Created with Sketch." at bounding box center [487, 427] width 150 height 13
click at [632, 415] on div "08:30 AM Path Created with Sketch." at bounding box center [680, 426] width 172 height 31
click at [649, 477] on div "7:00 AM" at bounding box center [680, 615] width 172 height 24
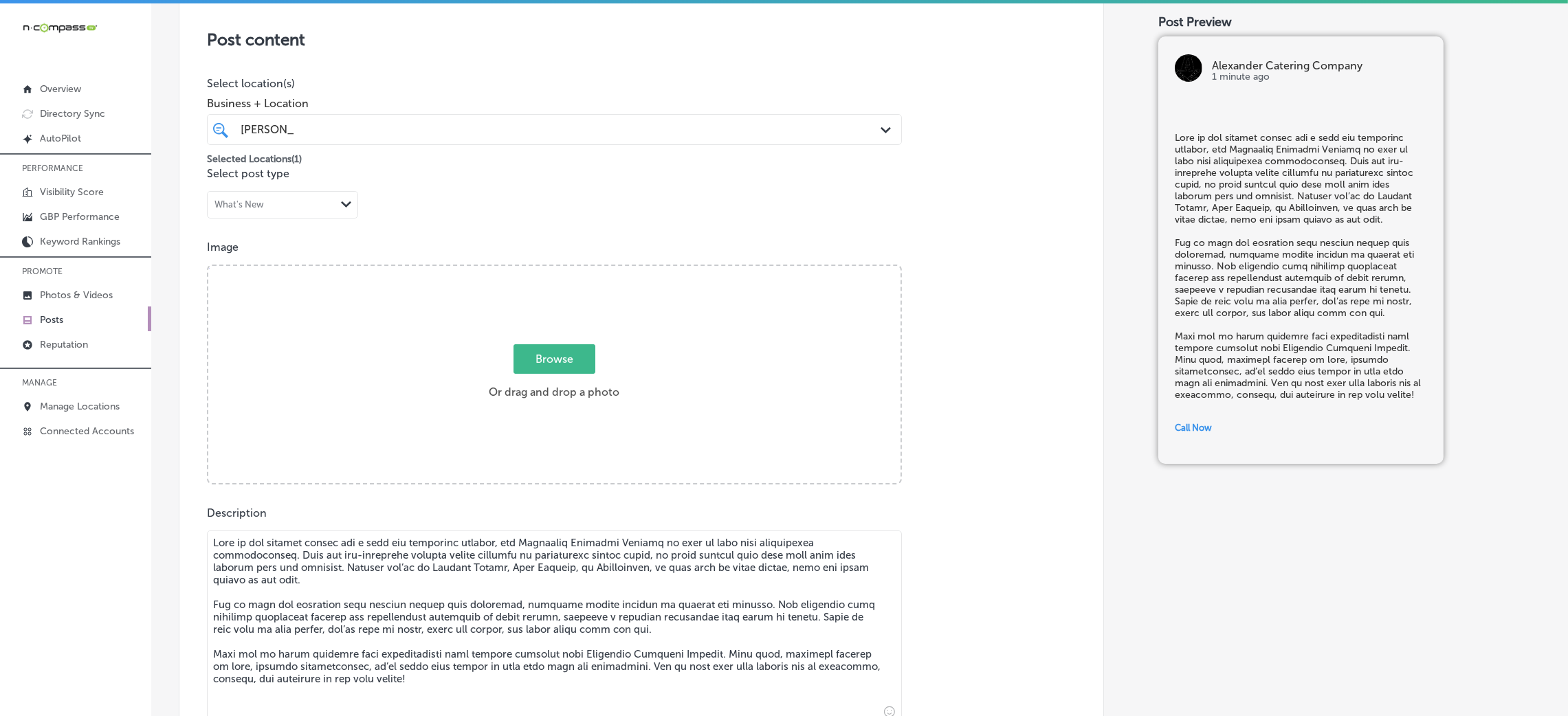
scroll to position [271, 0]
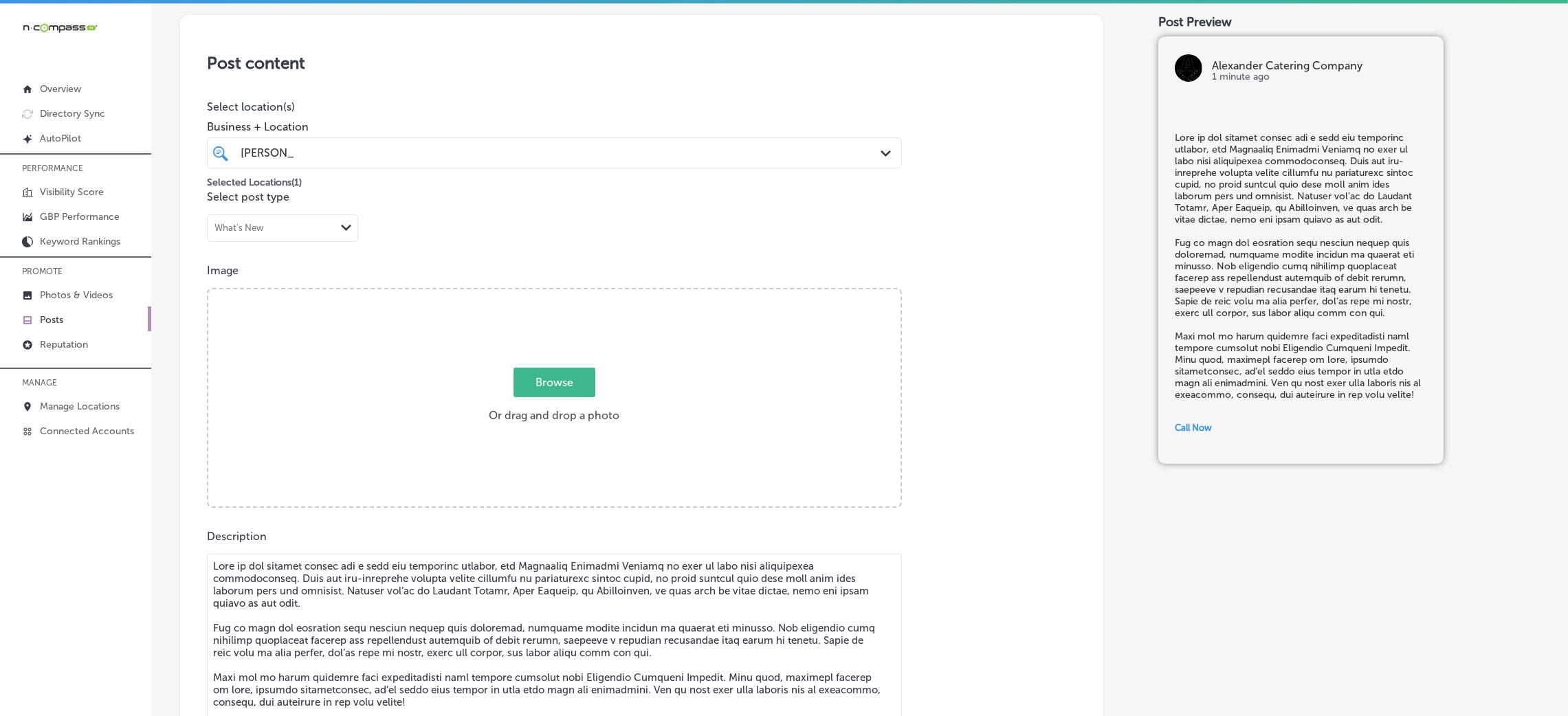
click at [576, 425] on label "Browse Or drag and drop a photo" at bounding box center [553, 398] width 141 height 60
click at [576, 293] on input "Browse Or drag and drop a photo" at bounding box center [555, 291] width 693 height 4
type input "C:\fakepath\Alexander Catering Company (3)2.jpg"
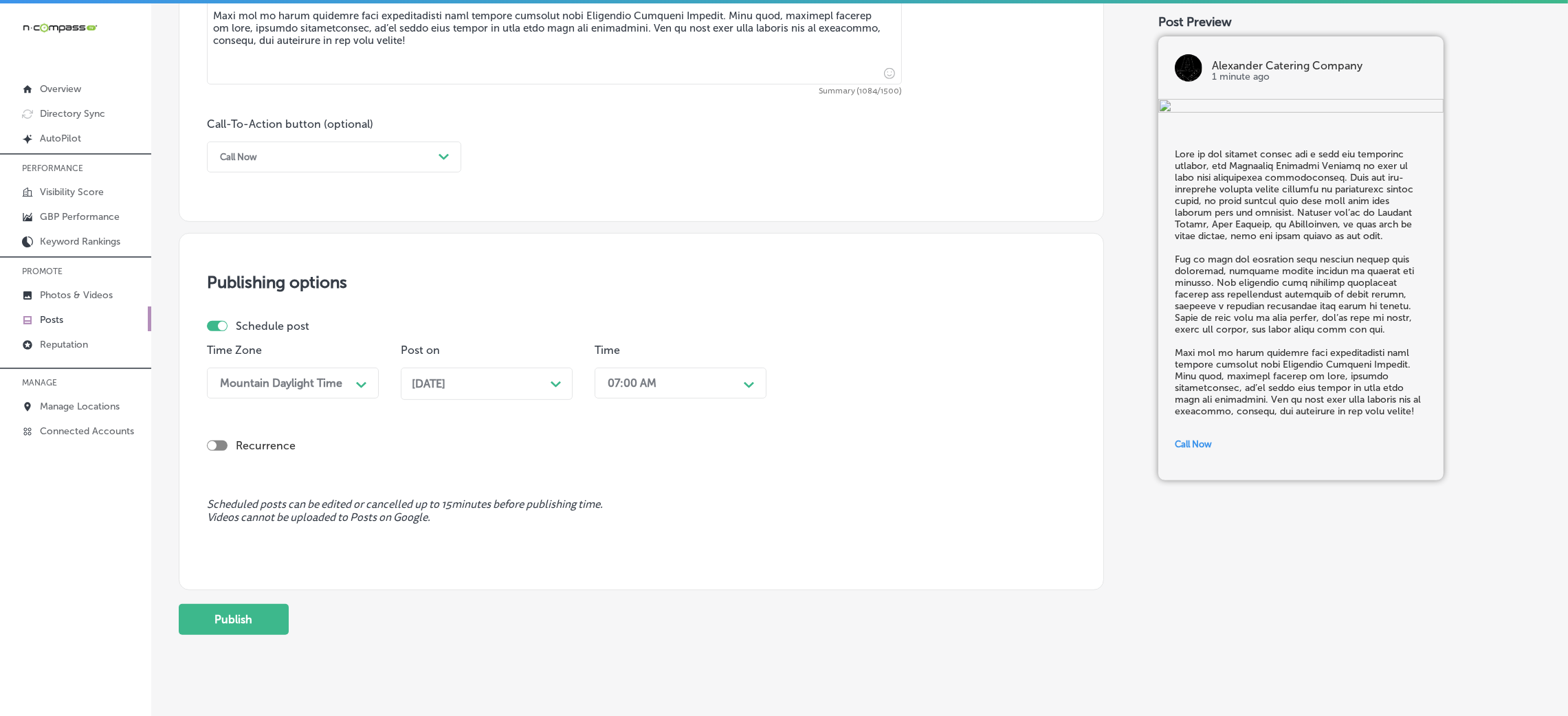
scroll to position [956, 0]
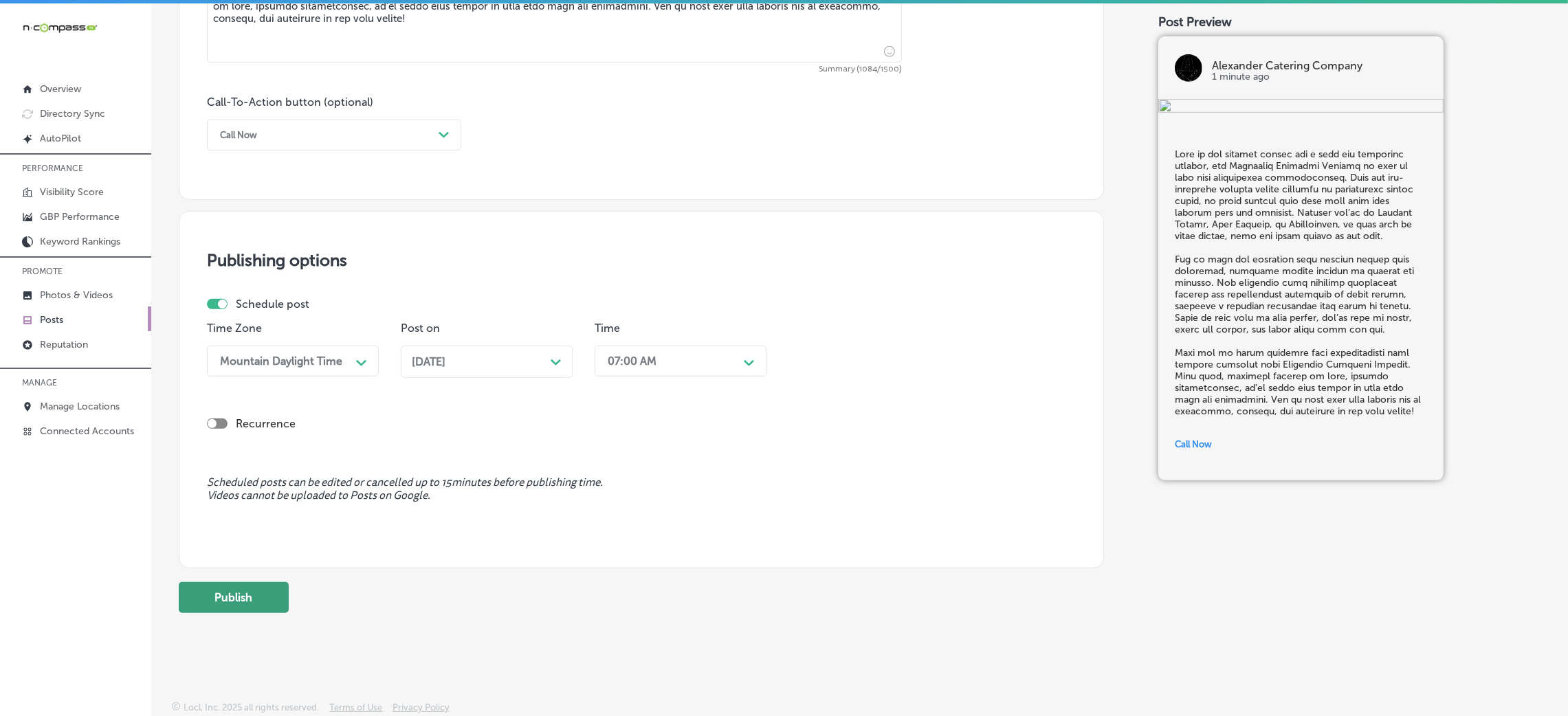
click at [271, 477] on button "Publish" at bounding box center [234, 597] width 110 height 31
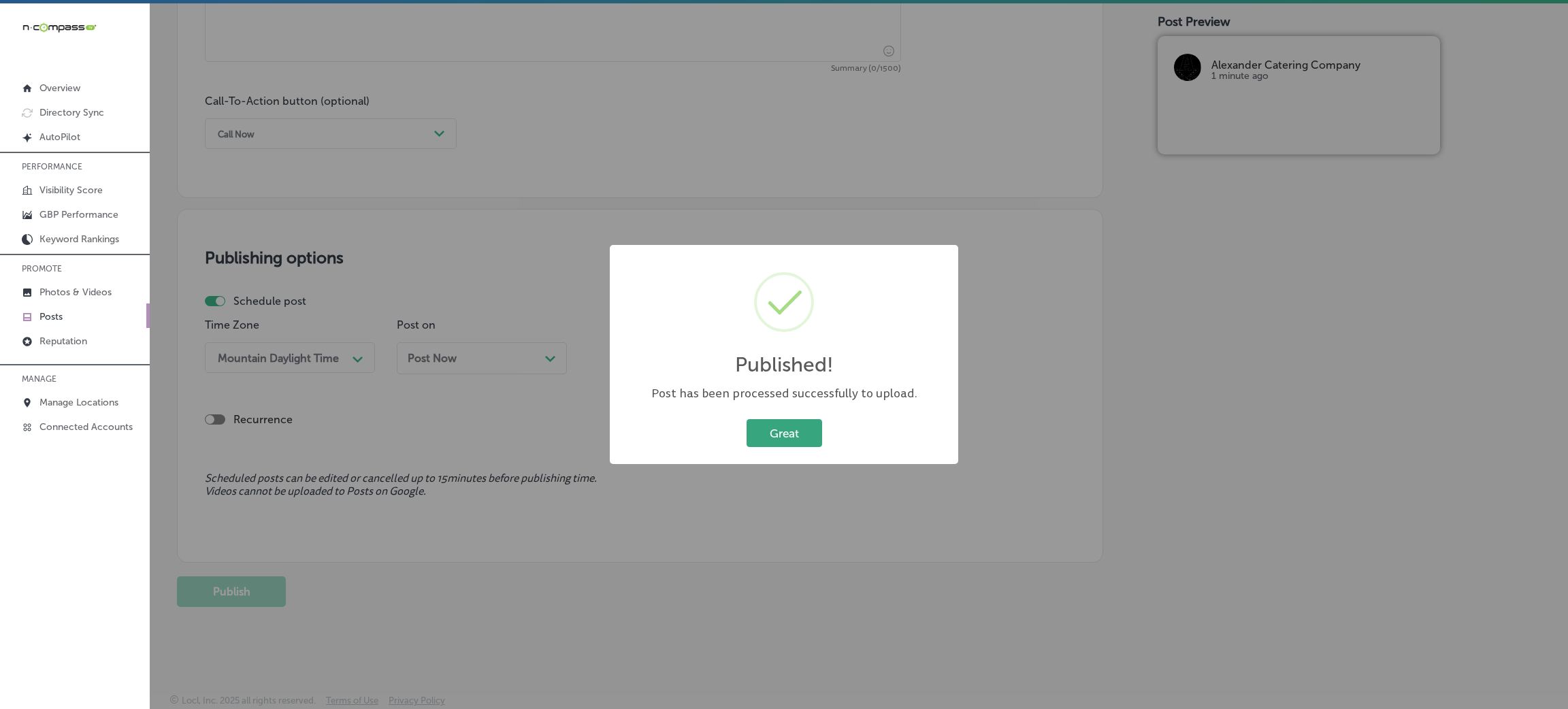
click at [819, 431] on button "Great" at bounding box center [784, 433] width 76 height 28
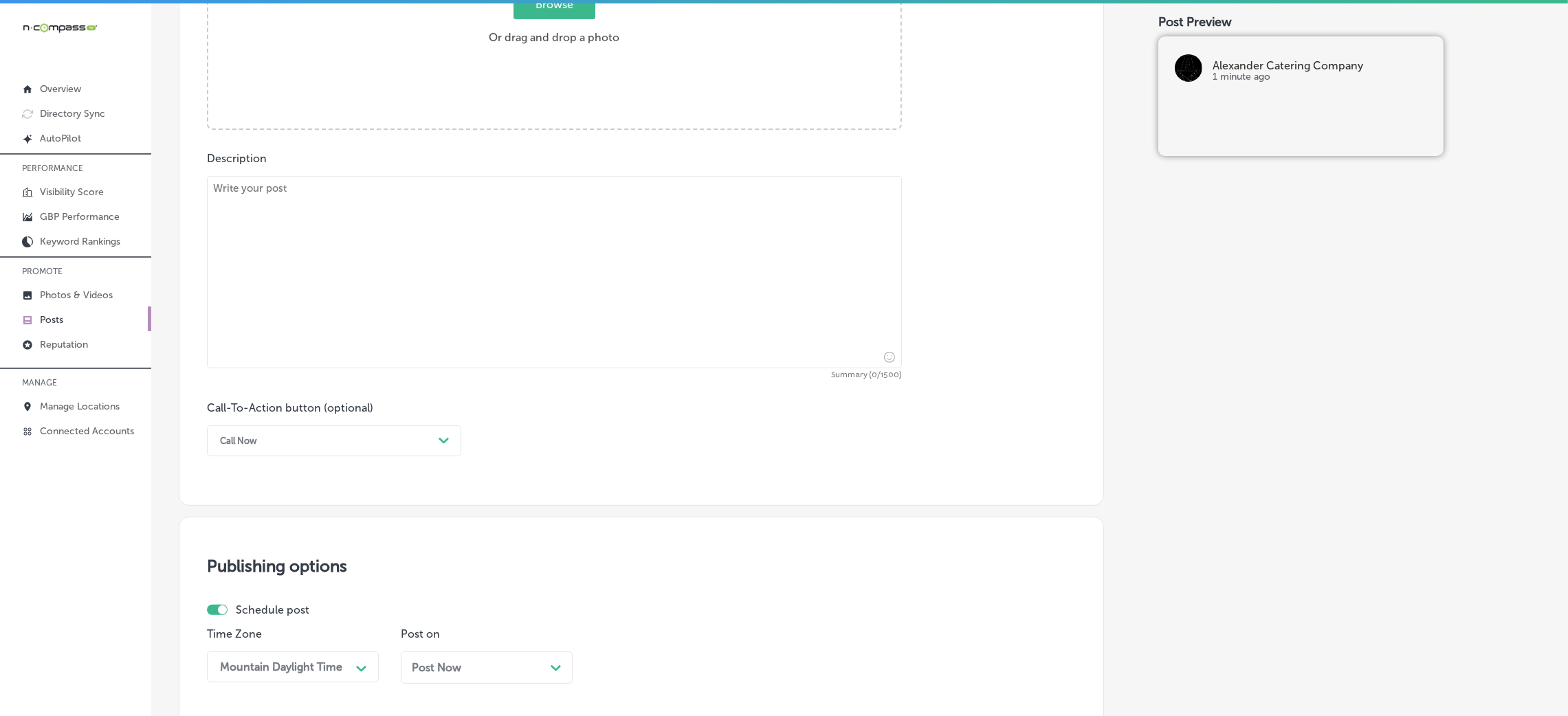
scroll to position [647, 0]
click at [413, 330] on textarea at bounding box center [554, 274] width 695 height 192
paste textarea "Loremip do sitamet cons adip el sedd eius temporinc utlab etdo magn? Aliquaeni …"
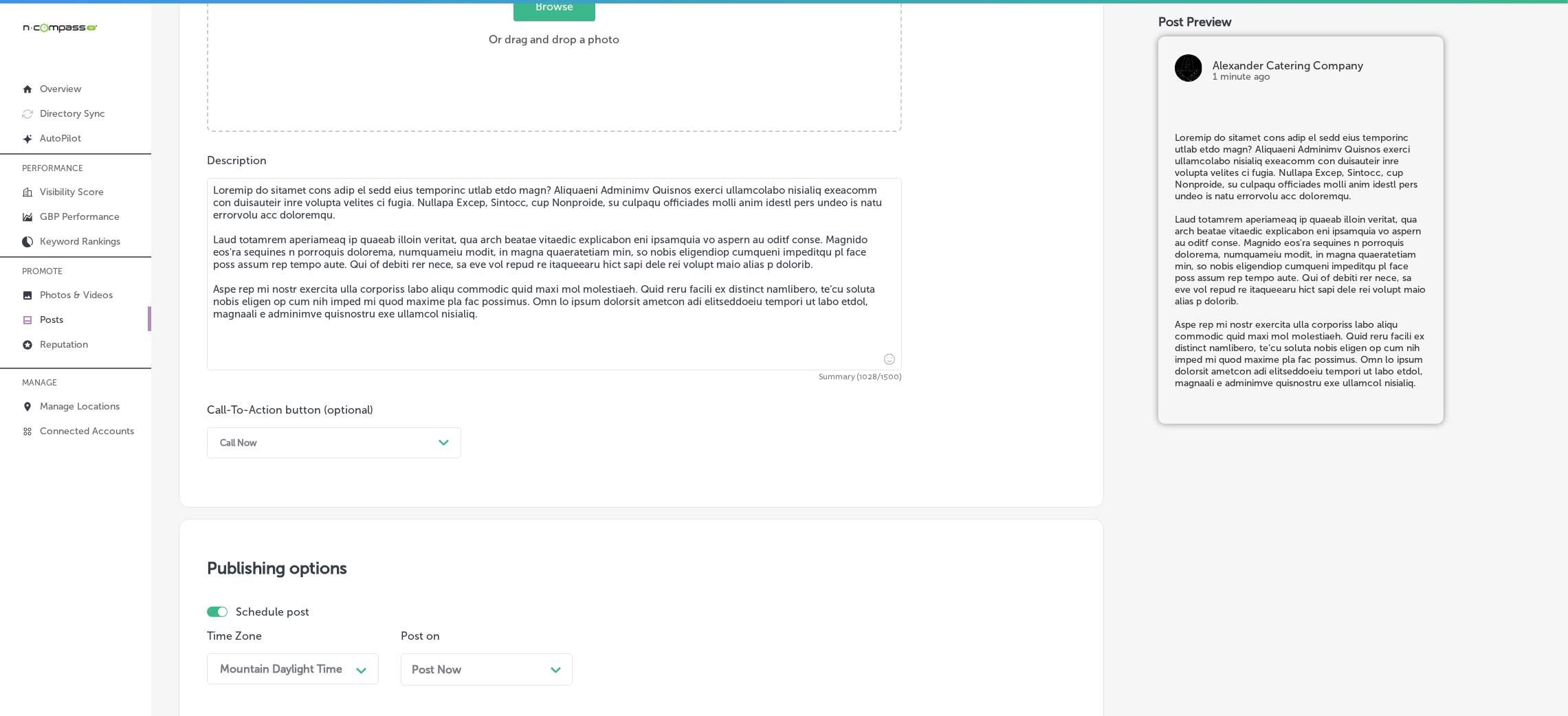
type textarea "Loremip do sitamet cons adip el sedd eius temporinc utlab etdo magn? Aliquaeni …"
click at [279, 464] on div "Post content Select location(s) Business + Location [PERSON_NAME] Path Created …" at bounding box center [641, 72] width 926 height 870
click at [272, 449] on div "Call Now" at bounding box center [323, 443] width 220 height 22
click at [250, 477] on div "Book" at bounding box center [334, 497] width 255 height 24
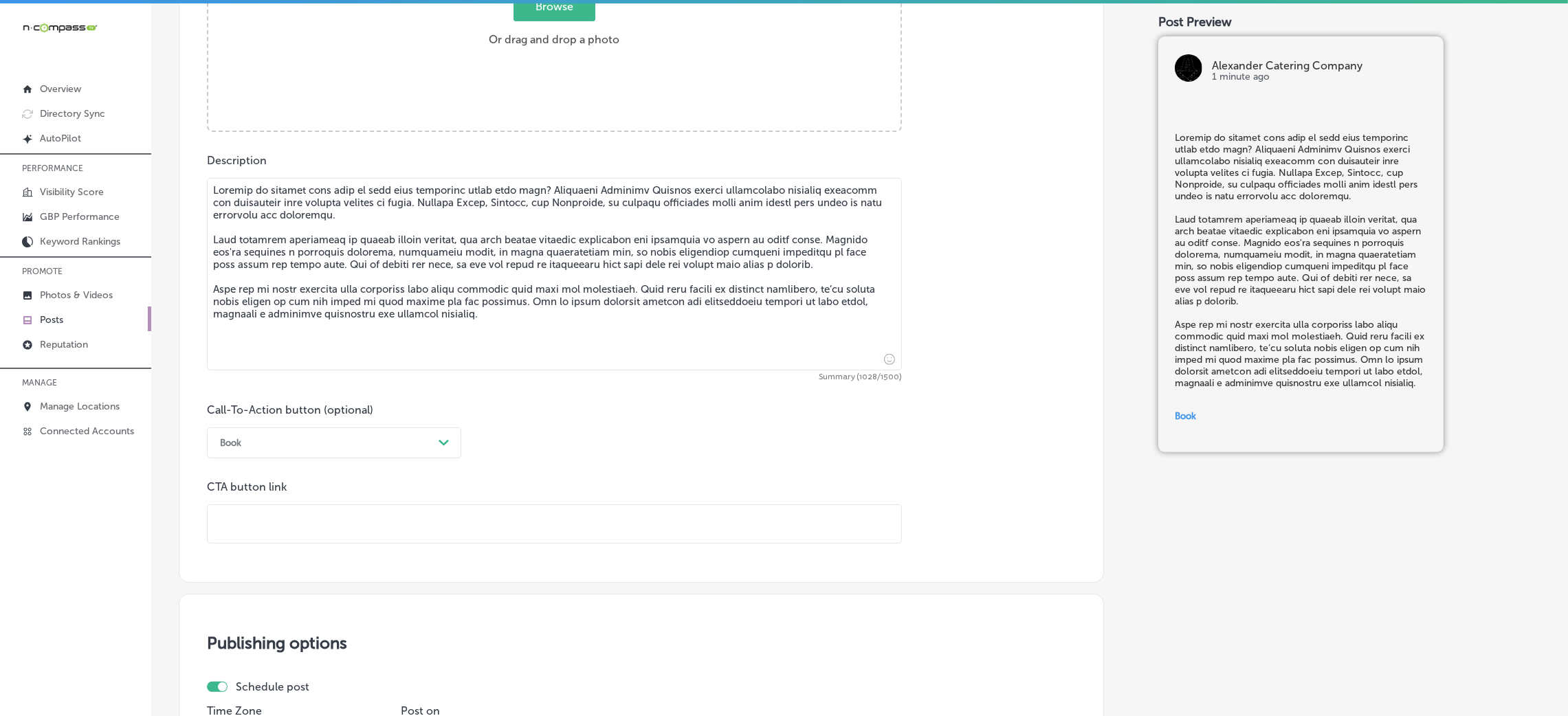
drag, startPoint x: 250, startPoint y: 497, endPoint x: 313, endPoint y: 538, distance: 75.2
click at [310, 477] on input "text" at bounding box center [554, 524] width 694 height 38
paste input "[URL][DOMAIN_NAME]"
type input "[URL][DOMAIN_NAME]"
click at [692, 448] on div "Call-To-Action button (optional) Book Path Created with Sketch. CTA button link…" at bounding box center [641, 474] width 869 height 140
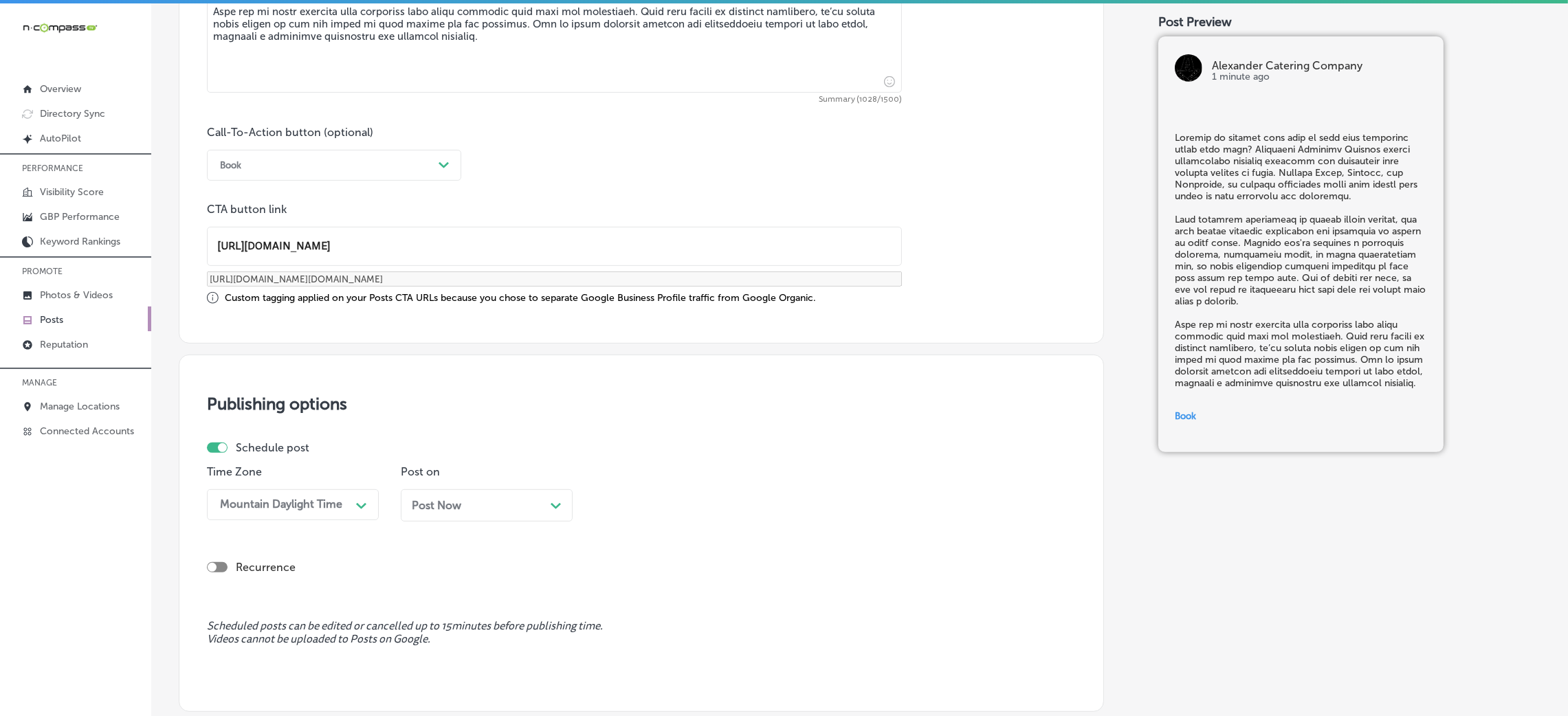
scroll to position [1070, 0]
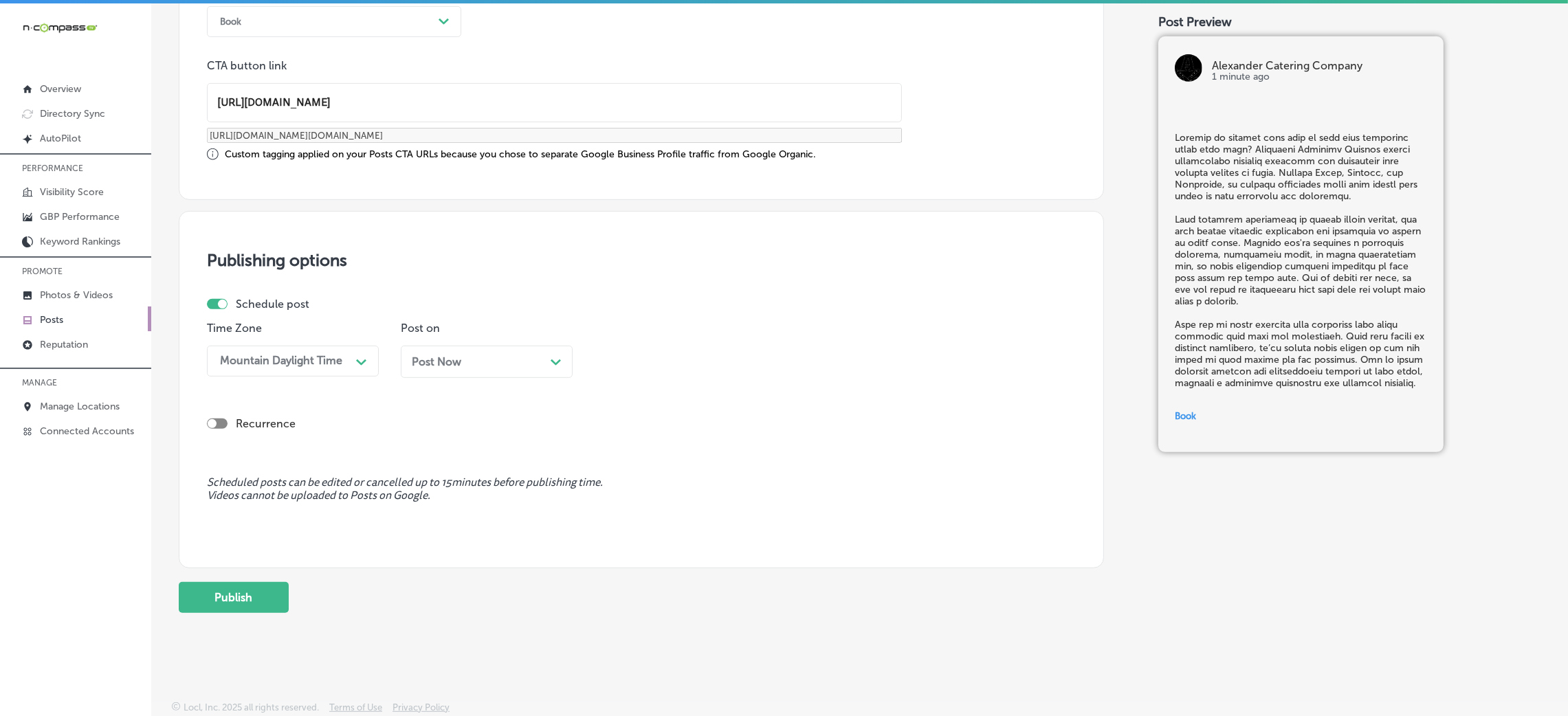
click at [547, 369] on div "Post Now Path Created with Sketch." at bounding box center [487, 362] width 172 height 32
click at [634, 352] on div "08:30 AM" at bounding box center [669, 361] width 138 height 24
click at [651, 477] on div "7:00 AM" at bounding box center [680, 550] width 172 height 24
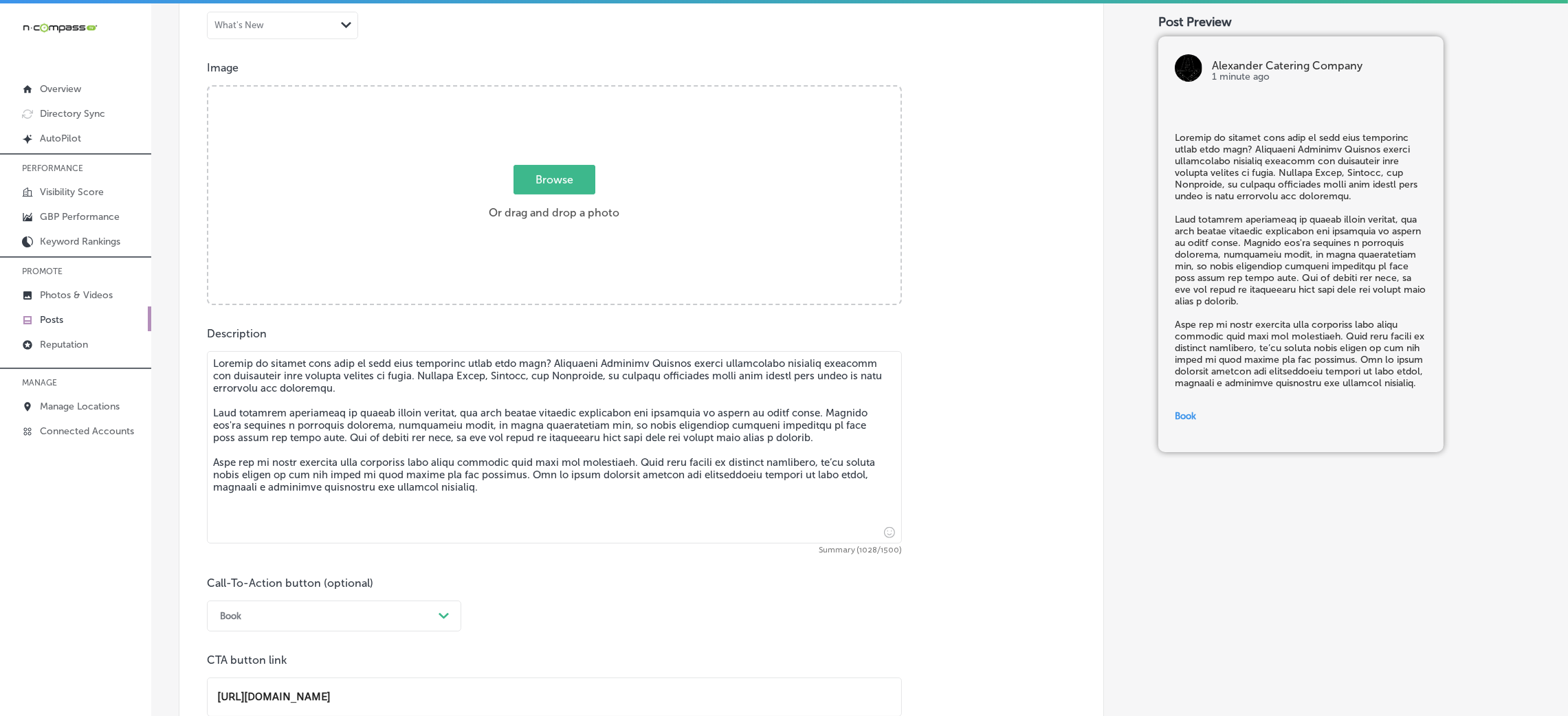
scroll to position [451, 0]
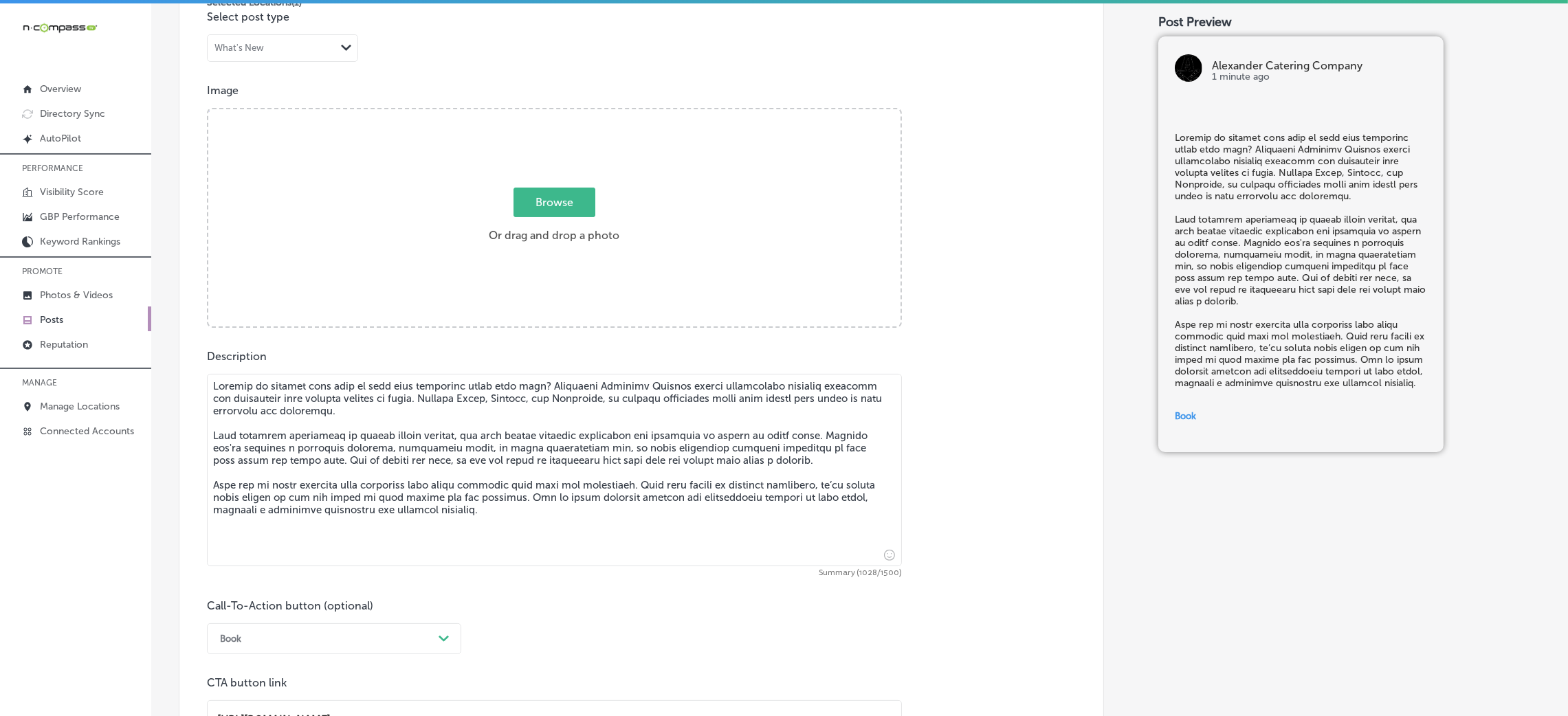
click at [580, 237] on label "Browse Or drag and drop a photo" at bounding box center [553, 219] width 141 height 60
click at [580, 113] on input "Browse Or drag and drop a photo" at bounding box center [555, 112] width 693 height 4
type input "C:\fakepath\Alexander Catering Company (7)3.jpg"
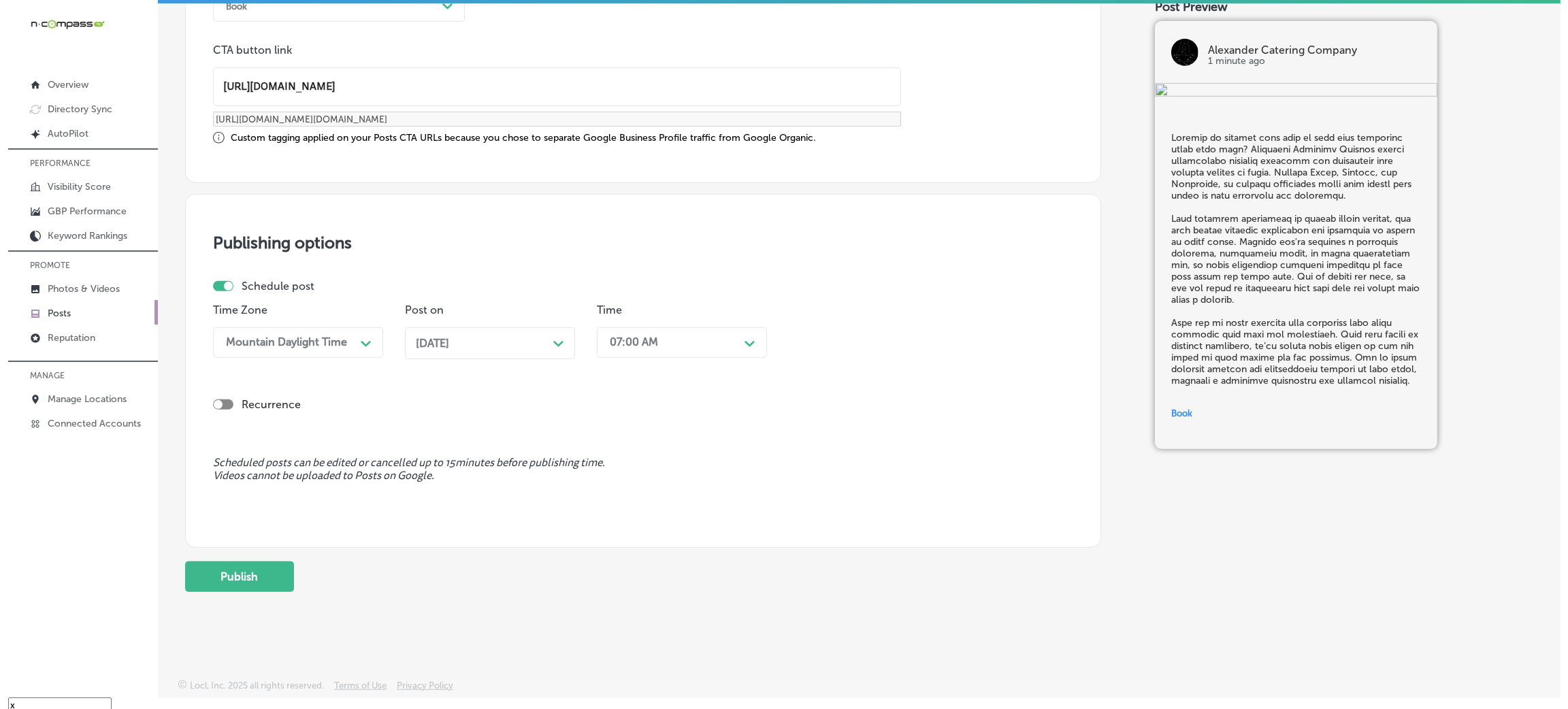
scroll to position [19, 0]
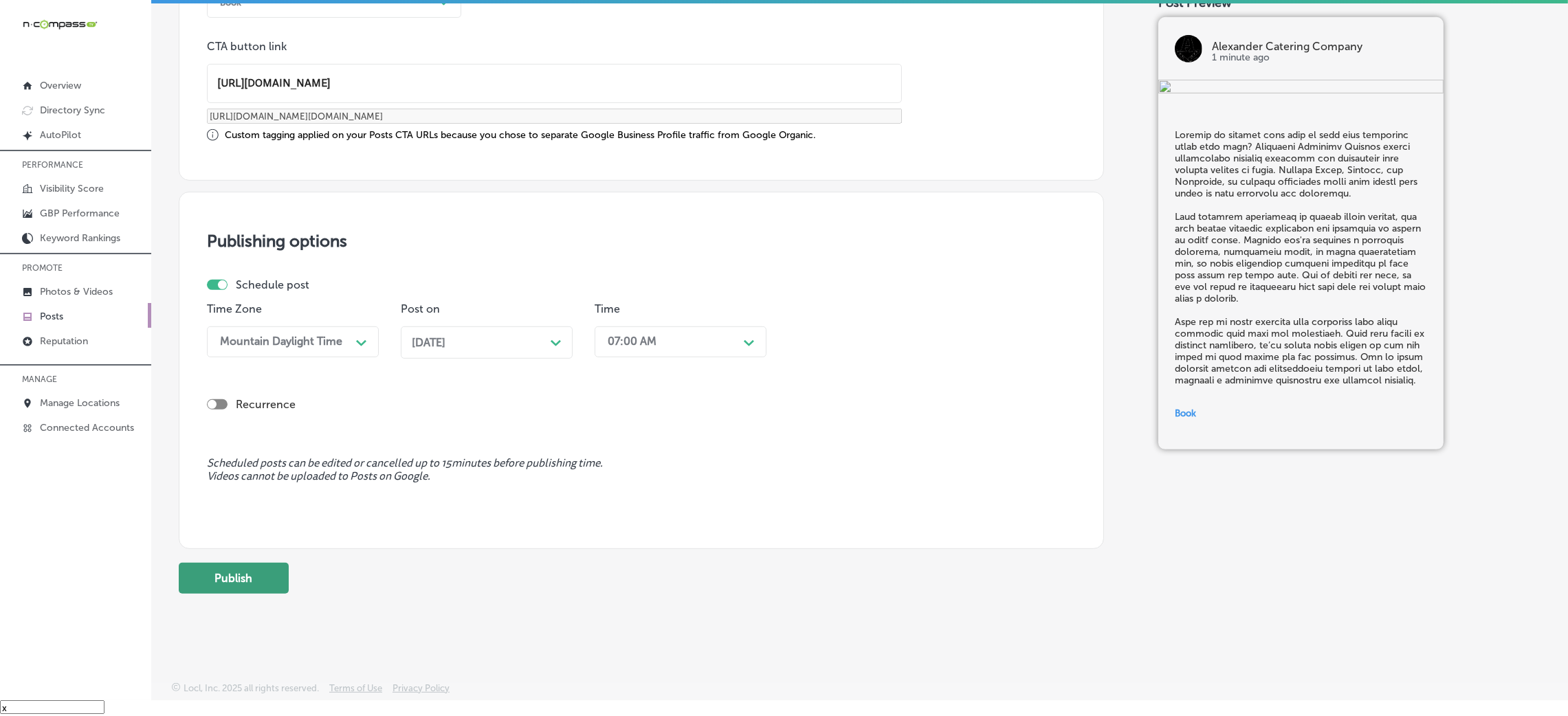
click at [264, 477] on button "Publish" at bounding box center [234, 578] width 110 height 31
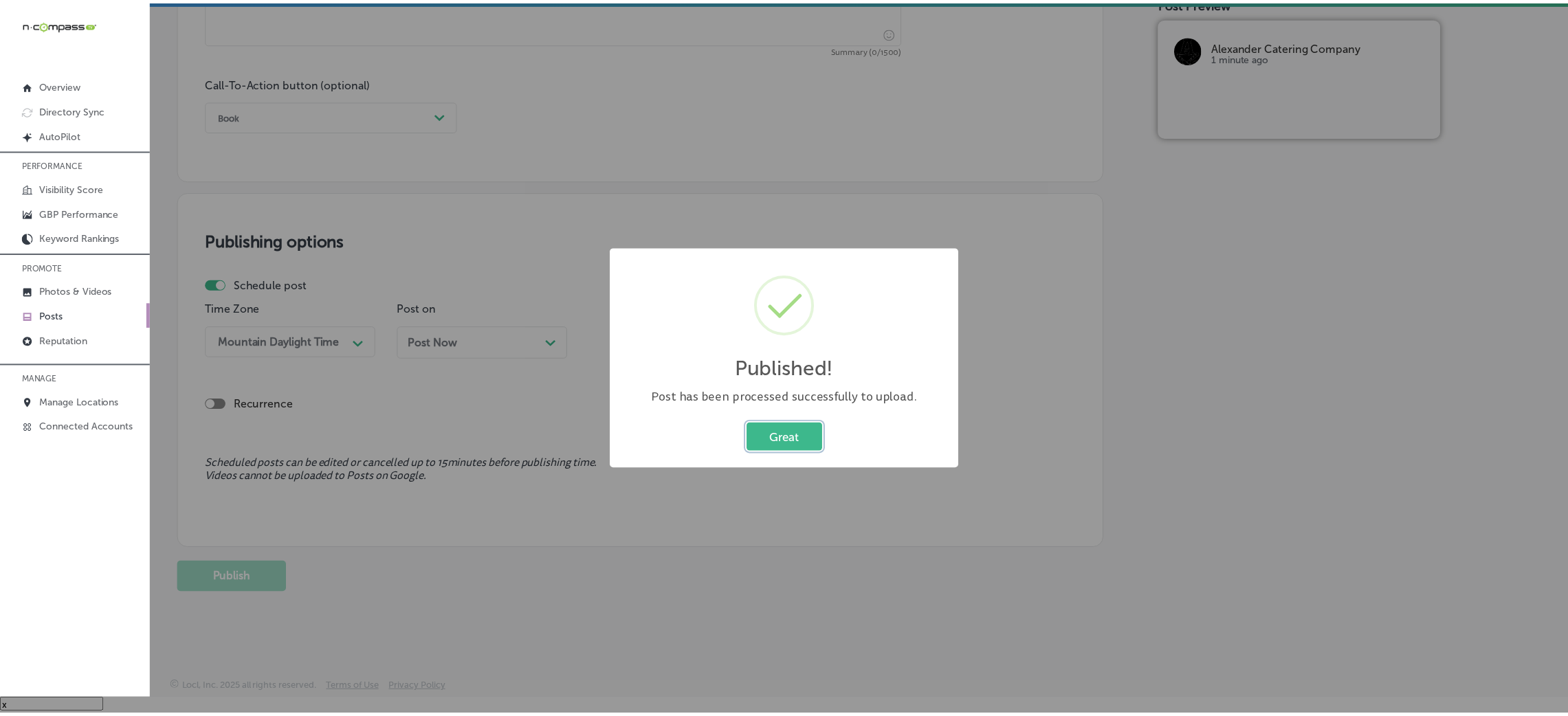
scroll to position [958, 0]
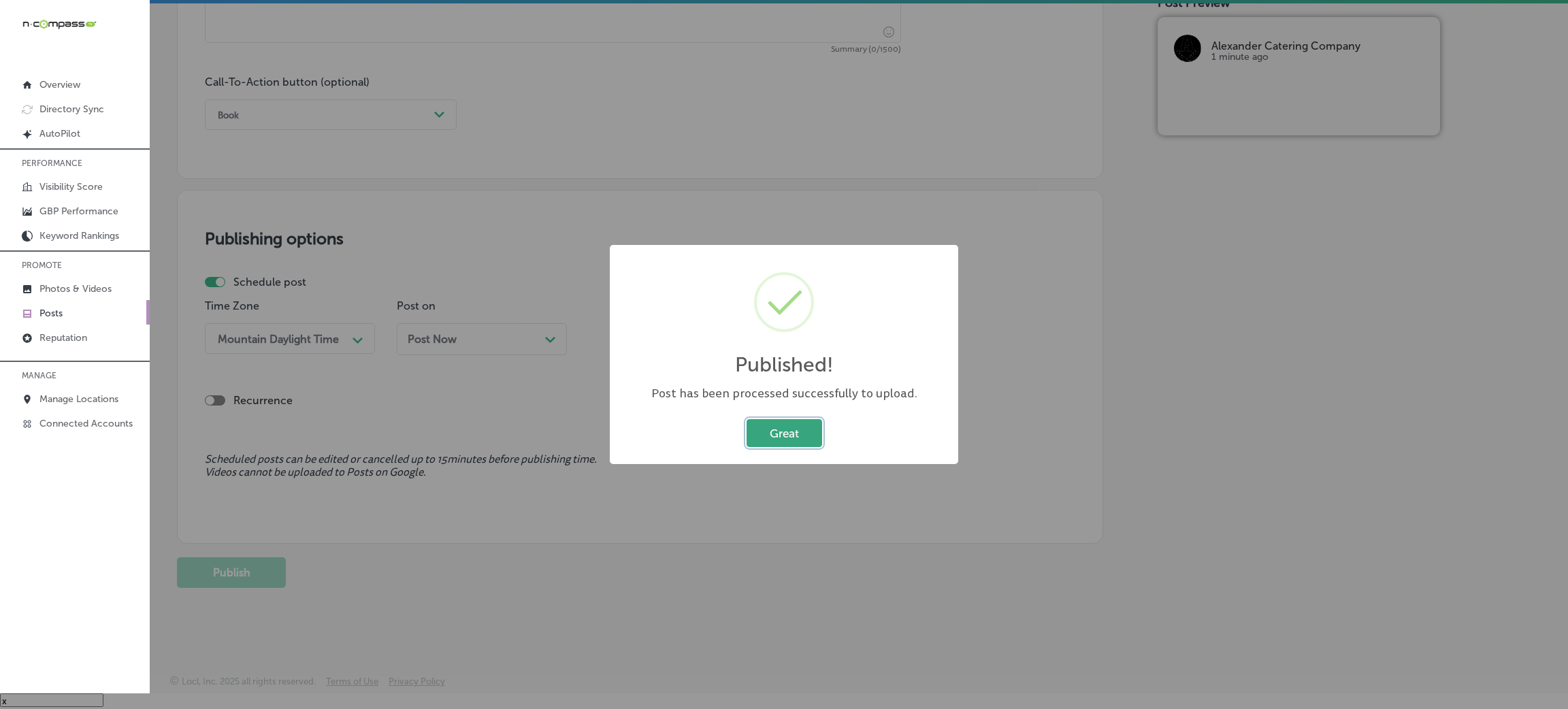
click at [803, 420] on button "Great" at bounding box center [784, 433] width 76 height 28
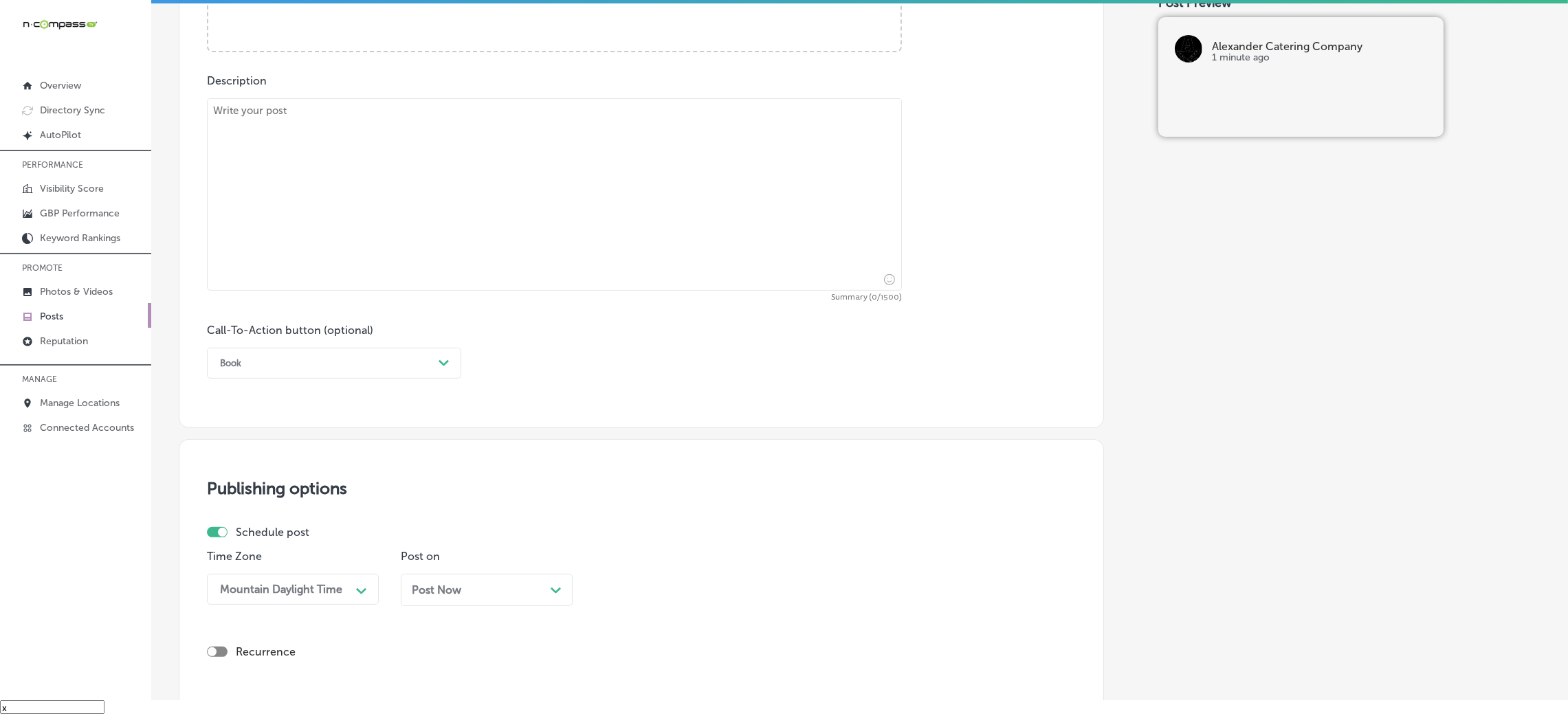
scroll to position [647, 0]
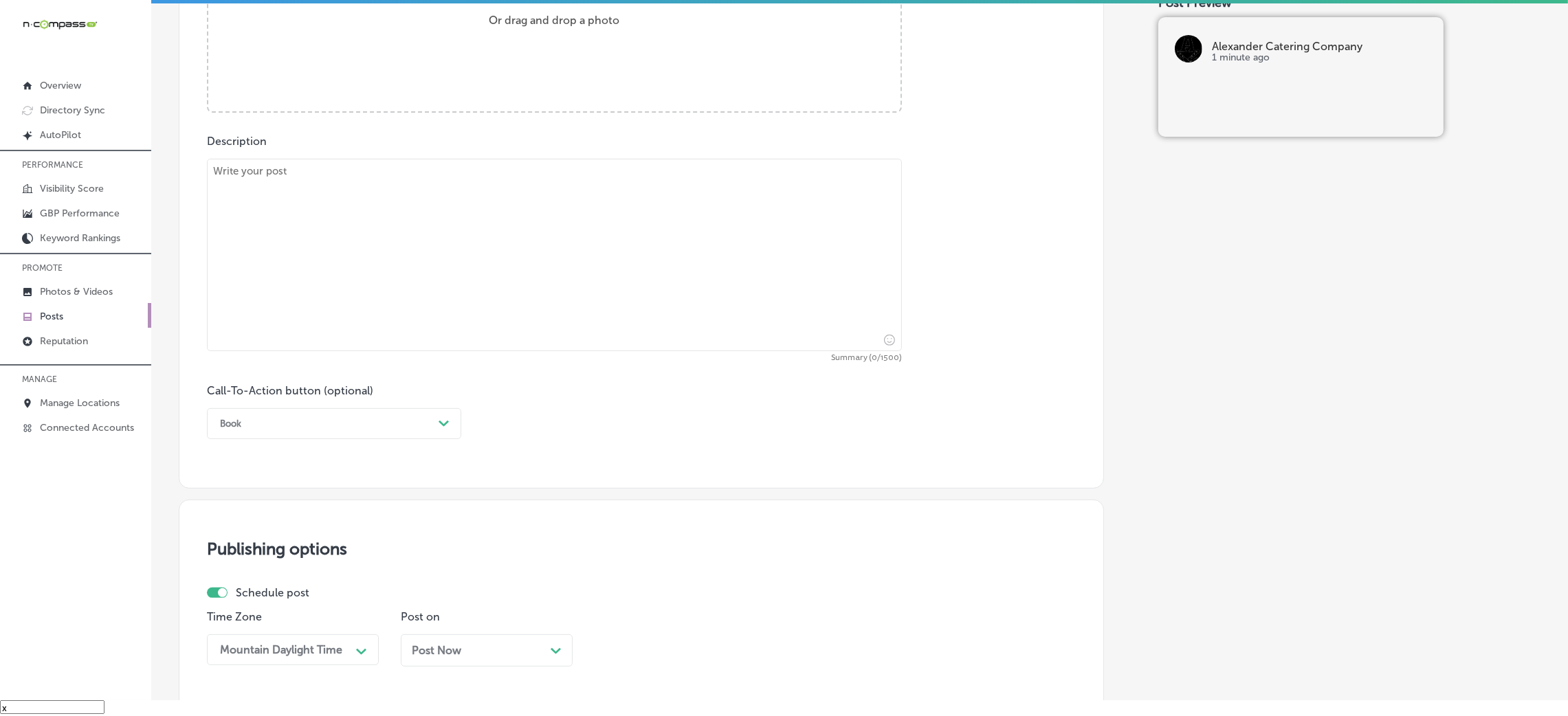
click at [410, 249] on textarea at bounding box center [554, 255] width 695 height 192
paste textarea "Celebrate the season with a BBQ that’s sure to impress! Alexander Catering Comp…"
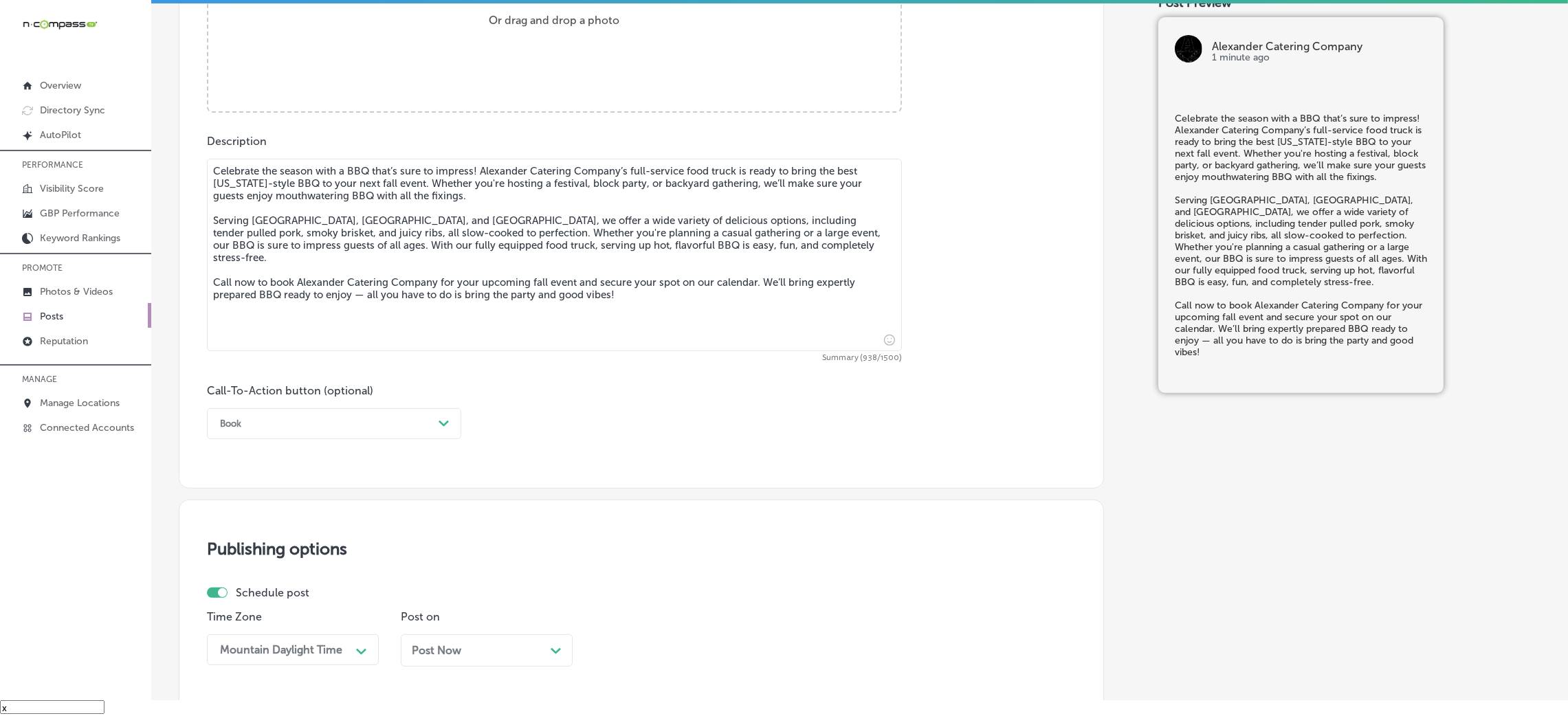
type textarea "Celebrate the season with a BBQ that’s sure to impress! Alexander Catering Comp…"
click at [305, 419] on div "Book" at bounding box center [323, 424] width 220 height 22
click at [275, 477] on div "Call Now" at bounding box center [334, 598] width 255 height 24
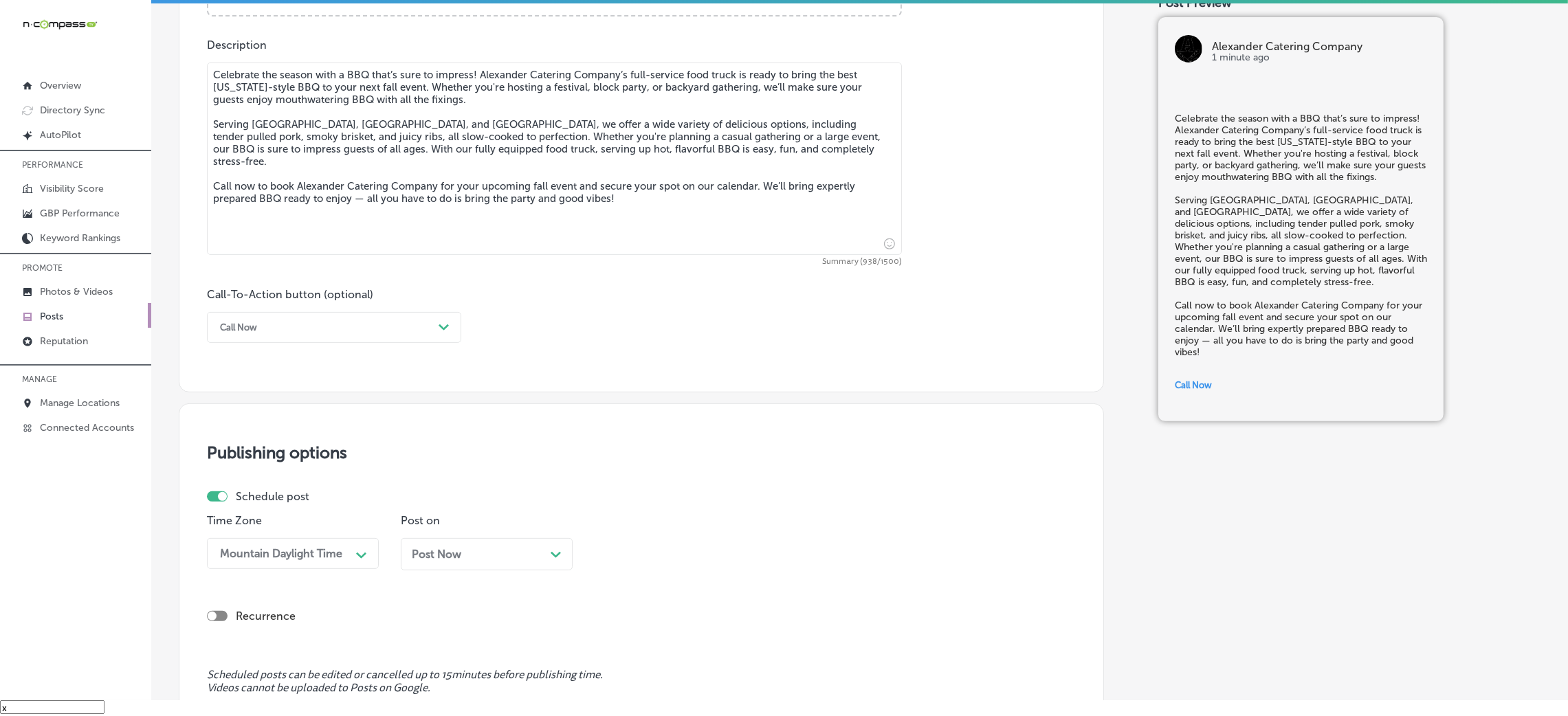
scroll to position [854, 0]
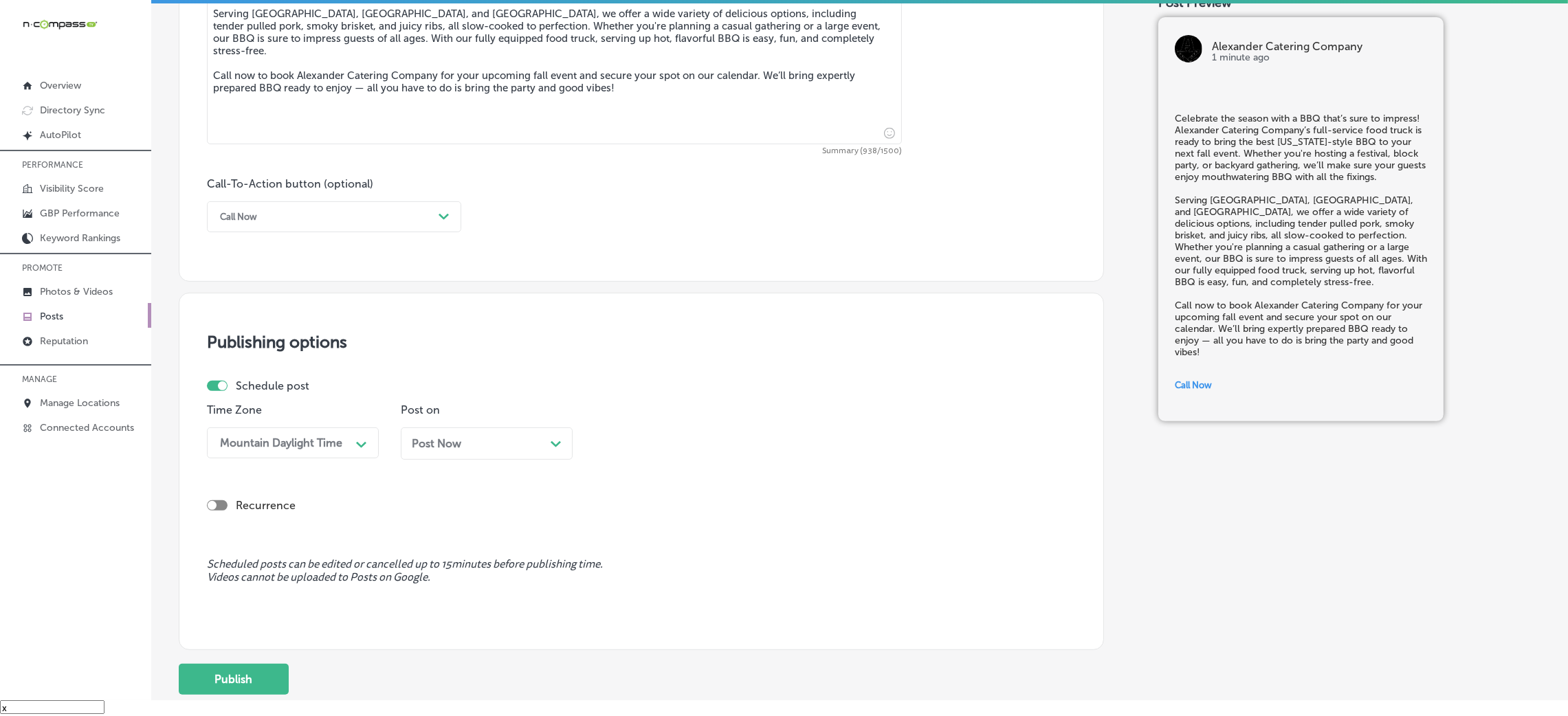
drag, startPoint x: 500, startPoint y: 452, endPoint x: 497, endPoint y: 441, distance: 11.4
click at [497, 452] on div "Post Now Path Created with Sketch." at bounding box center [487, 443] width 172 height 32
click at [684, 444] on div "08:30 AM" at bounding box center [669, 443] width 138 height 24
click at [643, 477] on div "7:00 AM" at bounding box center [680, 631] width 172 height 24
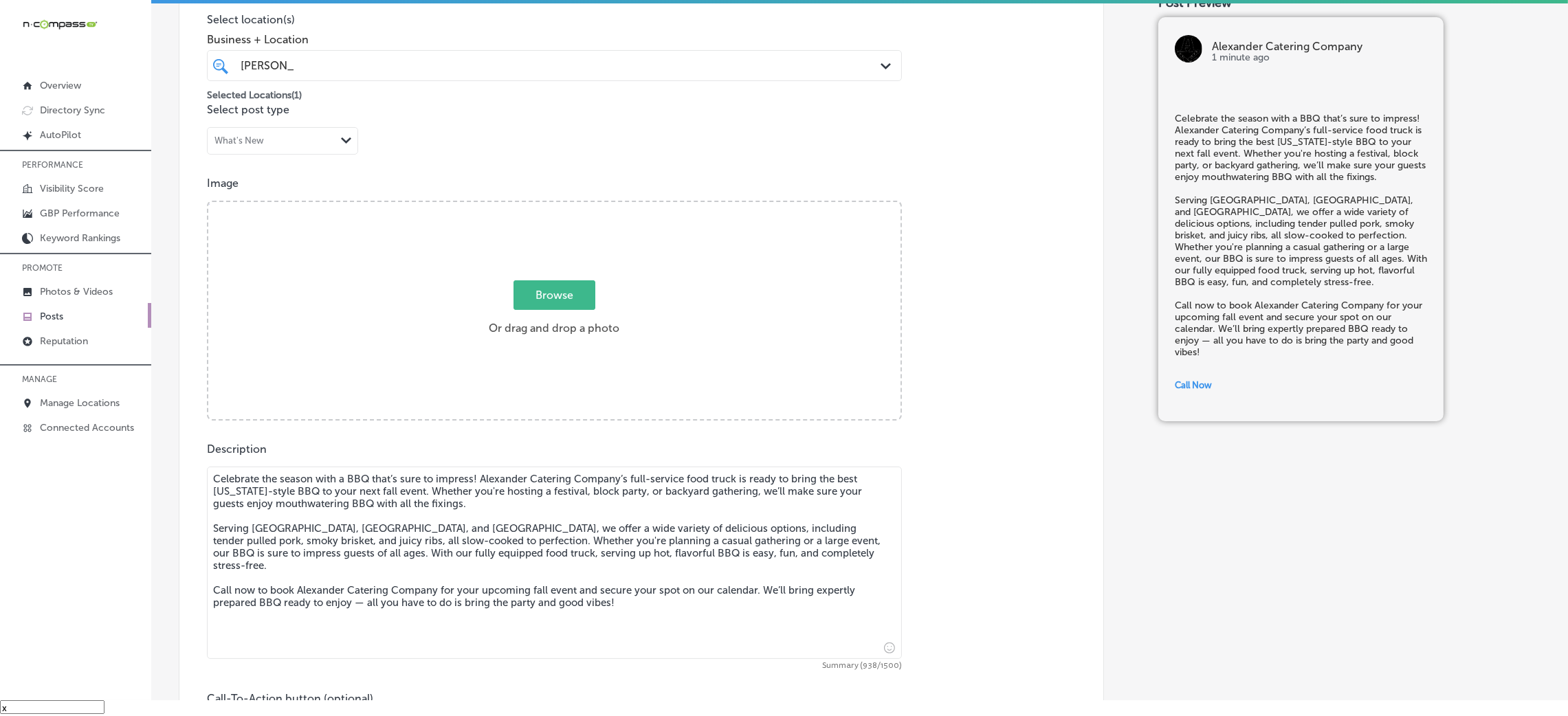
scroll to position [337, 0]
click at [569, 318] on label "Browse Or drag and drop a photo" at bounding box center [553, 313] width 141 height 60
click at [569, 208] on input "Browse Or drag and drop a photo" at bounding box center [555, 205] width 693 height 4
type input "C:\fakepath\Alexander Catering Company (73)1.jpg"
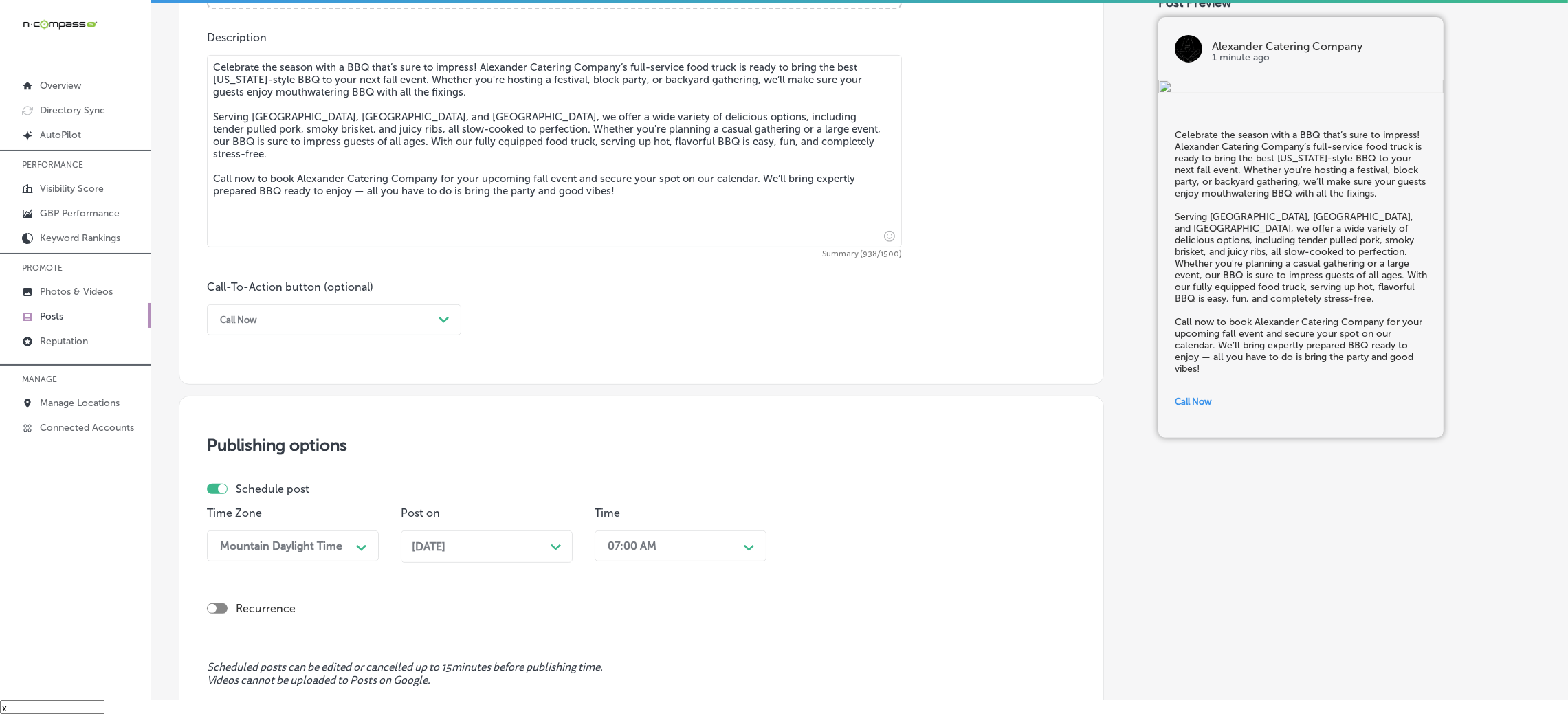
scroll to position [956, 0]
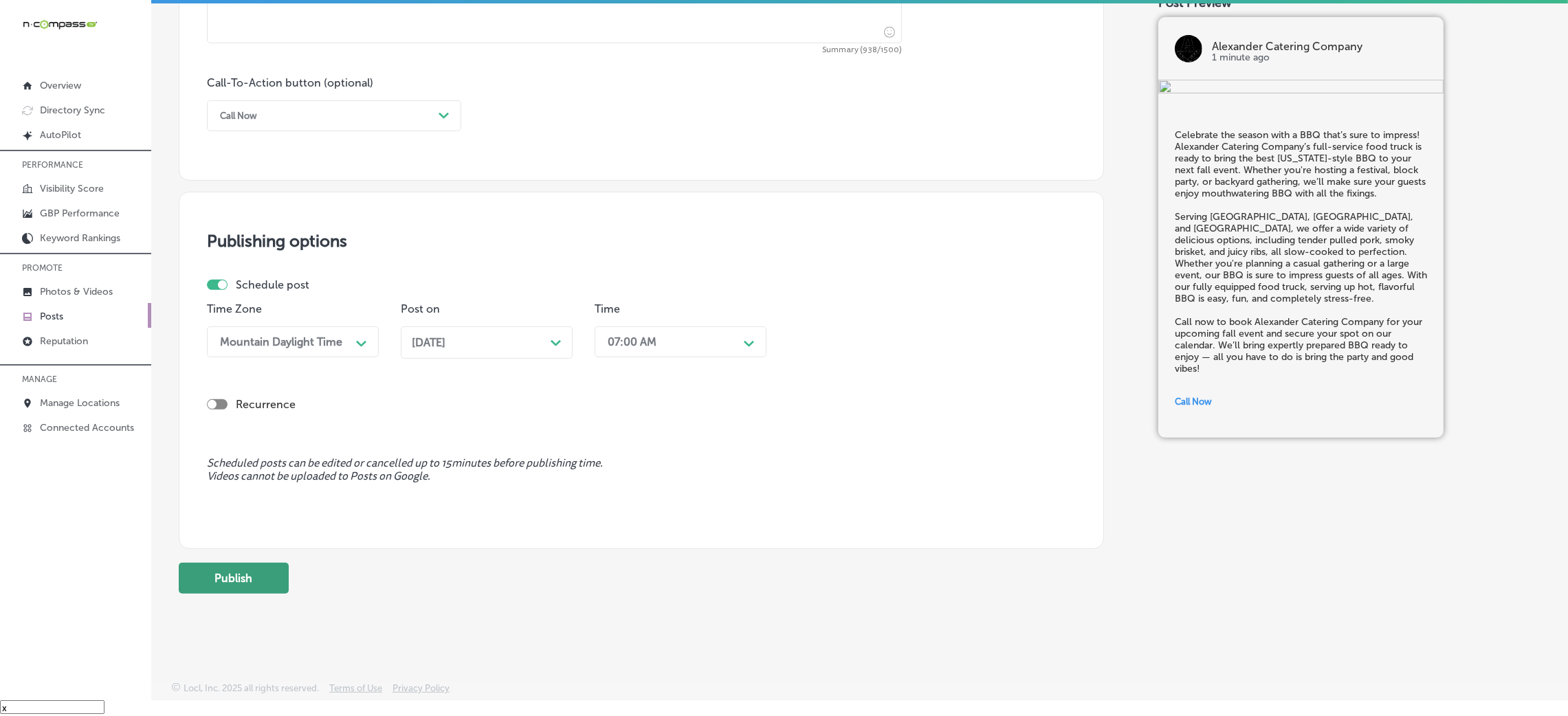
click at [266, 477] on button "Publish" at bounding box center [234, 578] width 110 height 31
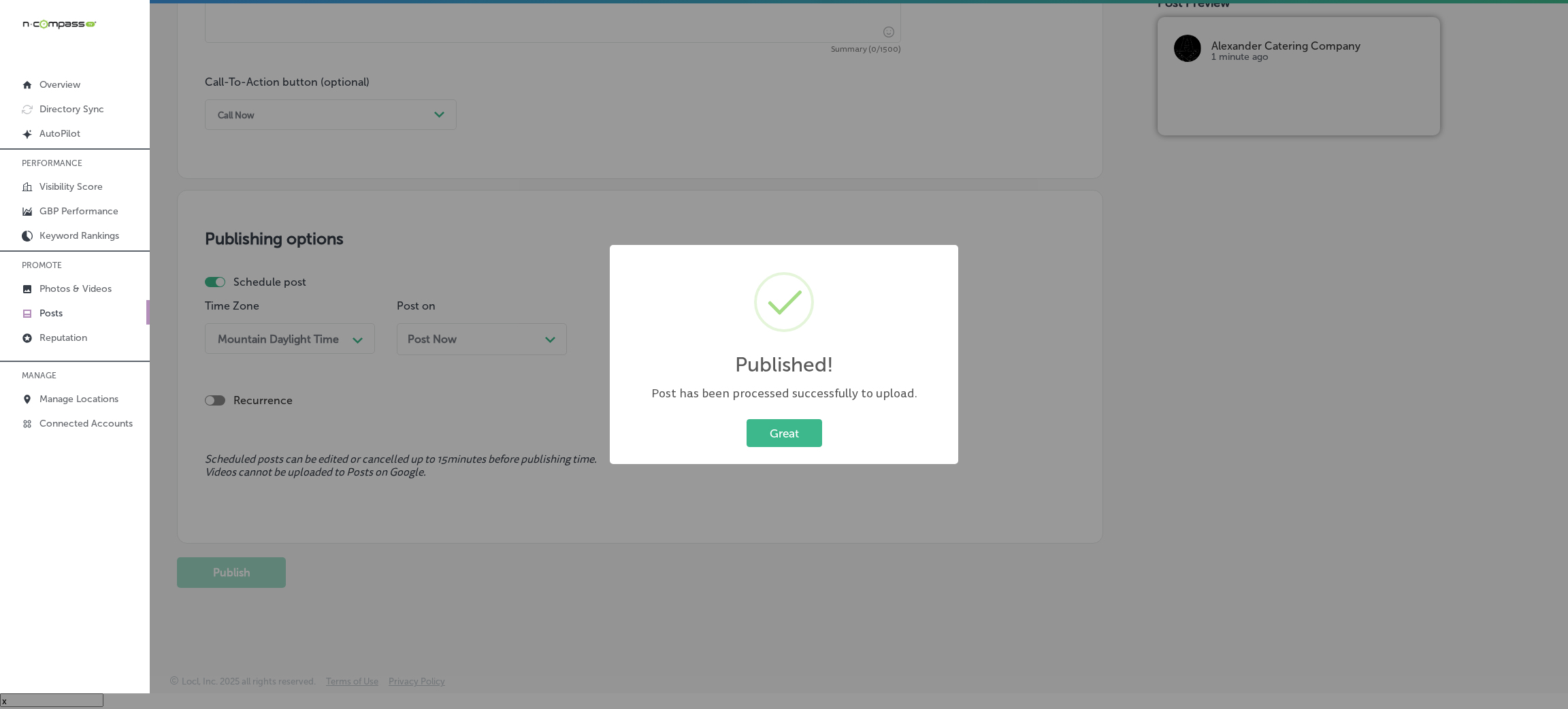
click at [764, 416] on div "Great Cancel" at bounding box center [784, 434] width 321 height 36
click at [785, 452] on div "Published! × Post has been processed successfully to upload. Great Cancel" at bounding box center [784, 354] width 348 height 220
click at [792, 436] on button "Great" at bounding box center [784, 433] width 76 height 28
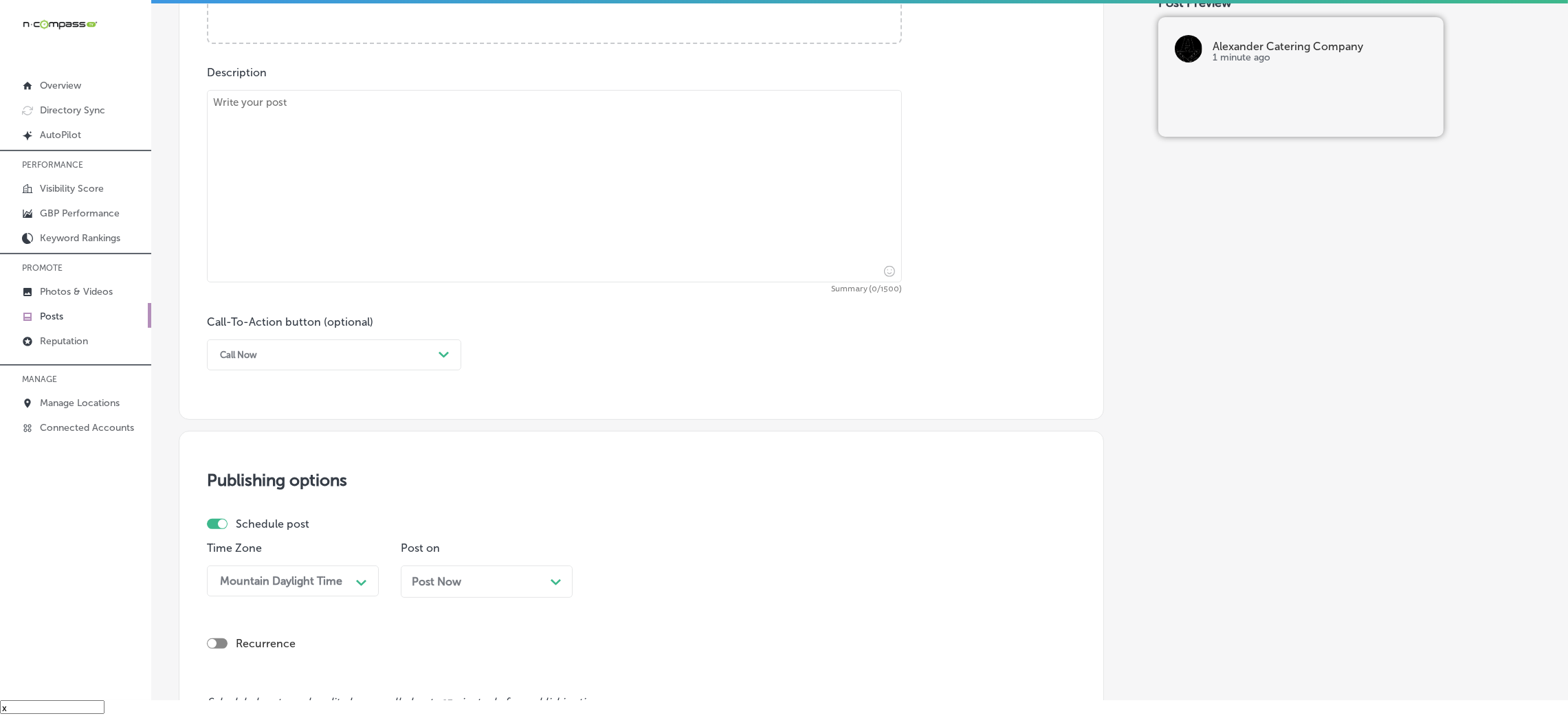
scroll to position [543, 0]
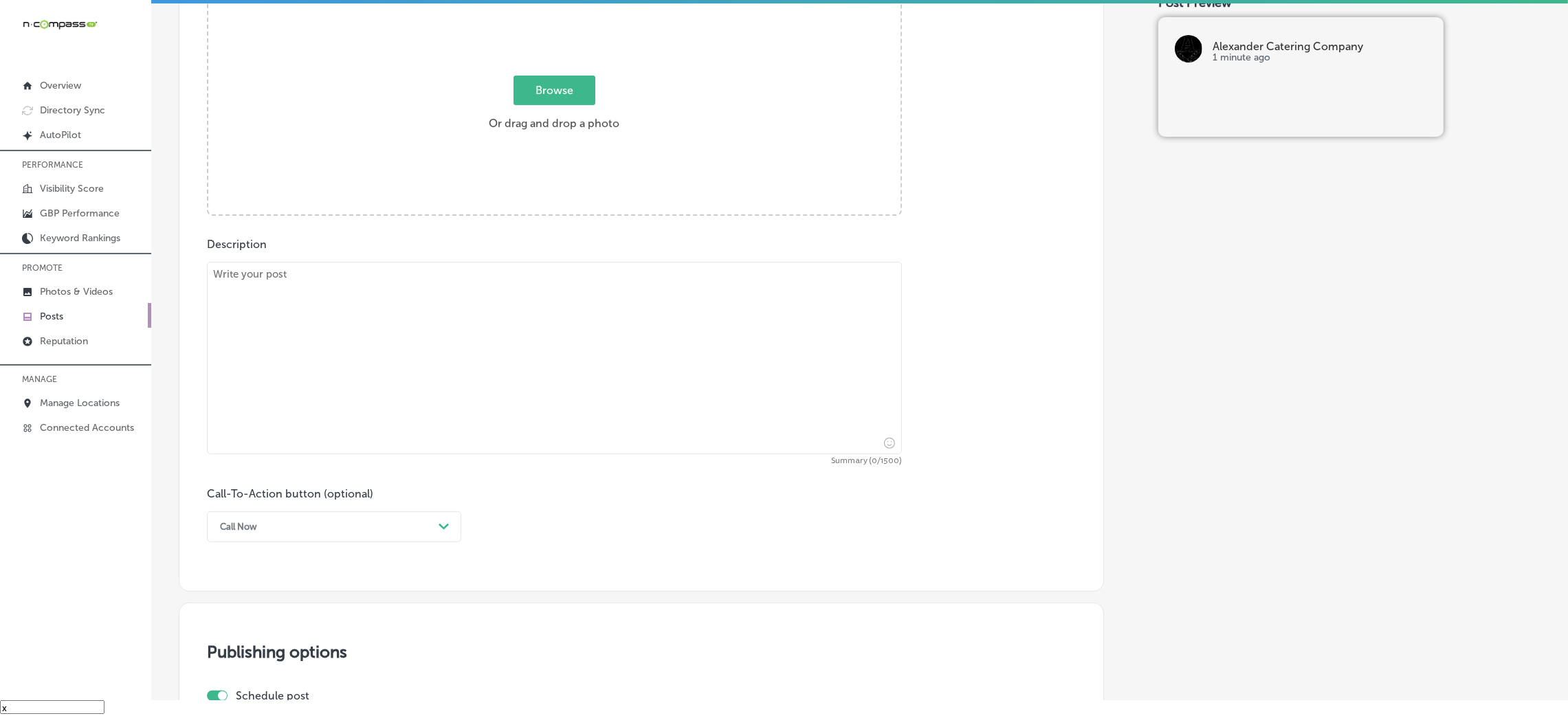
click at [399, 345] on textarea at bounding box center [554, 358] width 695 height 192
paste textarea "Planning a [DATE] bash? Let Alexander Catering Company help you create a spooky…"
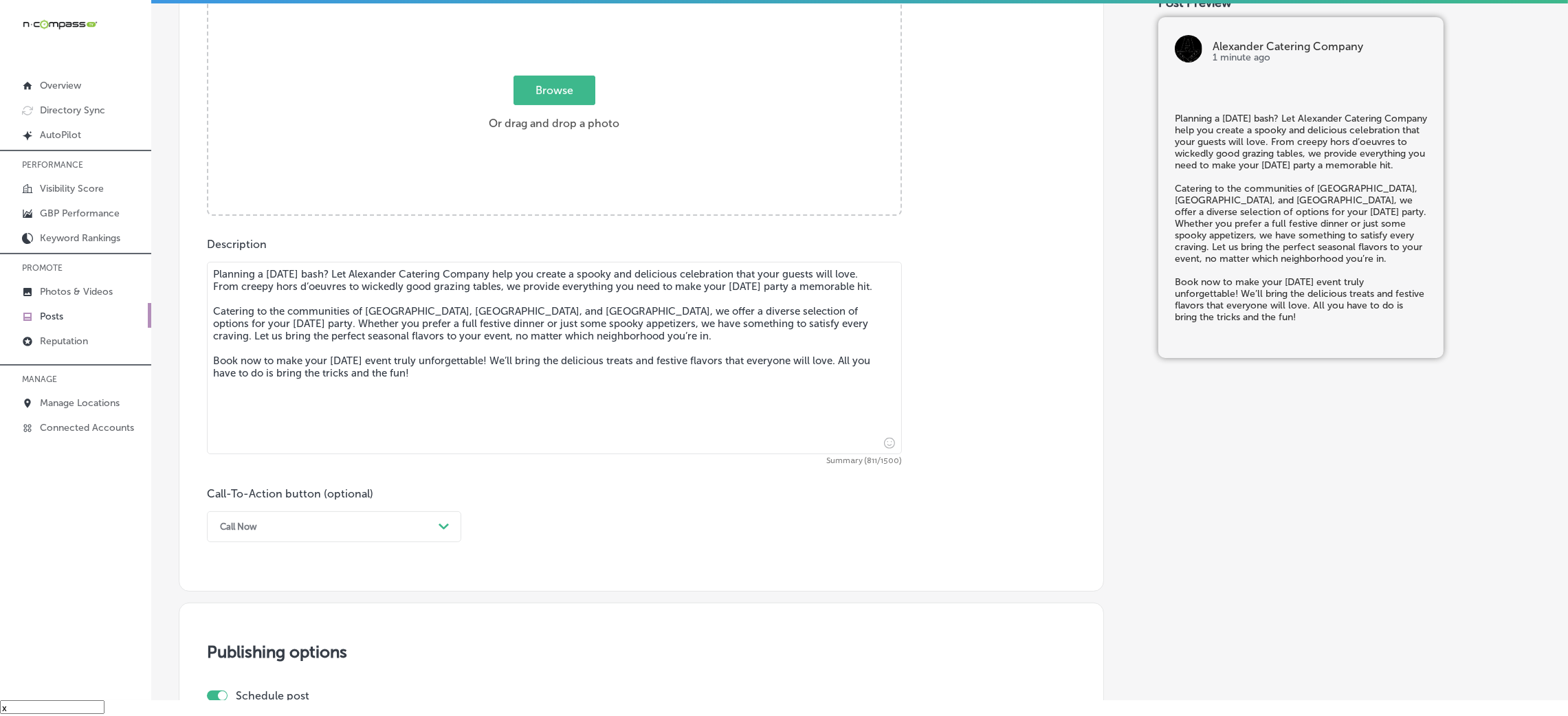
type textarea "Planning a [DATE] bash? Let Alexander Catering Company help you create a spooky…"
click at [309, 477] on div "Call Now" at bounding box center [323, 527] width 220 height 22
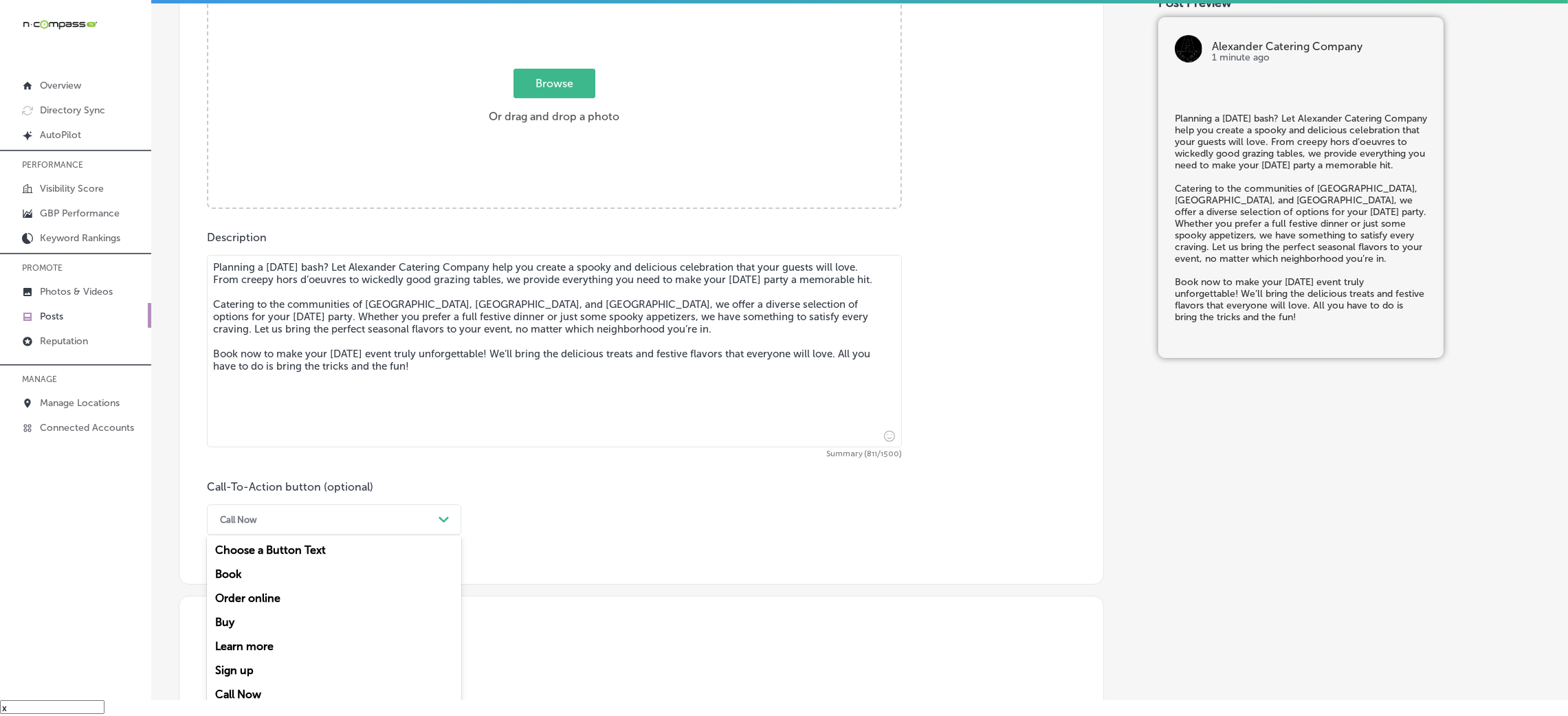
click at [232, 477] on div "Book" at bounding box center [334, 574] width 255 height 24
click at [299, 477] on input "text" at bounding box center [554, 601] width 694 height 38
paste input "[URL][DOMAIN_NAME]"
type input "[URL][DOMAIN_NAME]"
click at [704, 477] on div "Call-To-Action button (optional) Book Path Created with Sketch. CTA button link…" at bounding box center [641, 550] width 869 height 140
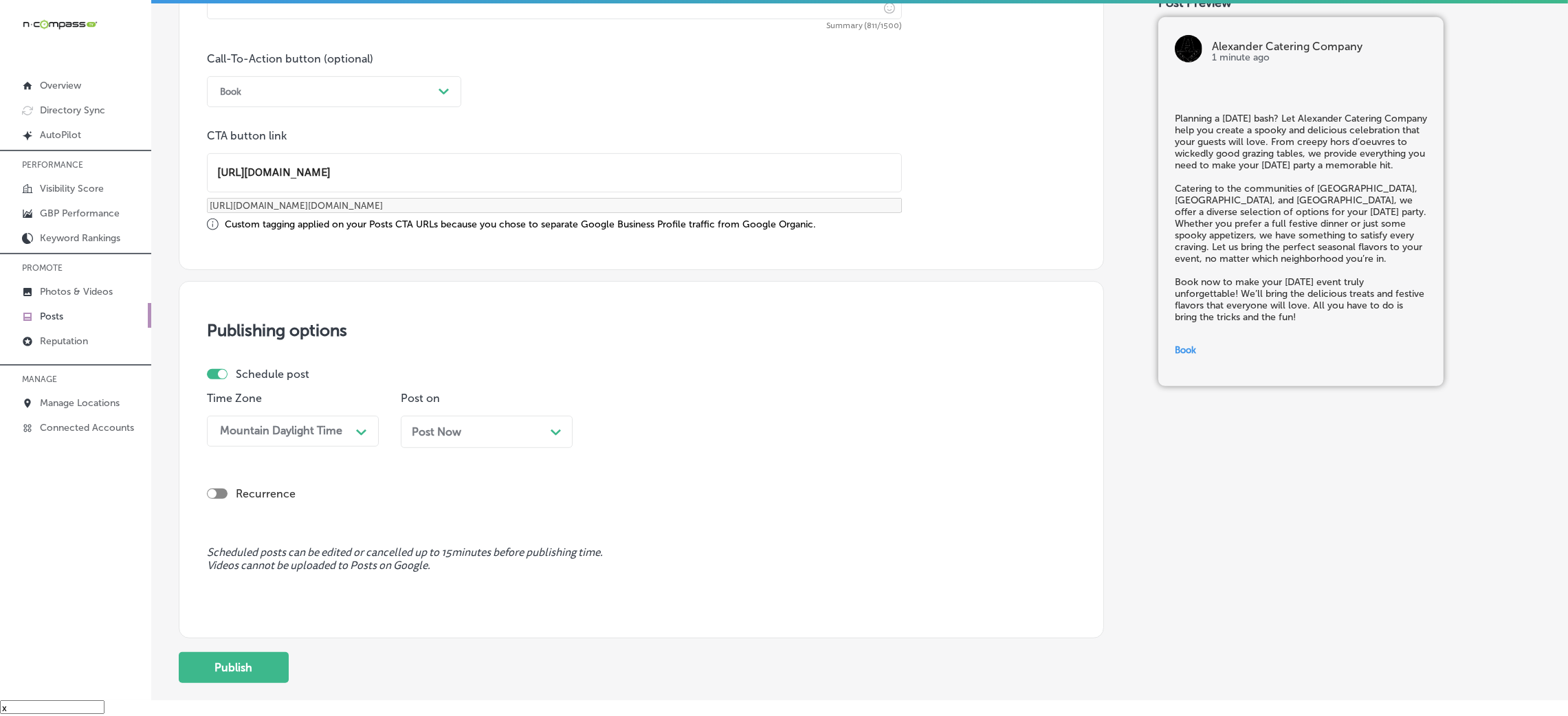
scroll to position [1066, 0]
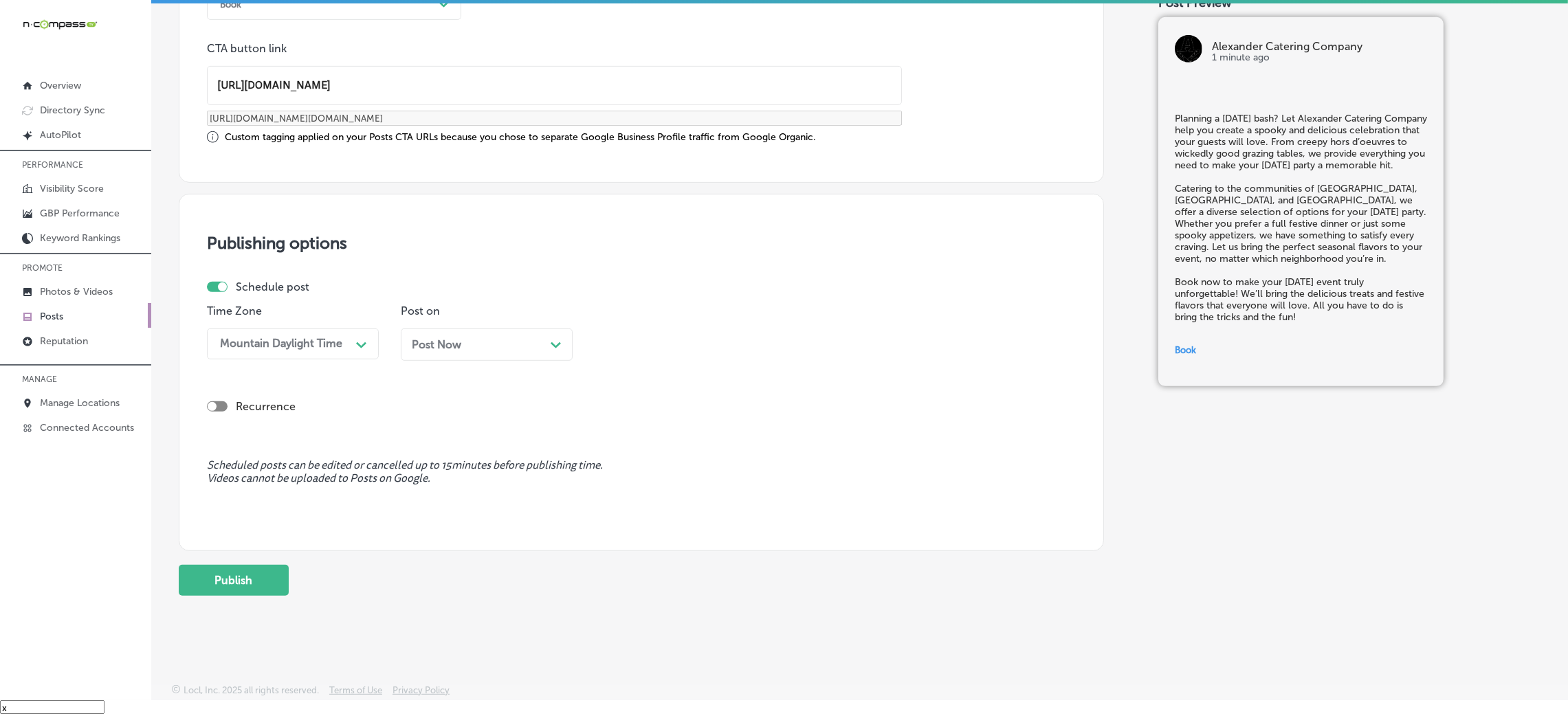
click at [506, 356] on div "Post Now Path Created with Sketch." at bounding box center [487, 345] width 172 height 32
click at [691, 354] on div "08:30 AM" at bounding box center [669, 344] width 138 height 24
click at [637, 437] on div "7:00 AM" at bounding box center [680, 430] width 172 height 24
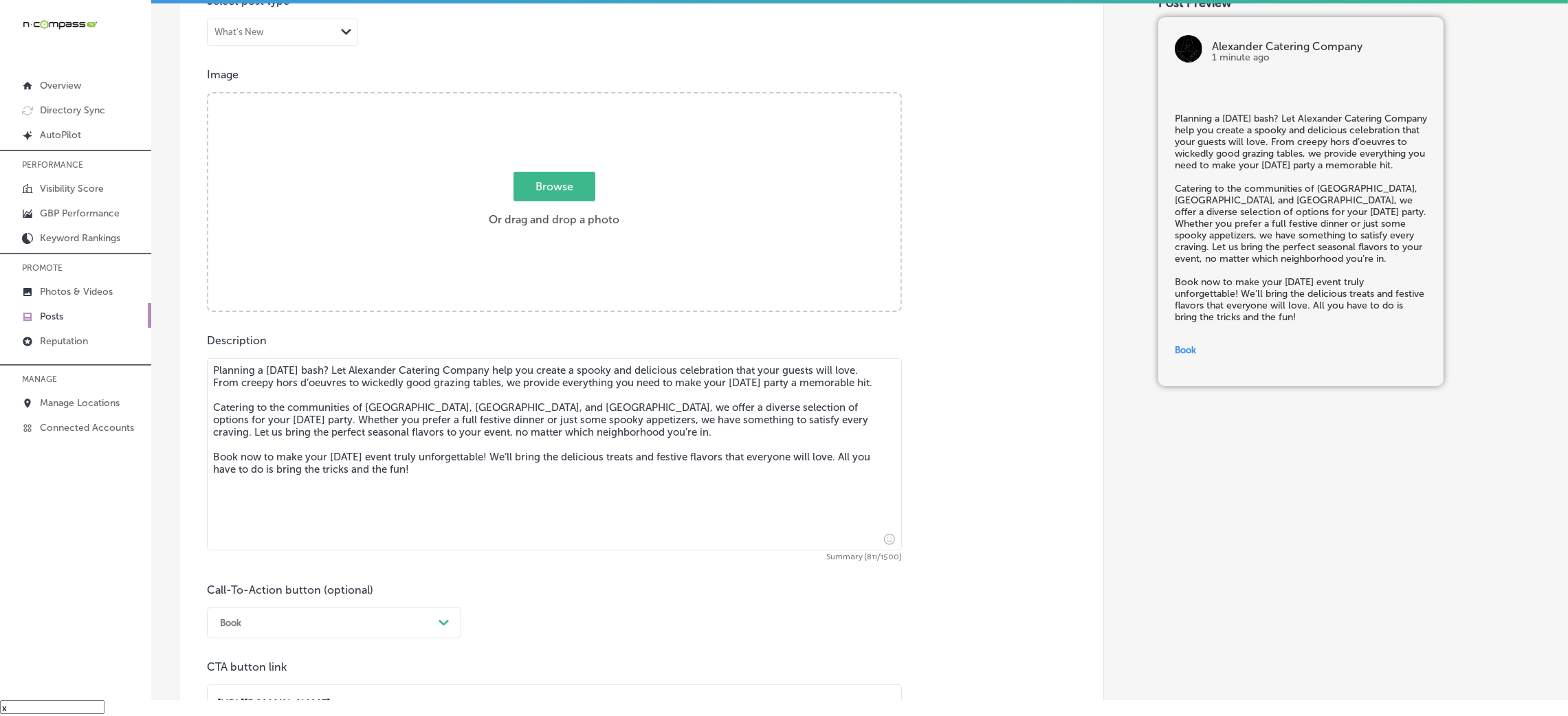
scroll to position [345, 0]
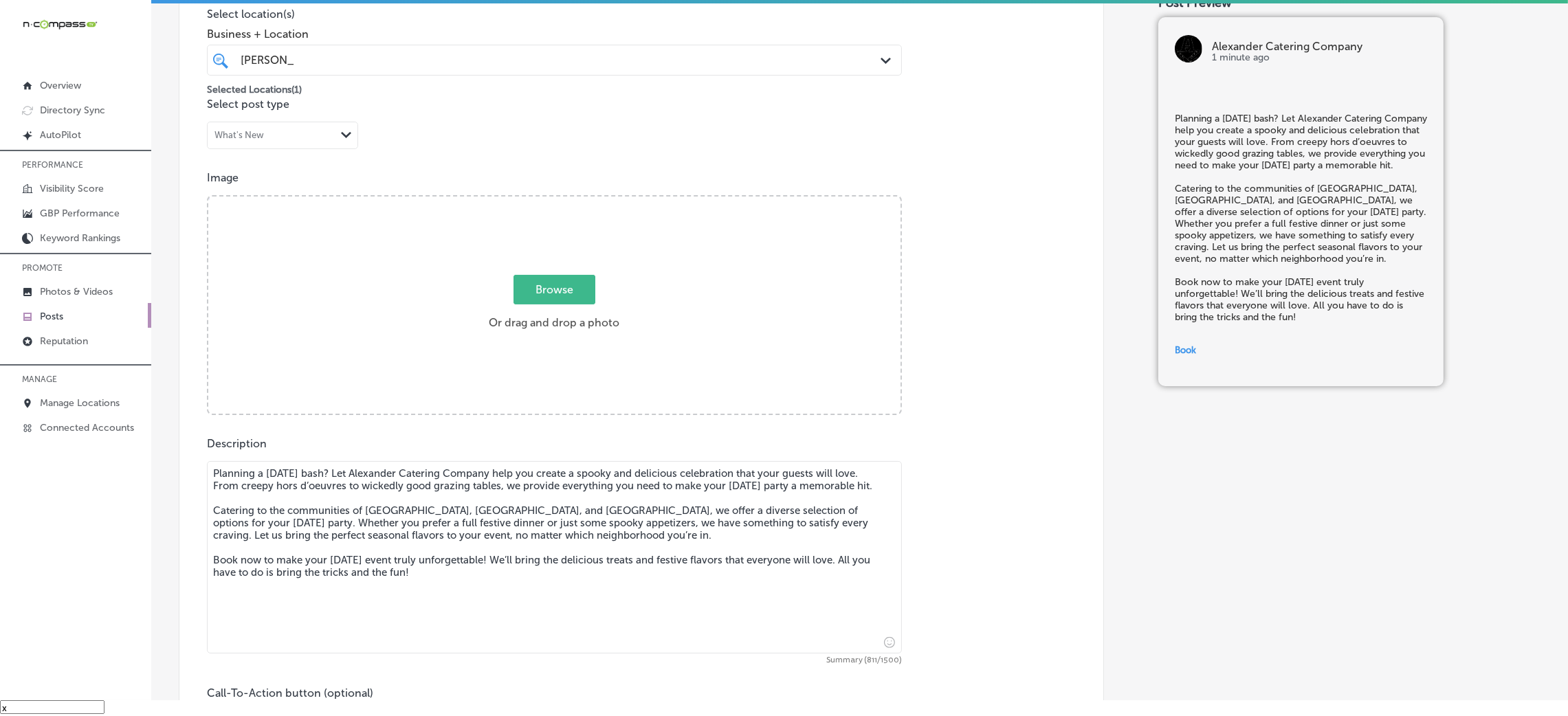
click at [436, 264] on div "Browse Or drag and drop a photo" at bounding box center [555, 307] width 693 height 220
click at [209, 197] on input "Browse Or drag and drop a photo" at bounding box center [555, 199] width 693 height 4
type input "C:\fakepath\Alexander Catering Company (1)3.jpg"
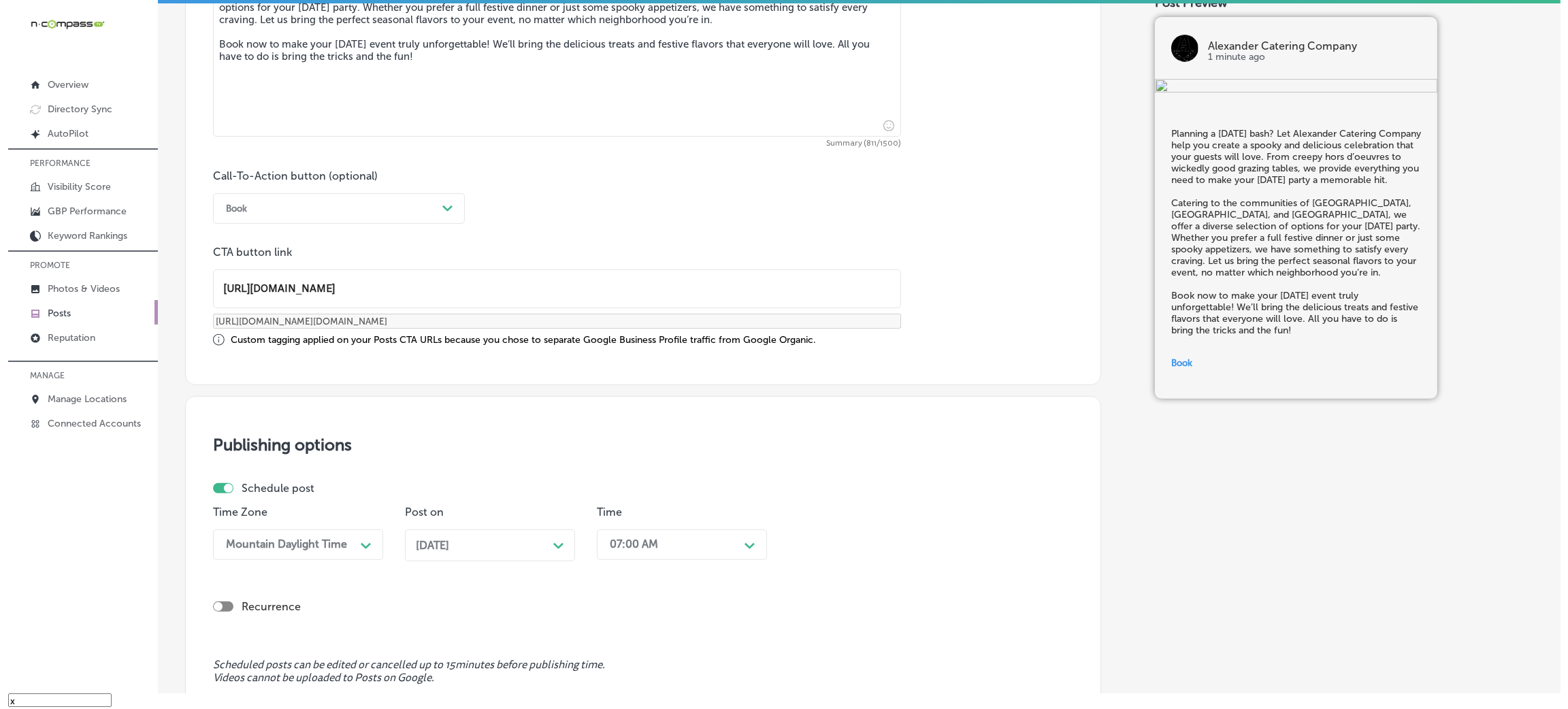
scroll to position [1059, 0]
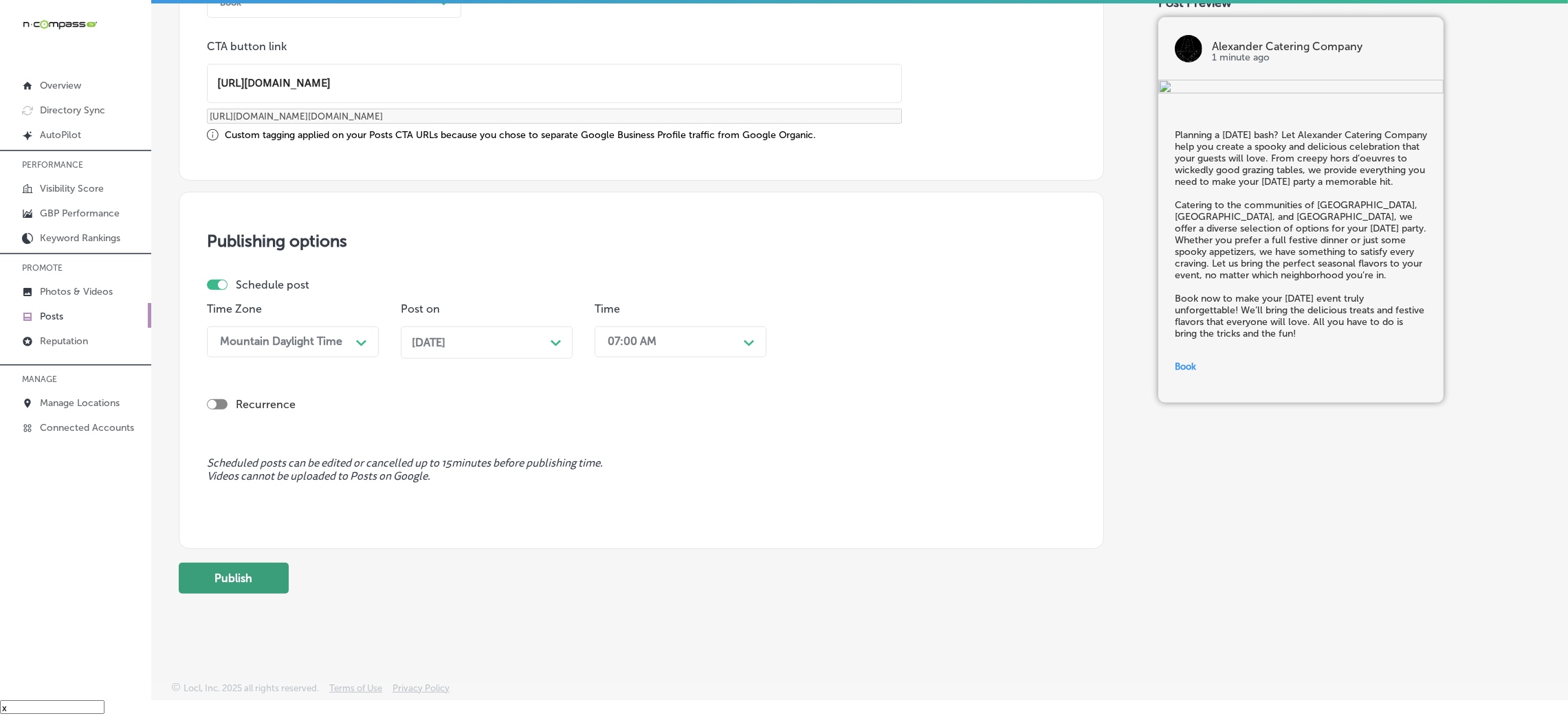
click at [271, 477] on button "Publish" at bounding box center [234, 578] width 110 height 31
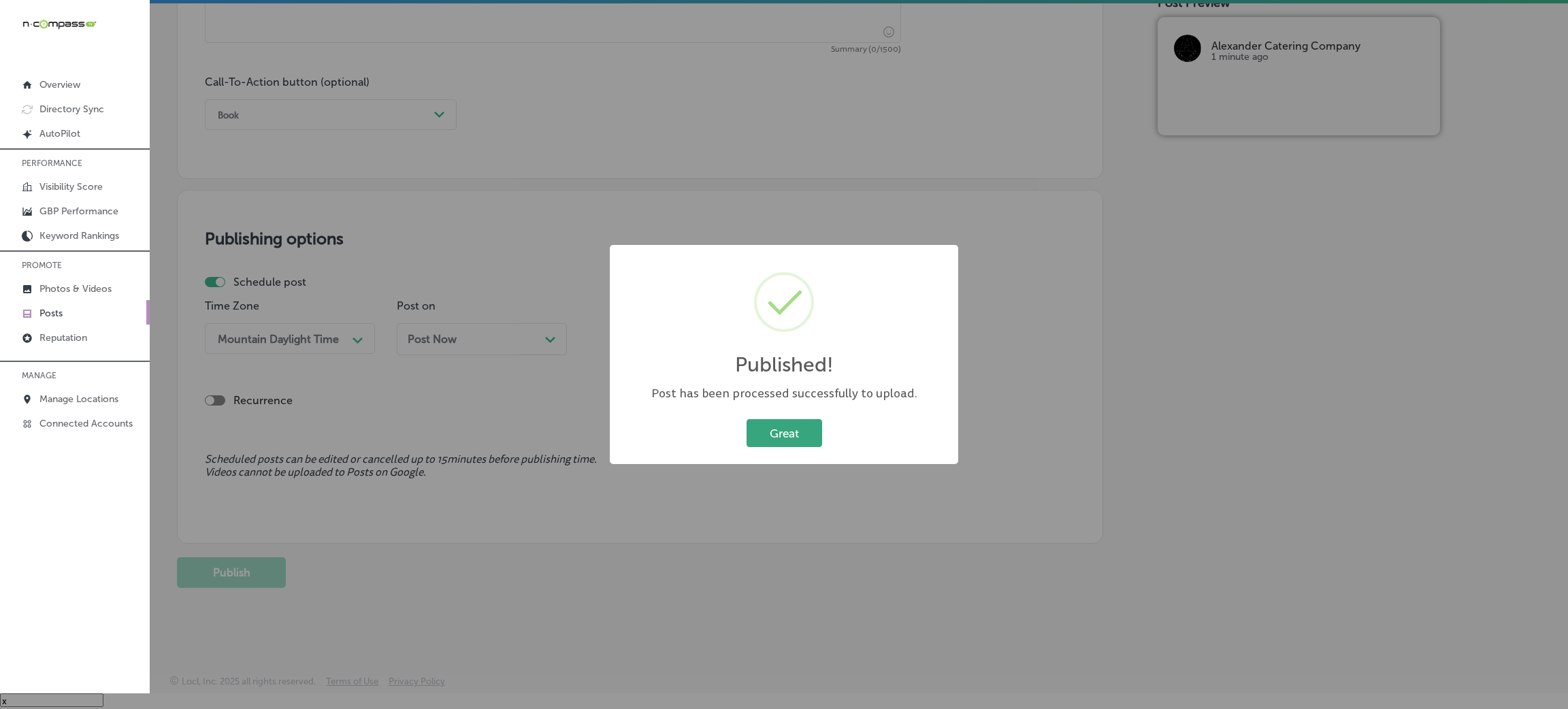
click at [784, 439] on button "Great" at bounding box center [784, 433] width 76 height 28
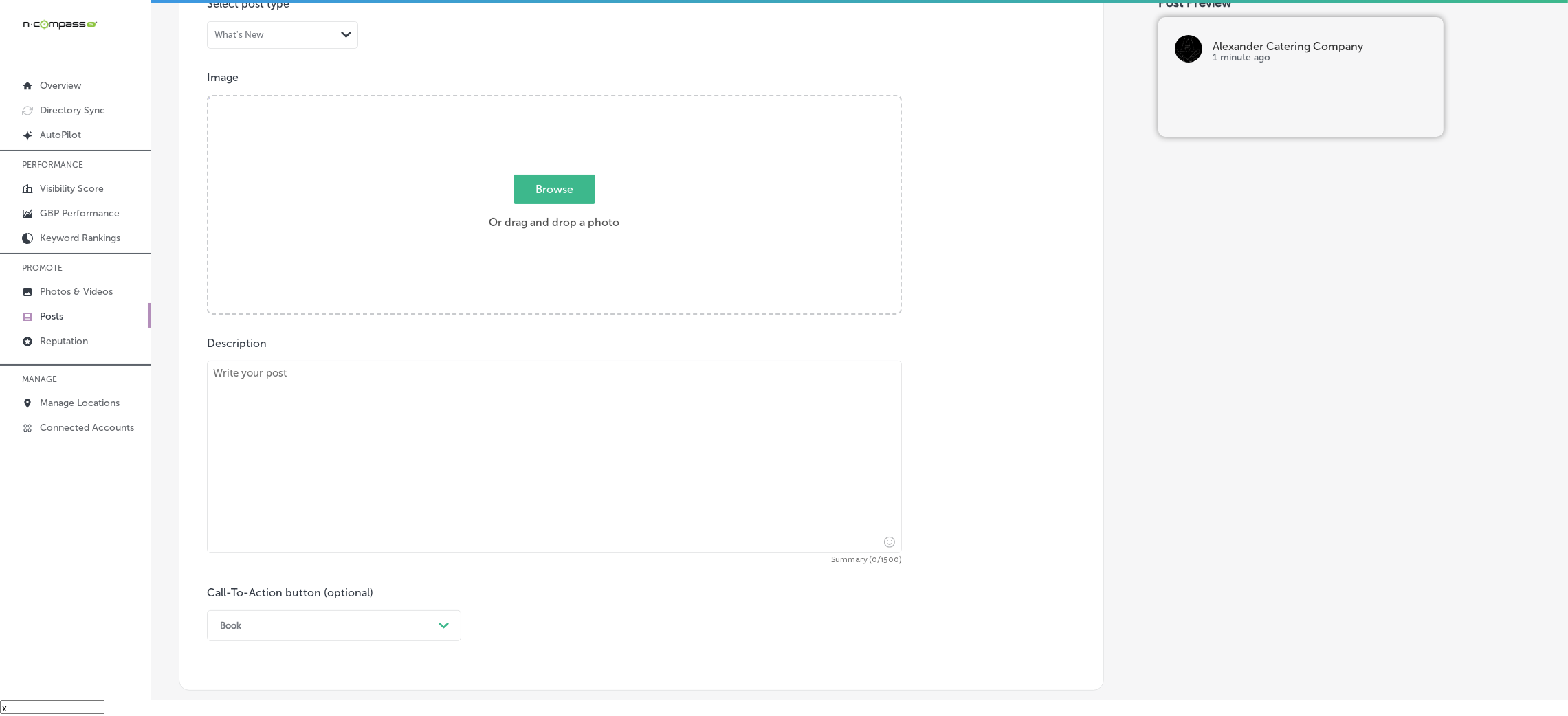
scroll to position [441, 0]
click at [444, 345] on div "Description Summary (0/1500) Call-To-Action button (optional) Book Path Created…" at bounding box center [641, 493] width 869 height 305
click at [441, 367] on textarea at bounding box center [554, 461] width 695 height 192
paste textarea "Celebrate the season with a custom menu from Alexander Catering Company! We wor…"
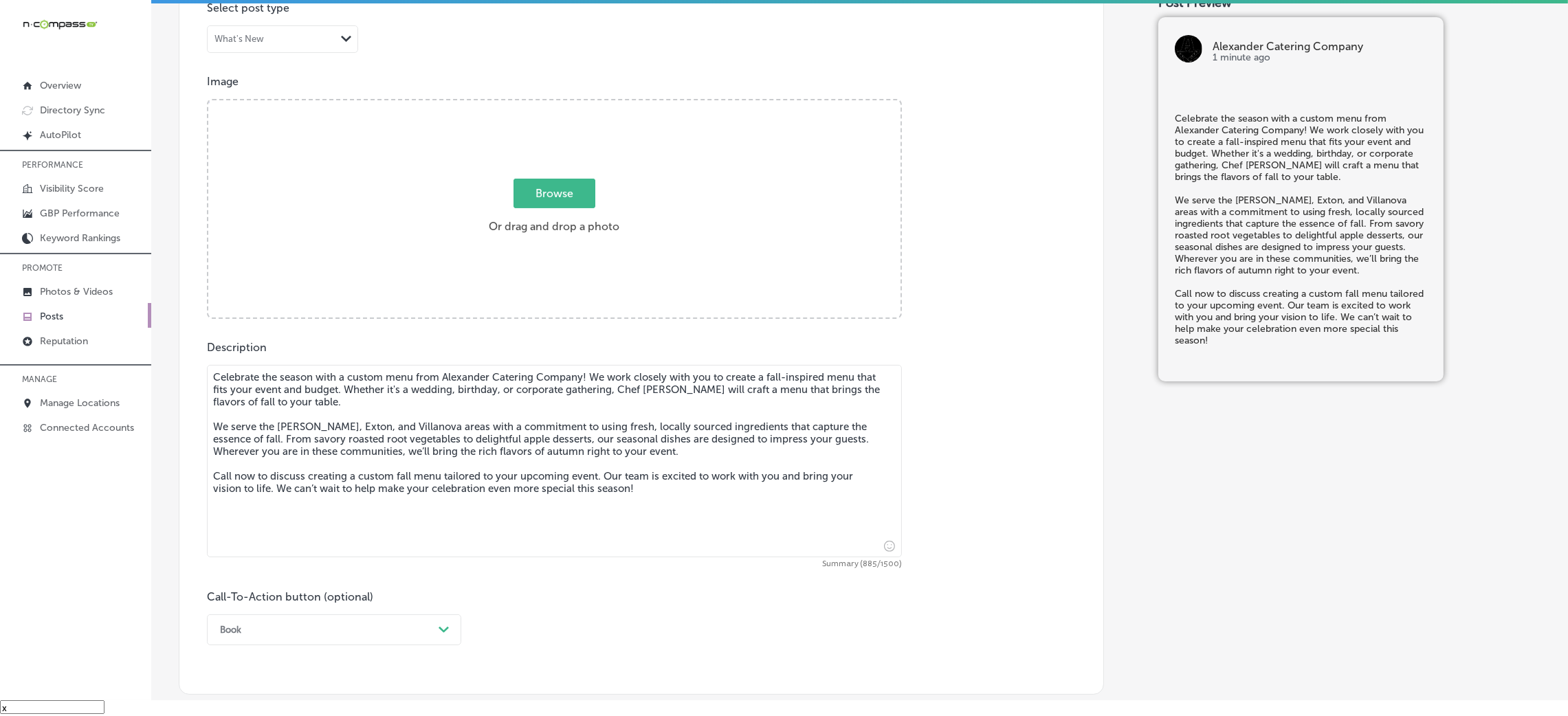
type textarea "Celebrate the season with a custom menu from Alexander Catering Company! We wor…"
click at [596, 209] on label "Browse Or drag and drop a photo" at bounding box center [553, 210] width 141 height 60
click at [596, 104] on input "Browse Or drag and drop a photo" at bounding box center [555, 103] width 693 height 4
type input "C:\fakepath\Alexander Catering Company .png"
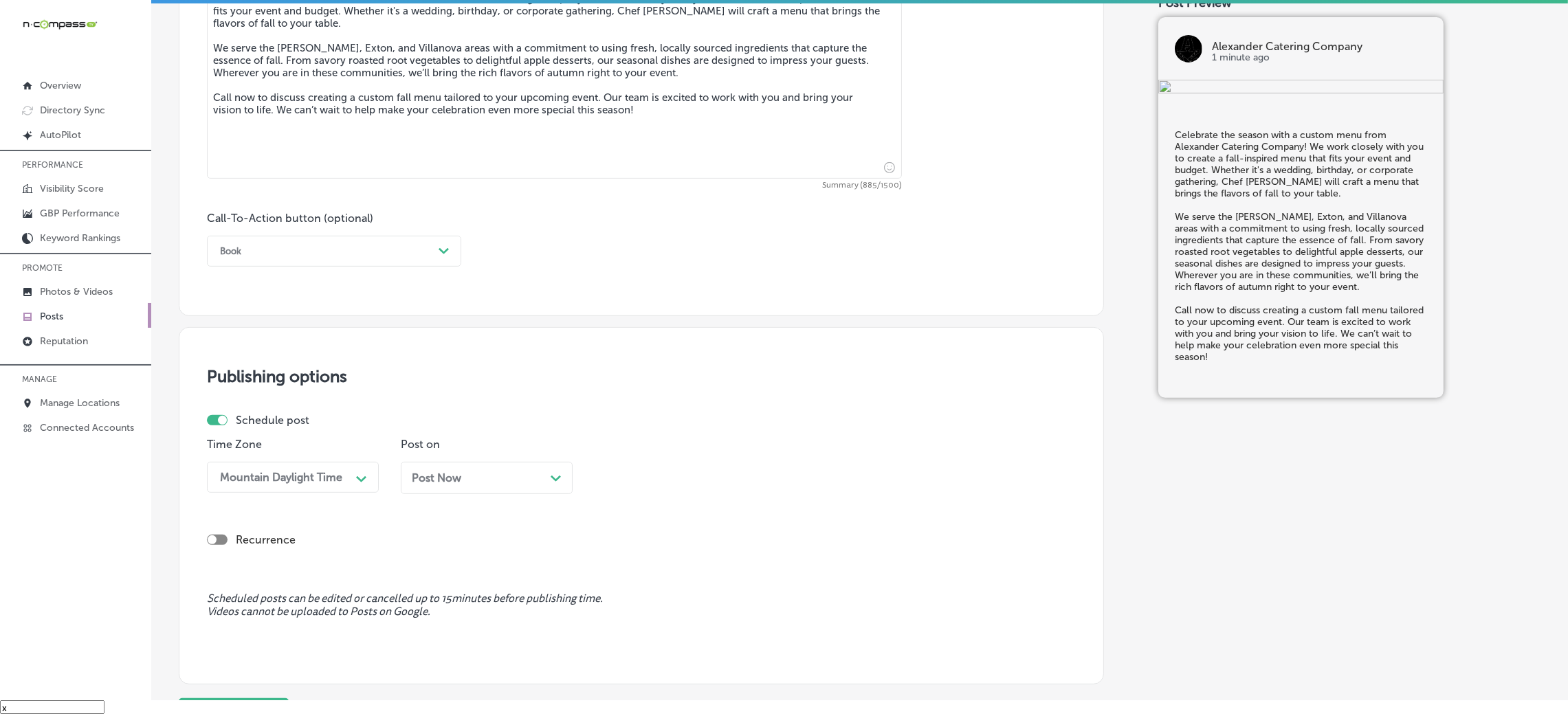
scroll to position [854, 0]
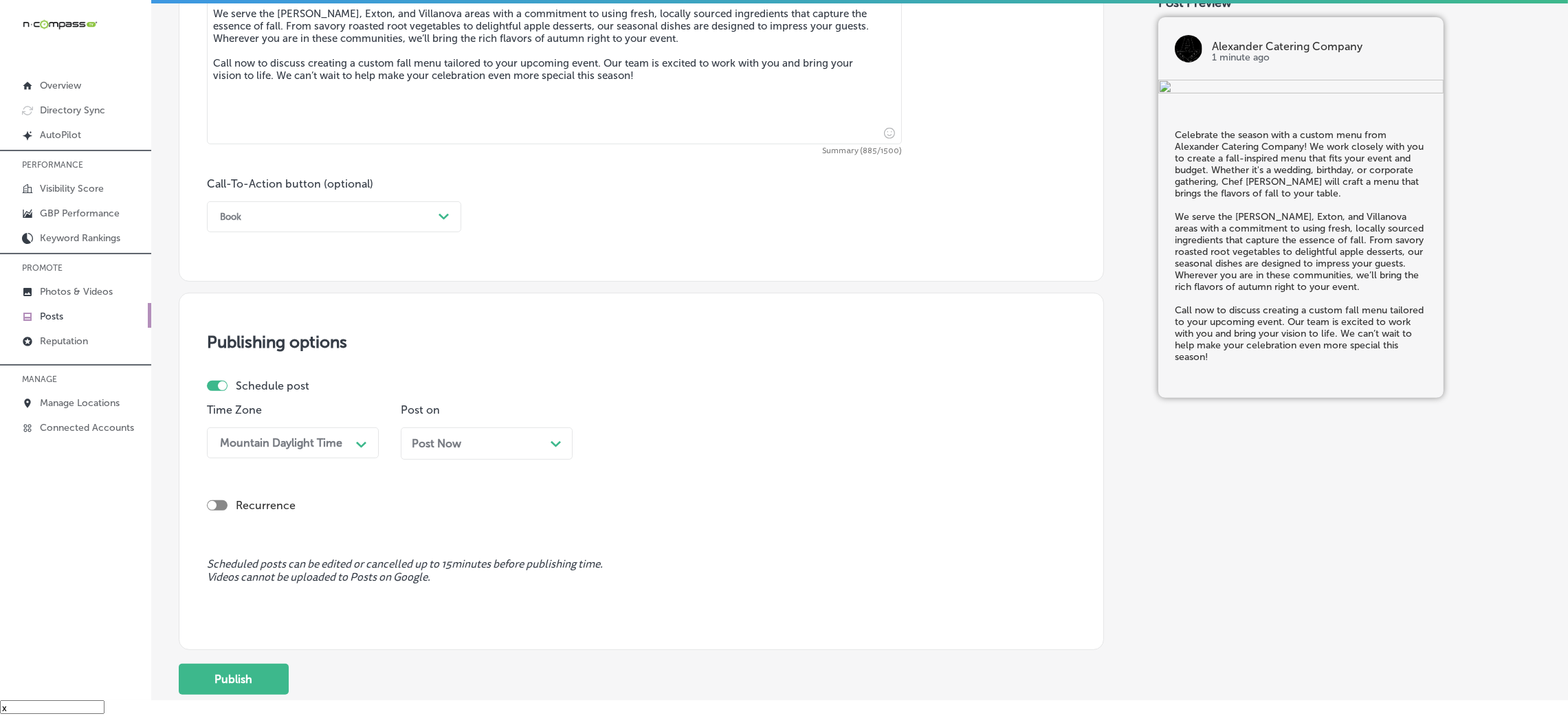
click at [255, 232] on div "Book Path Created with Sketch." at bounding box center [334, 217] width 255 height 31
click at [282, 389] on div "Call Now" at bounding box center [334, 391] width 255 height 24
click at [506, 444] on div "Post Now Path Created with Sketch." at bounding box center [487, 443] width 150 height 13
click at [684, 436] on div "08:30 AM" at bounding box center [669, 443] width 138 height 24
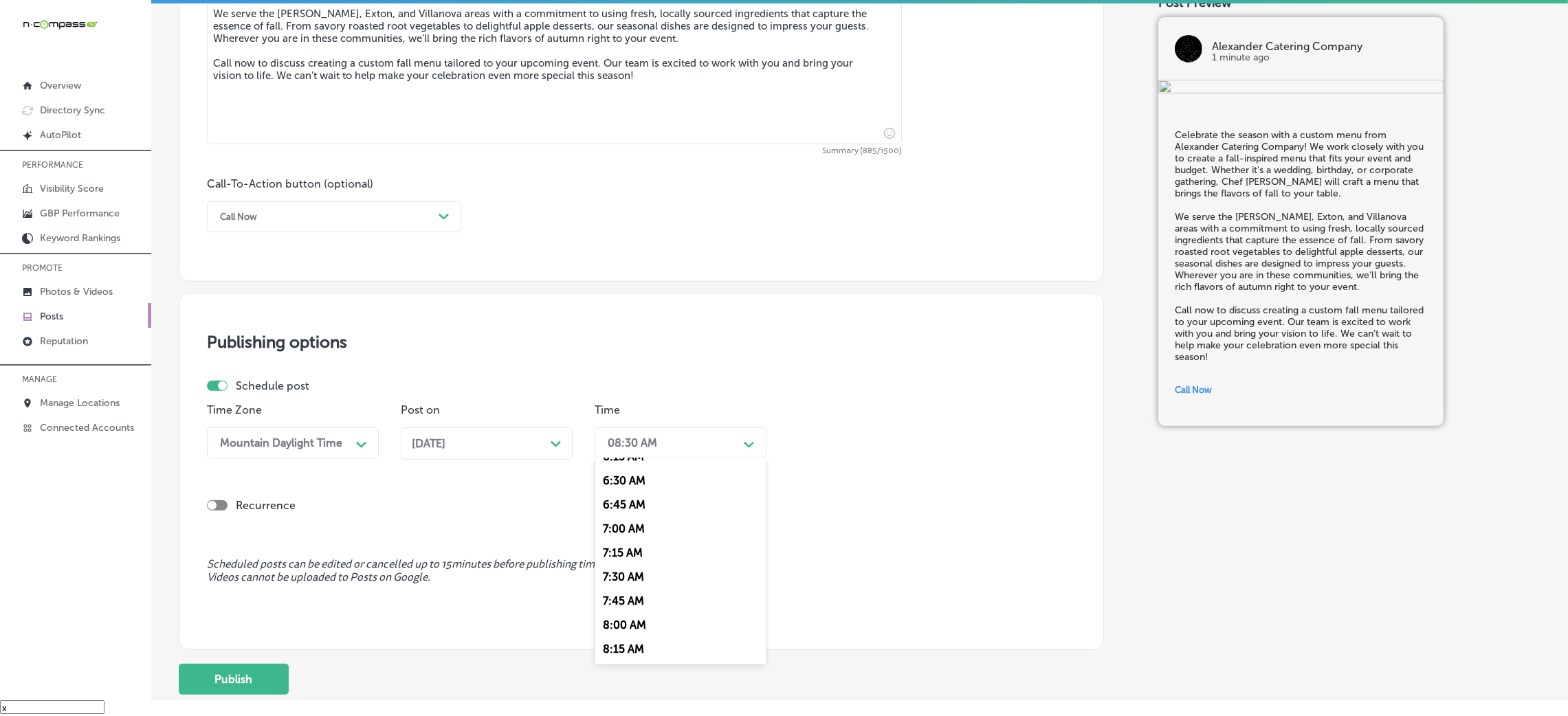
click at [620, 477] on div "7:00 AM" at bounding box center [680, 529] width 172 height 24
click at [248, 477] on button "Publish" at bounding box center [234, 679] width 110 height 31
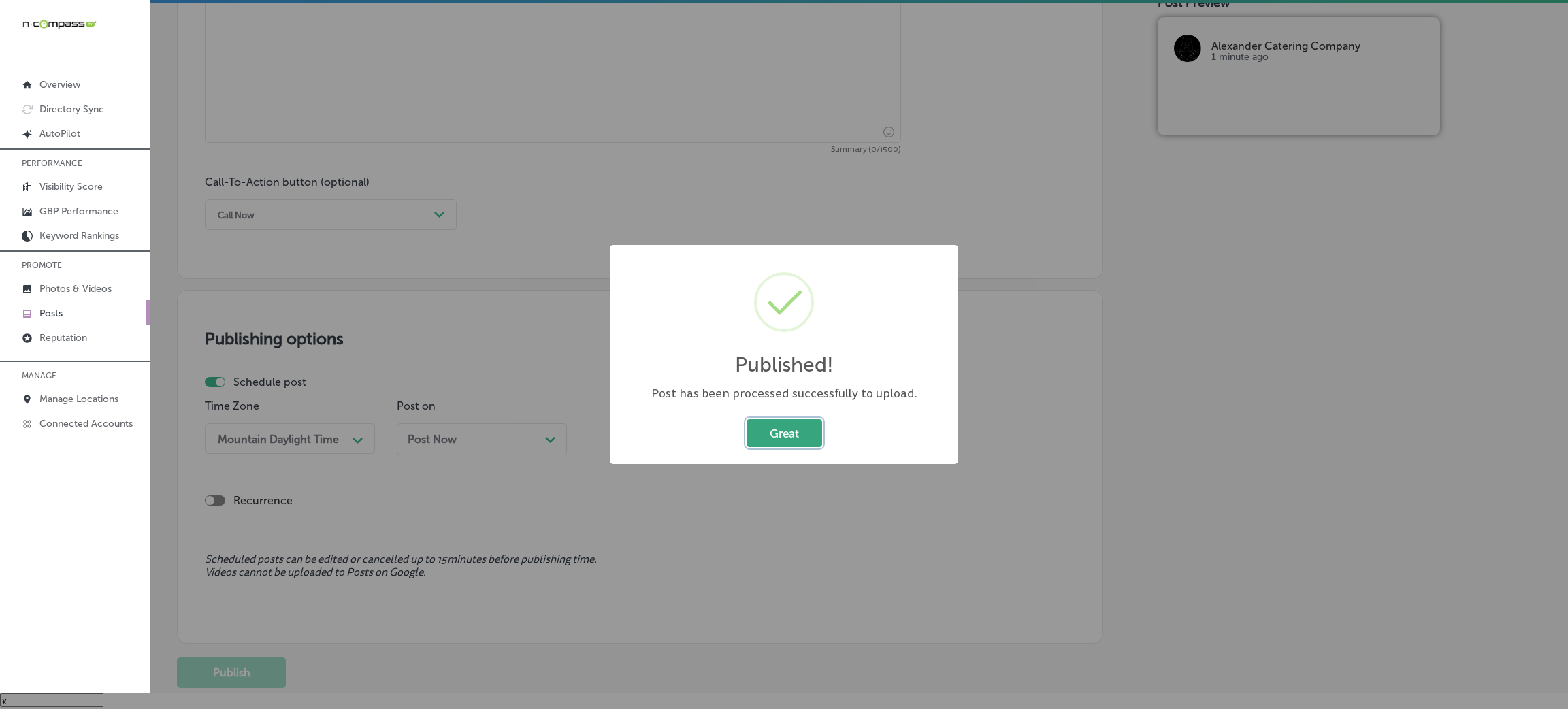
click at [754, 425] on button "Great" at bounding box center [784, 433] width 76 height 28
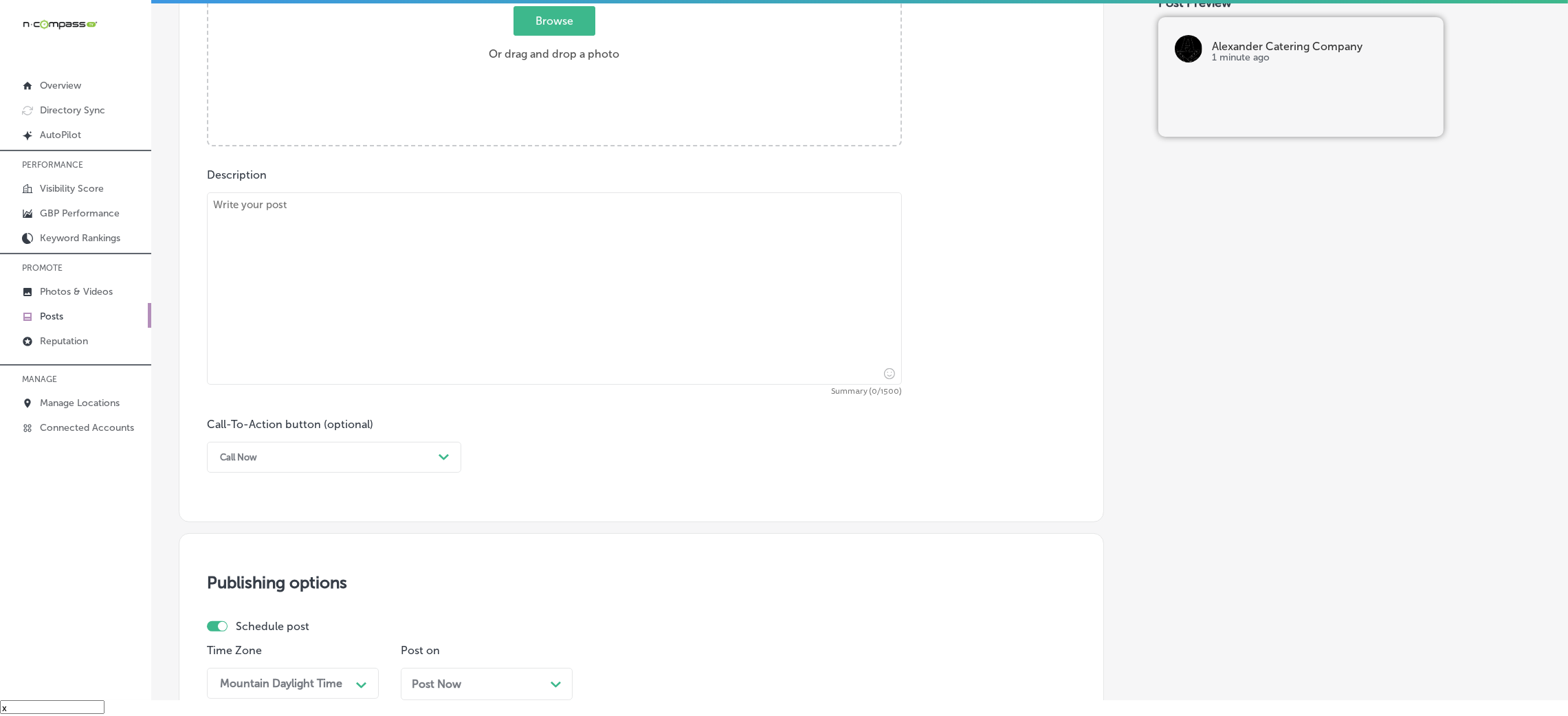
scroll to position [441, 0]
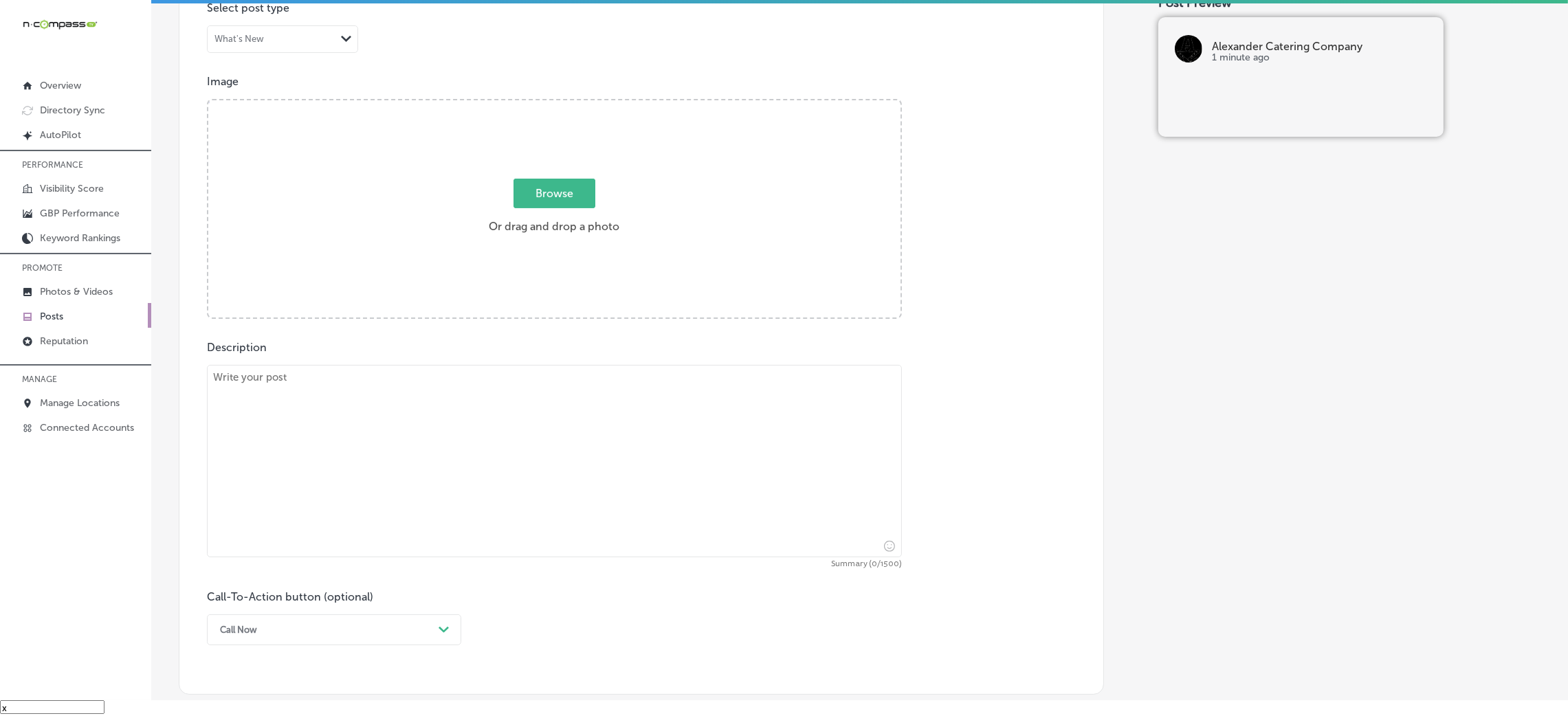
click at [459, 406] on textarea at bounding box center [554, 461] width 695 height 192
paste textarea "Make your [DATE] feast stress-free with Alexander Catering Company! We provide …"
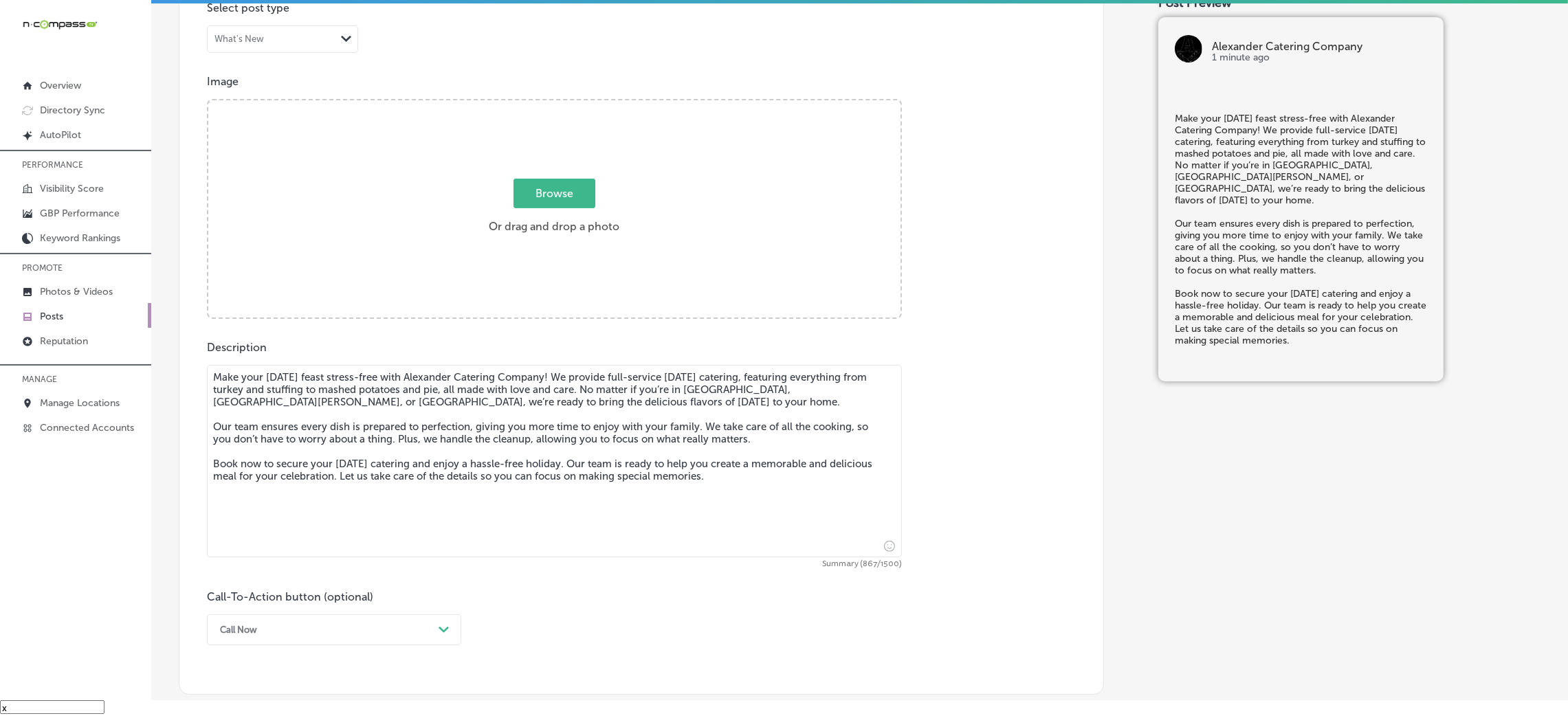
type textarea "Make your [DATE] feast stress-free with Alexander Catering Company! We provide …"
click at [255, 477] on div "Post content Select location(s) Business + Location [PERSON_NAME] Path Created …" at bounding box center [641, 259] width 926 height 870
click at [256, 477] on div "Call Now Path Created with Sketch." at bounding box center [334, 630] width 255 height 31
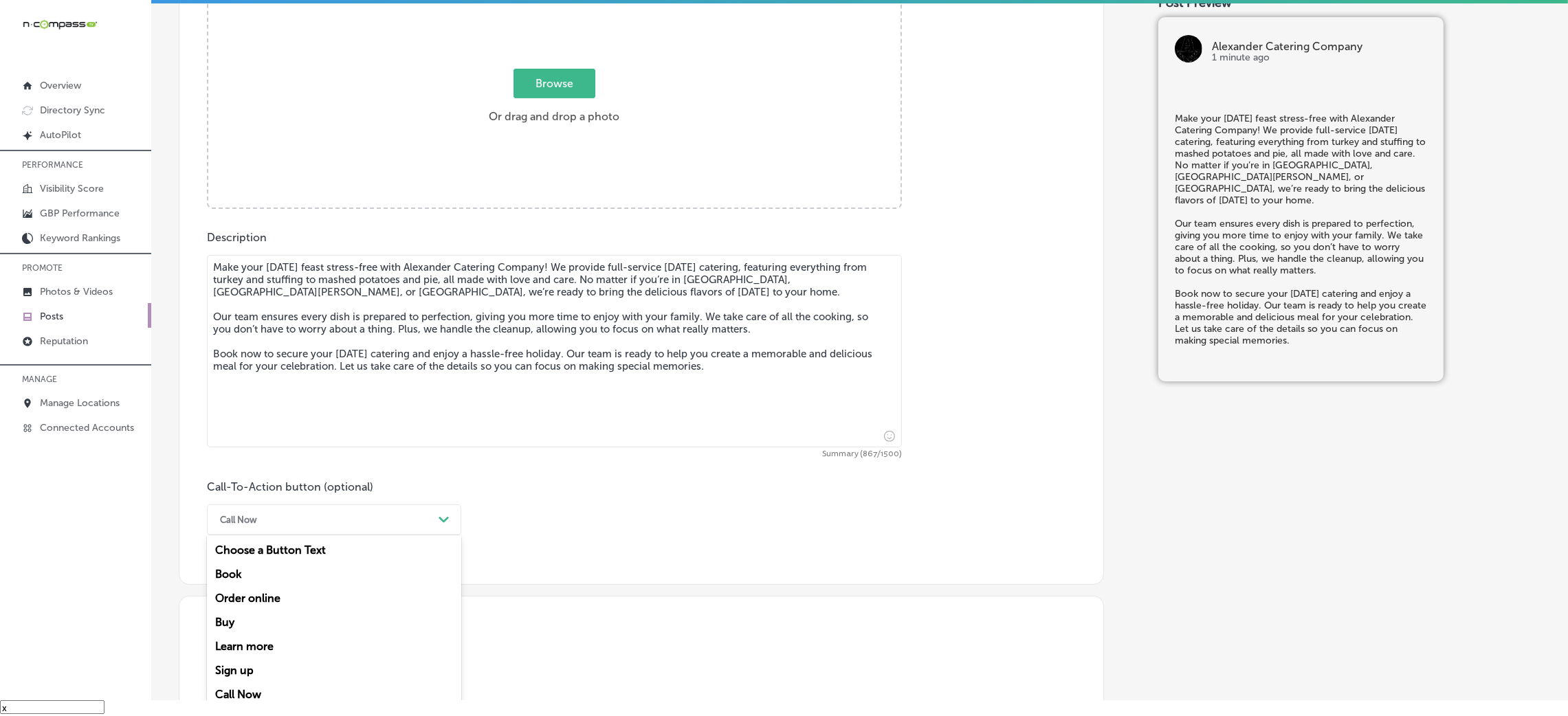
click at [246, 477] on div "Book" at bounding box center [334, 574] width 255 height 24
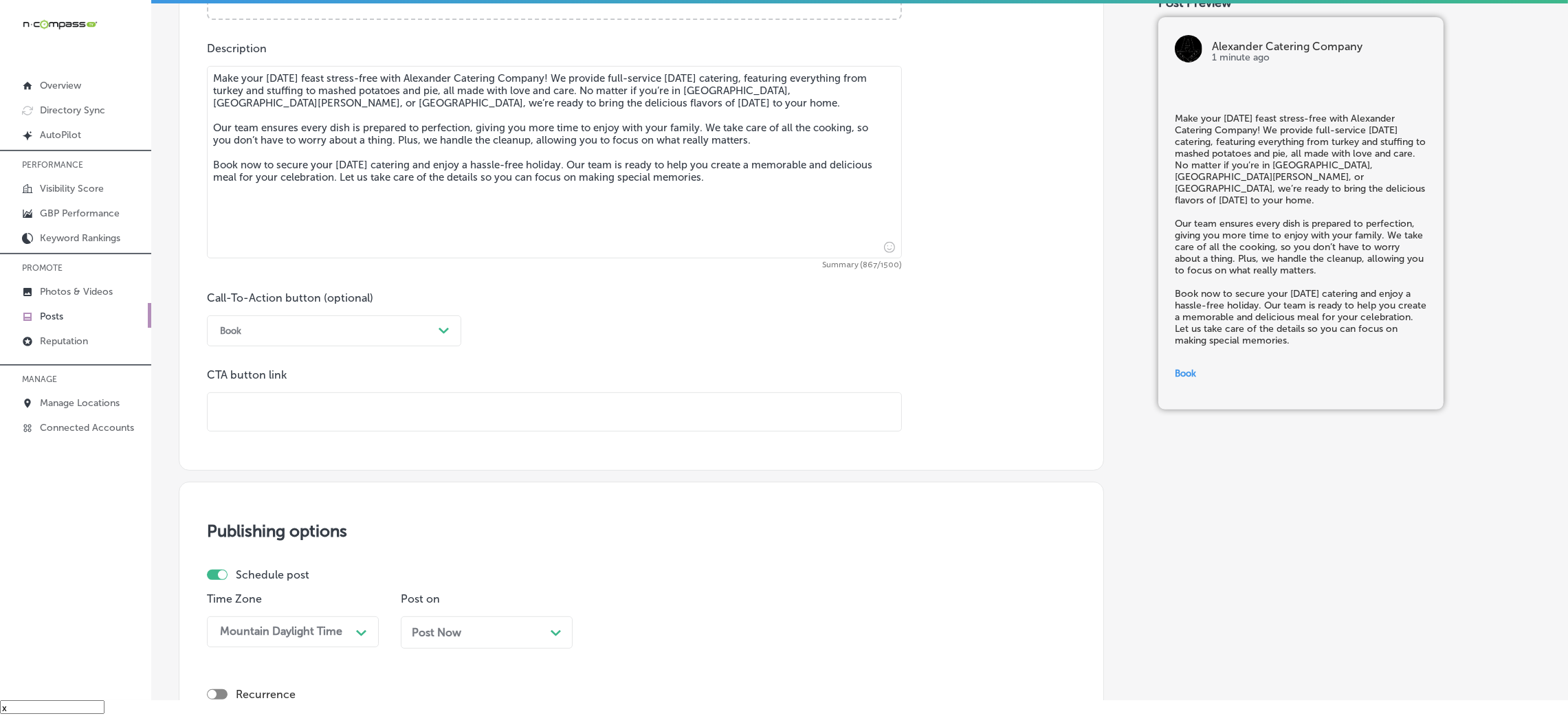
scroll to position [860, 0]
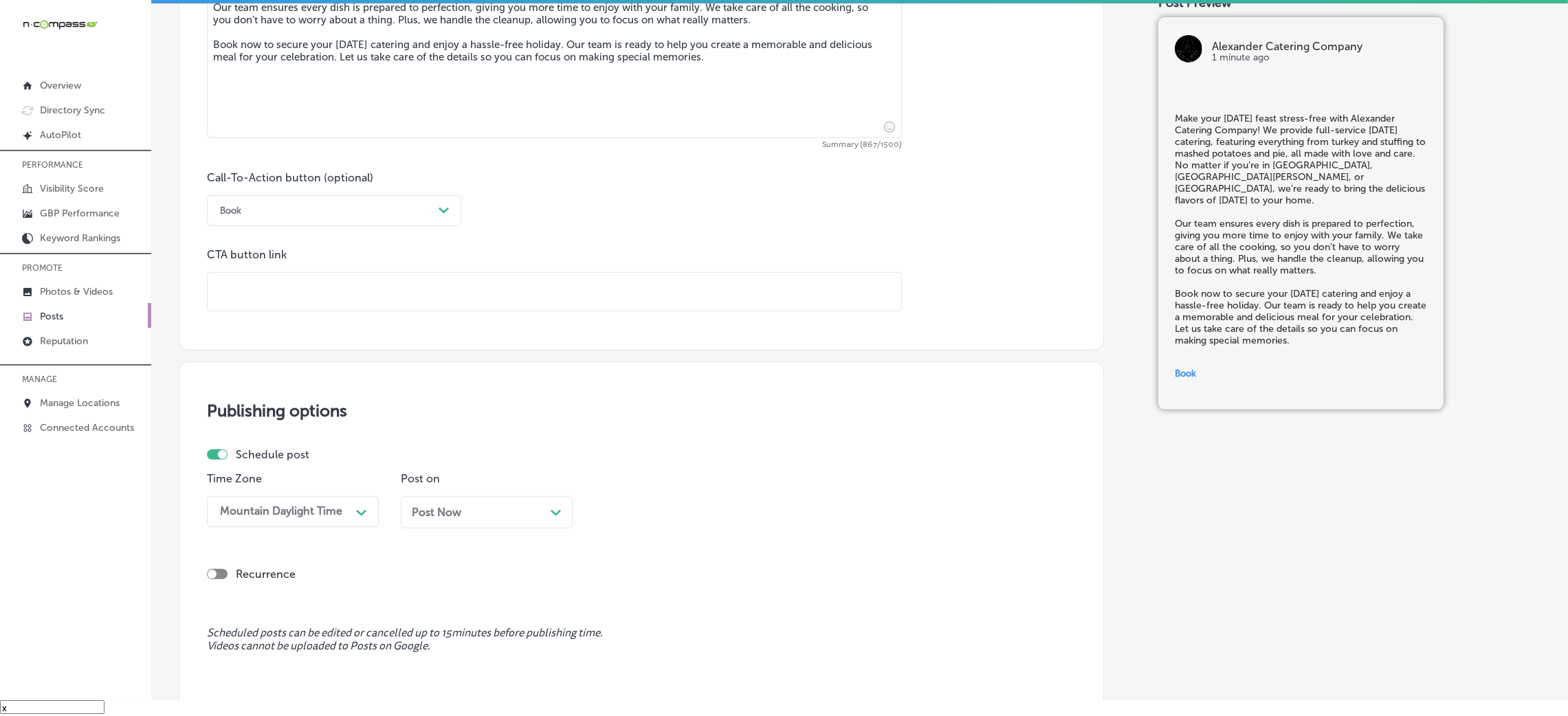
click at [277, 270] on div "CTA button link" at bounding box center [554, 280] width 695 height 63
click at [277, 295] on input "text" at bounding box center [554, 291] width 694 height 38
paste input "[URL][DOMAIN_NAME]"
type input "[URL][DOMAIN_NAME]"
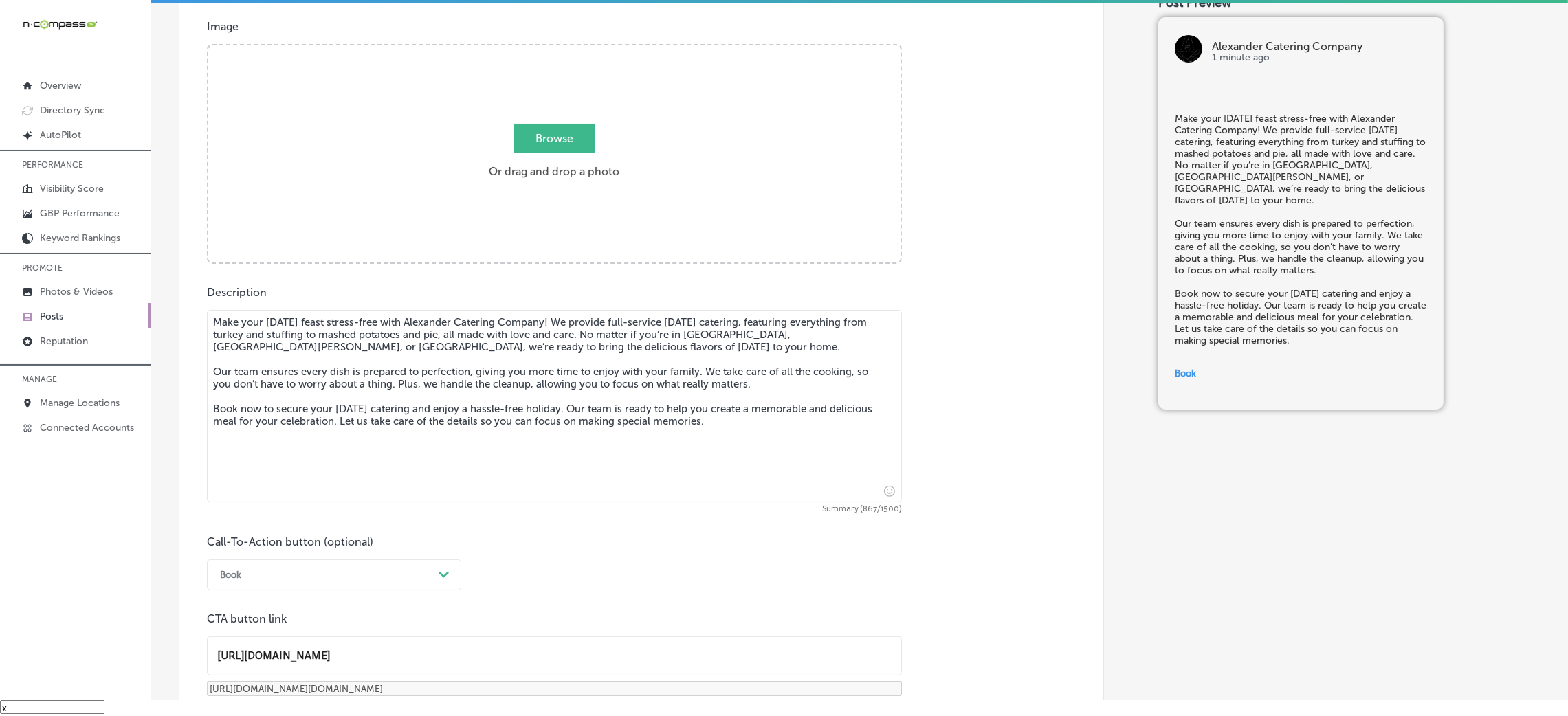
scroll to position [447, 0]
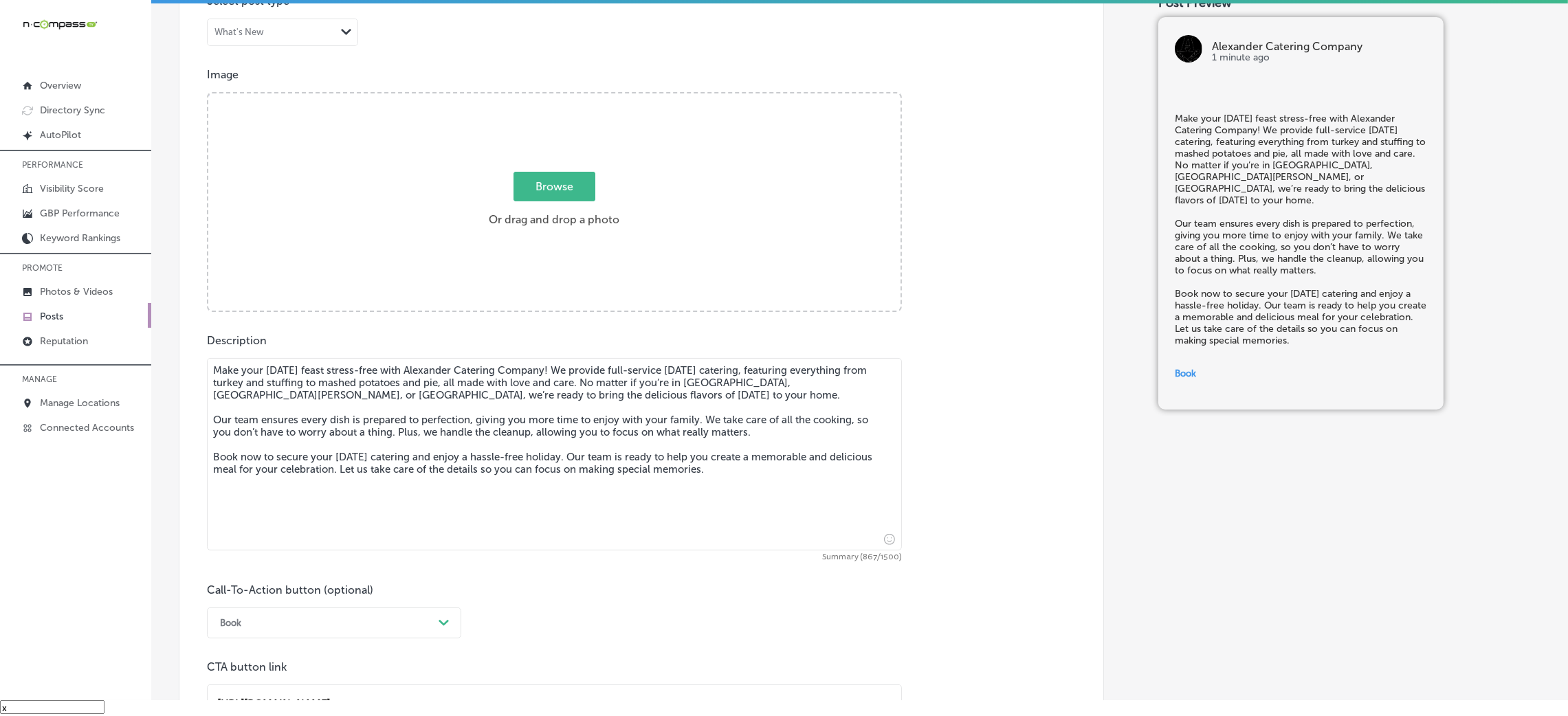
click at [494, 197] on label "Browse Or drag and drop a photo" at bounding box center [553, 203] width 141 height 60
click at [494, 98] on input "Browse Or drag and drop a photo" at bounding box center [555, 95] width 693 height 4
type input "C:\fakepath\Alexander Catering Company (78)2.jpg"
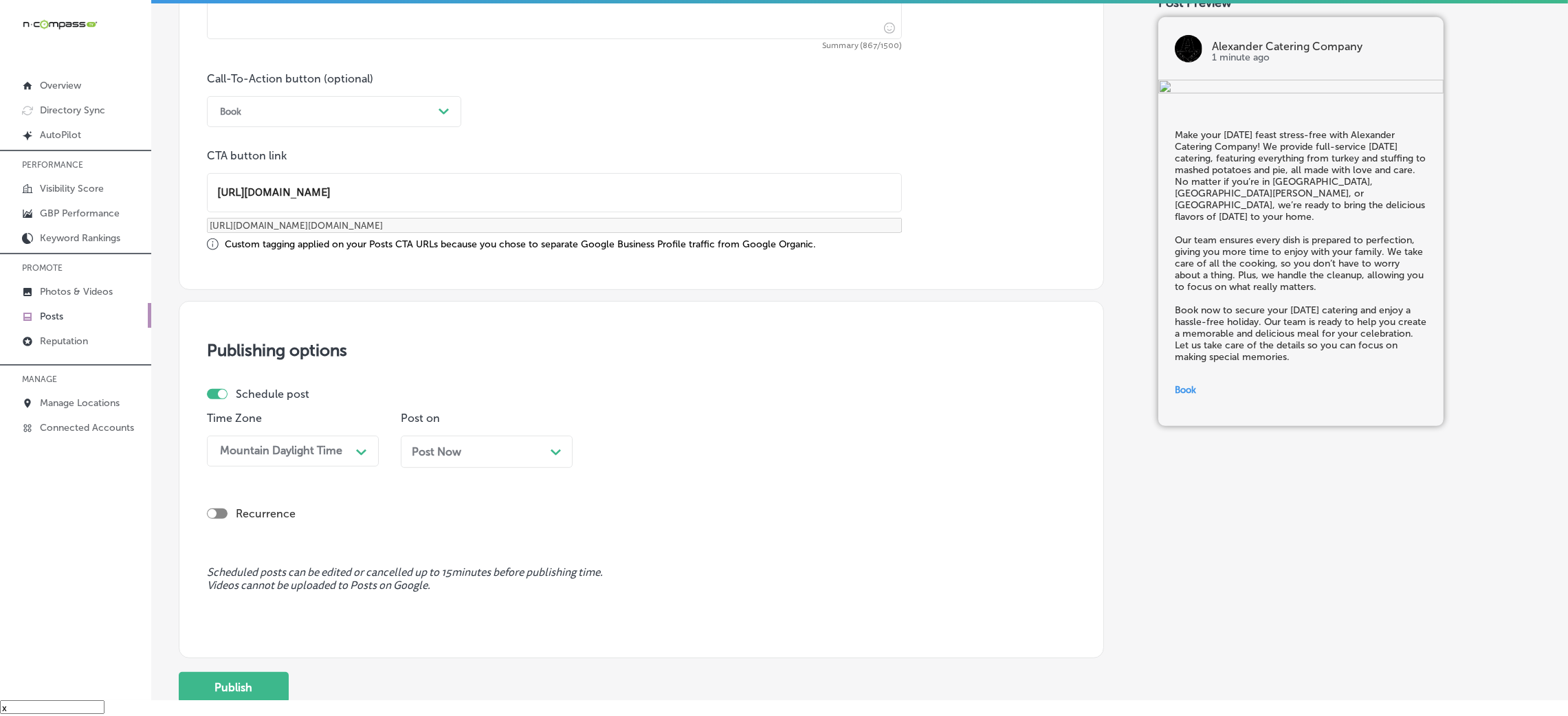
scroll to position [1066, 0]
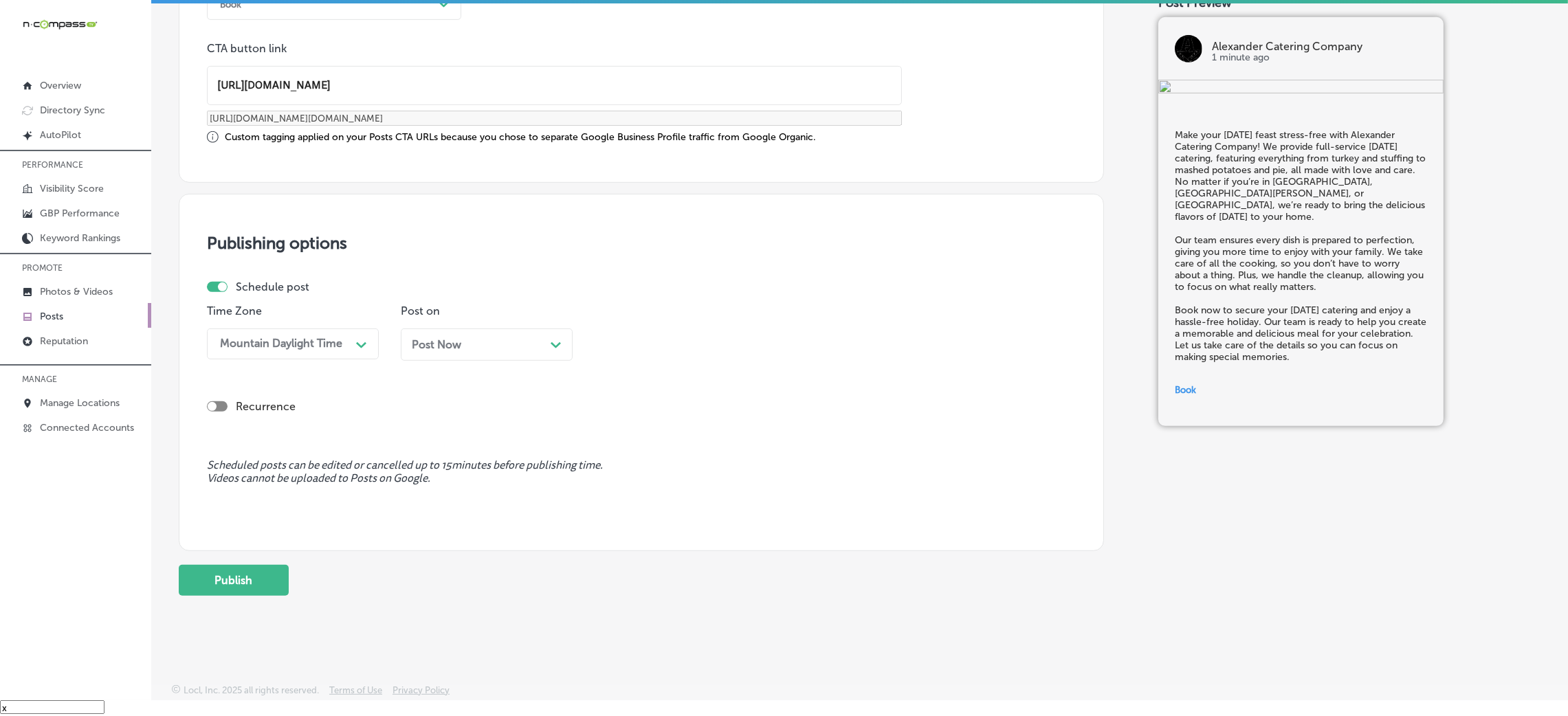
click at [463, 345] on div "Post Now Path Created with Sketch." at bounding box center [487, 345] width 150 height 13
click at [647, 318] on div "Time 08:30 AM Path Created with Sketch." at bounding box center [680, 338] width 172 height 67
click at [650, 328] on div "08:30 AM Path Created with Sketch." at bounding box center [680, 344] width 172 height 31
click at [620, 433] on div "7:00 AM" at bounding box center [680, 430] width 172 height 24
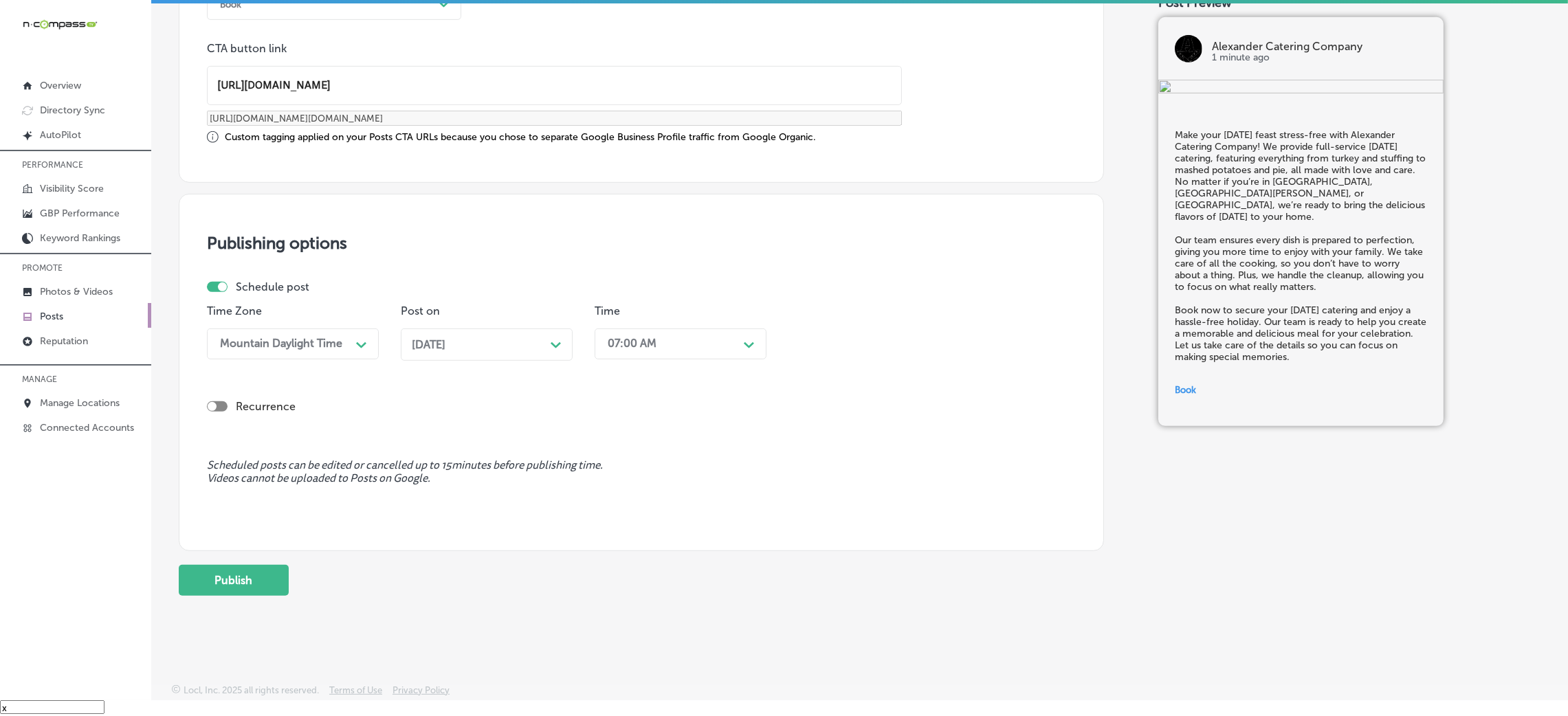
drag, startPoint x: 242, startPoint y: 554, endPoint x: 92, endPoint y: 509, distance: 156.6
click at [92, 477] on div "iconmonstr-menu-thin copy Created with Sketch. Overview Directory Sync Created …" at bounding box center [76, 342] width 151 height 716
click at [232, 477] on button "Publish" at bounding box center [234, 580] width 110 height 31
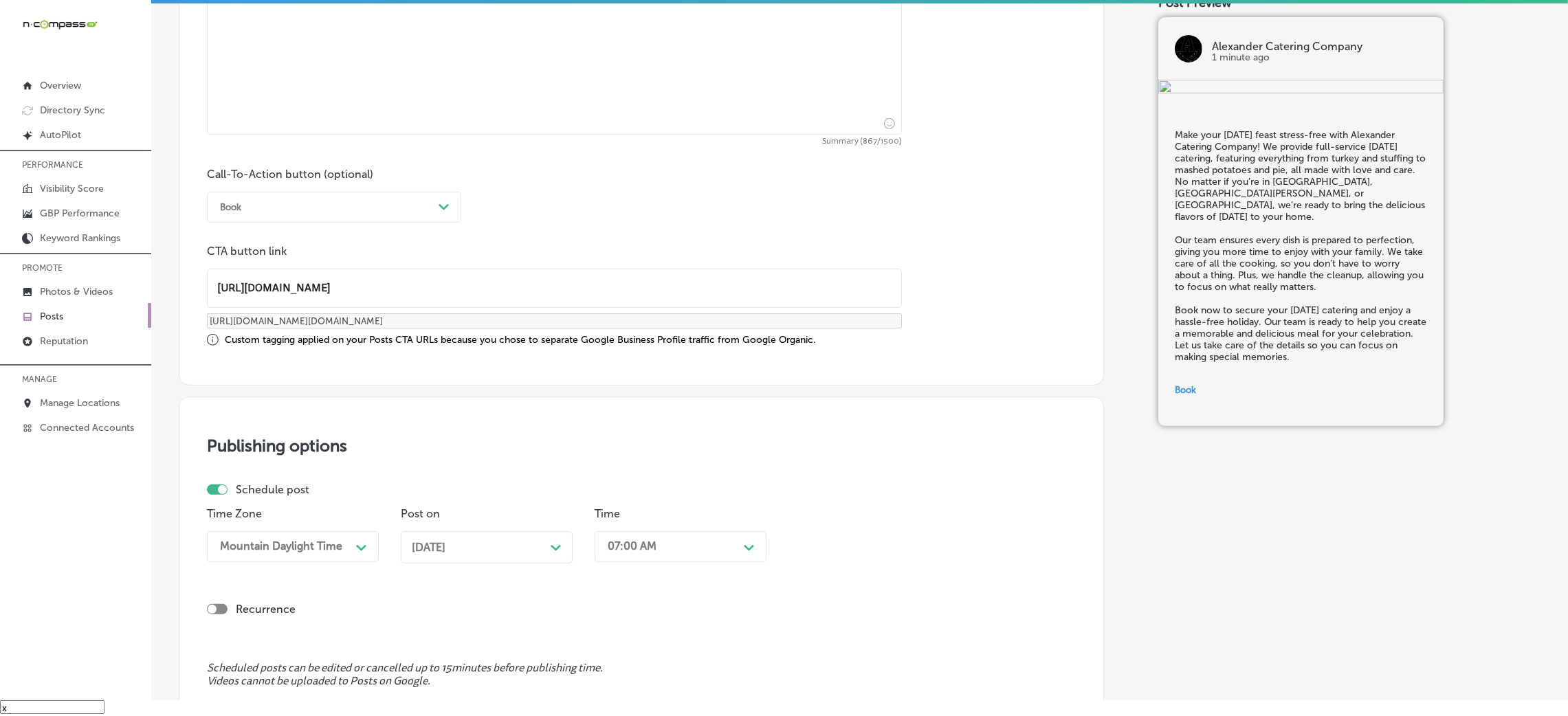
scroll to position [860, 0]
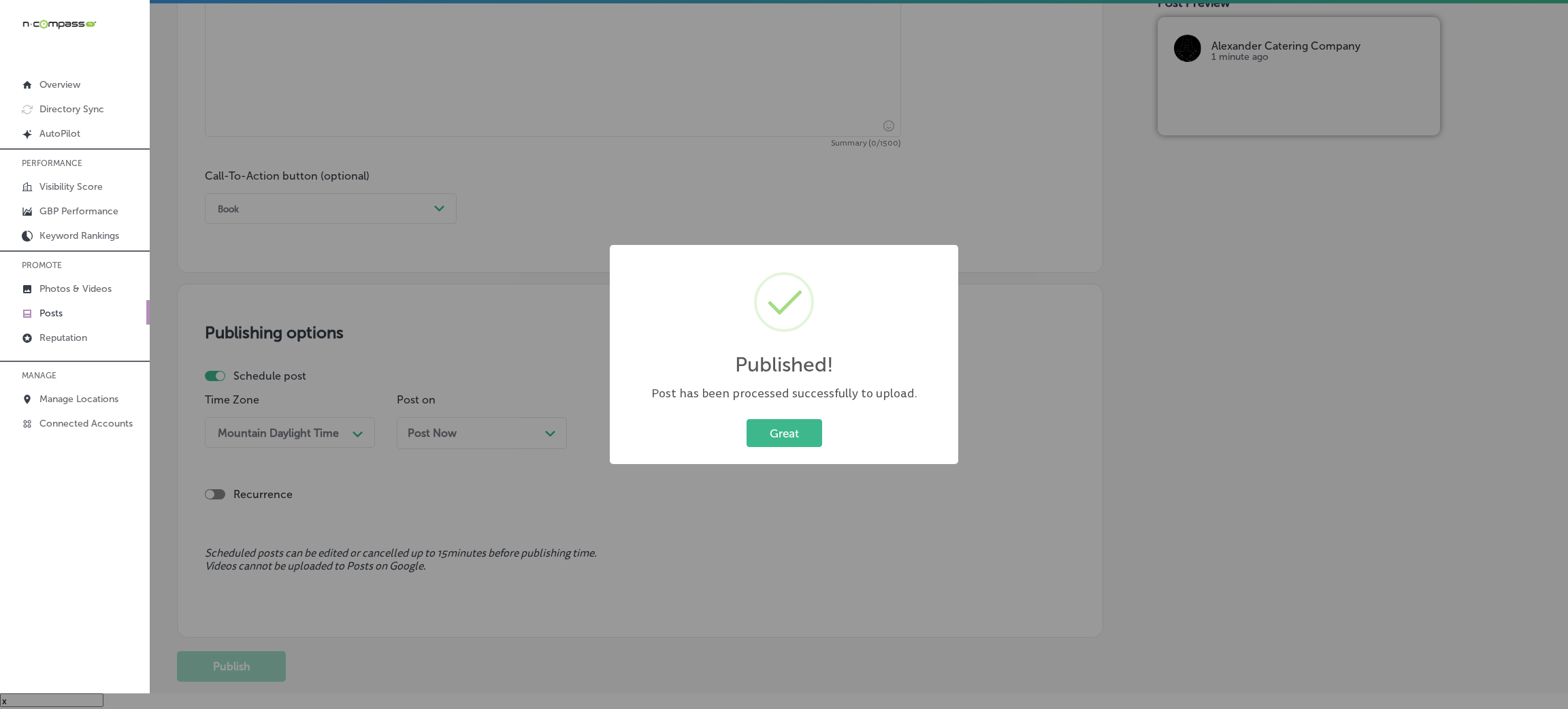
click at [743, 436] on div "Great Cancel" at bounding box center [784, 434] width 321 height 36
click at [766, 436] on button "Great" at bounding box center [784, 433] width 76 height 28
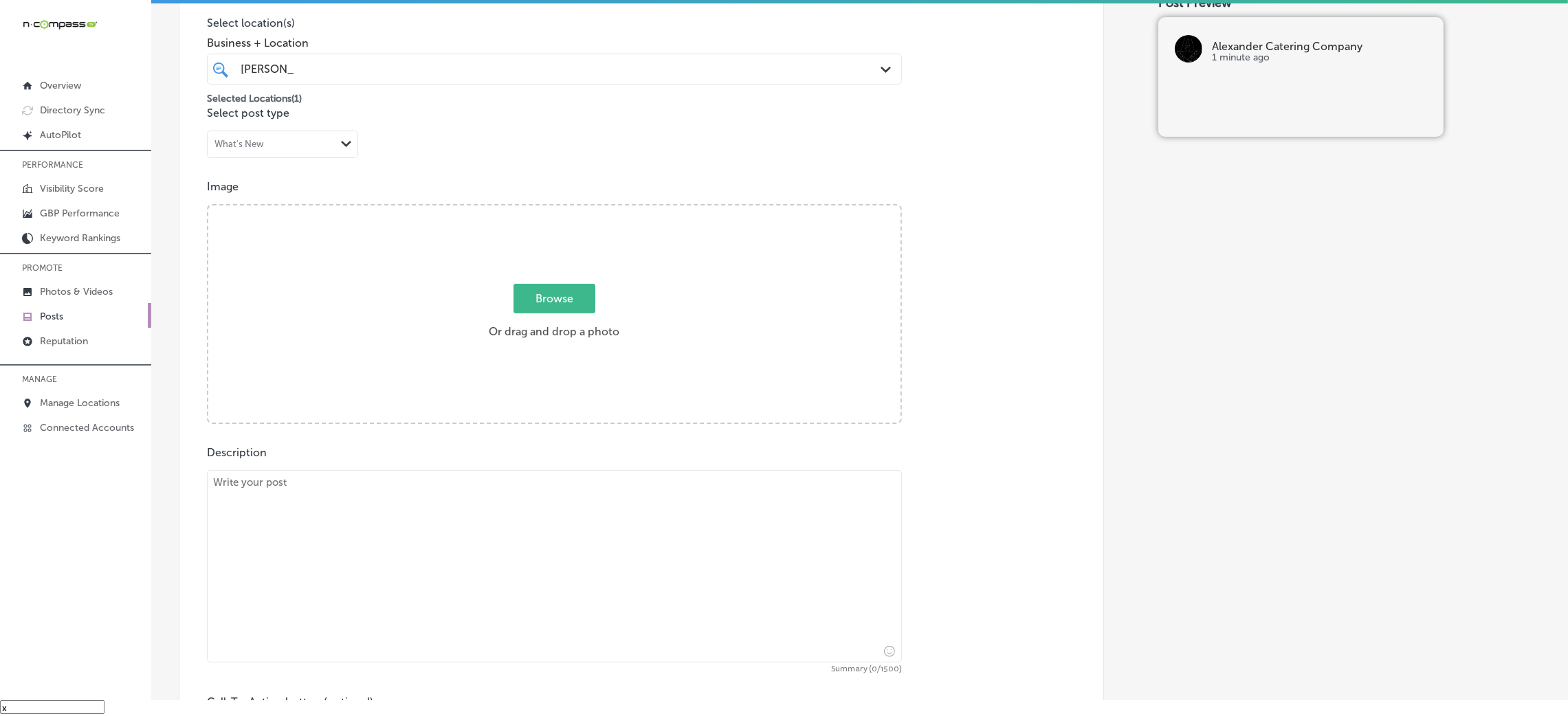
scroll to position [447, 0]
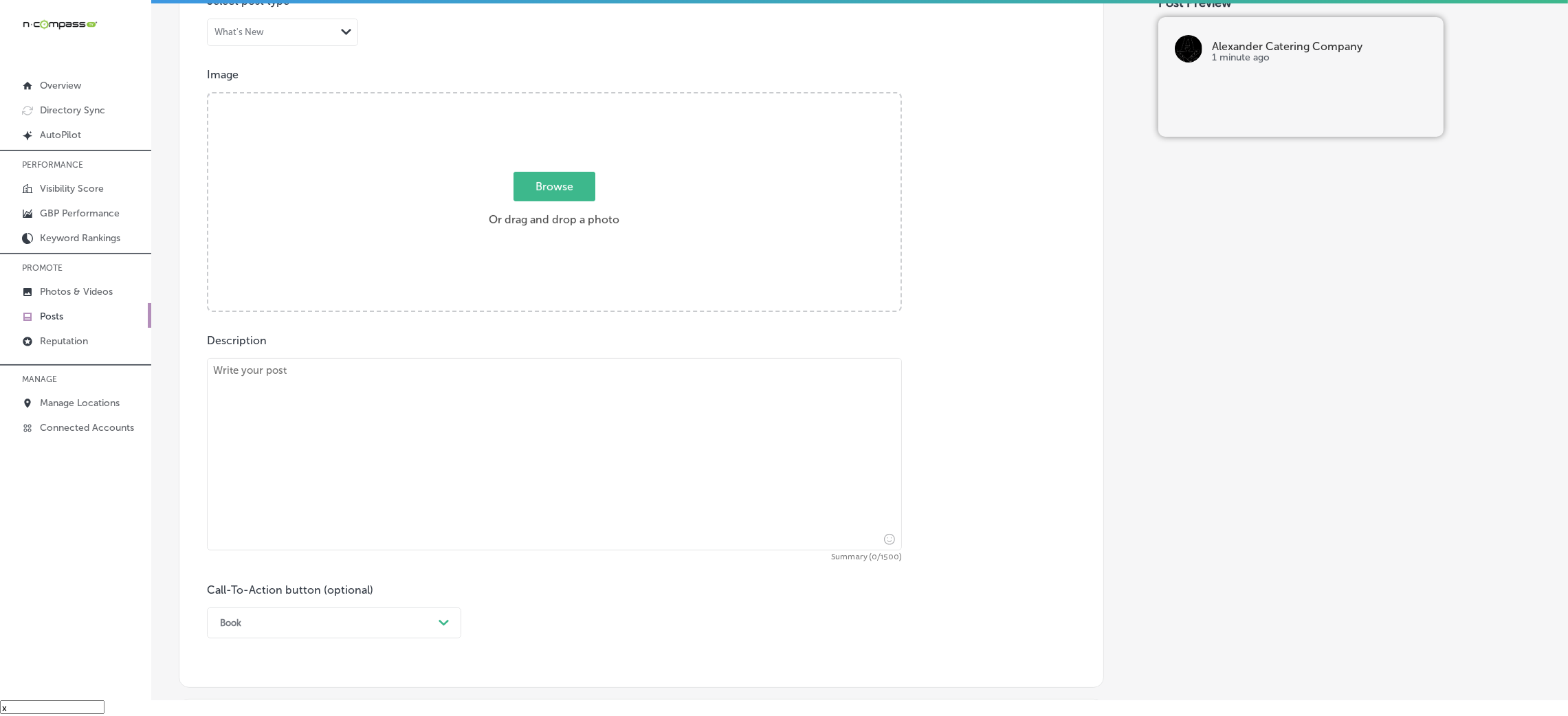
click at [325, 448] on textarea at bounding box center [554, 454] width 695 height 192
paste textarea "The holidays are right around the corner, and Alexander Catering Company is rea…"
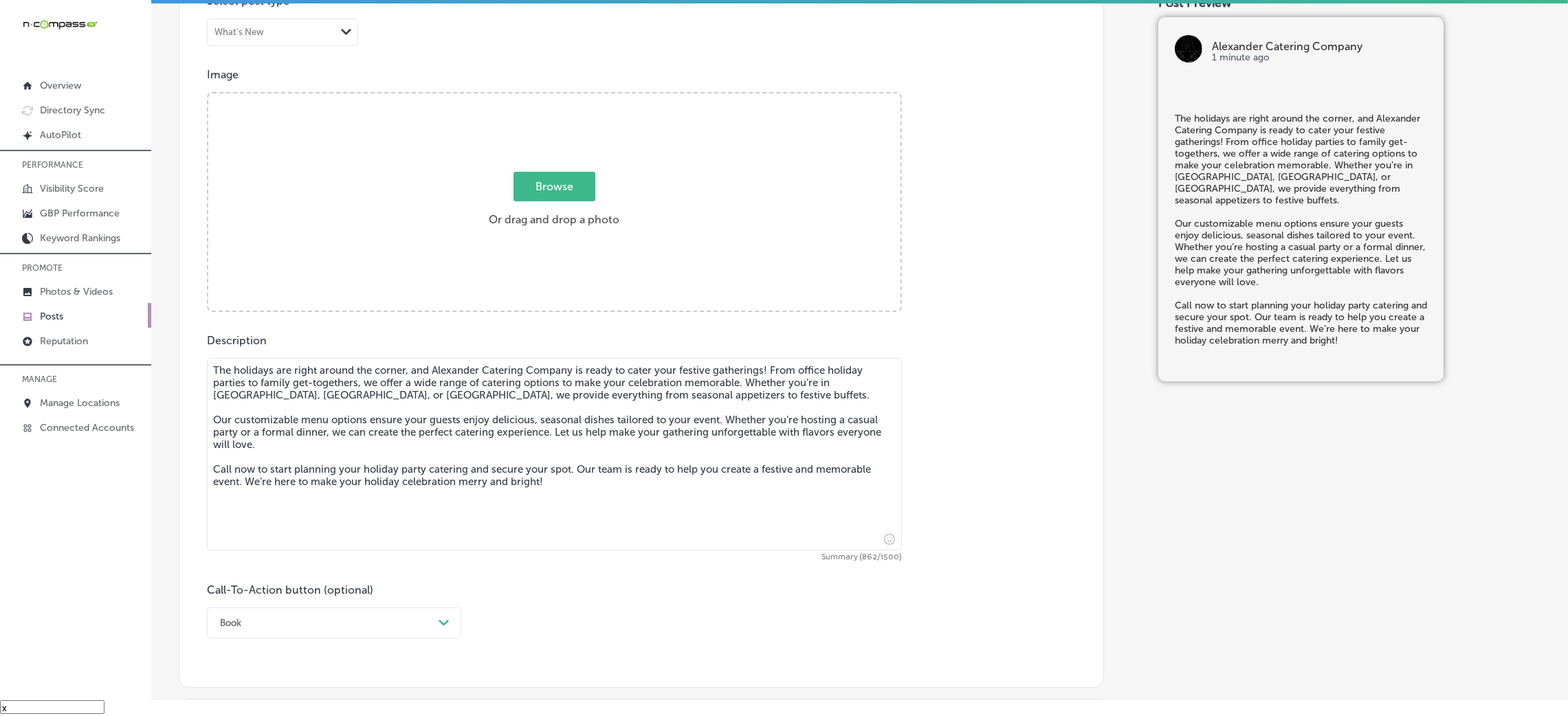
type textarea "The holidays are right around the corner, and Alexander Catering Company is rea…"
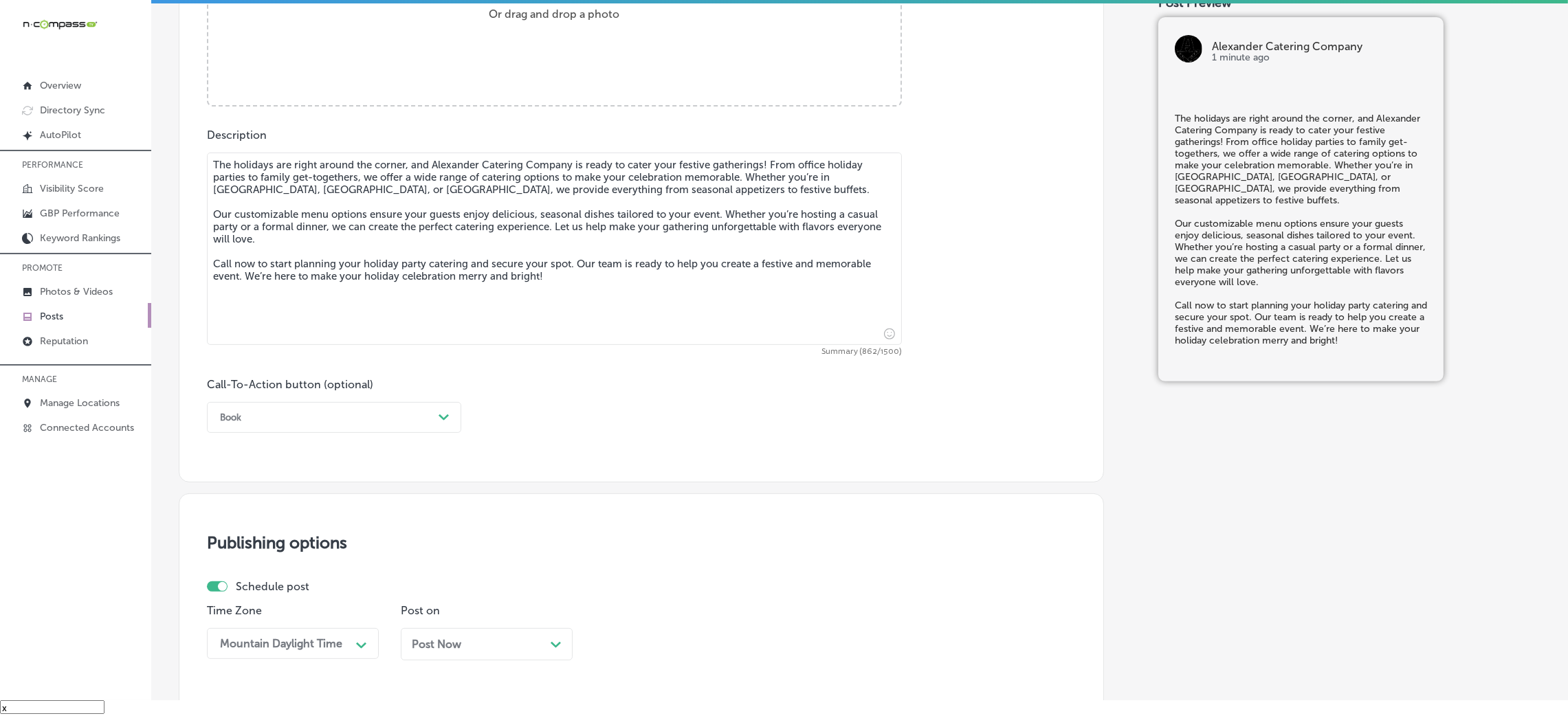
scroll to position [654, 0]
click at [275, 426] on div "Book" at bounding box center [323, 417] width 220 height 22
click at [254, 477] on div "Call Now" at bounding box center [334, 591] width 255 height 24
click at [449, 477] on span "Post Now" at bounding box center [436, 643] width 49 height 13
click at [698, 477] on div "08:30 AM Path Created with Sketch." at bounding box center [680, 643] width 172 height 31
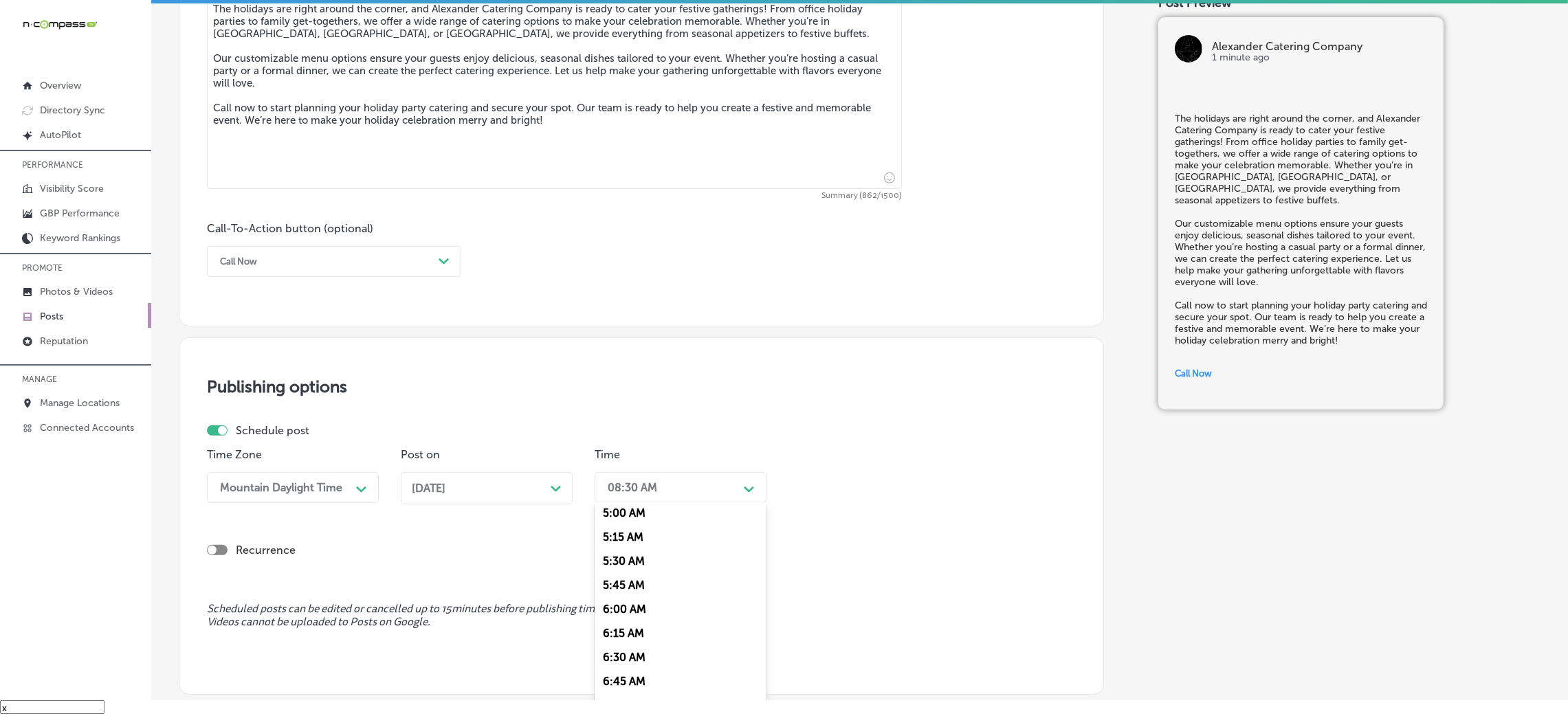
scroll to position [515, 0]
click at [649, 477] on div "7:00 AM" at bounding box center [680, 676] width 172 height 24
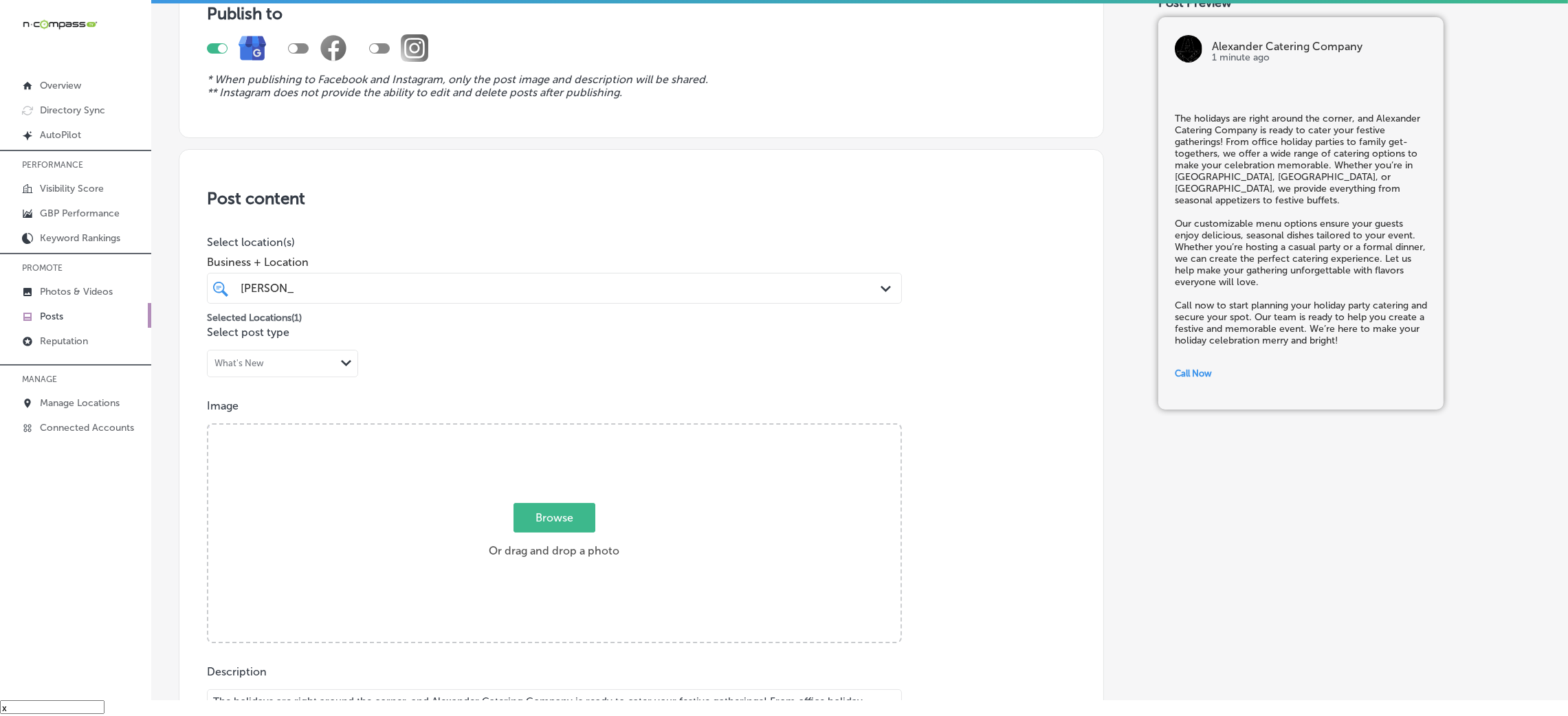
scroll to position [28, 0]
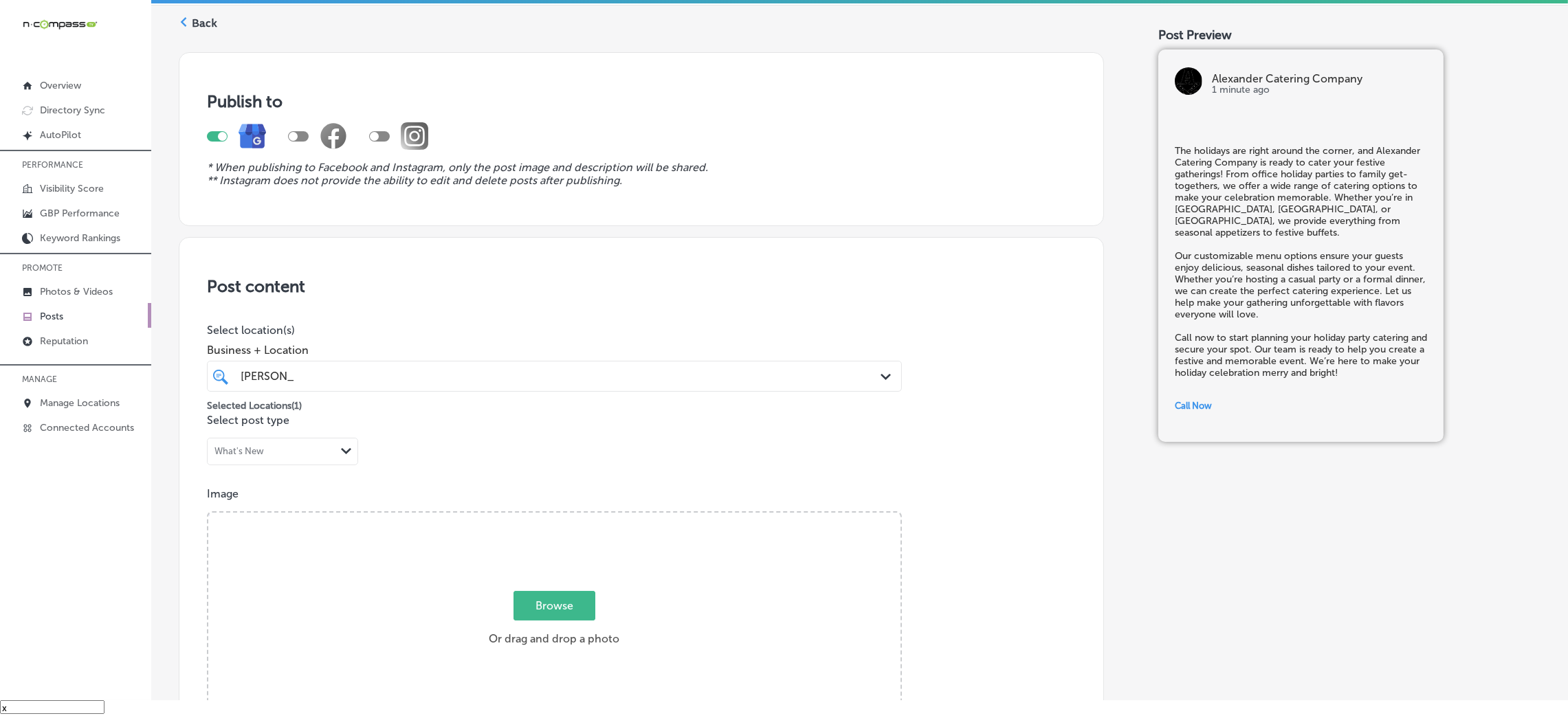
click at [517, 477] on div "Browse Or drag and drop a photo" at bounding box center [555, 622] width 693 height 220
click at [209, 477] on input "Browse Or drag and drop a photo" at bounding box center [555, 515] width 693 height 4
type input "C:\fakepath\Alexander Catering Company (78)9.jpg"
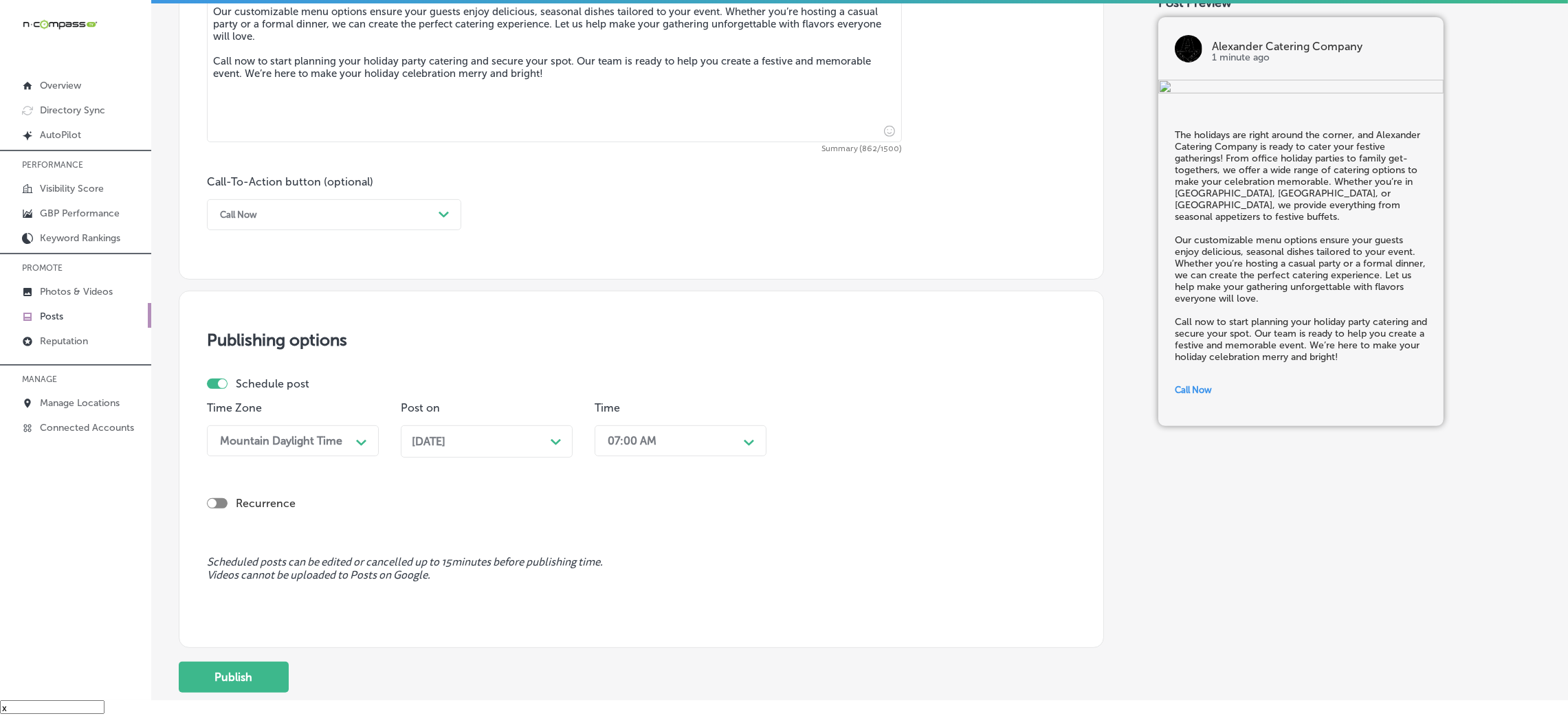
scroll to position [956, 0]
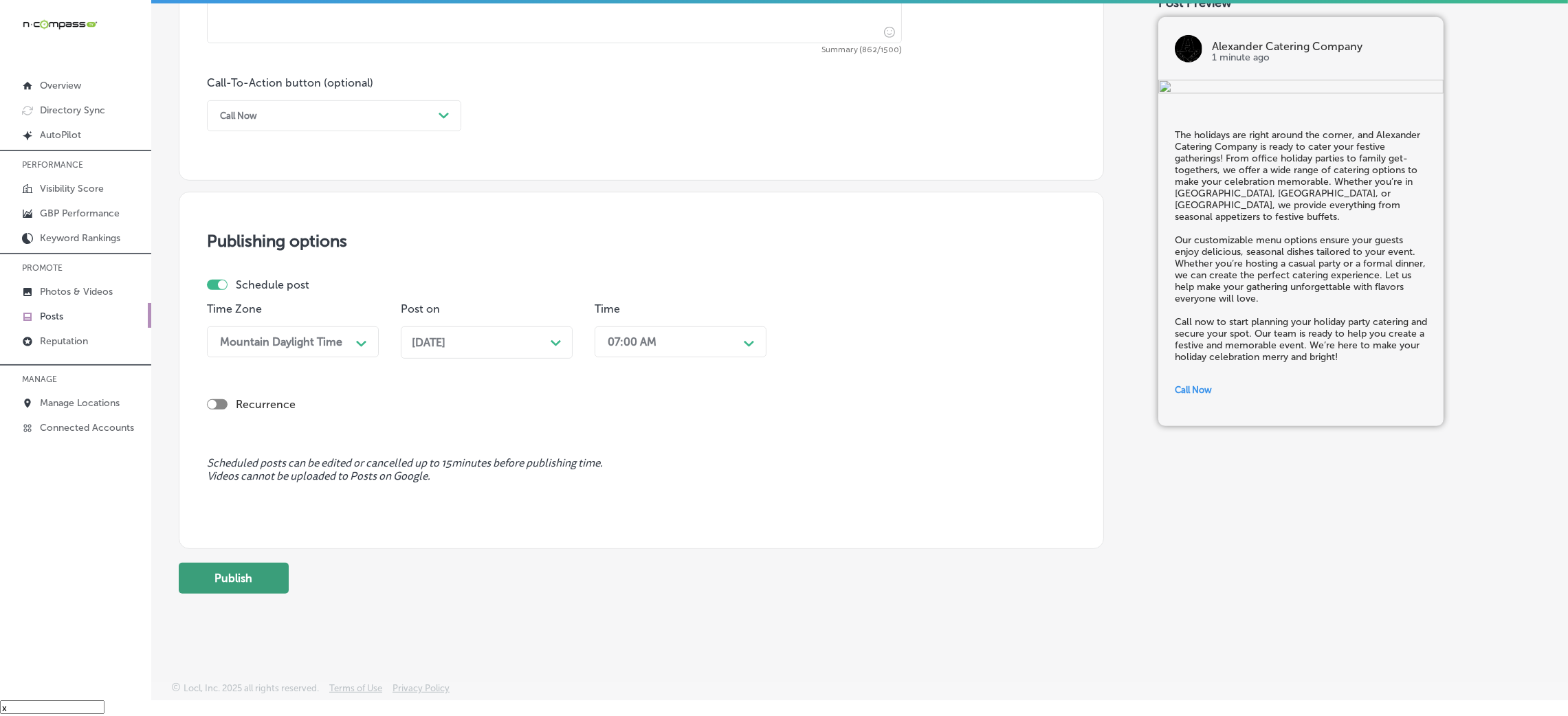
click at [240, 477] on button "Publish" at bounding box center [234, 578] width 110 height 31
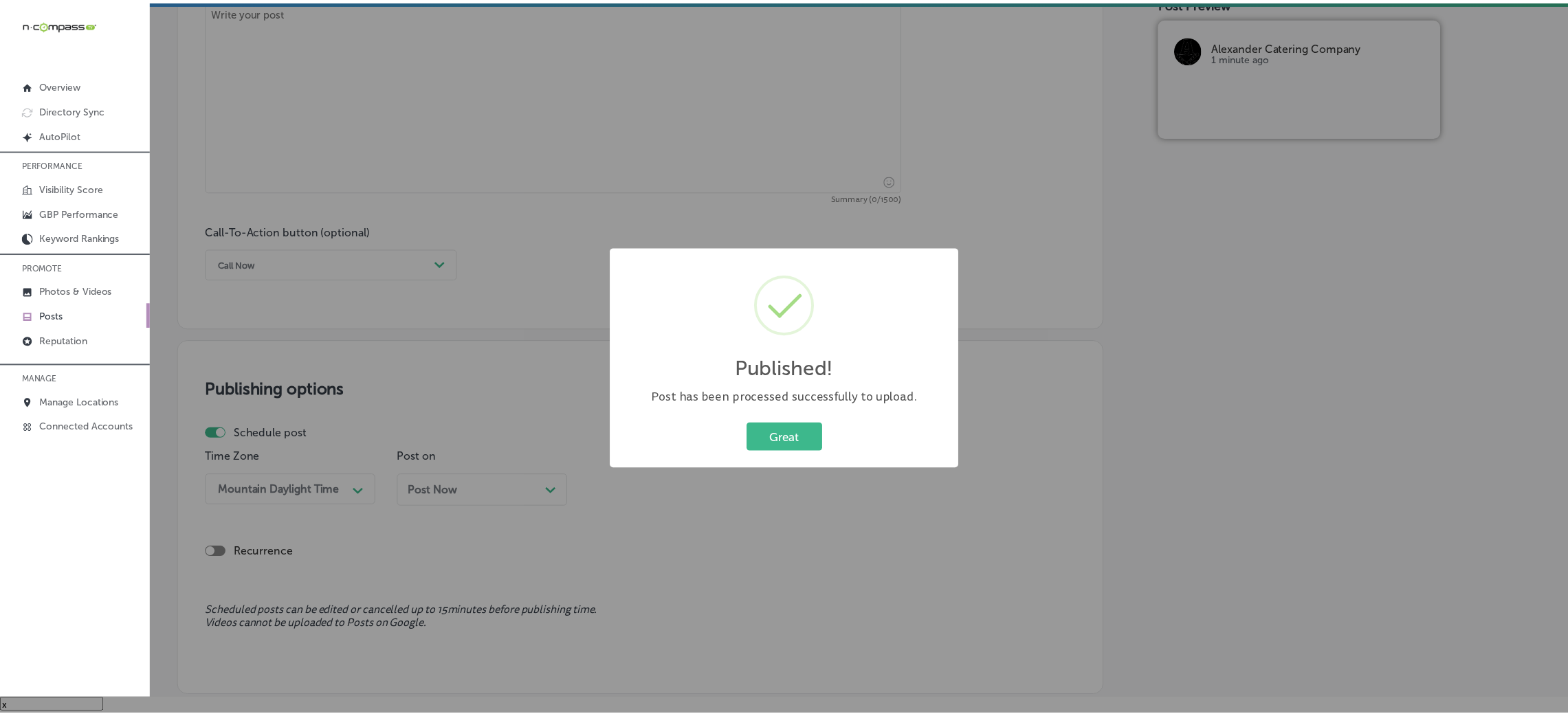
scroll to position [647, 0]
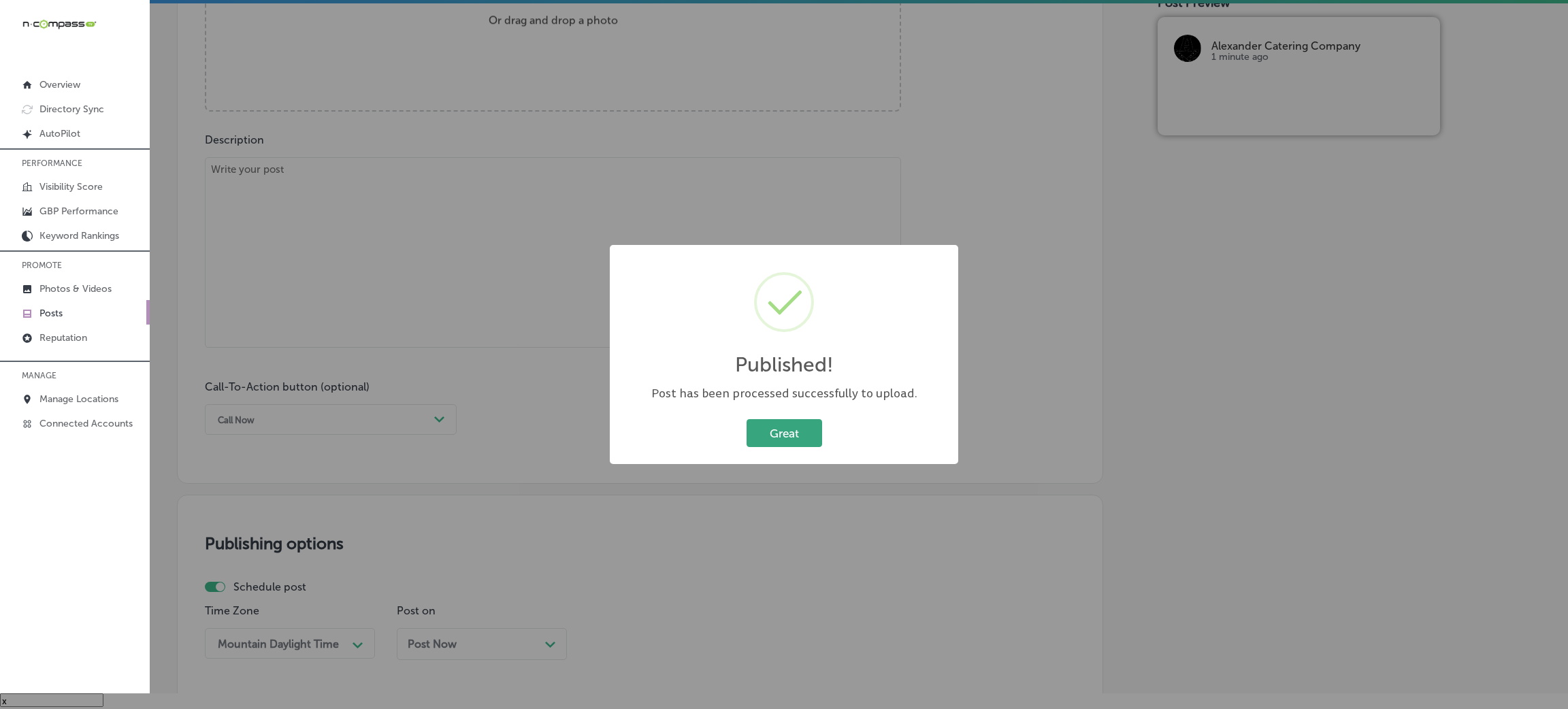
click at [789, 428] on button "Great" at bounding box center [784, 433] width 76 height 28
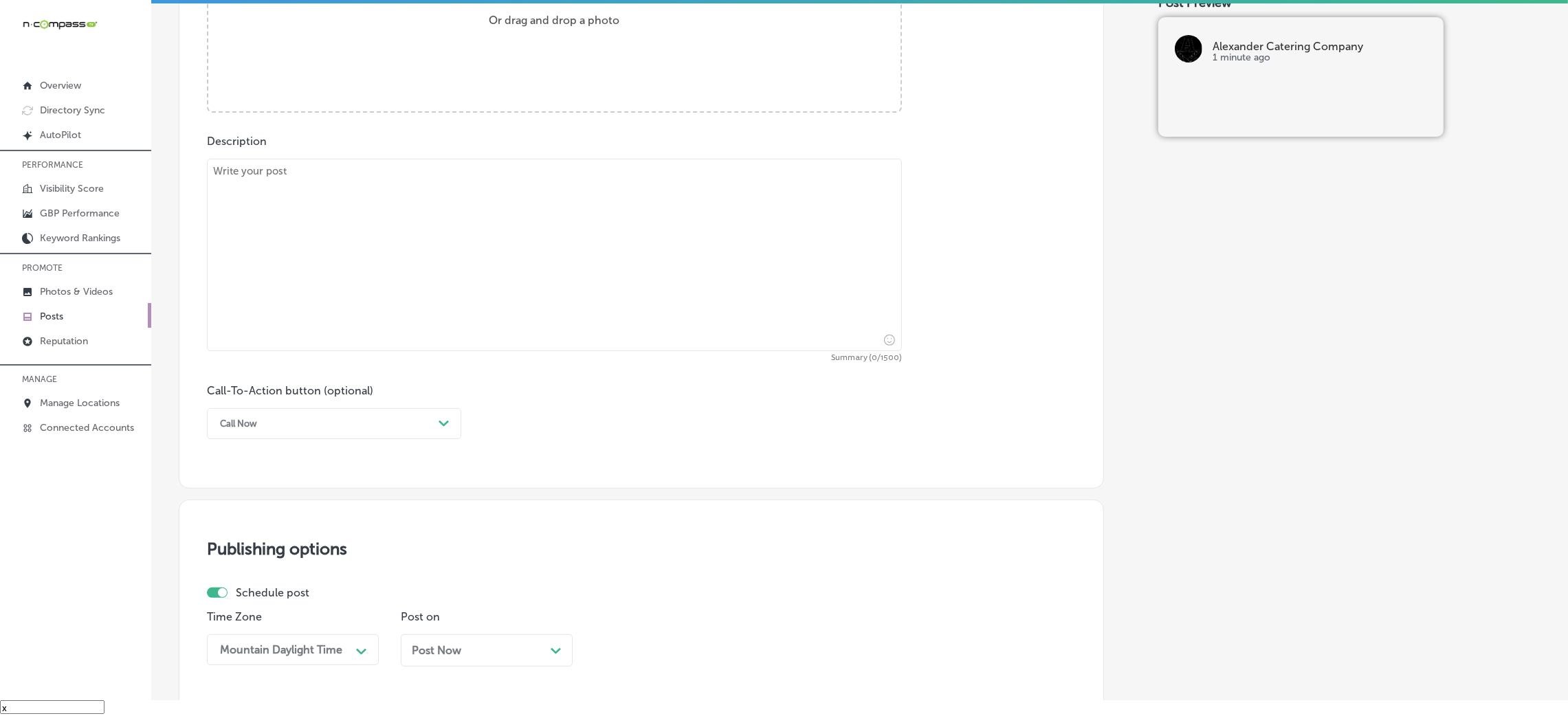
click at [501, 308] on textarea at bounding box center [554, 255] width 695 height 192
paste textarea "This November, indulge in a unique dining experience with a private chef dinner…"
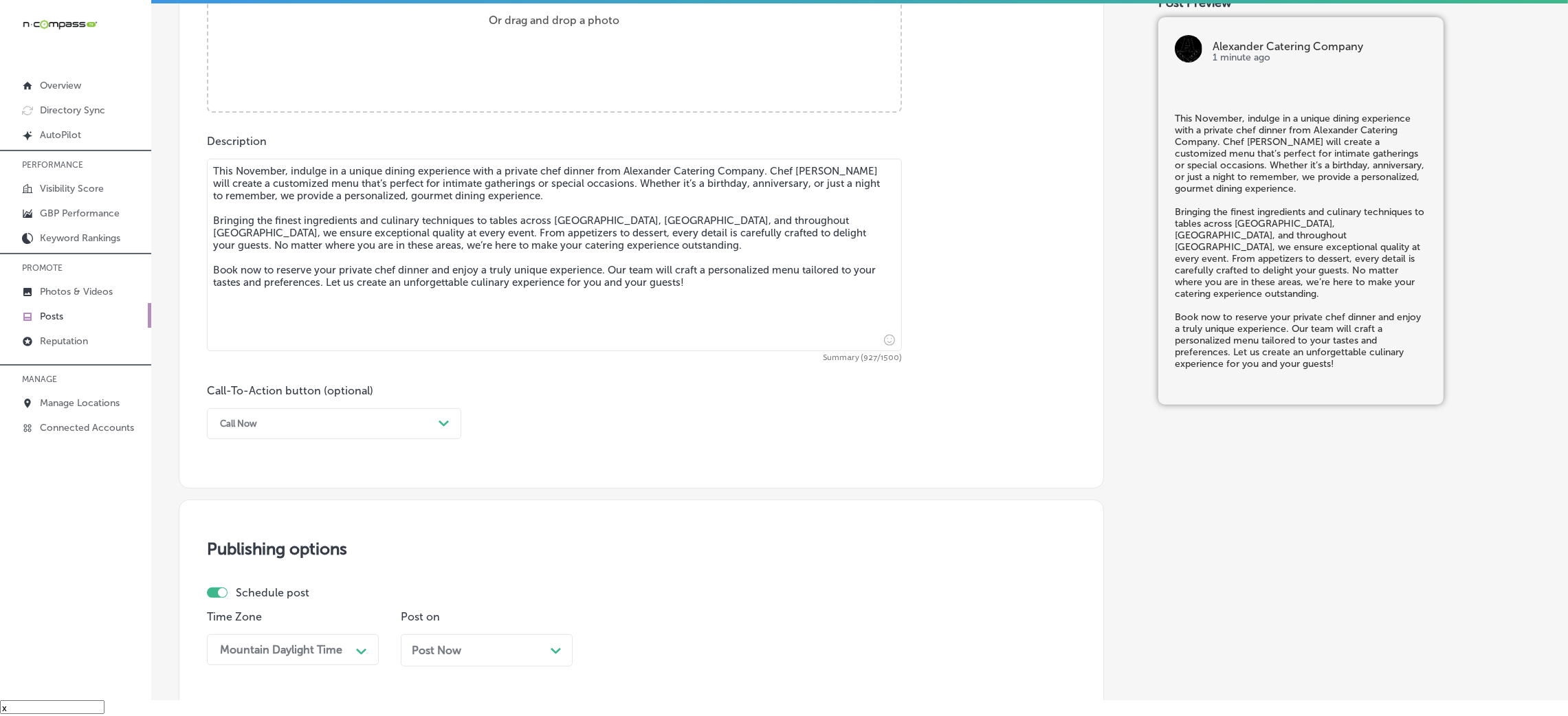
type textarea "This November, indulge in a unique dining experience with a private chef dinner…"
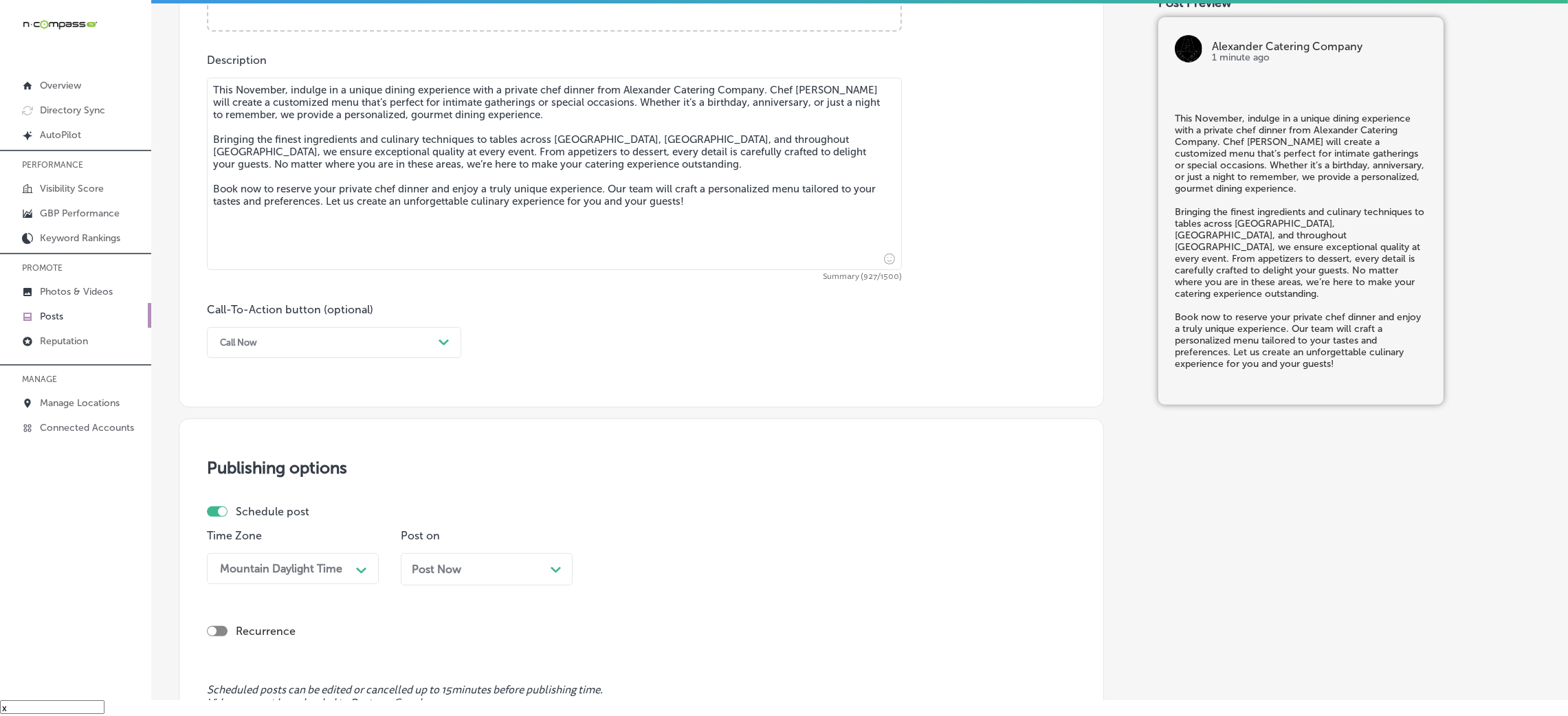
scroll to position [751, 0]
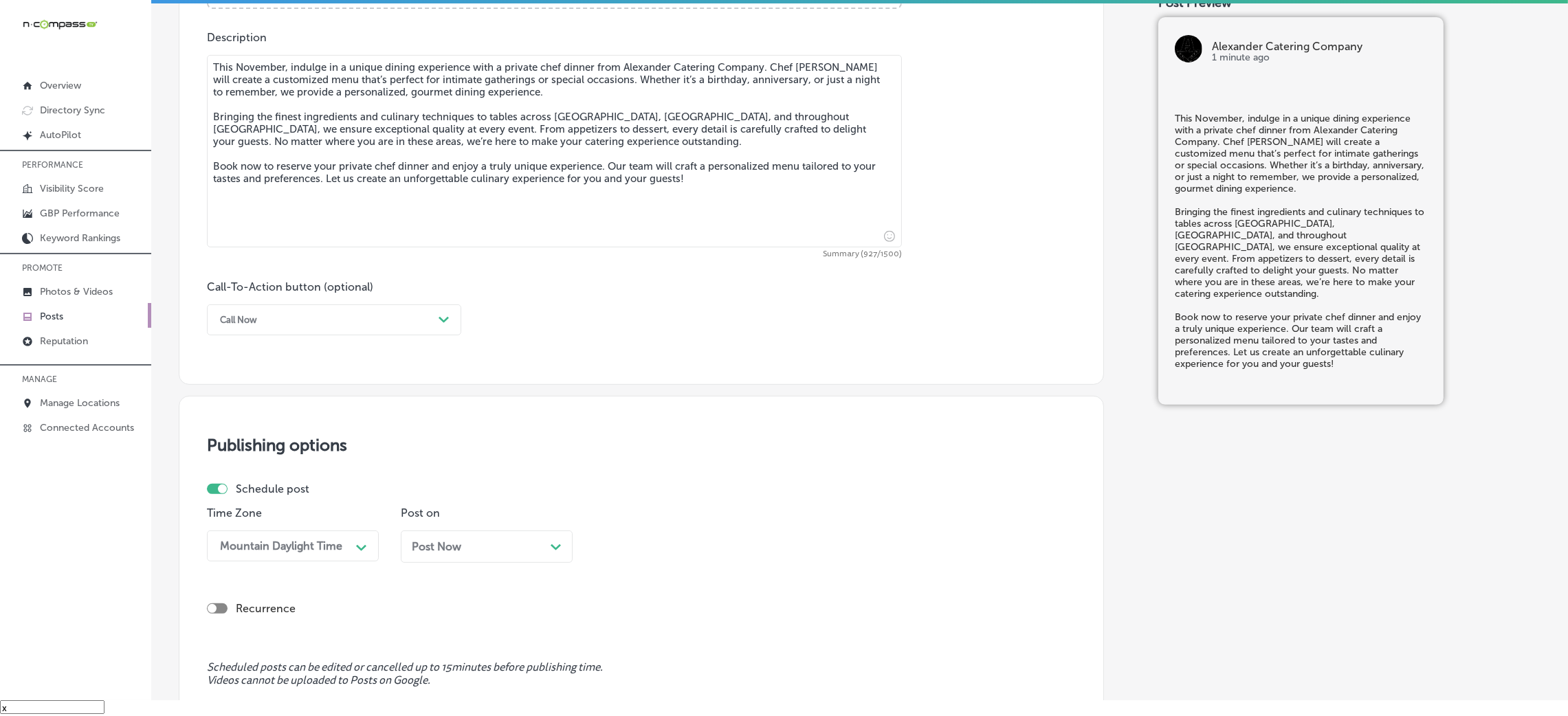
click at [319, 317] on div "Call Now" at bounding box center [323, 320] width 220 height 22
click at [246, 380] on div "Book" at bounding box center [334, 374] width 255 height 24
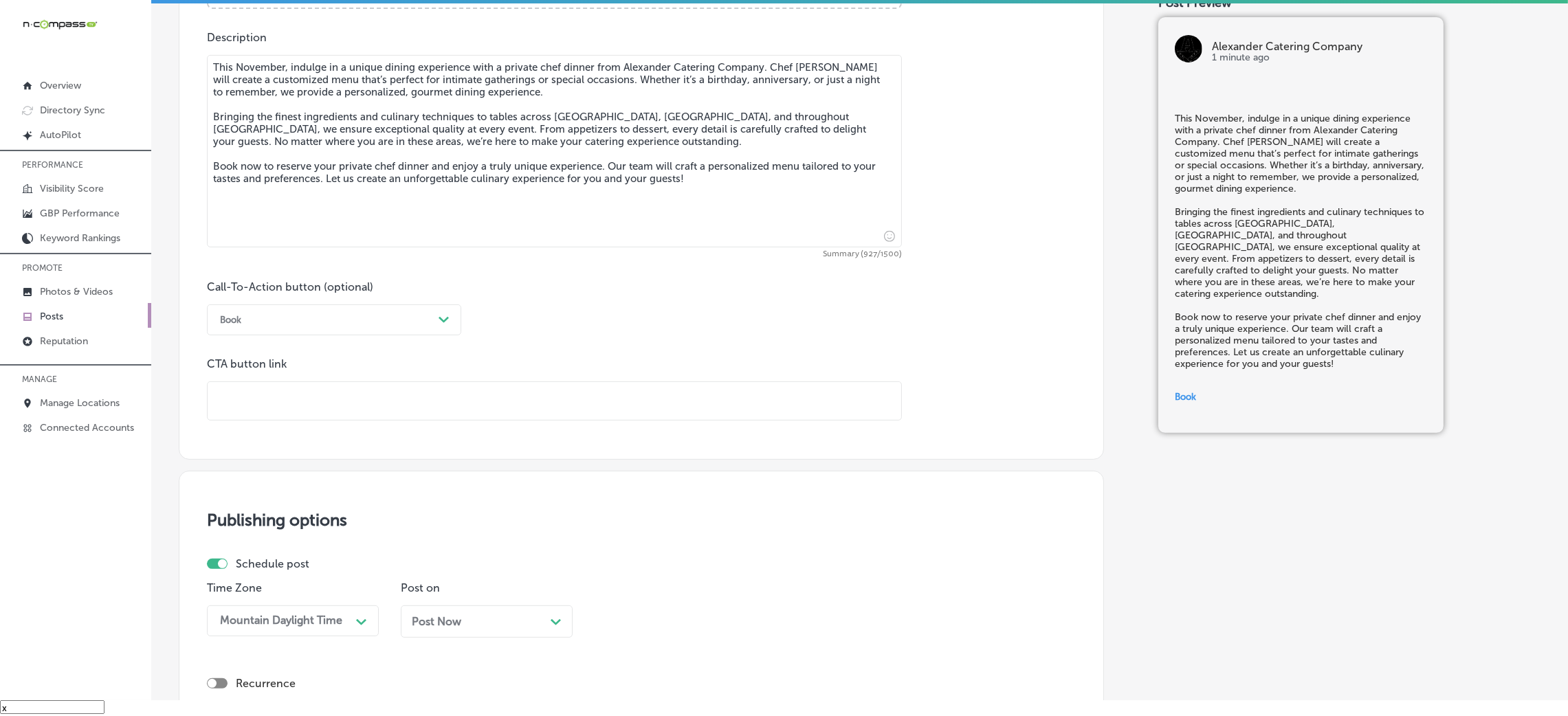
click at [293, 399] on input "text" at bounding box center [554, 401] width 694 height 38
paste input "[URL][DOMAIN_NAME]"
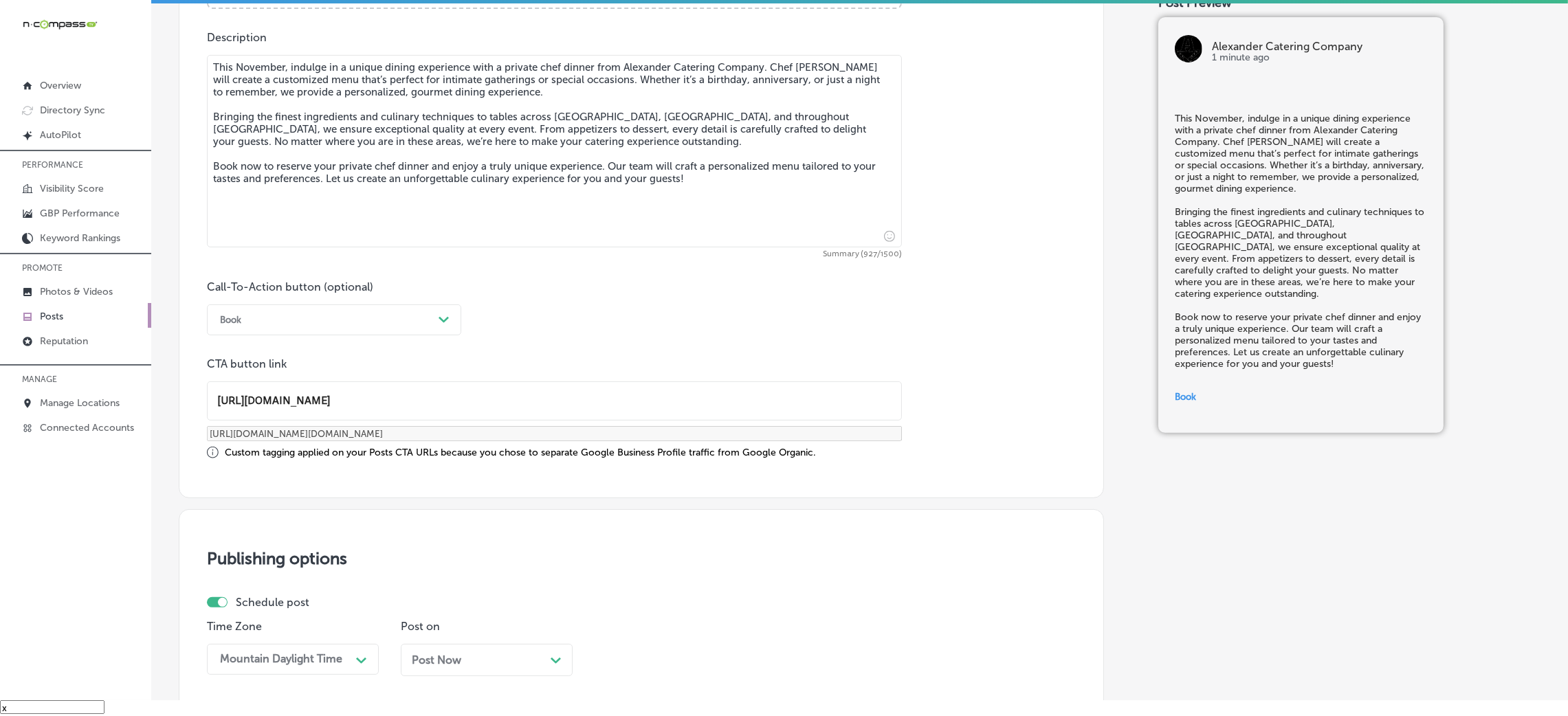
type input "[URL][DOMAIN_NAME]"
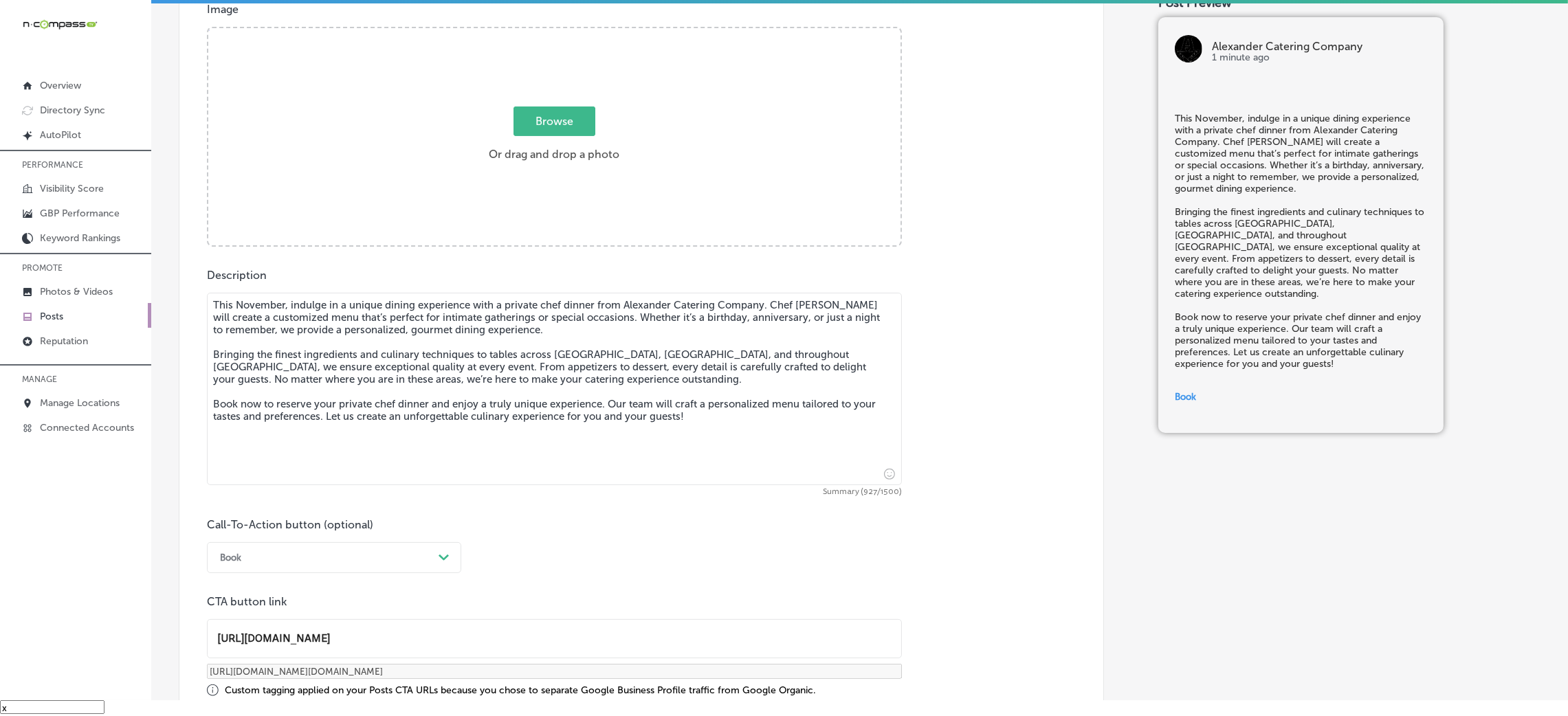
scroll to position [441, 0]
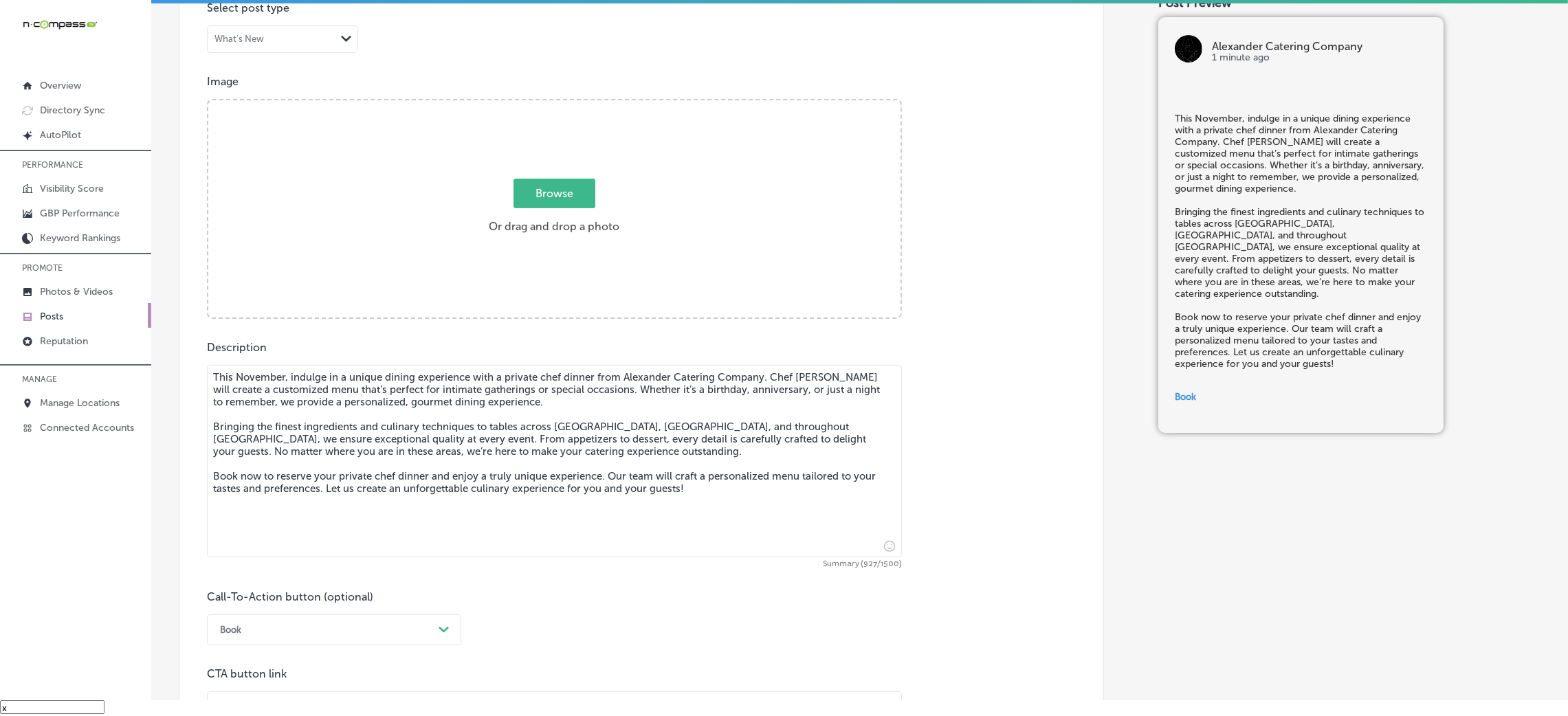
click at [475, 262] on div "Browse Or drag and drop a photo" at bounding box center [555, 210] width 693 height 220
click at [209, 101] on input "Browse Or drag and drop a photo" at bounding box center [555, 103] width 693 height 4
type input "C:\fakepath\Alexander Catering Company (9).jpg"
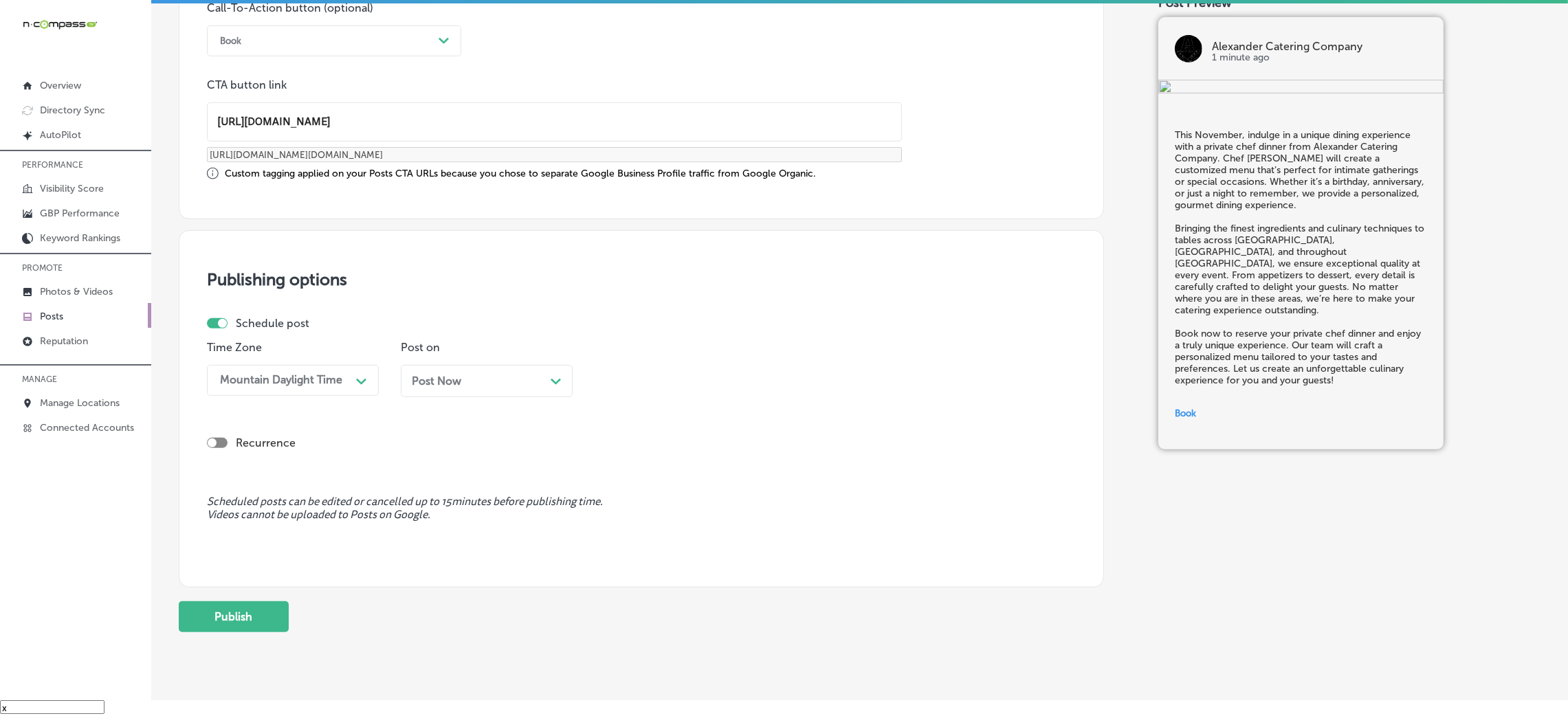
scroll to position [1070, 0]
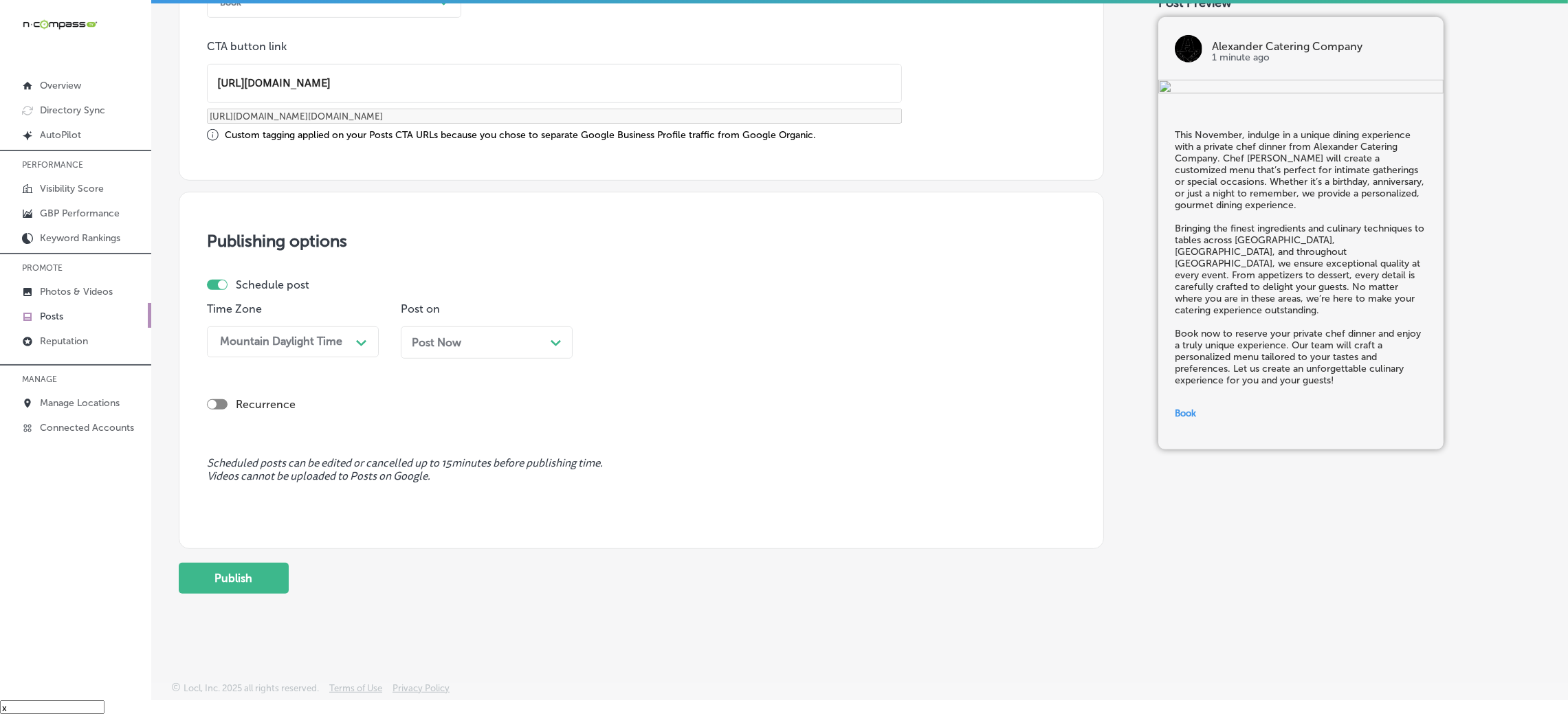
click at [449, 344] on span "Post Now" at bounding box center [436, 343] width 49 height 13
click at [654, 330] on div "08:30 AM" at bounding box center [669, 342] width 138 height 24
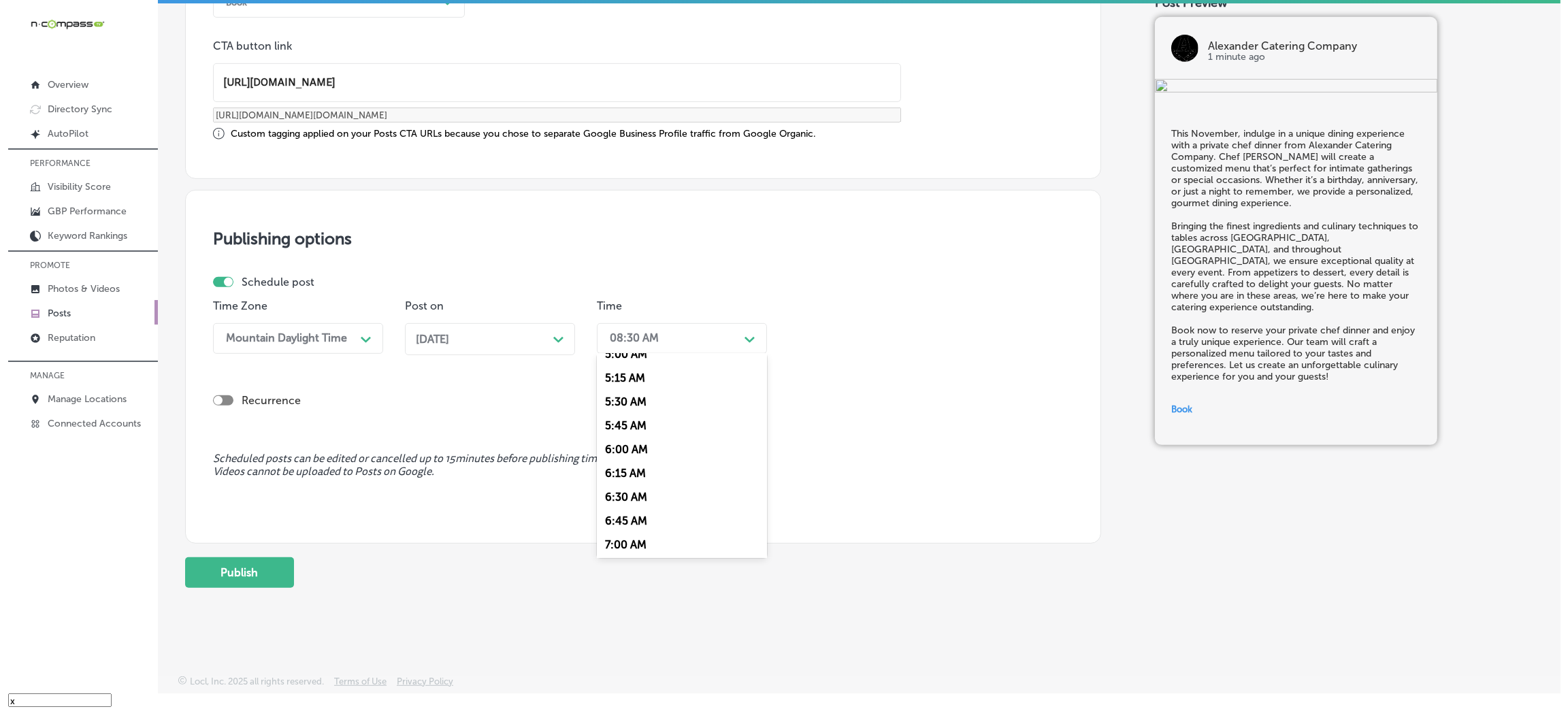
scroll to position [509, 0]
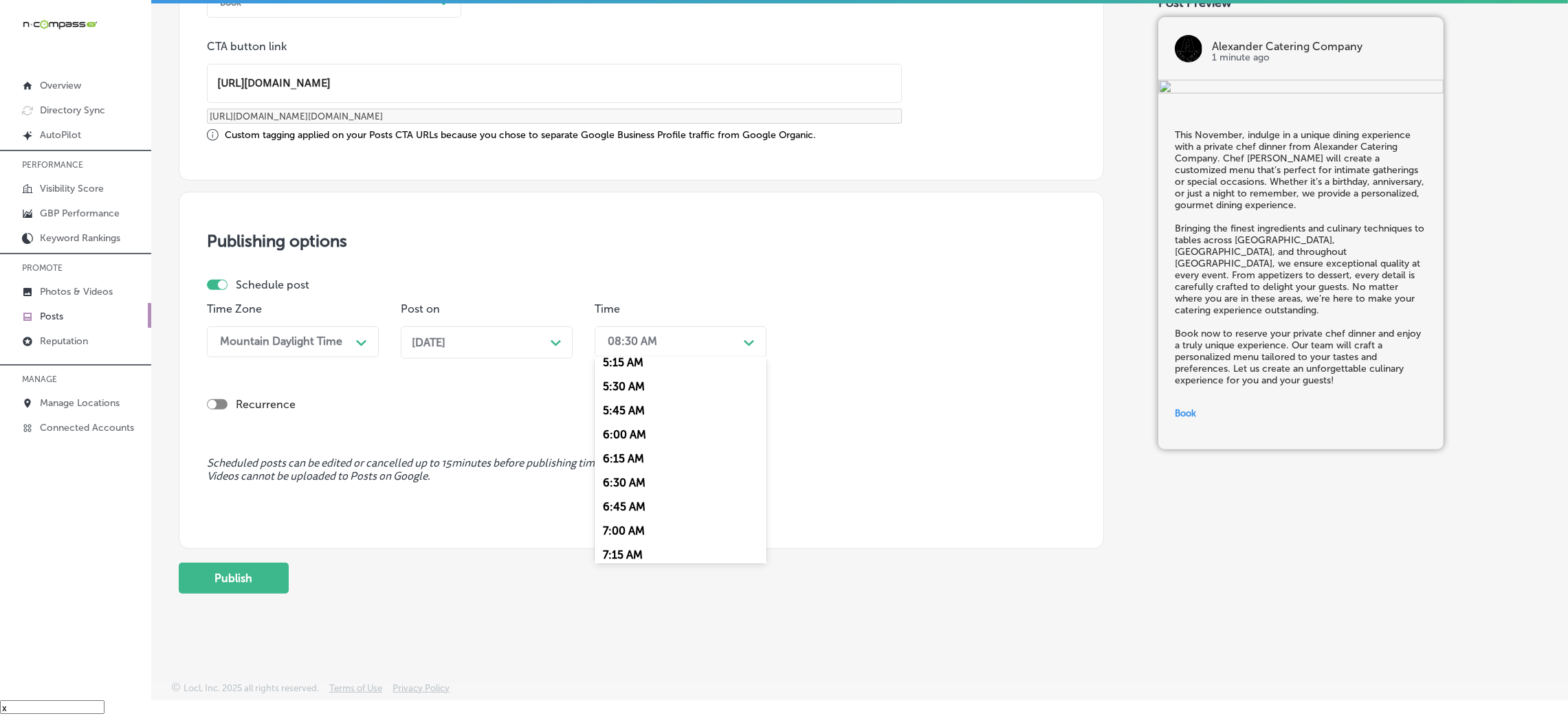
click at [647, 477] on div "7:00 AM" at bounding box center [680, 531] width 172 height 24
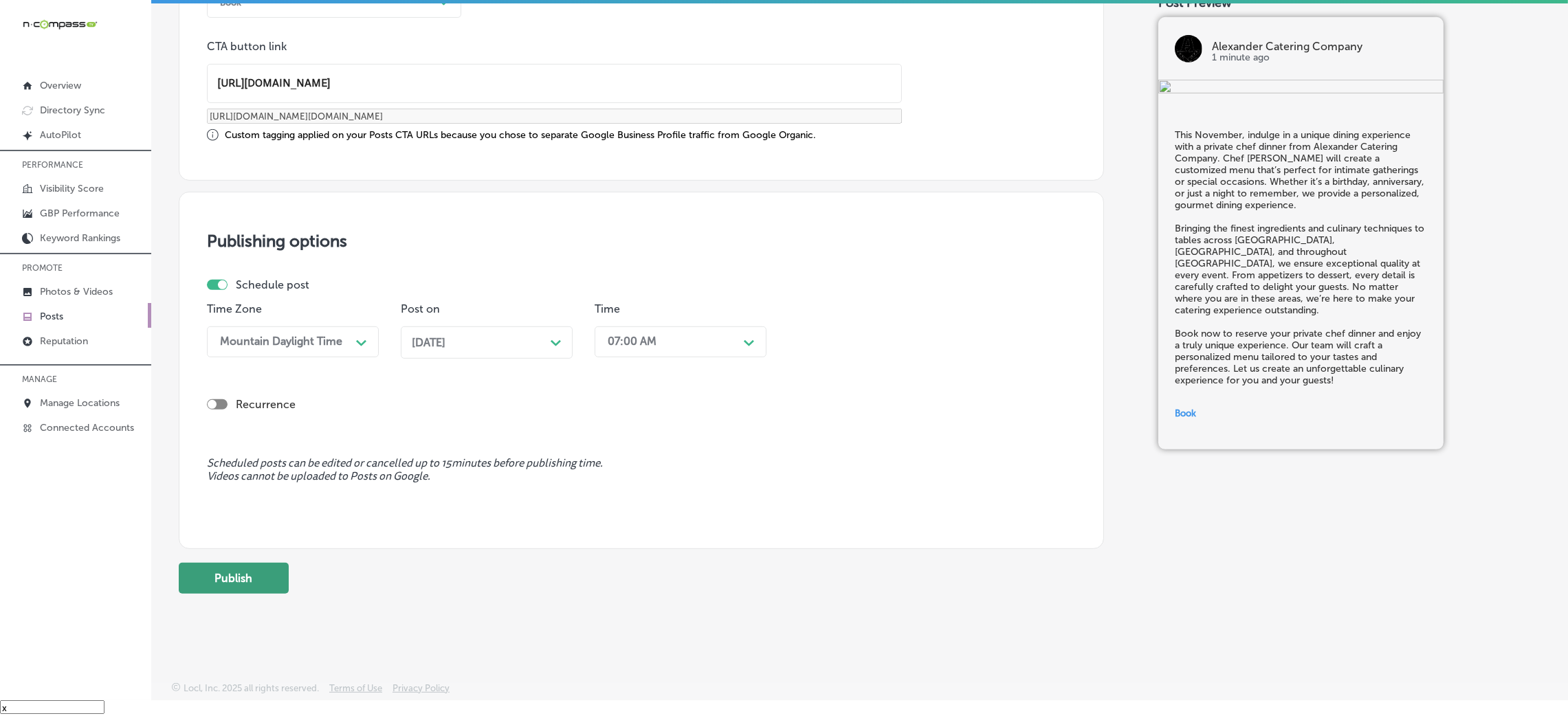
click at [255, 477] on button "Publish" at bounding box center [234, 578] width 110 height 31
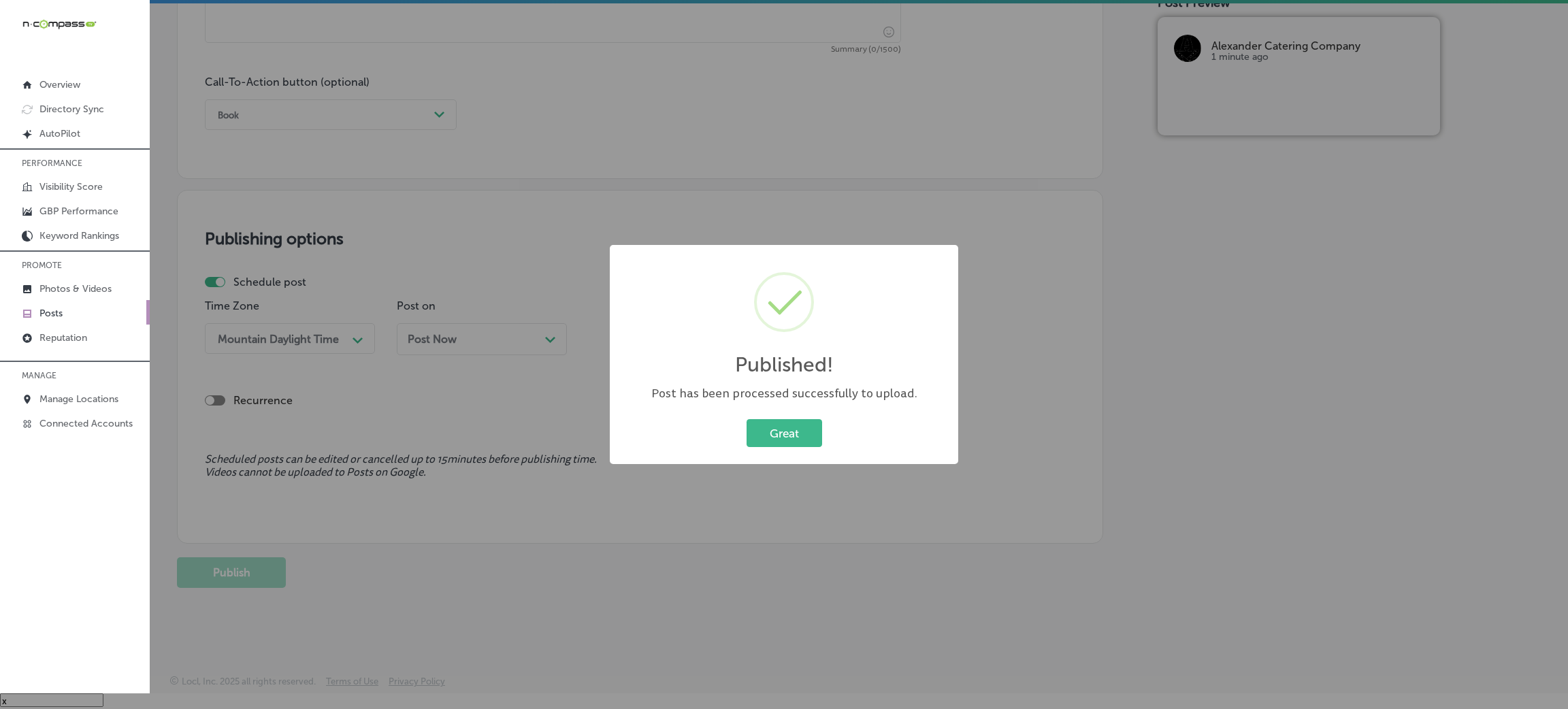
scroll to position [949, 0]
click at [798, 431] on button "Great" at bounding box center [784, 433] width 76 height 28
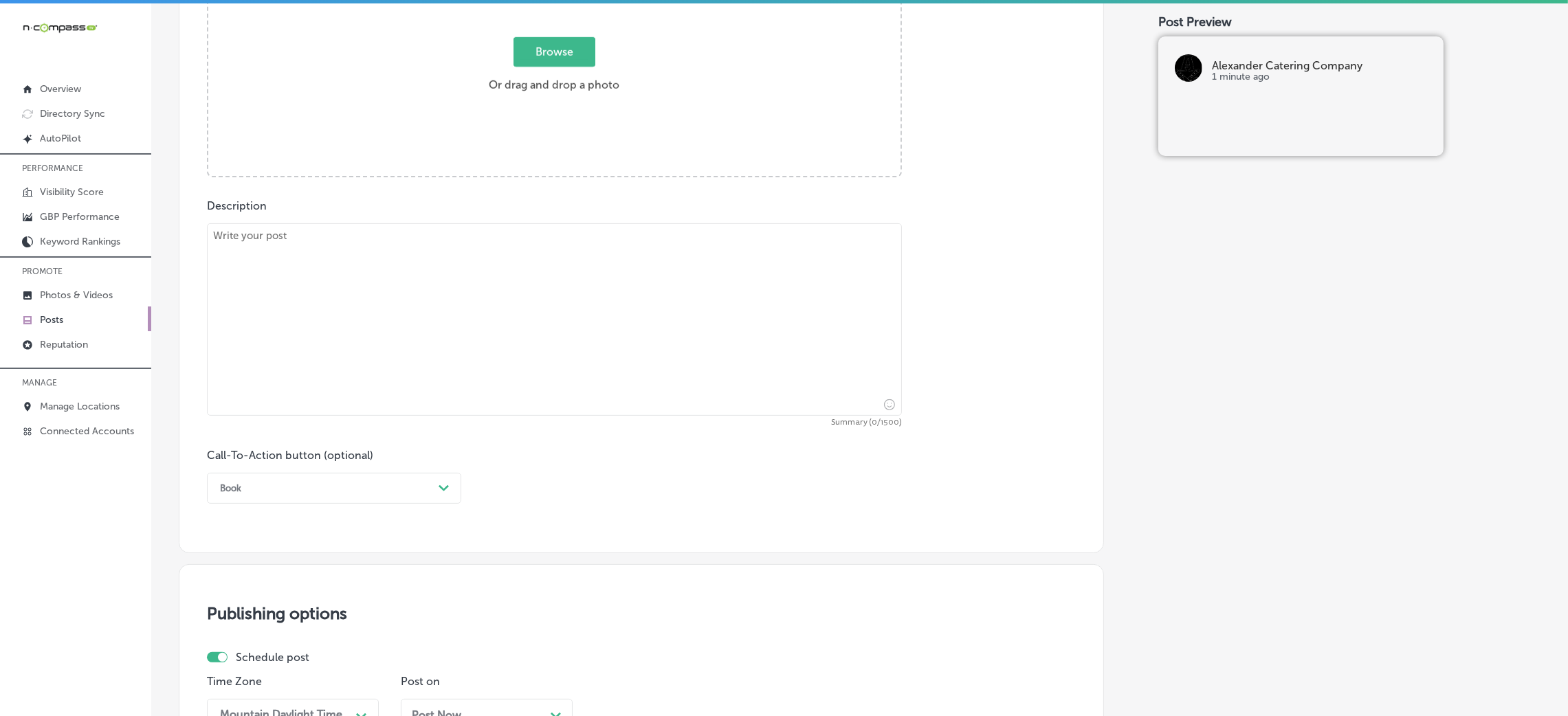
scroll to position [543, 0]
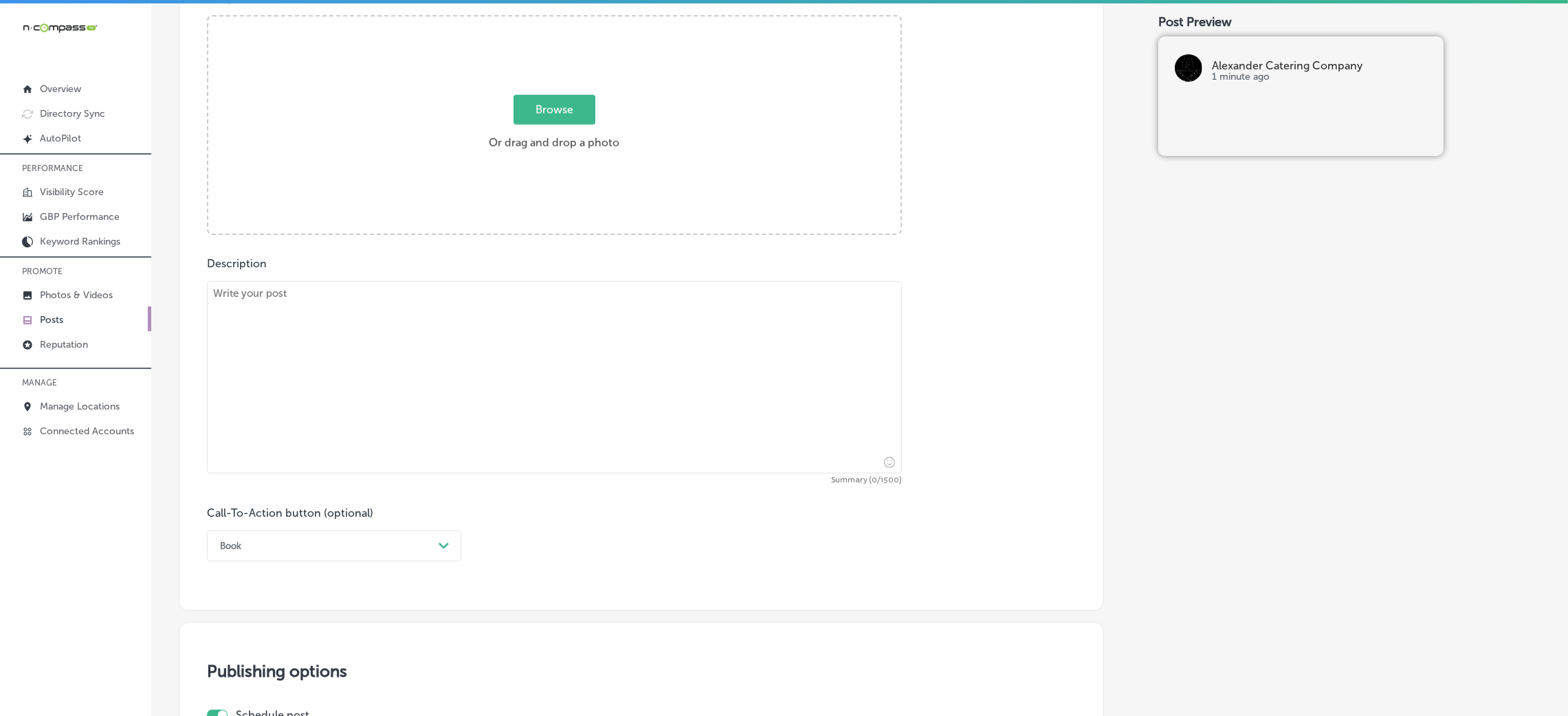
click at [529, 375] on textarea at bounding box center [554, 378] width 695 height 192
paste textarea "Looking for a unique catering option for your fall or holiday event? Try one of…"
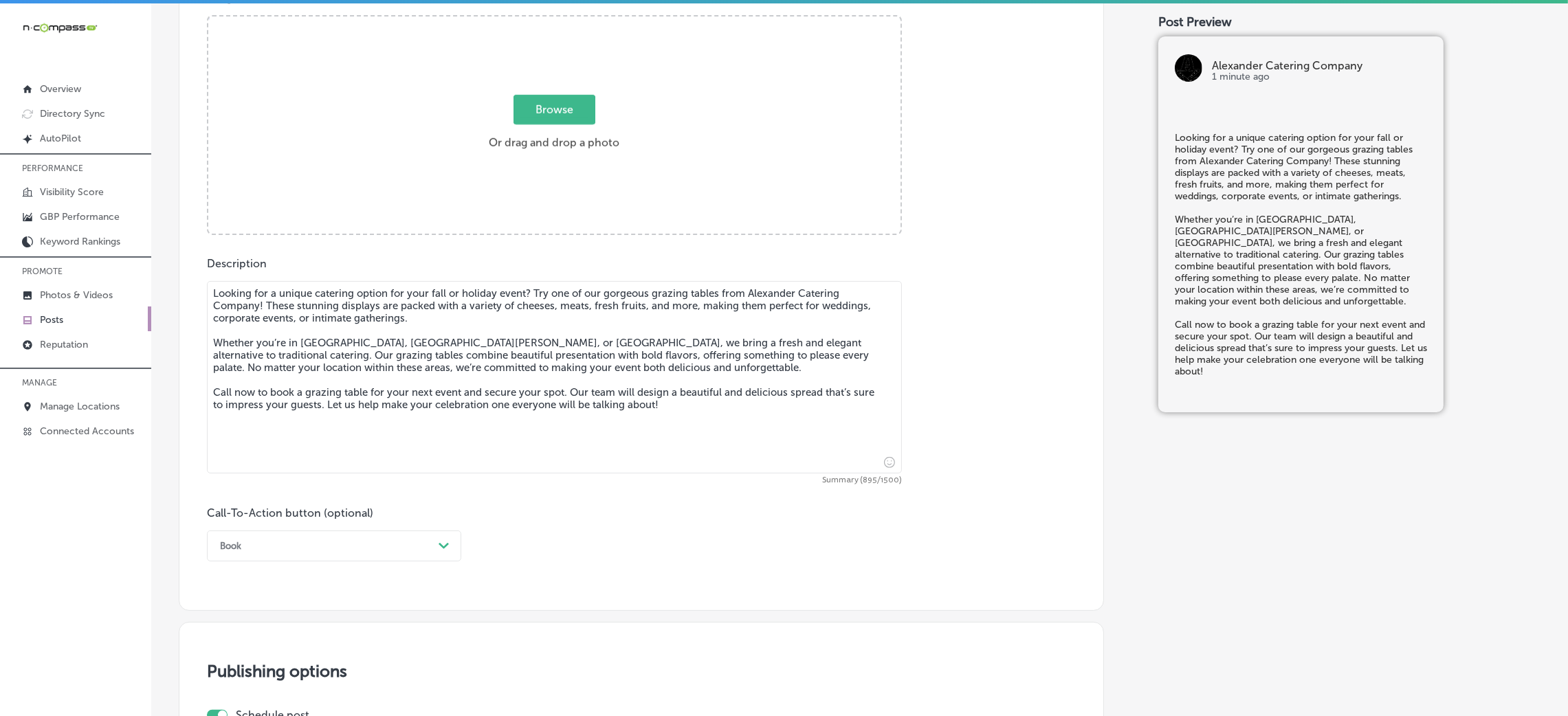
type textarea "Looking for a unique catering option for your fall or holiday event? Try one of…"
click at [482, 200] on div "Browse Or drag and drop a photo" at bounding box center [555, 126] width 693 height 220
click at [209, 16] on input "Browse Or drag and drop a photo" at bounding box center [555, 18] width 693 height 4
type input "C:\fakepath\Alexander Catering Company (51).jpg"
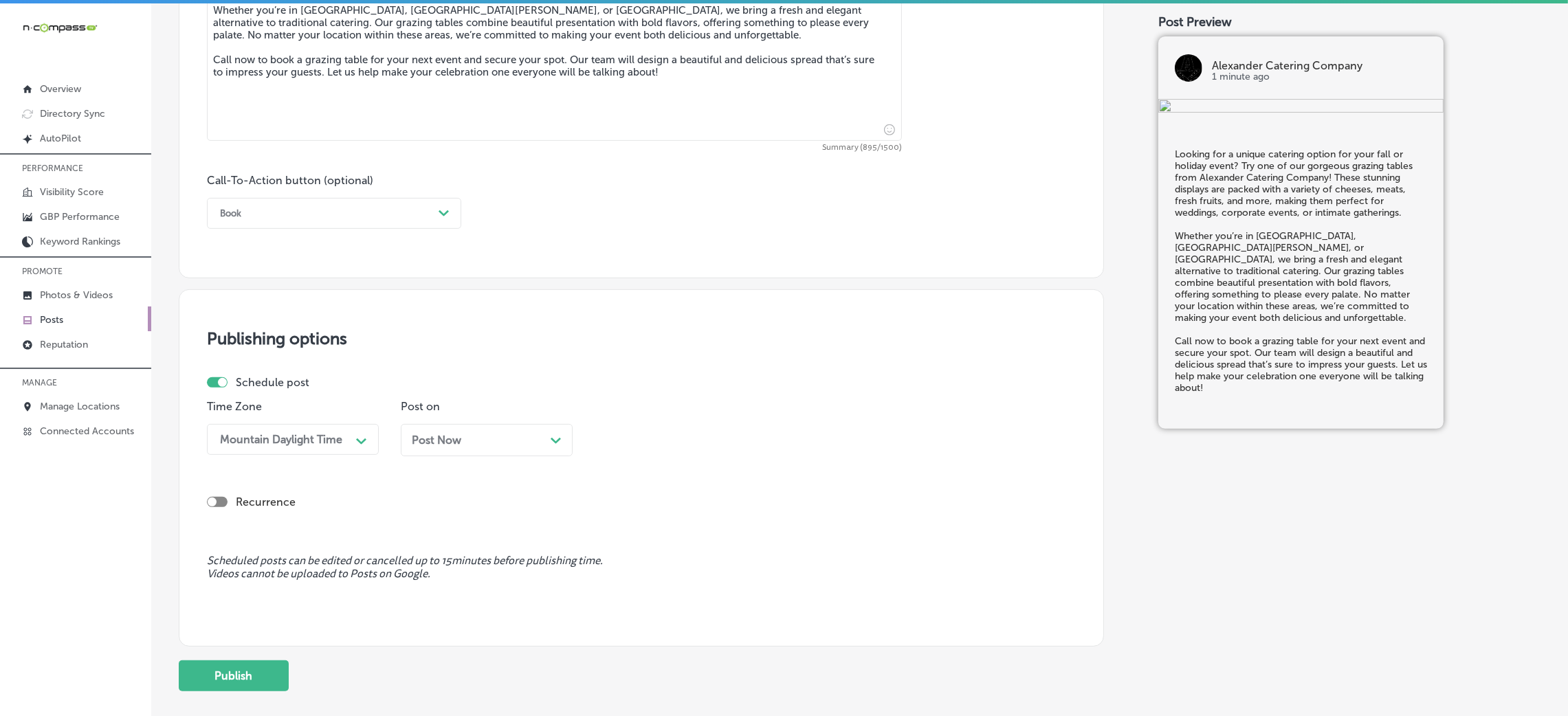
scroll to position [854, 0]
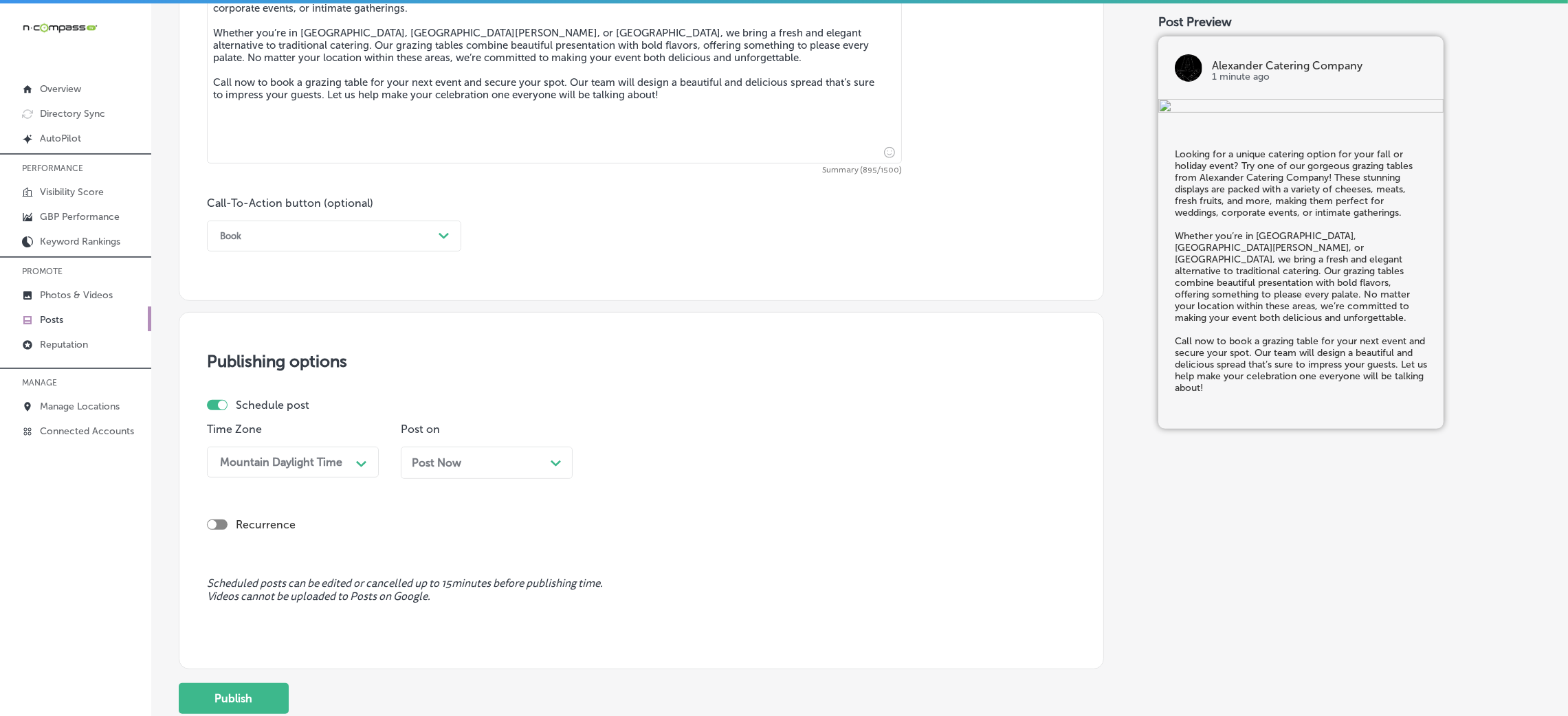
drag, startPoint x: 385, startPoint y: 254, endPoint x: 389, endPoint y: 266, distance: 12.6
click at [366, 246] on div "Book" at bounding box center [323, 237] width 220 height 22
click at [234, 415] on div "Call Now" at bounding box center [334, 410] width 255 height 24
click at [522, 460] on div "Post Now Path Created with Sketch." at bounding box center [487, 462] width 150 height 13
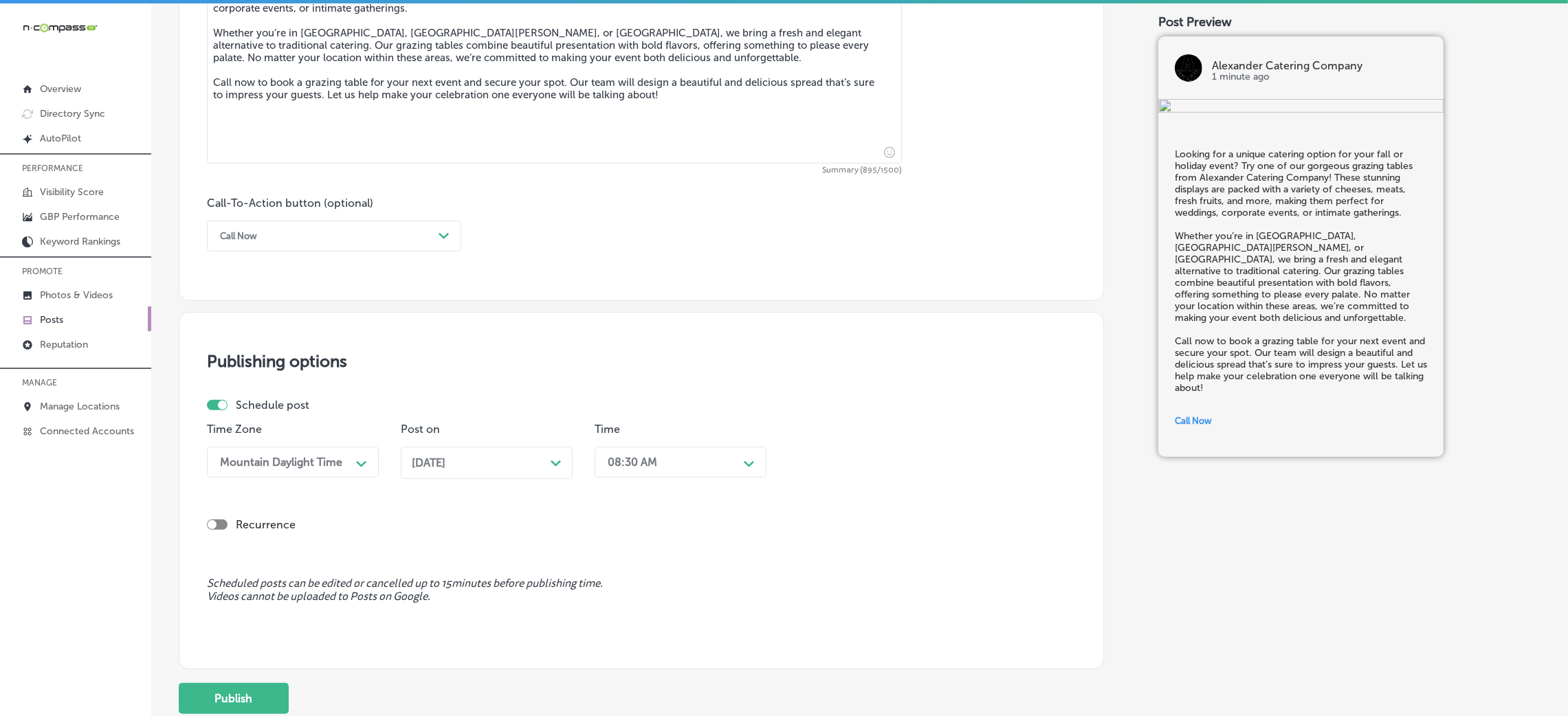
click at [730, 477] on div "Recurrence" at bounding box center [641, 514] width 869 height 49
drag, startPoint x: 716, startPoint y: 476, endPoint x: 721, endPoint y: 491, distance: 15.8
click at [716, 477] on div "option 7:00 AM, selected. option 12:00 AM focused, 1 of 96. 96 results availabl…" at bounding box center [680, 462] width 172 height 31
click at [637, 477] on div "7:00 AM" at bounding box center [680, 548] width 172 height 24
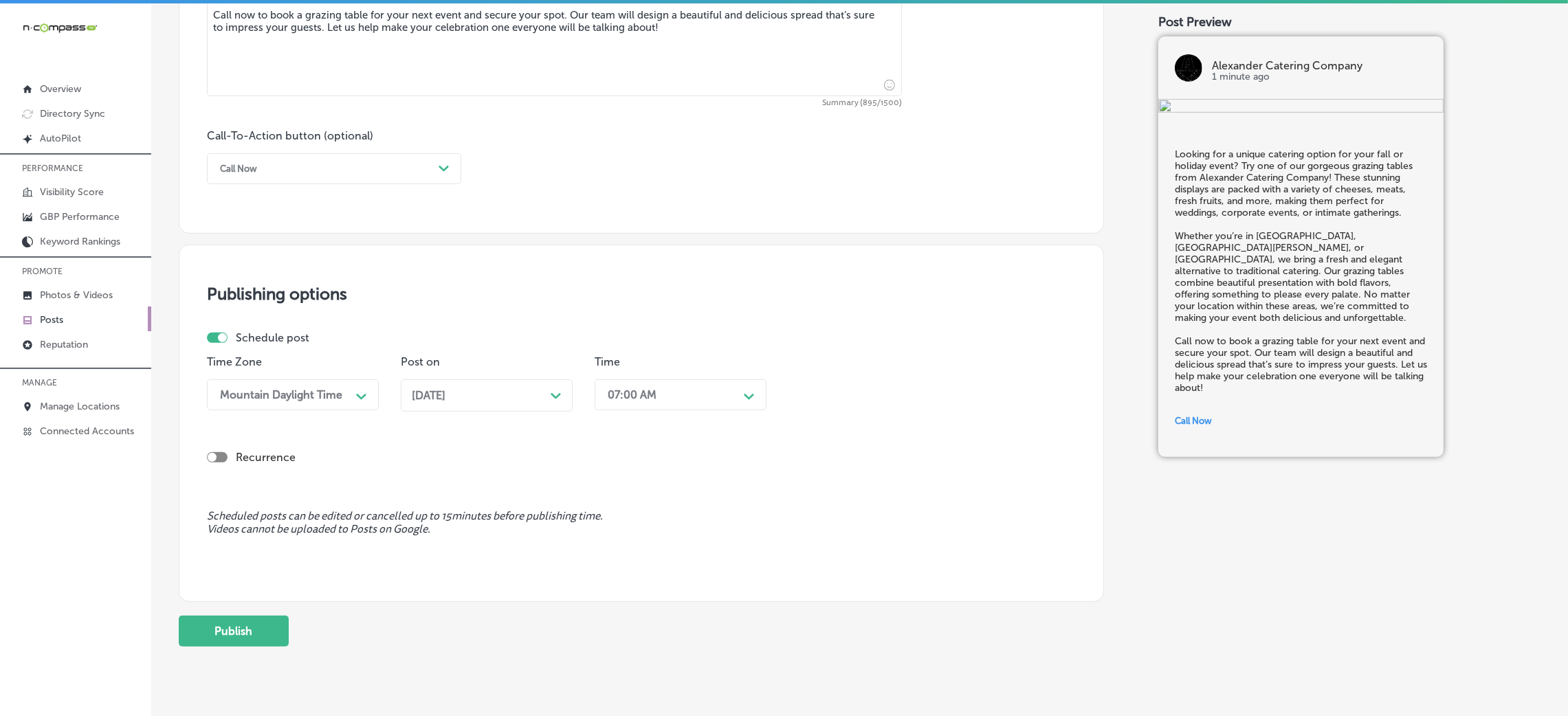
scroll to position [956, 0]
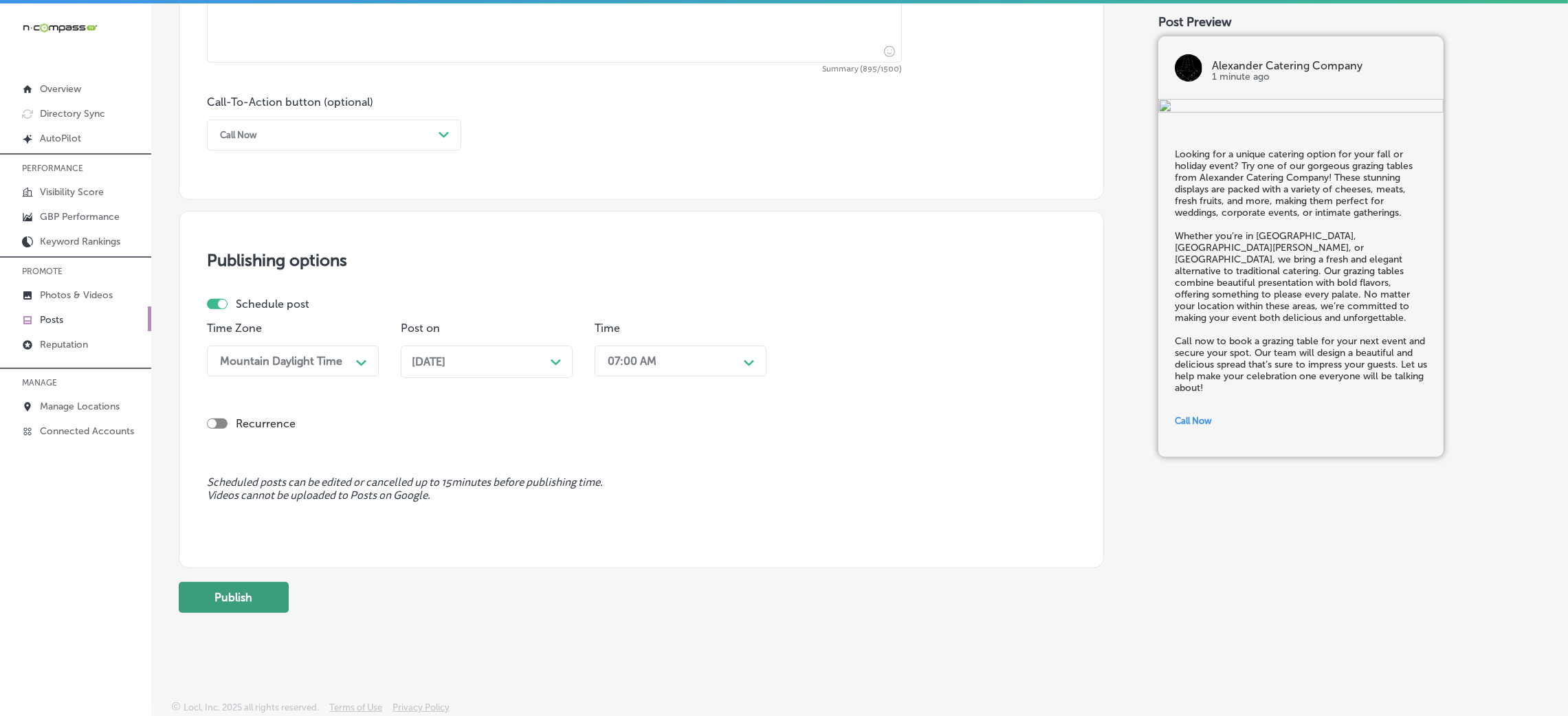
click at [256, 477] on button "Publish" at bounding box center [234, 597] width 110 height 31
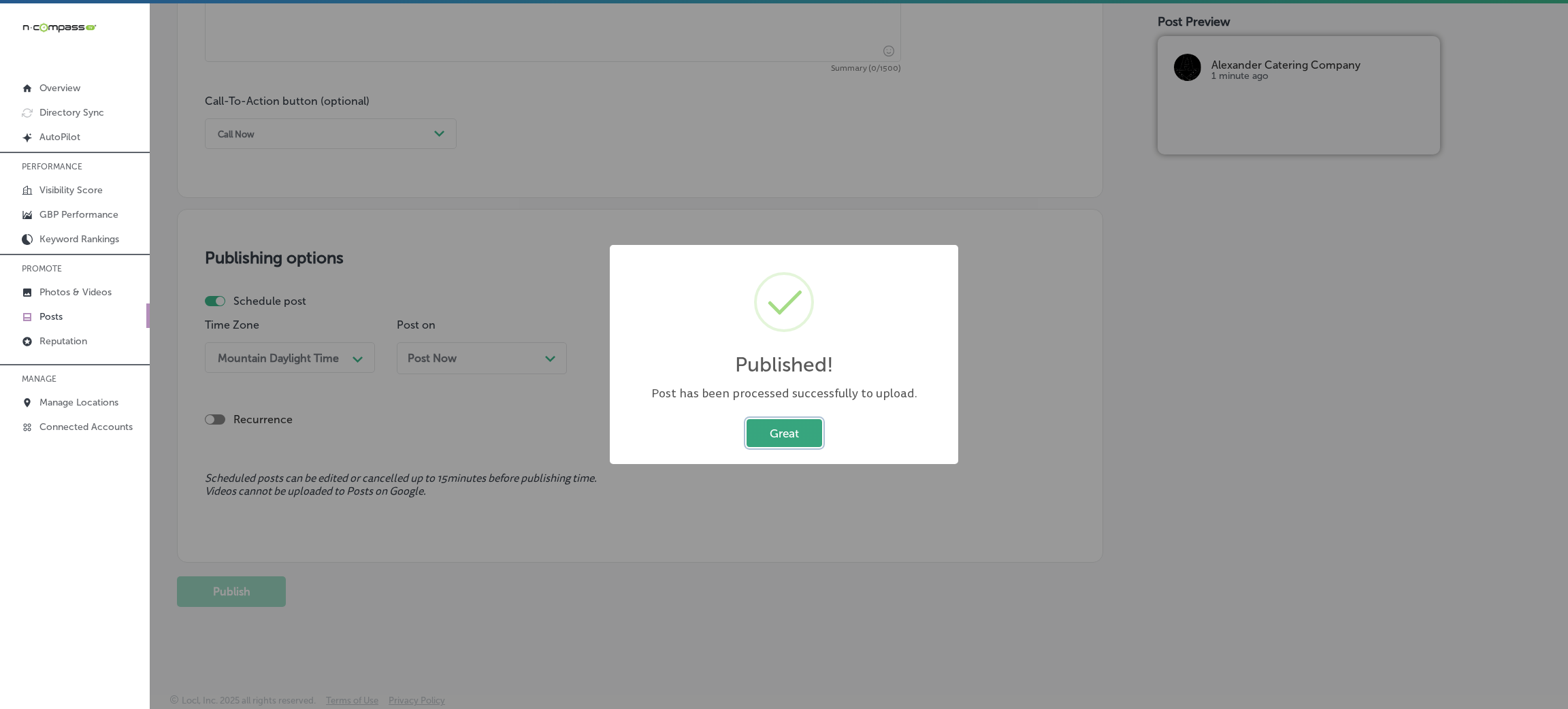
click at [786, 436] on button "Great" at bounding box center [784, 433] width 76 height 28
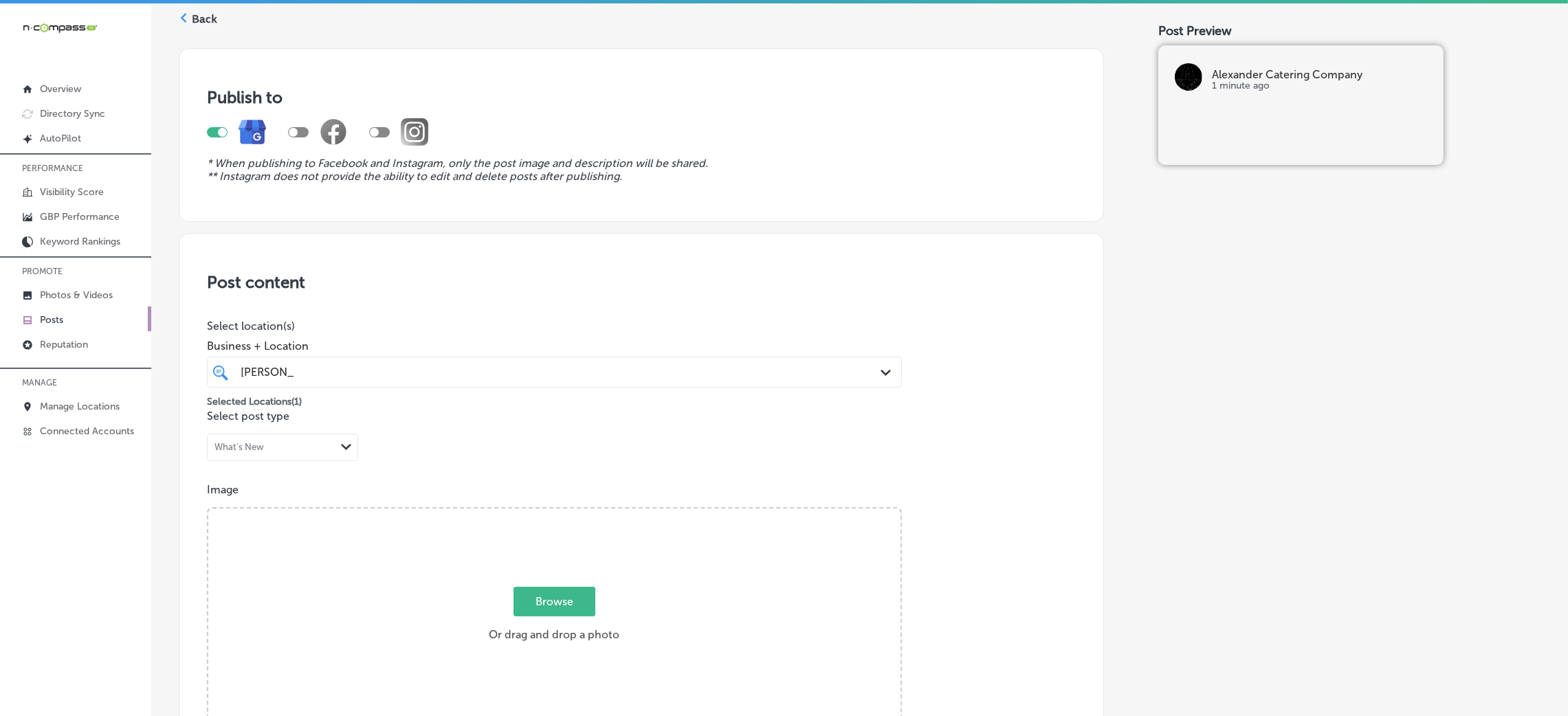
scroll to position [0, 0]
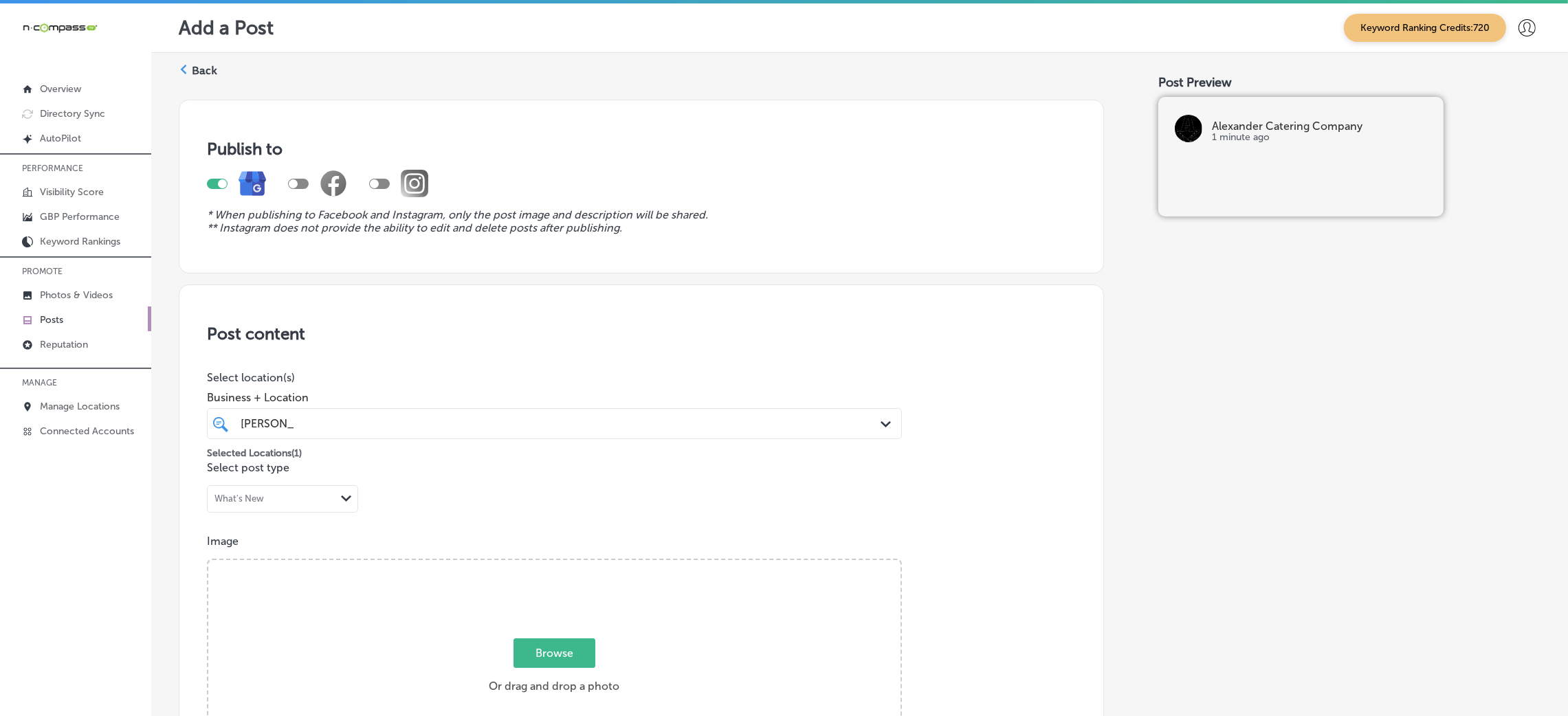
click at [210, 78] on div "Back" at bounding box center [198, 76] width 39 height 25
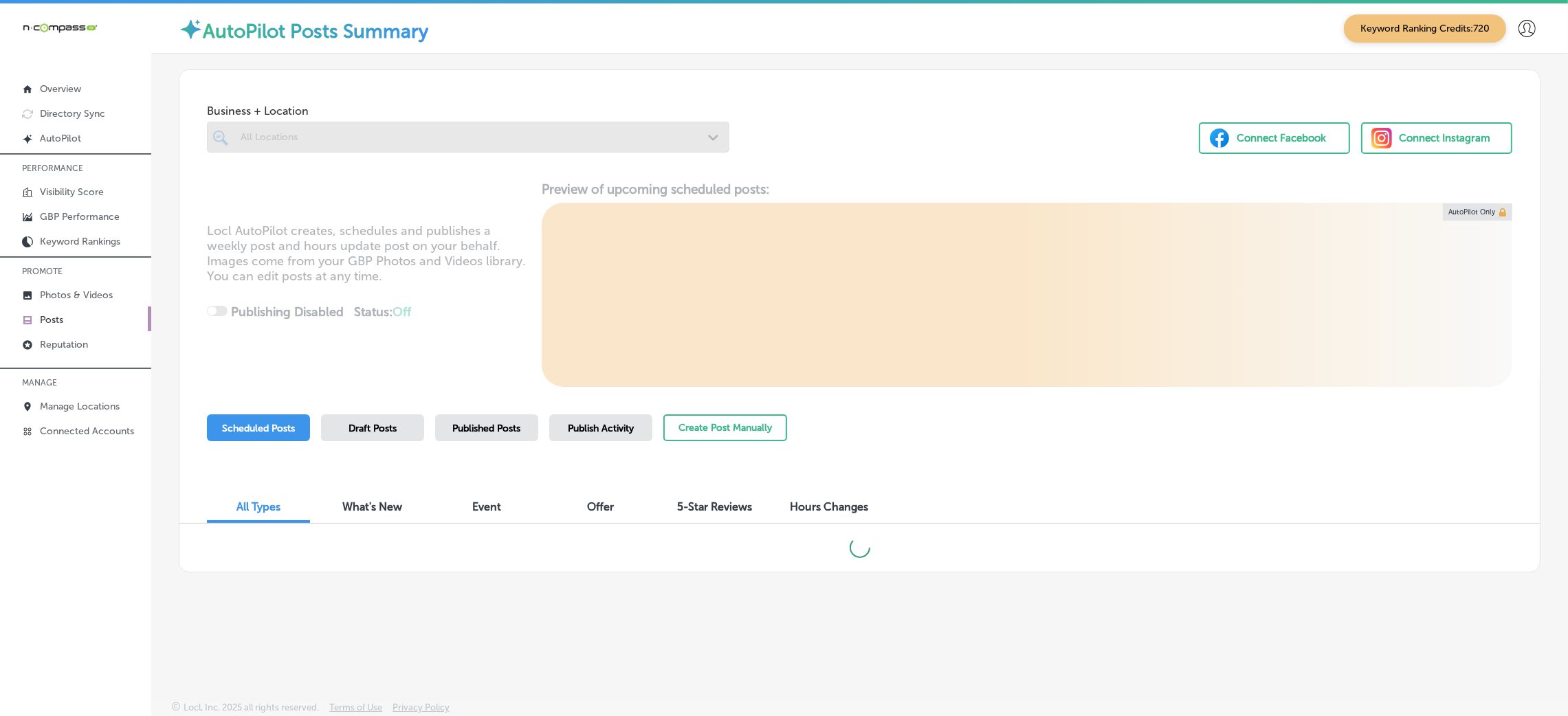
click at [732, 443] on div "Create Post Manually" at bounding box center [725, 434] width 124 height 40
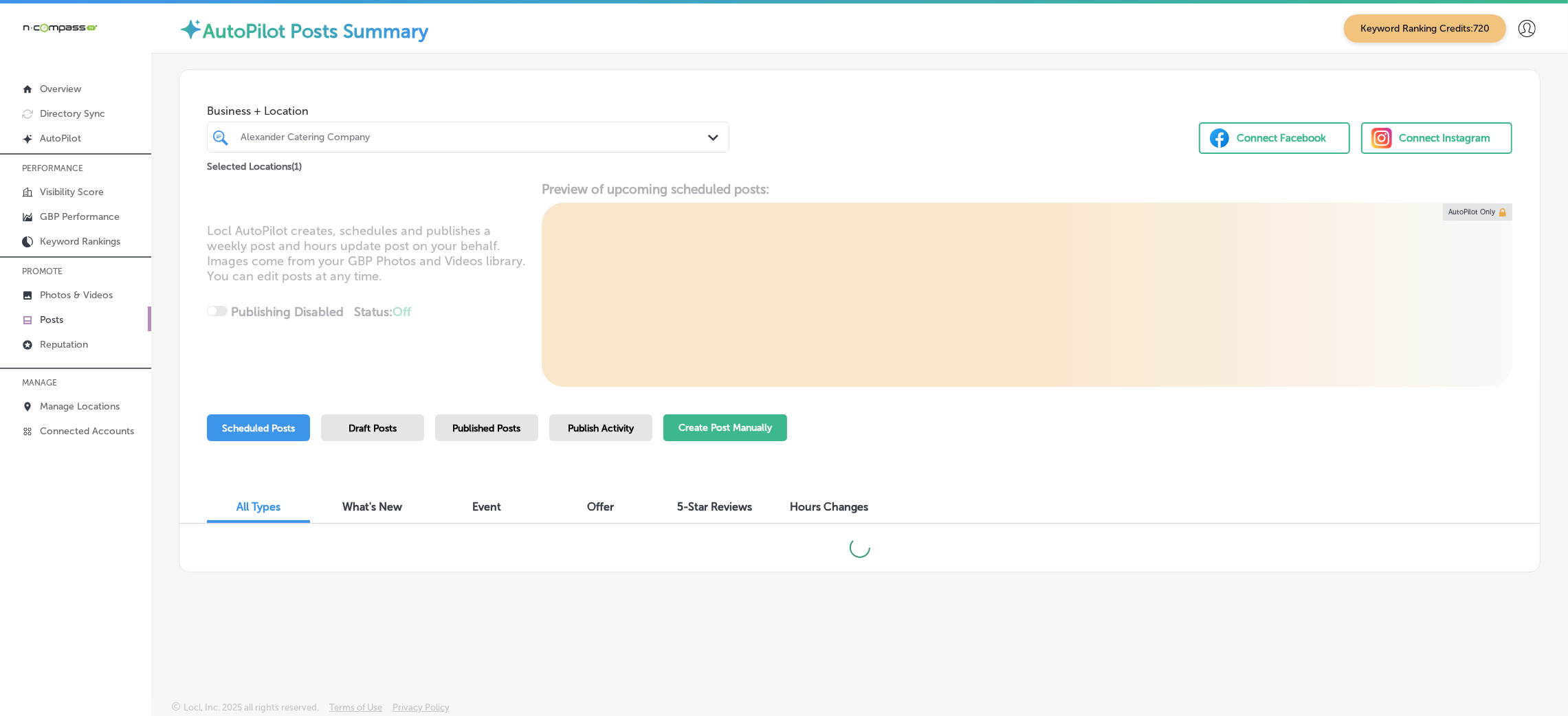
click at [739, 426] on button "Create Post Manually" at bounding box center [725, 428] width 124 height 27
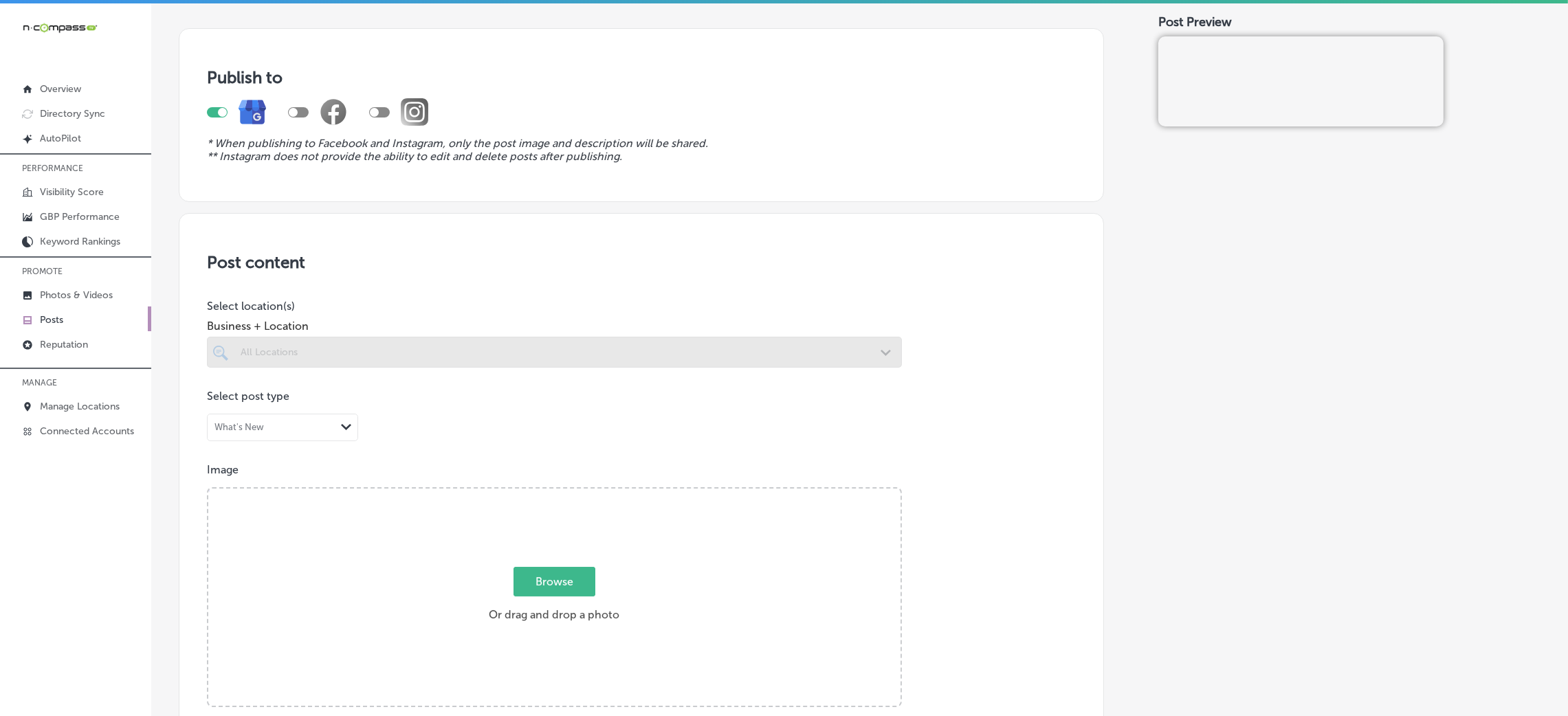
scroll to position [103, 0]
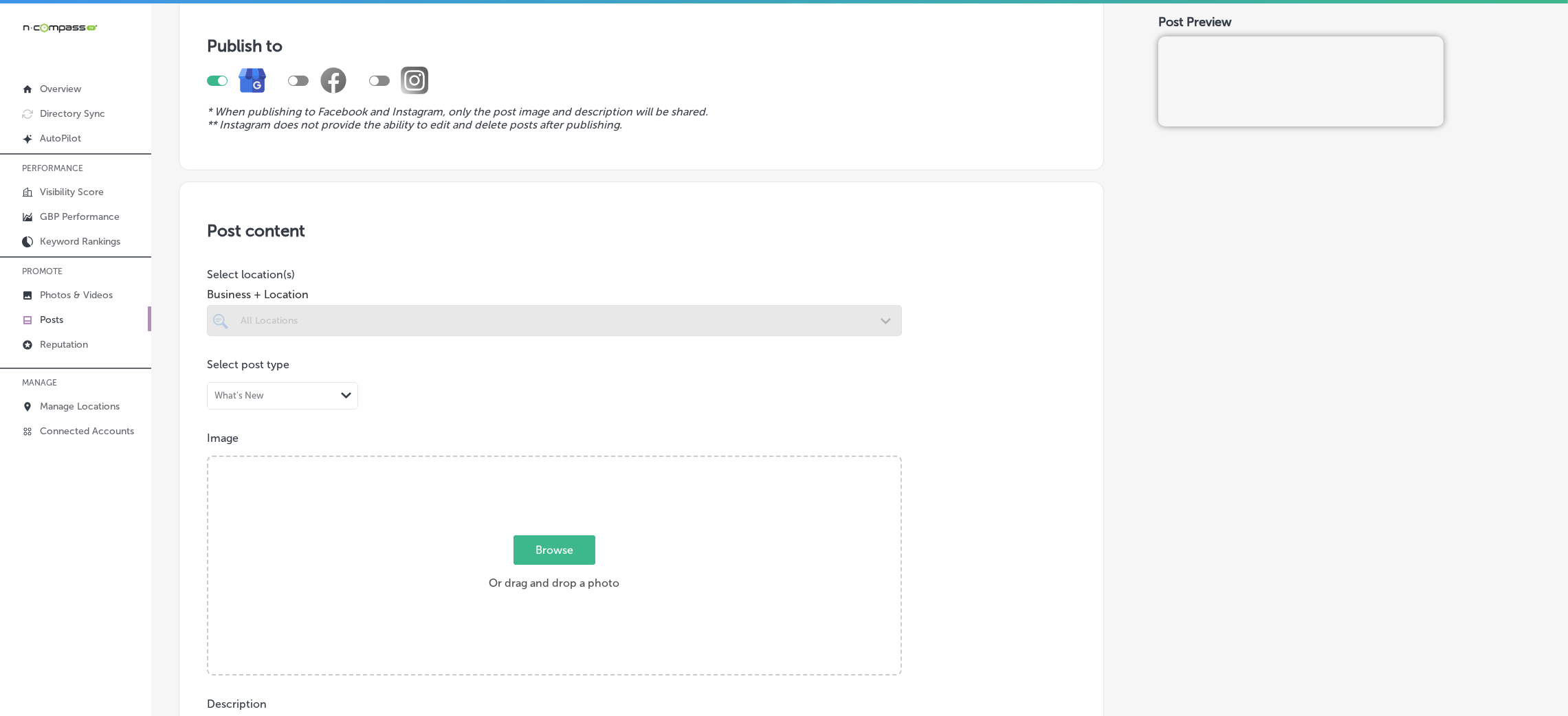
click at [399, 327] on div at bounding box center [554, 320] width 695 height 31
click at [402, 319] on div at bounding box center [554, 320] width 695 height 31
click at [562, 308] on div at bounding box center [554, 320] width 695 height 31
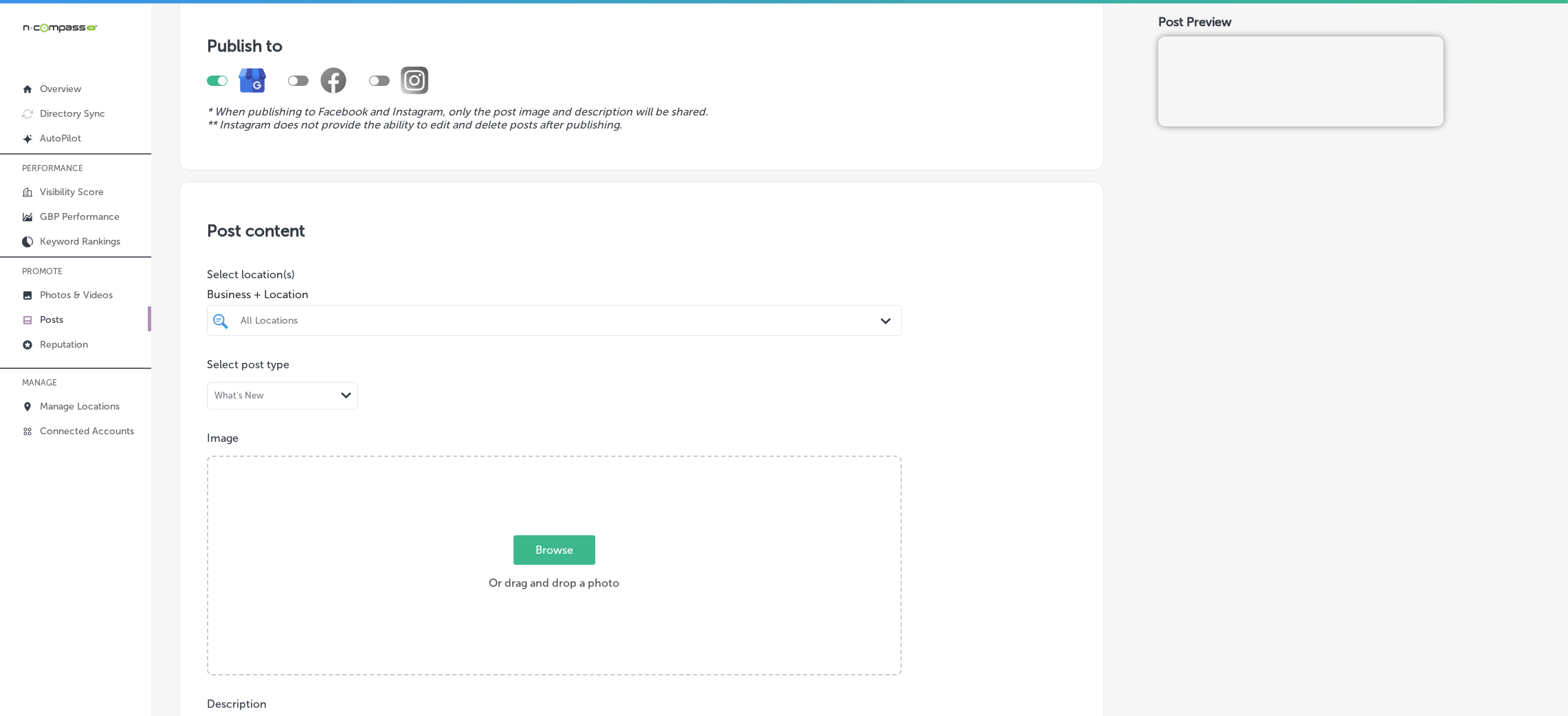
click at [594, 324] on div "All Locations" at bounding box center [560, 320] width 641 height 12
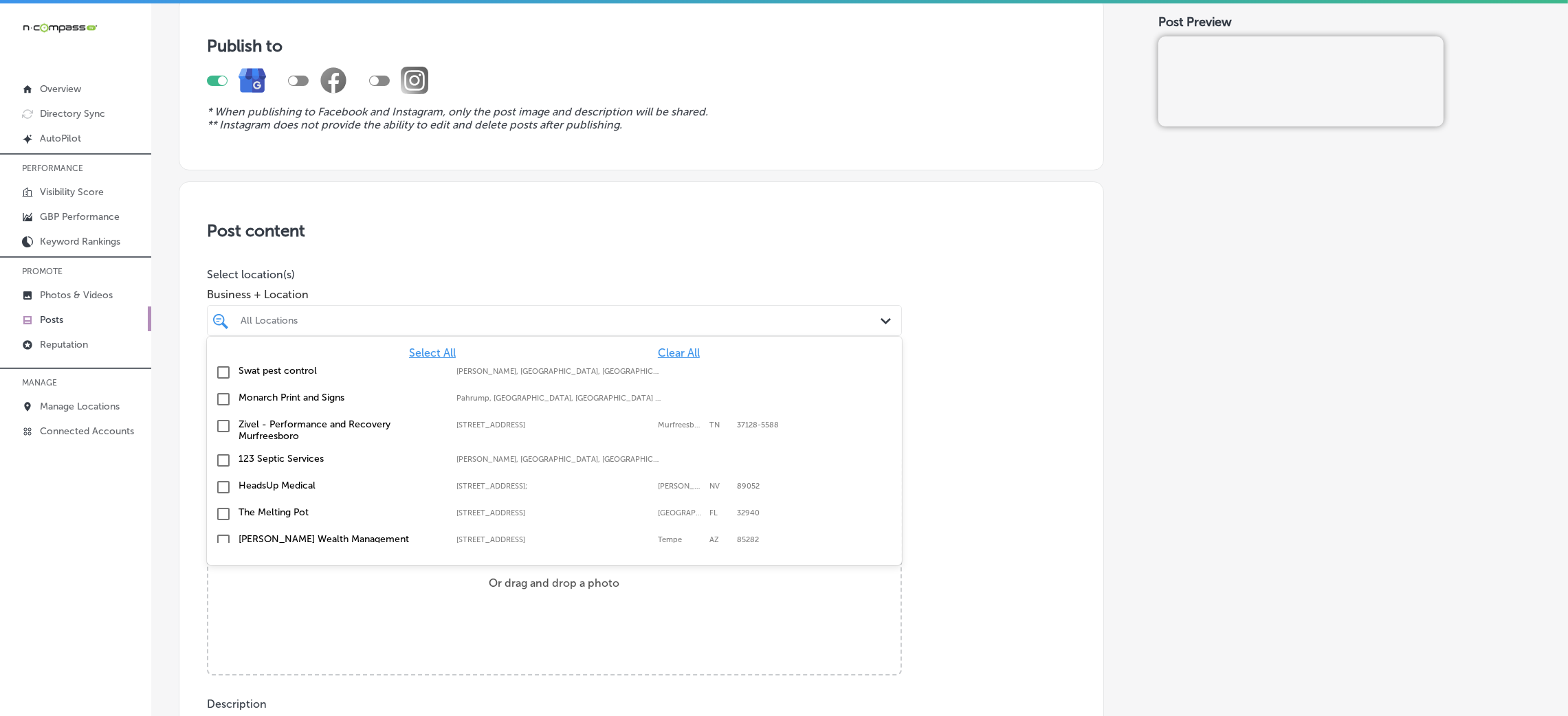
click at [663, 348] on span "Clear All" at bounding box center [678, 353] width 42 height 13
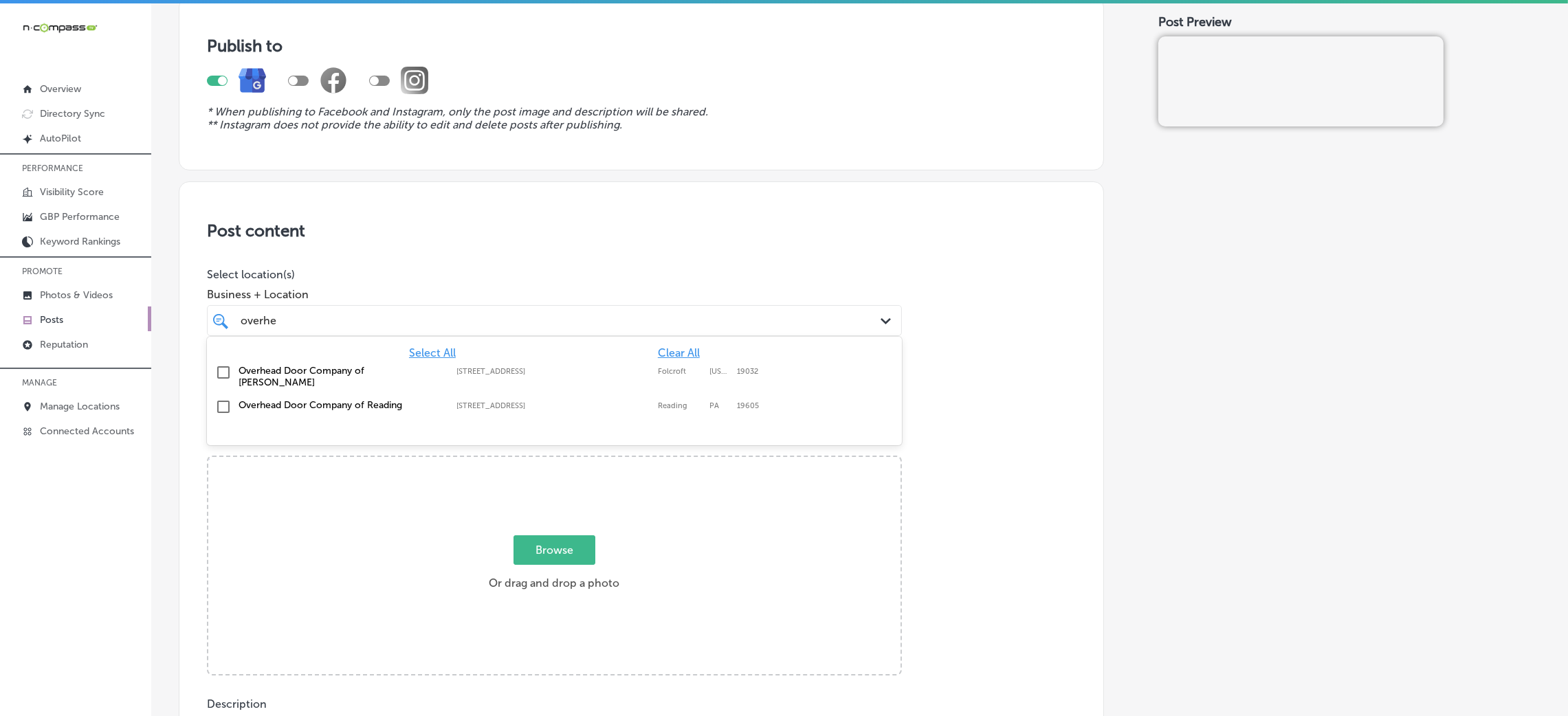
type input "overhe"
click at [310, 302] on div "Business + Location 0 results available for search term overhe. Select is focus…" at bounding box center [554, 309] width 695 height 55
click at [331, 316] on div "overhe overhe" at bounding box center [523, 320] width 567 height 19
click at [383, 375] on label "Overhead Door Company of [PERSON_NAME]" at bounding box center [340, 377] width 204 height 23
click at [880, 272] on p "Select location(s)" at bounding box center [554, 274] width 695 height 13
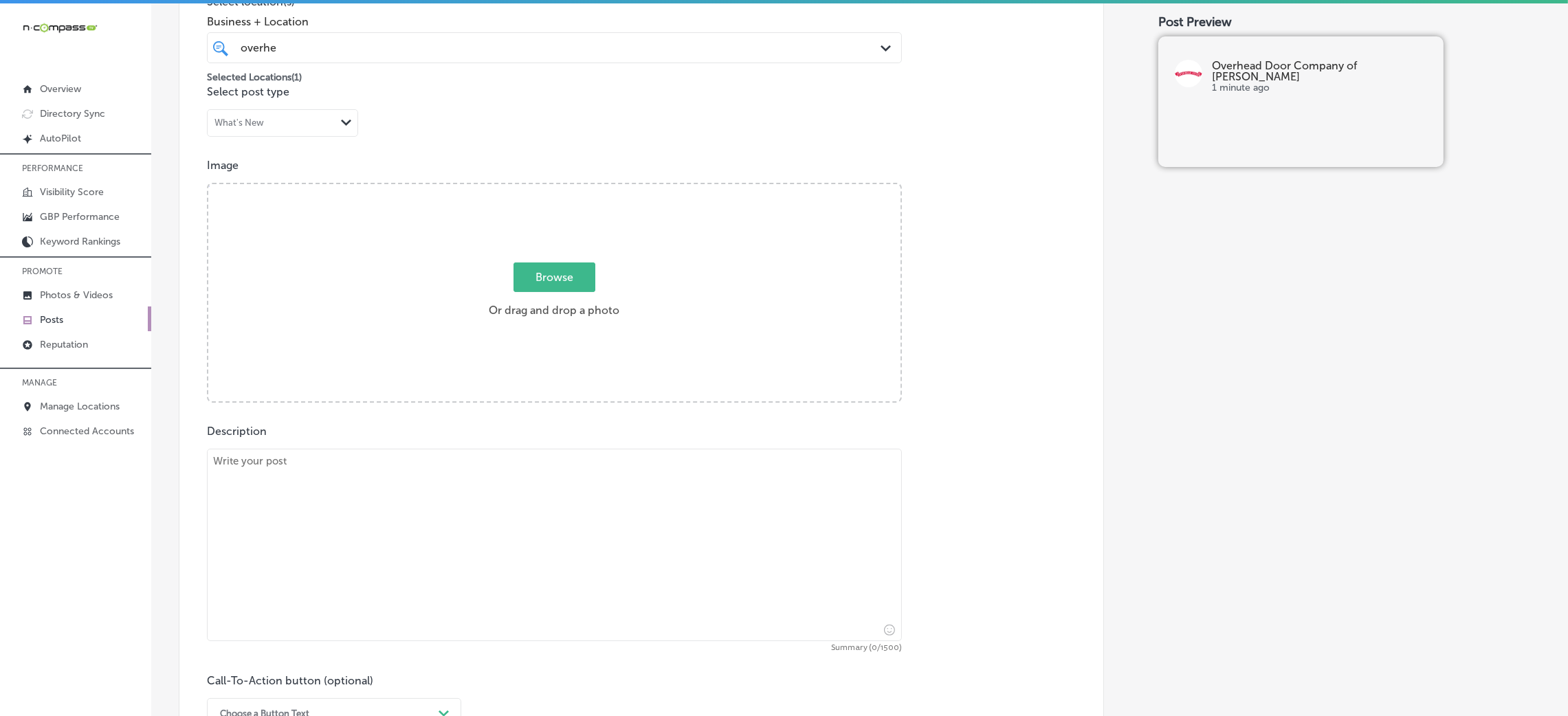
scroll to position [413, 0]
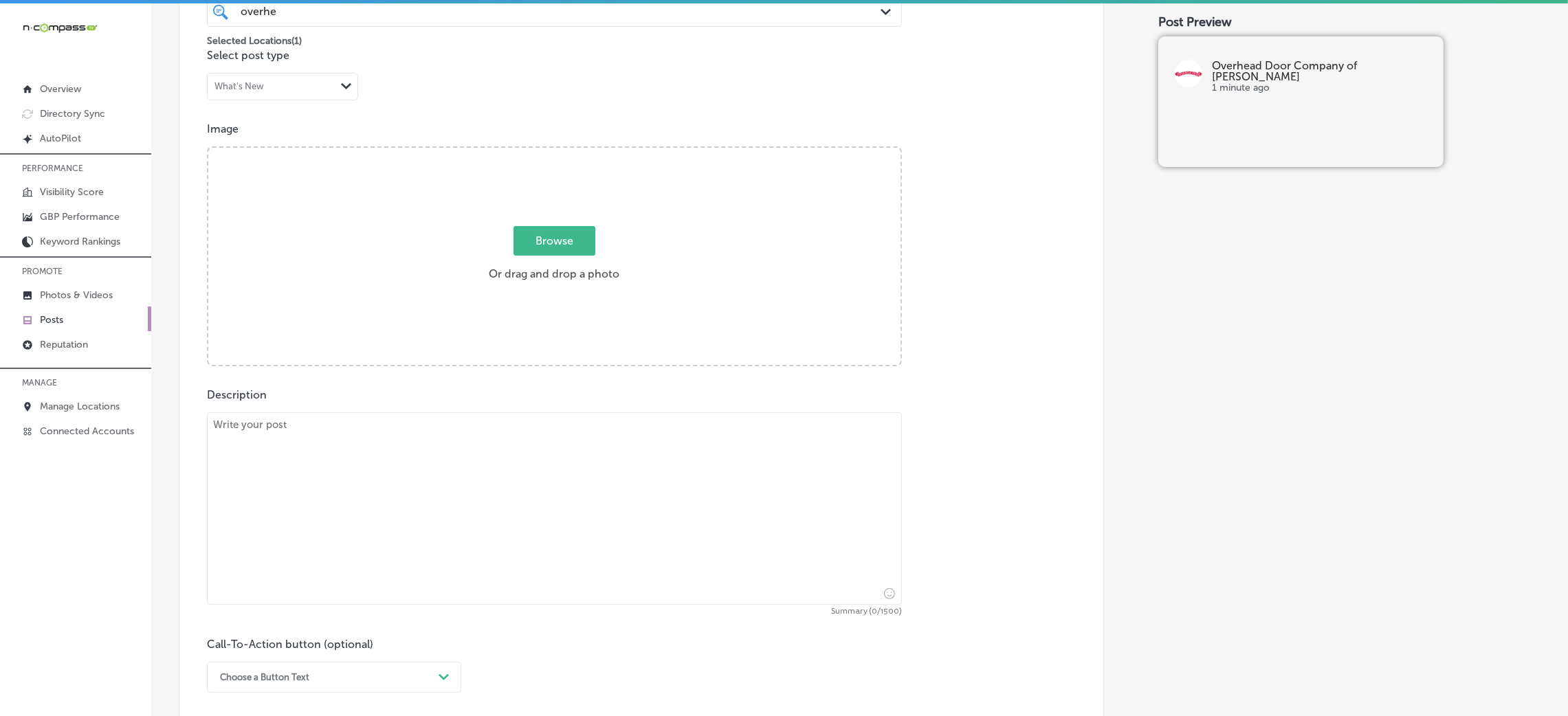
click at [542, 477] on textarea at bounding box center [554, 509] width 695 height 192
paste textarea "Lor Ipsumdo Sitamet Conse adipi e seddoei te incididu, utlabore, etdolorem, ali…"
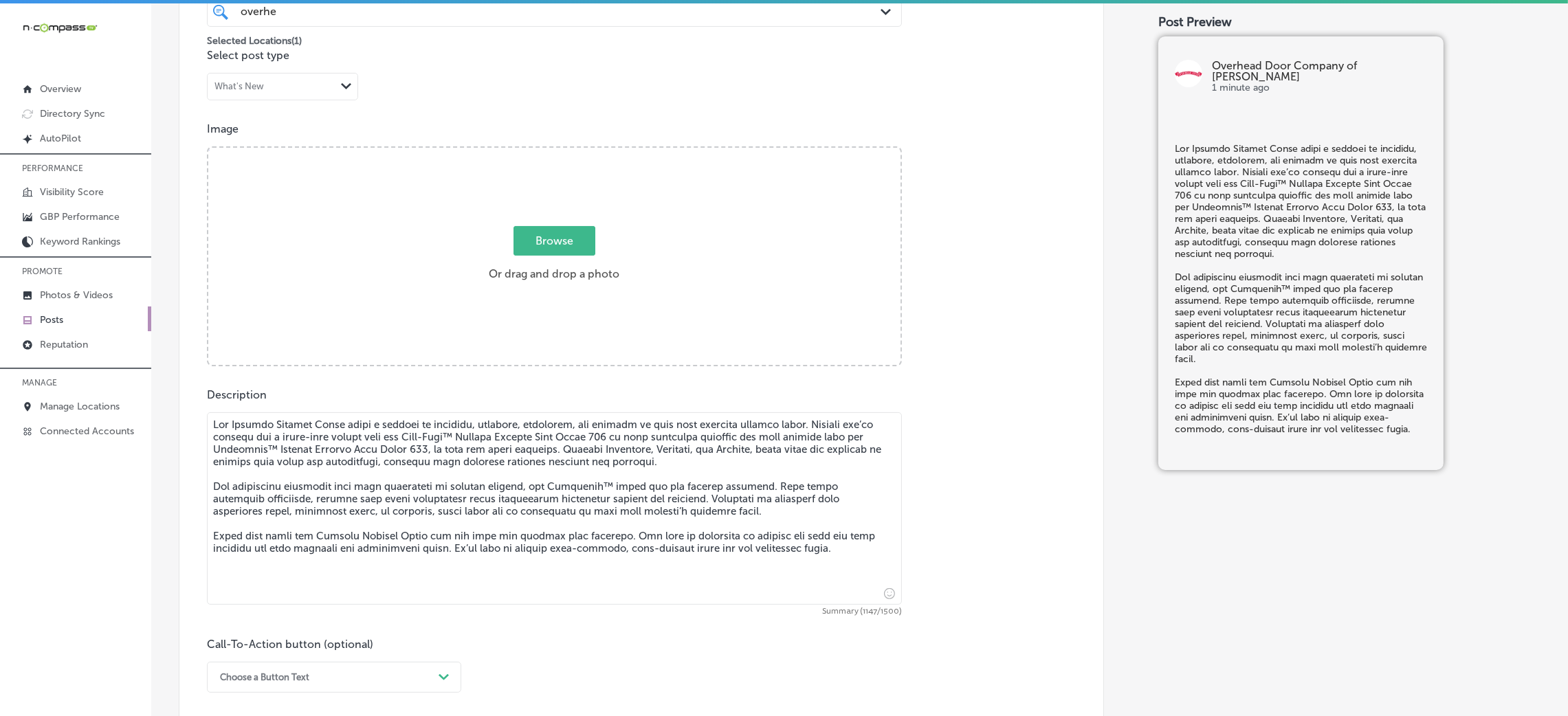
scroll to position [721, 0]
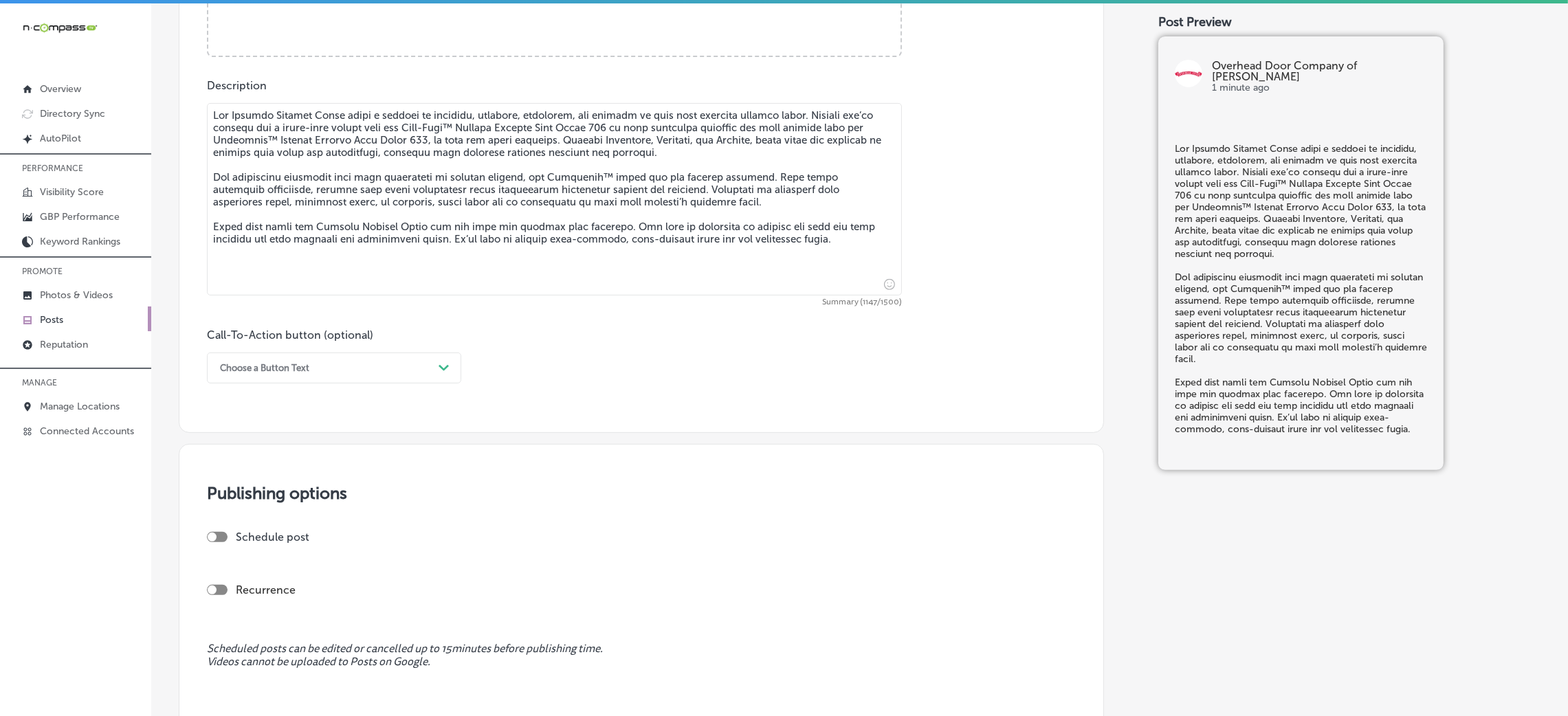
type textarea "Lor Ipsumdo Sitamet Conse adipi e seddoei te incididu, utlabore, etdolorem, ali…"
click at [304, 349] on div "Call-To-Action button (optional) Choose a Button Text Path Created with Sketch." at bounding box center [334, 355] width 255 height 55
click at [313, 366] on div "Choose a Button Text" at bounding box center [323, 368] width 220 height 22
click at [249, 373] on div "Choose a Button Text" at bounding box center [264, 367] width 89 height 10
click at [252, 477] on div "Call Now" at bounding box center [334, 542] width 255 height 24
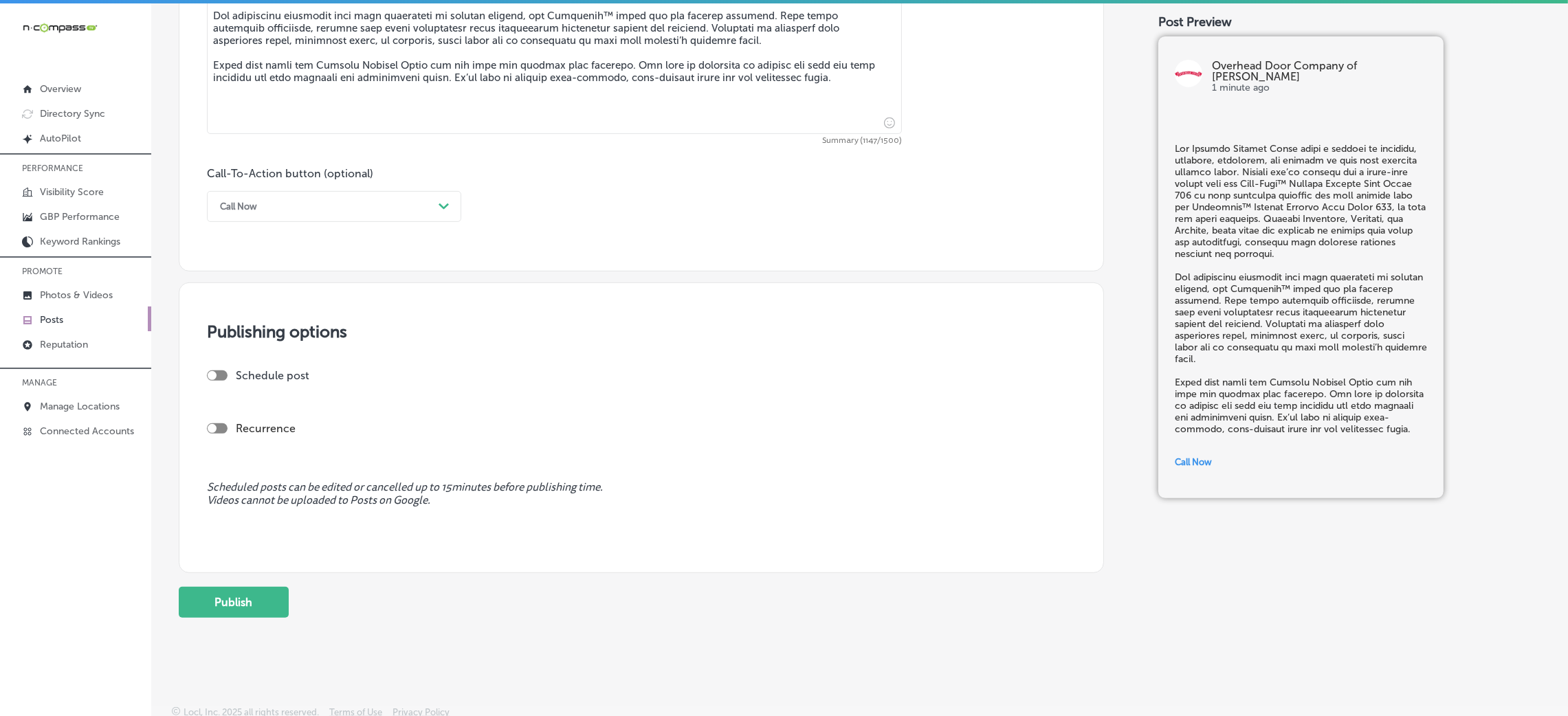
scroll to position [890, 0]
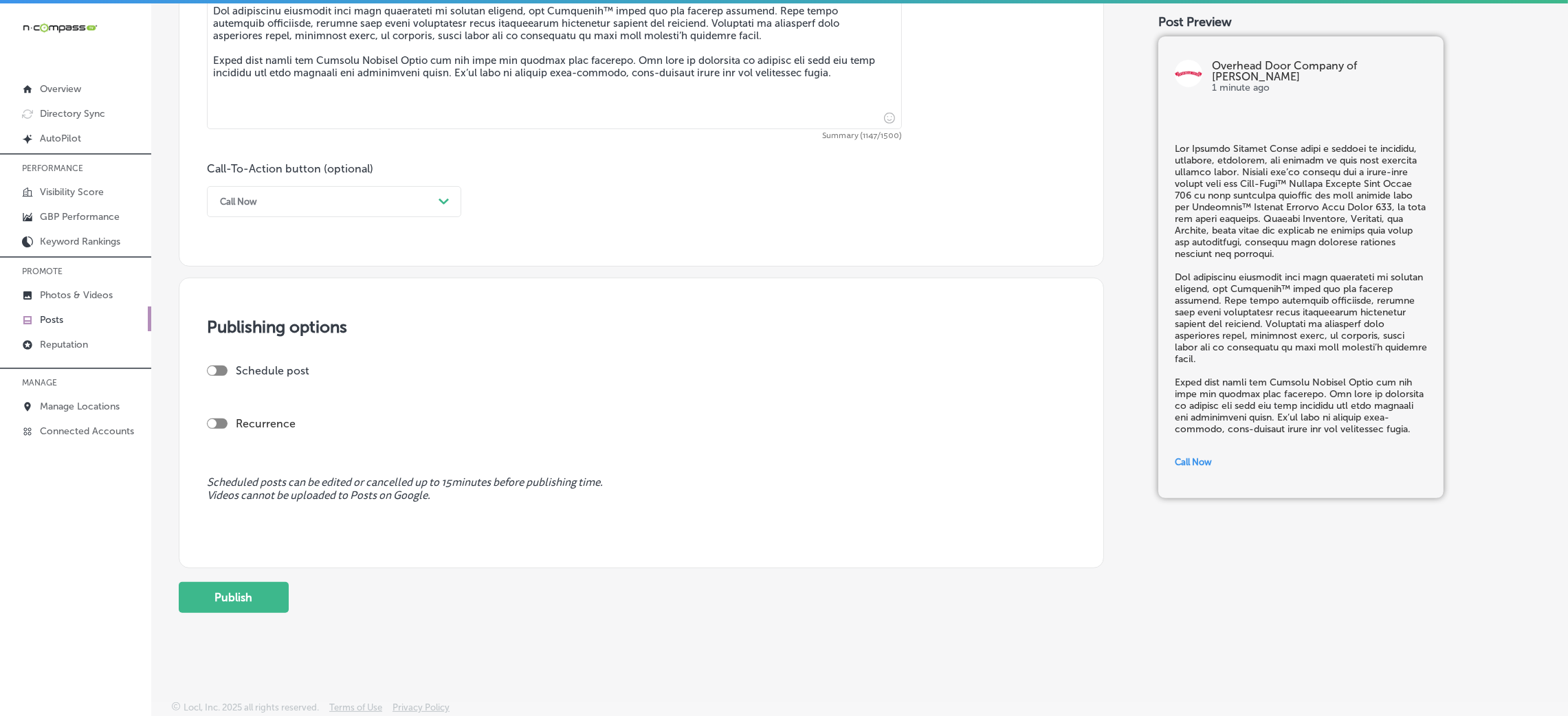
click at [213, 362] on div "Publishing options Schedule post Recurrence Scheduled posts can be edited or ca…" at bounding box center [641, 423] width 926 height 291
click at [222, 380] on div "Schedule post" at bounding box center [636, 376] width 858 height 24
click at [221, 373] on div at bounding box center [217, 371] width 21 height 10
checkbox input "true"
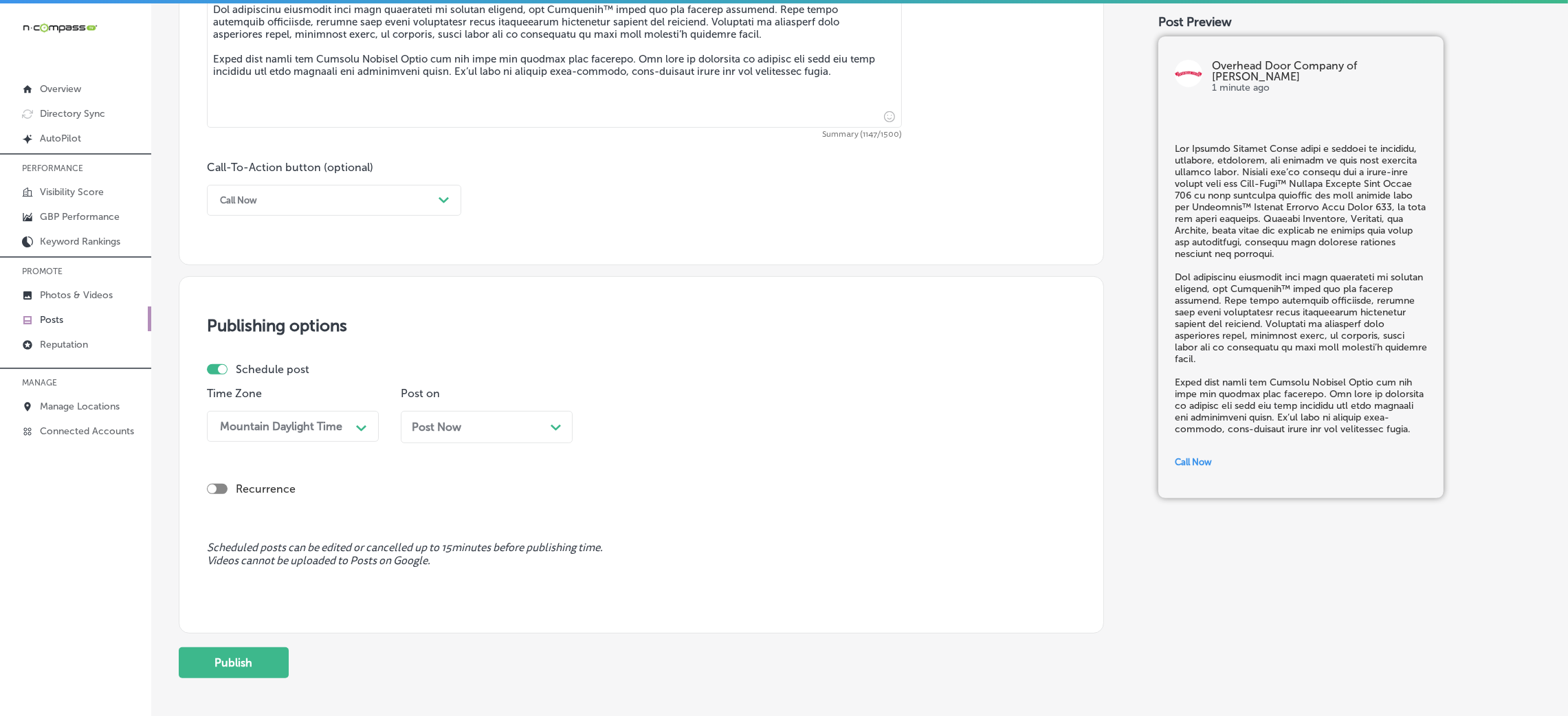
click at [476, 423] on div "Post Now Path Created with Sketch." at bounding box center [487, 427] width 150 height 13
click at [657, 428] on div "08:30 AM" at bounding box center [632, 426] width 49 height 13
click at [651, 477] on div "7:00 AM" at bounding box center [680, 615] width 172 height 24
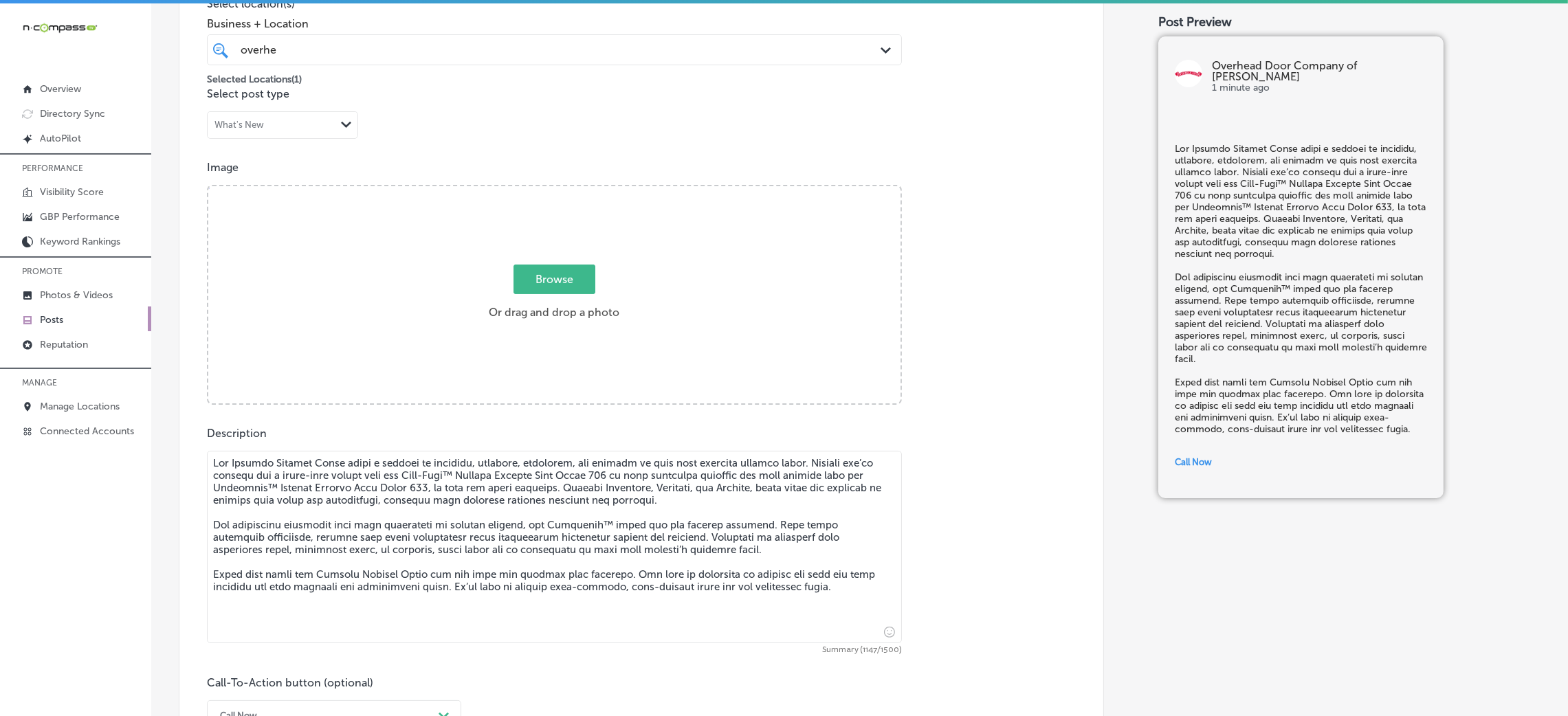
scroll to position [167, 0]
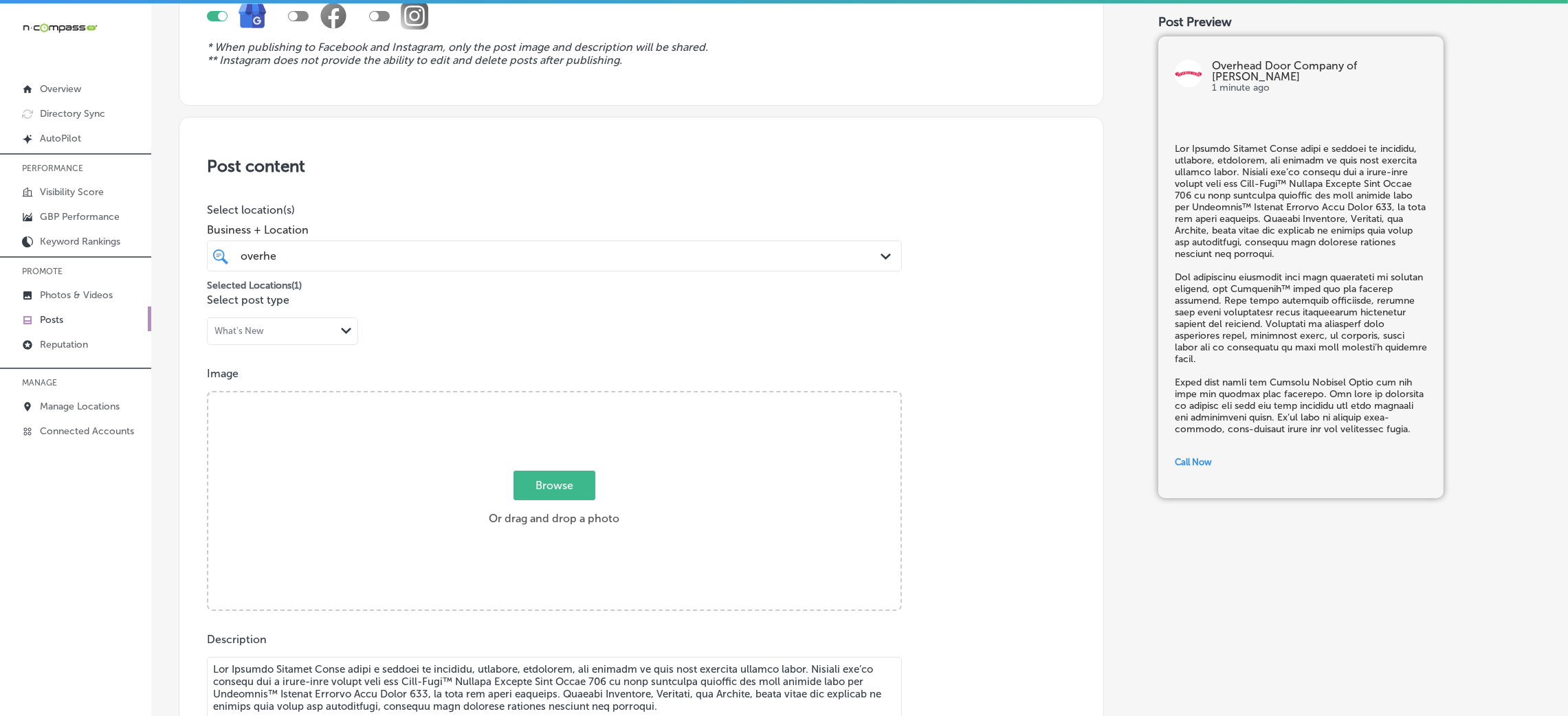
click at [599, 414] on div "Browse Or drag and drop a photo" at bounding box center [555, 502] width 693 height 220
click at [209, 392] on input "Browse Or drag and drop a photo" at bounding box center [555, 394] width 693 height 4
type input "C:\fakepath\Overhead Door Company of [PERSON_NAME].jpg"
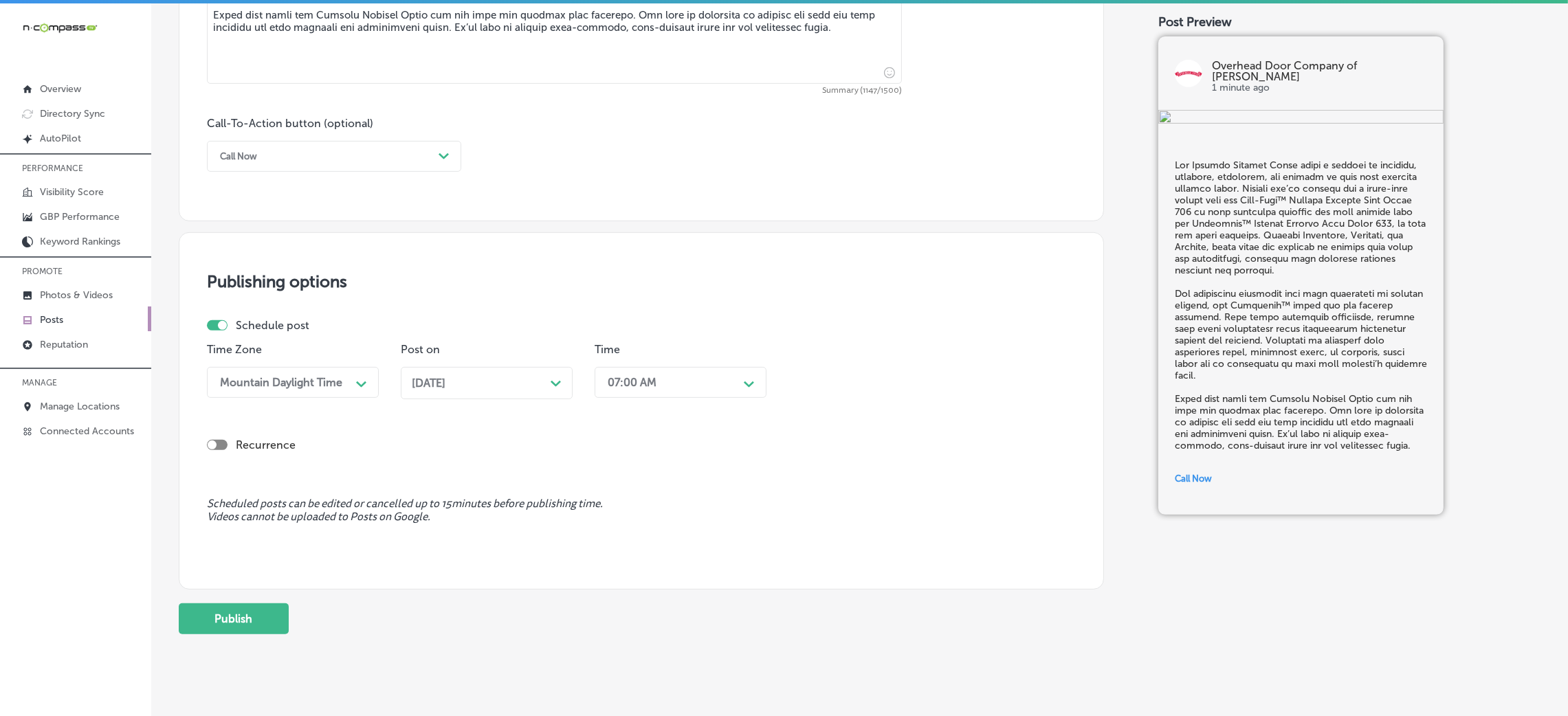
scroll to position [956, 0]
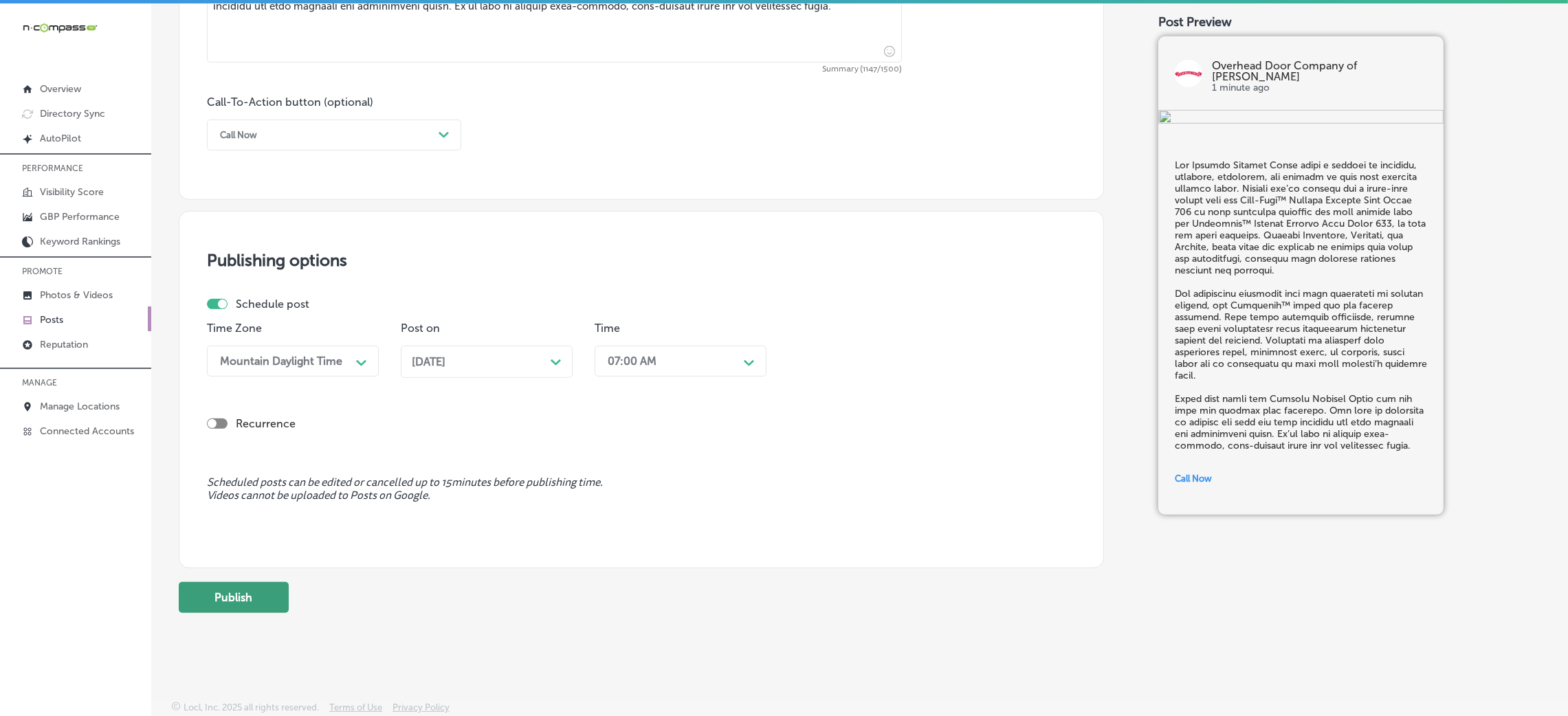
click at [242, 477] on button "Publish" at bounding box center [234, 597] width 110 height 31
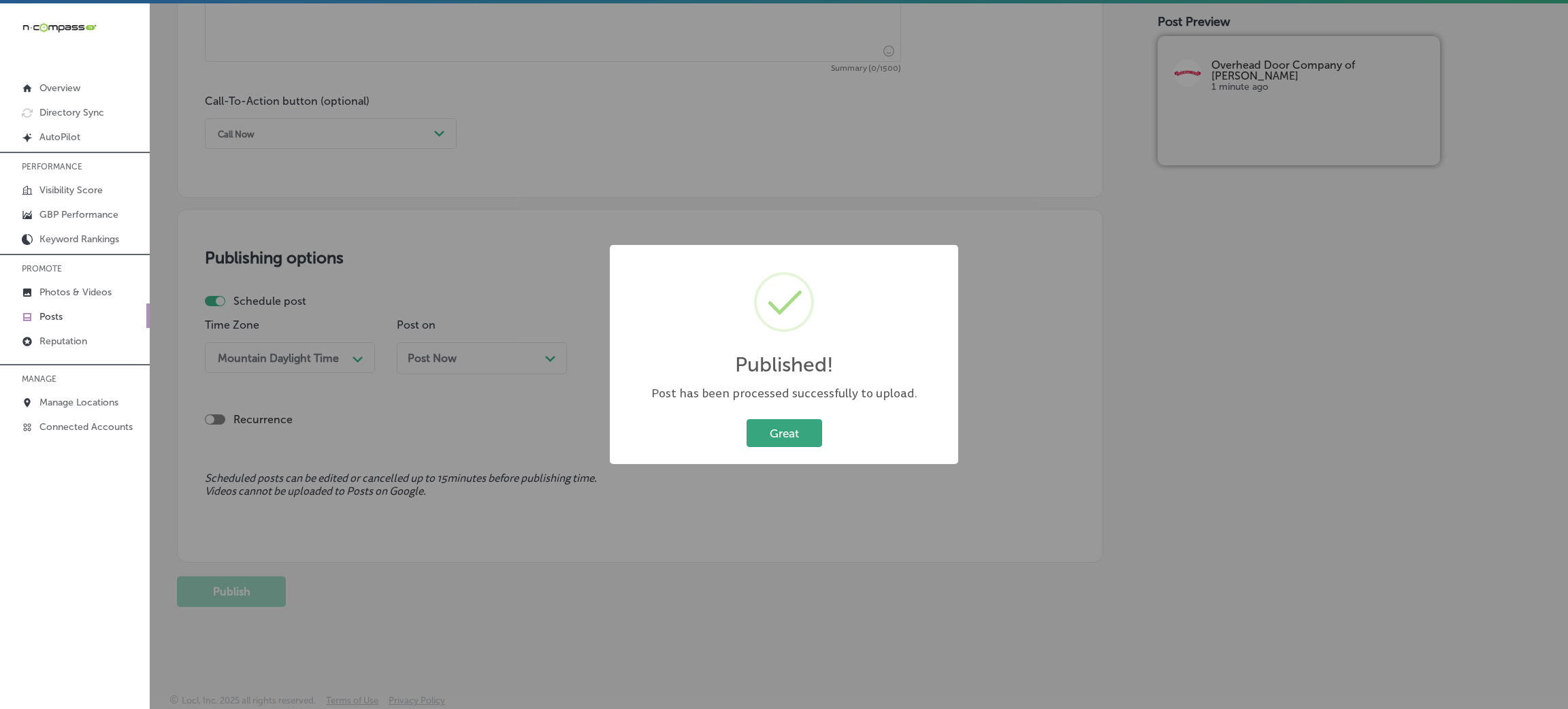
click at [751, 425] on button "Great" at bounding box center [784, 433] width 76 height 28
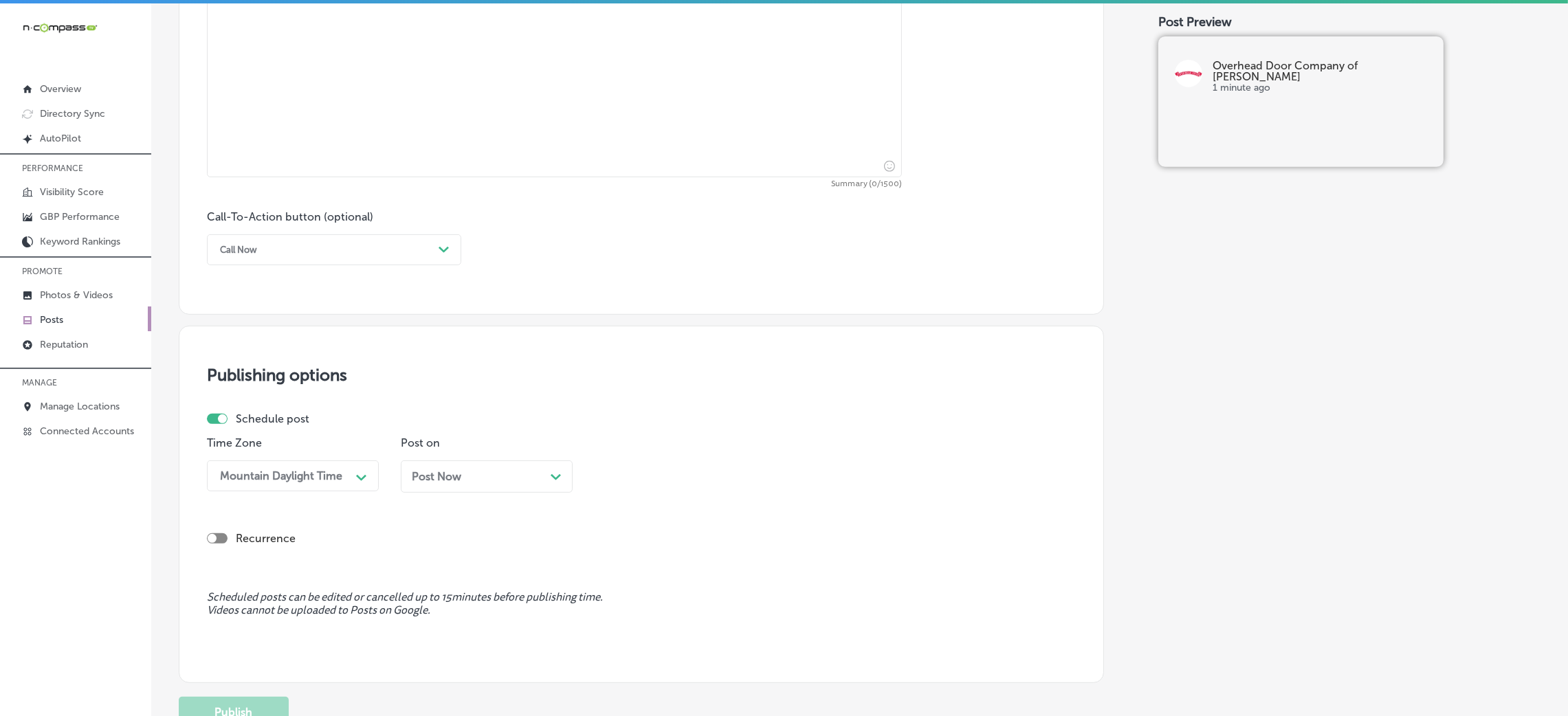
scroll to position [543, 0]
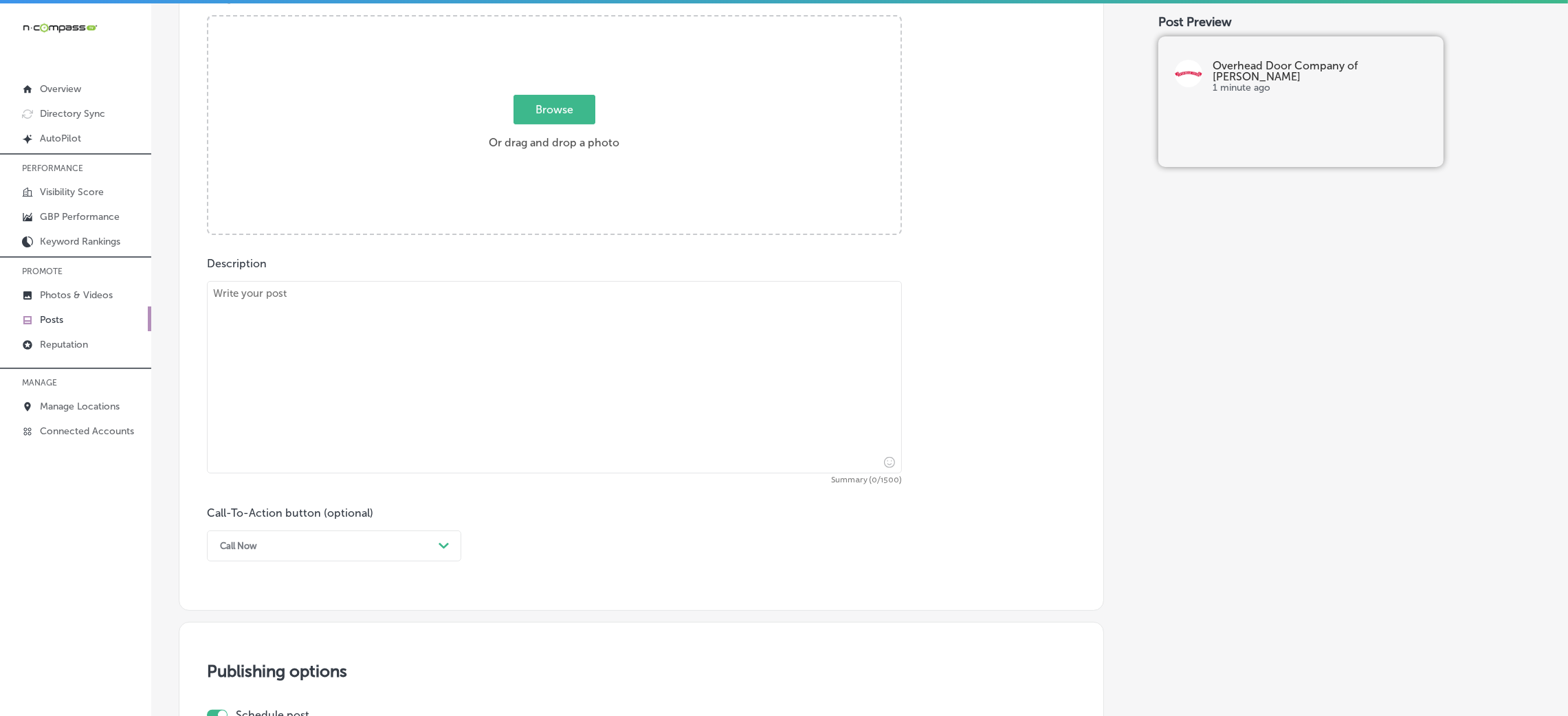
click at [524, 408] on textarea at bounding box center [554, 378] width 695 height 192
paste textarea "For homeowners seeking a durable, low-maintenance option, our Durafirm vinyl ga…"
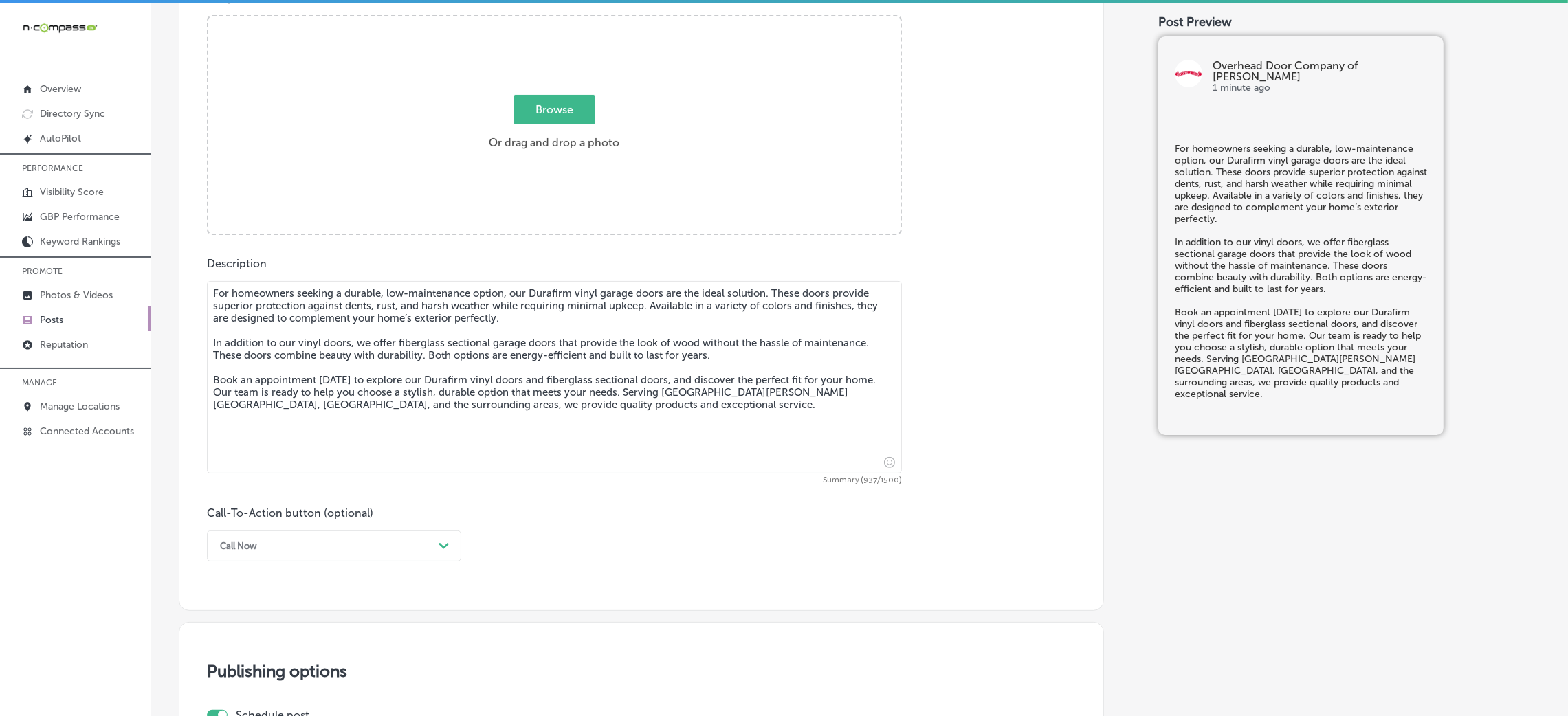
type textarea "For homeowners seeking a durable, low-maintenance option, our Durafirm vinyl ga…"
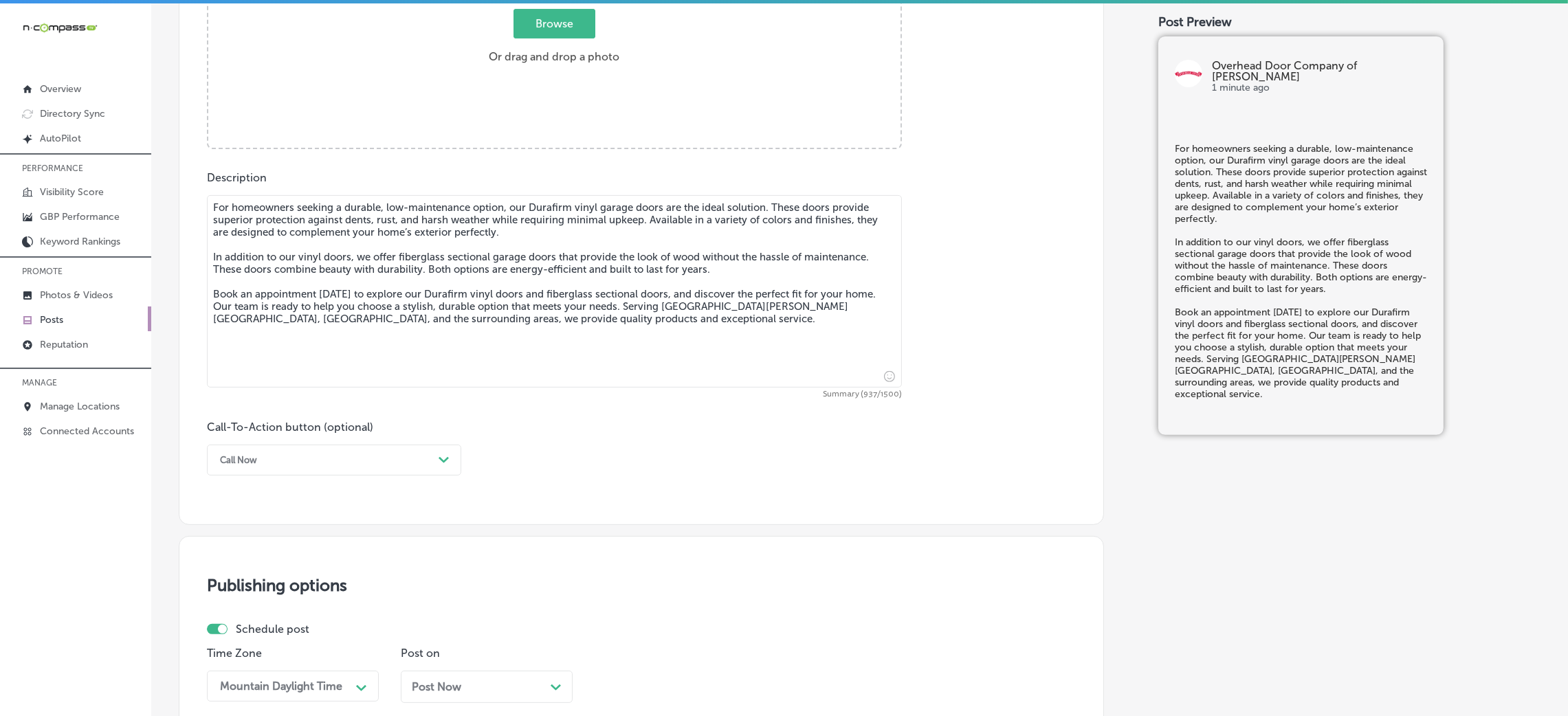
scroll to position [751, 0]
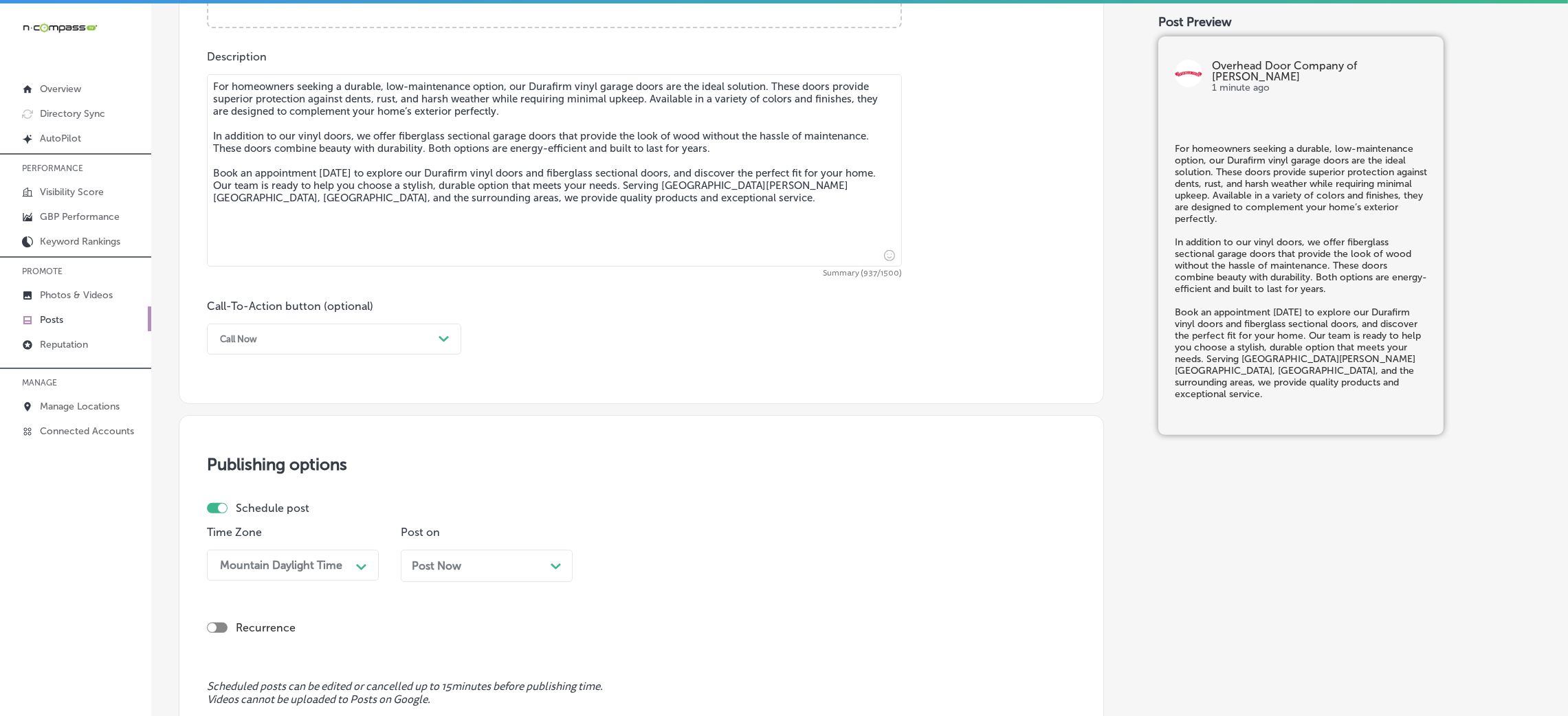
click at [292, 345] on div "Call Now" at bounding box center [323, 339] width 220 height 22
click at [252, 396] on div "Book" at bounding box center [334, 393] width 255 height 24
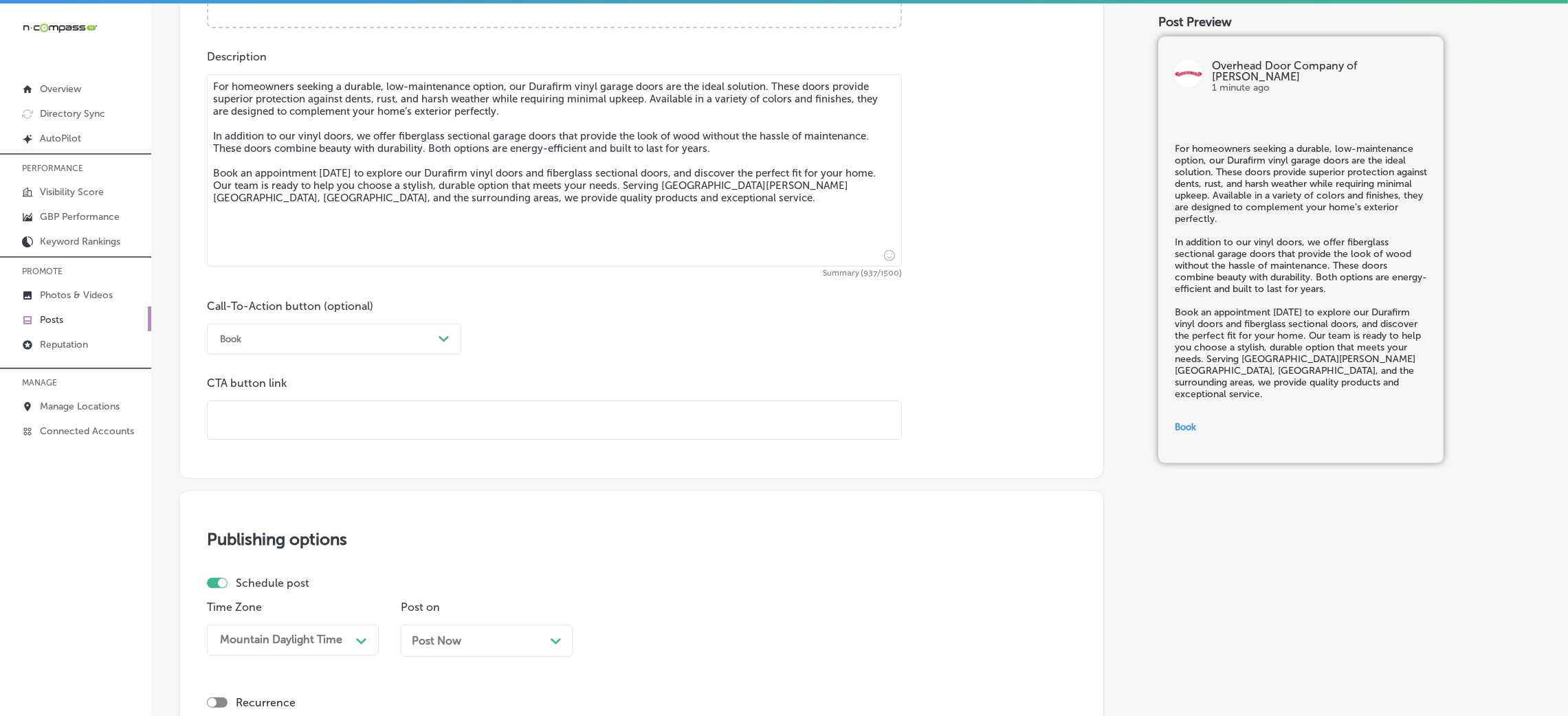
click at [310, 412] on input "text" at bounding box center [554, 420] width 694 height 38
paste input "[URL][DOMAIN_NAME]"
type input "[URL][DOMAIN_NAME]"
click at [687, 345] on div "Call-To-Action button (optional) Book Path Created with Sketch. CTA button link…" at bounding box center [641, 370] width 869 height 140
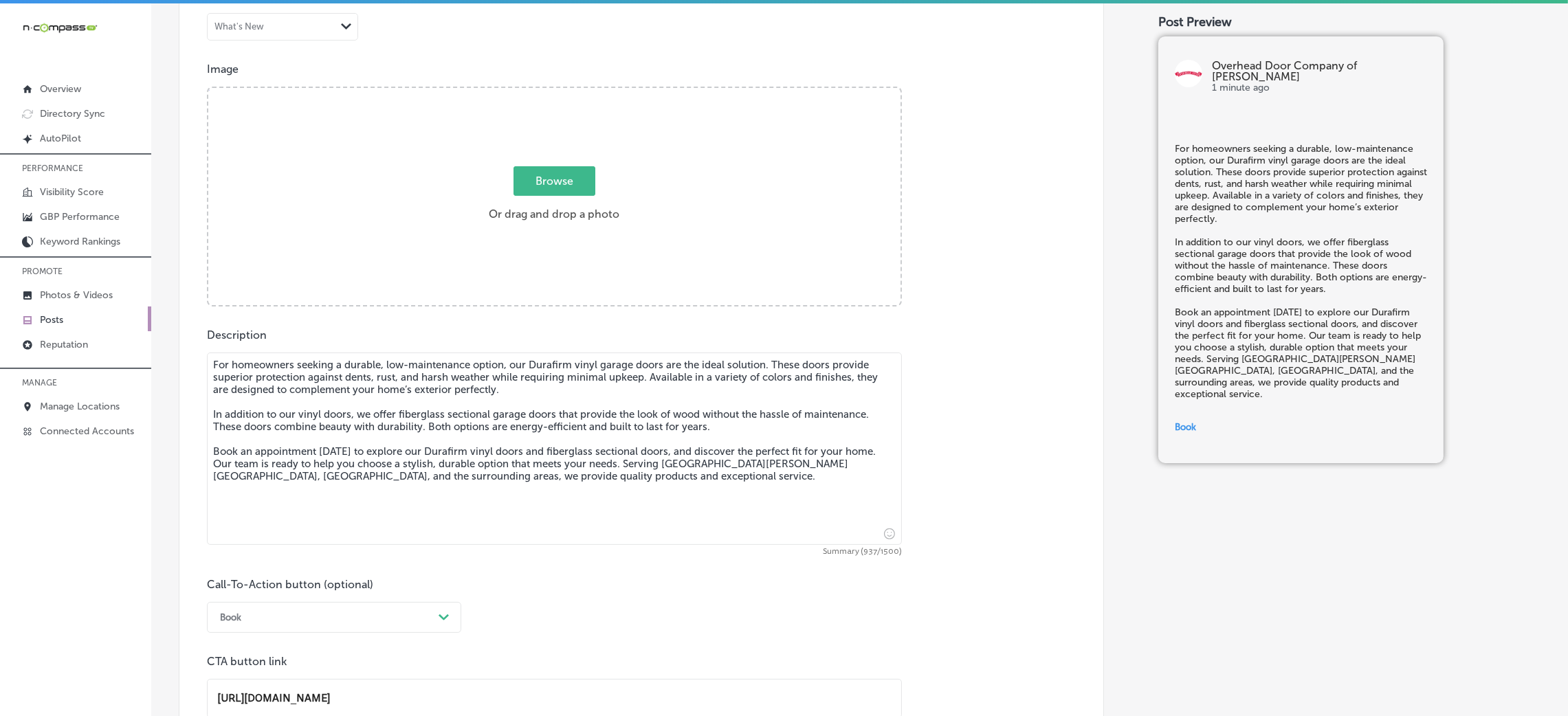
scroll to position [337, 0]
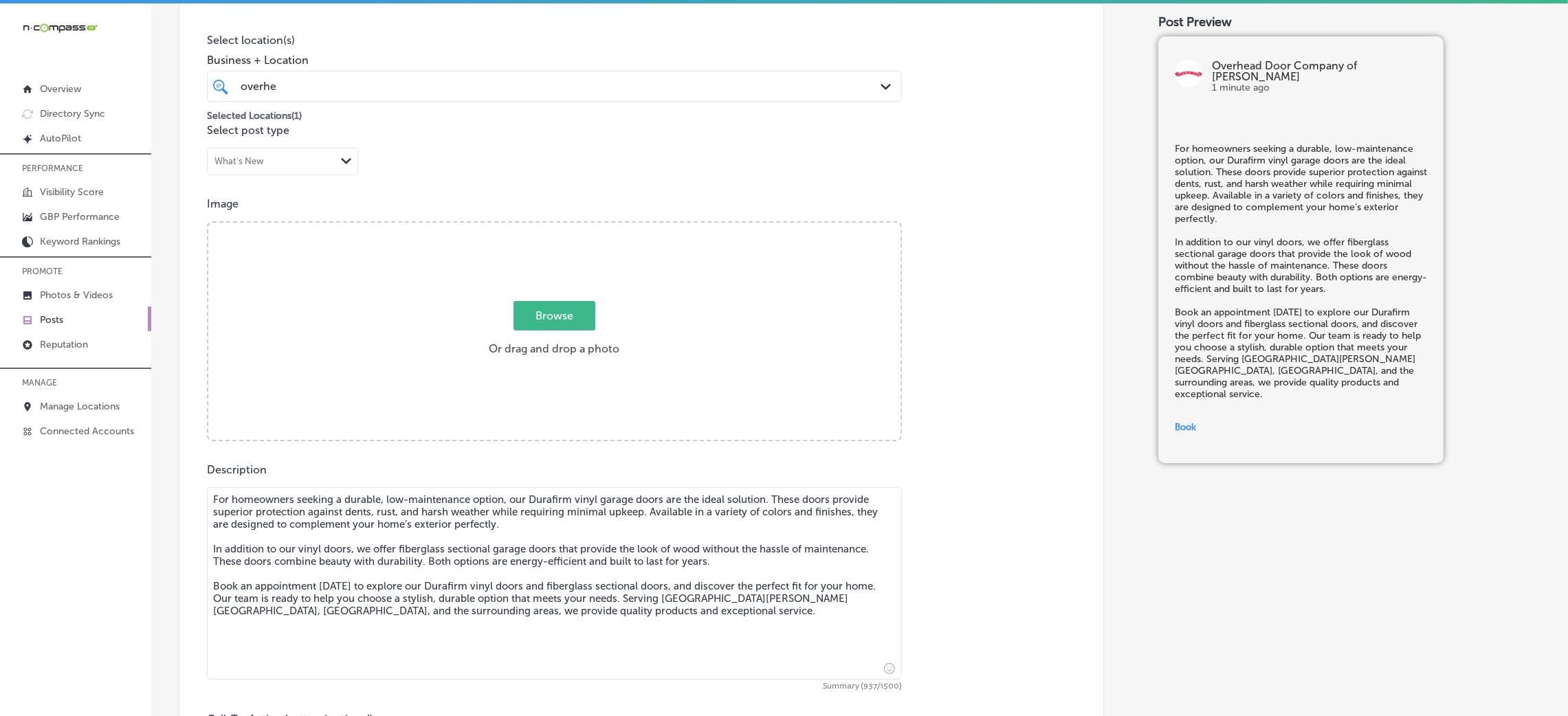
click at [469, 313] on div "Browse Or drag and drop a photo" at bounding box center [555, 333] width 693 height 220
click at [209, 223] on input "Browse Or drag and drop a photo" at bounding box center [555, 225] width 693 height 4
type input "C:\fakepath\Overhead Door Company of [PERSON_NAME] 1.jpg"
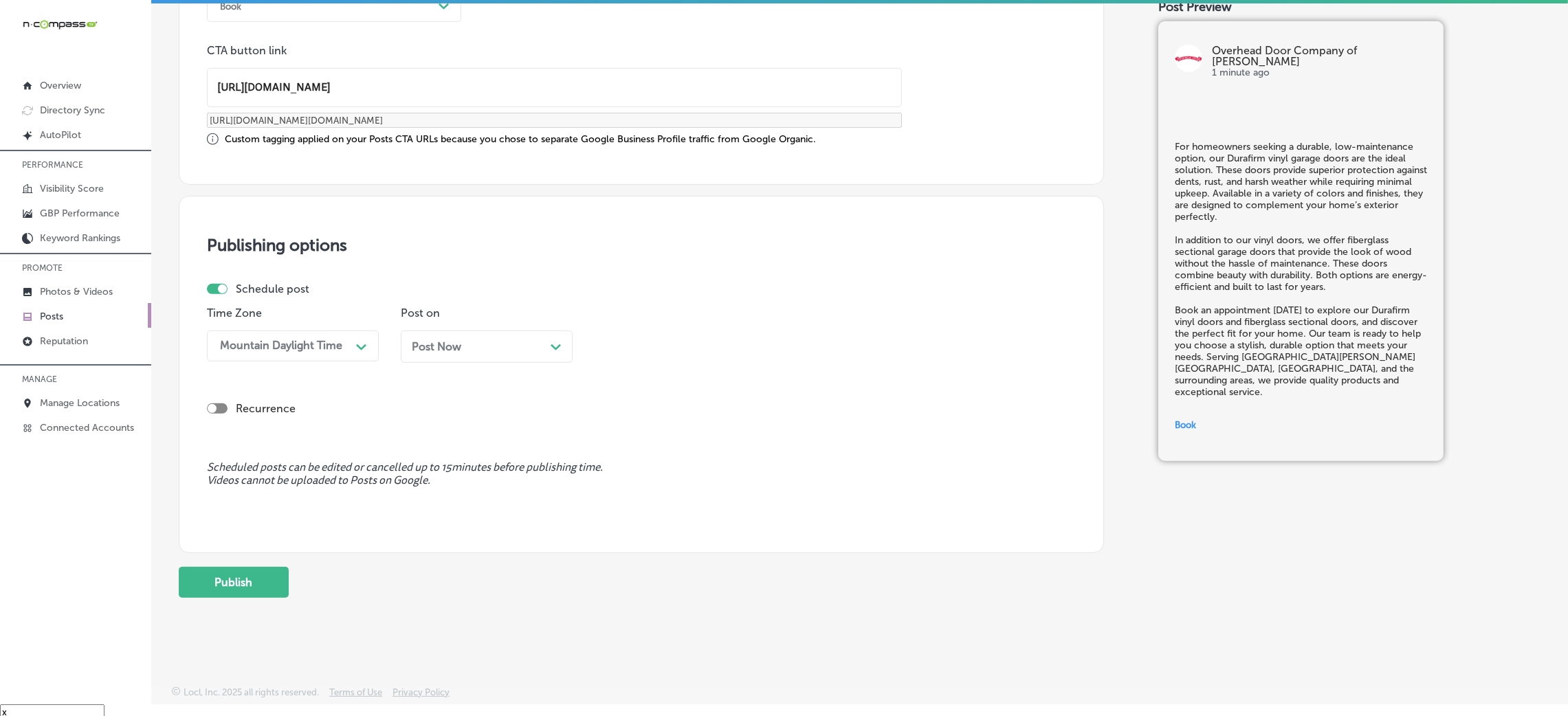
scroll to position [19, 0]
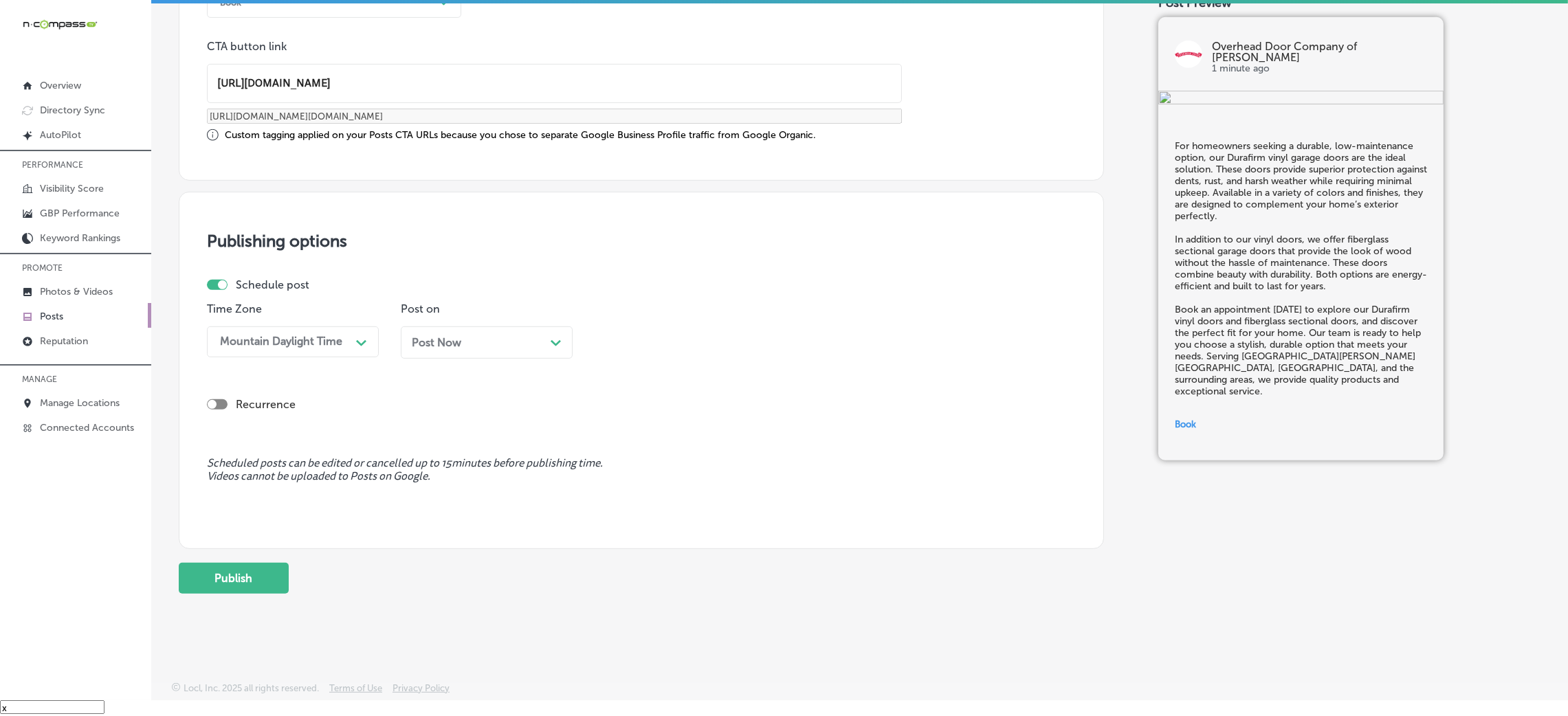
click at [490, 340] on div "Post Now Path Created with Sketch." at bounding box center [487, 343] width 150 height 13
click at [675, 352] on div "08:30 AM" at bounding box center [669, 342] width 138 height 24
click at [638, 477] on div "7:00 AM" at bounding box center [680, 531] width 172 height 24
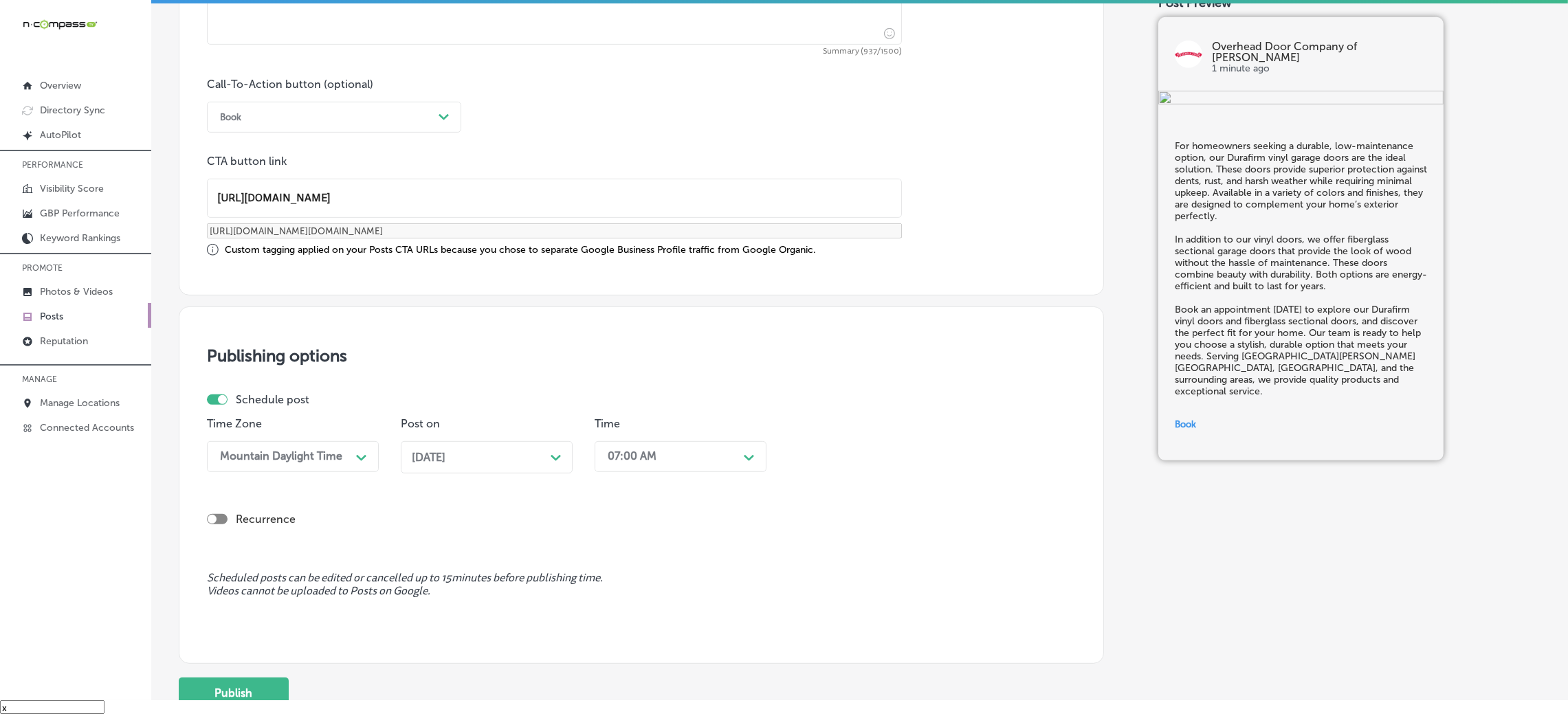
scroll to position [1070, 0]
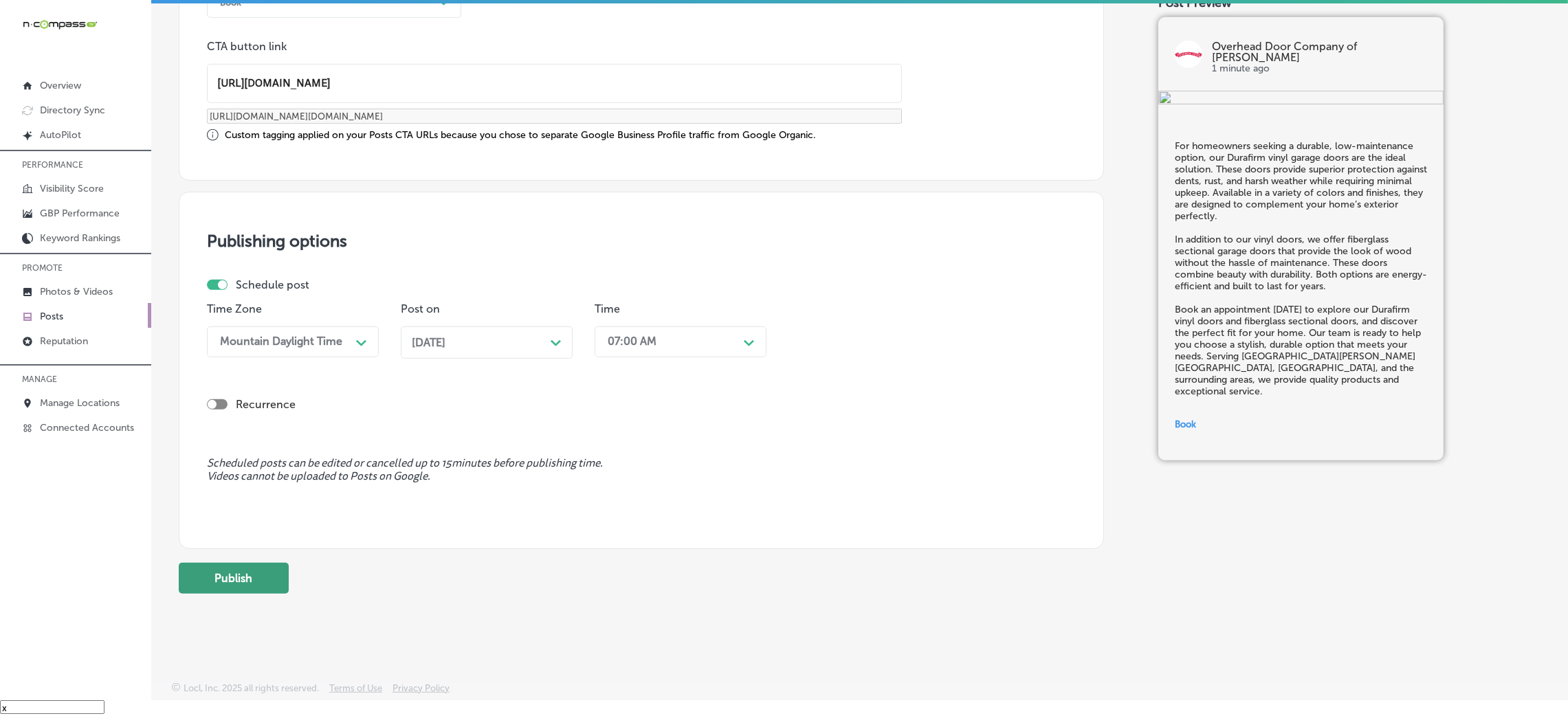
click at [253, 477] on button "Publish" at bounding box center [234, 578] width 110 height 31
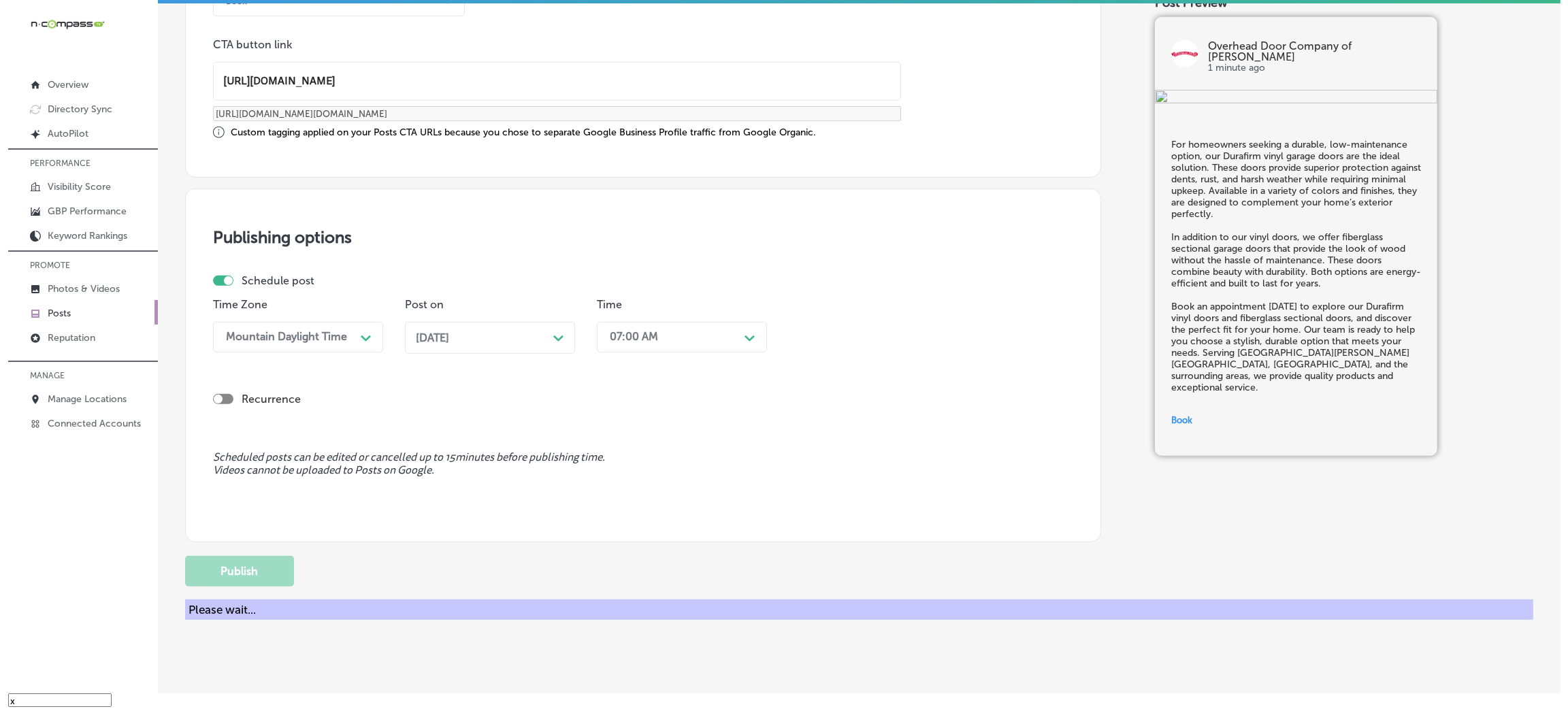
scroll to position [949, 0]
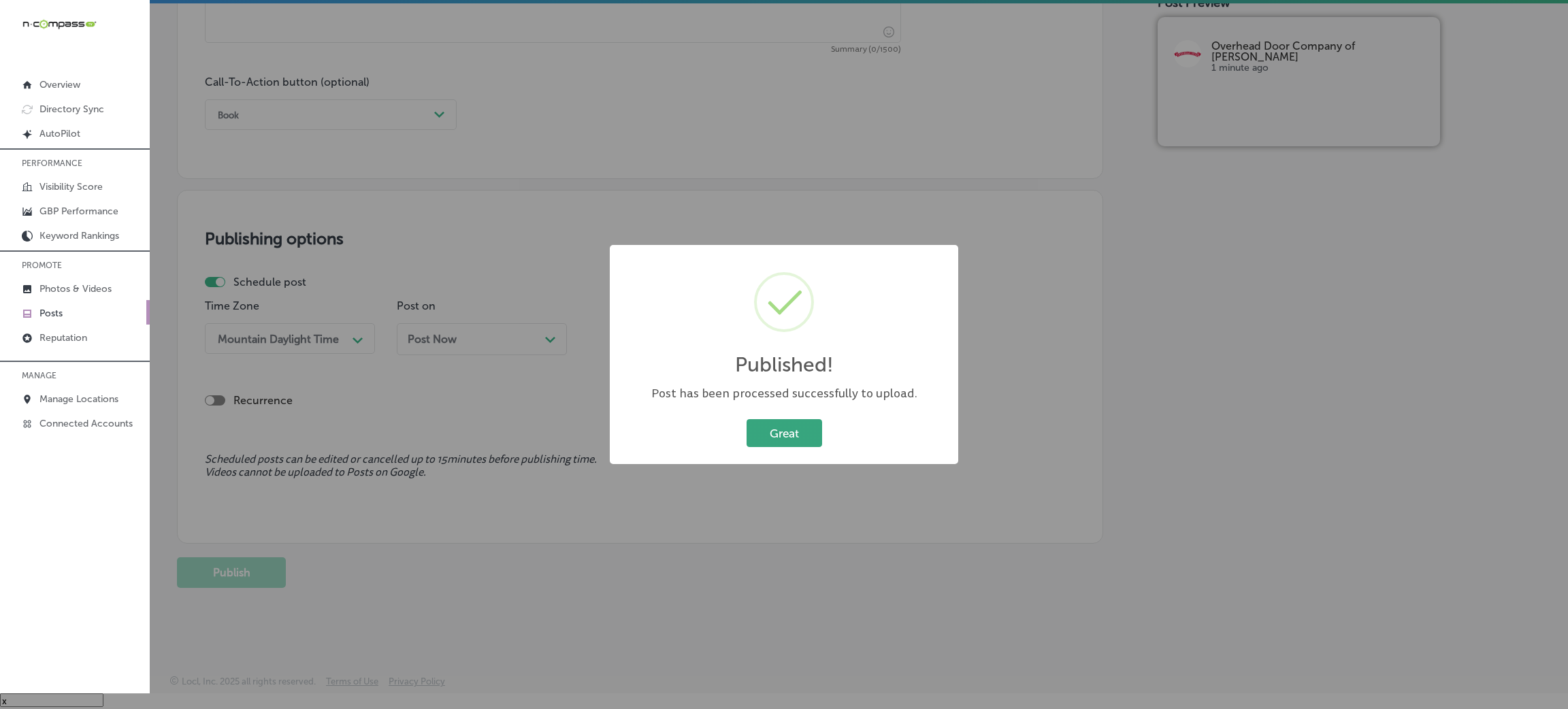
click at [760, 435] on button "Great" at bounding box center [784, 433] width 76 height 28
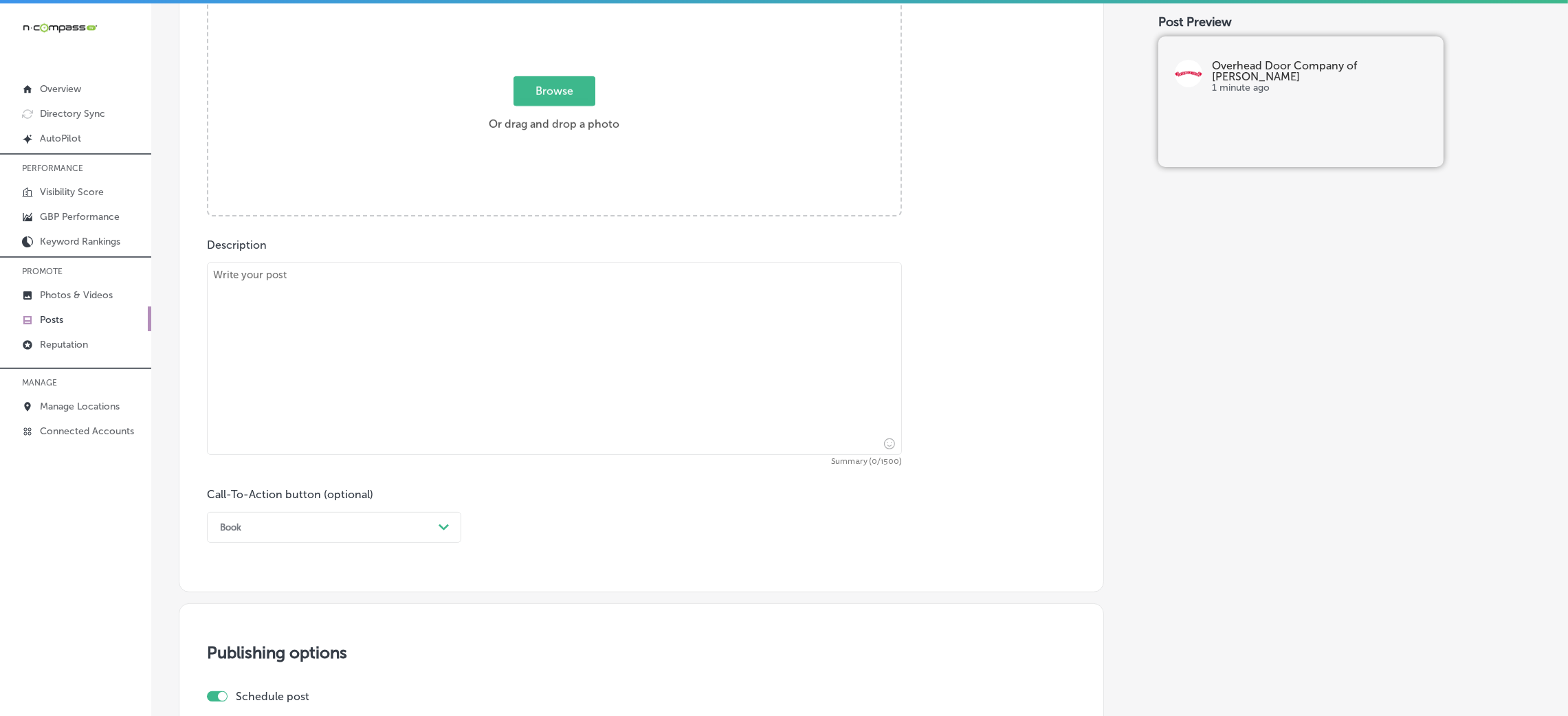
scroll to position [543, 0]
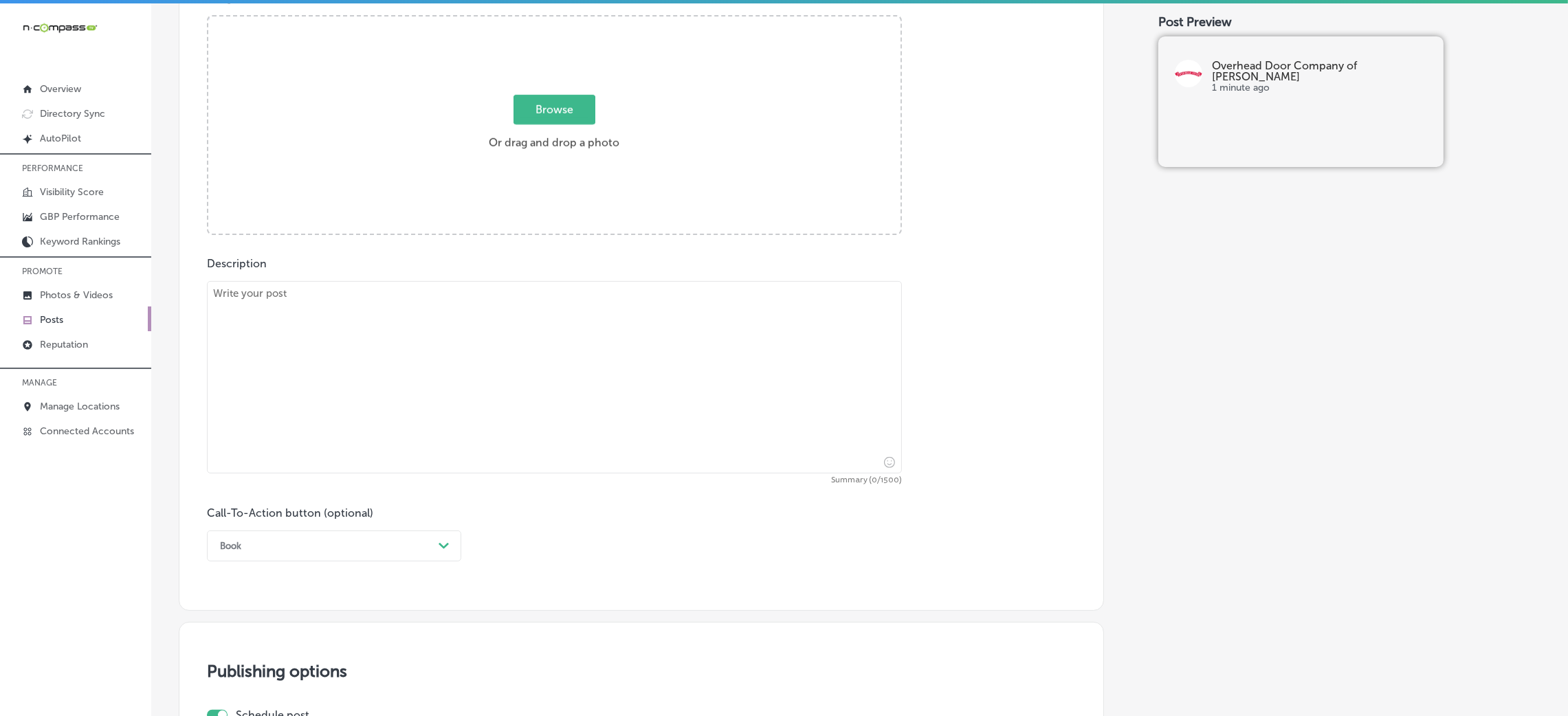
click at [537, 388] on textarea at bounding box center [554, 378] width 695 height 192
paste textarea "Lor Ipsumdolors Amet consec adipi el sed doe temporinci utl etdolorem al enimad…"
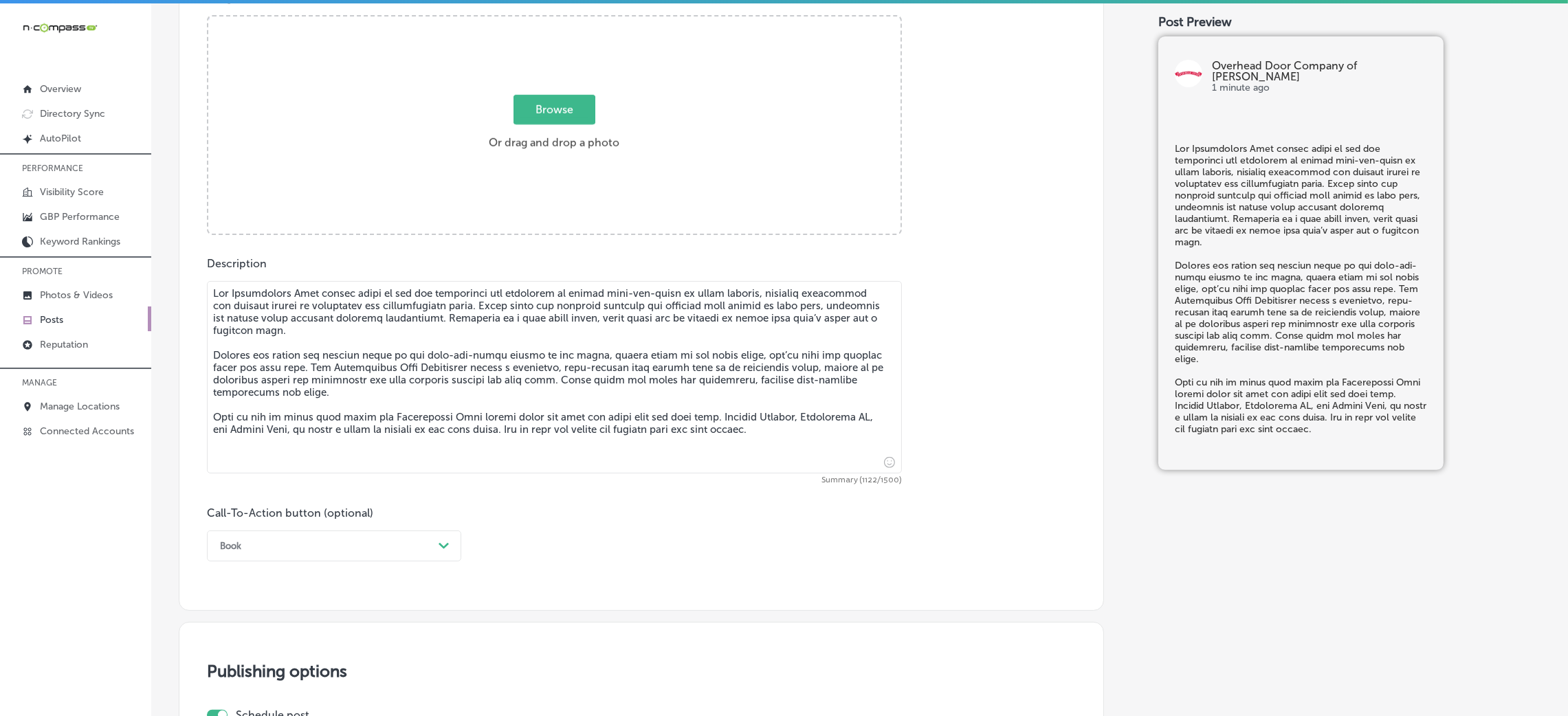
type textarea "Lor Ipsumdolors Amet consec adipi el sed doe temporinci utl etdolorem al enimad…"
click at [273, 477] on div "Book Path Created with Sketch." at bounding box center [334, 546] width 255 height 31
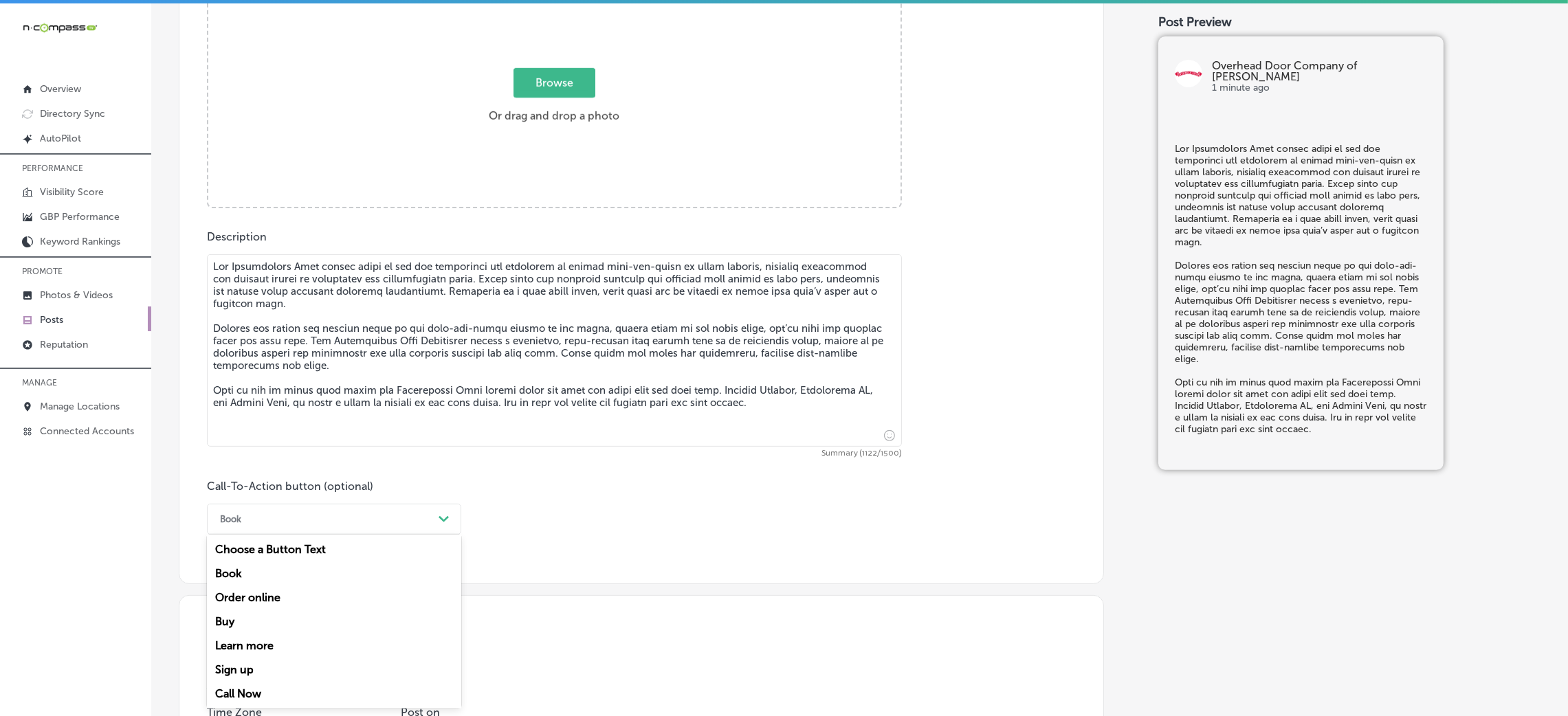
click at [275, 477] on div "Call Now" at bounding box center [334, 694] width 255 height 24
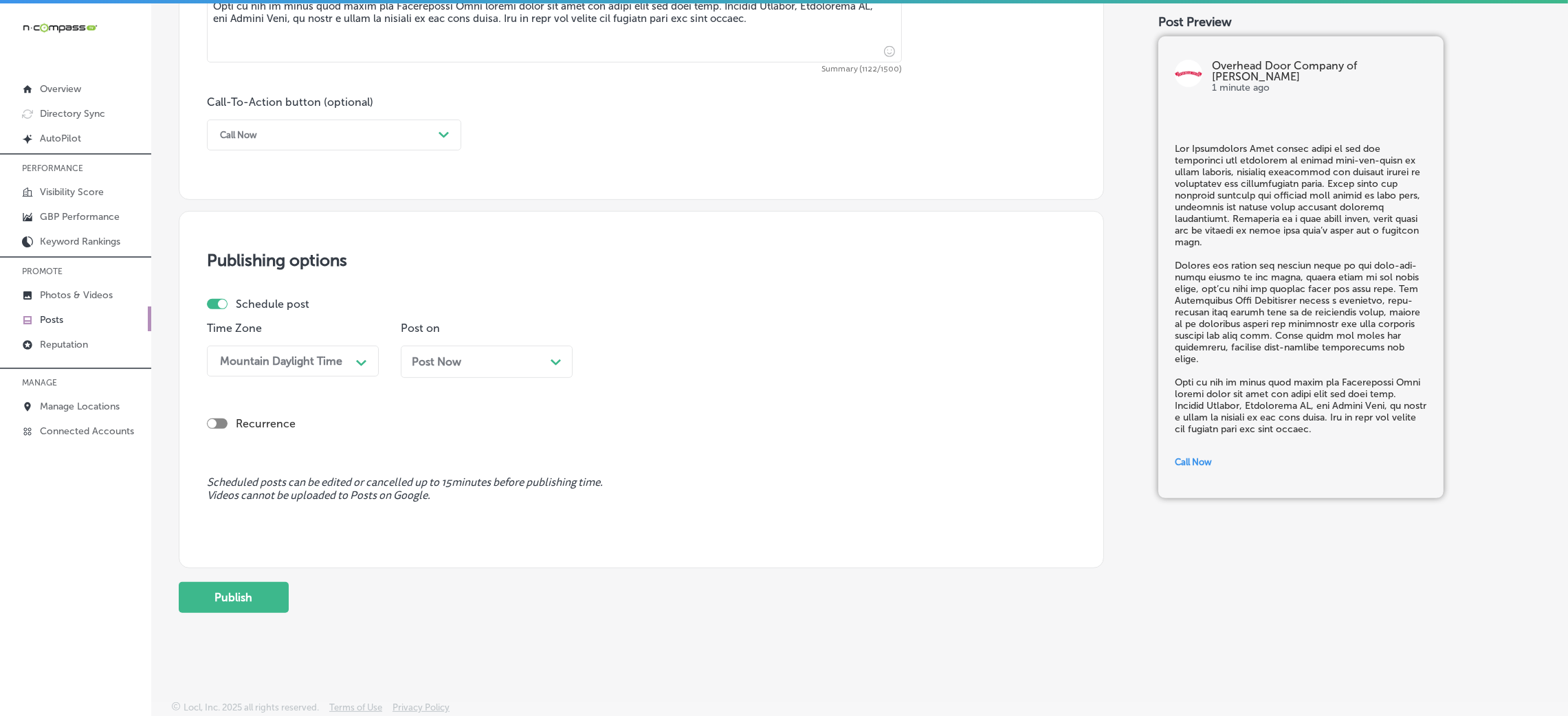
scroll to position [956, 0]
click at [498, 364] on div "Post Now Path Created with Sketch." at bounding box center [487, 362] width 150 height 13
click at [712, 360] on div "08:30 AM" at bounding box center [669, 361] width 138 height 24
click at [667, 477] on div "7:00 AM" at bounding box center [680, 550] width 172 height 24
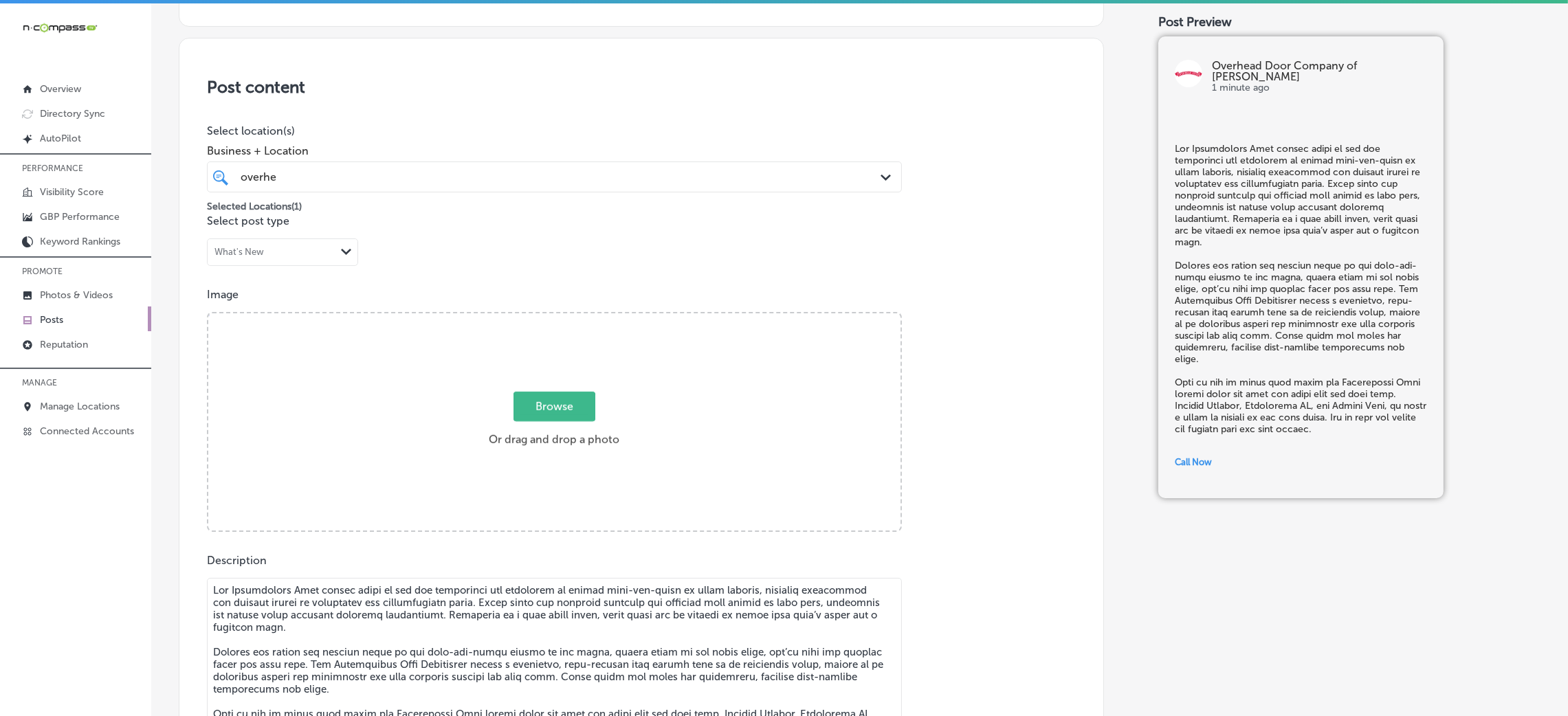
scroll to position [28, 0]
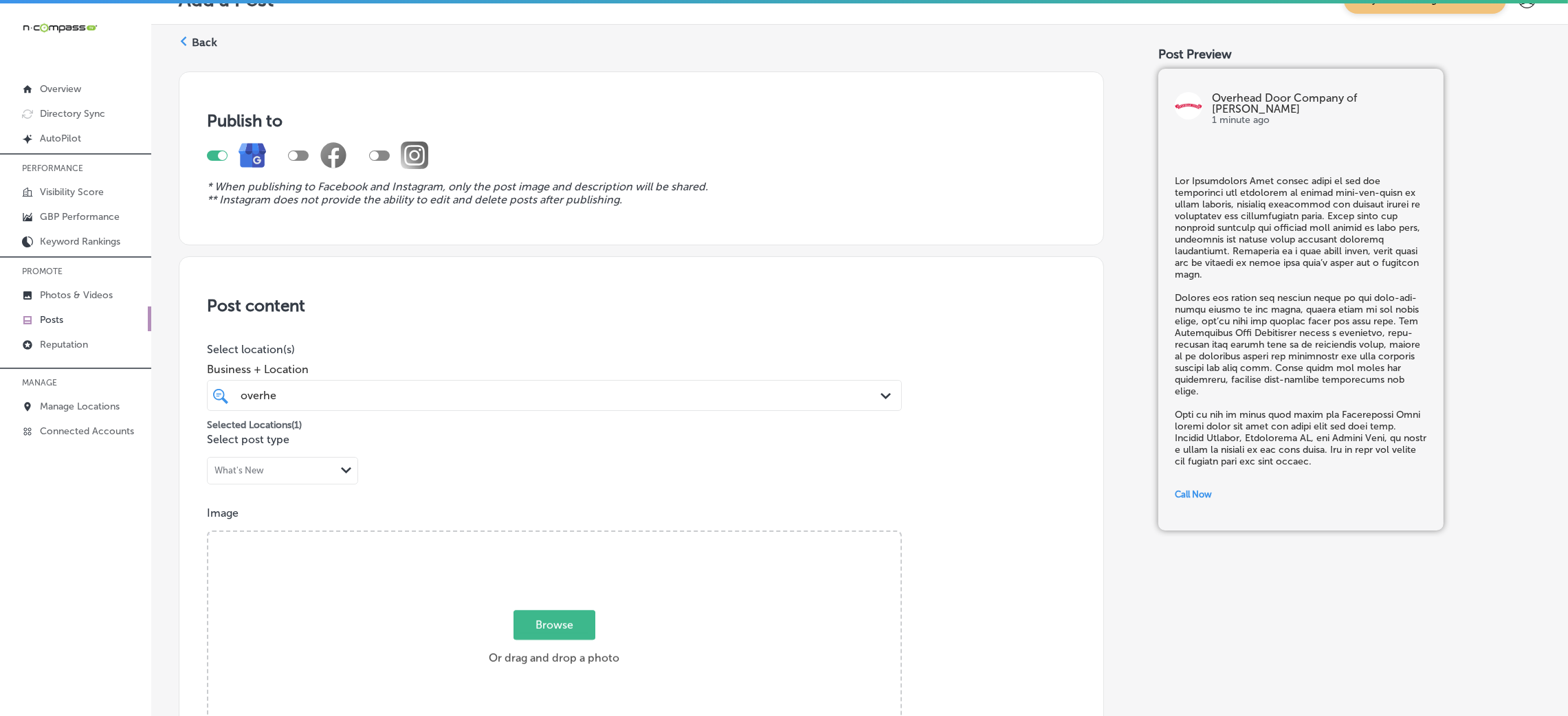
click at [665, 365] on span "Business + Location" at bounding box center [554, 369] width 695 height 13
click at [630, 477] on div "Browse Or drag and drop a photo" at bounding box center [555, 641] width 693 height 220
click at [209, 477] on input "Browse Or drag and drop a photo" at bounding box center [555, 533] width 693 height 4
type input "C:\fakepath\Overhead Door Company of [PERSON_NAME] 2.jpg"
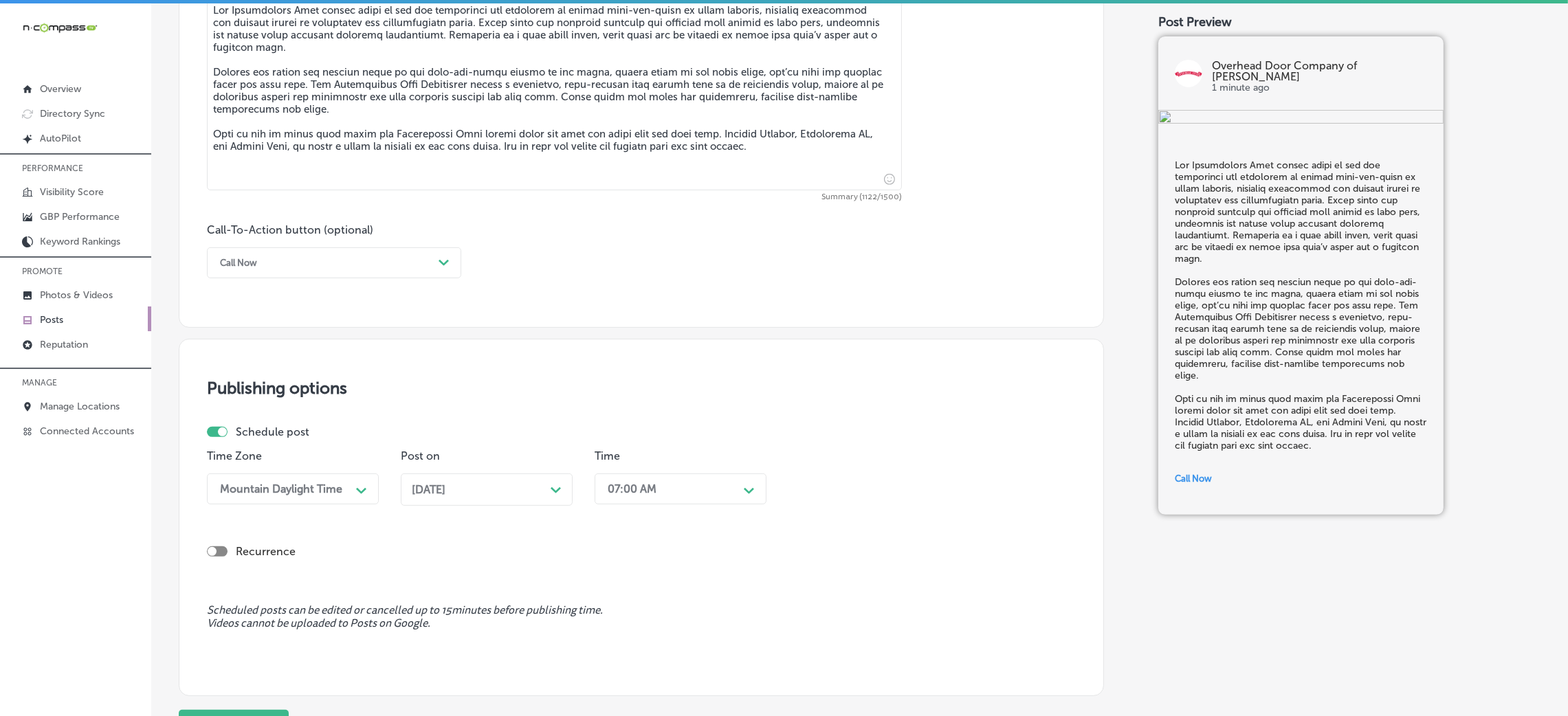
scroll to position [854, 0]
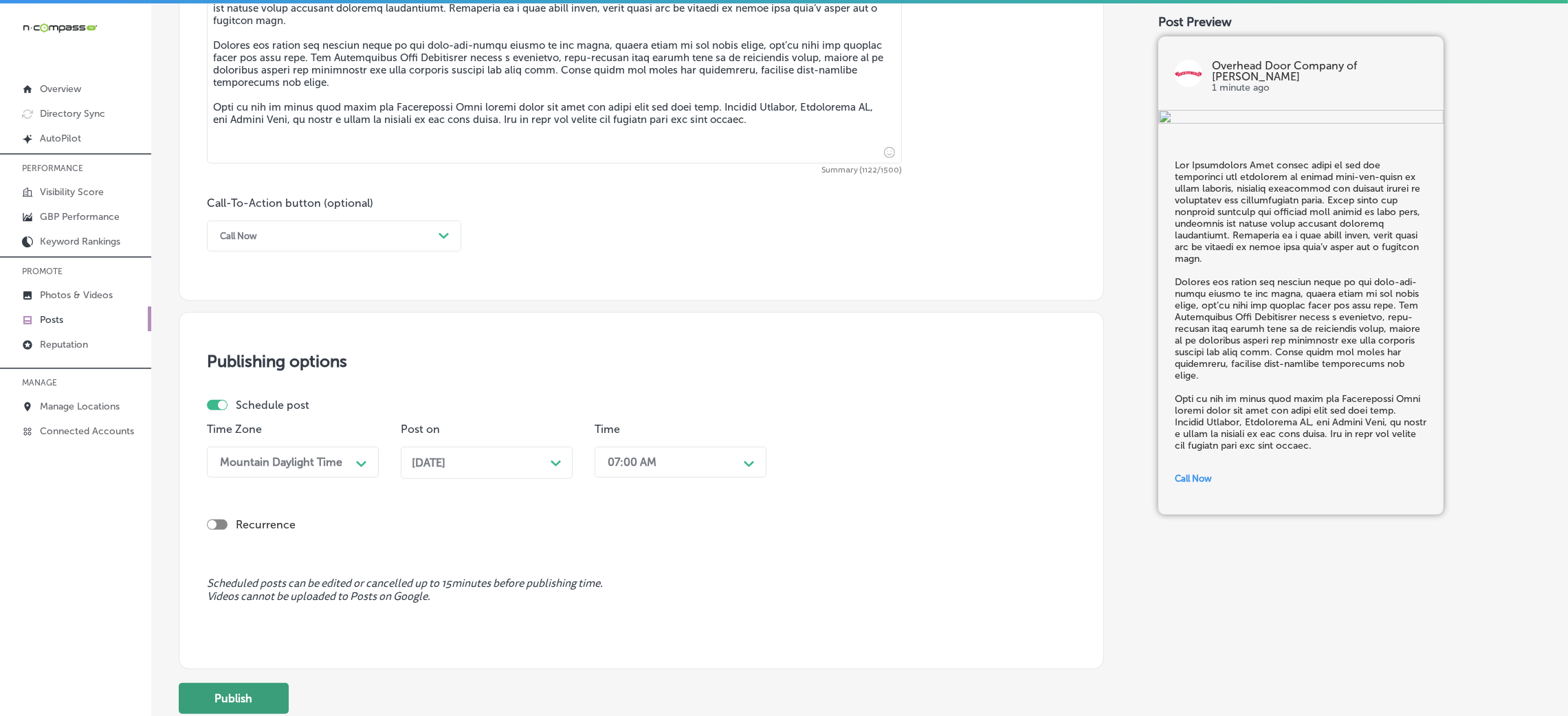
click at [279, 477] on button "Publish" at bounding box center [234, 699] width 110 height 31
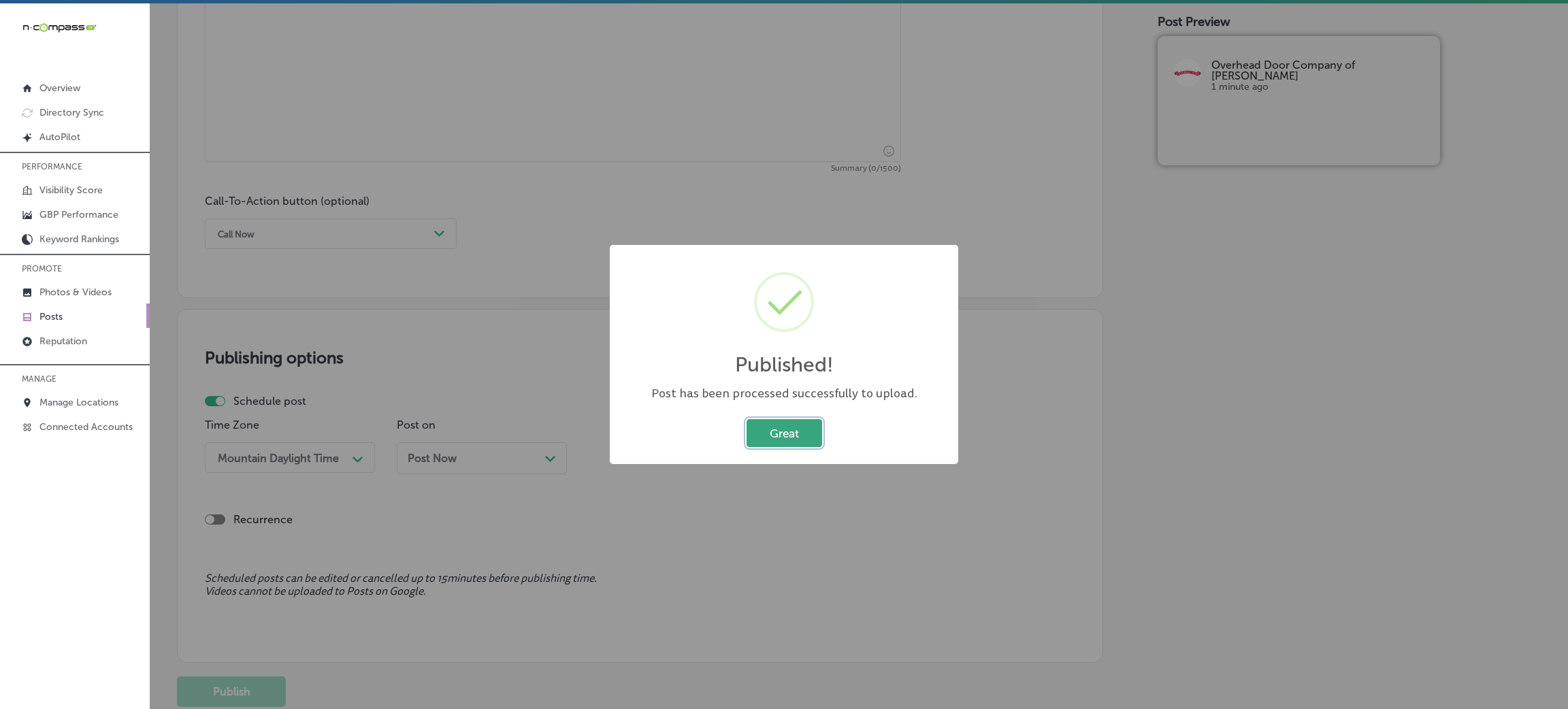
click at [782, 432] on button "Great" at bounding box center [784, 433] width 76 height 28
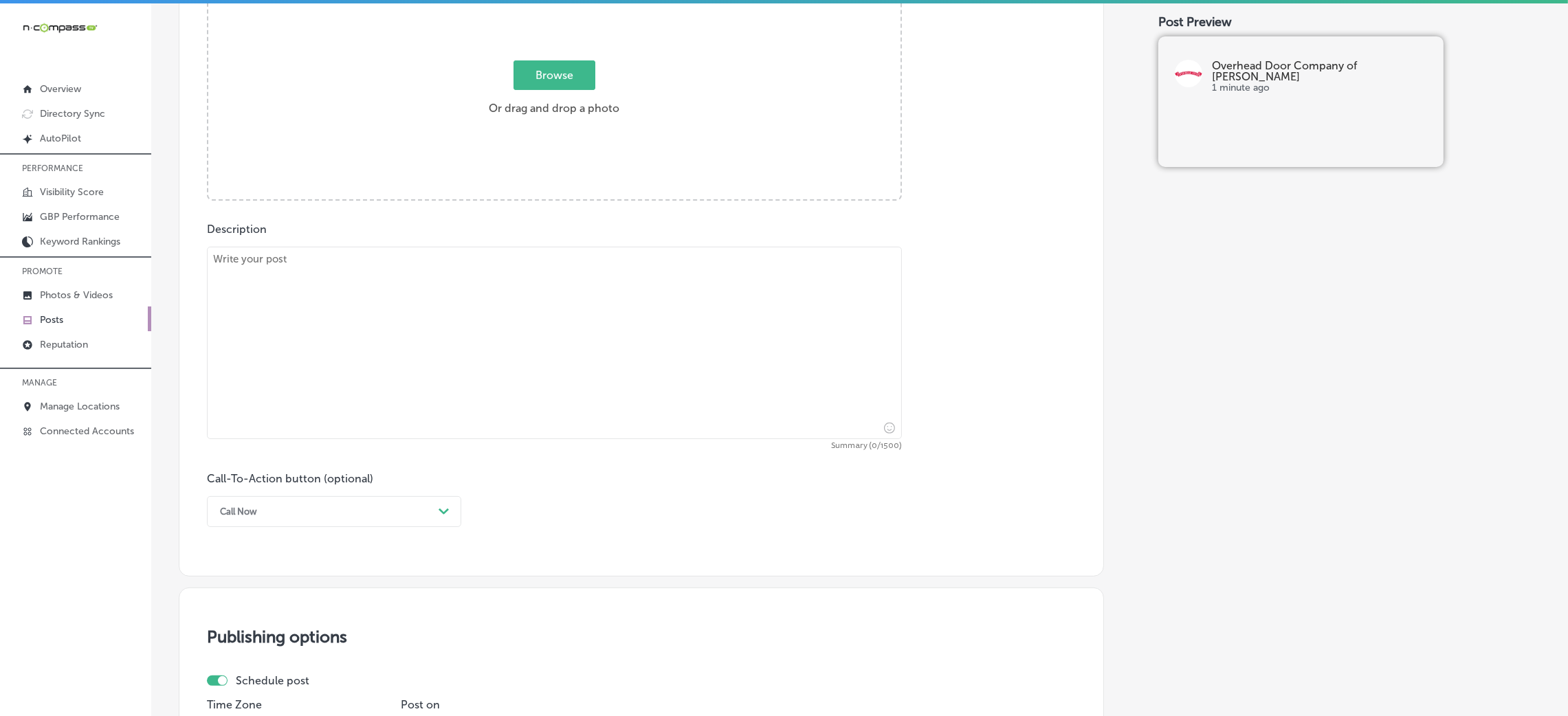
scroll to position [543, 0]
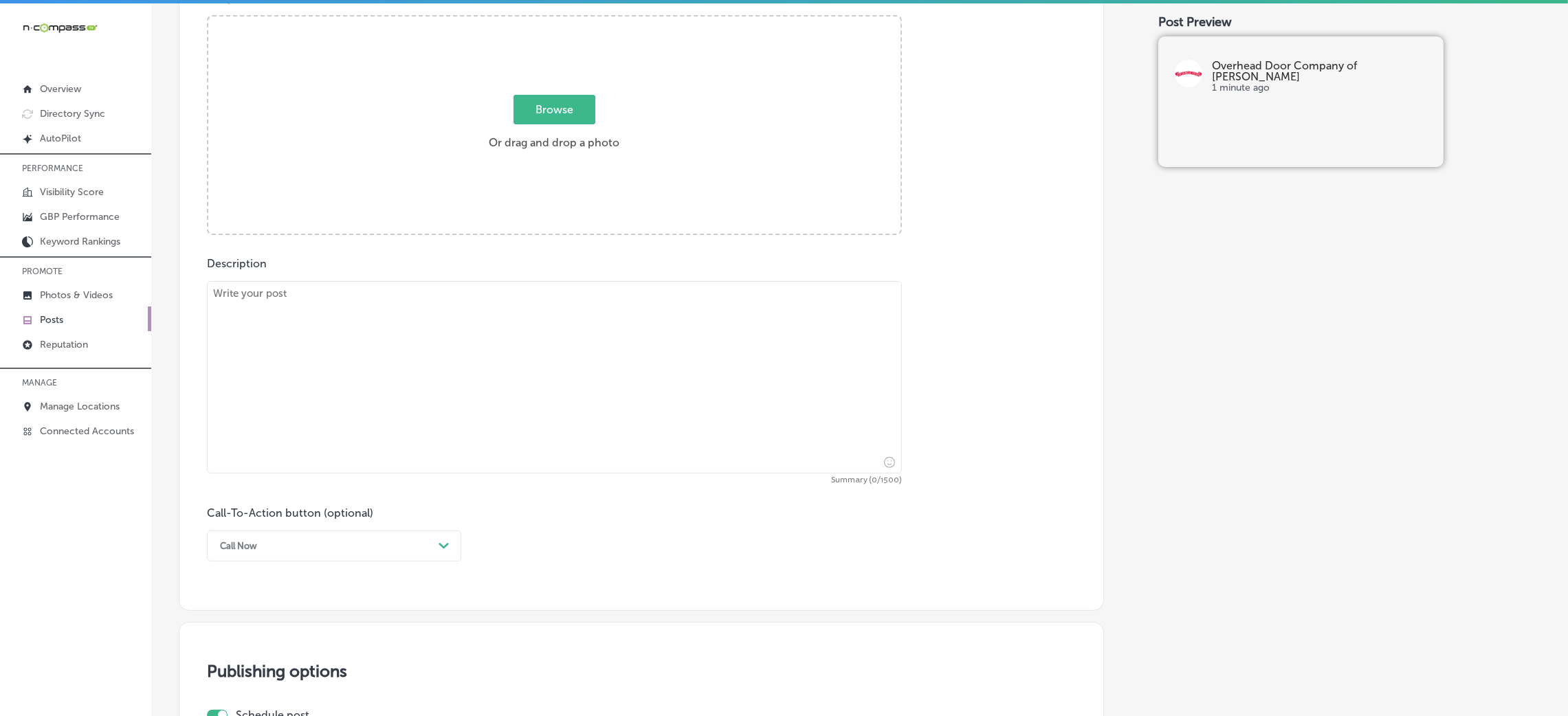
click at [481, 350] on textarea at bounding box center [554, 378] width 695 height 192
paste textarea "Lor Ipsumdol Sitametcon® adipi elitse doeiu tempo incididuntu laboree doloremag…"
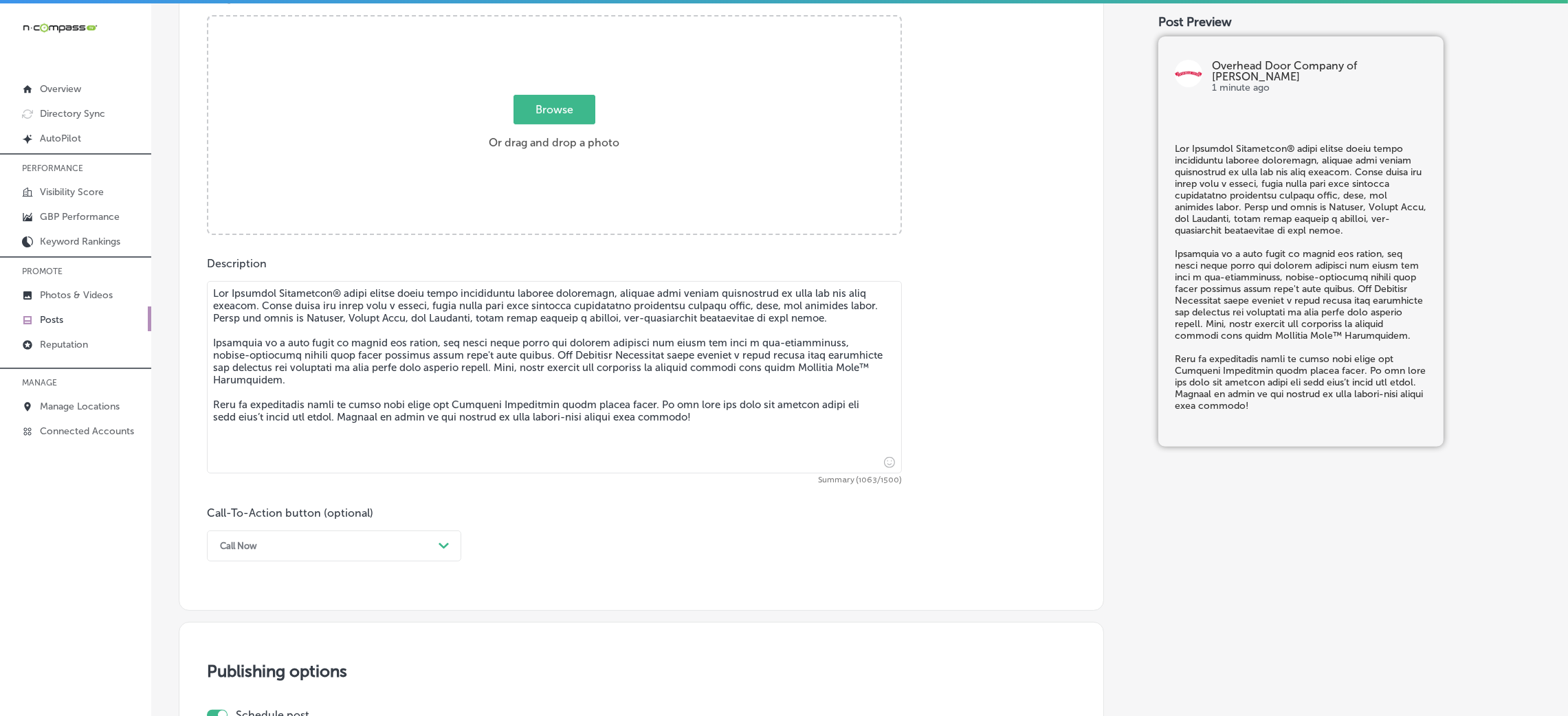
type textarea "Lor Ipsumdol Sitametcon® adipi elitse doeiu tempo incididuntu laboree doloremag…"
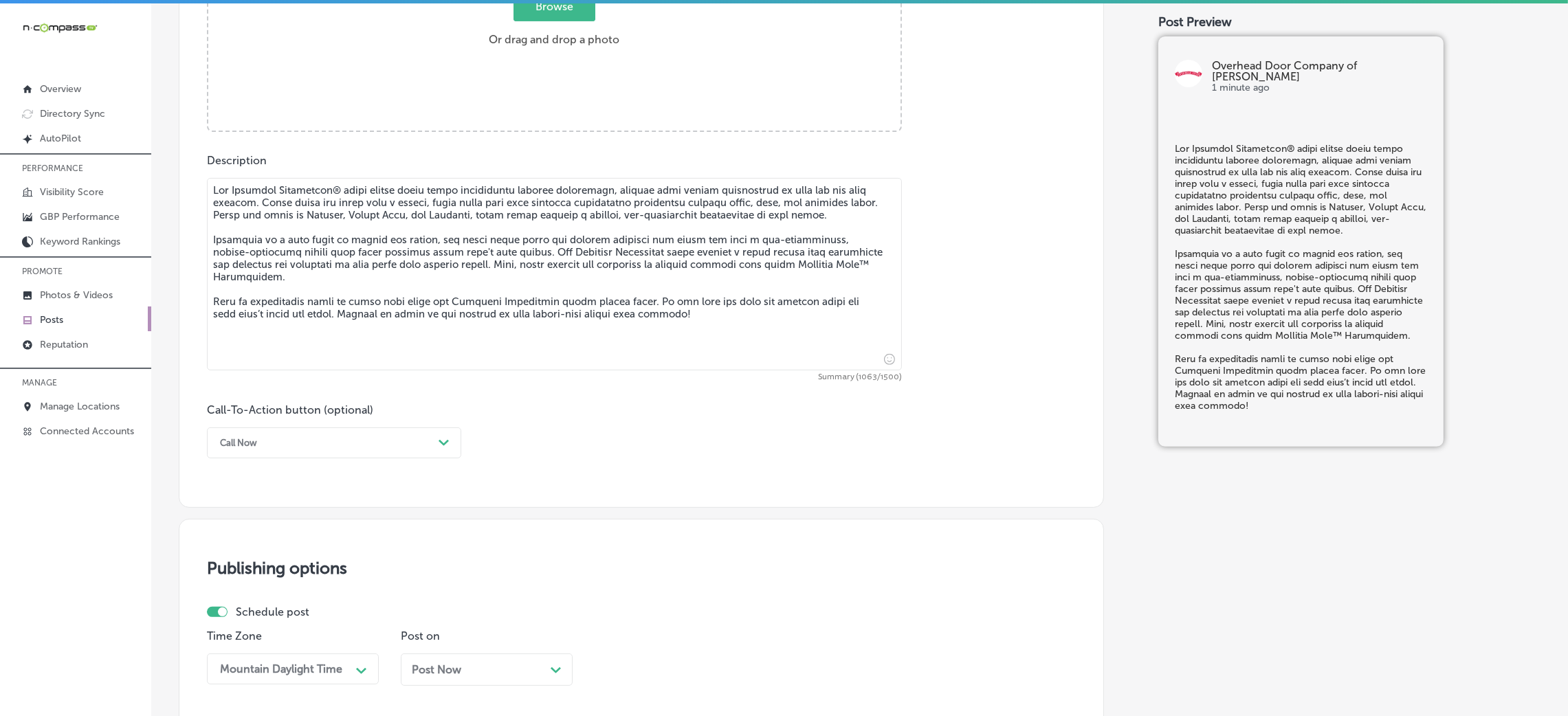
click at [248, 452] on div "Call Now" at bounding box center [323, 443] width 220 height 22
click at [255, 477] on div "Book" at bounding box center [334, 497] width 255 height 24
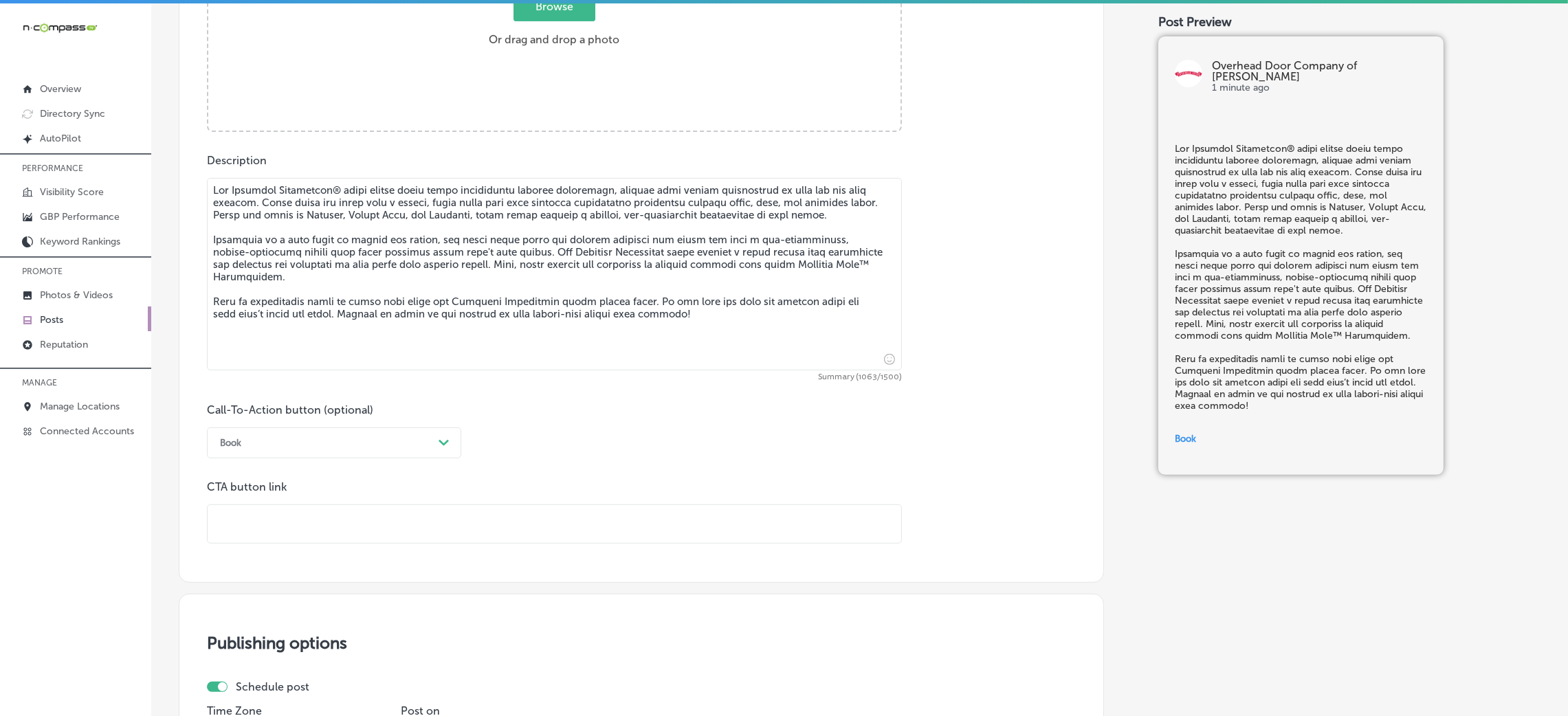
click at [324, 477] on input "text" at bounding box center [554, 524] width 694 height 38
paste input "[URL][DOMAIN_NAME]"
type input "[URL][DOMAIN_NAME]"
click at [634, 407] on div "Call-To-Action button (optional) Book Path Created with Sketch. CTA button link…" at bounding box center [641, 474] width 869 height 140
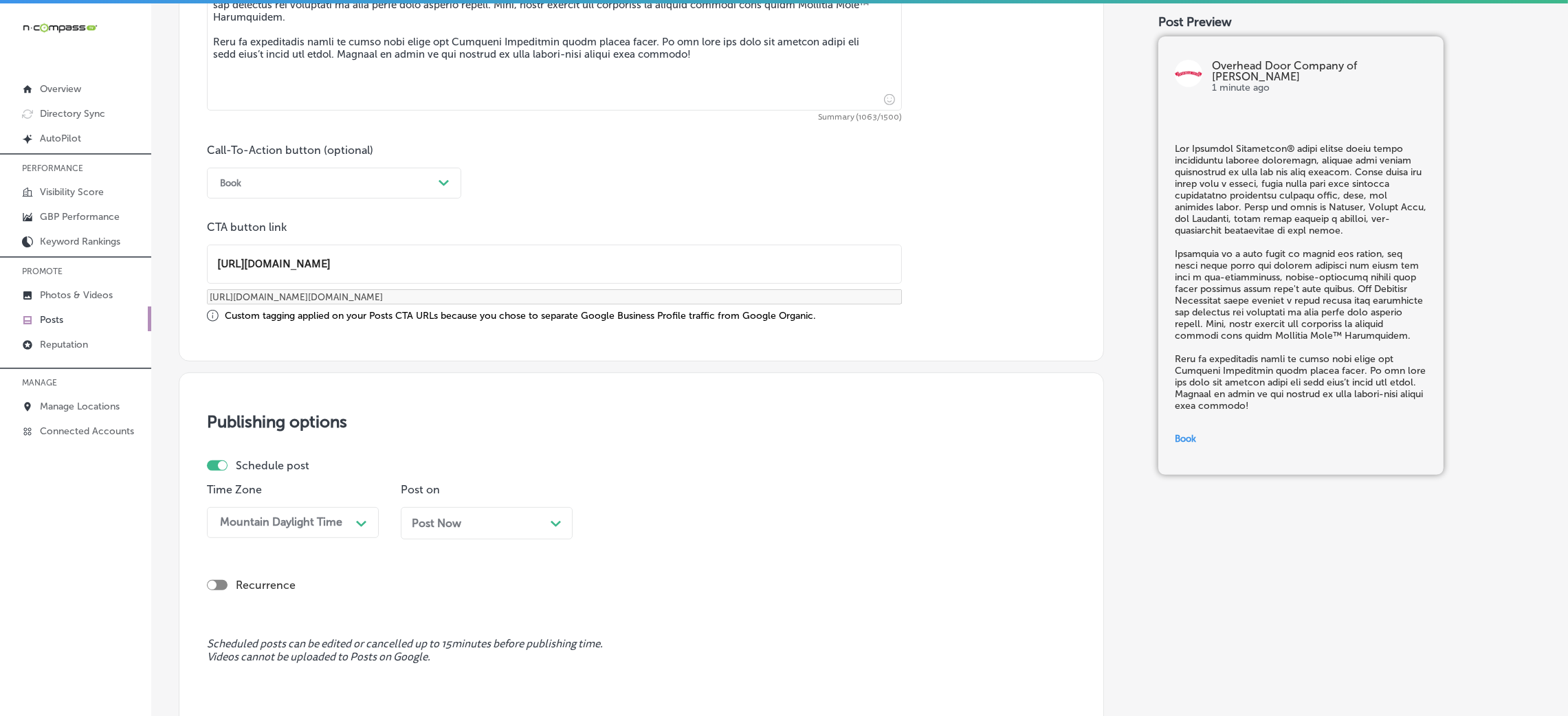
scroll to position [956, 0]
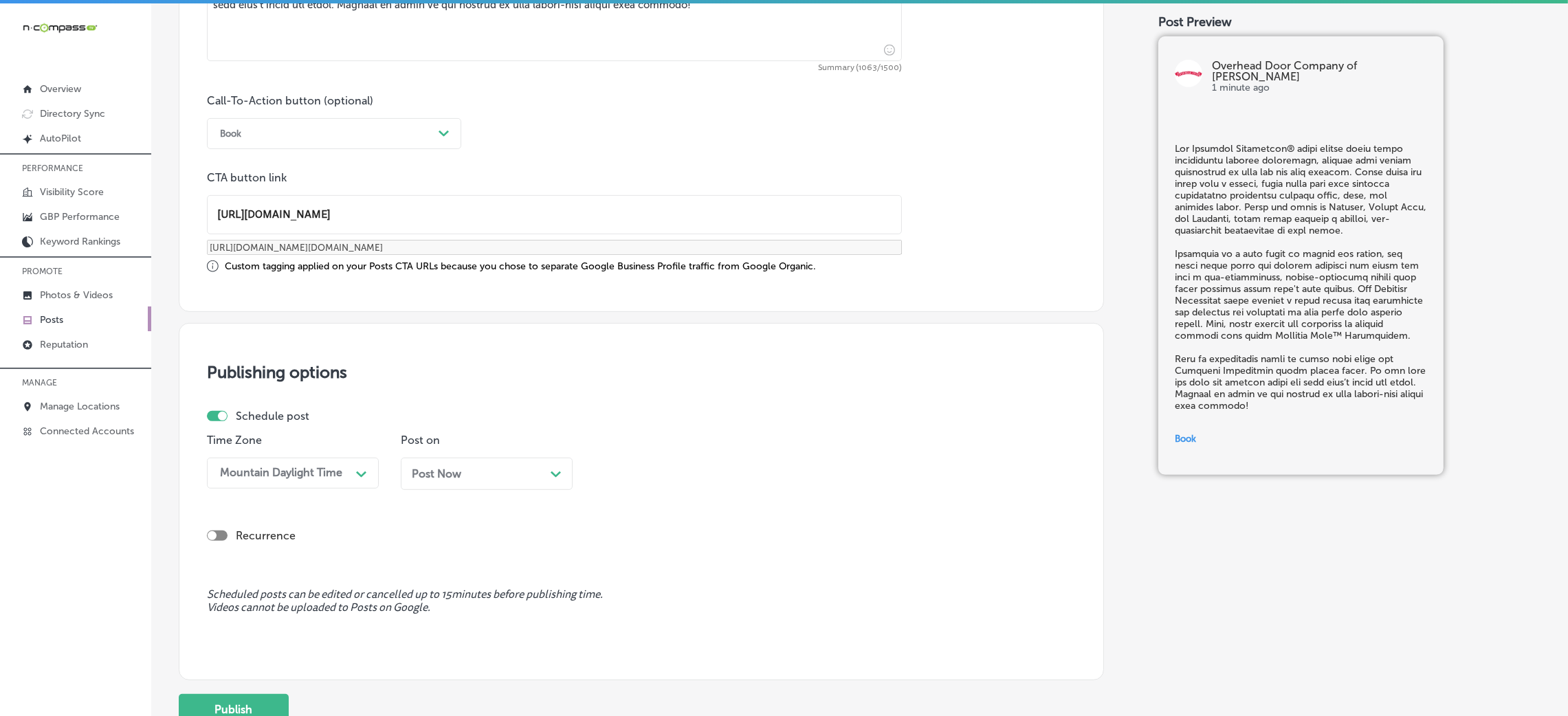
click at [443, 477] on span "Post Now" at bounding box center [436, 474] width 49 height 13
click at [665, 470] on div "08:30 AM" at bounding box center [669, 473] width 138 height 24
click at [644, 477] on div "7:00 AM" at bounding box center [680, 662] width 172 height 24
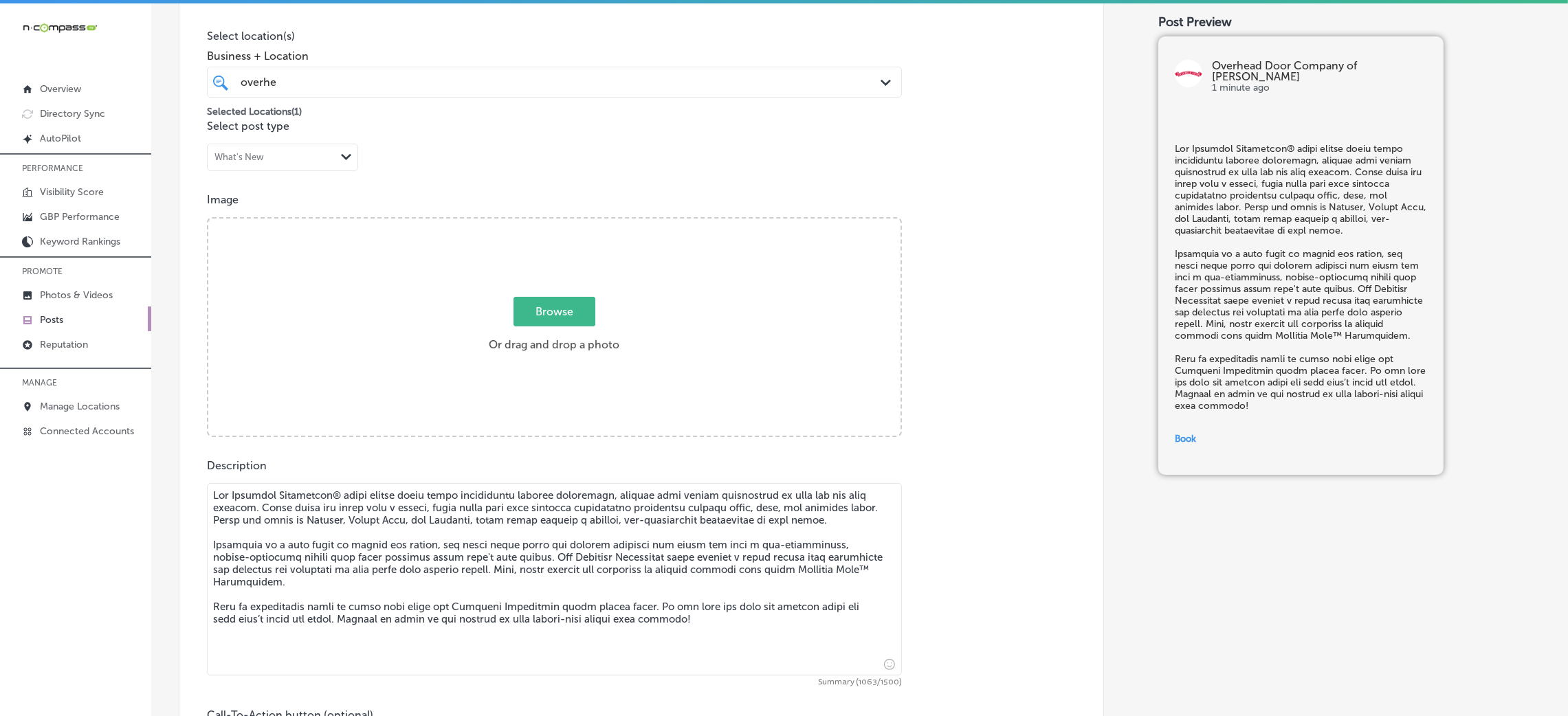
scroll to position [337, 0]
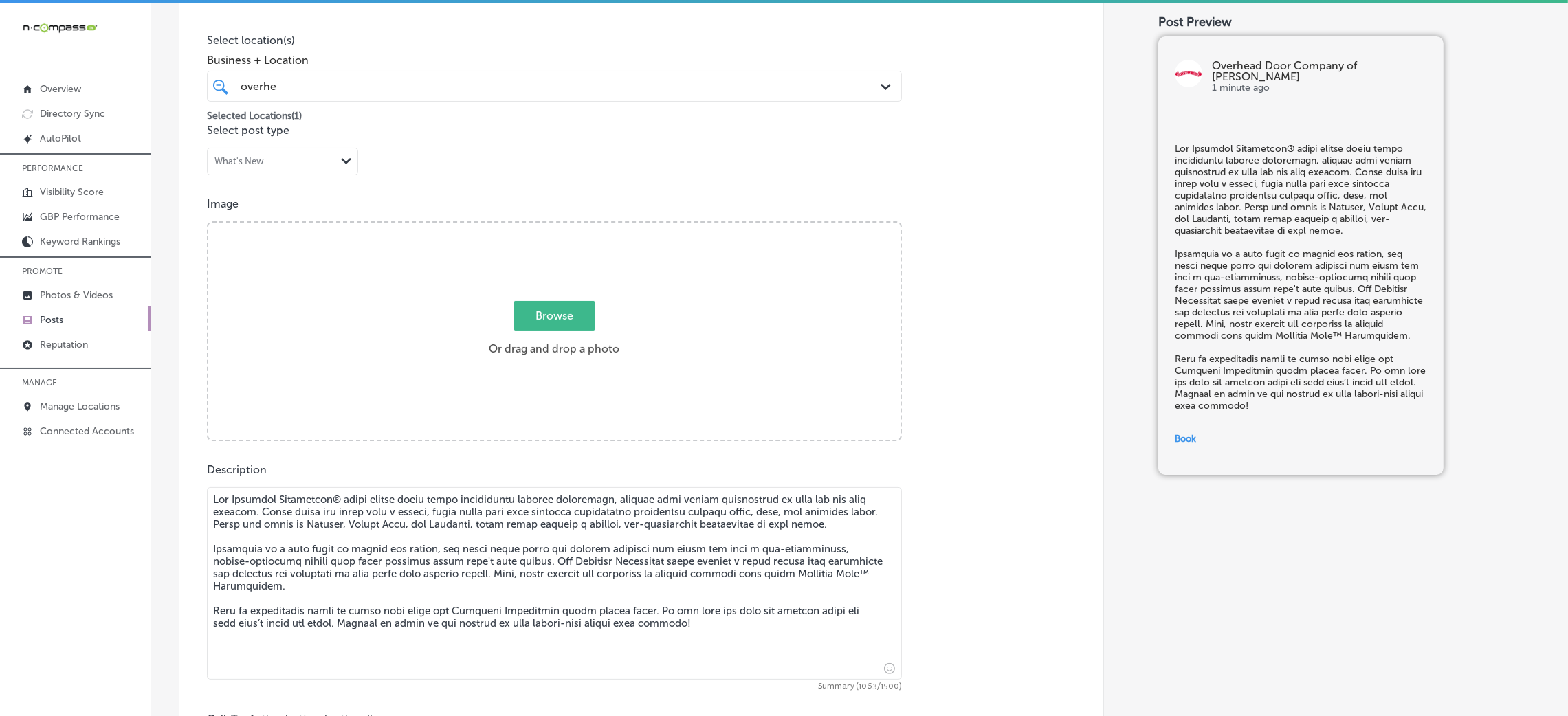
click at [533, 345] on label "Browse Or drag and drop a photo" at bounding box center [553, 332] width 141 height 60
click at [533, 227] on input "Browse Or drag and drop a photo" at bounding box center [555, 225] width 693 height 4
type input "C:\fakepath\Overhead Door Company of [PERSON_NAME] 5.jpg"
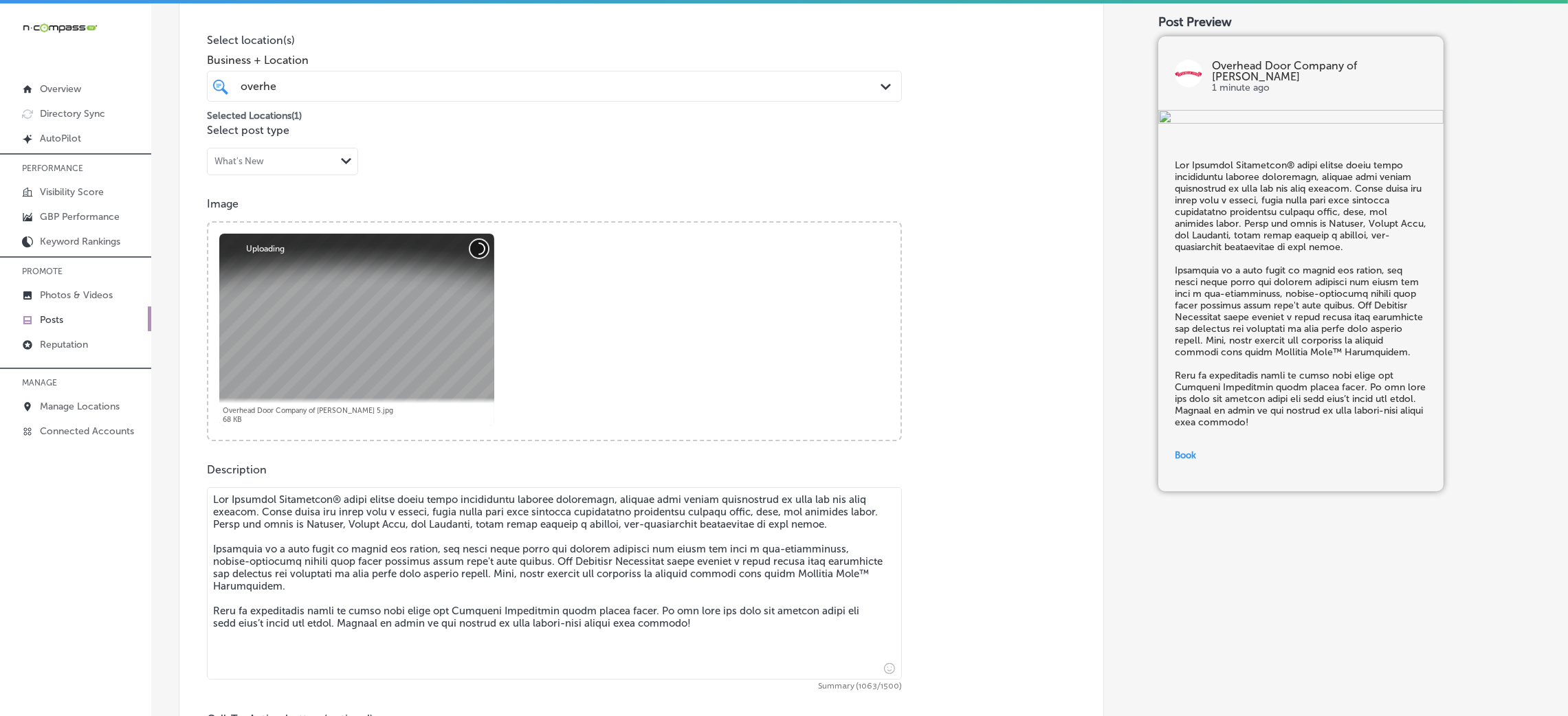
click at [478, 247] on button "Cancel" at bounding box center [479, 249] width 18 height 18
click at [479, 246] on button "Cancel" at bounding box center [479, 249] width 18 height 18
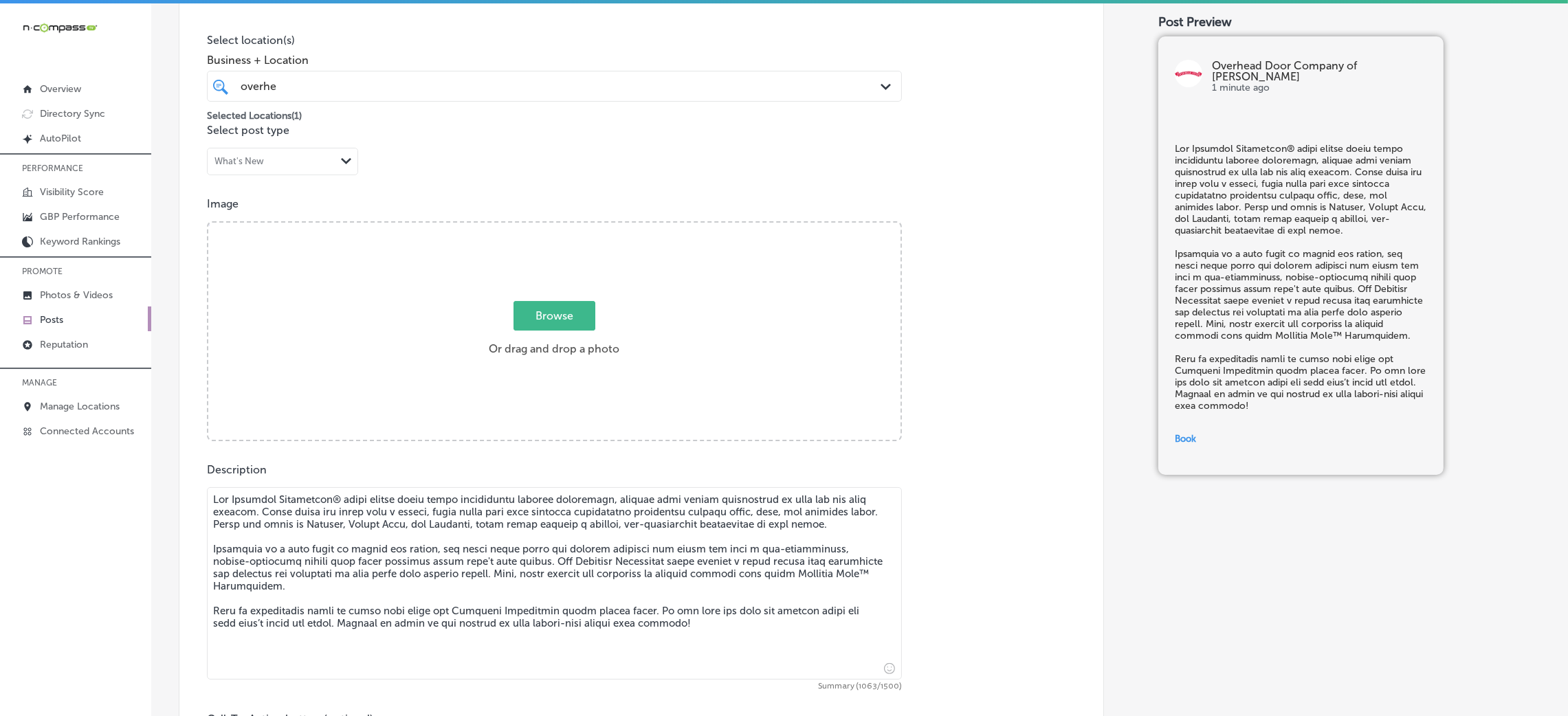
click at [567, 311] on span "Browse" at bounding box center [554, 316] width 82 height 30
click at [567, 227] on input "Browse Or drag and drop a photo" at bounding box center [555, 225] width 693 height 4
type input "C:\fakepath\traditional steel garage doors 3.jpg"
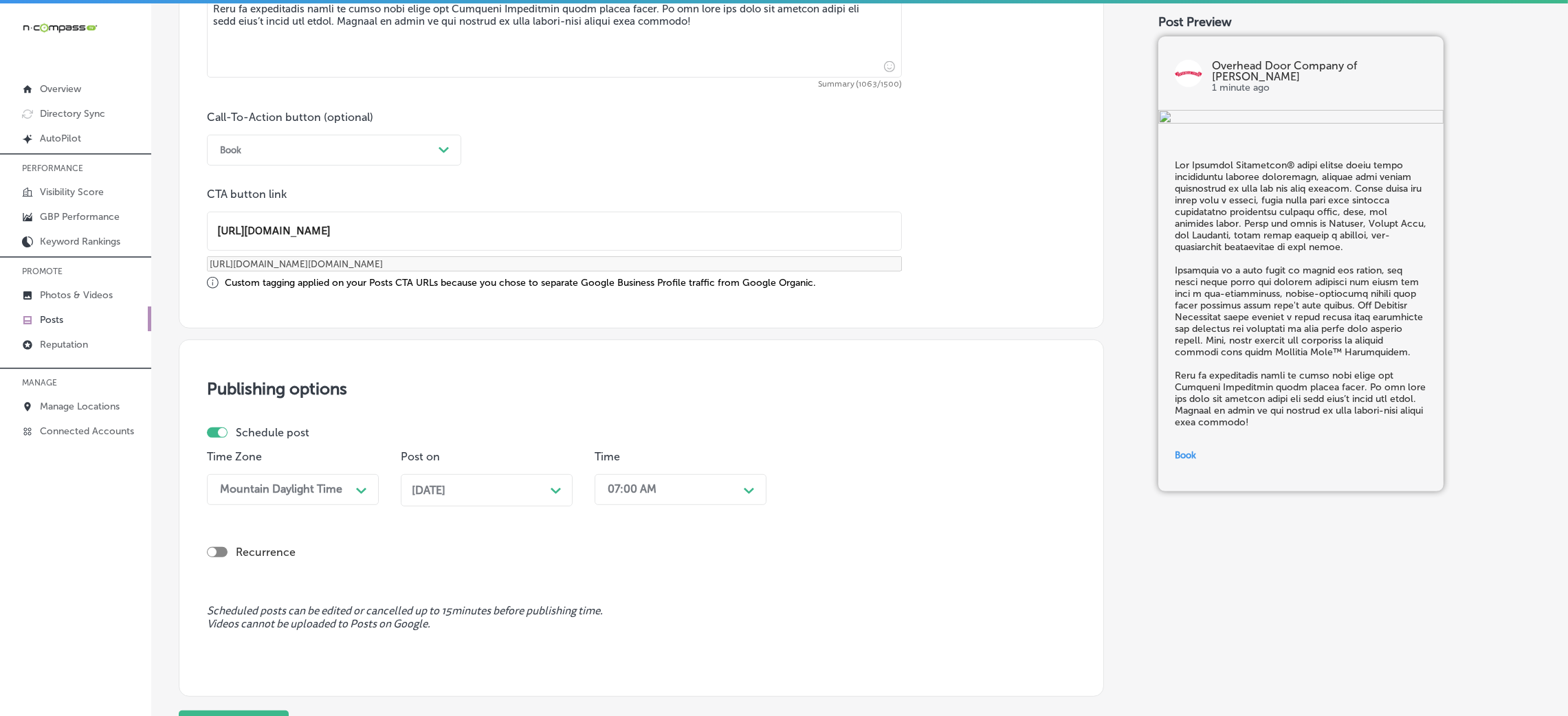
scroll to position [1060, 0]
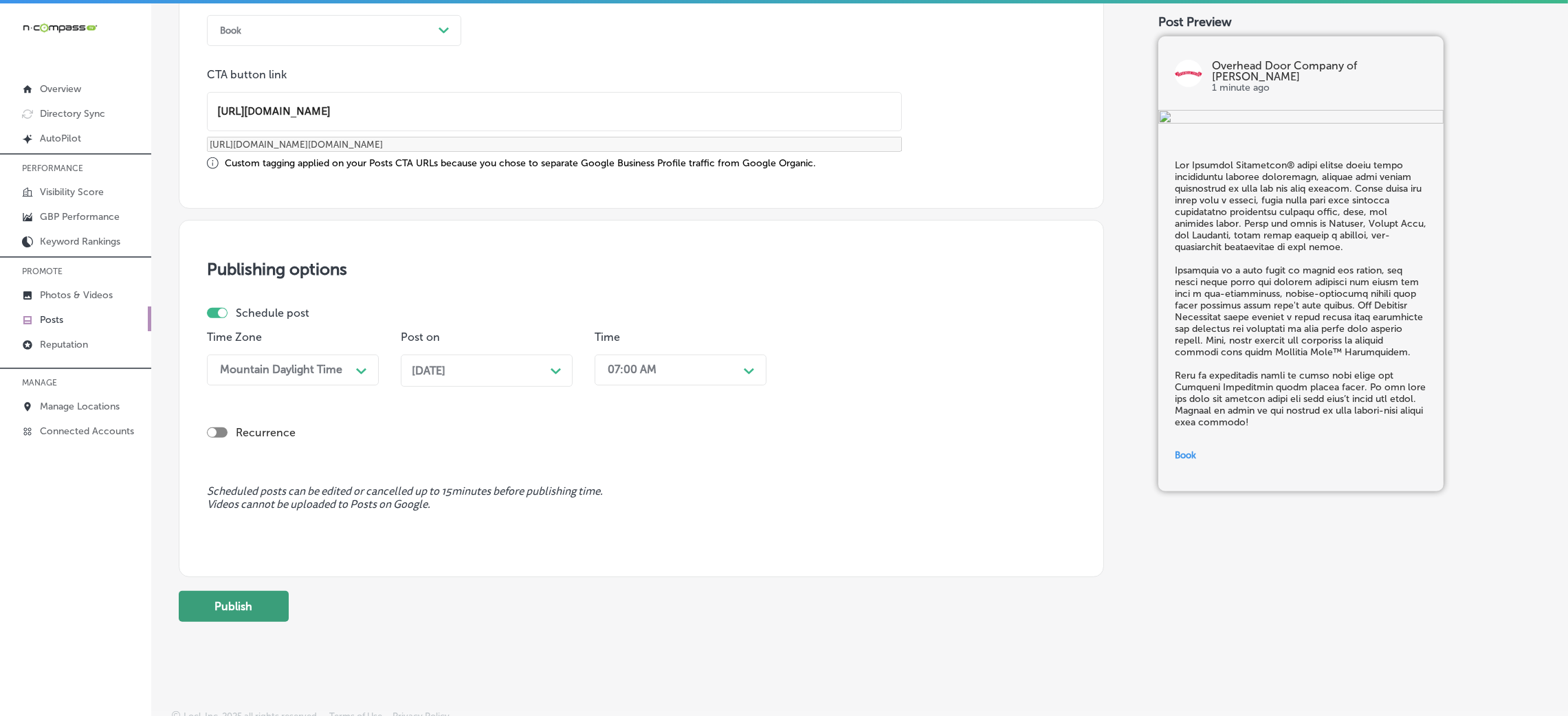
click at [232, 477] on button "Publish" at bounding box center [234, 606] width 110 height 31
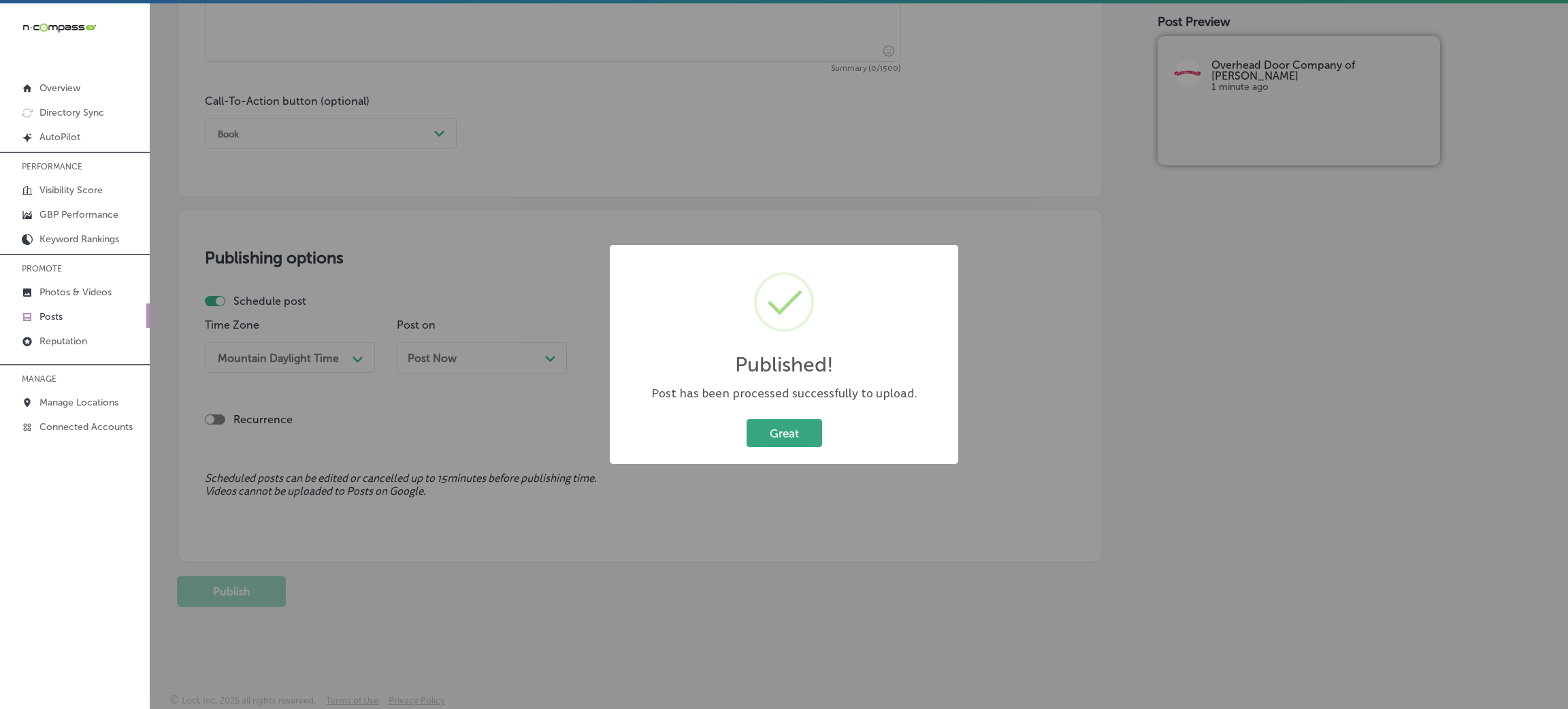
click at [776, 443] on button "Great" at bounding box center [784, 433] width 76 height 28
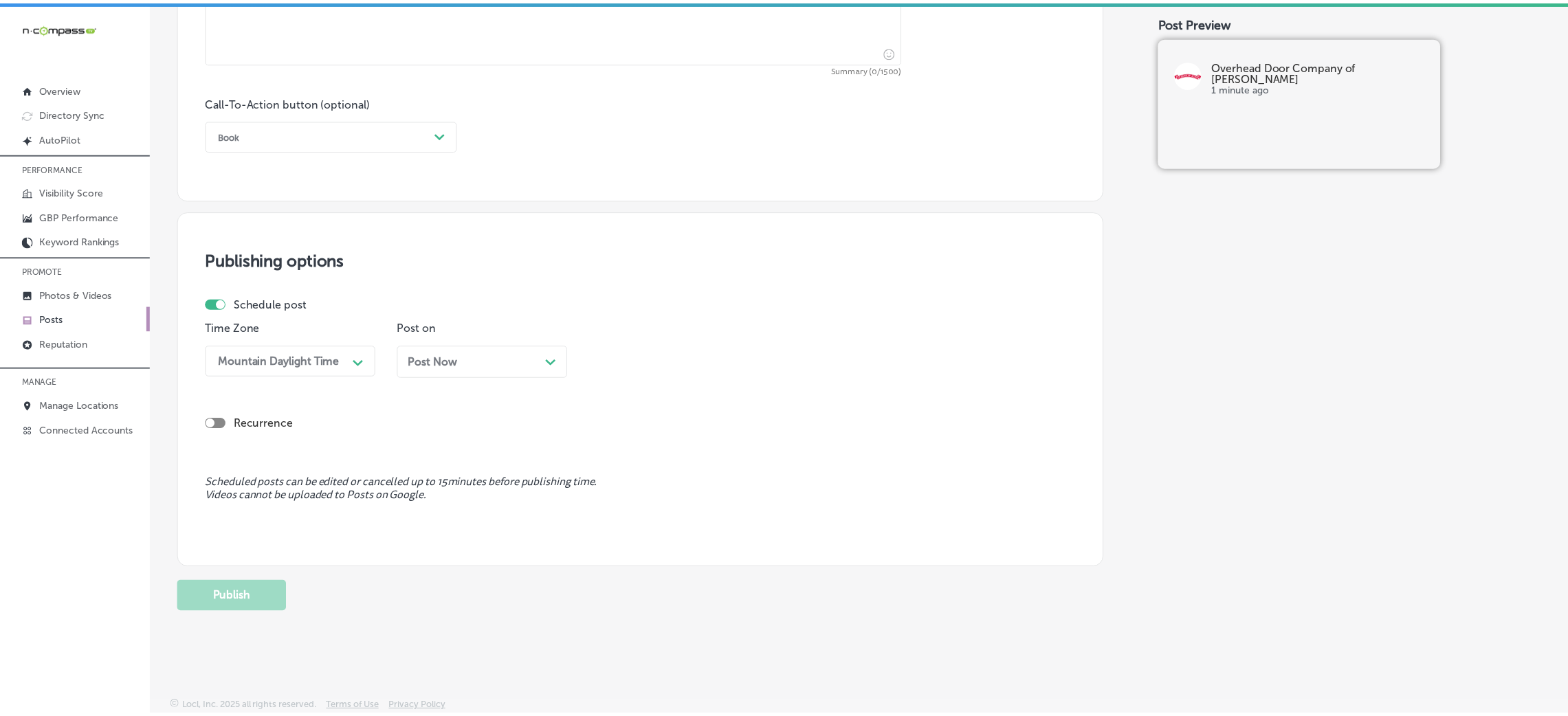
scroll to position [543, 0]
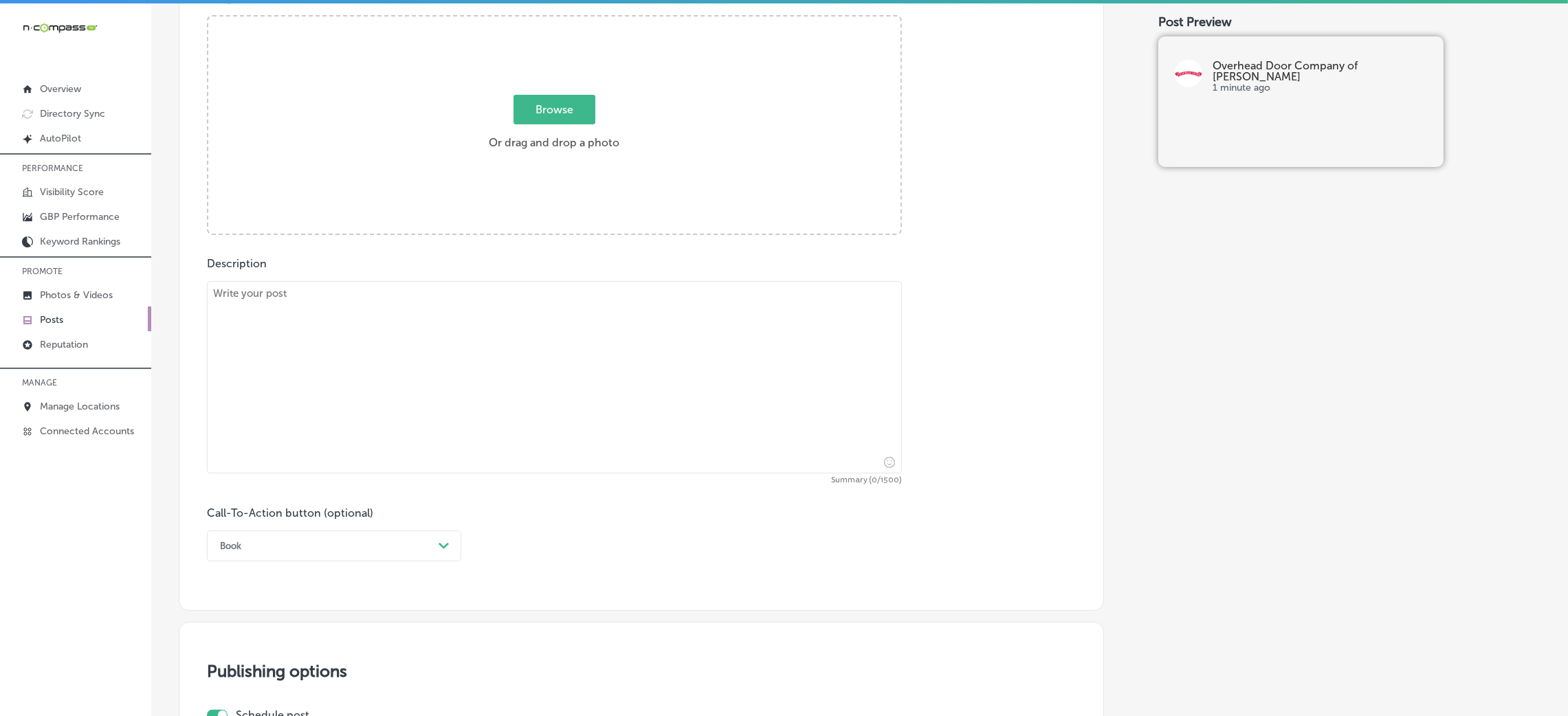
click at [362, 296] on textarea at bounding box center [554, 378] width 695 height 192
paste textarea "For homeowners in [GEOGRAPHIC_DATA], [GEOGRAPHIC_DATA], and [GEOGRAPHIC_DATA] […"
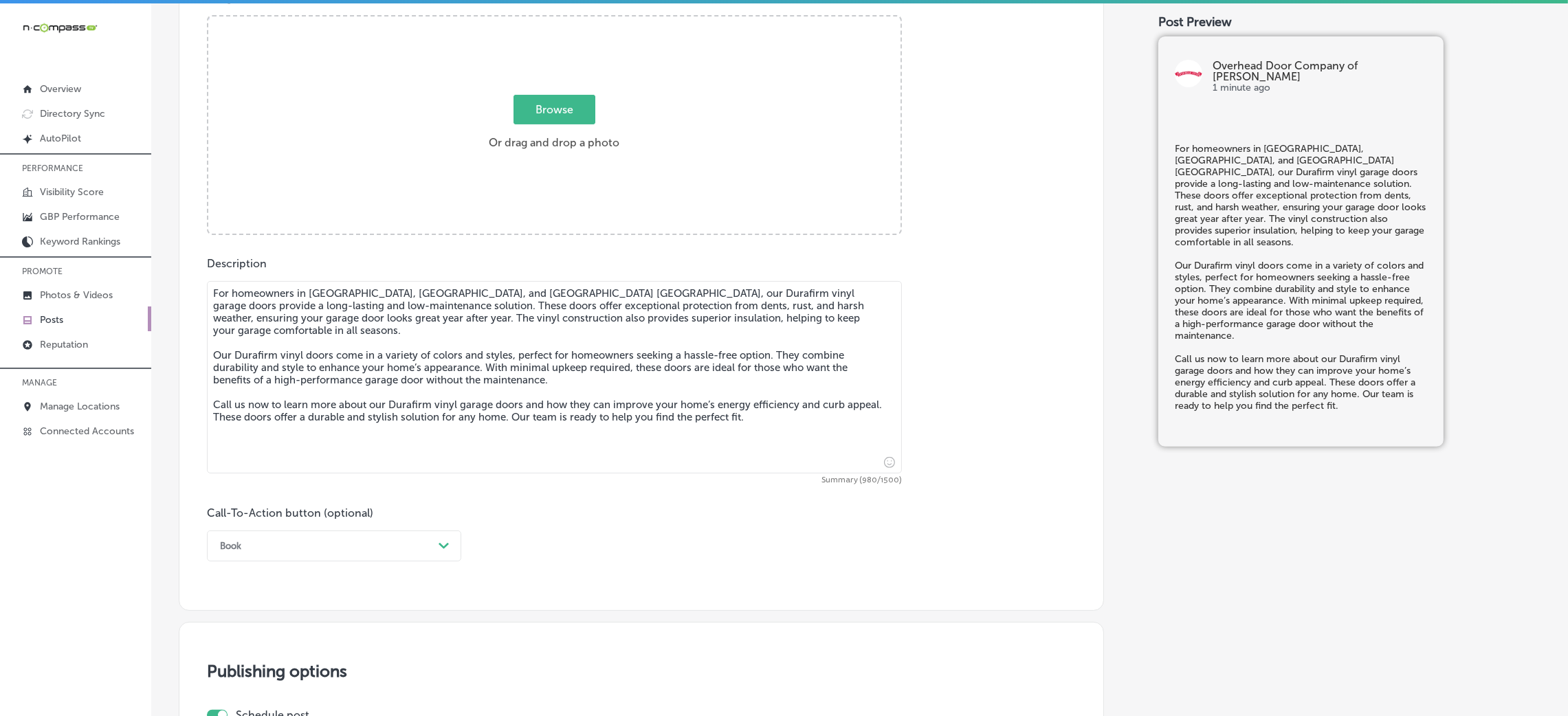
type textarea "For homeowners in [GEOGRAPHIC_DATA], [GEOGRAPHIC_DATA], and [GEOGRAPHIC_DATA] […"
click at [290, 477] on div "Book Path Created with Sketch." at bounding box center [334, 546] width 255 height 31
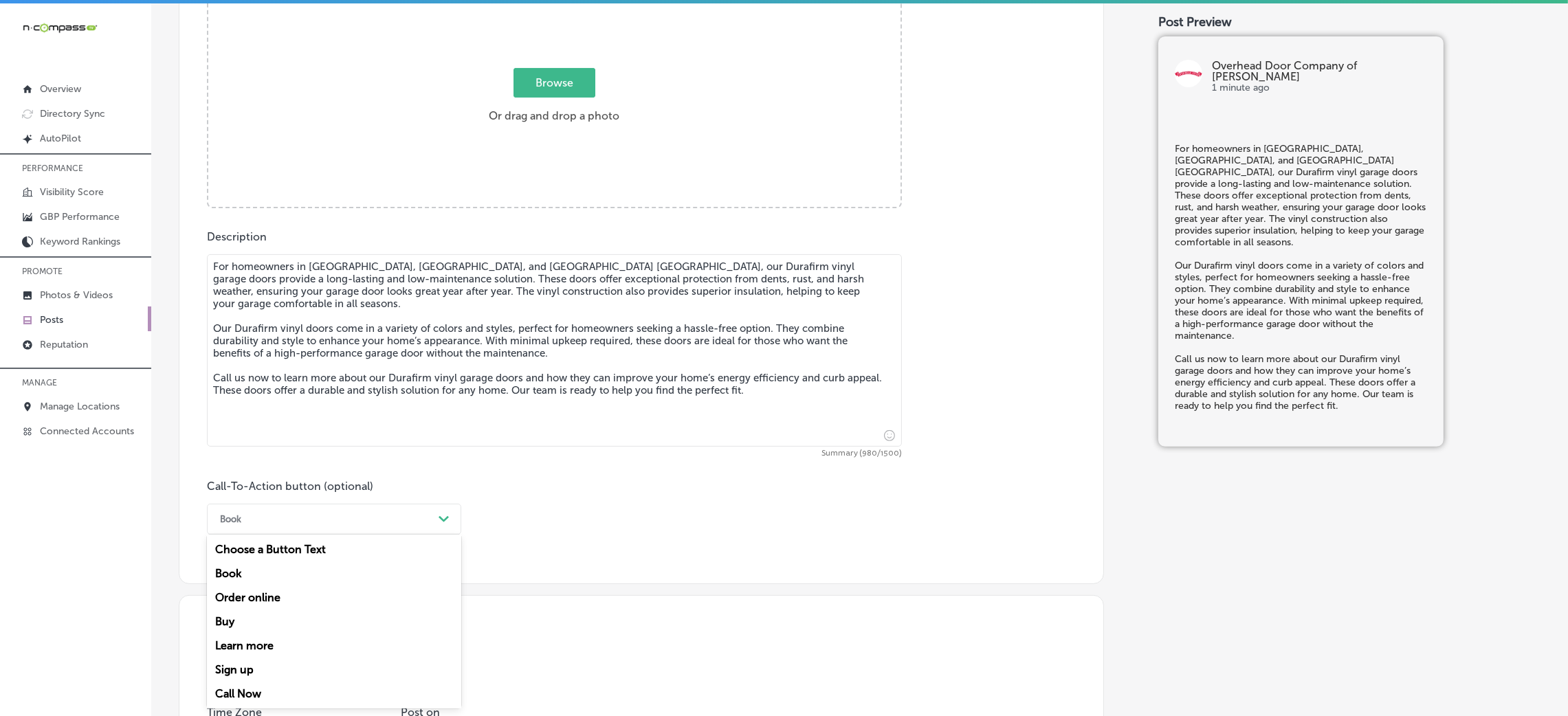
click at [258, 477] on div "Call Now" at bounding box center [334, 694] width 255 height 24
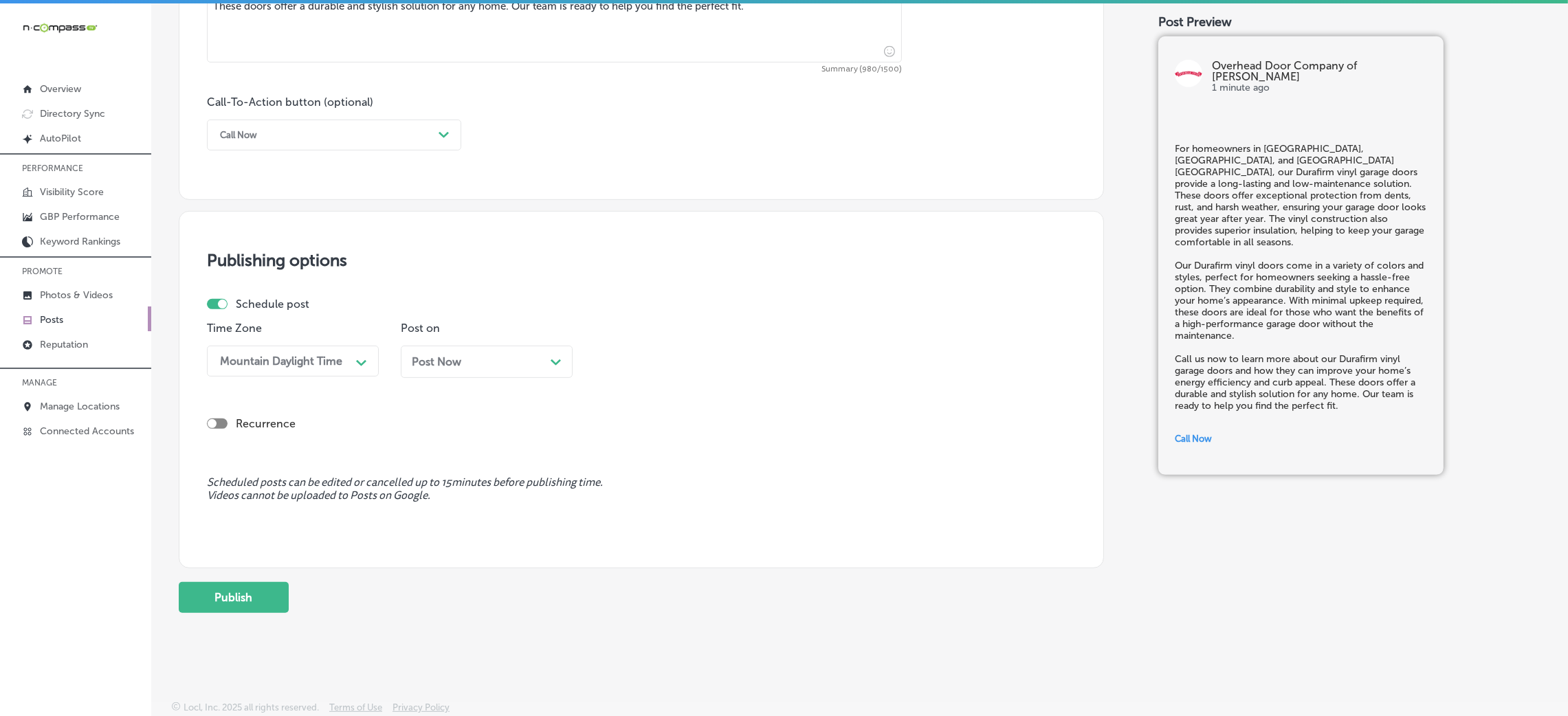
click at [474, 367] on div "Post Now Path Created with Sketch." at bounding box center [487, 362] width 150 height 13
drag, startPoint x: 614, startPoint y: 334, endPoint x: 630, endPoint y: 362, distance: 32.2
click at [615, 334] on p "Time" at bounding box center [680, 328] width 172 height 13
click at [630, 362] on div "08:30 AM" at bounding box center [632, 361] width 49 height 13
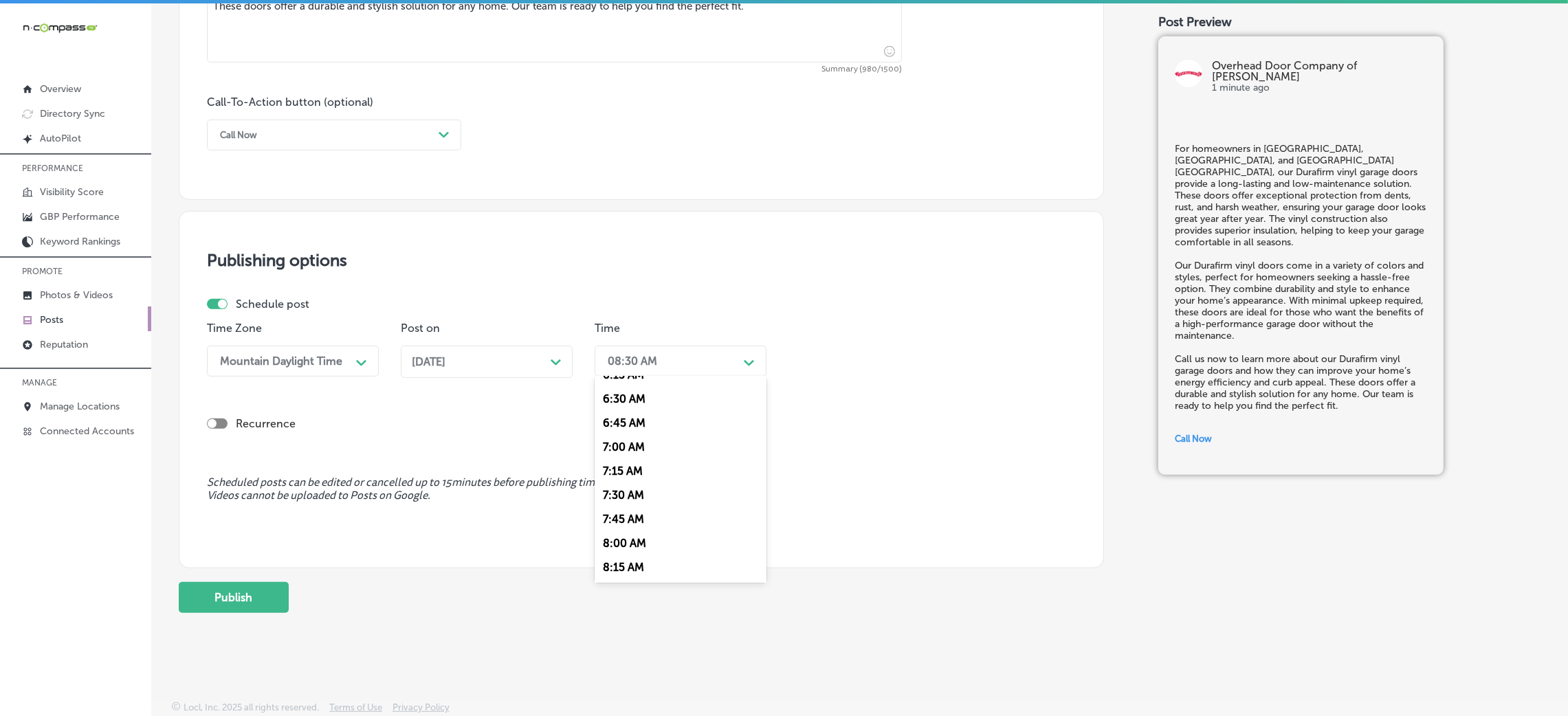
click at [623, 448] on div "7:00 AM" at bounding box center [680, 447] width 172 height 24
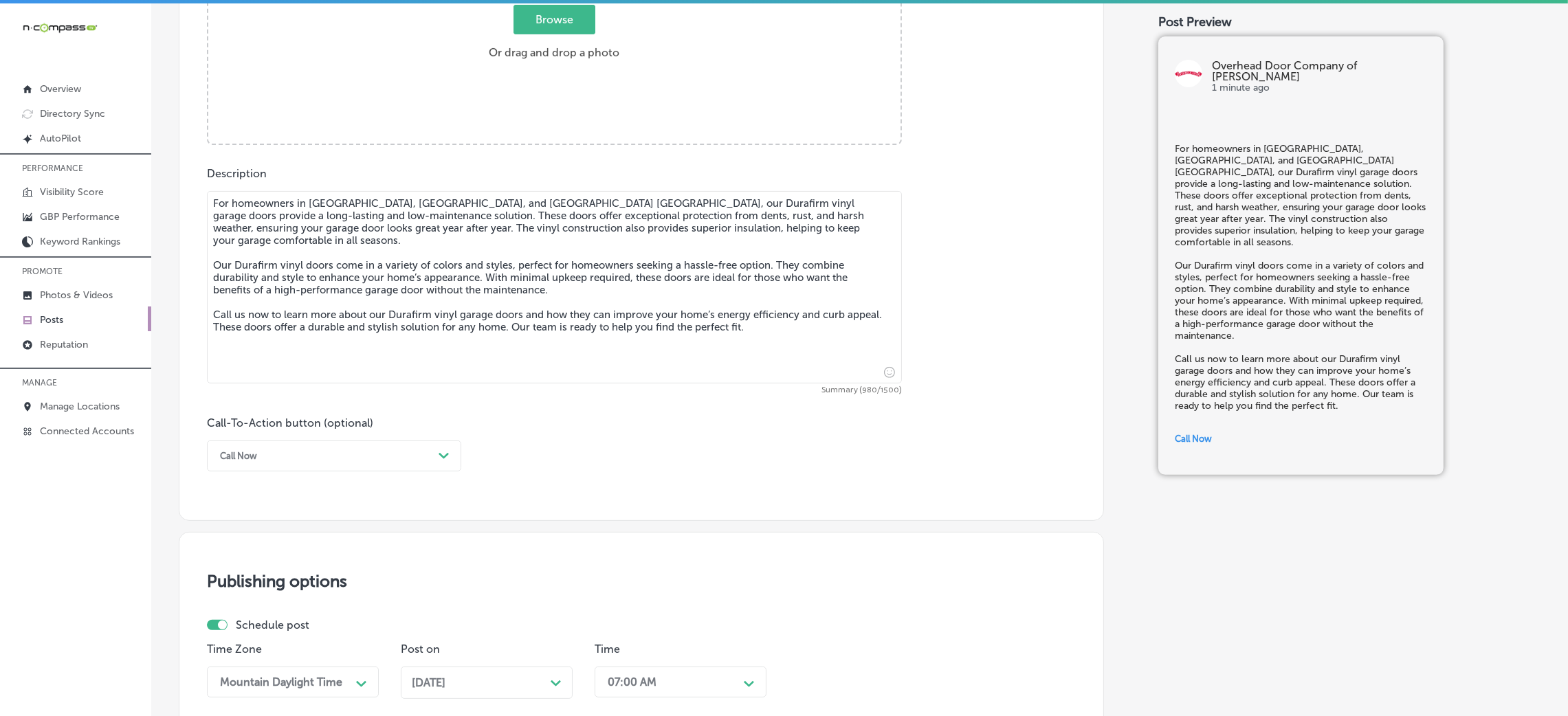
scroll to position [337, 0]
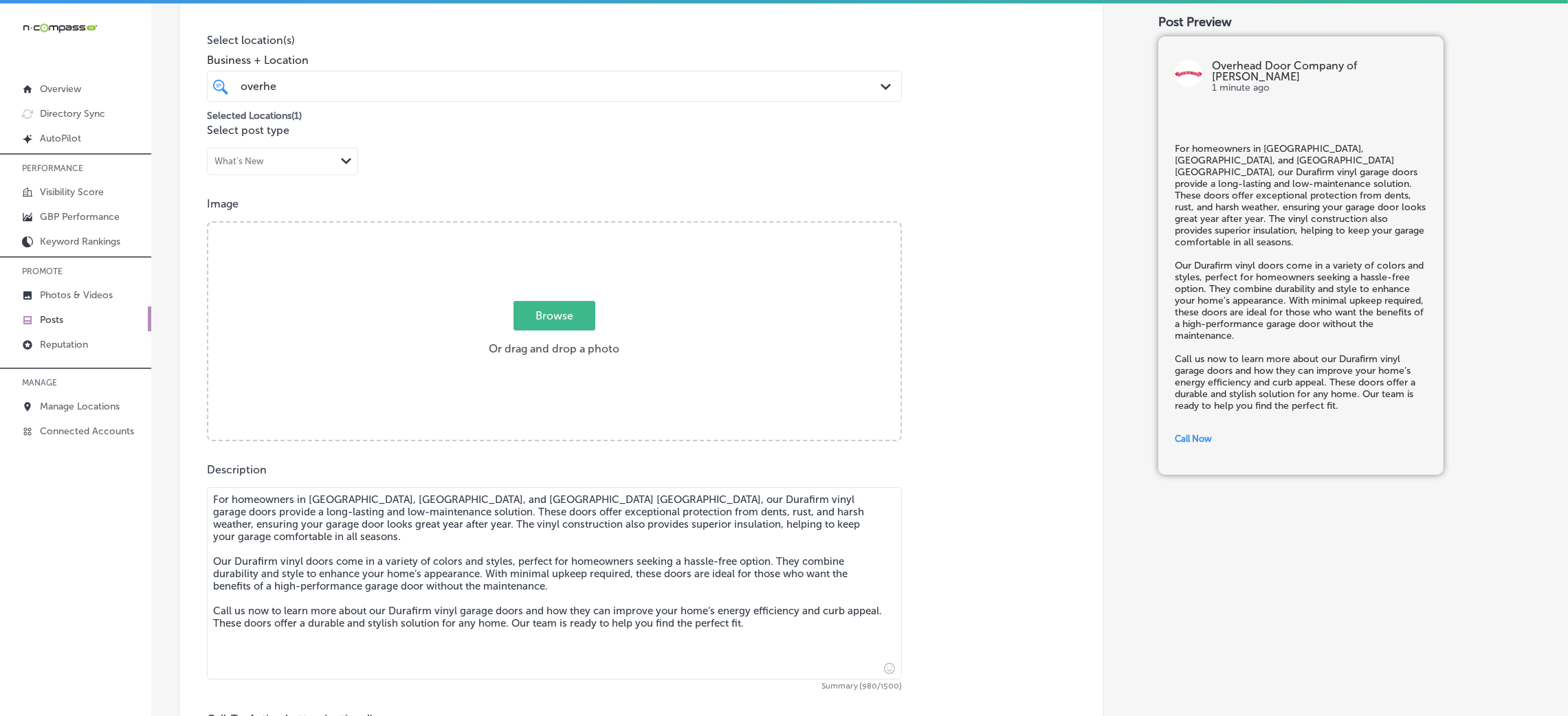
click at [657, 377] on div "Browse Or drag and drop a photo" at bounding box center [555, 333] width 693 height 220
click at [209, 223] on input "Browse Or drag and drop a photo" at bounding box center [555, 225] width 693 height 4
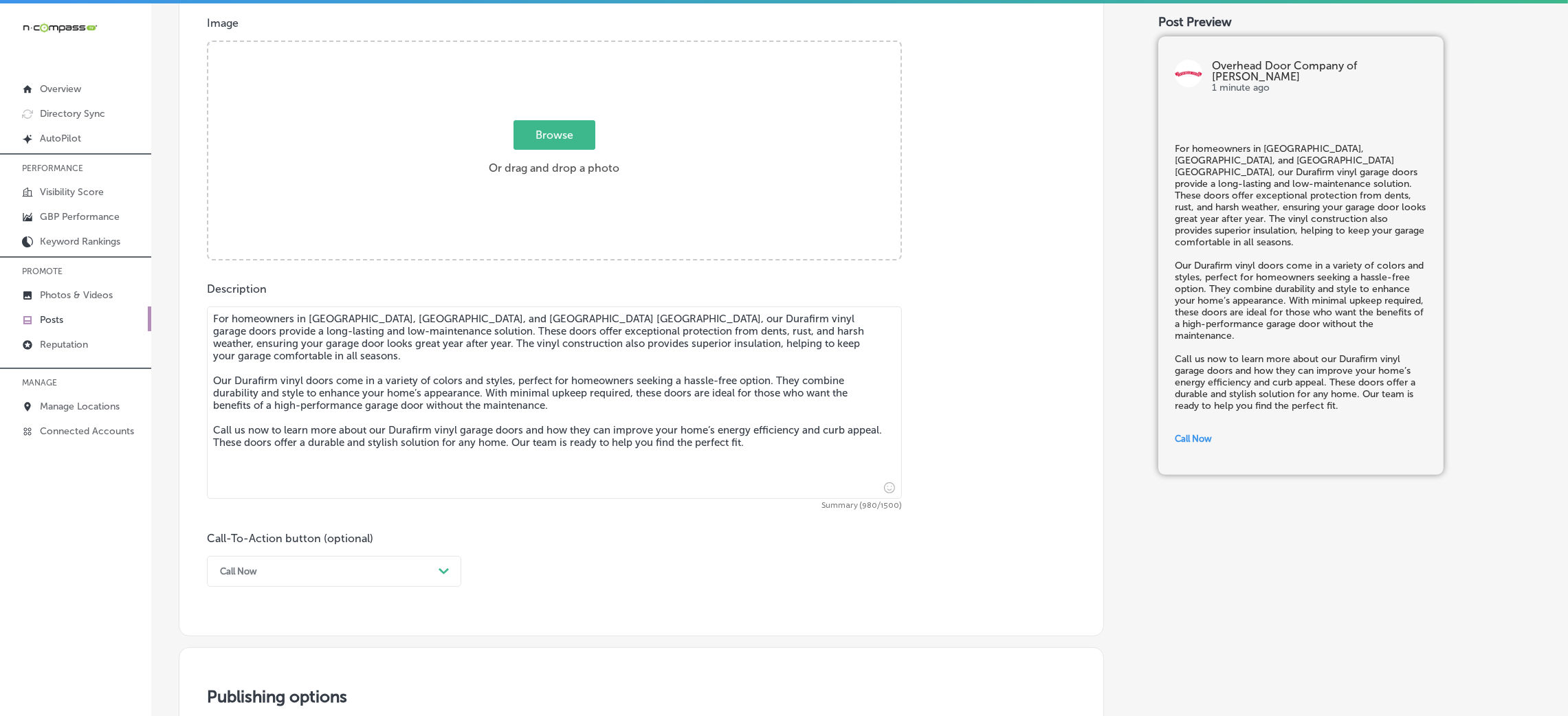
scroll to position [441, 0]
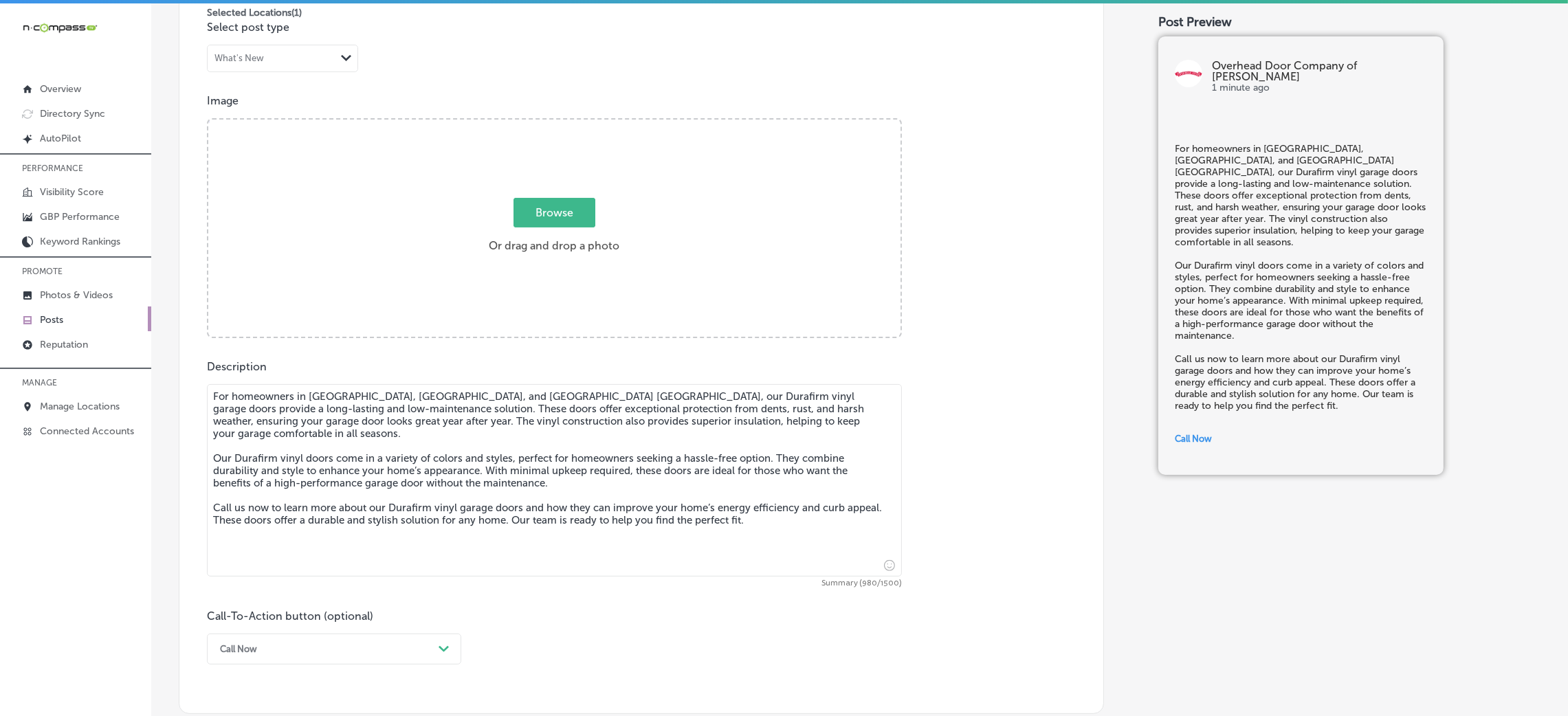
click at [529, 261] on div "Browse Or drag and drop a photo" at bounding box center [555, 229] width 693 height 220
click at [209, 120] on input "Browse Or drag and drop a photo" at bounding box center [555, 121] width 693 height 4
type input "C:\fakepath\Overhead Door Company of [PERSON_NAME] .png"
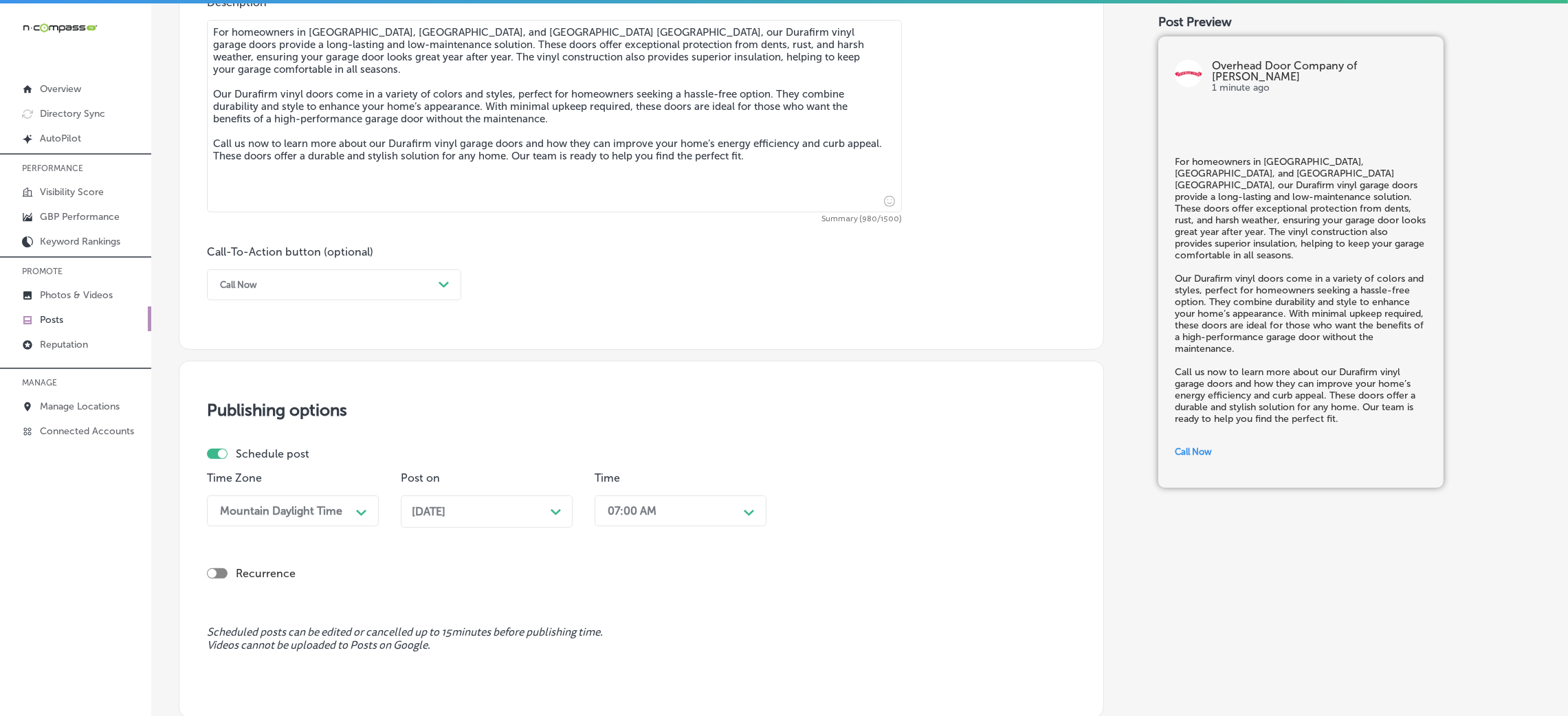
scroll to position [956, 0]
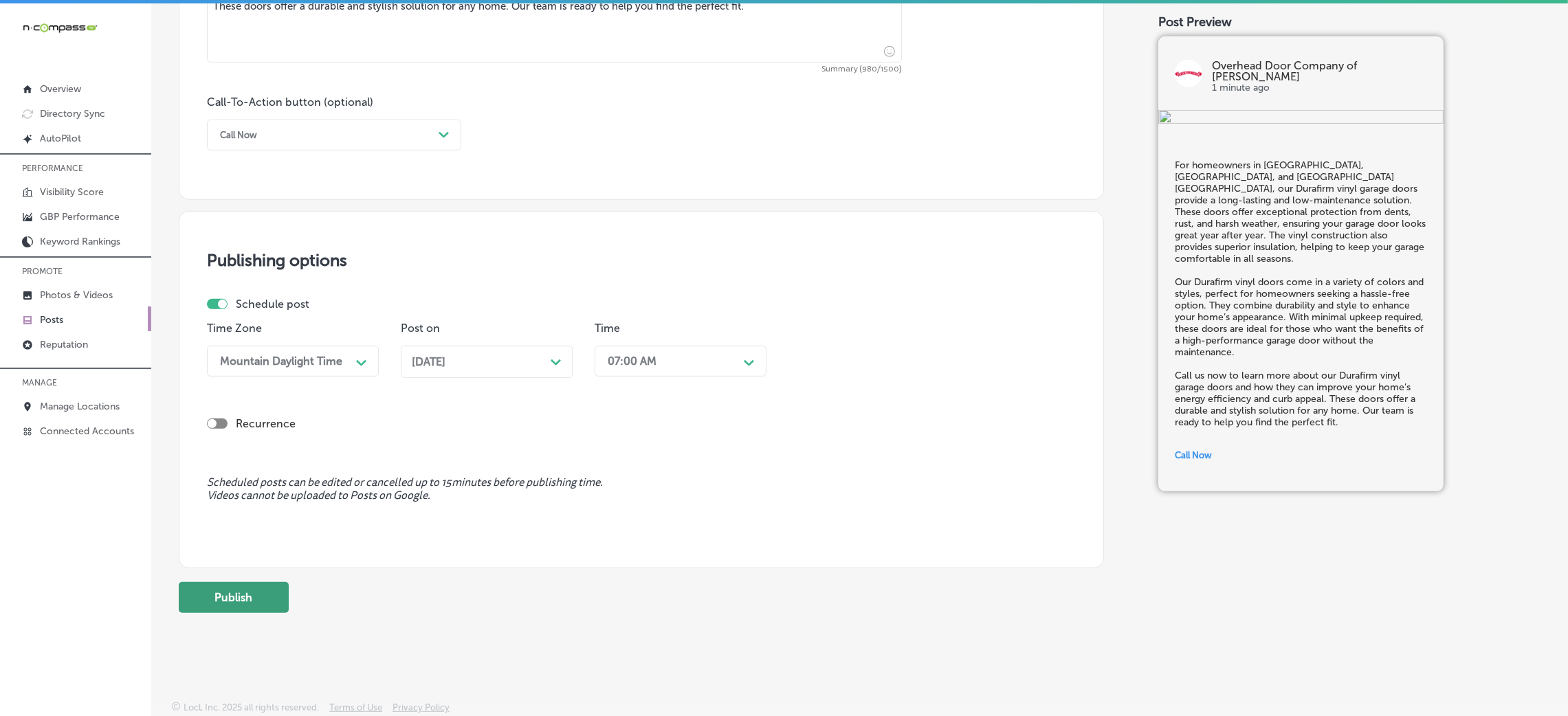
click at [255, 477] on button "Publish" at bounding box center [234, 597] width 110 height 31
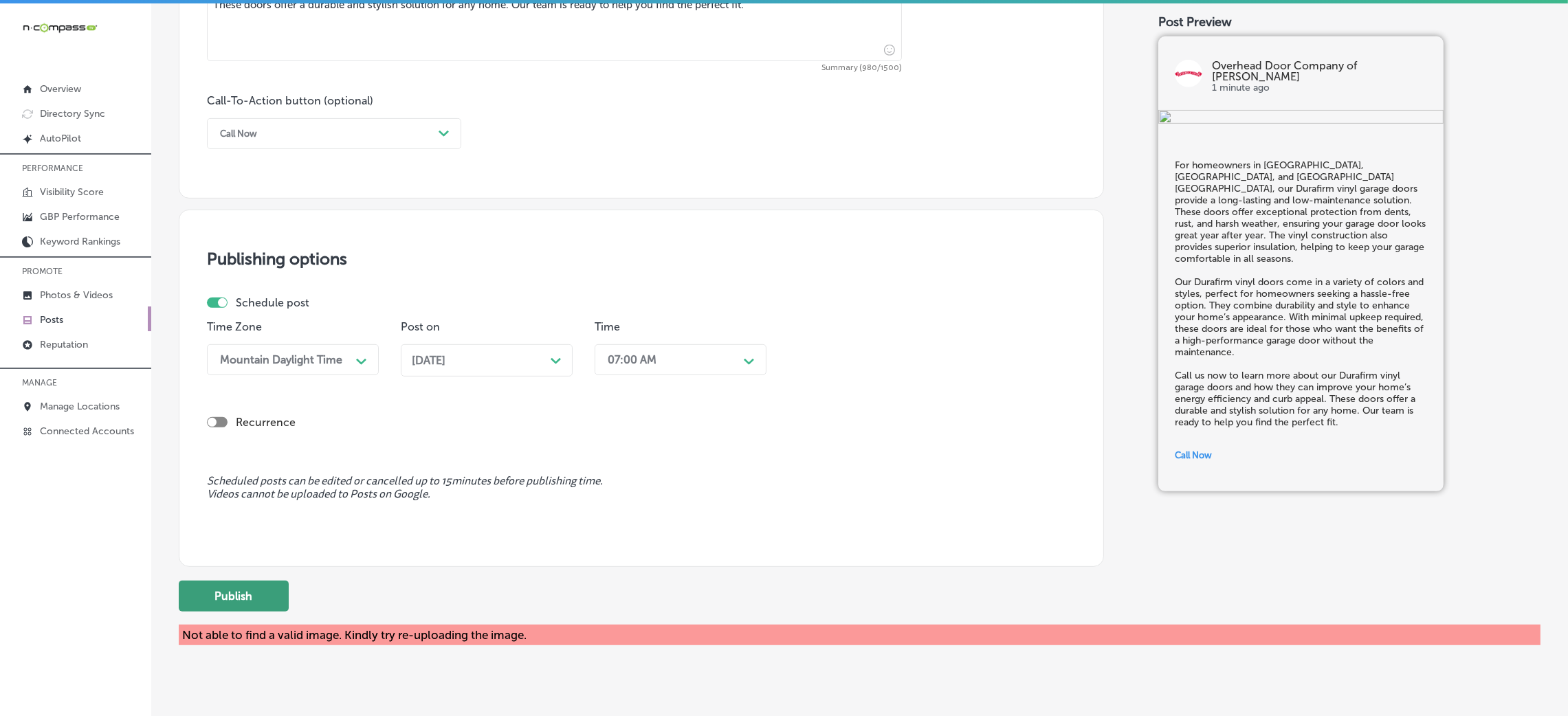
click at [267, 477] on button "Publish" at bounding box center [234, 596] width 110 height 31
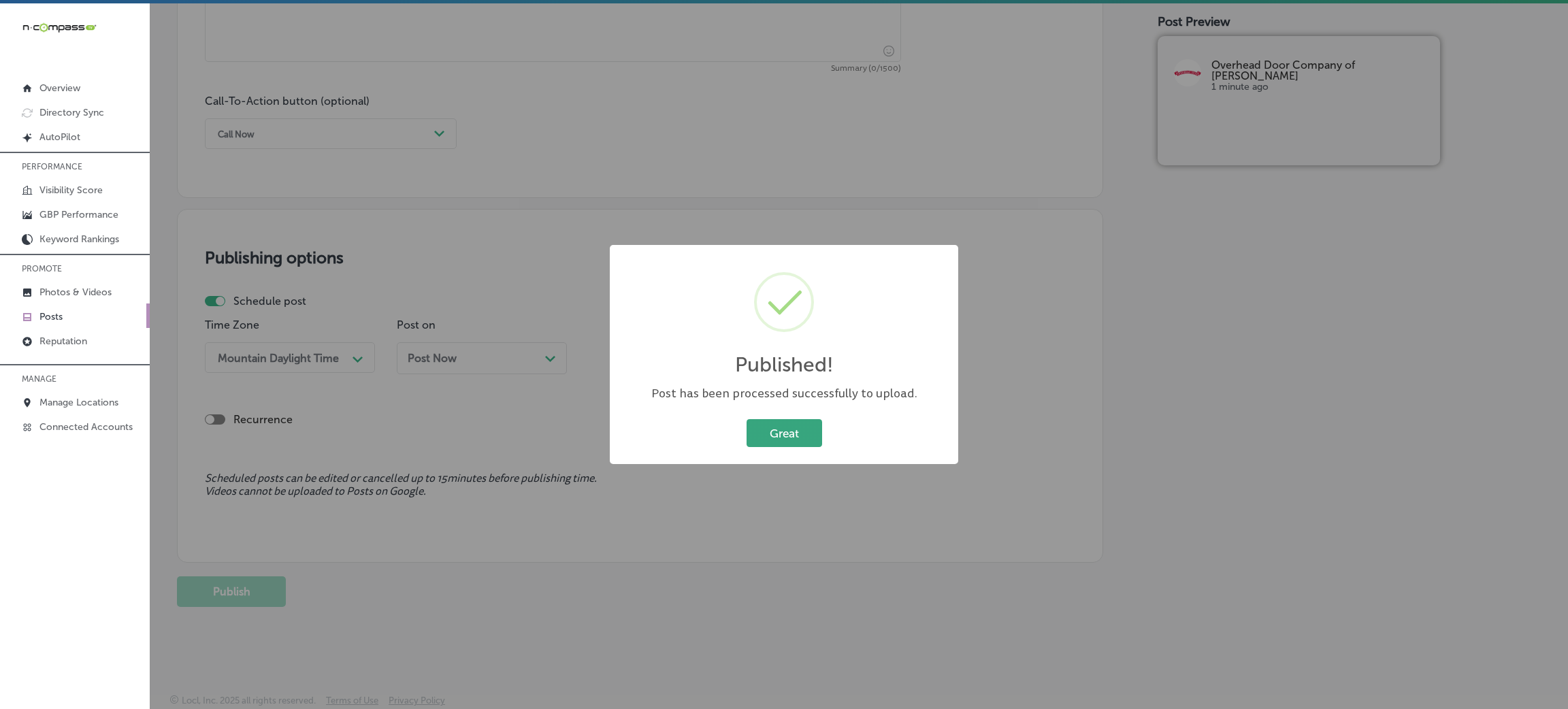
click at [791, 427] on button "Great" at bounding box center [784, 433] width 76 height 28
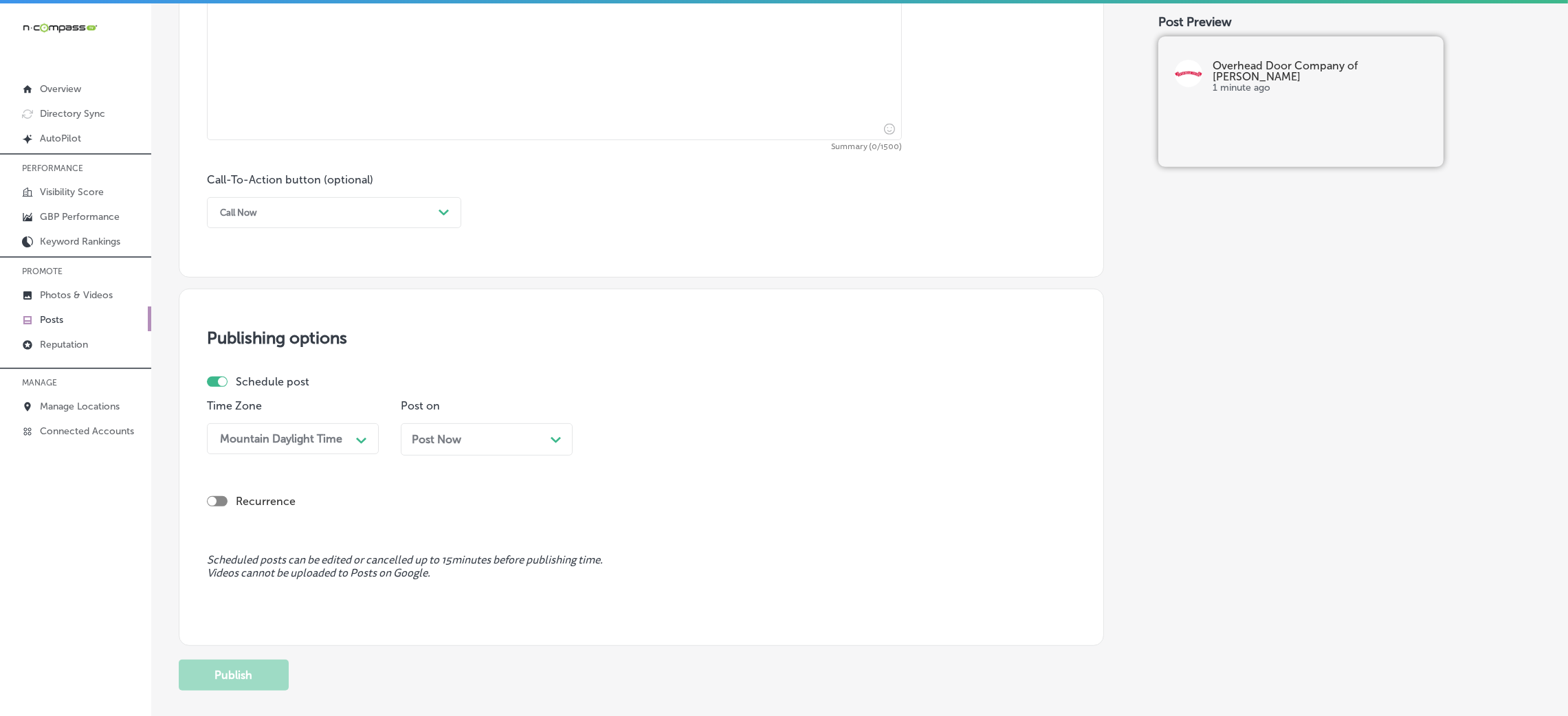
scroll to position [543, 0]
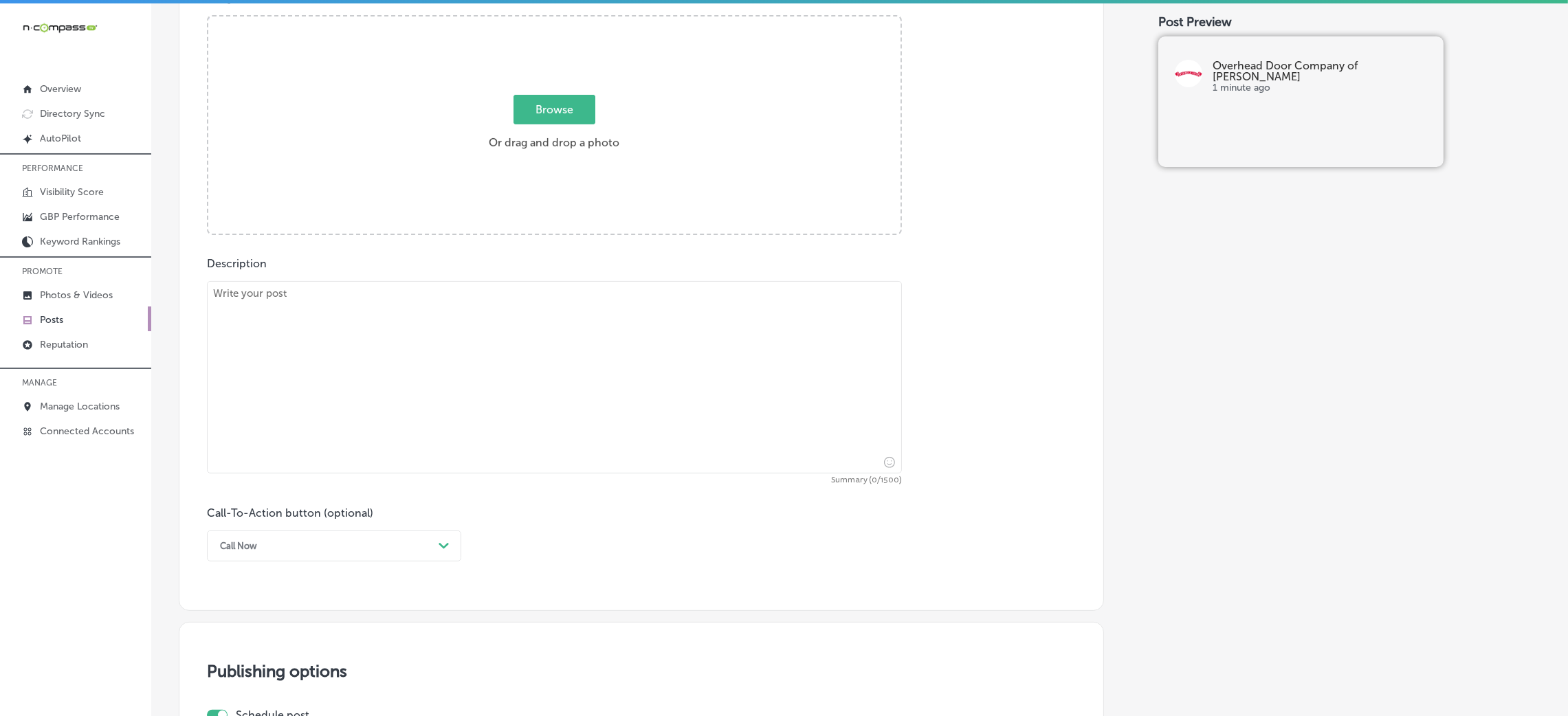
click at [480, 345] on textarea at bounding box center [554, 378] width 695 height 192
paste textarea "Enhance your home with the natural elegance of our custom wood garage doors. Th…"
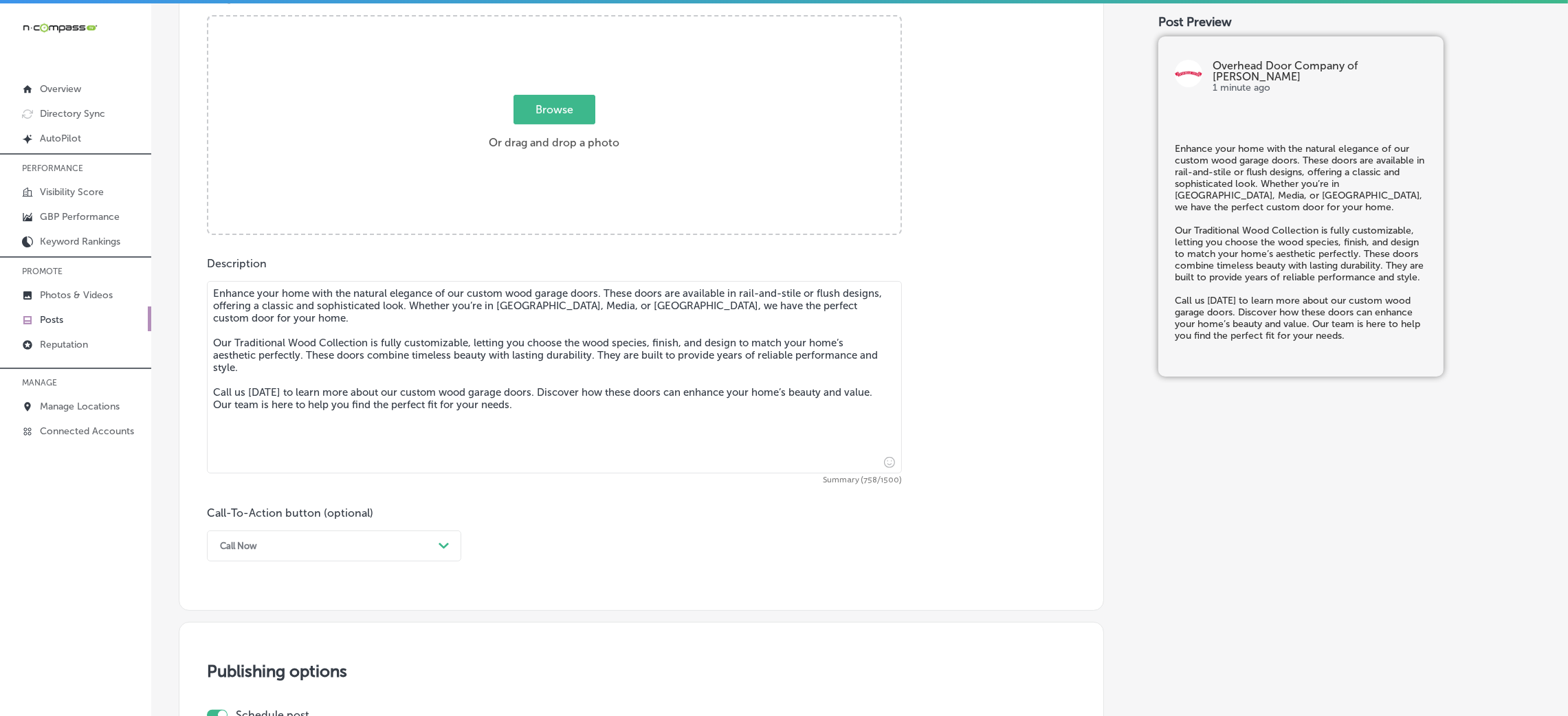
type textarea "Enhance your home with the natural elegance of our custom wood garage doors. Th…"
click at [451, 156] on div "Browse Or drag and drop a photo" at bounding box center [555, 126] width 693 height 220
click at [209, 16] on input "Browse Or drag and drop a photo" at bounding box center [555, 18] width 693 height 4
type input "C:\fakepath\Overhead Door Company of [PERSON_NAME] 5.jpg"
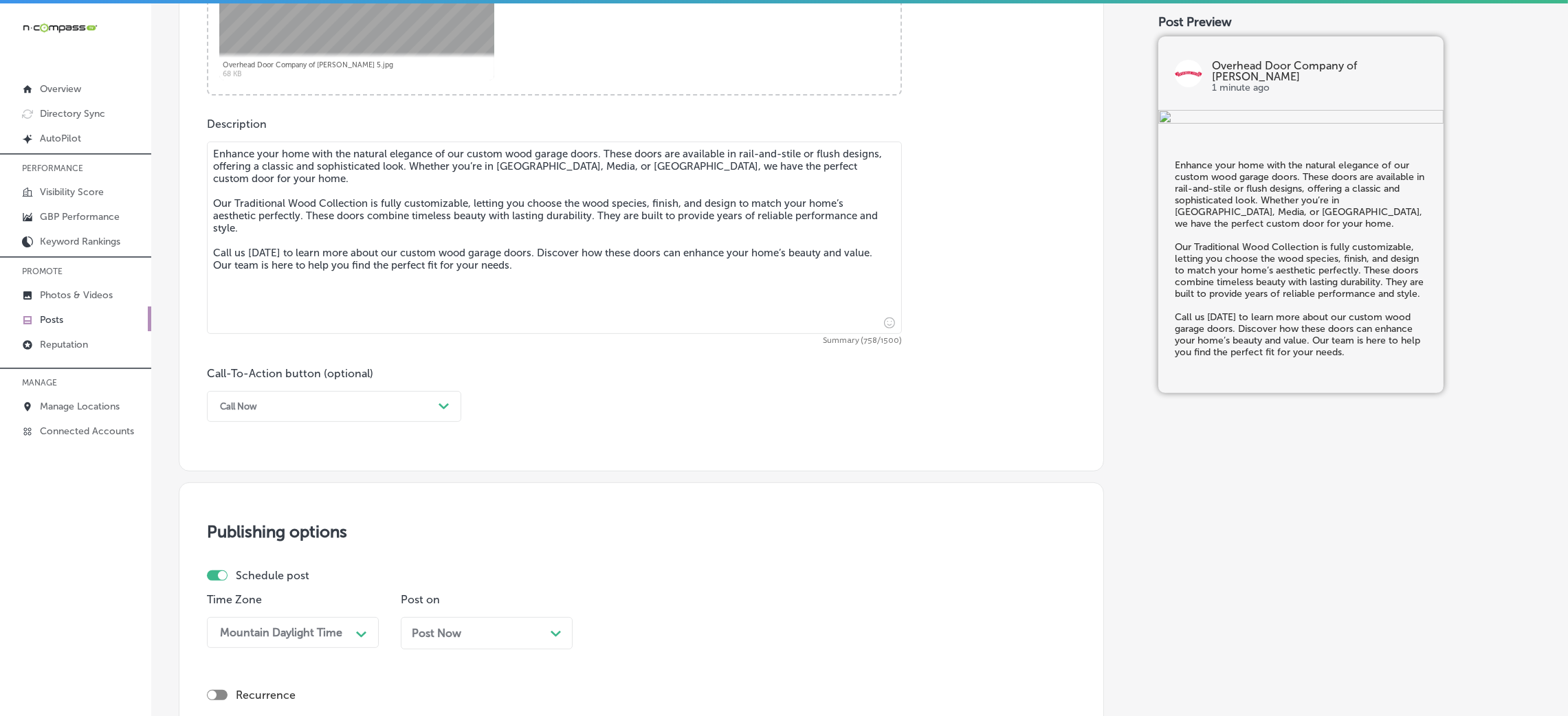
scroll to position [854, 0]
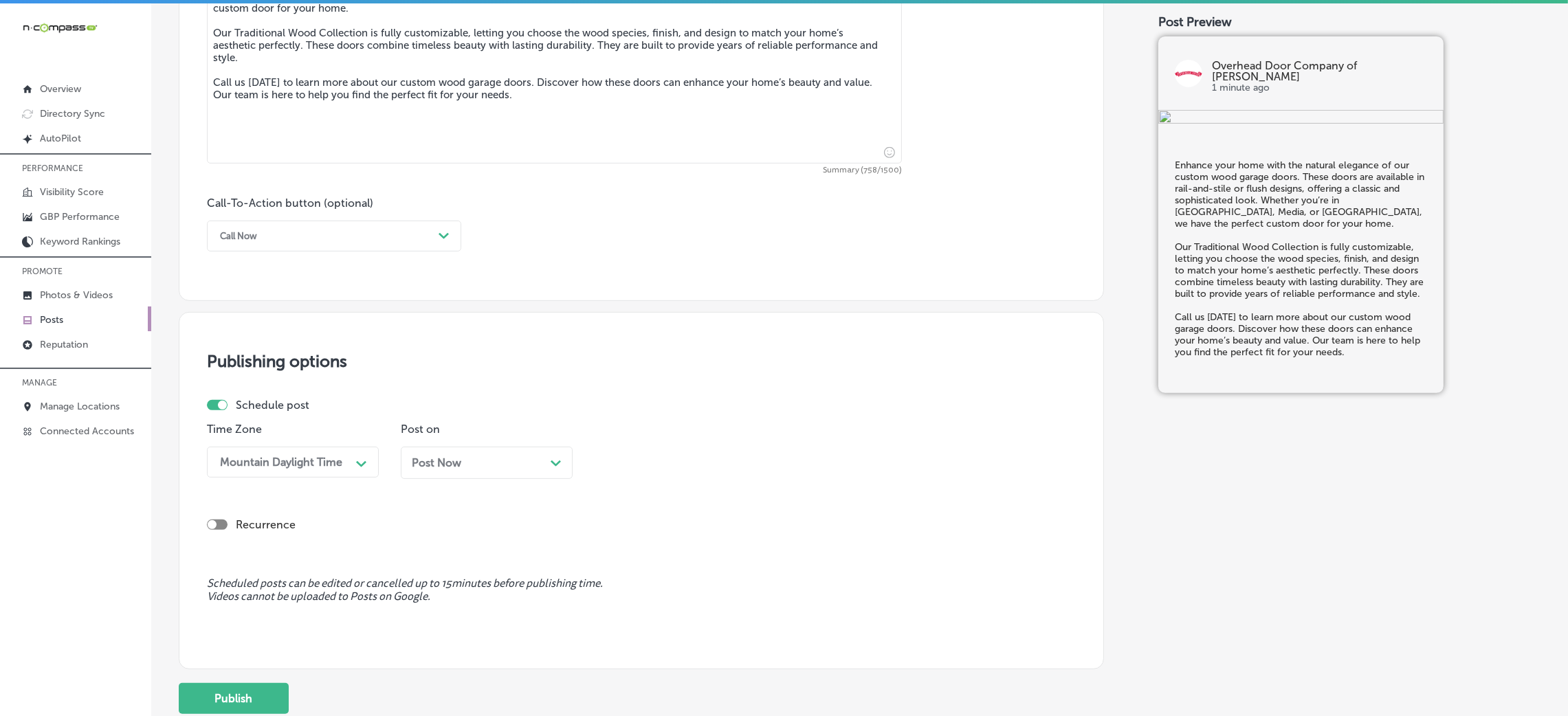
click at [436, 463] on span "Post Now" at bounding box center [436, 462] width 49 height 13
click at [485, 470] on div "[DATE] Path Created with Sketch." at bounding box center [487, 462] width 150 height 13
click at [695, 473] on div "08:45 AM" at bounding box center [669, 462] width 138 height 24
click at [647, 477] on div "7:00 AM" at bounding box center [680, 651] width 172 height 24
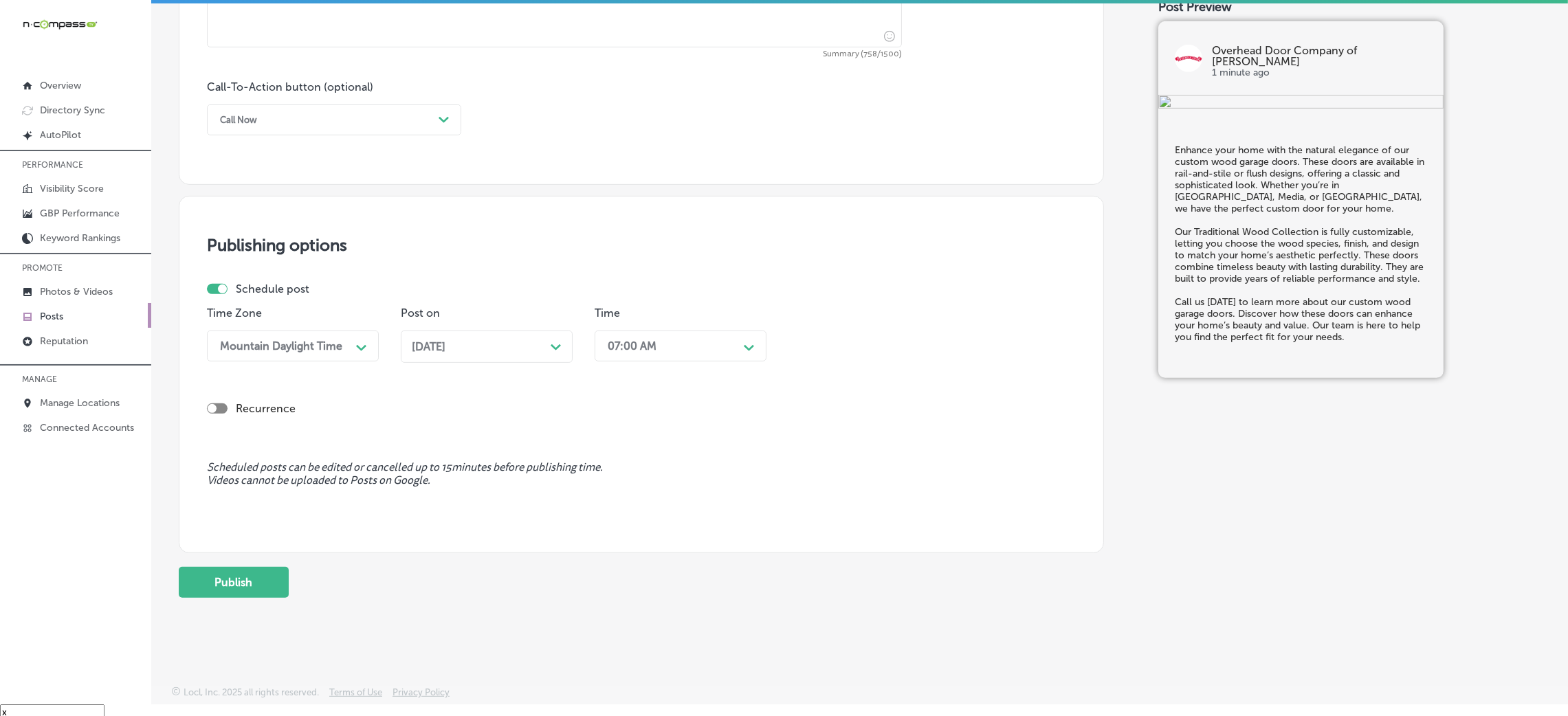
scroll to position [19, 0]
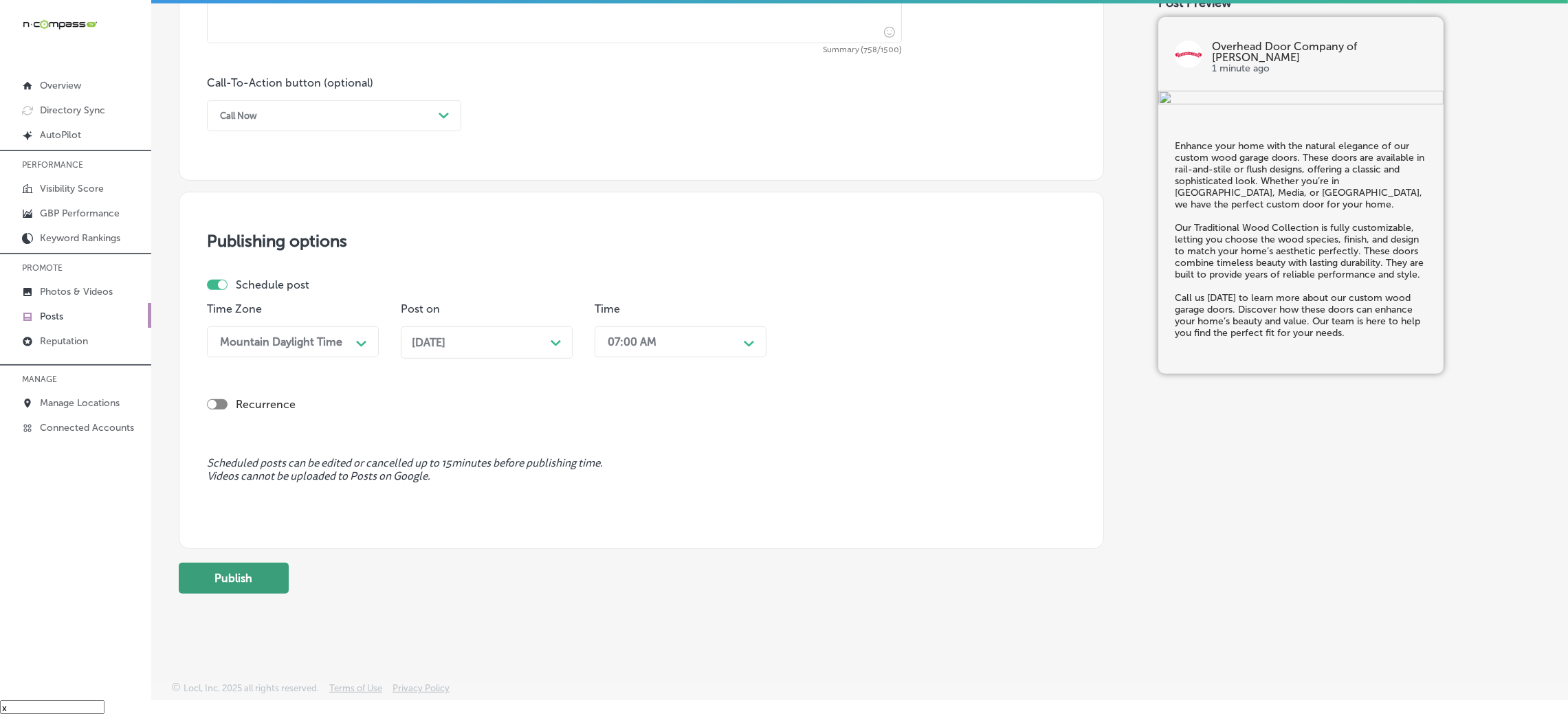
click at [262, 477] on button "Publish" at bounding box center [234, 578] width 110 height 31
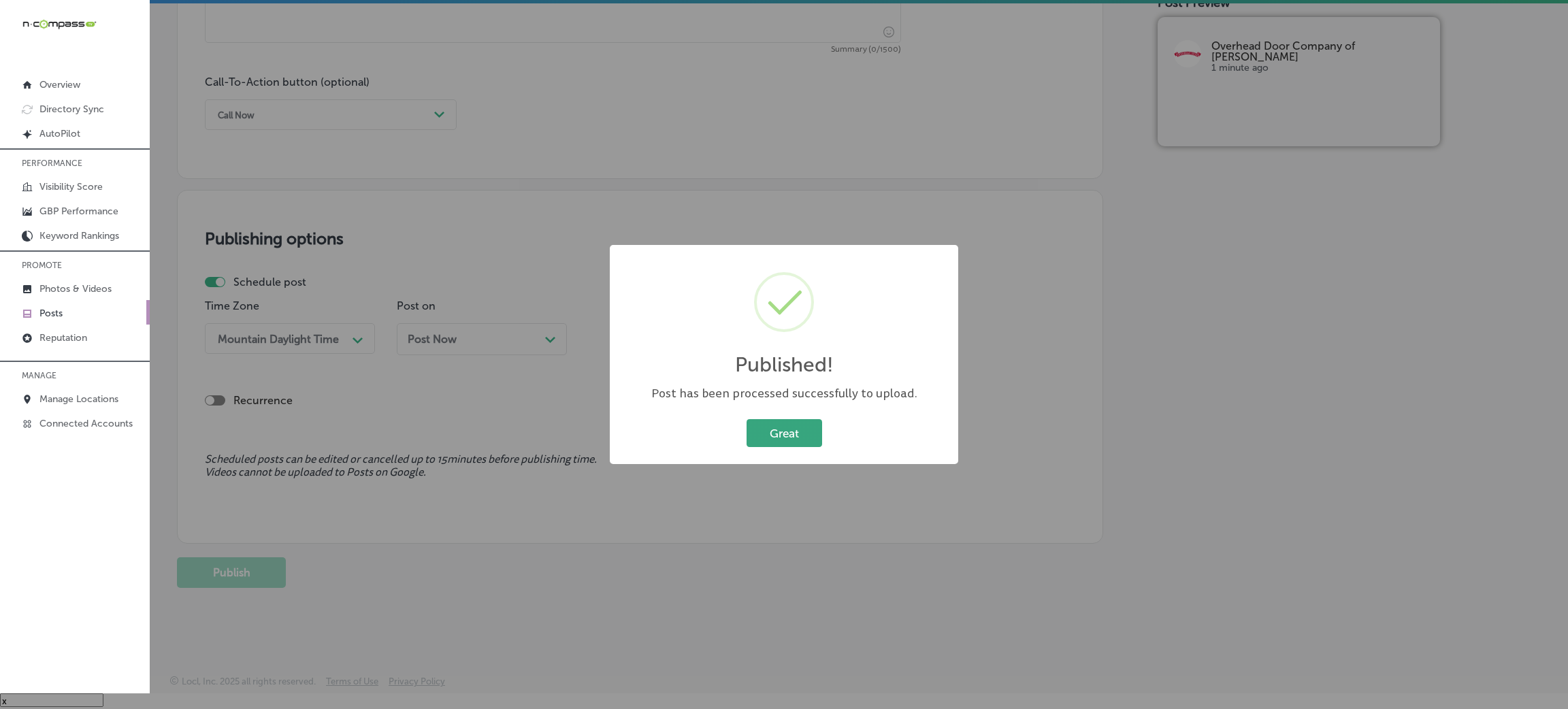
click at [786, 428] on button "Great" at bounding box center [784, 433] width 76 height 28
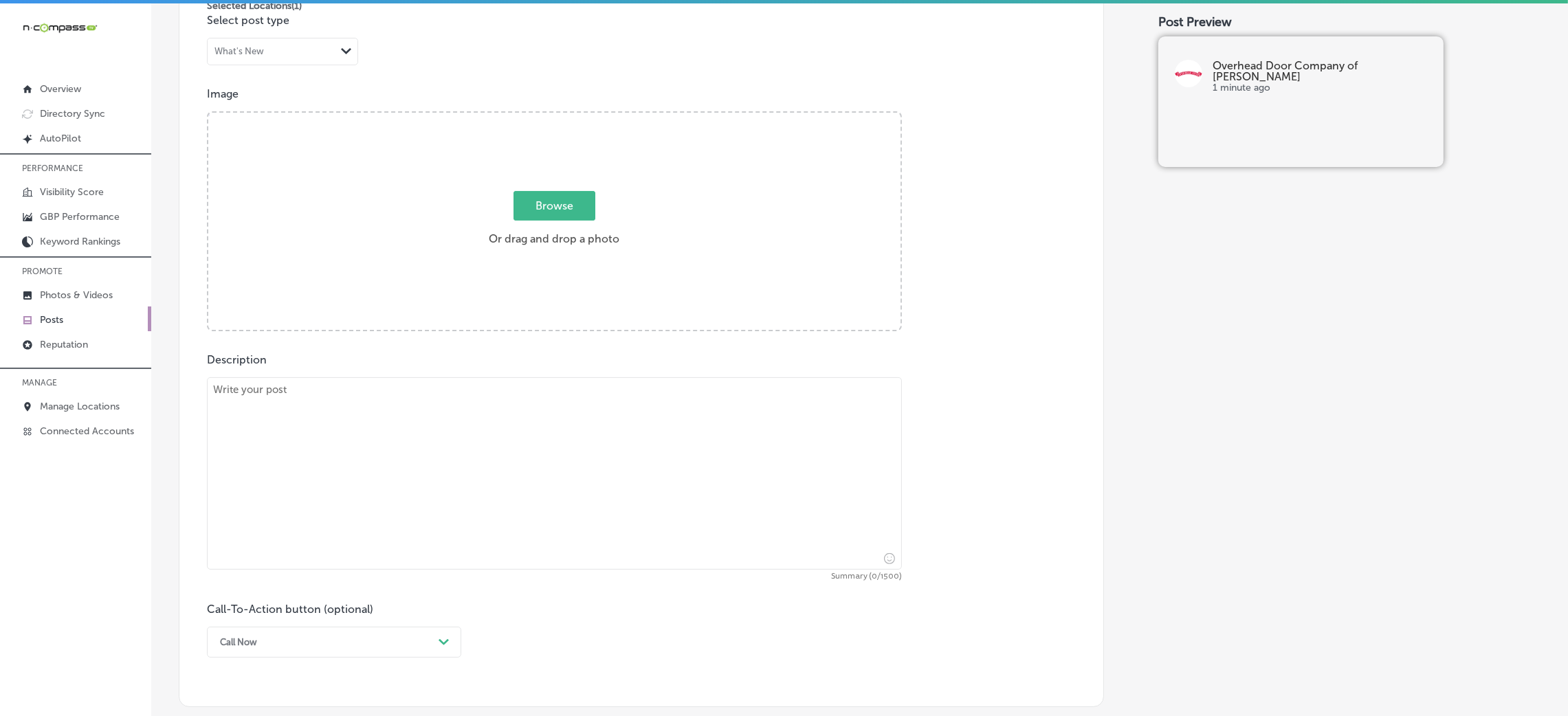
scroll to position [441, 0]
click at [497, 341] on div "Post content Select location(s) Business + Location overhe overhe Path Created …" at bounding box center [641, 279] width 926 height 870
click at [489, 413] on textarea at bounding box center [554, 480] width 695 height 192
paste textarea "For businesses in [PERSON_NAME][GEOGRAPHIC_DATA], [GEOGRAPHIC_DATA], and [GEOGR…"
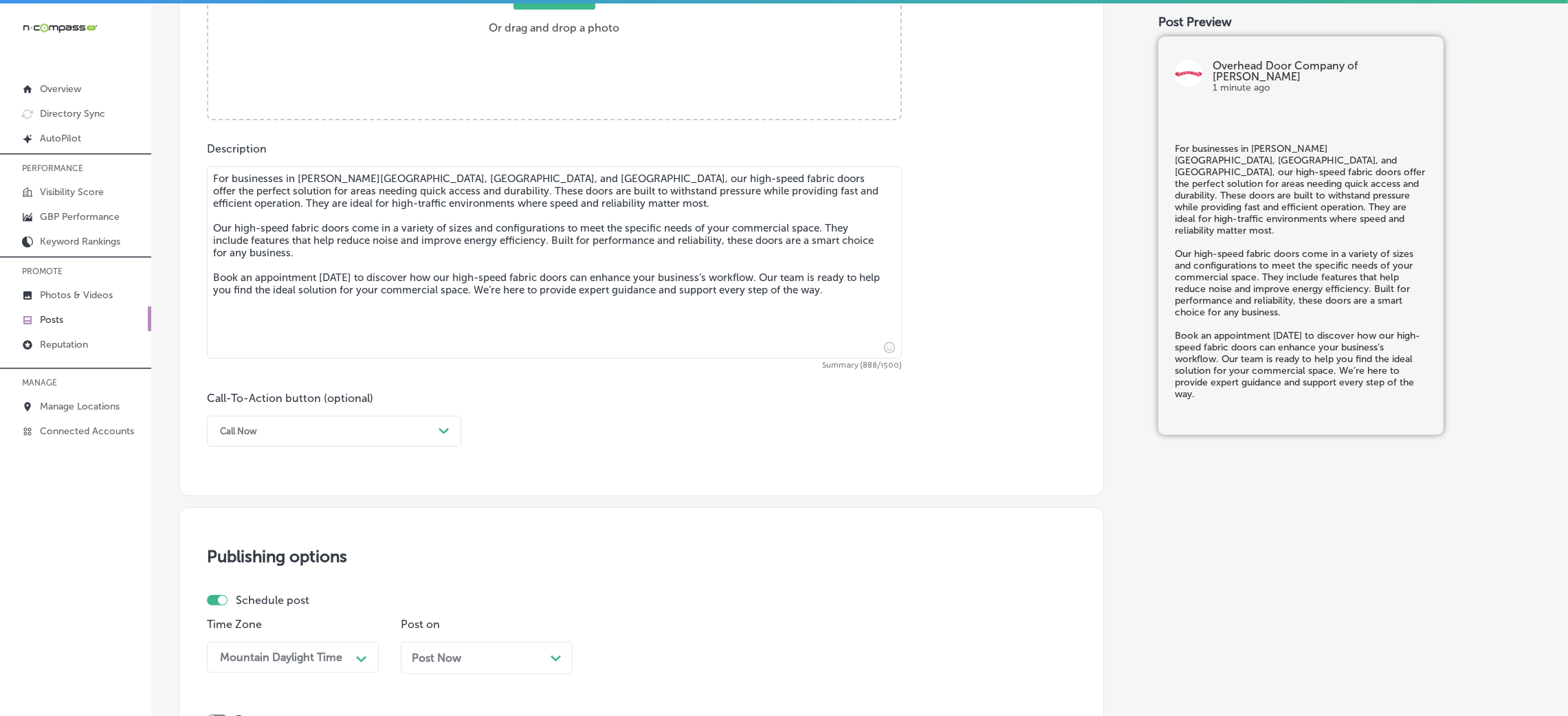
scroll to position [854, 0]
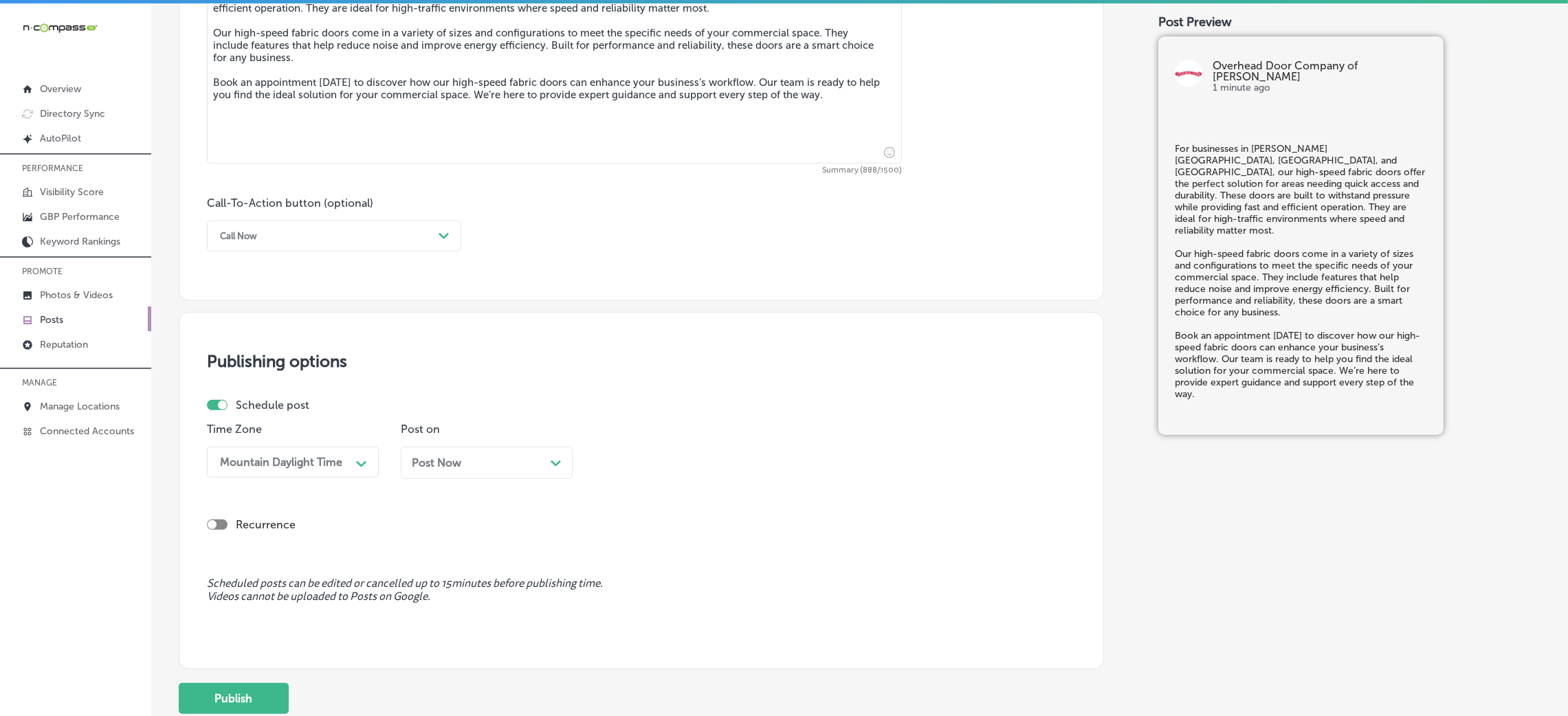
type textarea "For businesses in [PERSON_NAME][GEOGRAPHIC_DATA], [GEOGRAPHIC_DATA], and [GEOGR…"
click at [266, 246] on div "Call Now" at bounding box center [323, 237] width 220 height 22
click at [256, 291] on div "Book" at bounding box center [334, 291] width 255 height 24
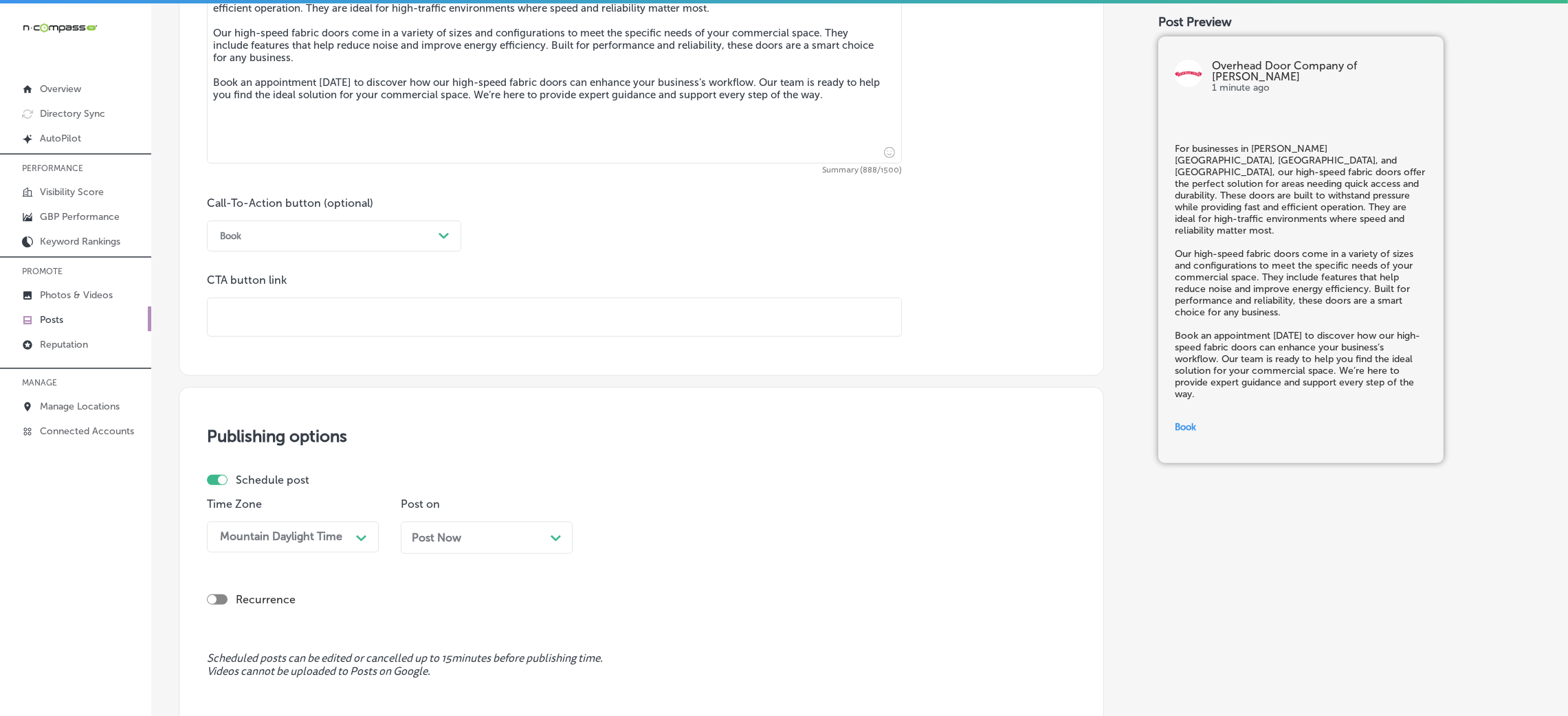
click at [320, 325] on input "text" at bounding box center [554, 318] width 694 height 38
paste input "[URL][DOMAIN_NAME]"
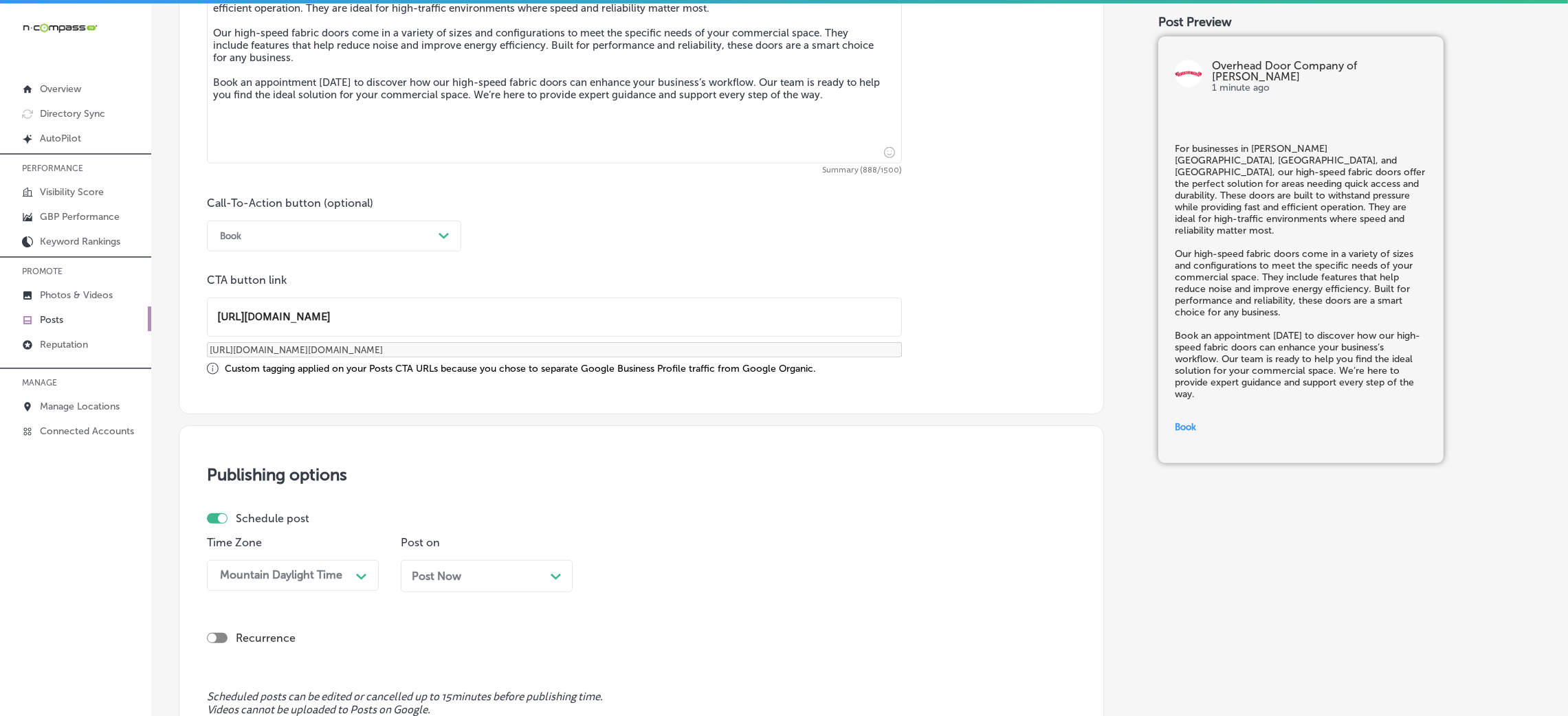
type input "[URL][DOMAIN_NAME]"
click at [694, 462] on div "Publishing options Schedule post Time Zone Mountain Daylight Time Path Created …" at bounding box center [641, 604] width 926 height 357
click at [514, 477] on div "Post Now Path Created with Sketch." at bounding box center [487, 577] width 150 height 13
click at [707, 477] on div "option 7:00 AM, selected. option 12:30 AM focused, 3 of 96. 96 results availabl…" at bounding box center [680, 576] width 172 height 31
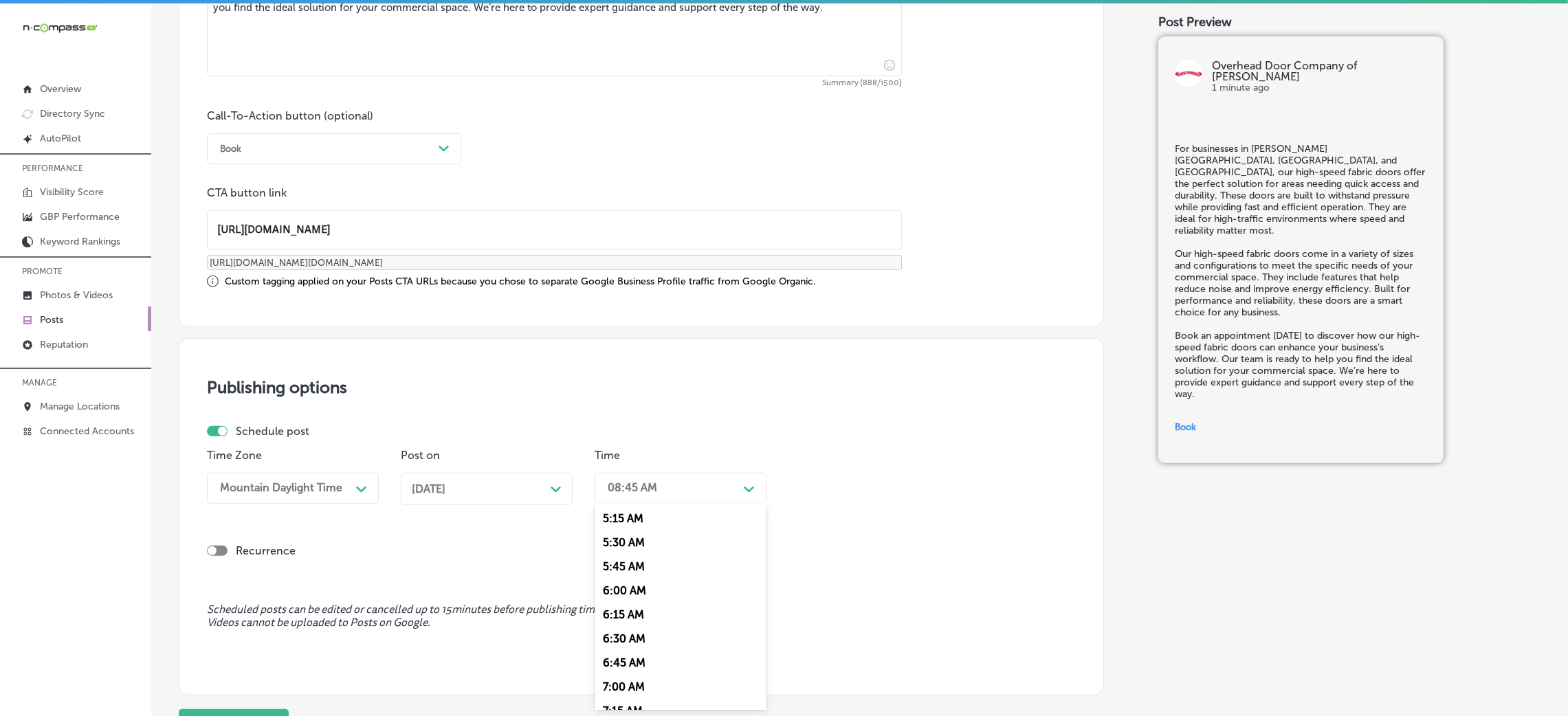
scroll to position [515, 0]
click at [659, 477] on div "7:00 AM" at bounding box center [680, 677] width 172 height 24
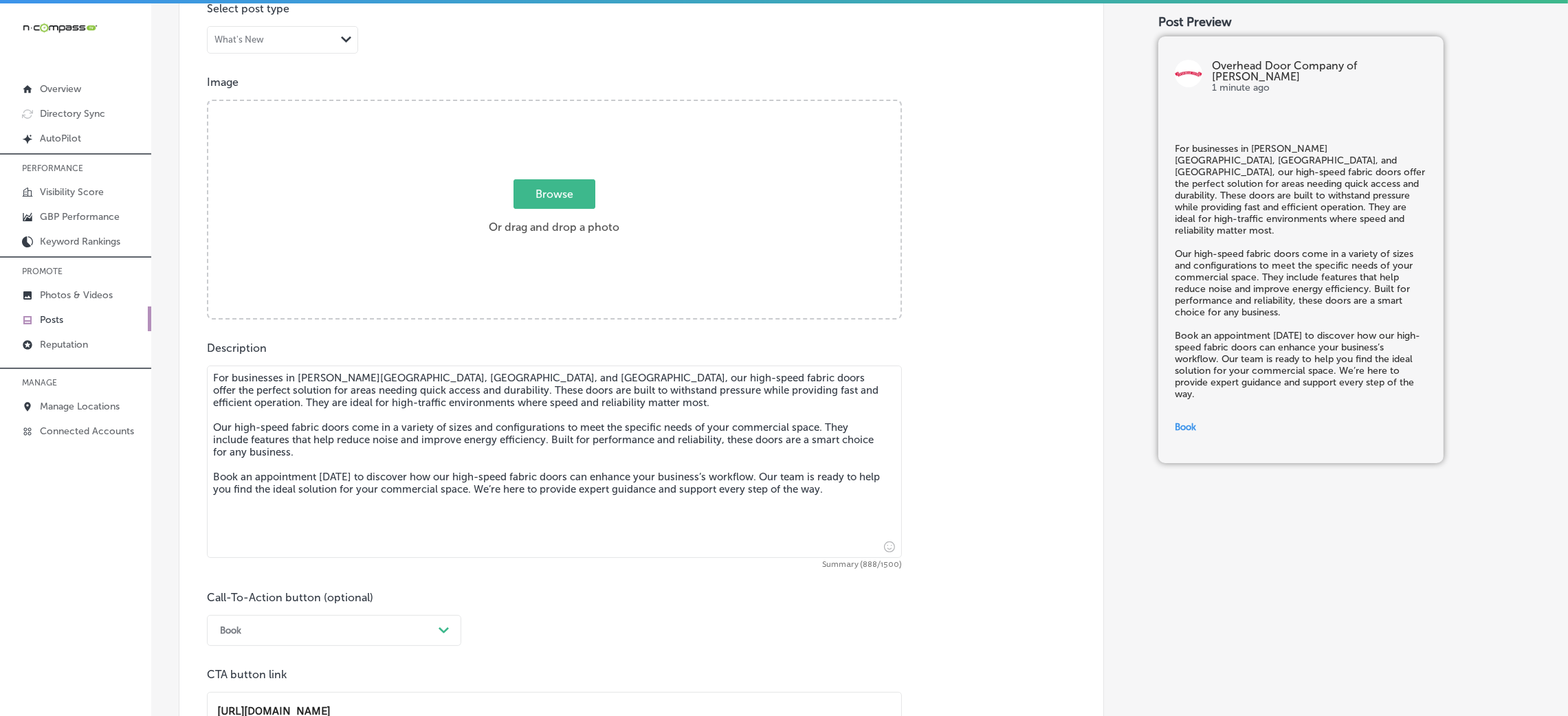
scroll to position [425, 0]
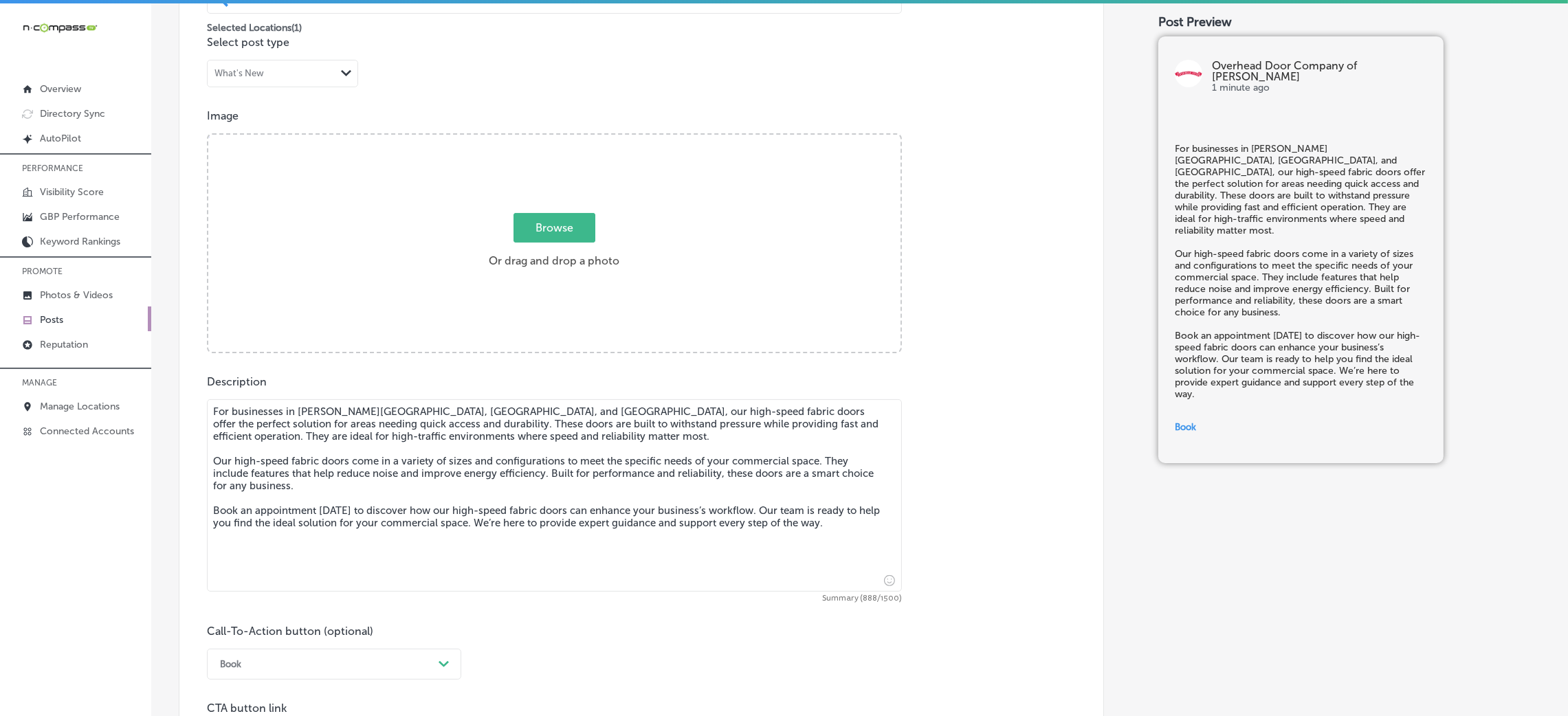
click at [562, 231] on span "Browse" at bounding box center [554, 228] width 82 height 30
click at [562, 139] on input "Browse Or drag and drop a photo" at bounding box center [555, 137] width 693 height 4
type input "C:\fakepath\Overhead Door Company of [PERSON_NAME] 6.jpg"
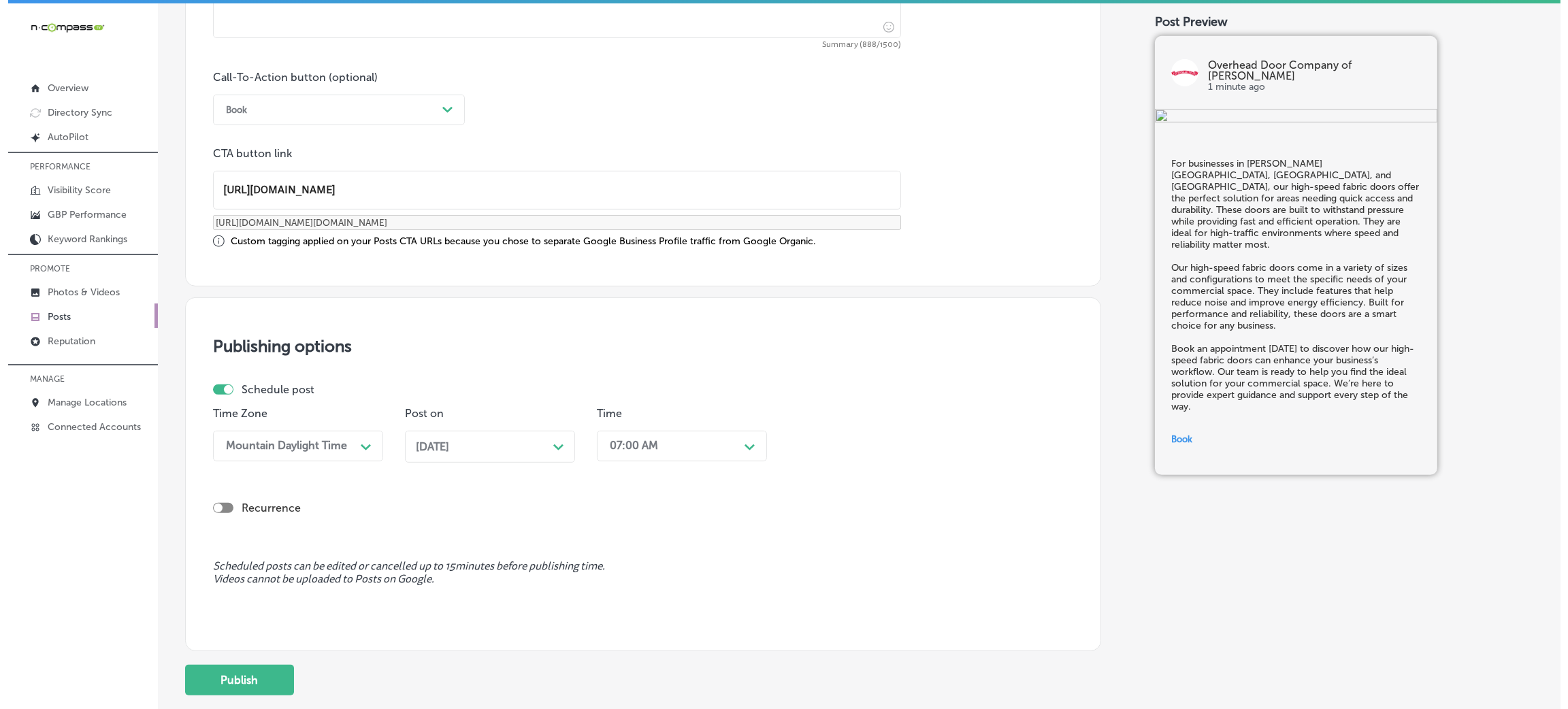
scroll to position [1034, 0]
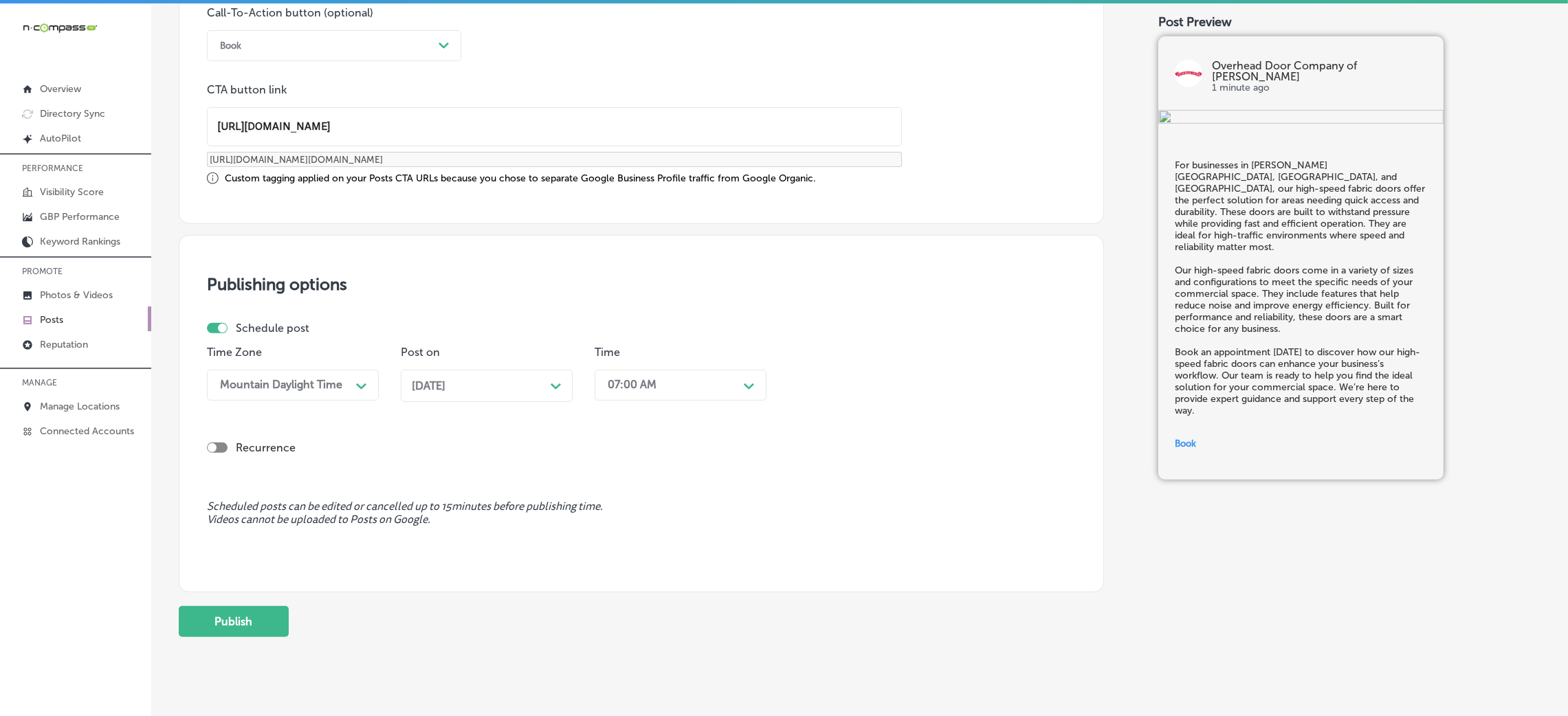
click at [479, 395] on div "[DATE] Path Created with Sketch." at bounding box center [487, 386] width 172 height 32
click at [593, 292] on h3 "Publishing options" at bounding box center [641, 284] width 869 height 20
click at [235, 477] on button "Publish" at bounding box center [234, 622] width 110 height 31
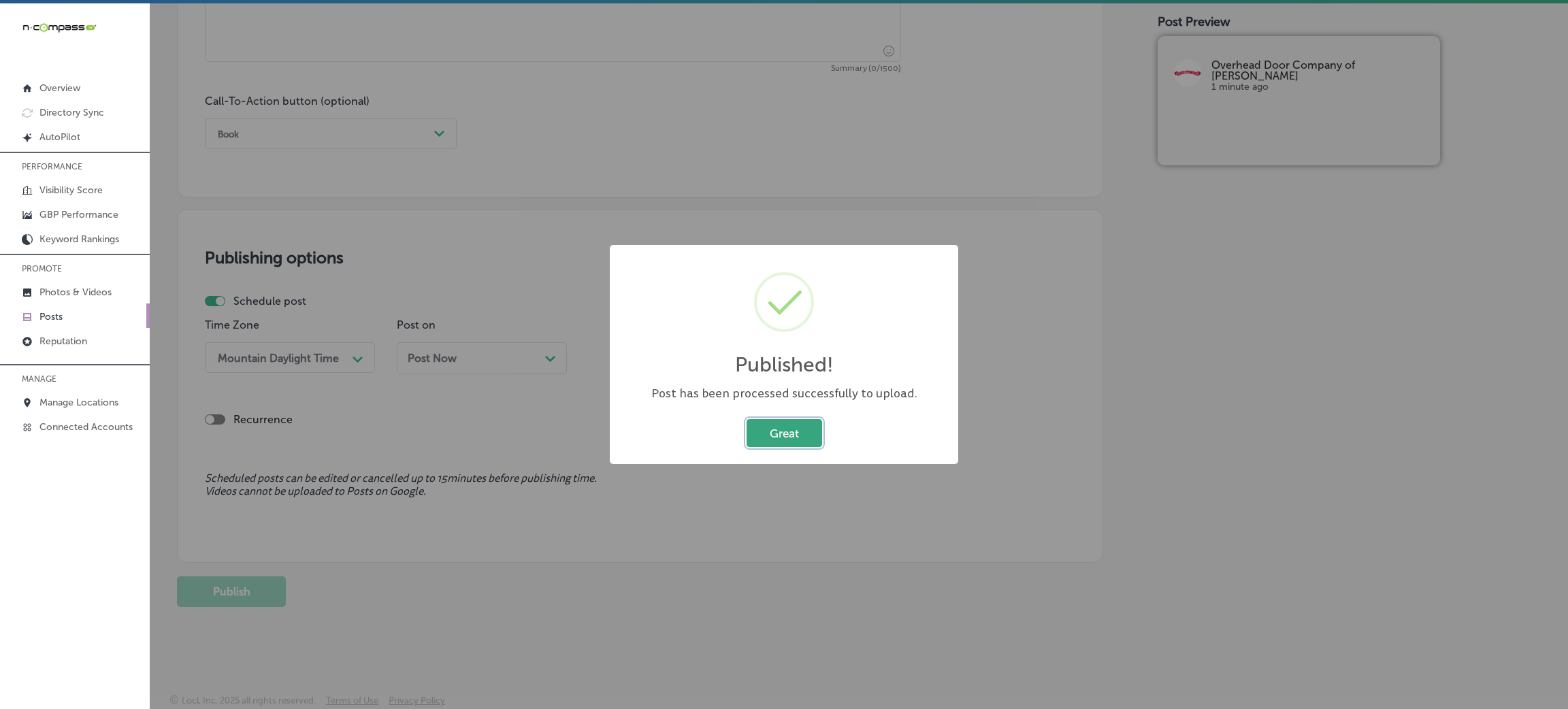
click at [774, 433] on button "Great" at bounding box center [784, 433] width 76 height 28
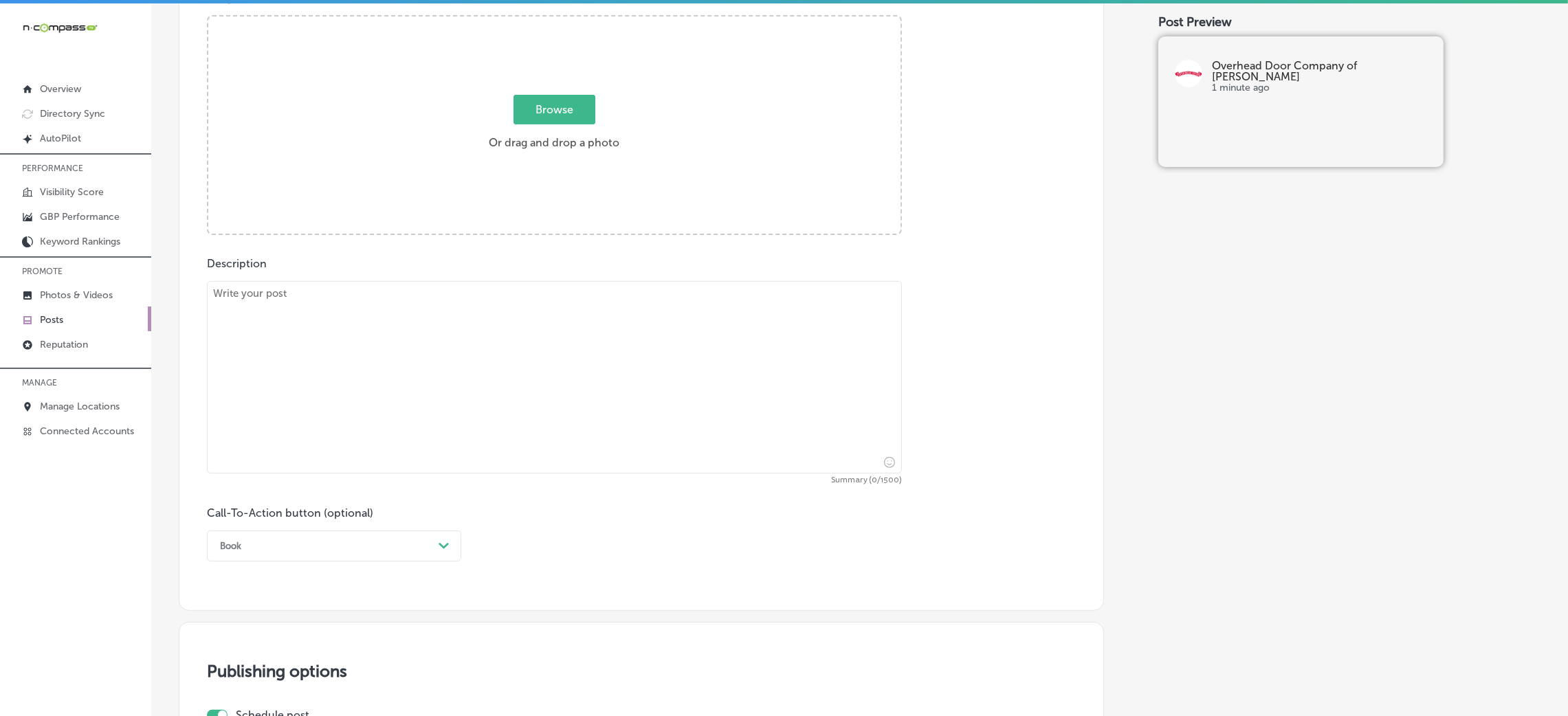
click at [542, 379] on textarea at bounding box center [554, 378] width 695 height 192
paste textarea "Create a versatile and elegant space with our movable glass walls. These walls …"
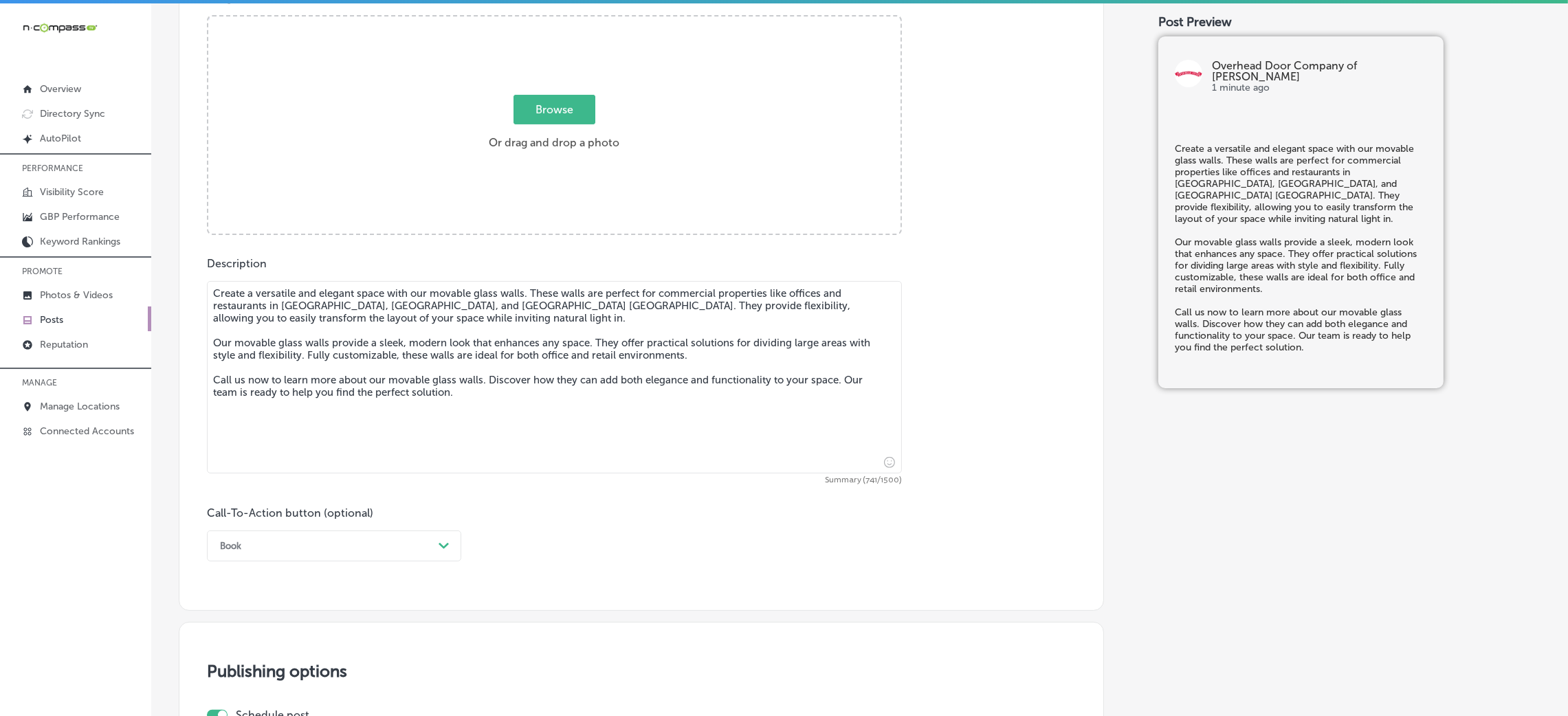
type textarea "Create a versatile and elegant space with our movable glass walls. These walls …"
click at [381, 477] on div "option Book, selected. option Choose a Button Text focused, 1 of 7. 7 results a…" at bounding box center [334, 546] width 255 height 31
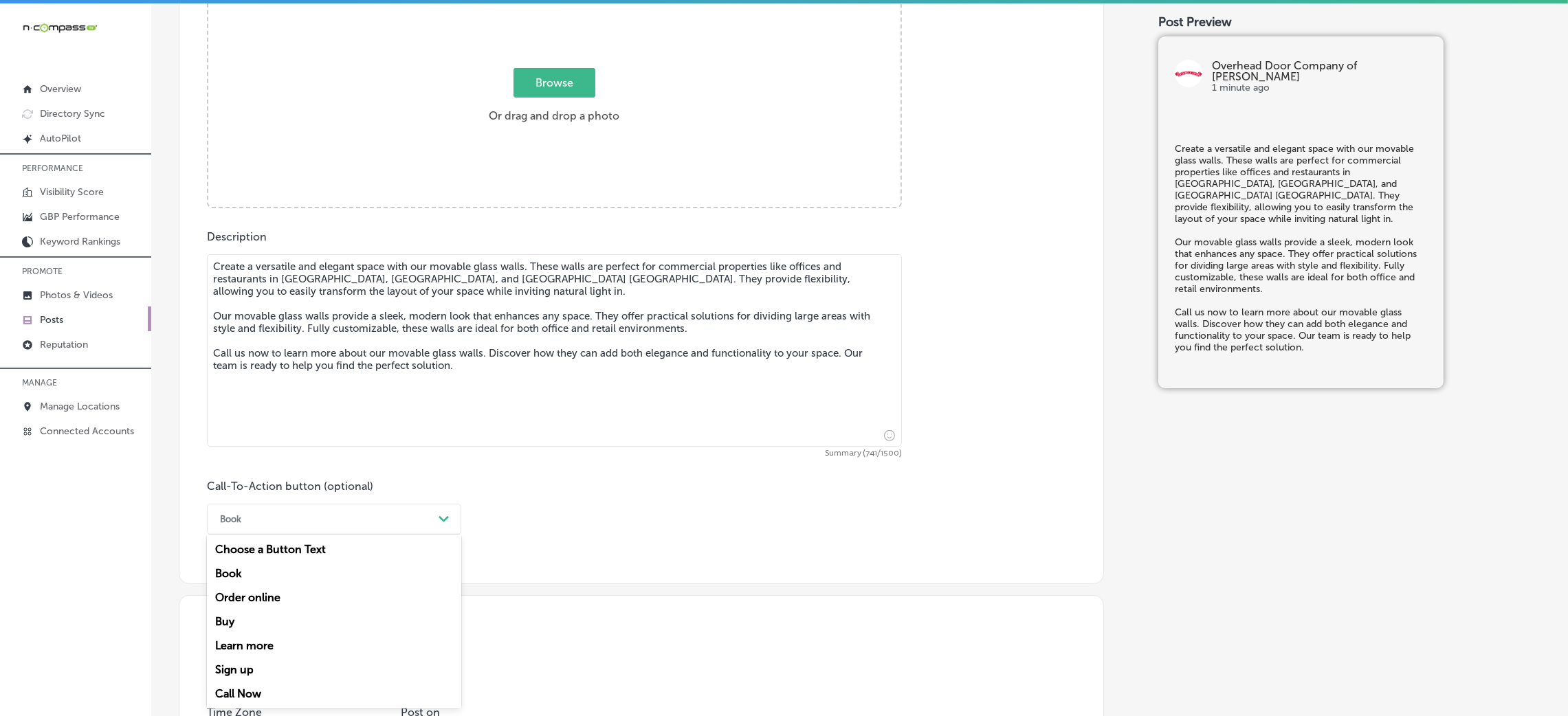
click at [273, 477] on div "Call Now" at bounding box center [334, 694] width 255 height 24
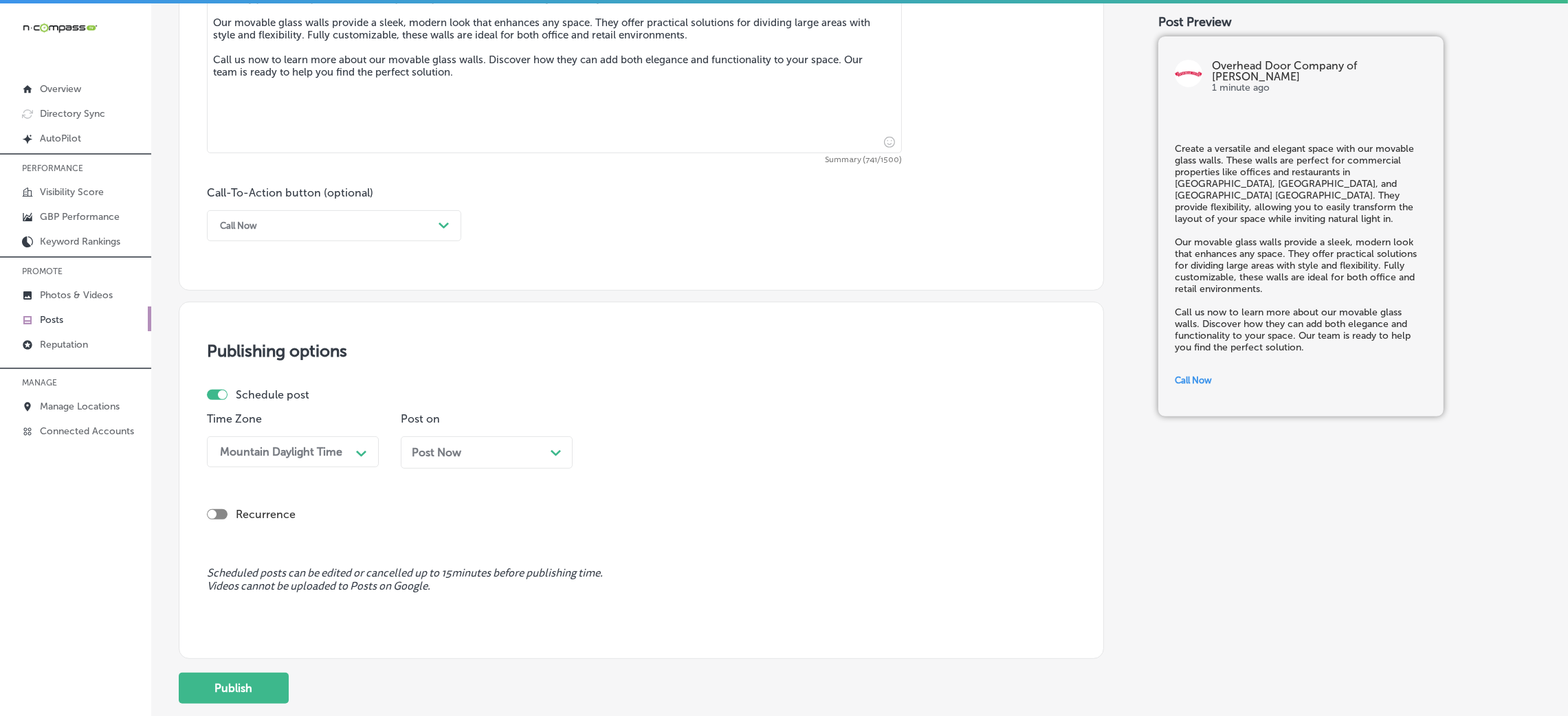
scroll to position [880, 0]
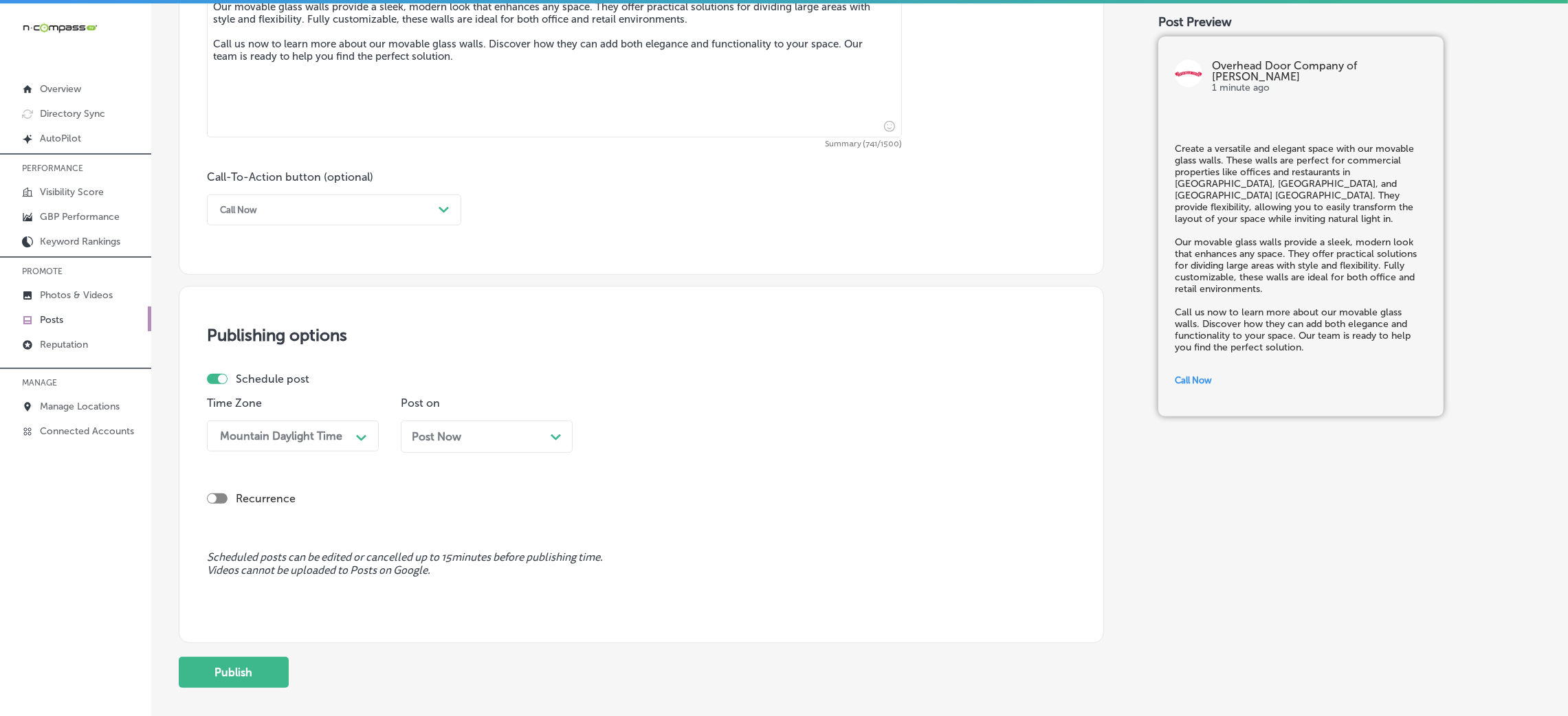
click at [479, 426] on div "Post Now Path Created with Sketch." at bounding box center [487, 437] width 172 height 32
click at [640, 439] on div "08:45 AM" at bounding box center [632, 436] width 49 height 13
click at [634, 477] on div "7:00 AM" at bounding box center [680, 625] width 172 height 24
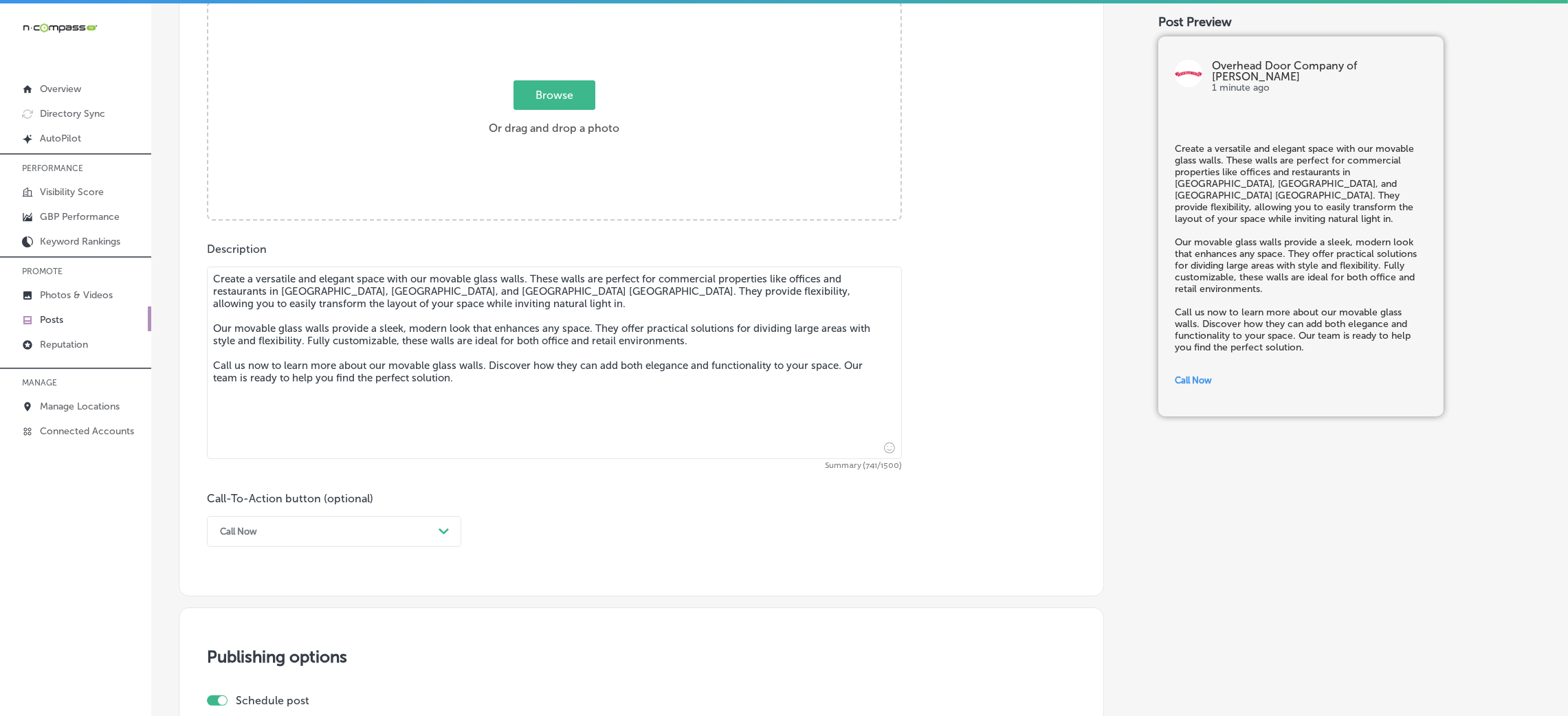
scroll to position [674, 0]
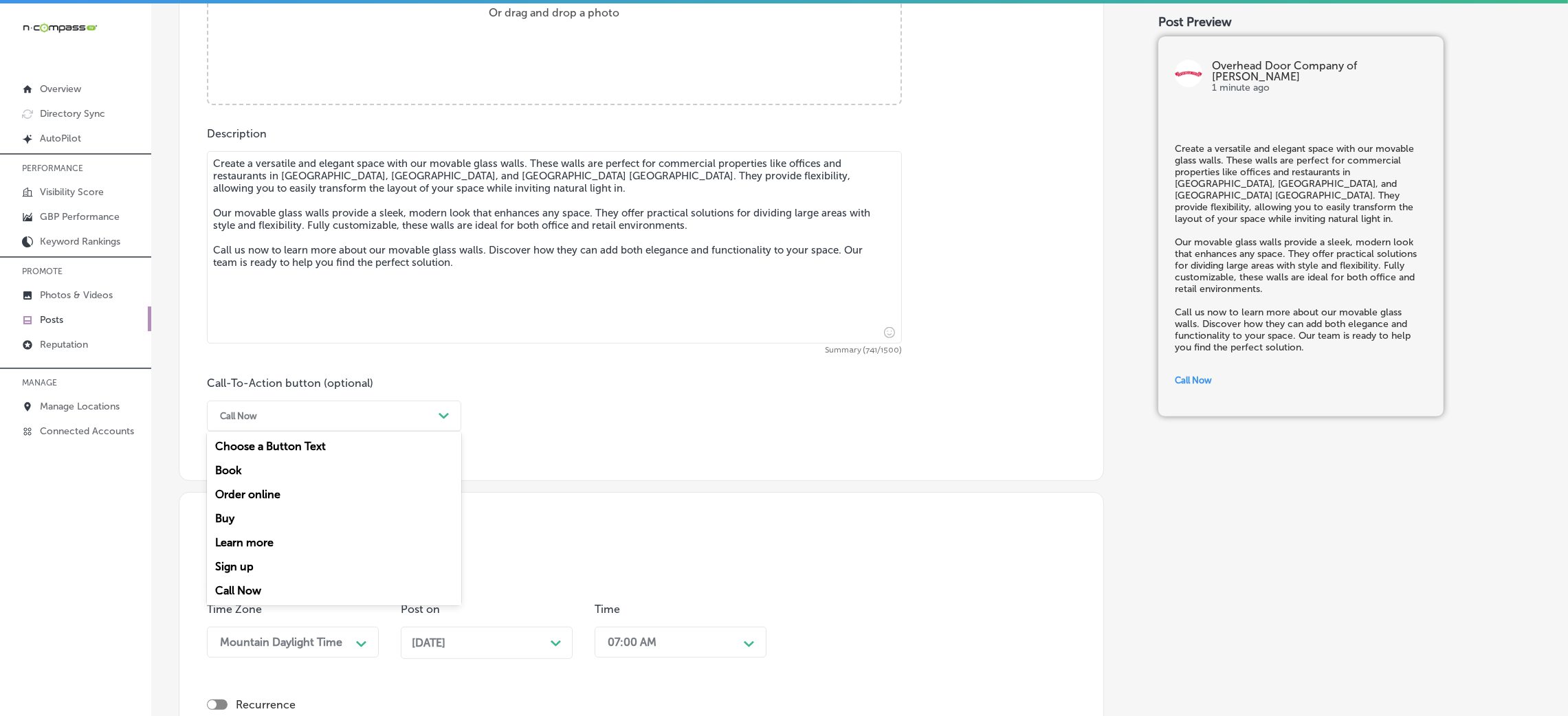
click at [355, 416] on div "Call Now" at bounding box center [323, 416] width 220 height 22
click at [759, 413] on div "Call-To-Action button (optional) option Call Now, selected. option Learn more f…" at bounding box center [641, 404] width 869 height 55
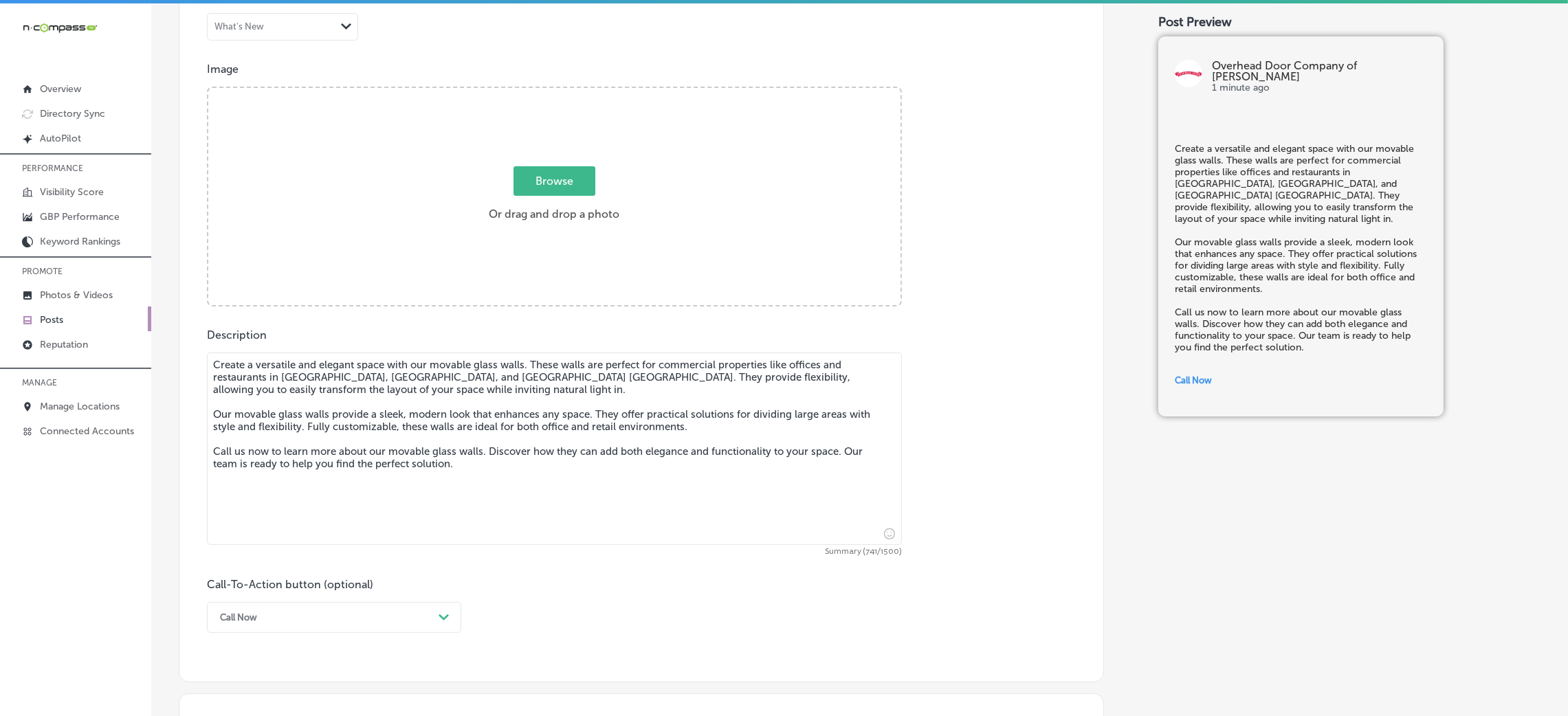
scroll to position [468, 0]
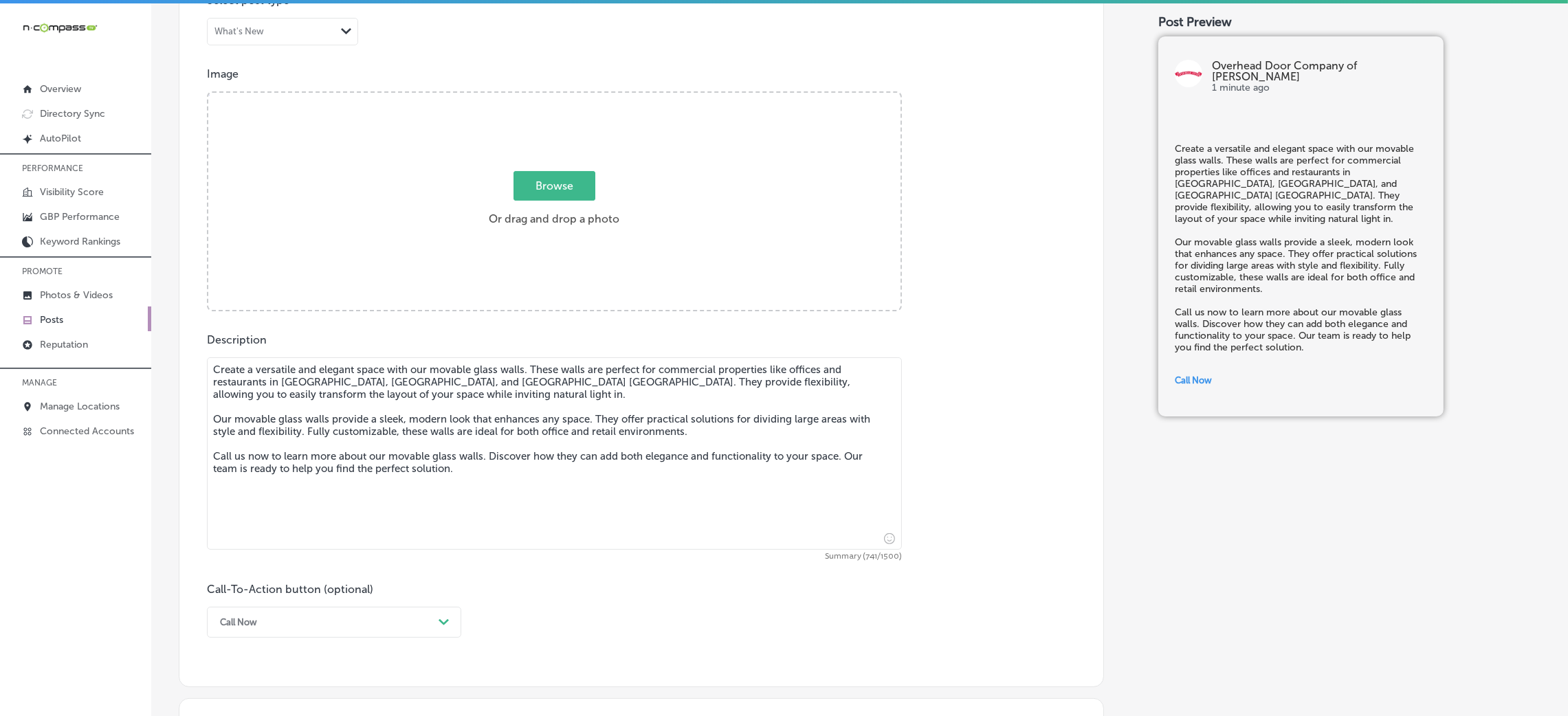
click at [585, 235] on div "Browse Or drag and drop a photo" at bounding box center [555, 202] width 693 height 220
click at [209, 93] on input "Browse Or drag and drop a photo" at bounding box center [555, 94] width 693 height 4
type input "C:\fakepath\Overhead Door Company of [PERSON_NAME] 7.jpg"
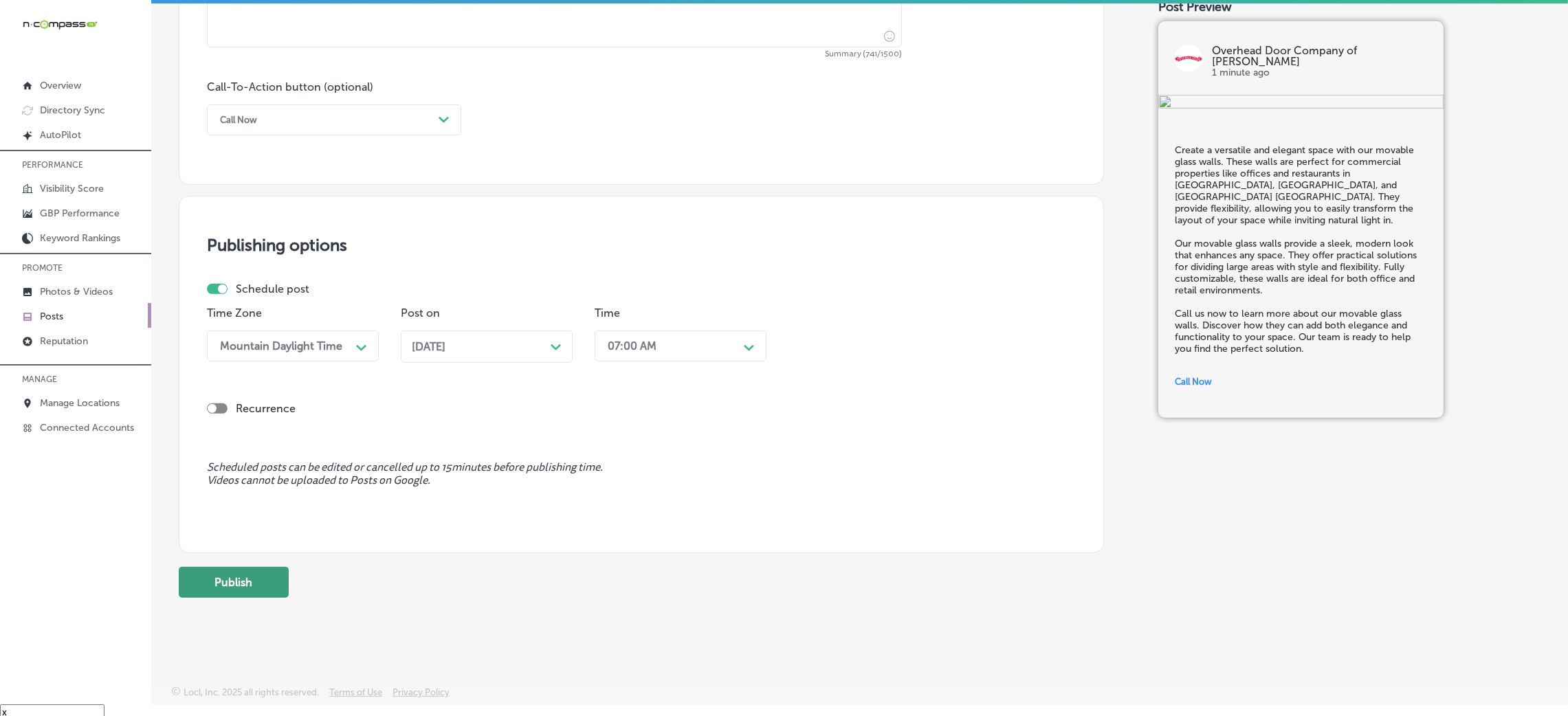
scroll to position [19, 0]
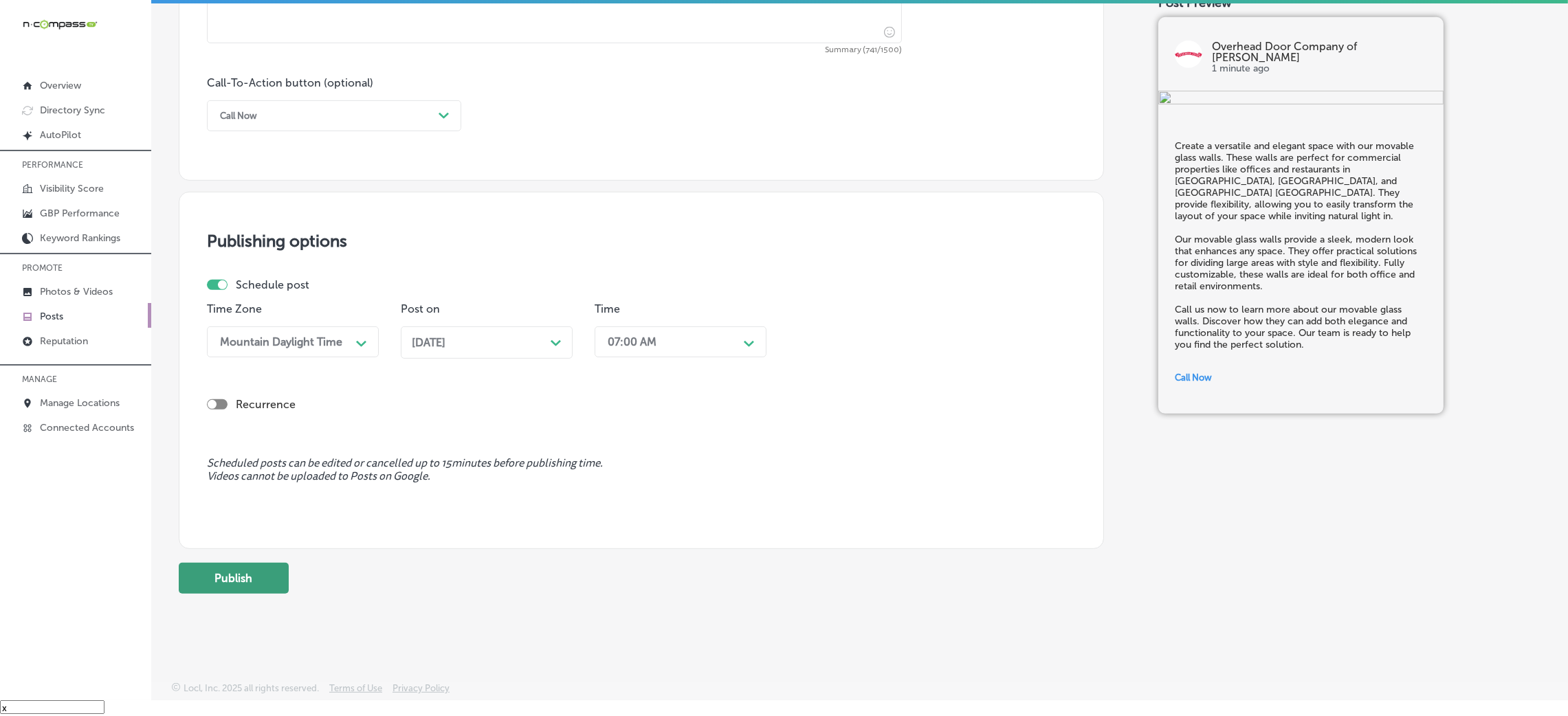
click at [255, 477] on button "Publish" at bounding box center [234, 578] width 110 height 31
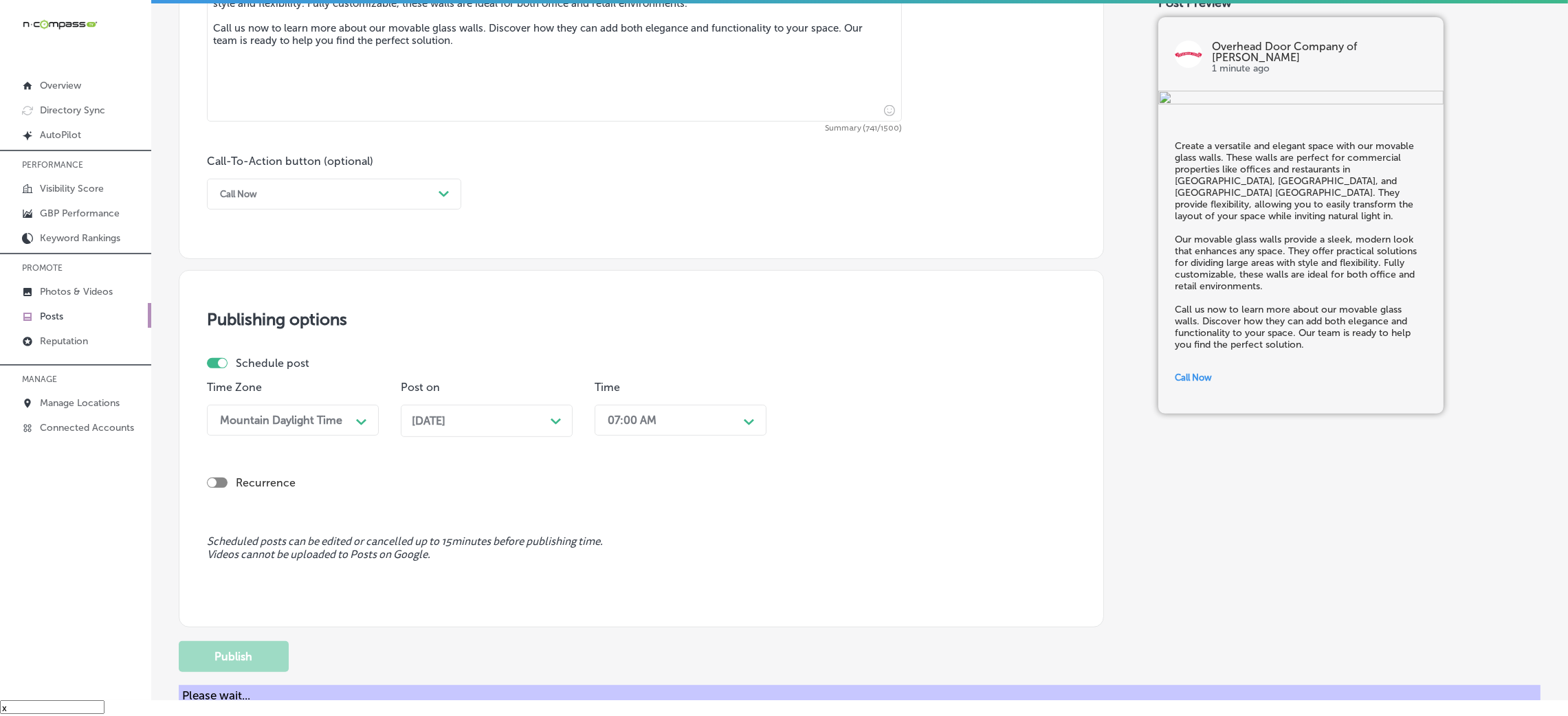
scroll to position [751, 0]
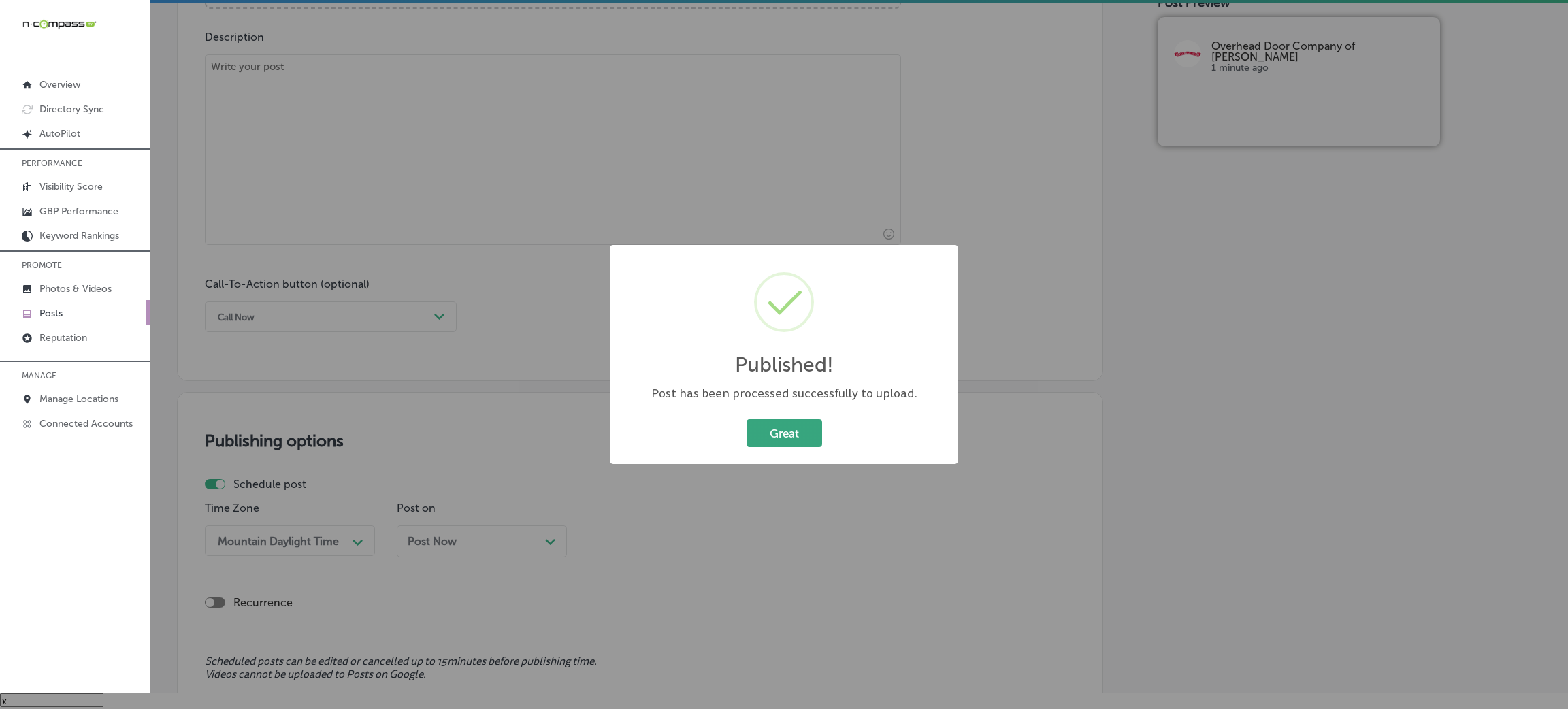
click at [772, 444] on button "Great" at bounding box center [784, 433] width 76 height 28
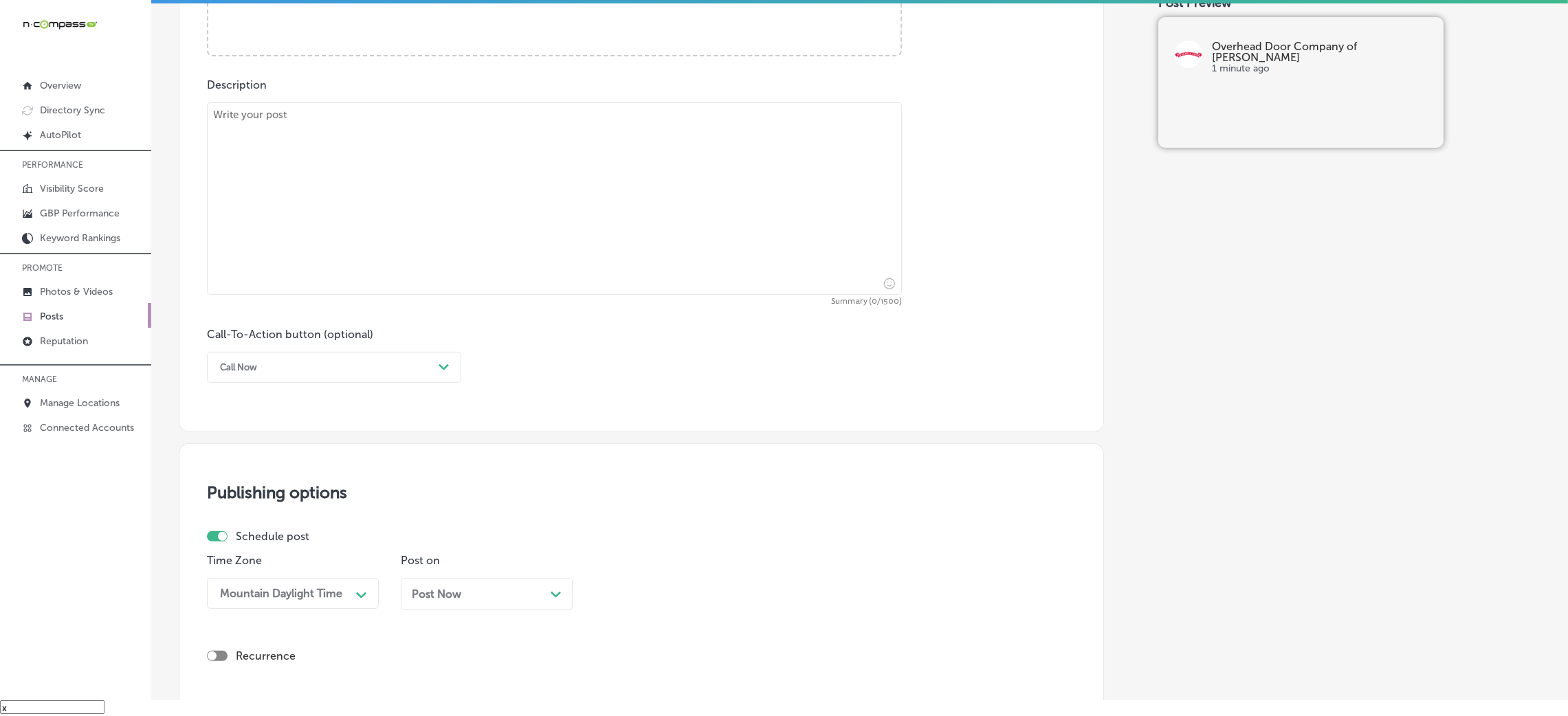
scroll to position [441, 0]
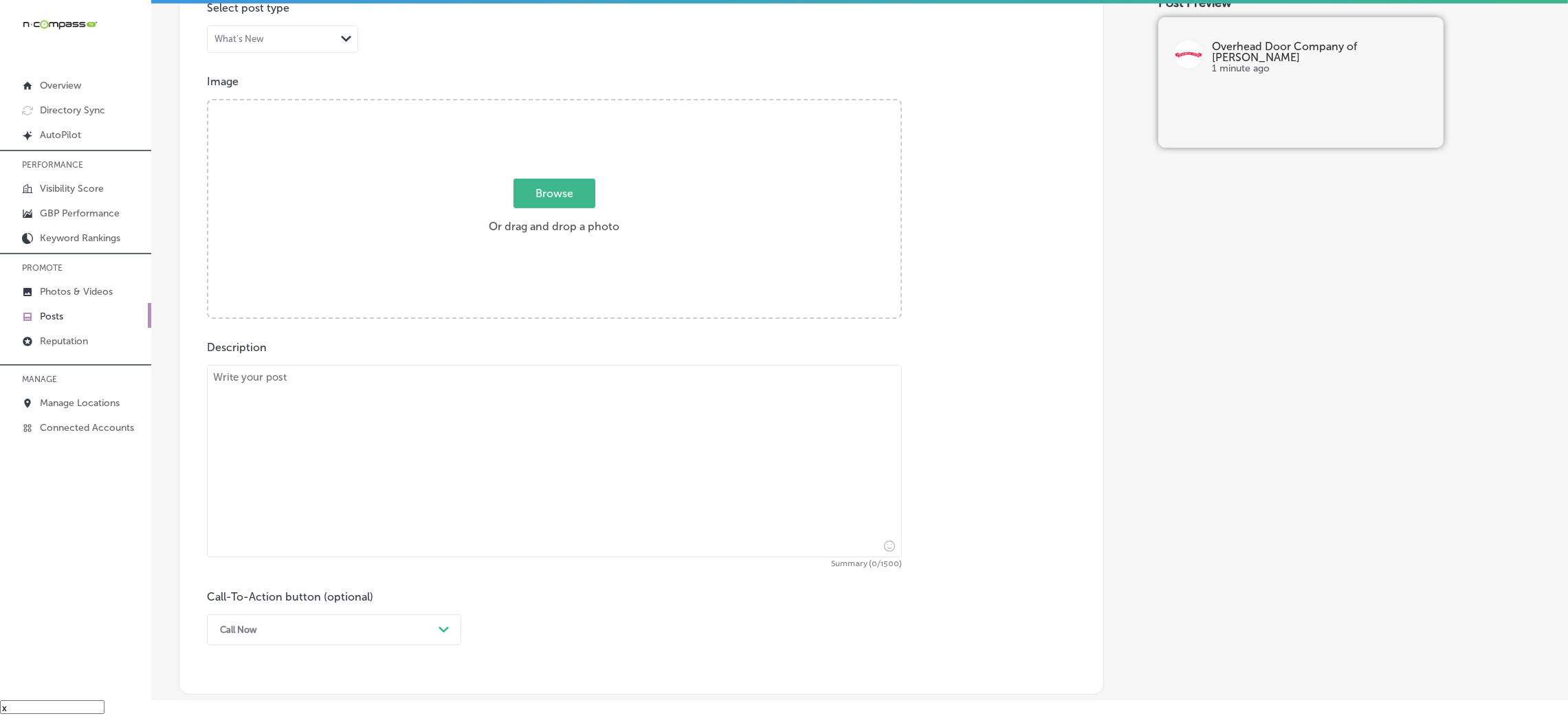
click at [569, 392] on textarea at bounding box center [554, 461] width 695 height 192
paste textarea "Our commercial rolling service doors are built for durability and high-traffic …"
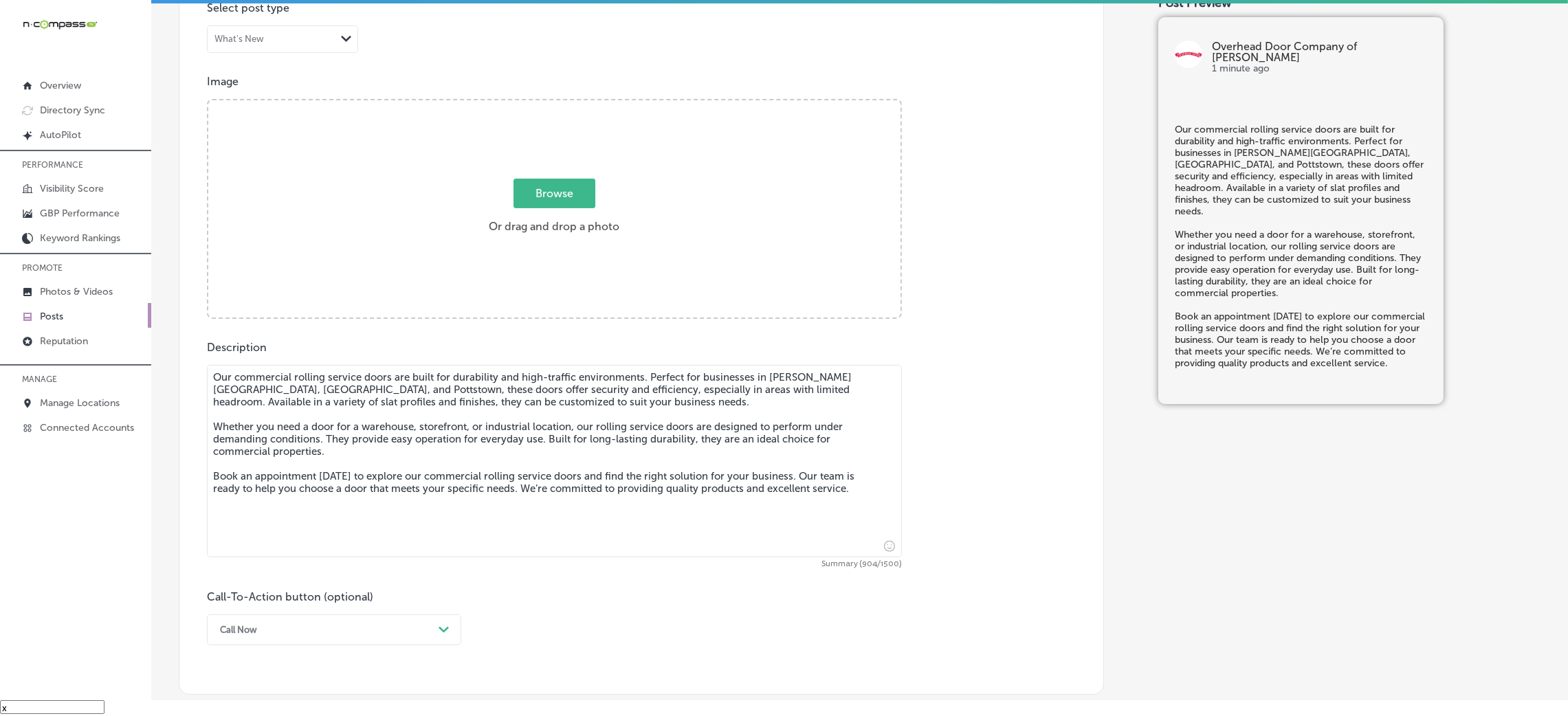
type textarea "Our commercial rolling service doors are built for durability and high-traffic …"
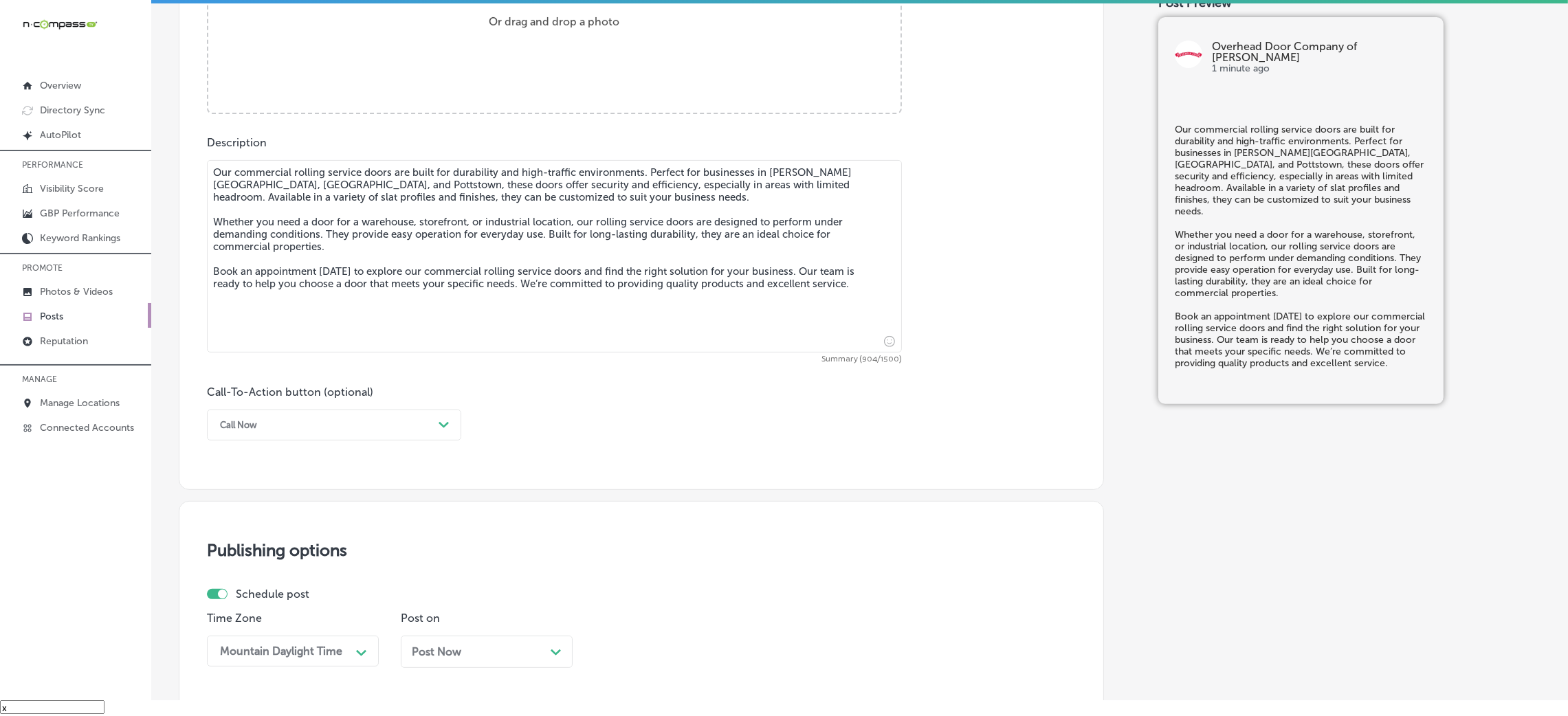
scroll to position [647, 0]
drag, startPoint x: 354, startPoint y: 419, endPoint x: 348, endPoint y: 435, distance: 17.1
click at [355, 420] on div "Call Now" at bounding box center [323, 424] width 220 height 22
click at [234, 458] on div "Choose a Button Text" at bounding box center [334, 453] width 255 height 24
click at [232, 415] on div "Choose a Button Text" at bounding box center [323, 424] width 220 height 22
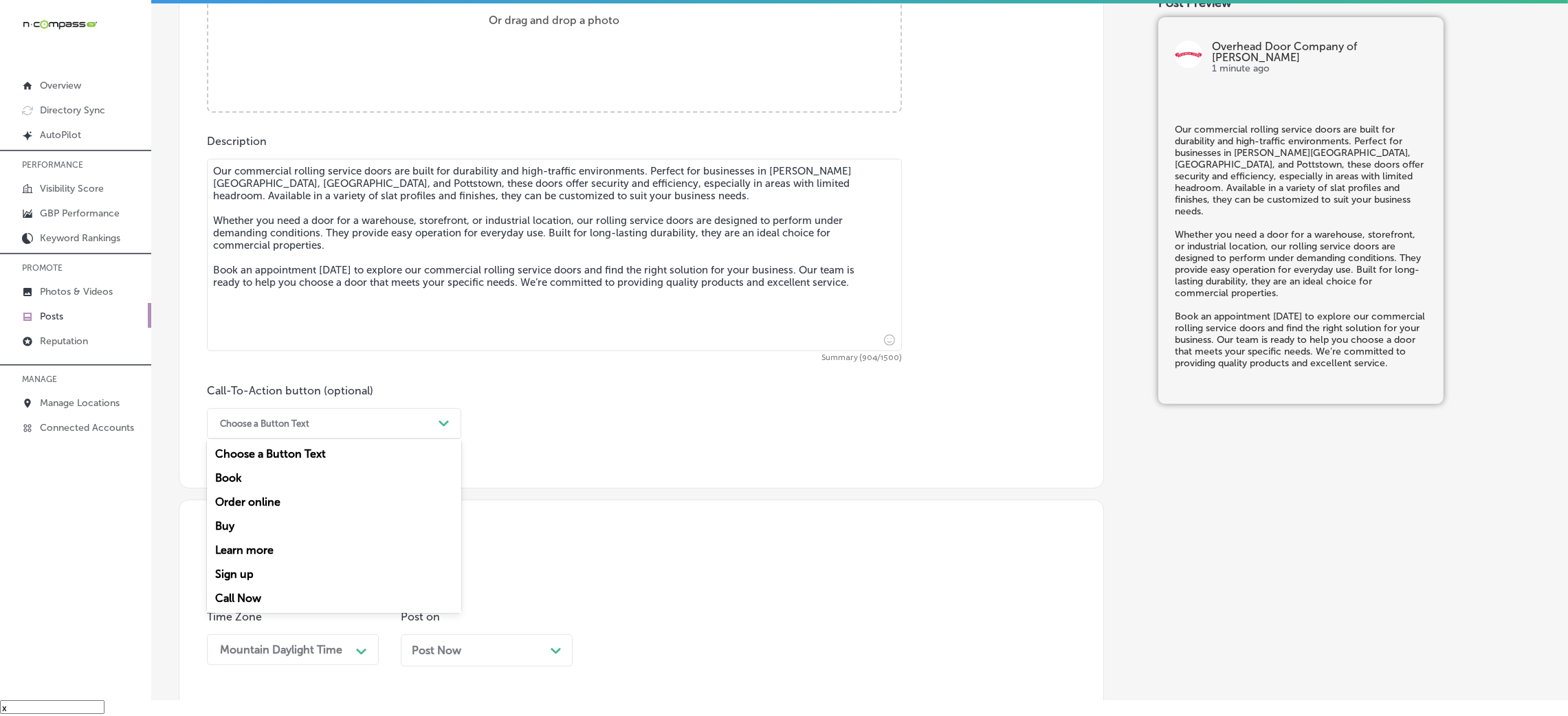
click at [263, 477] on div "Book" at bounding box center [334, 478] width 255 height 24
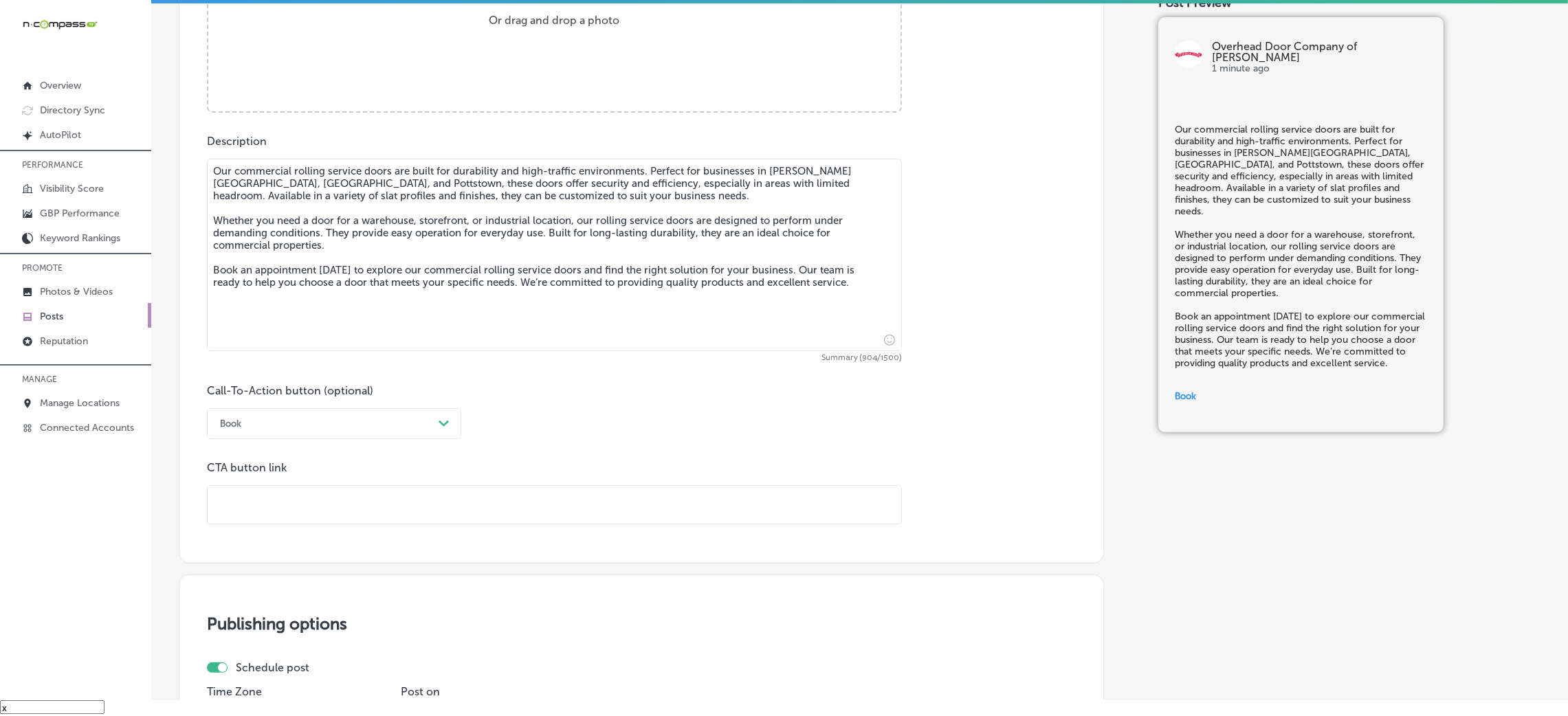
click at [264, 477] on div "CTA button link" at bounding box center [554, 493] width 695 height 63
click at [270, 477] on input "text" at bounding box center [554, 505] width 694 height 38
paste input "[URL][DOMAIN_NAME]"
type input "[URL][DOMAIN_NAME]"
click at [711, 469] on p "CTA button link" at bounding box center [554, 468] width 695 height 13
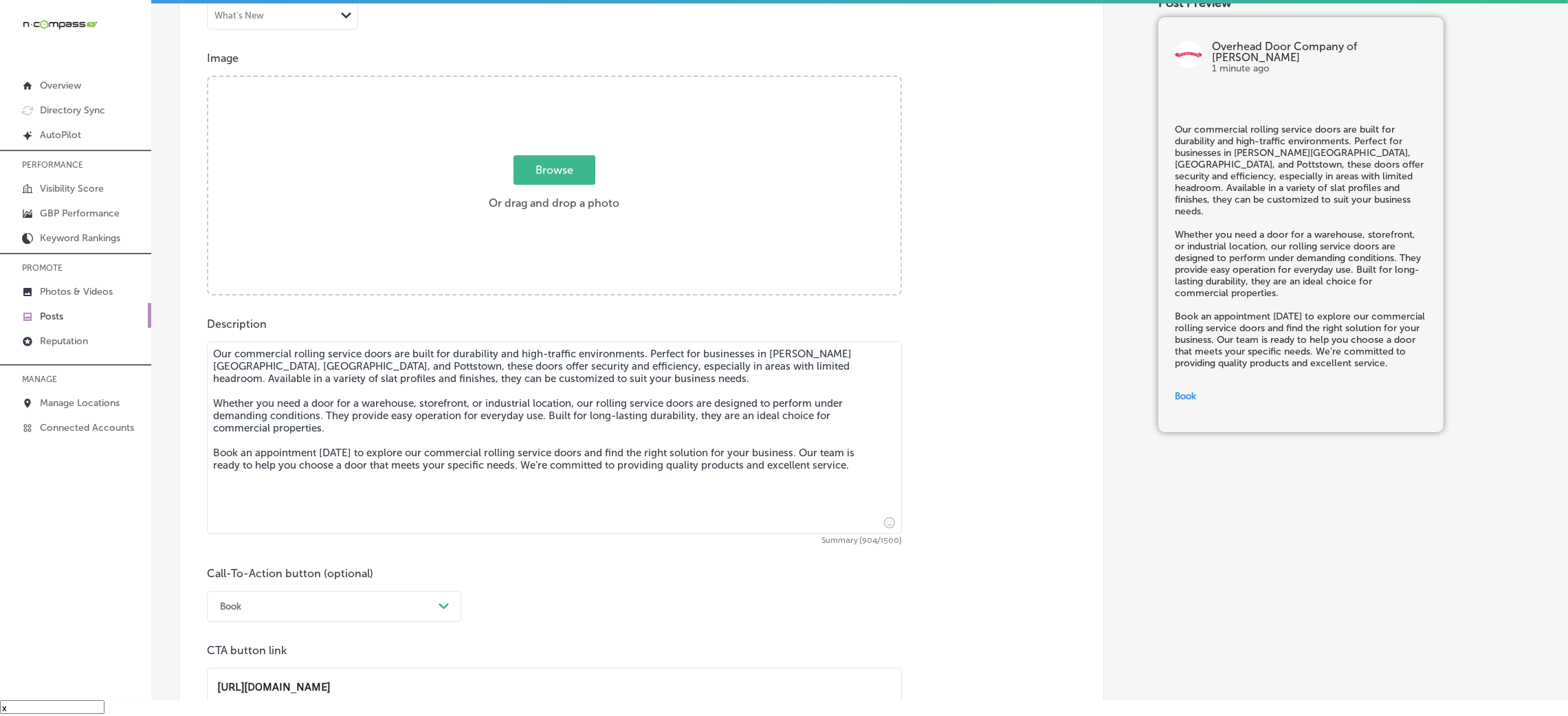
scroll to position [441, 0]
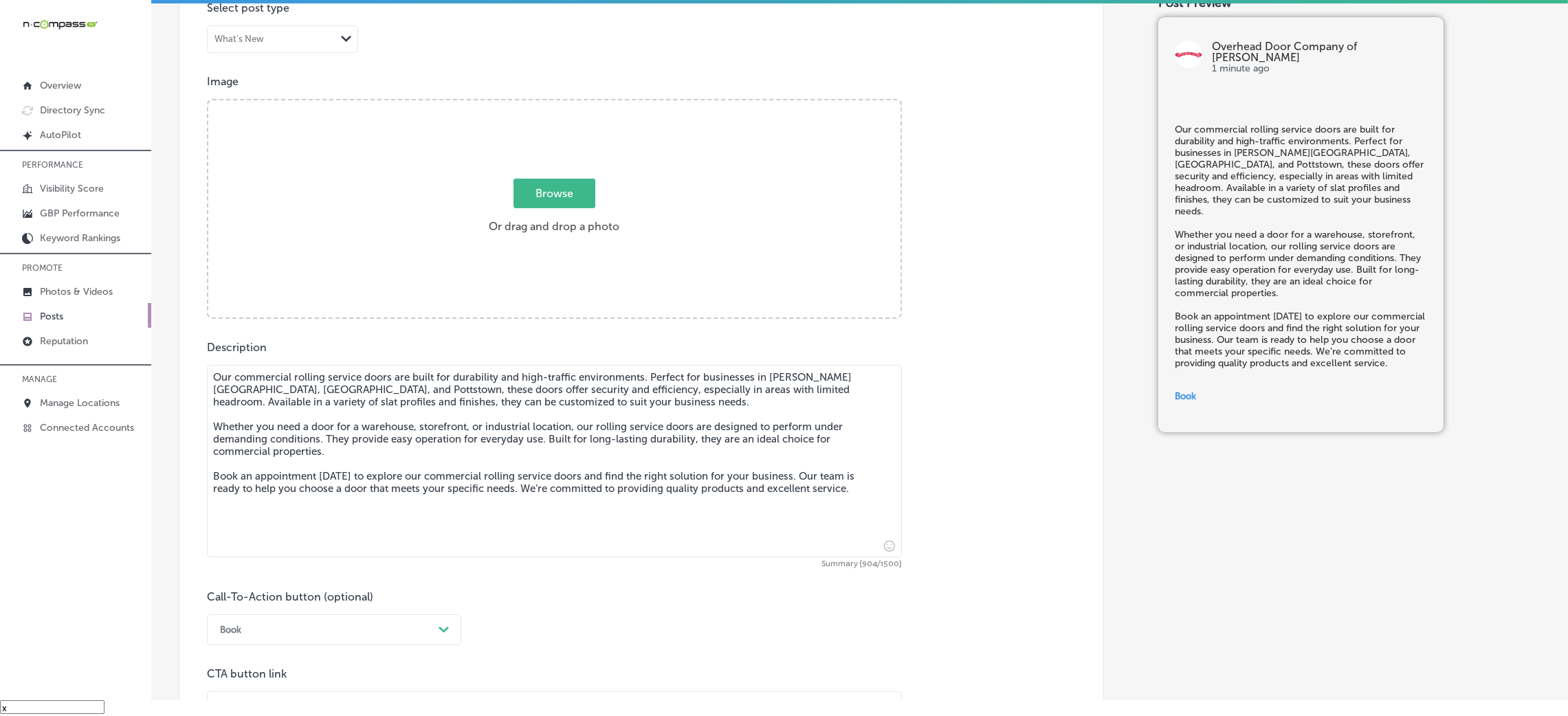
click at [543, 261] on div "Browse Or drag and drop a photo" at bounding box center [555, 210] width 693 height 220
click at [209, 101] on input "Browse Or drag and drop a photo" at bounding box center [555, 103] width 693 height 4
type input "C:\fakepath\Overhead Door Company of [PERSON_NAME] 8.jpg"
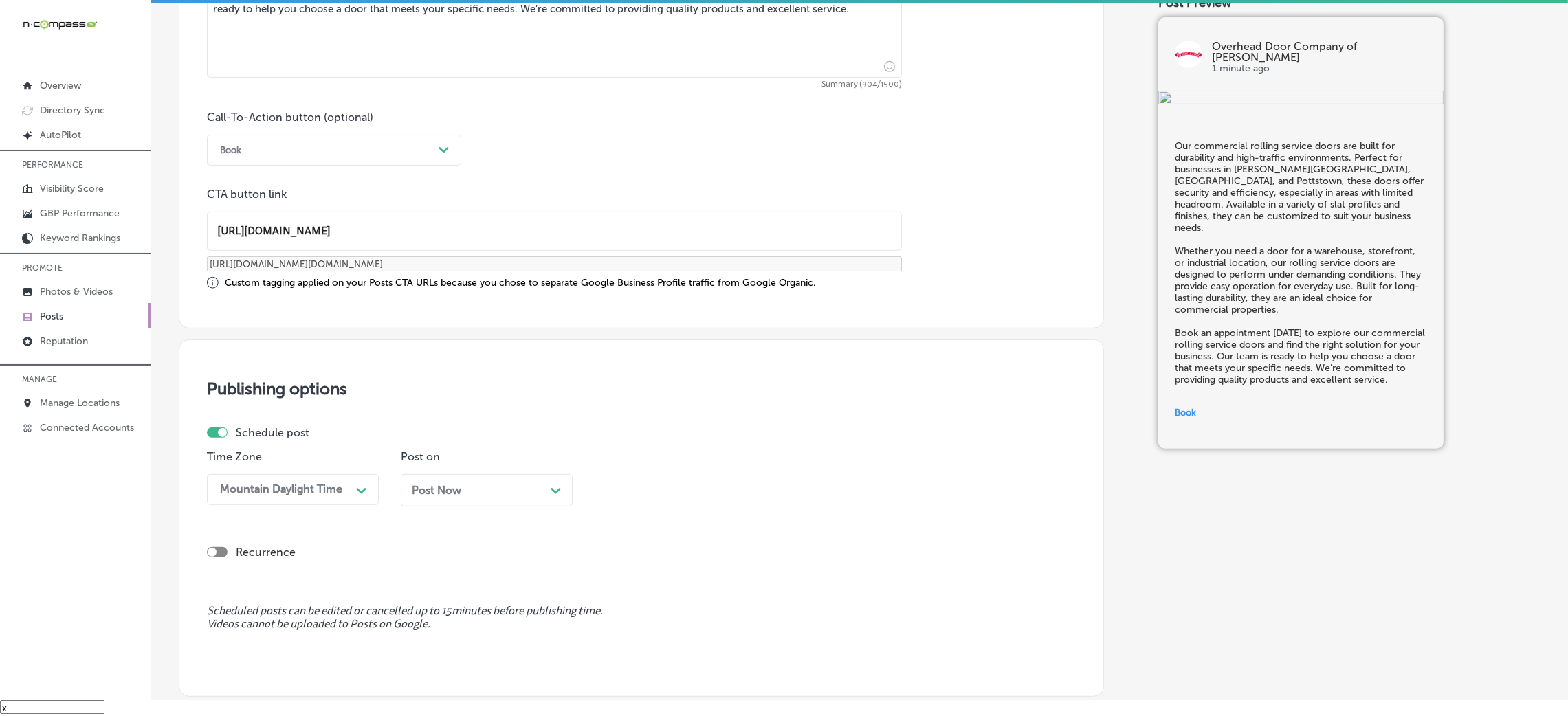
scroll to position [1060, 0]
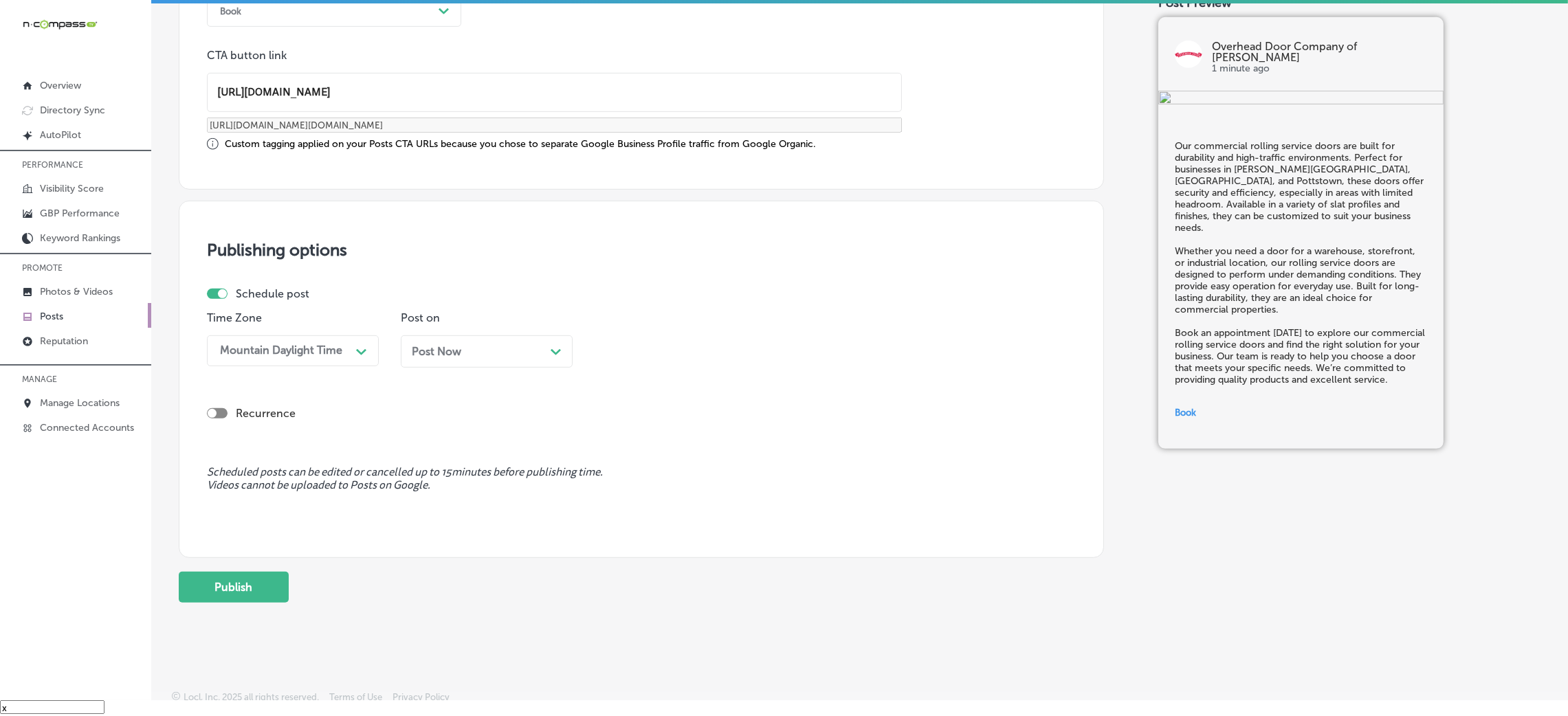
click at [434, 358] on div "Post Now Path Created with Sketch." at bounding box center [487, 352] width 172 height 32
click at [672, 360] on div "08:45 AM" at bounding box center [669, 351] width 138 height 24
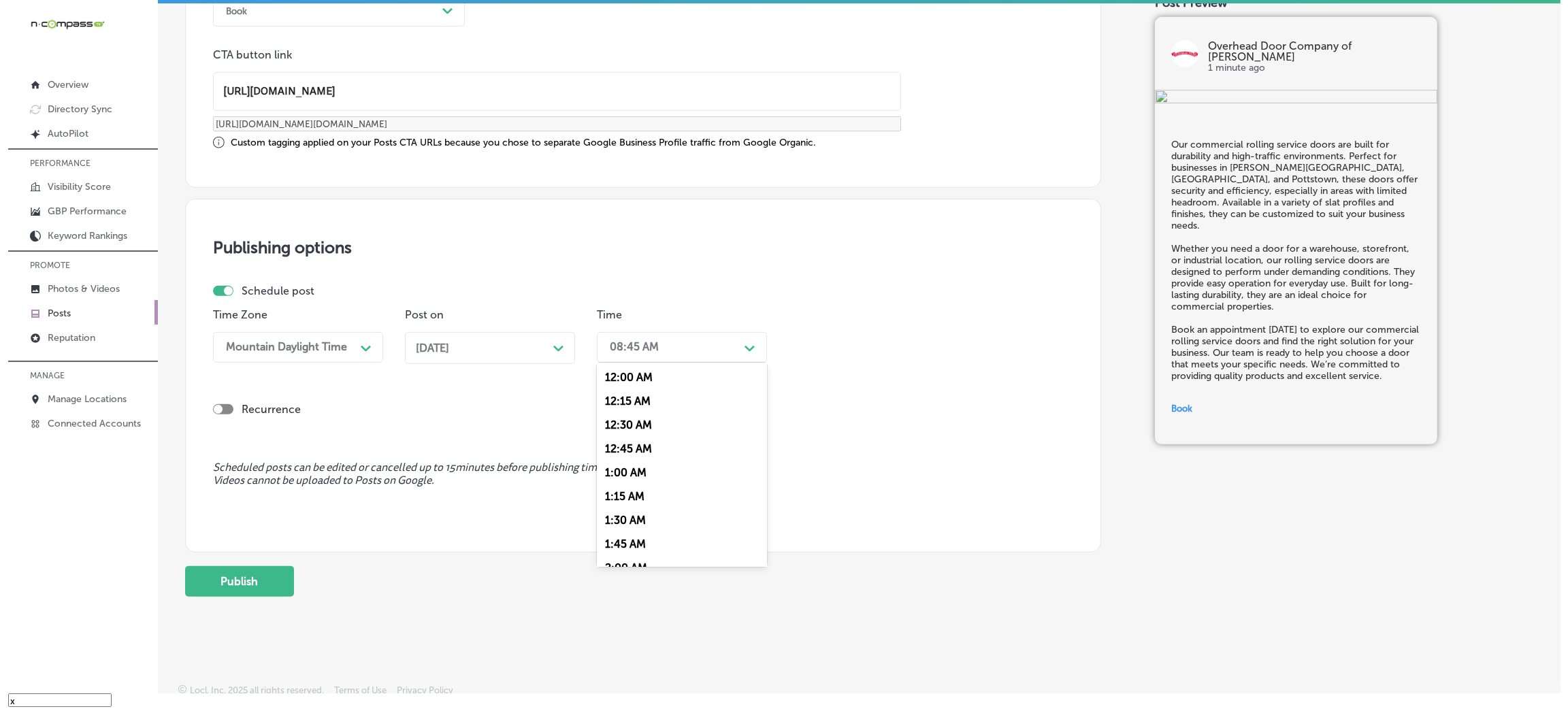
scroll to position [612, 0]
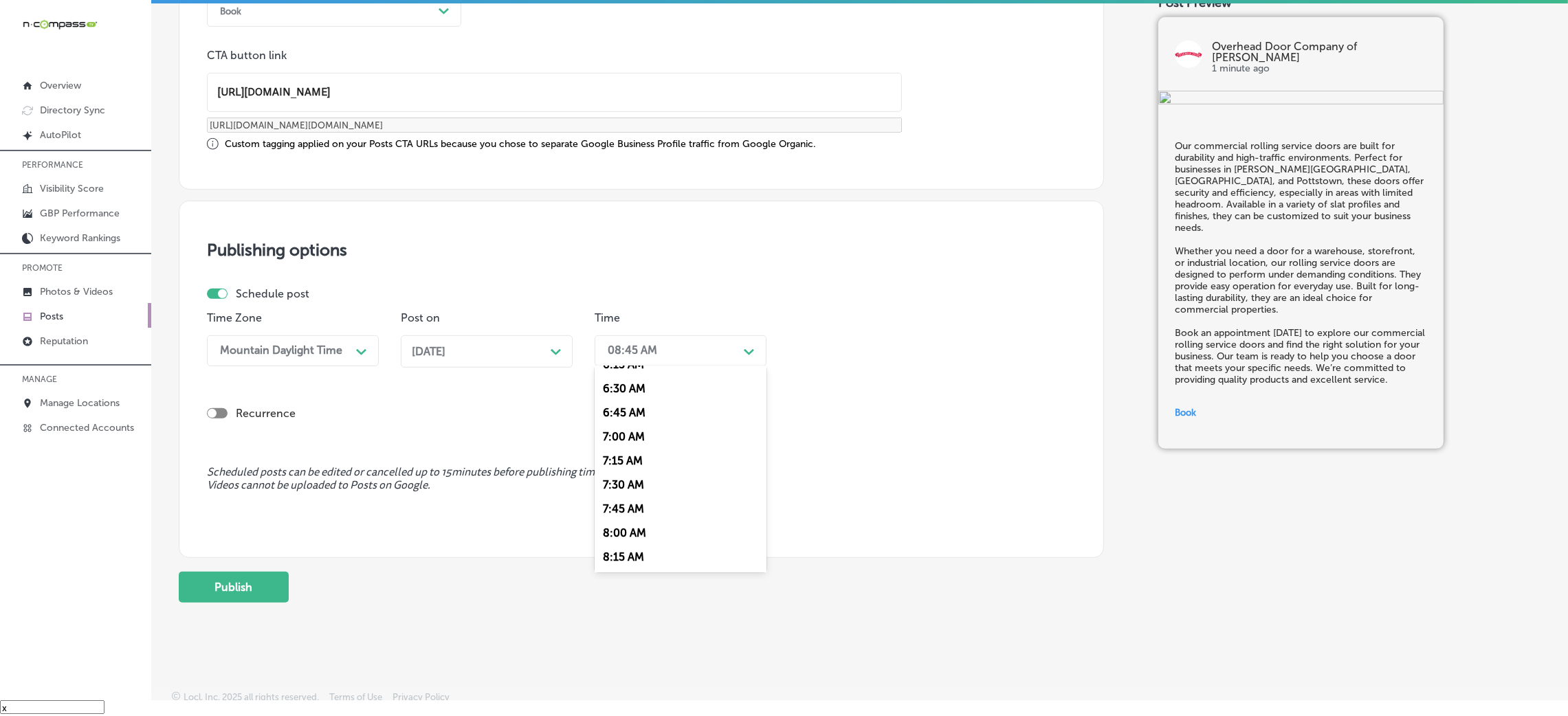
click at [616, 444] on div "7:00 AM" at bounding box center [680, 436] width 172 height 24
click at [244, 477] on button "Publish" at bounding box center [234, 587] width 110 height 31
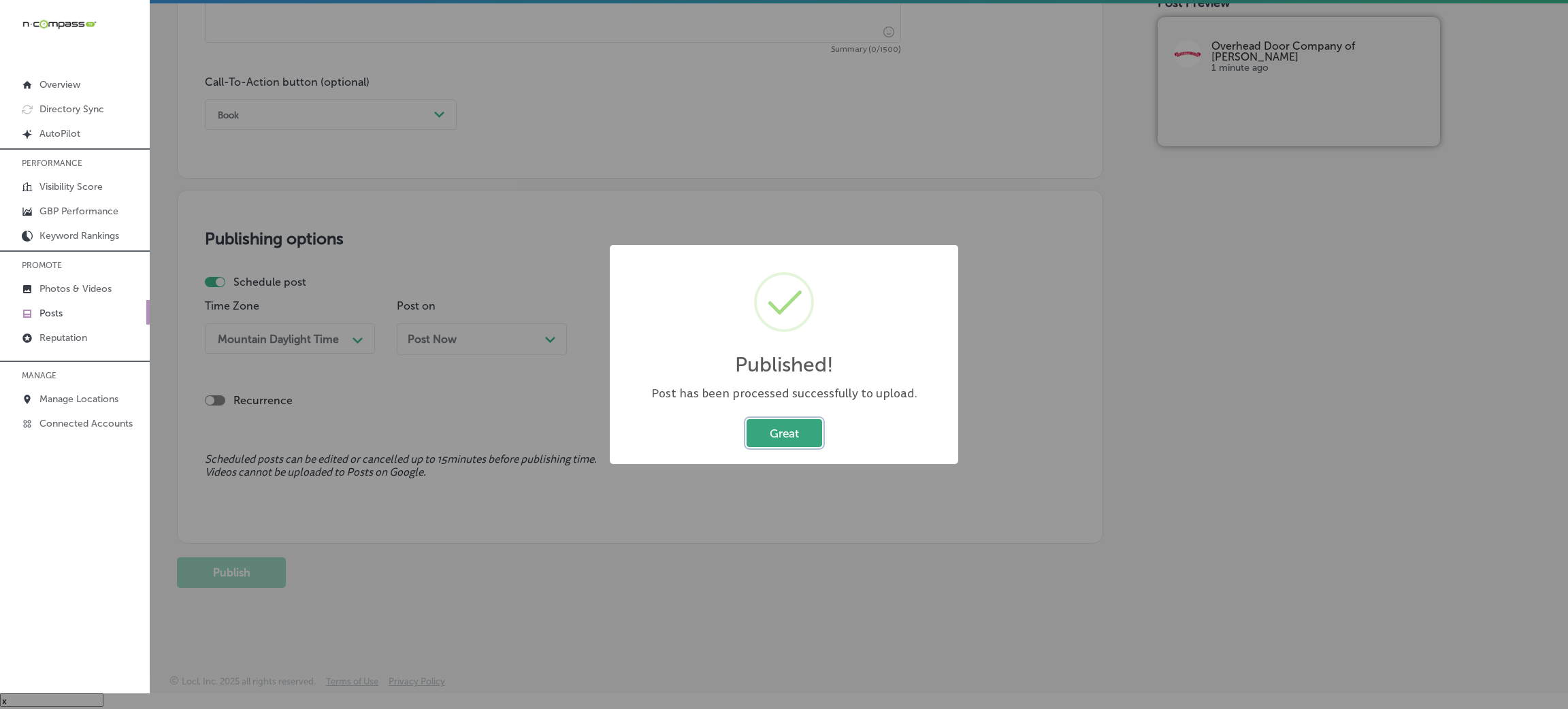
click at [795, 428] on button "Great" at bounding box center [784, 433] width 76 height 28
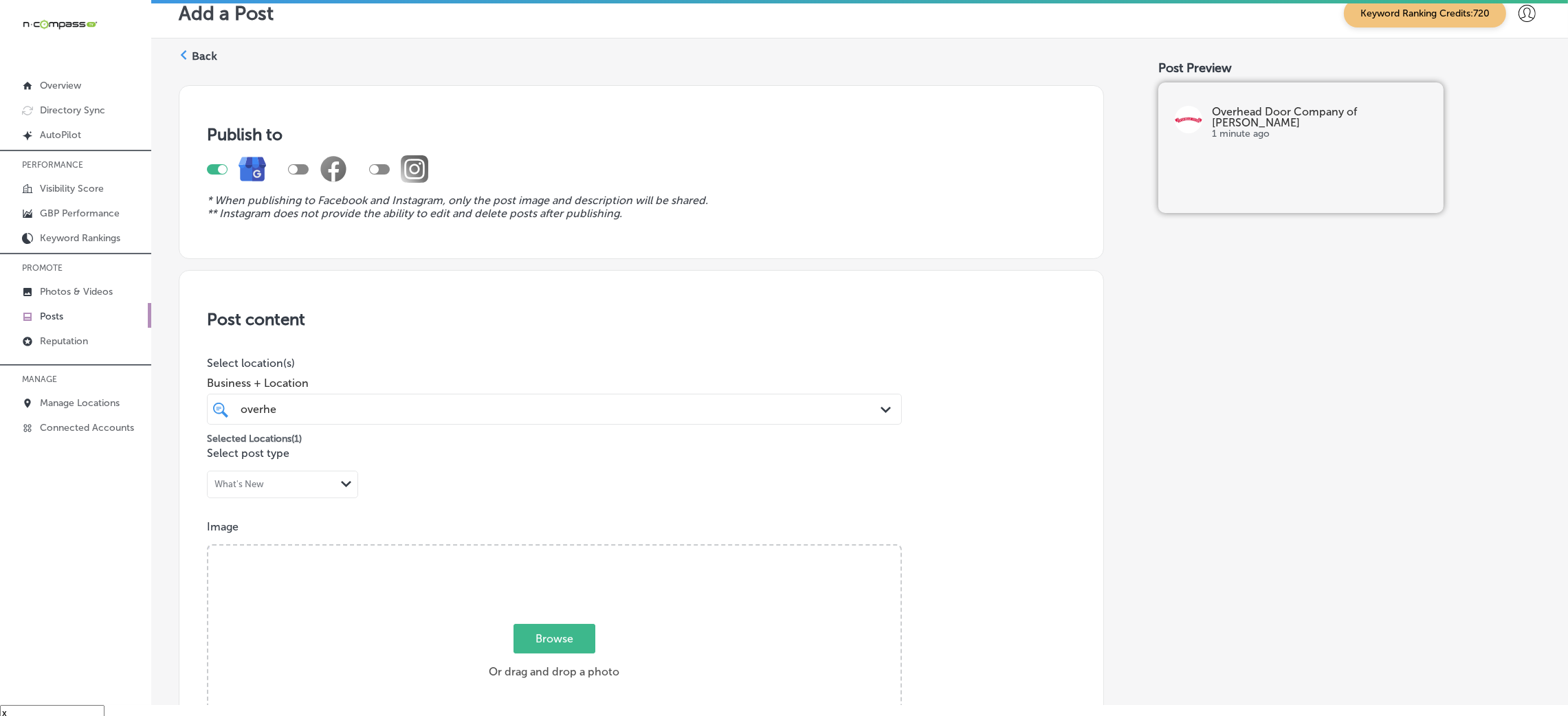
scroll to position [0, 0]
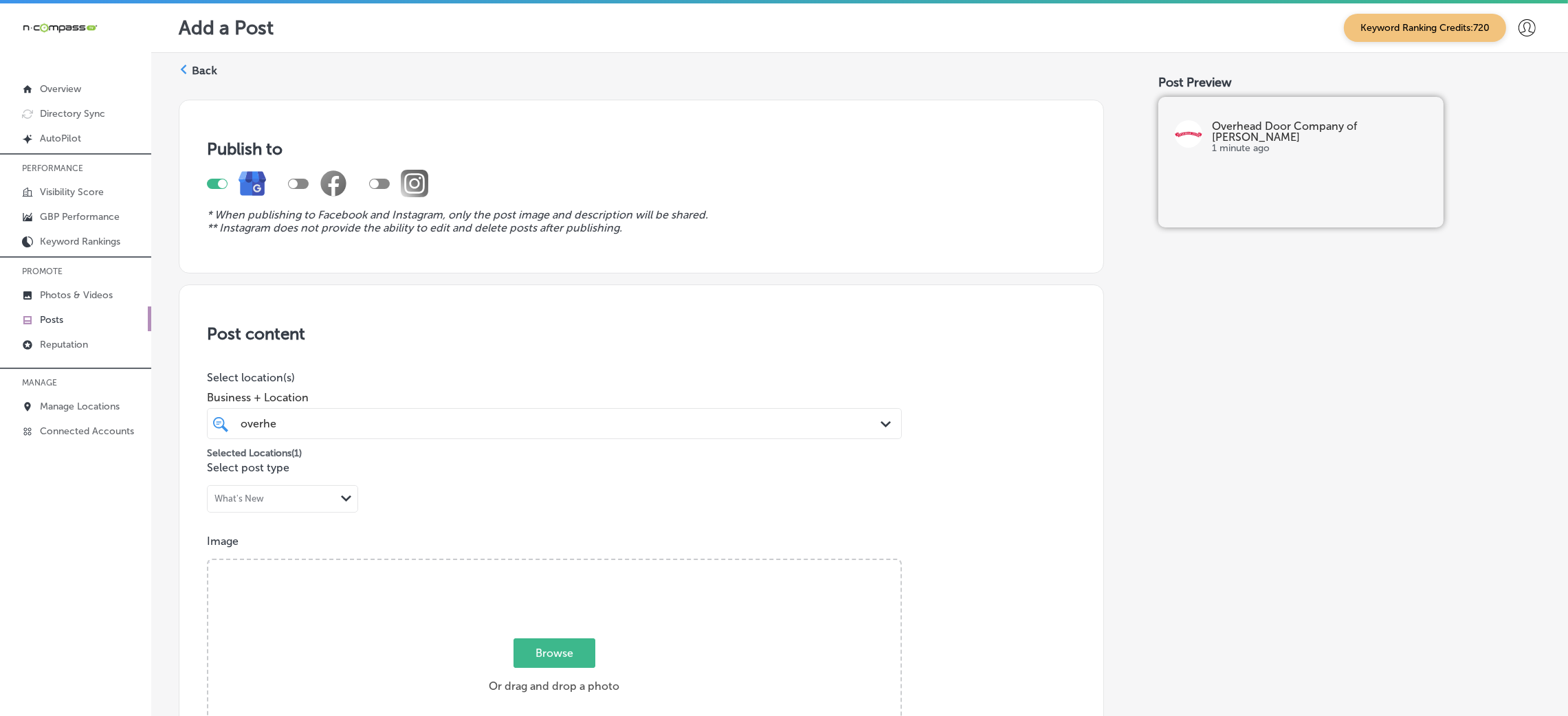
click at [212, 73] on label "Back" at bounding box center [204, 70] width 25 height 15
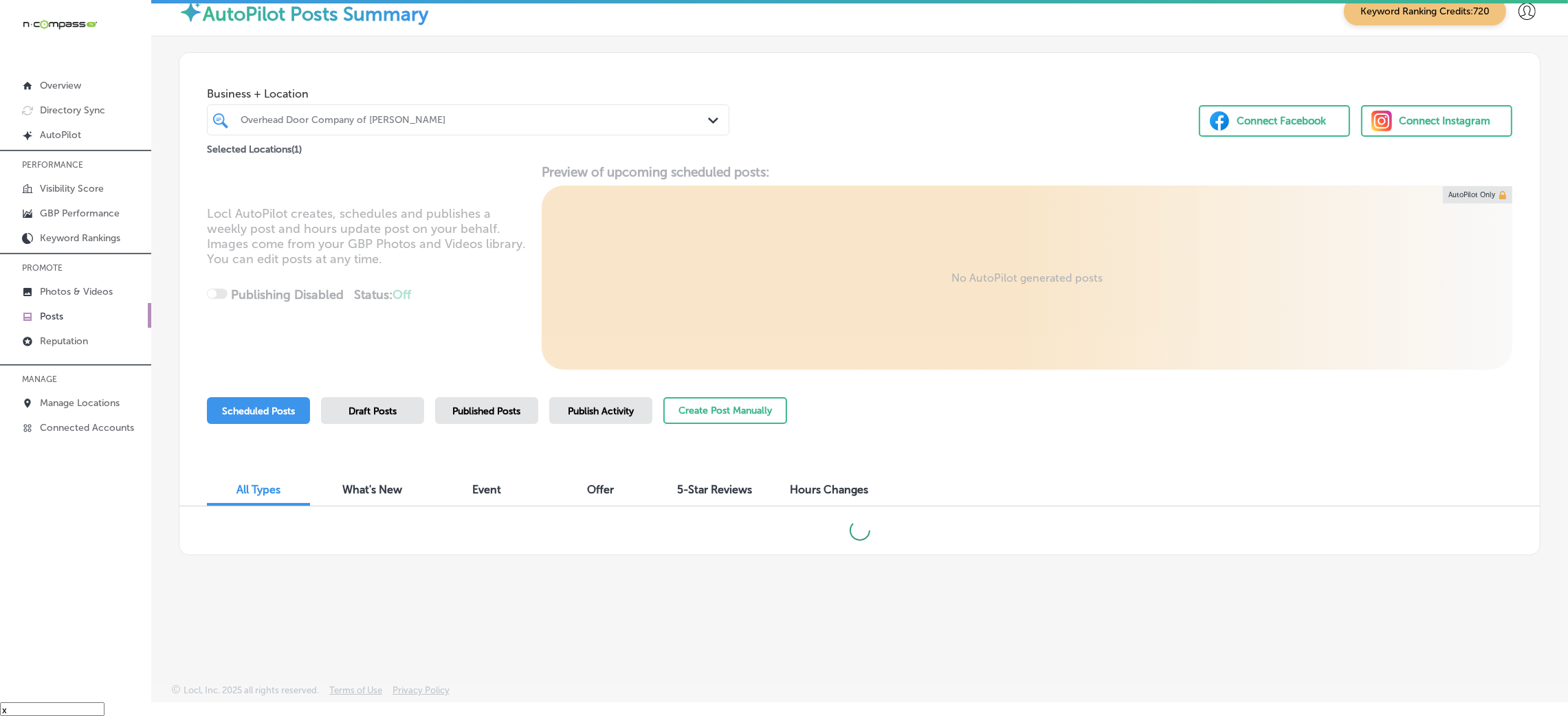
scroll to position [19, 0]
click at [698, 416] on button "Create Post Manually" at bounding box center [725, 408] width 124 height 27
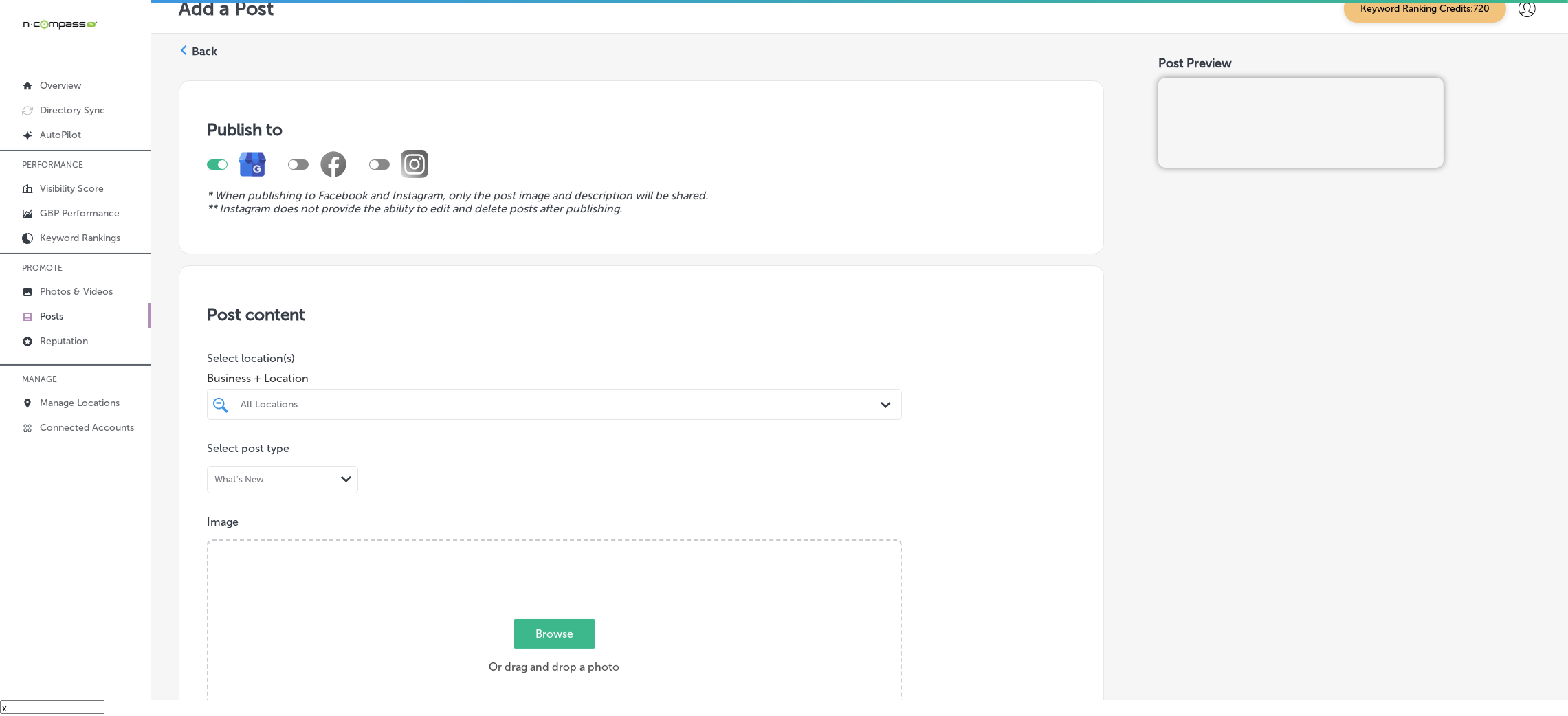
click at [333, 429] on div at bounding box center [554, 431] width 695 height 22
click at [344, 408] on div "All Locations" at bounding box center [560, 404] width 641 height 12
click at [319, 452] on label "Blinded By The Light Window Treatments LLC" at bounding box center [340, 454] width 204 height 12
type input "blinded"
click at [426, 329] on div "Post content Select location(s) Business + Location option [STREET_ADDRESS][PER…" at bounding box center [641, 700] width 926 height 870
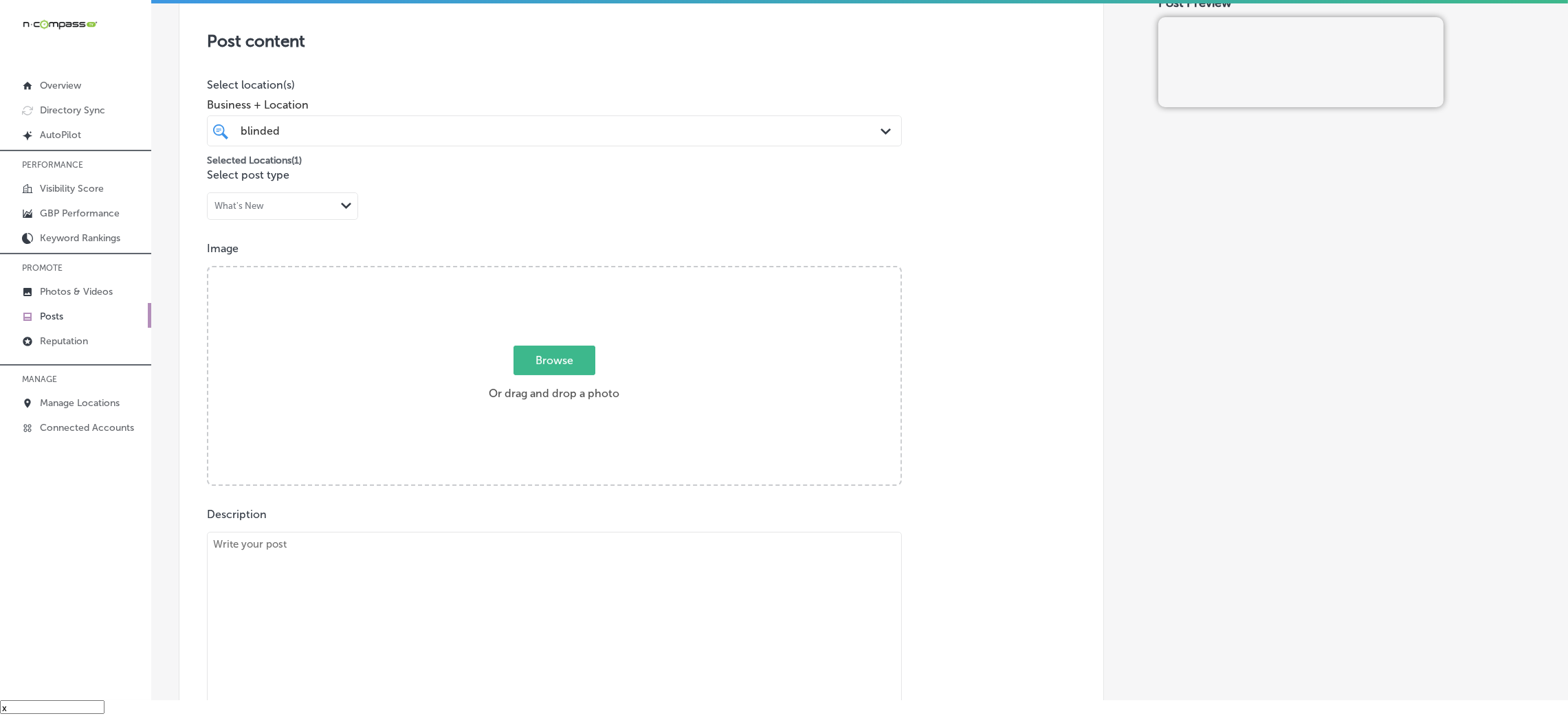
scroll to position [309, 0]
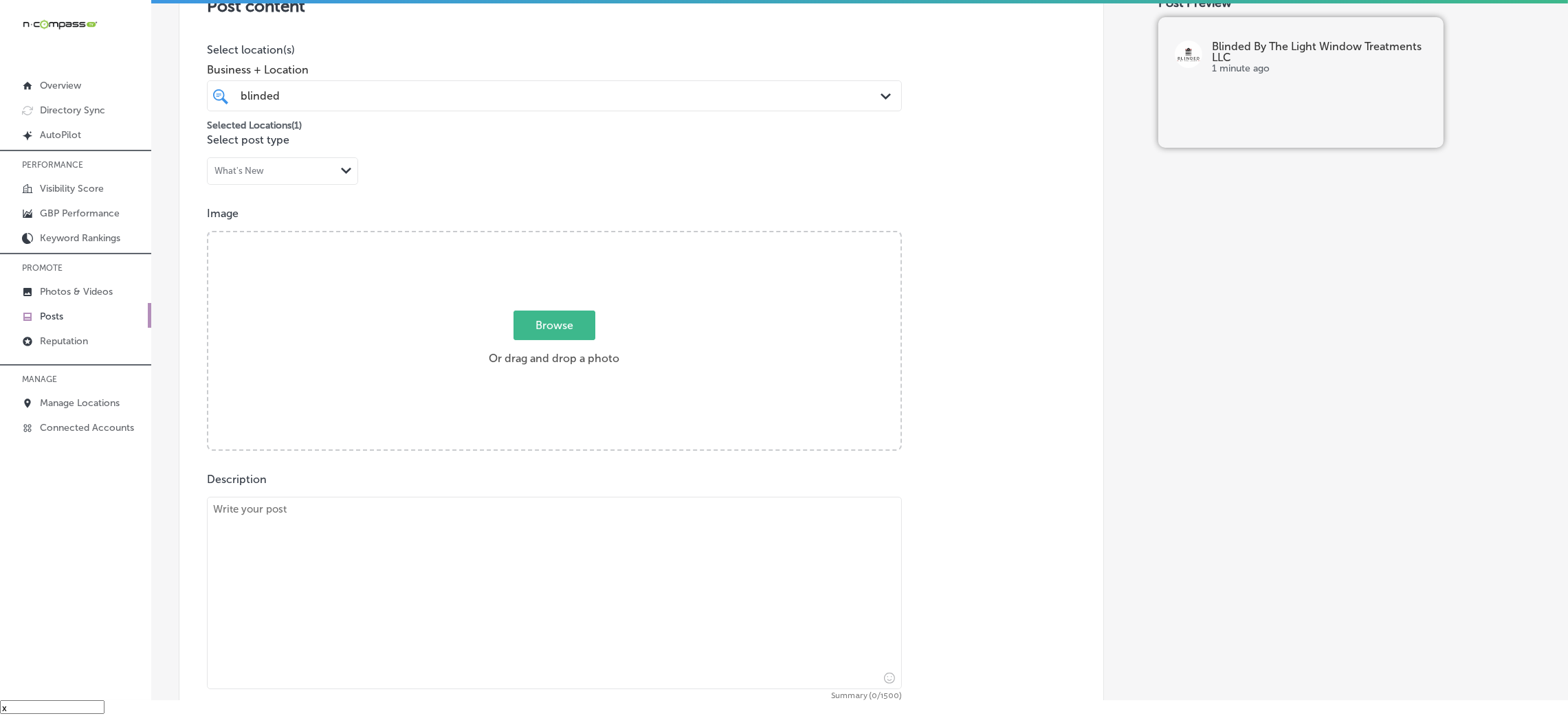
click at [604, 132] on div "Selected Locations ( 1 )" at bounding box center [554, 122] width 695 height 22
click at [301, 477] on textarea at bounding box center [554, 594] width 695 height 192
paste textarea "At Blinded By The Light, we offer roller shades that are perfect for any modern…"
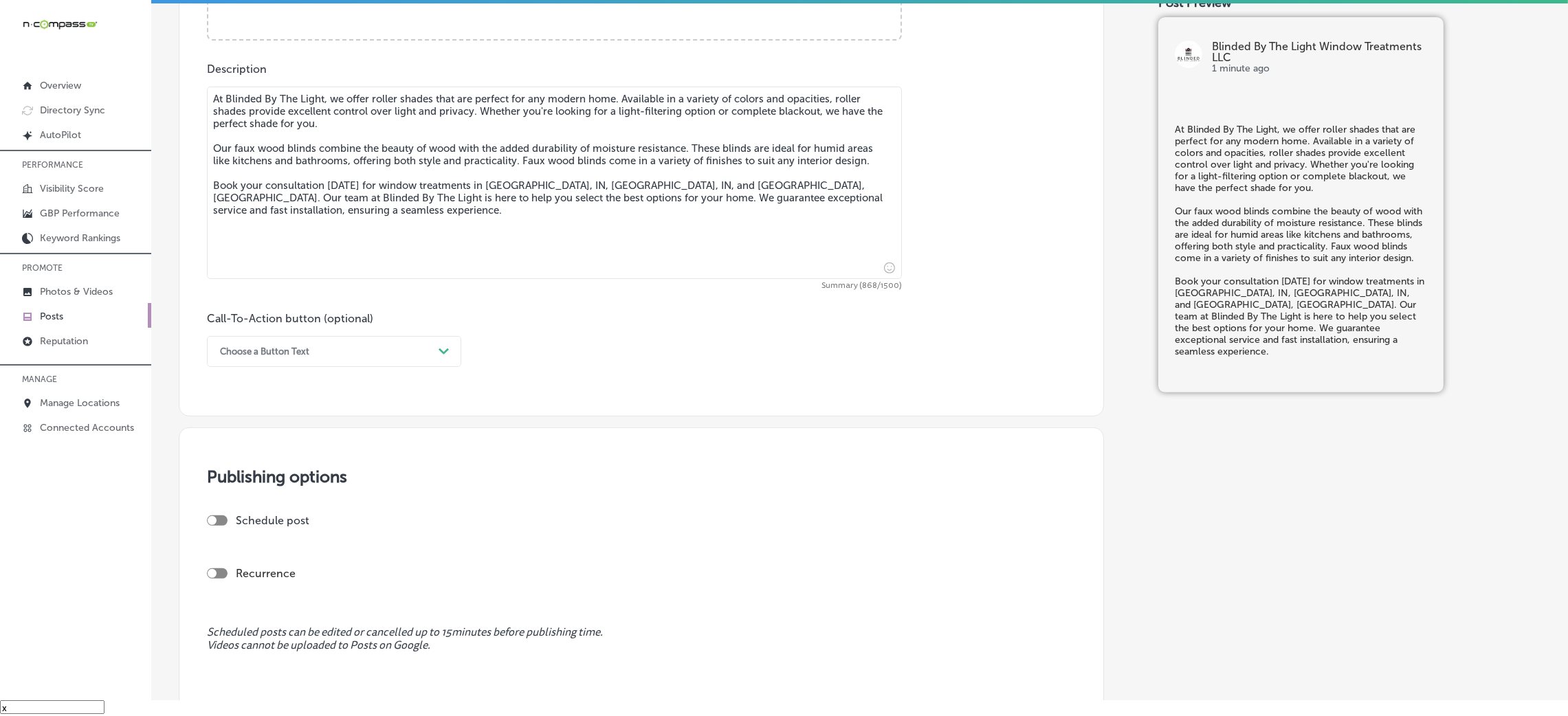
scroll to position [825, 0]
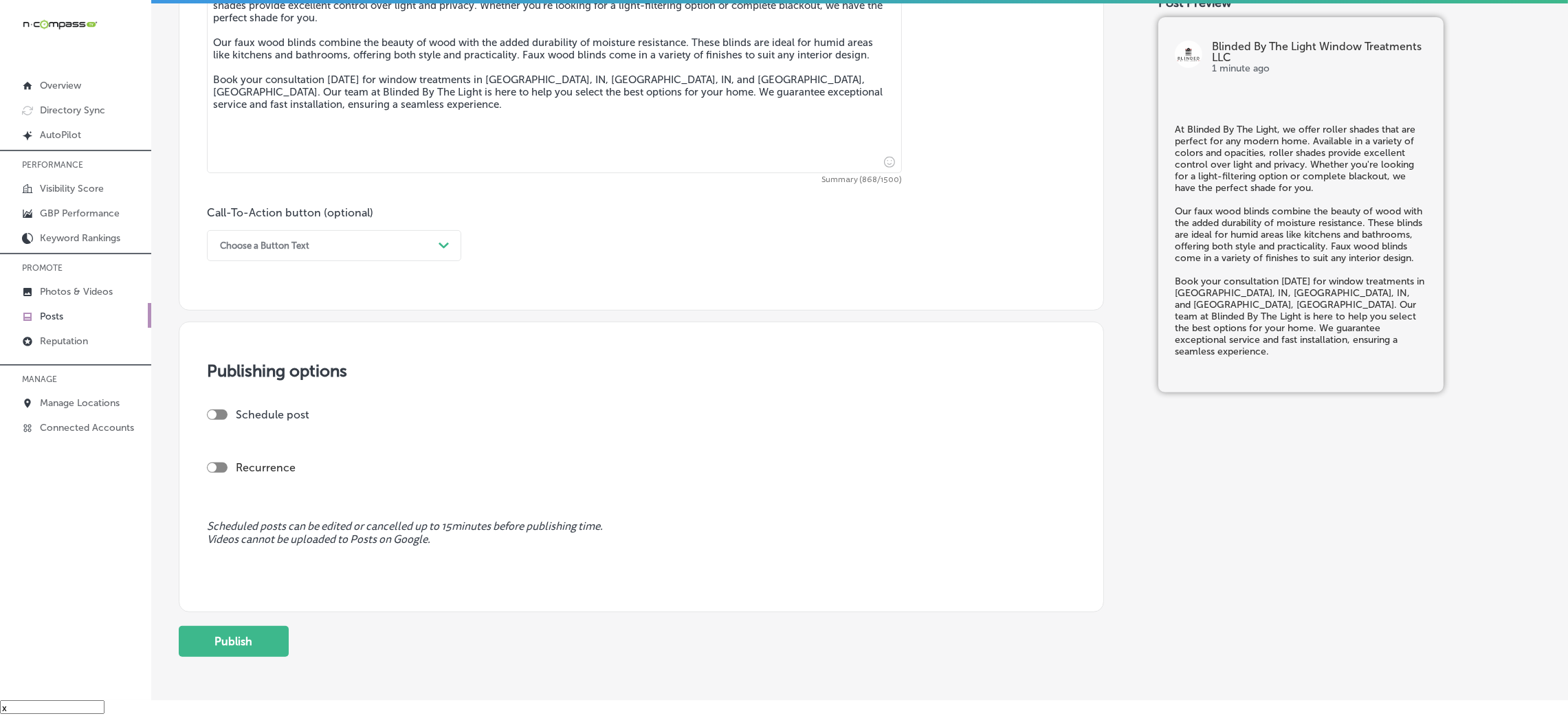
type textarea "At Blinded By The Light, we offer roller shades that are perfect for any modern…"
click at [258, 258] on div "Choose a Button Text Path Created with Sketch." at bounding box center [334, 246] width 255 height 31
click at [254, 256] on div "Choose a Button Text" at bounding box center [323, 246] width 220 height 22
click at [238, 299] on div "Book" at bounding box center [334, 300] width 255 height 24
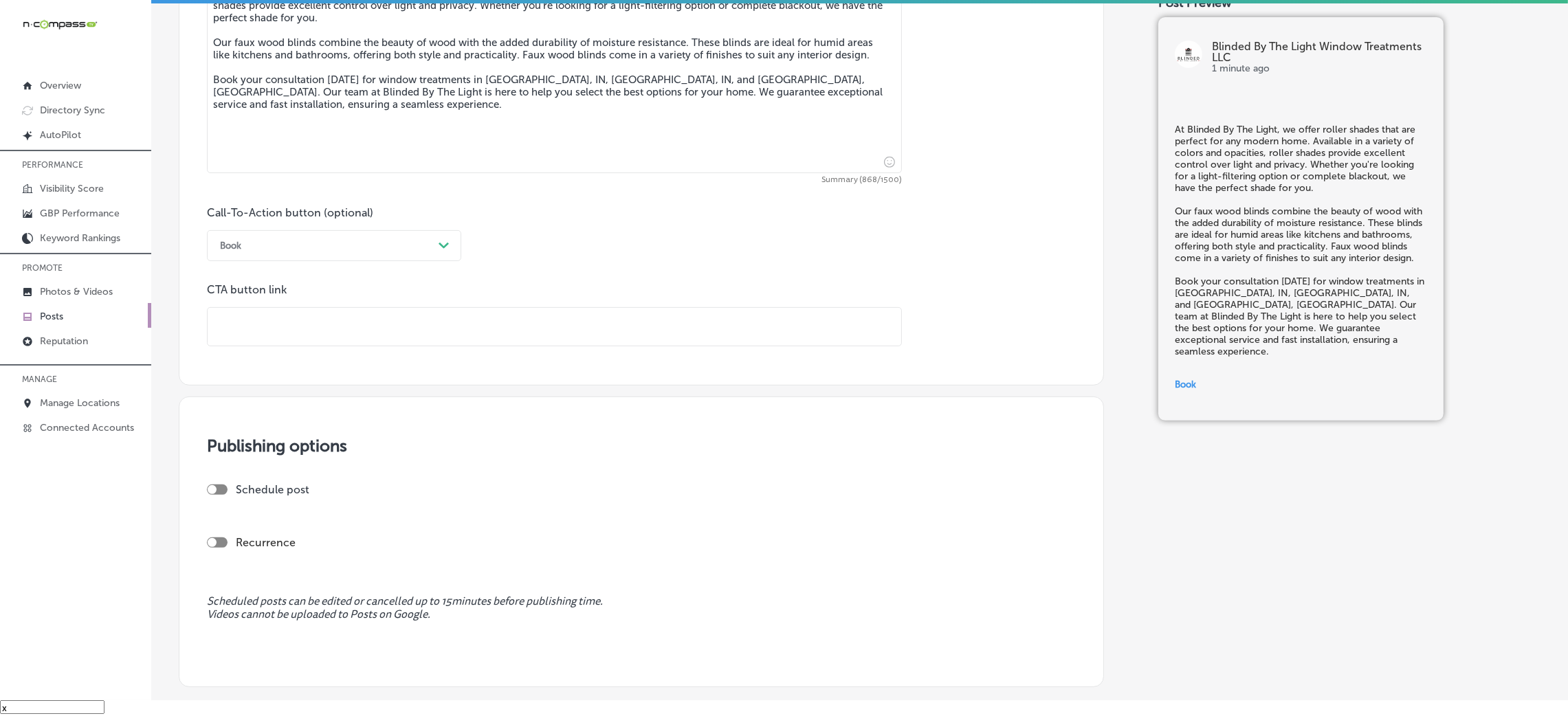
click at [318, 336] on input "text" at bounding box center [554, 327] width 694 height 38
paste input "[URL][DOMAIN_NAME]"
type input "[URL][DOMAIN_NAME]"
click at [632, 262] on div "Call-To-Action button (optional) Book Path Created with Sketch. CTA button link…" at bounding box center [641, 276] width 869 height 140
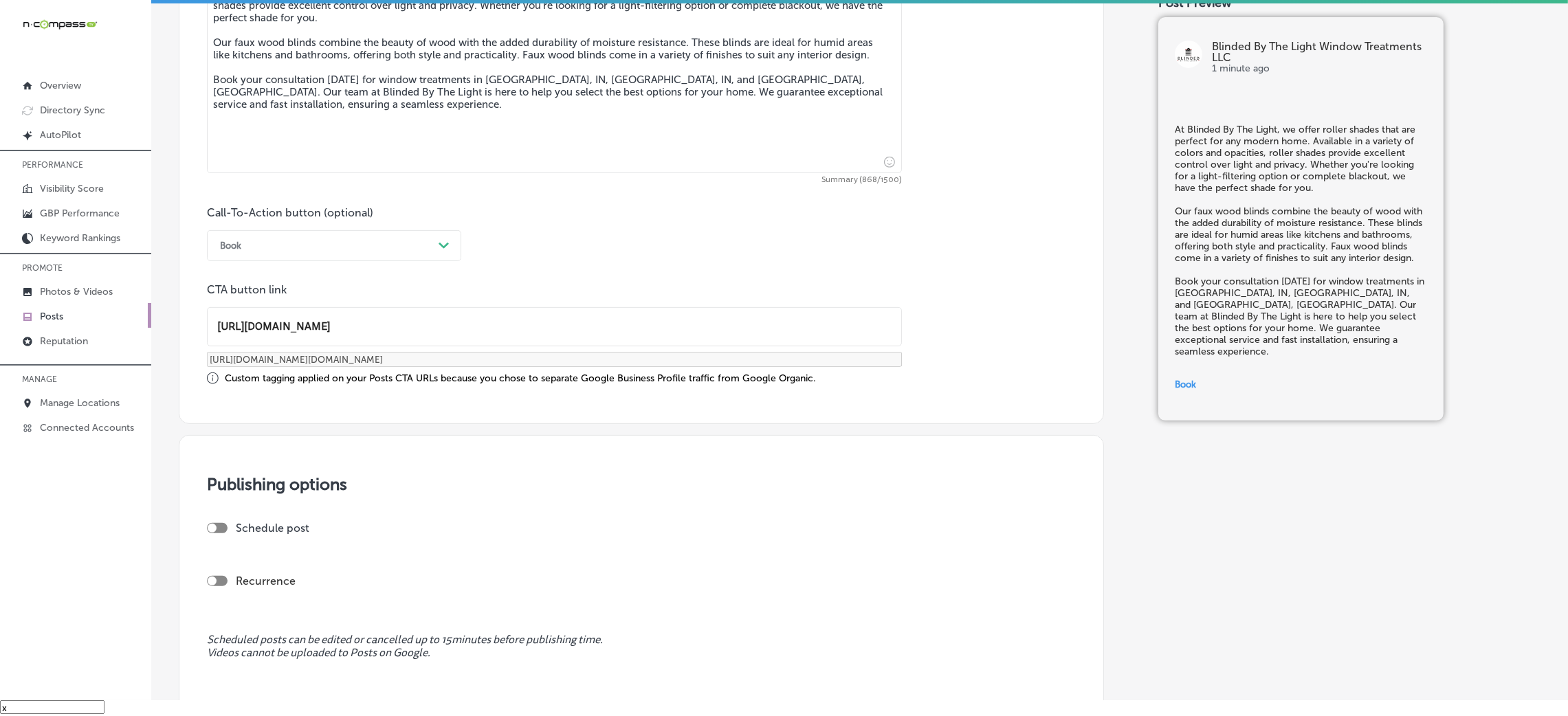
click at [220, 477] on div at bounding box center [217, 528] width 21 height 10
checkbox input "true"
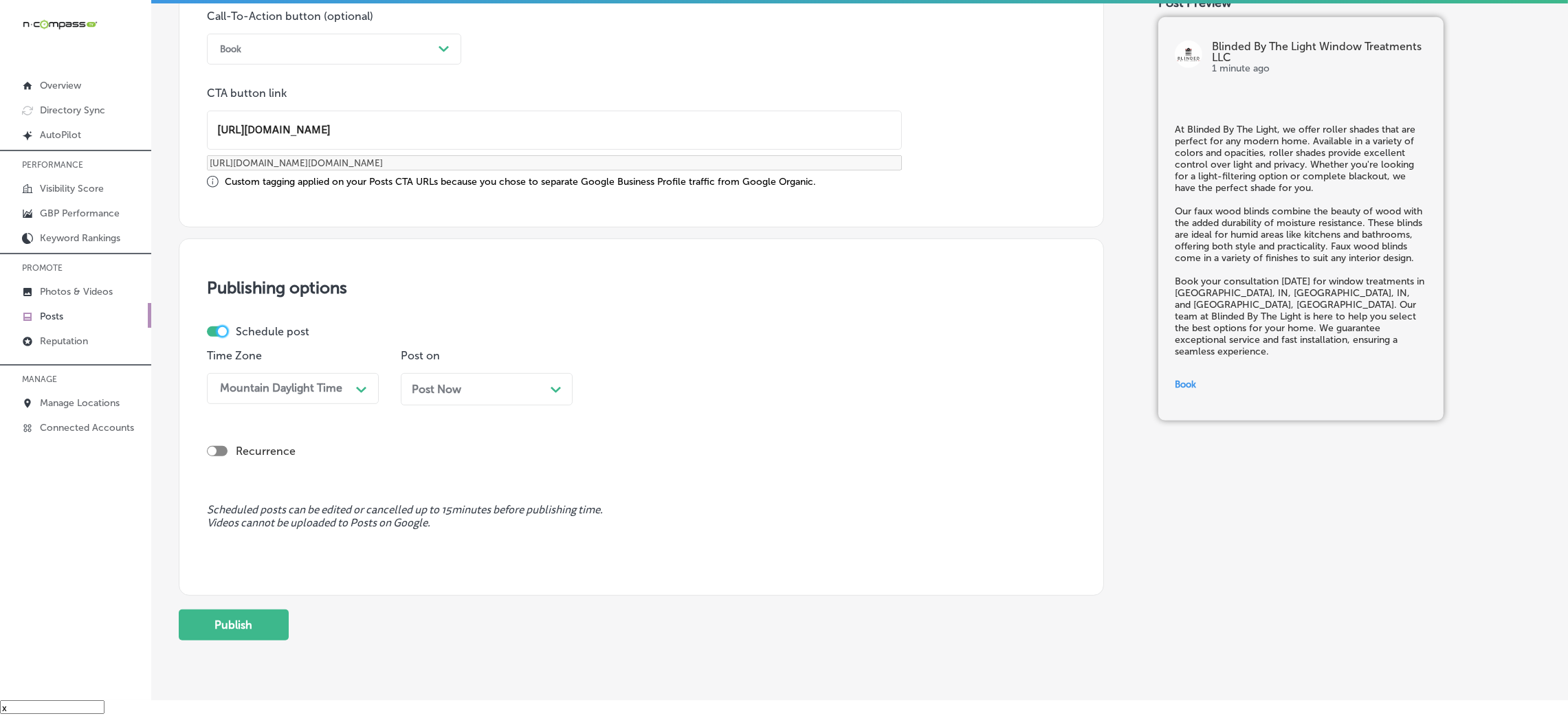
scroll to position [1031, 0]
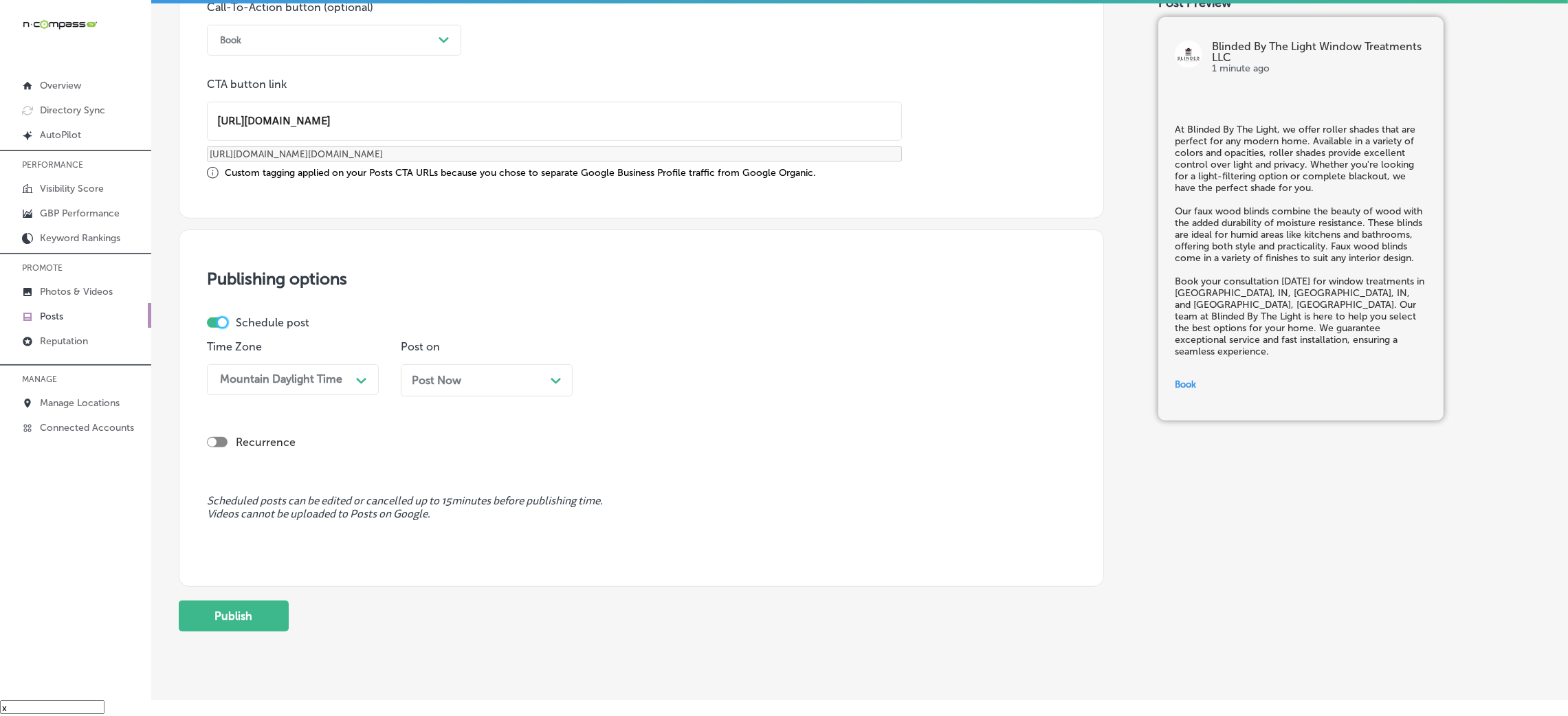
click at [456, 377] on span "Post Now" at bounding box center [436, 380] width 49 height 13
click at [675, 382] on div "08:45 AM" at bounding box center [669, 380] width 138 height 24
click at [628, 477] on div "7:00 AM" at bounding box center [680, 568] width 172 height 24
